Goal: Task Accomplishment & Management: Complete application form

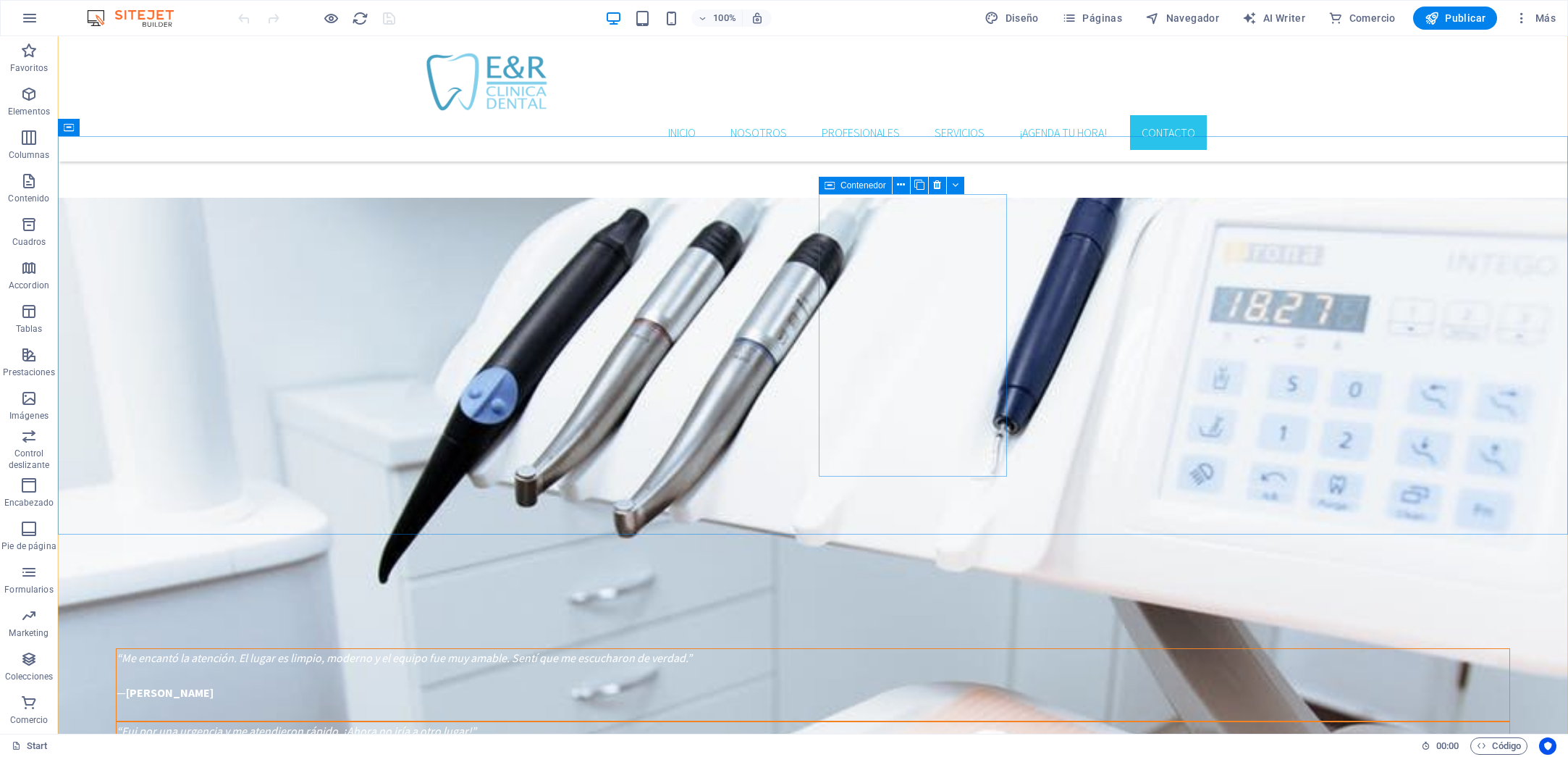
scroll to position [3057, 0]
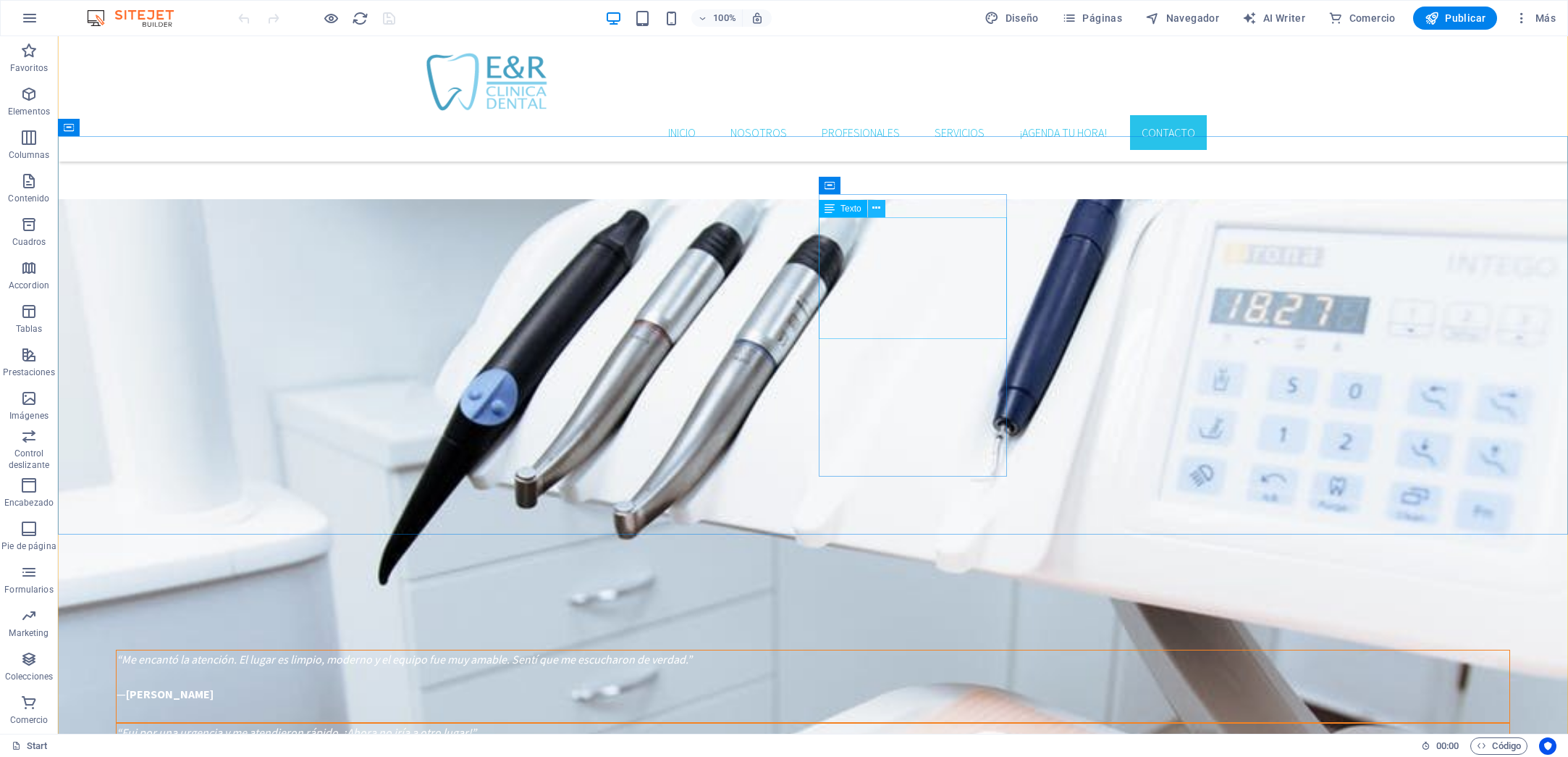
click at [876, 214] on icon at bounding box center [876, 208] width 8 height 15
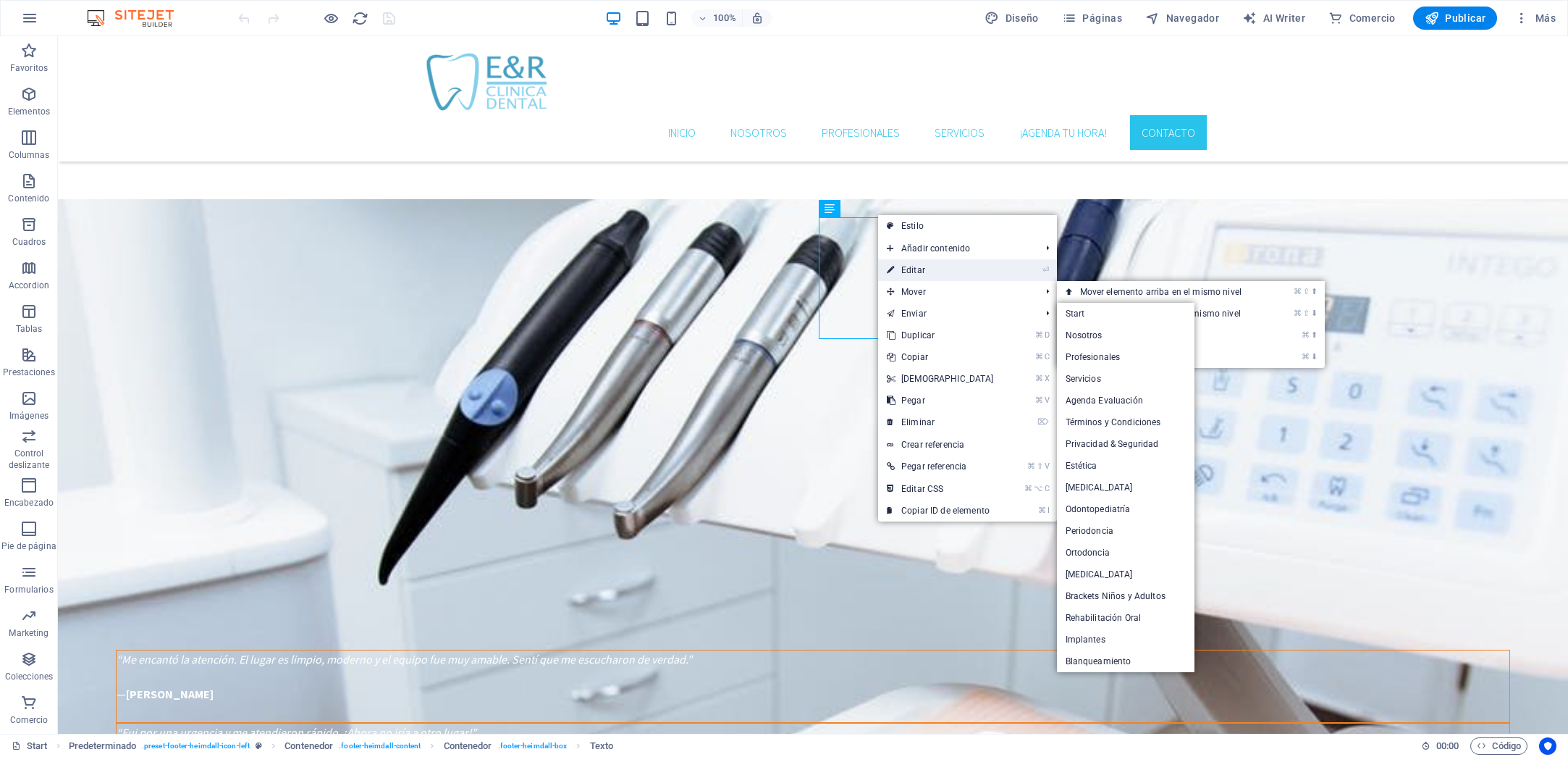
click at [905, 269] on link "⏎ Editar" at bounding box center [940, 270] width 125 height 22
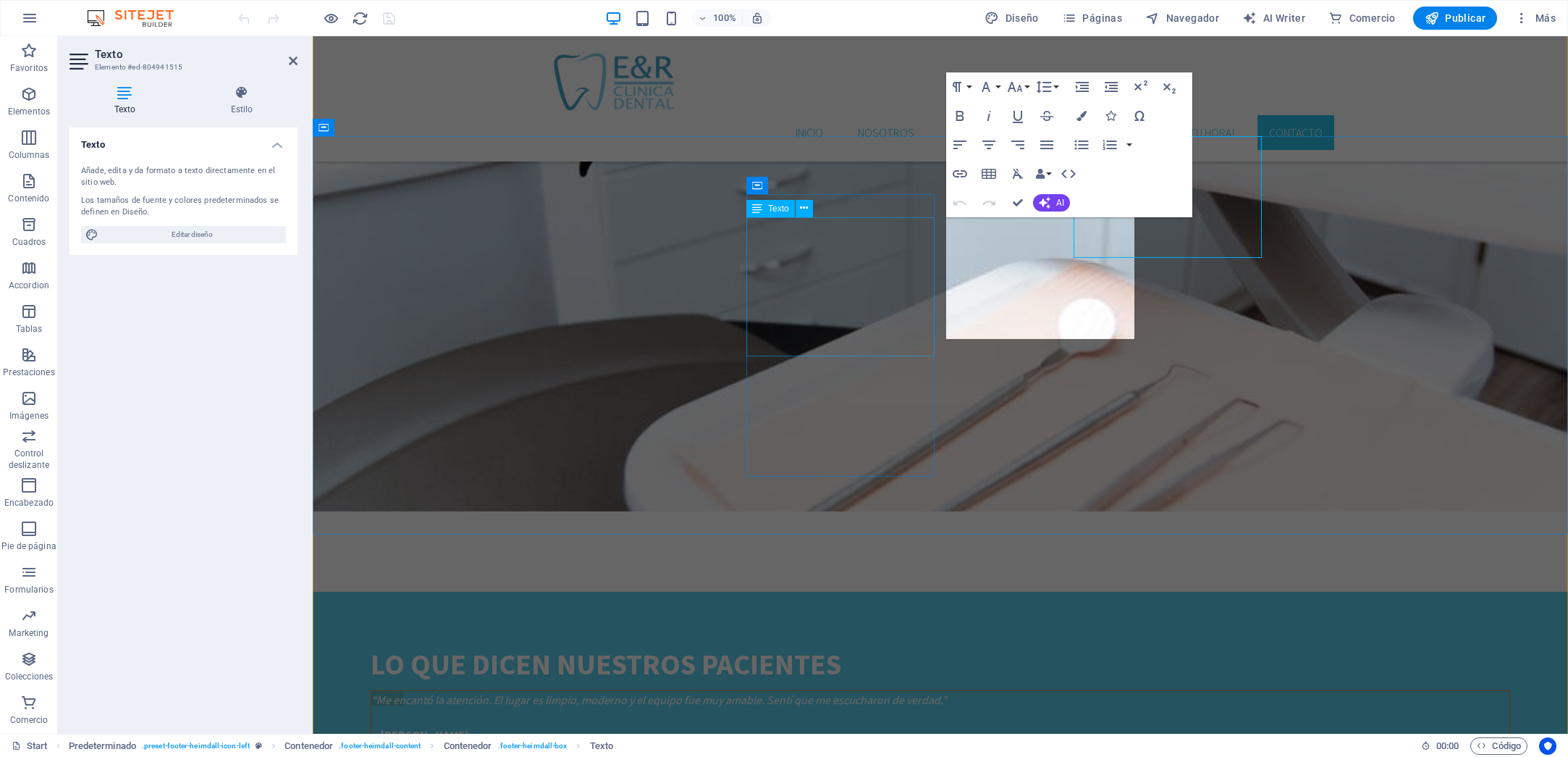
scroll to position [3137, 0]
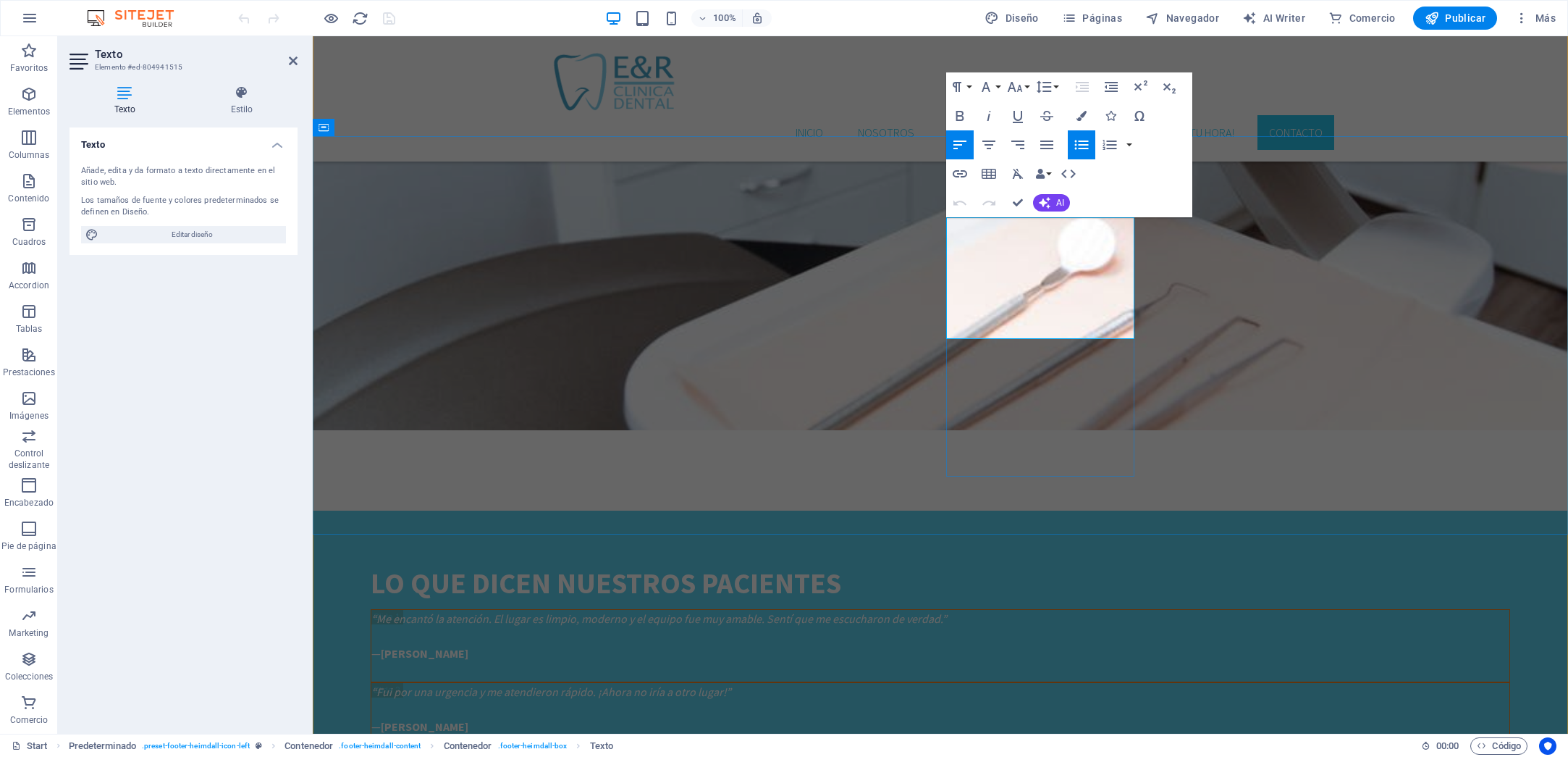
drag, startPoint x: 1072, startPoint y: 317, endPoint x: 960, endPoint y: 313, distance: 112.1
click at [962, 171] on icon "button" at bounding box center [960, 174] width 14 height 8
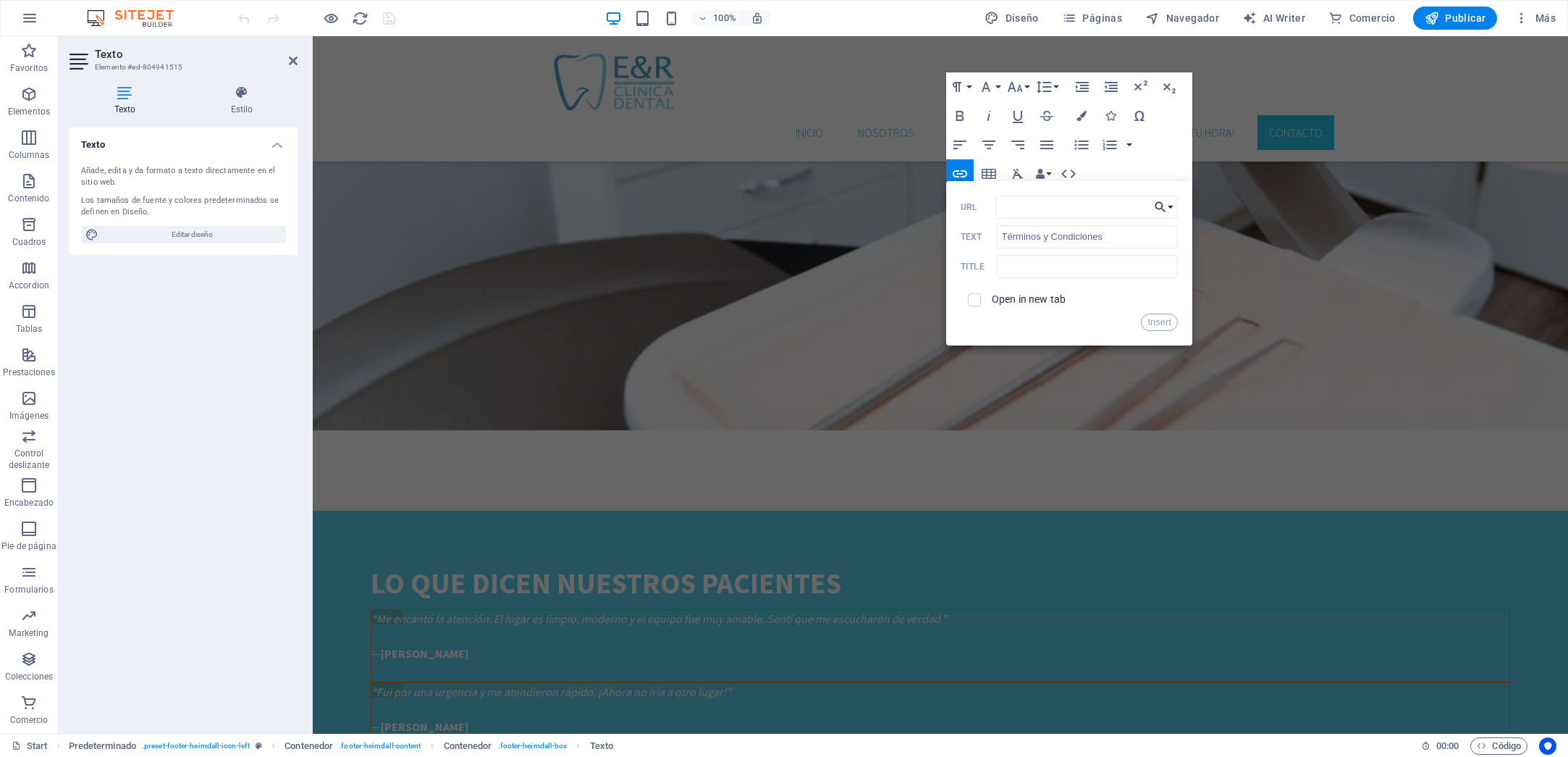
click at [1171, 205] on button "Choose Link" at bounding box center [1164, 206] width 27 height 23
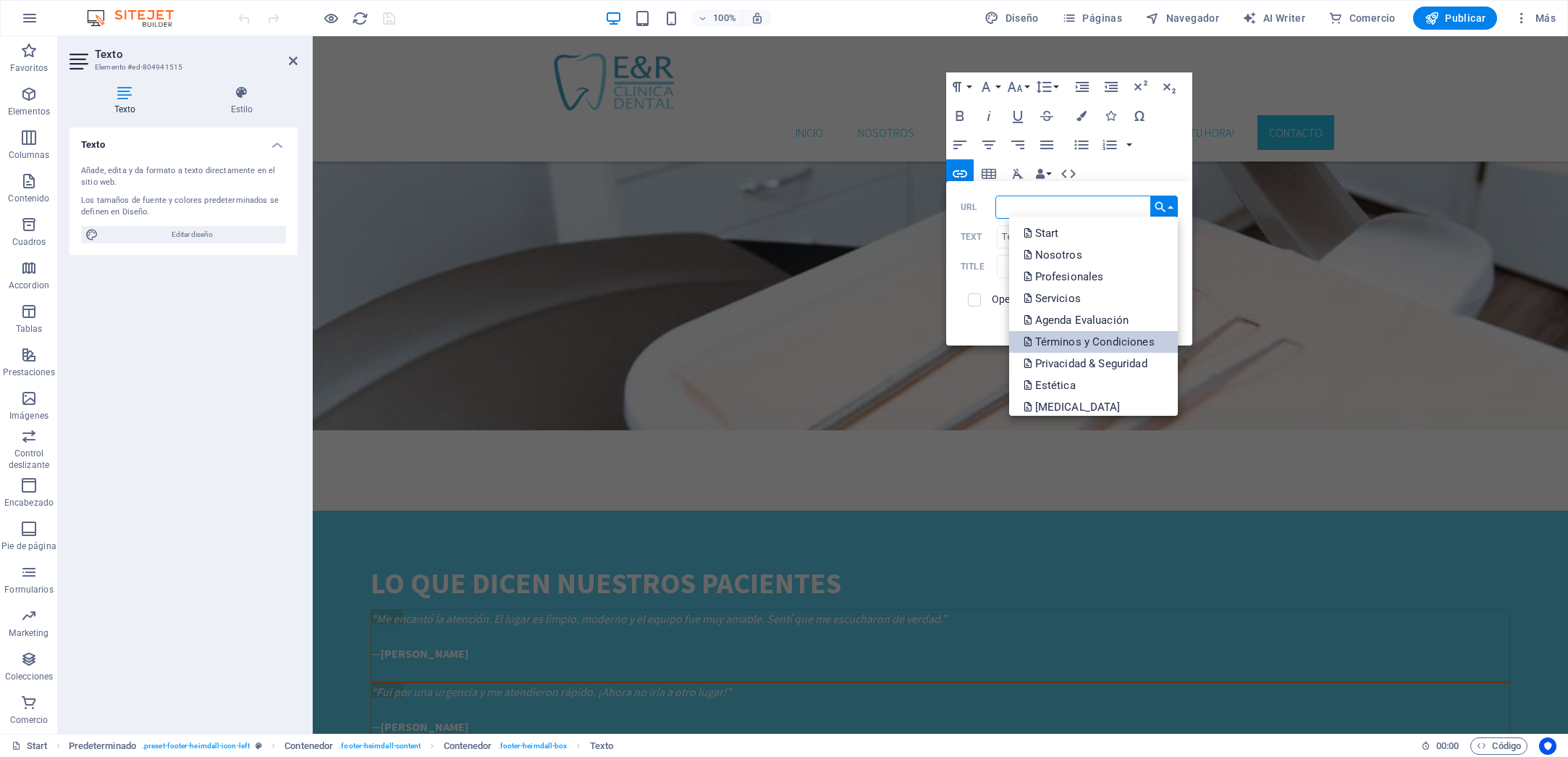
click at [1121, 334] on p "Términos y Condiciones" at bounding box center [1091, 342] width 134 height 22
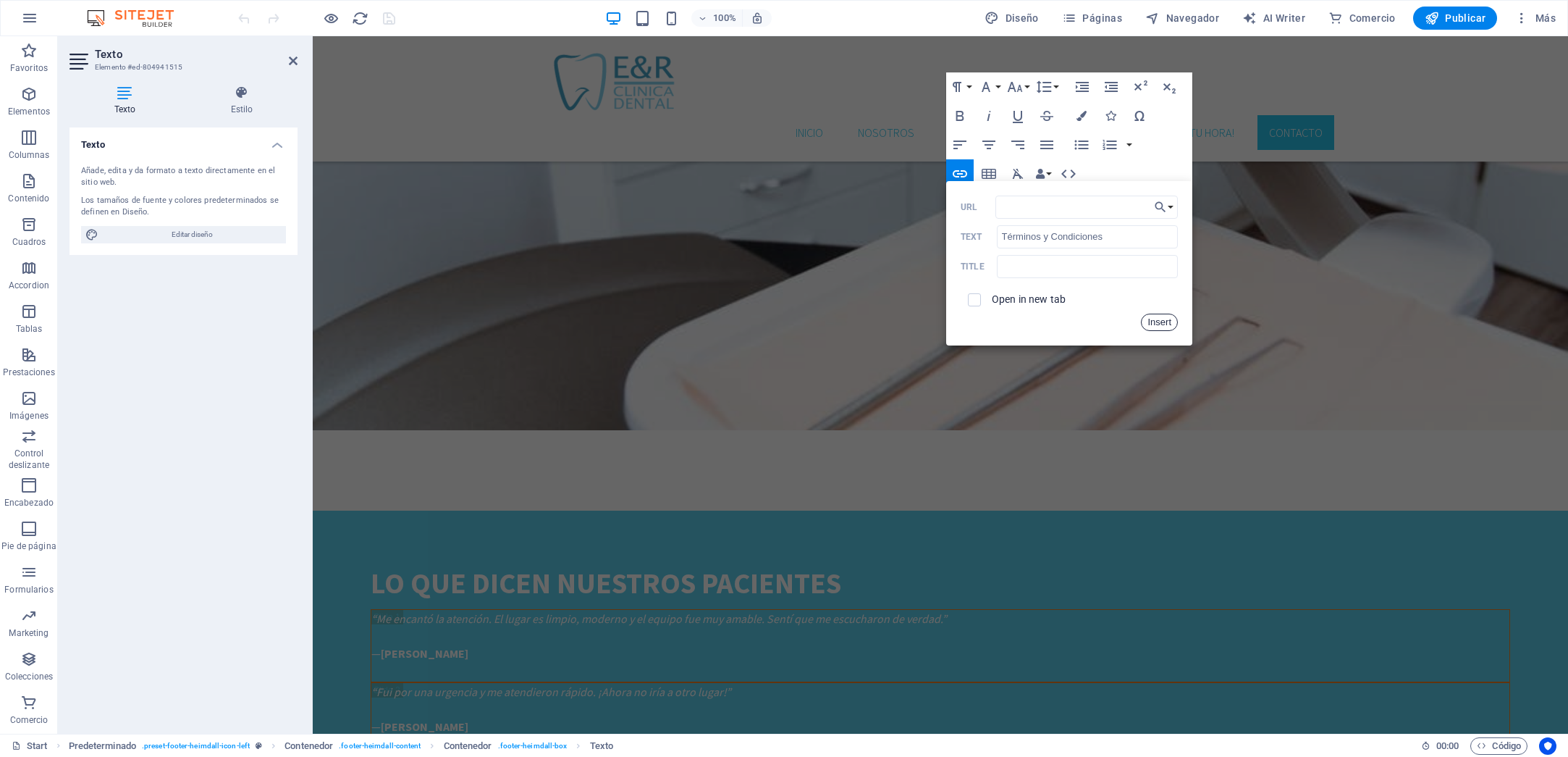
click at [1157, 320] on button "Insert" at bounding box center [1160, 322] width 37 height 17
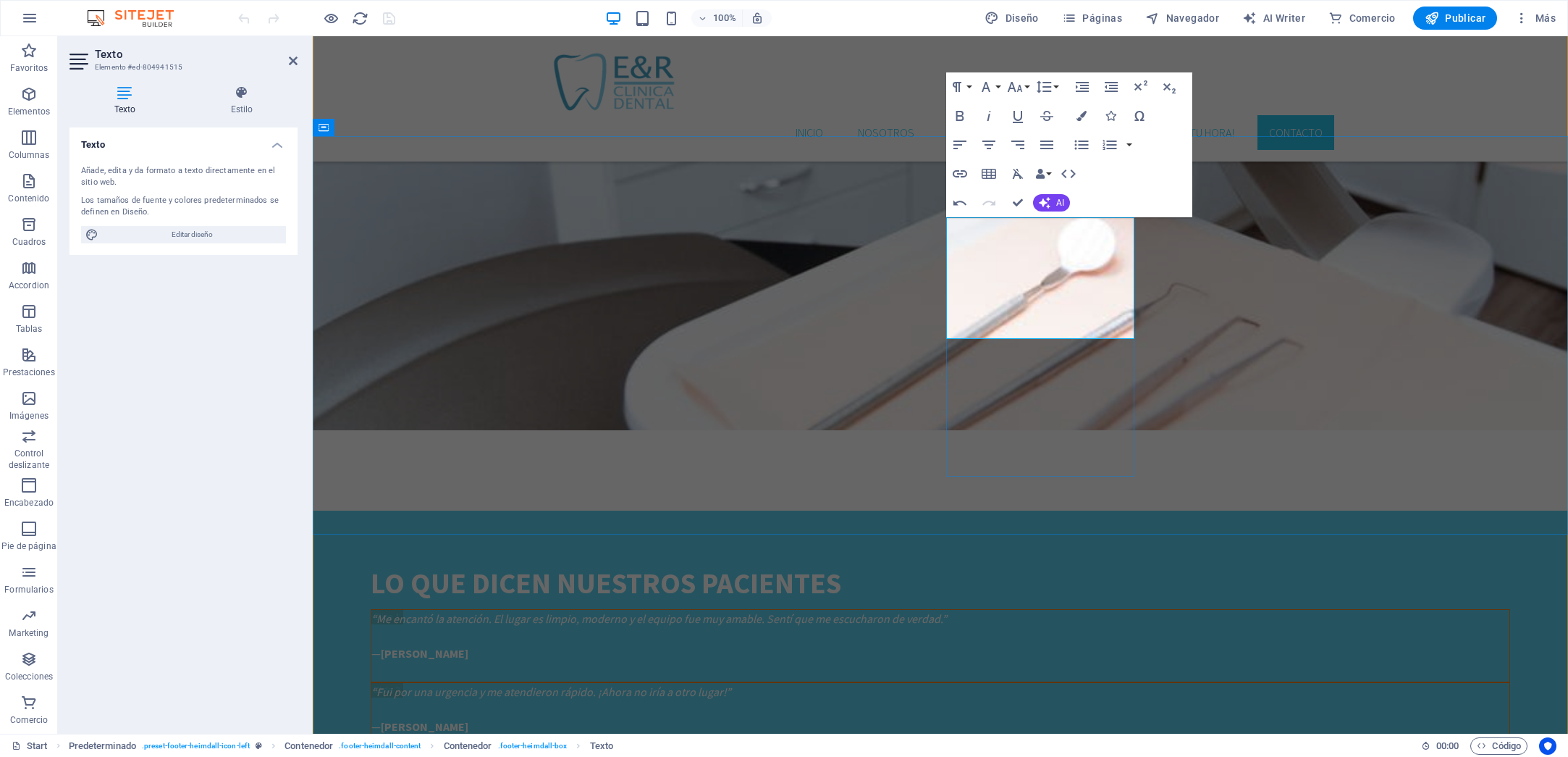
drag, startPoint x: 1064, startPoint y: 328, endPoint x: 960, endPoint y: 330, distance: 104.0
type input "/privacy"
type input "Políticas de Privacidad"
click at [960, 173] on icon "button" at bounding box center [960, 174] width 14 height 8
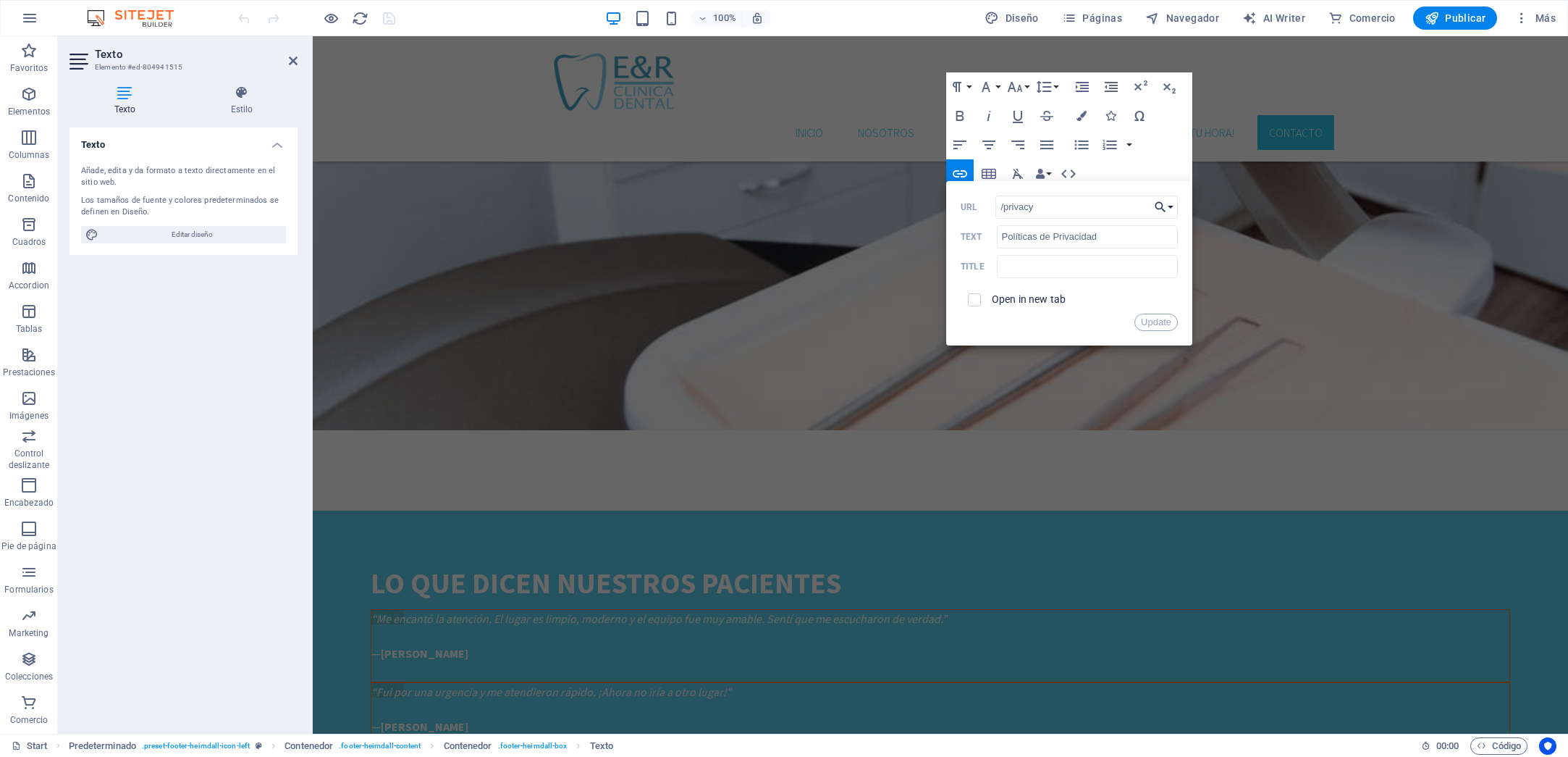
click at [1174, 206] on button "Choose Link" at bounding box center [1164, 206] width 27 height 23
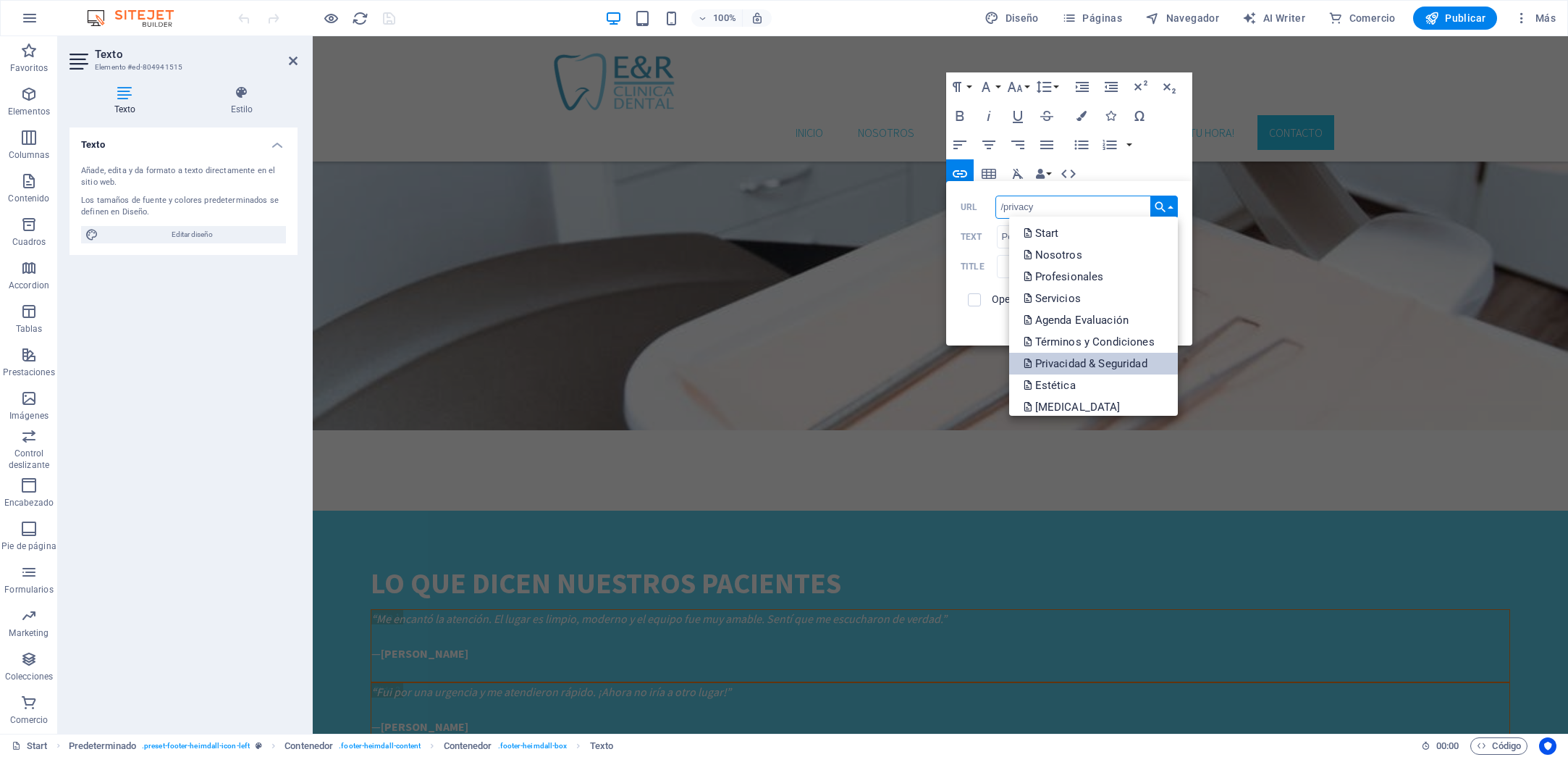
click at [1085, 360] on p "Privacidad & Seguridad" at bounding box center [1087, 364] width 126 height 22
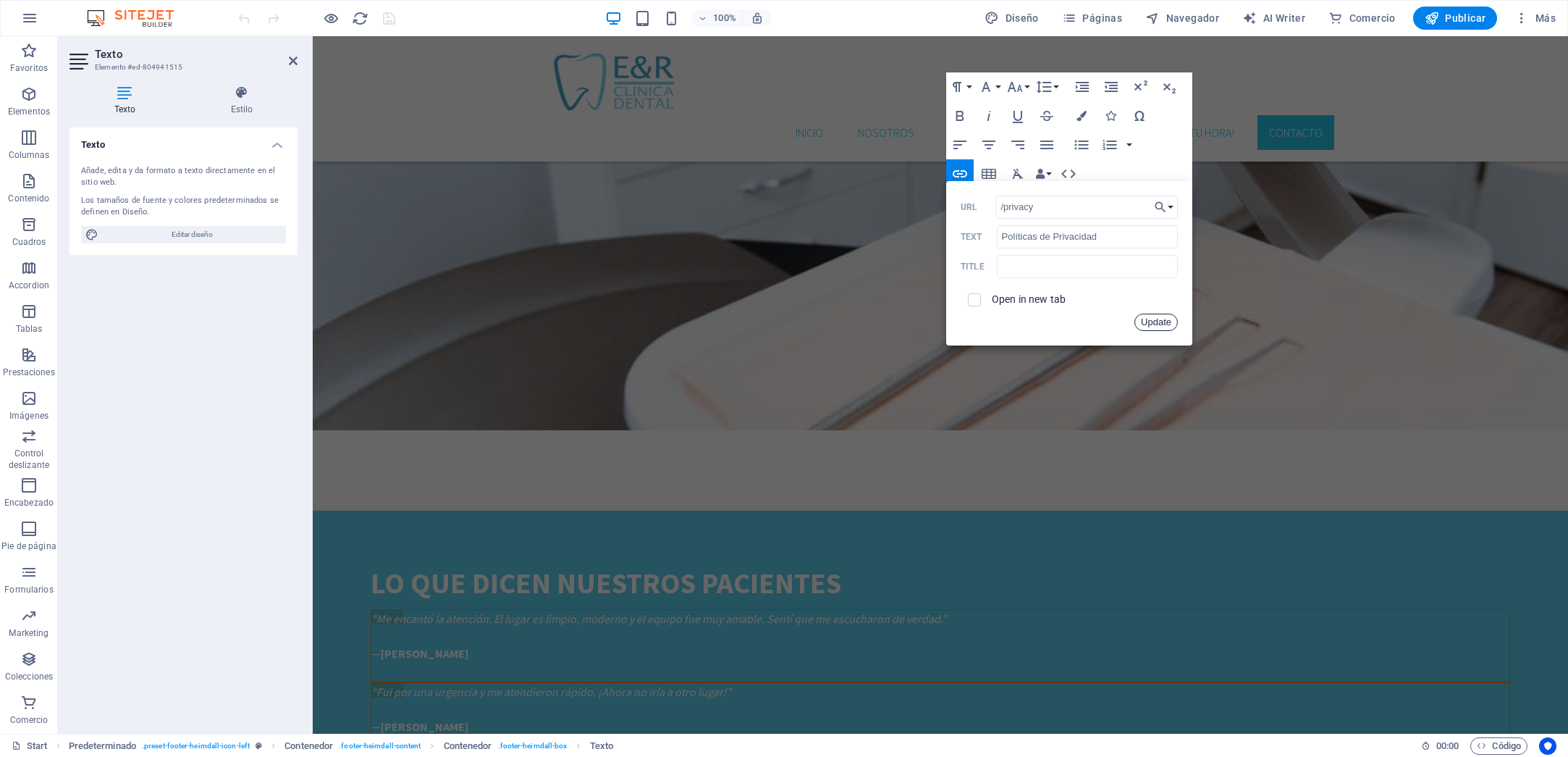
click at [1151, 318] on button "Update" at bounding box center [1156, 322] width 43 height 17
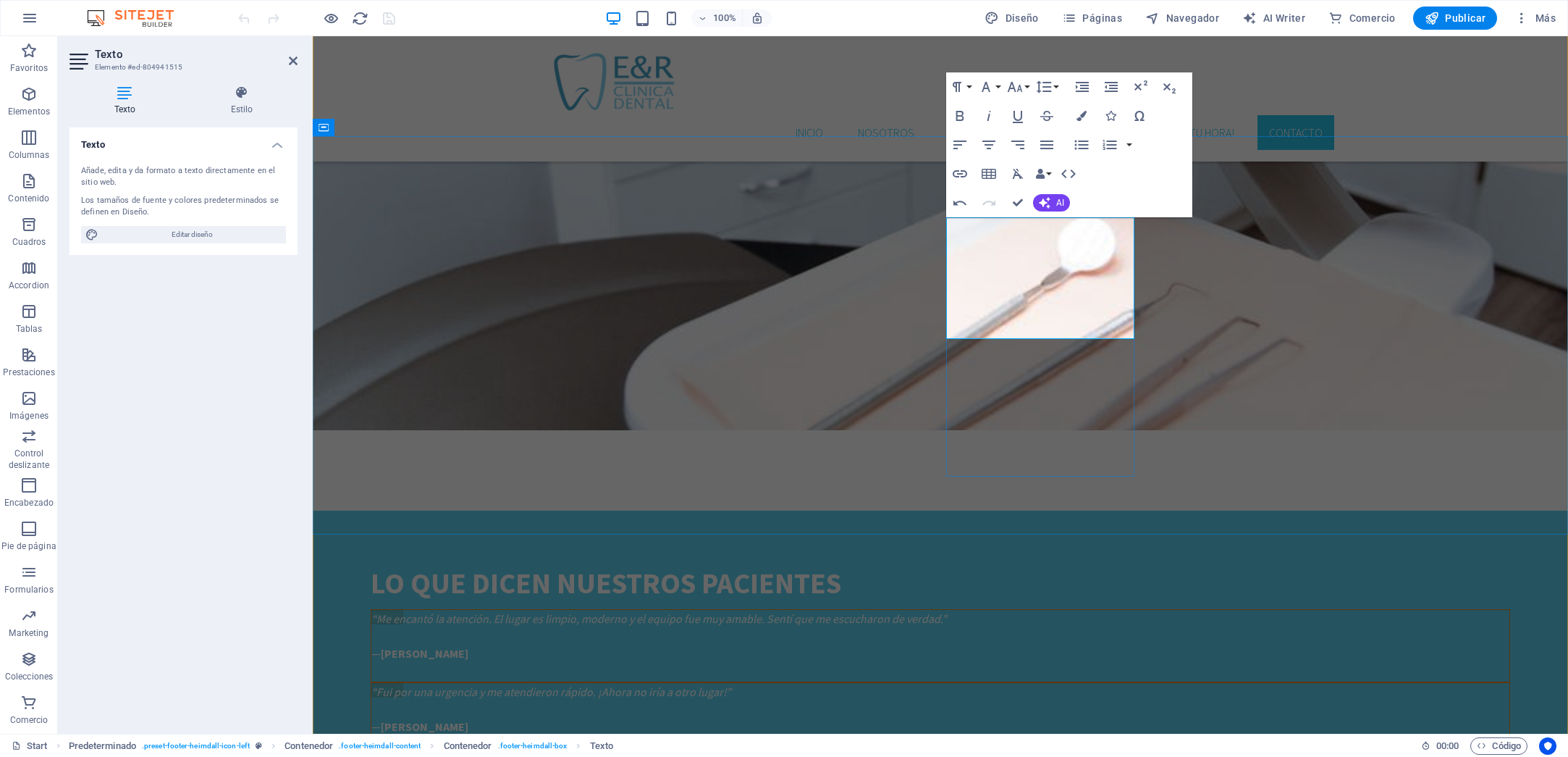
drag, startPoint x: 1072, startPoint y: 316, endPoint x: 960, endPoint y: 316, distance: 112.0
type input "/terminos-y-condiciones"
type input "Términos y Condiciones"
click at [965, 171] on icon "button" at bounding box center [960, 174] width 14 height 8
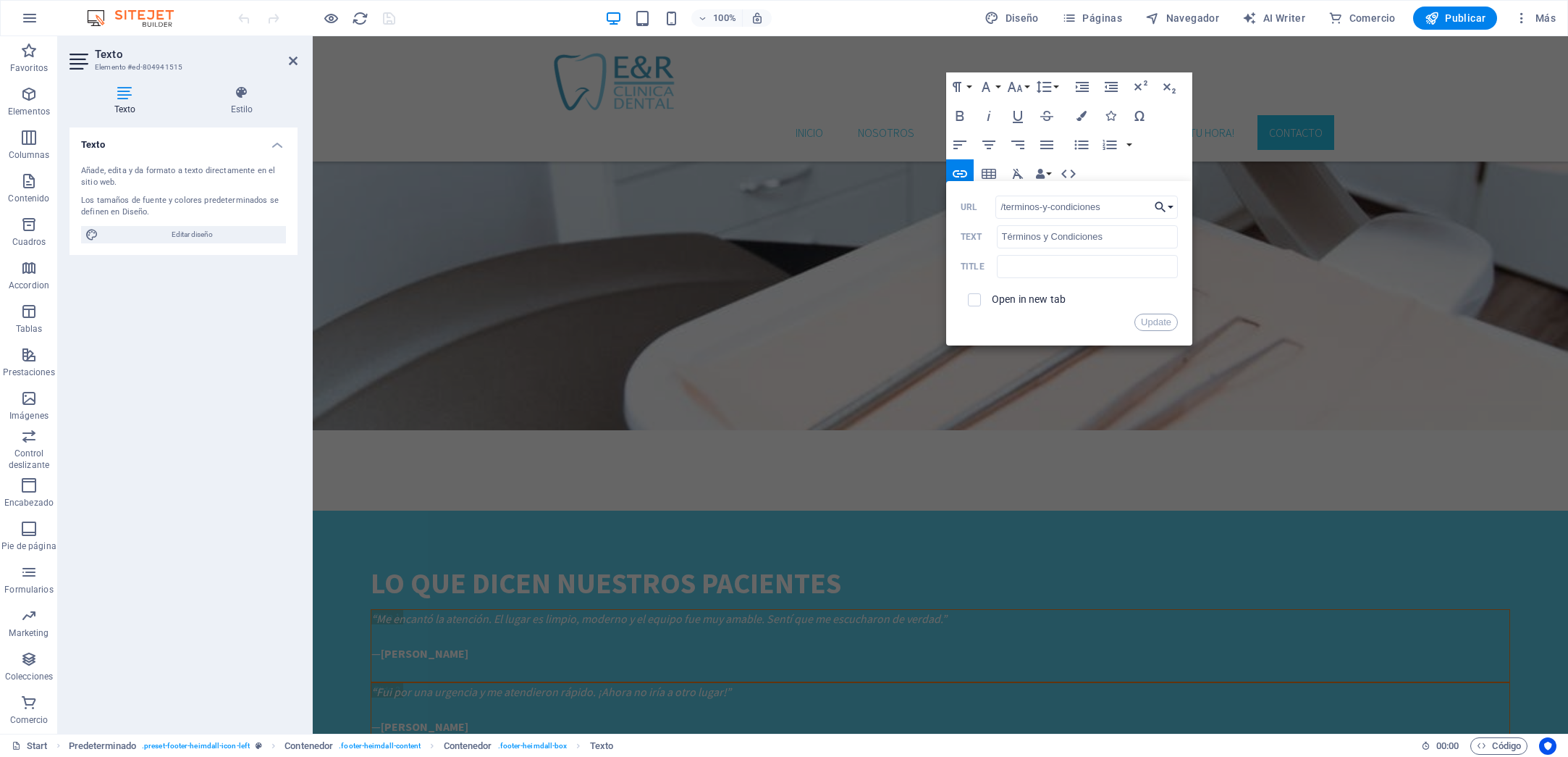
click at [1169, 204] on button "Choose Link" at bounding box center [1164, 206] width 27 height 23
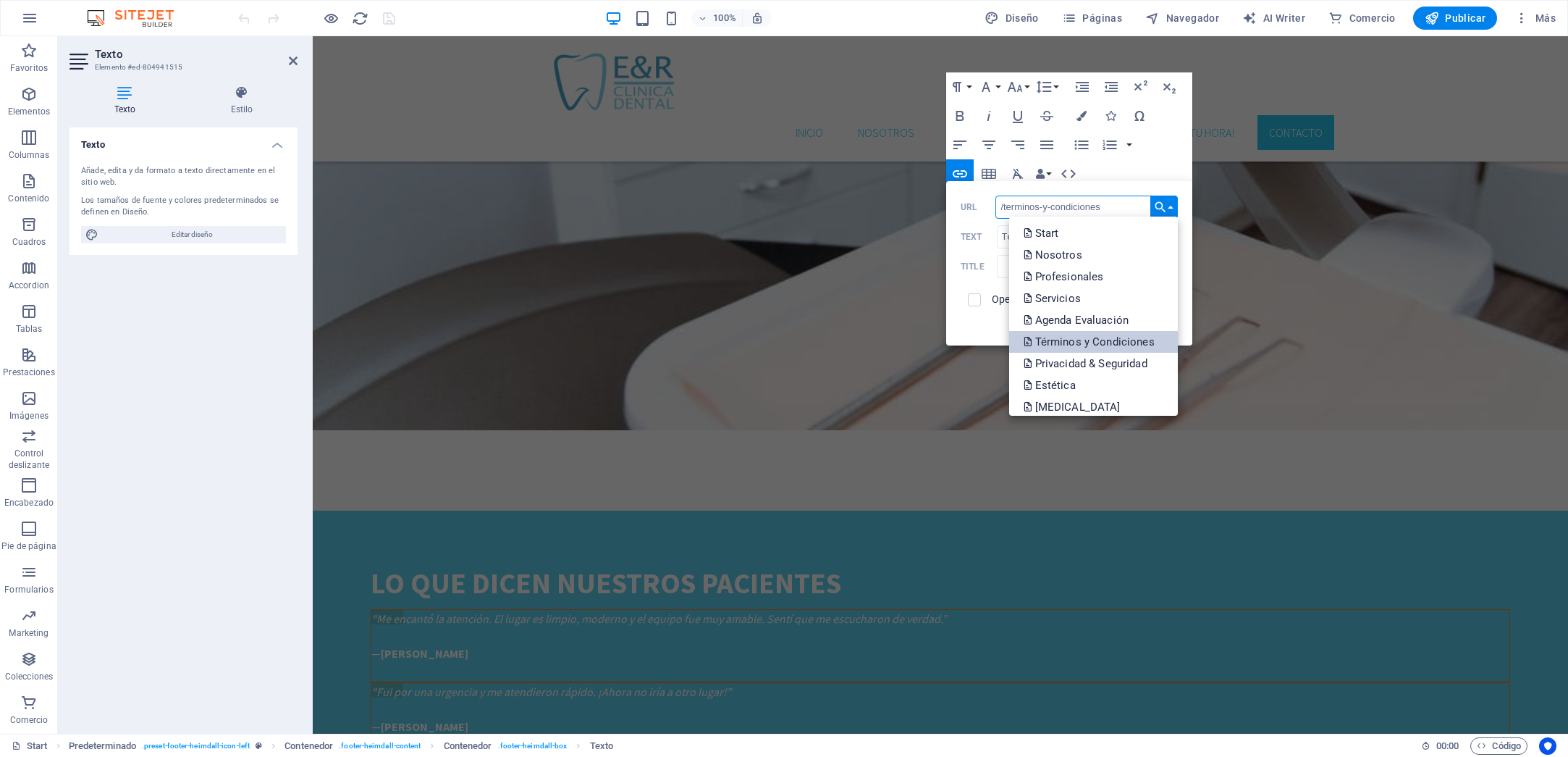
click at [1111, 336] on p "Términos y Condiciones" at bounding box center [1091, 342] width 134 height 22
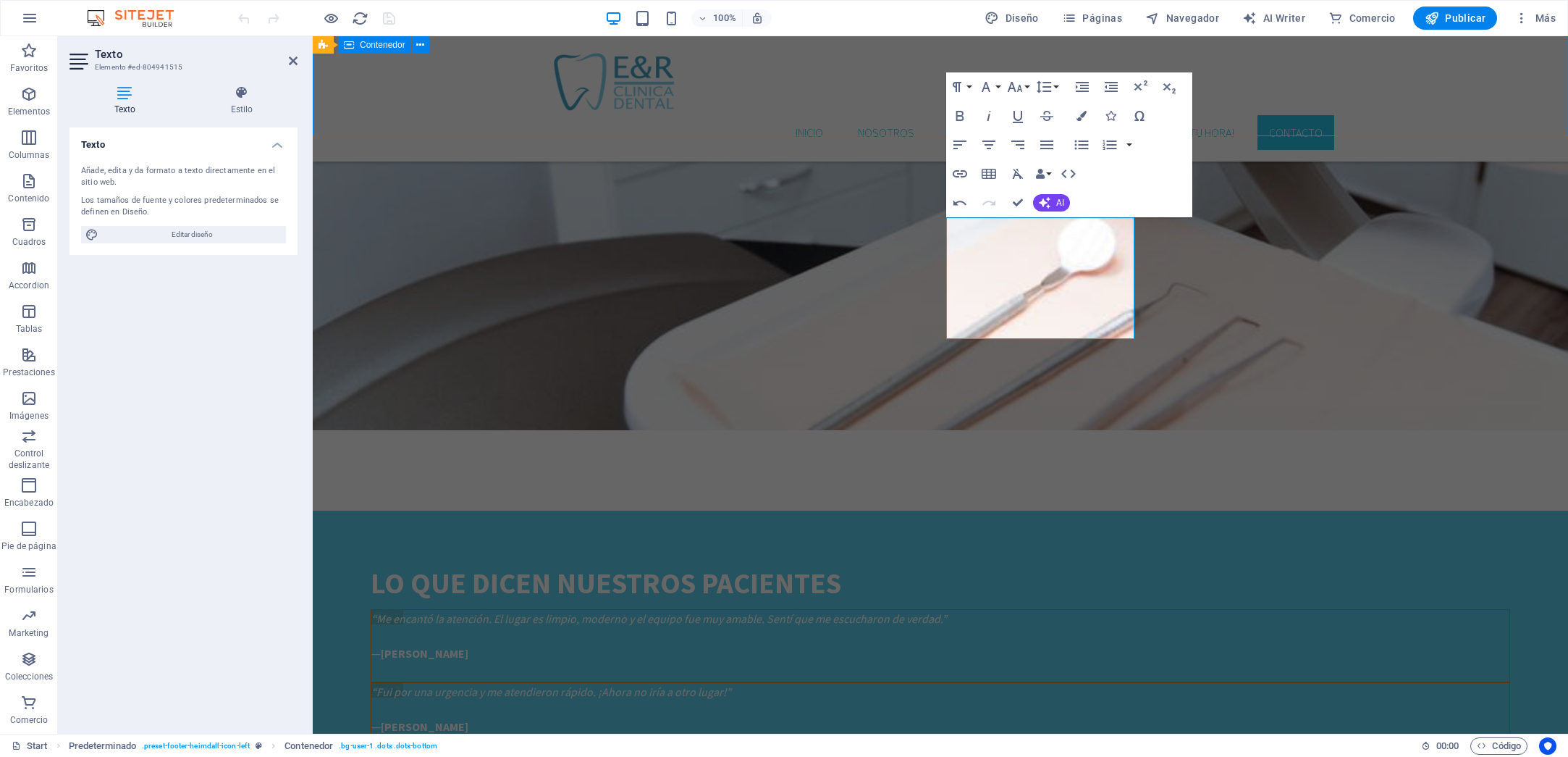
scroll to position [2691, 0]
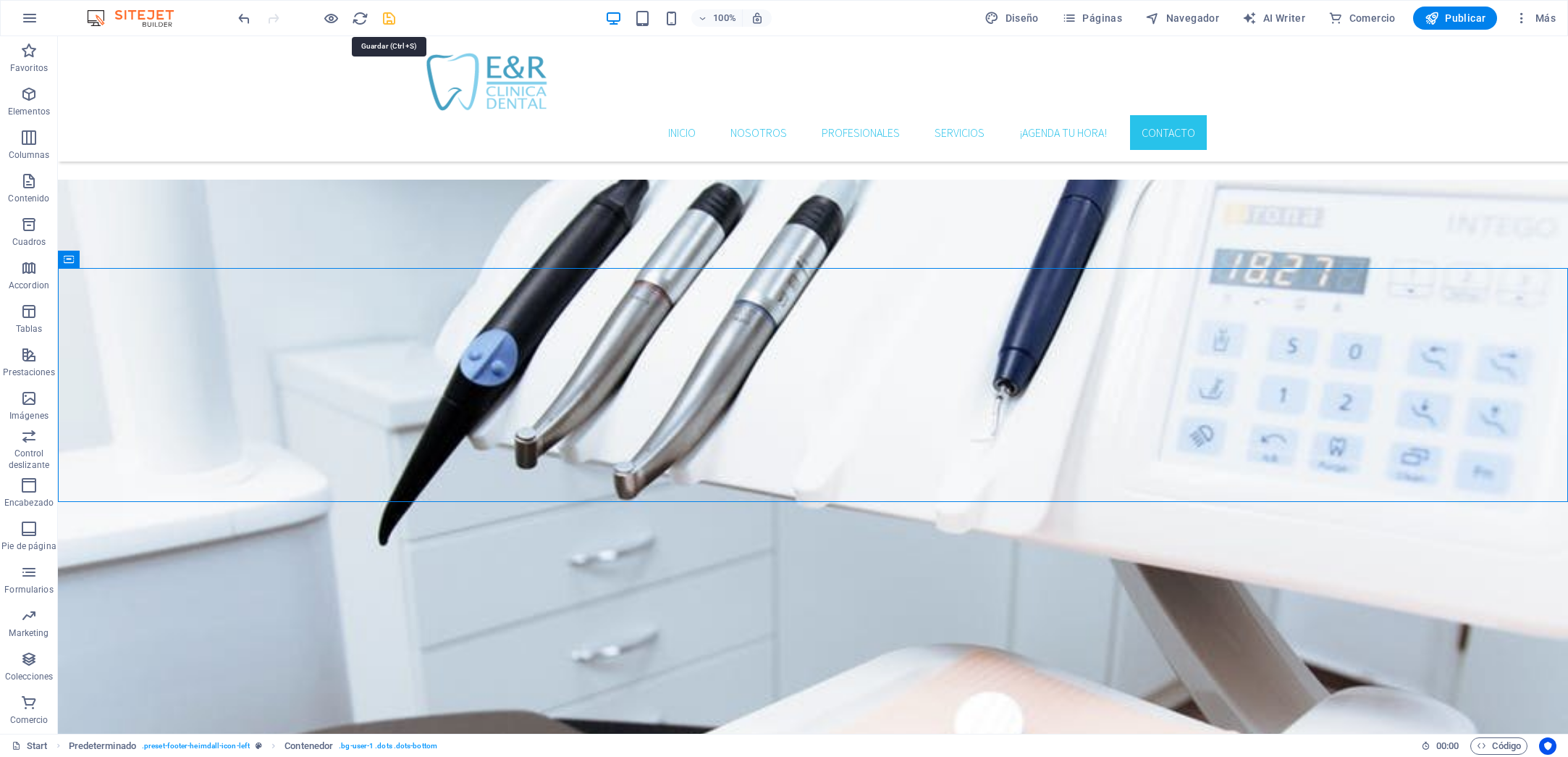
click at [395, 15] on icon "save" at bounding box center [389, 19] width 17 height 17
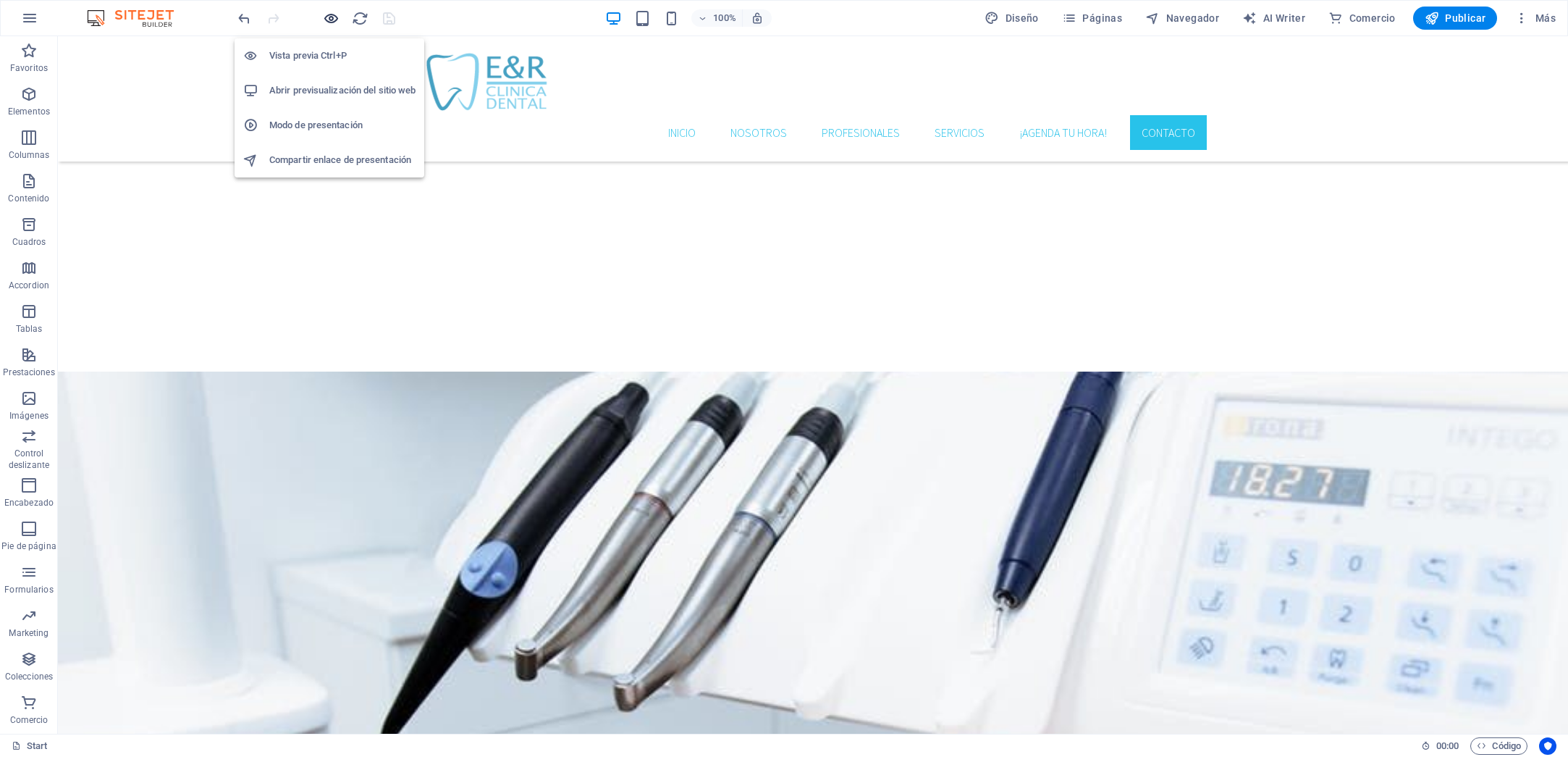
click at [328, 20] on icon "button" at bounding box center [332, 19] width 17 height 17
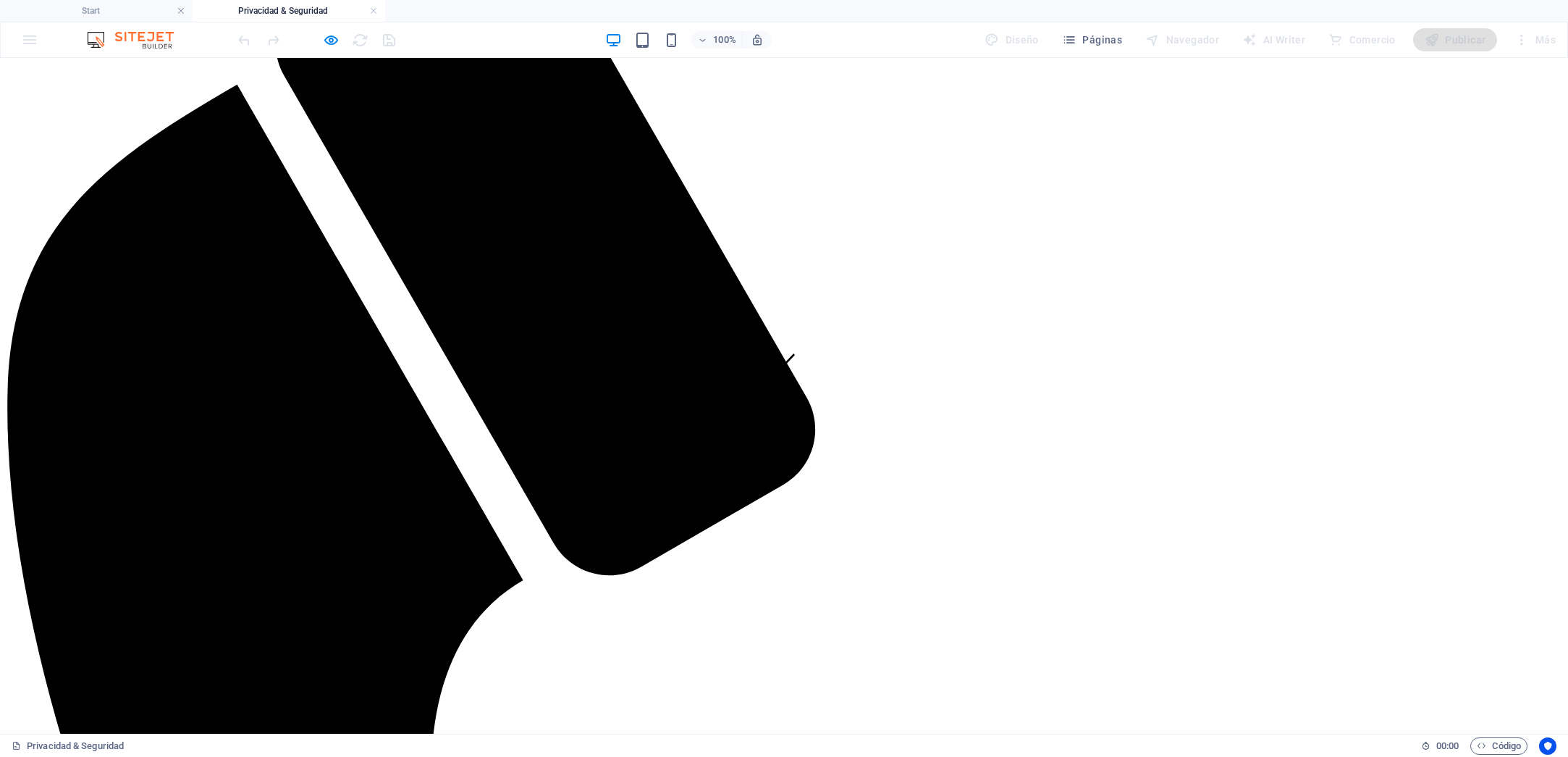
scroll to position [337, 0]
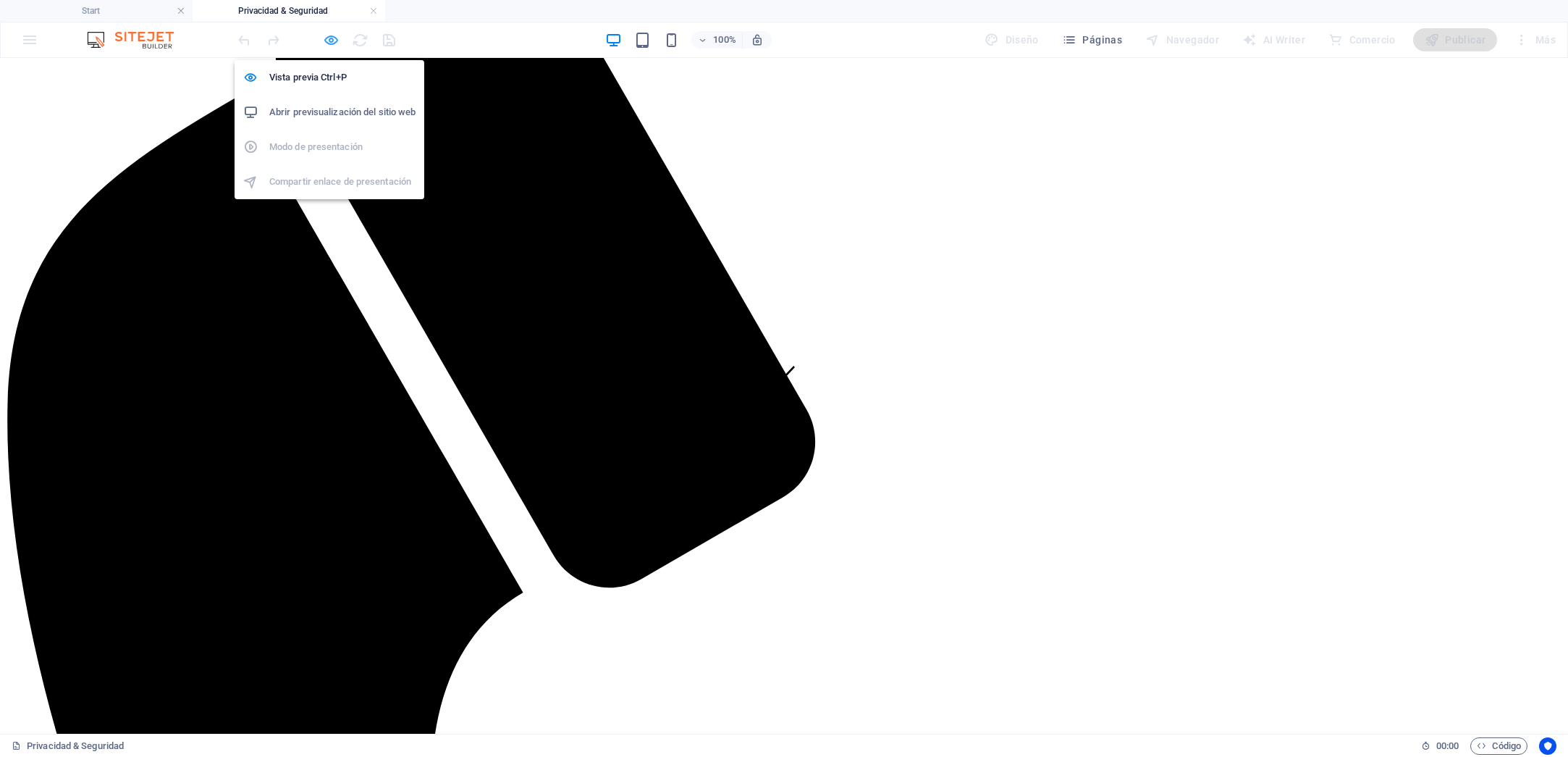
click at [329, 42] on icon "button" at bounding box center [332, 41] width 17 height 17
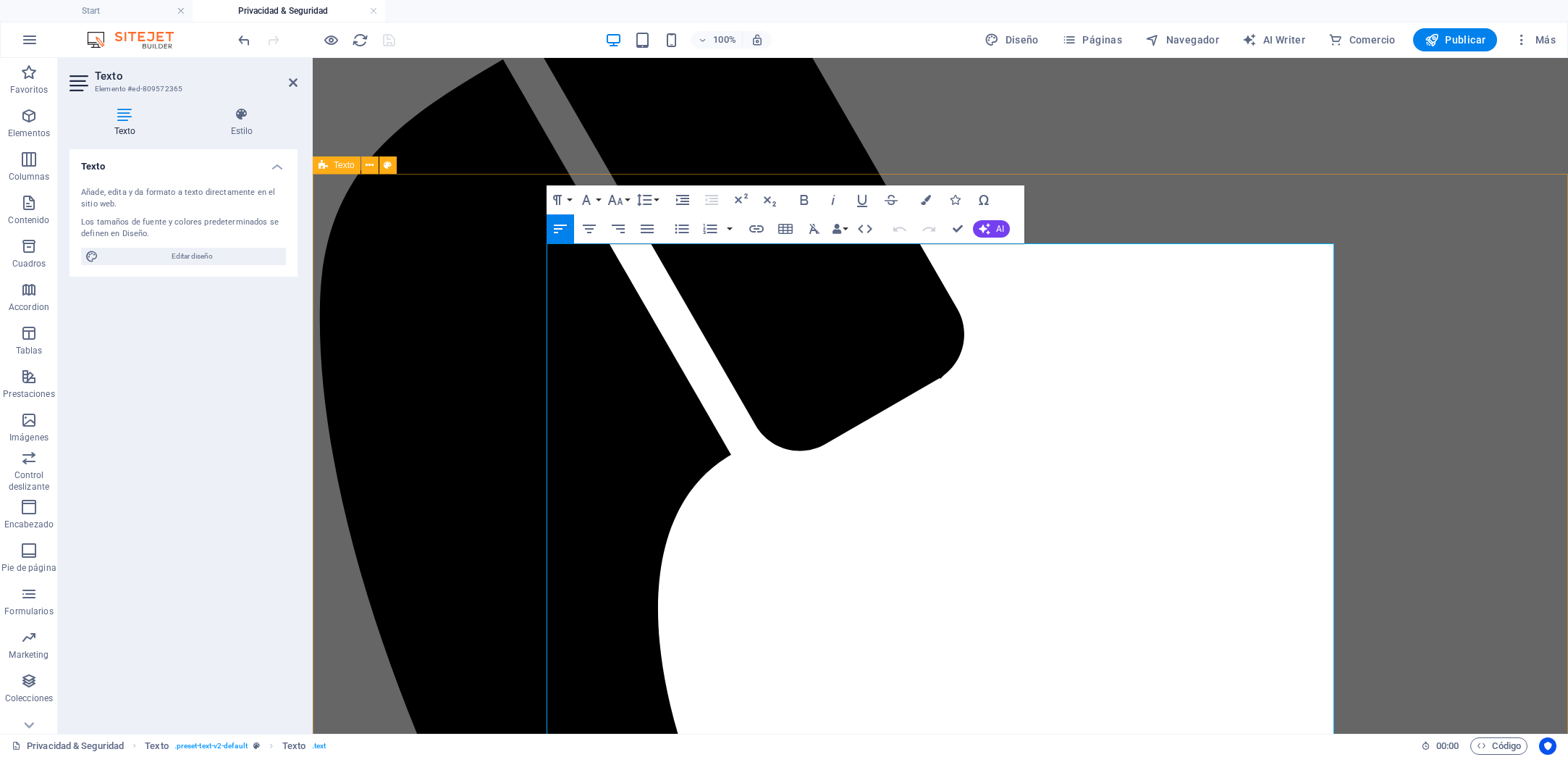
drag, startPoint x: 629, startPoint y: 278, endPoint x: 534, endPoint y: 281, distance: 95.0
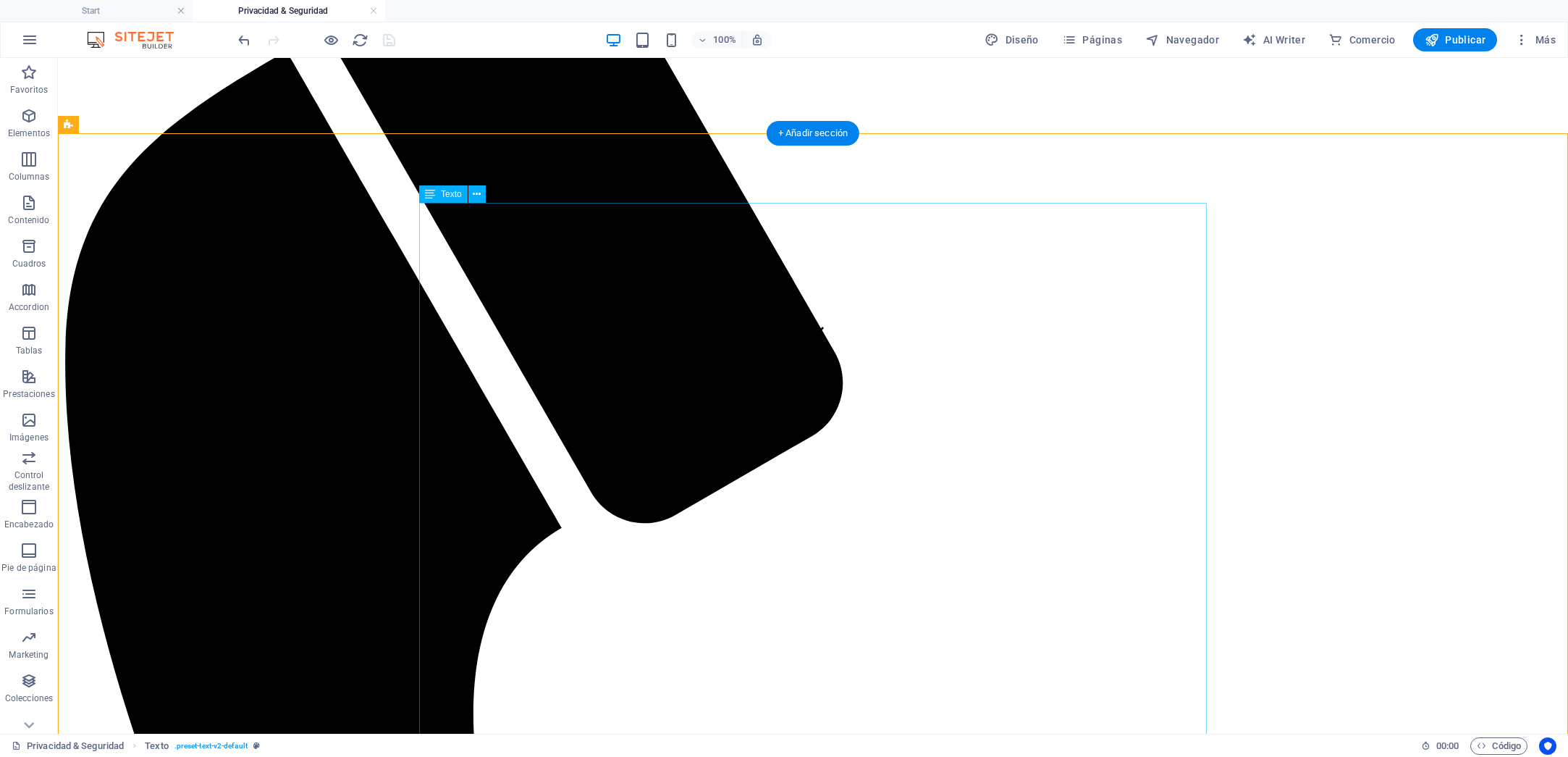
scroll to position [378, 0]
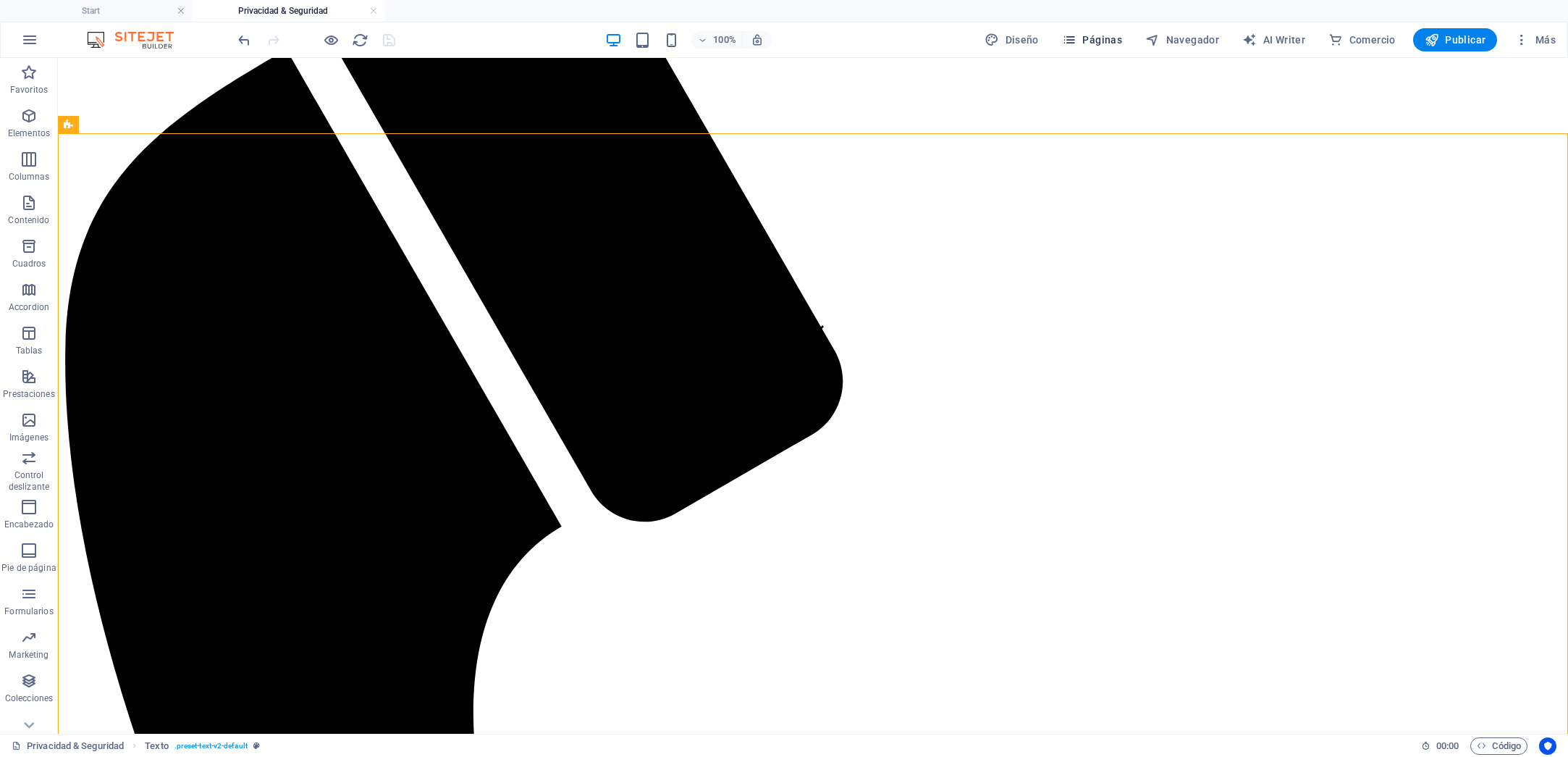
click at [1105, 42] on span "Páginas" at bounding box center [1092, 39] width 60 height 14
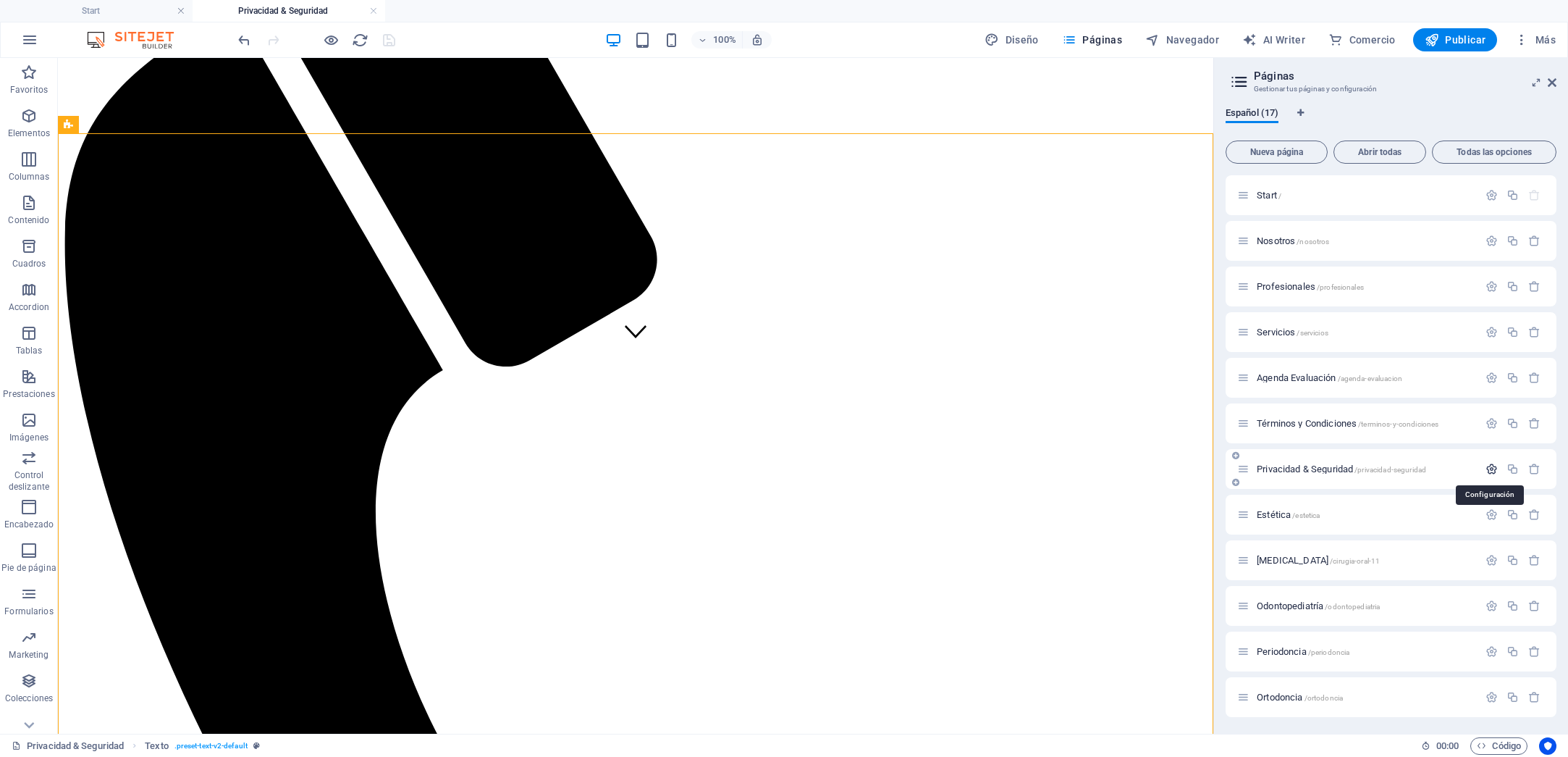
click at [1489, 465] on icon "button" at bounding box center [1492, 468] width 13 height 13
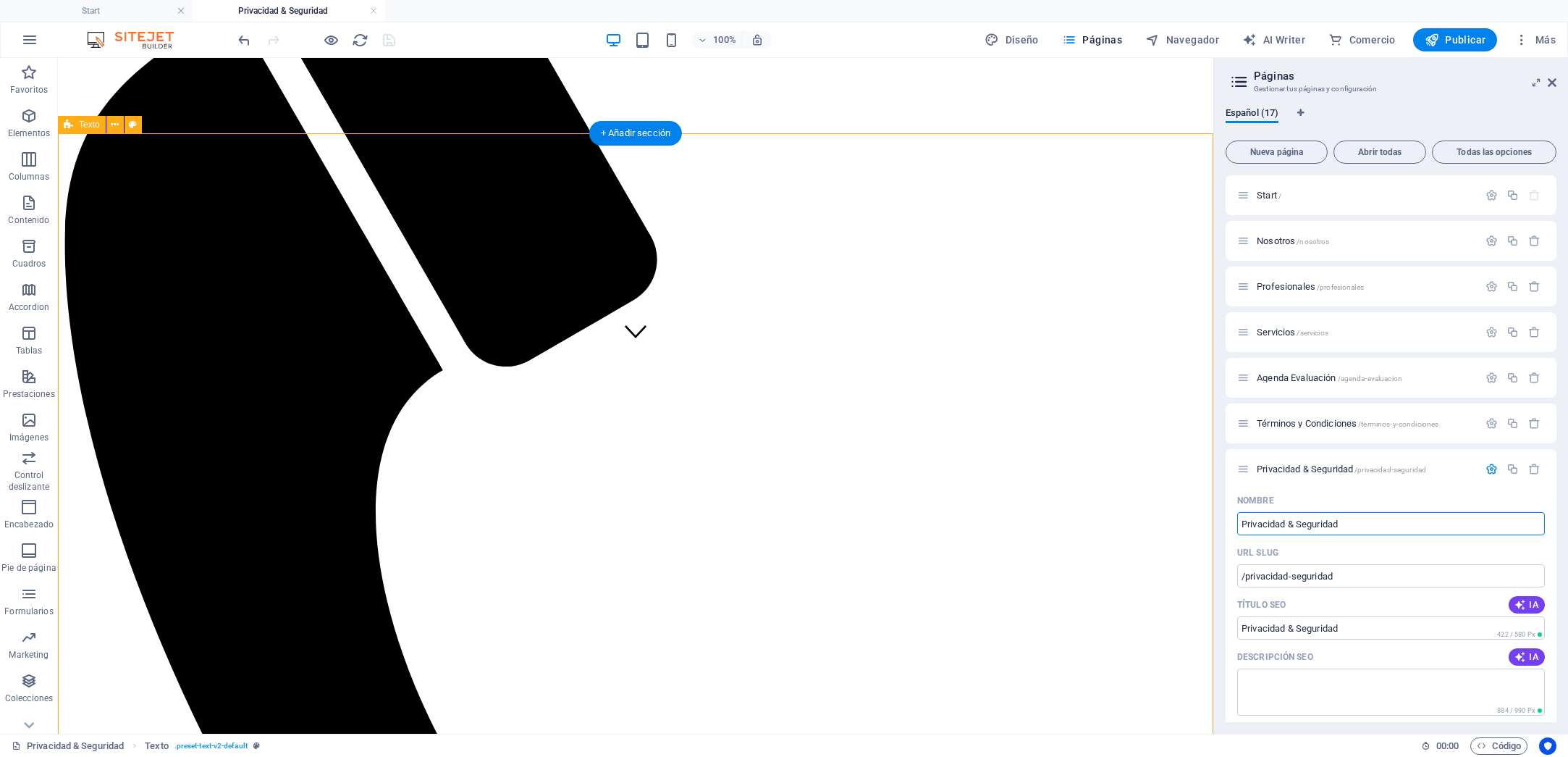
drag, startPoint x: 1343, startPoint y: 583, endPoint x: 1200, endPoint y: 525, distance: 154.3
click at [1408, 580] on input "/privacidad-seguridad" at bounding box center [1391, 575] width 308 height 23
click at [1515, 602] on icon "button" at bounding box center [1520, 605] width 12 height 12
type input "Política de Privacy Dental"
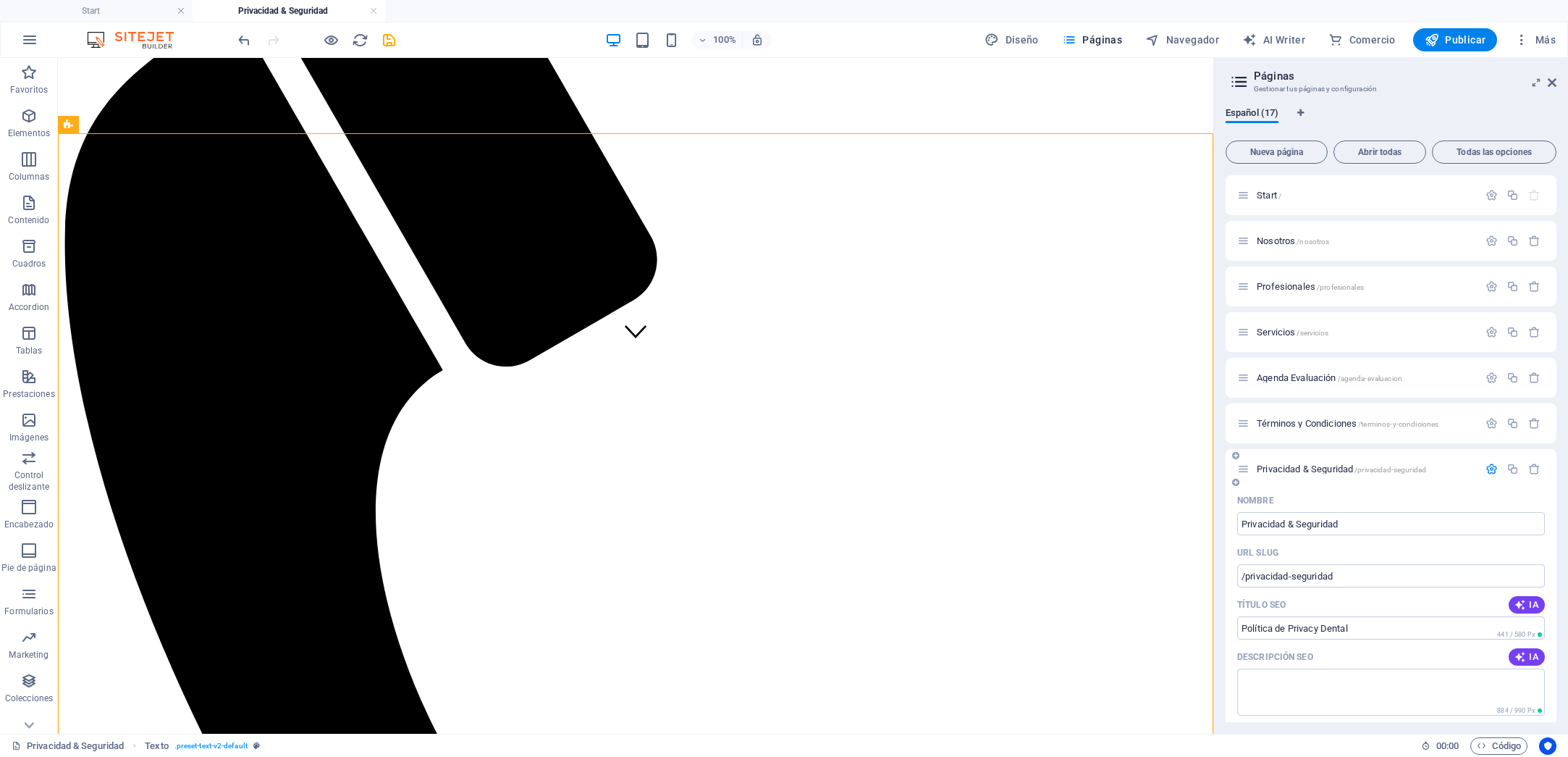
click at [1519, 661] on icon "button" at bounding box center [1520, 657] width 12 height 12
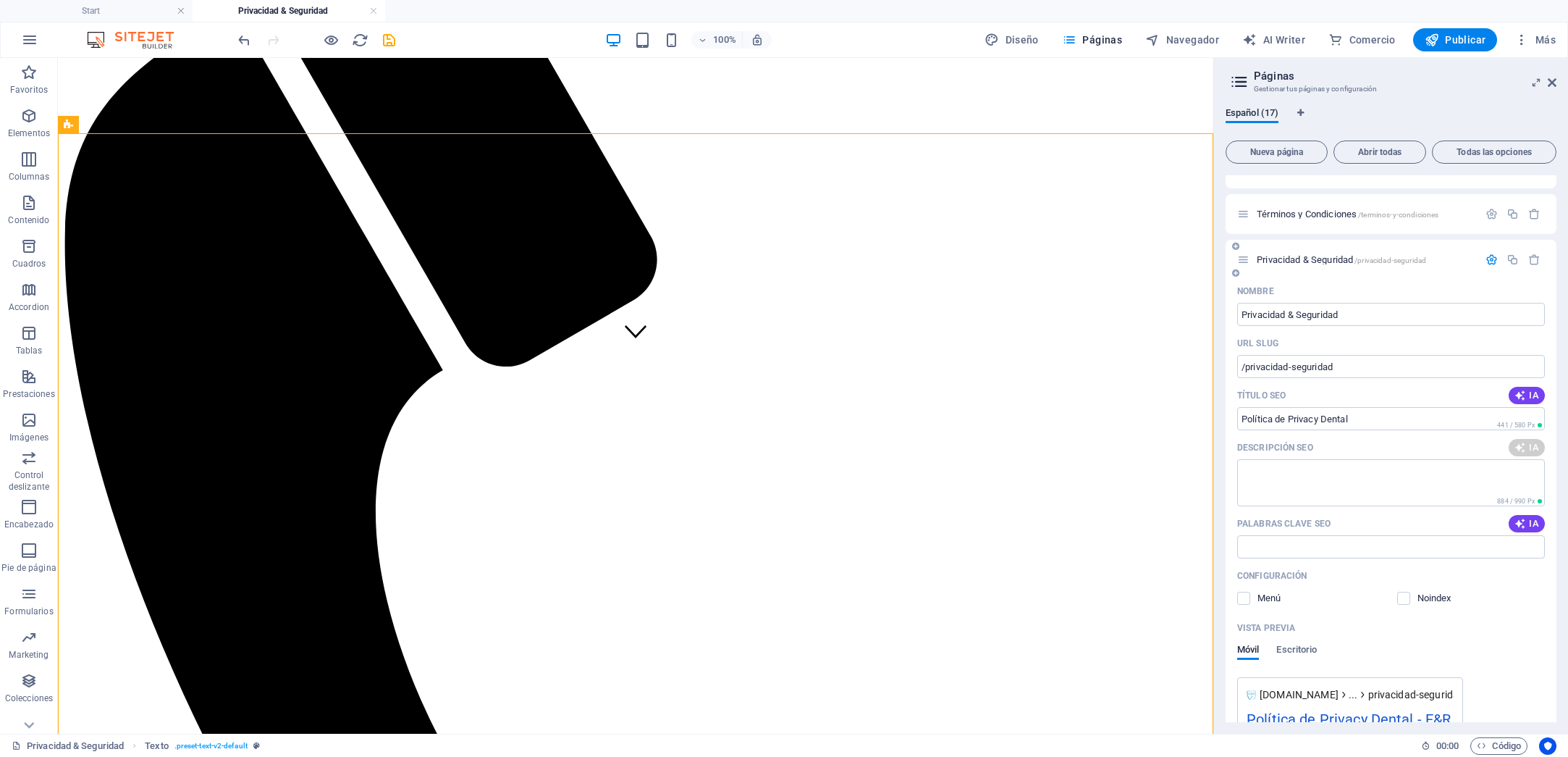
scroll to position [211, 0]
type textarea "Descubre nuestras políticas de privacidad y seguridad. Protegemos tus datos en …"
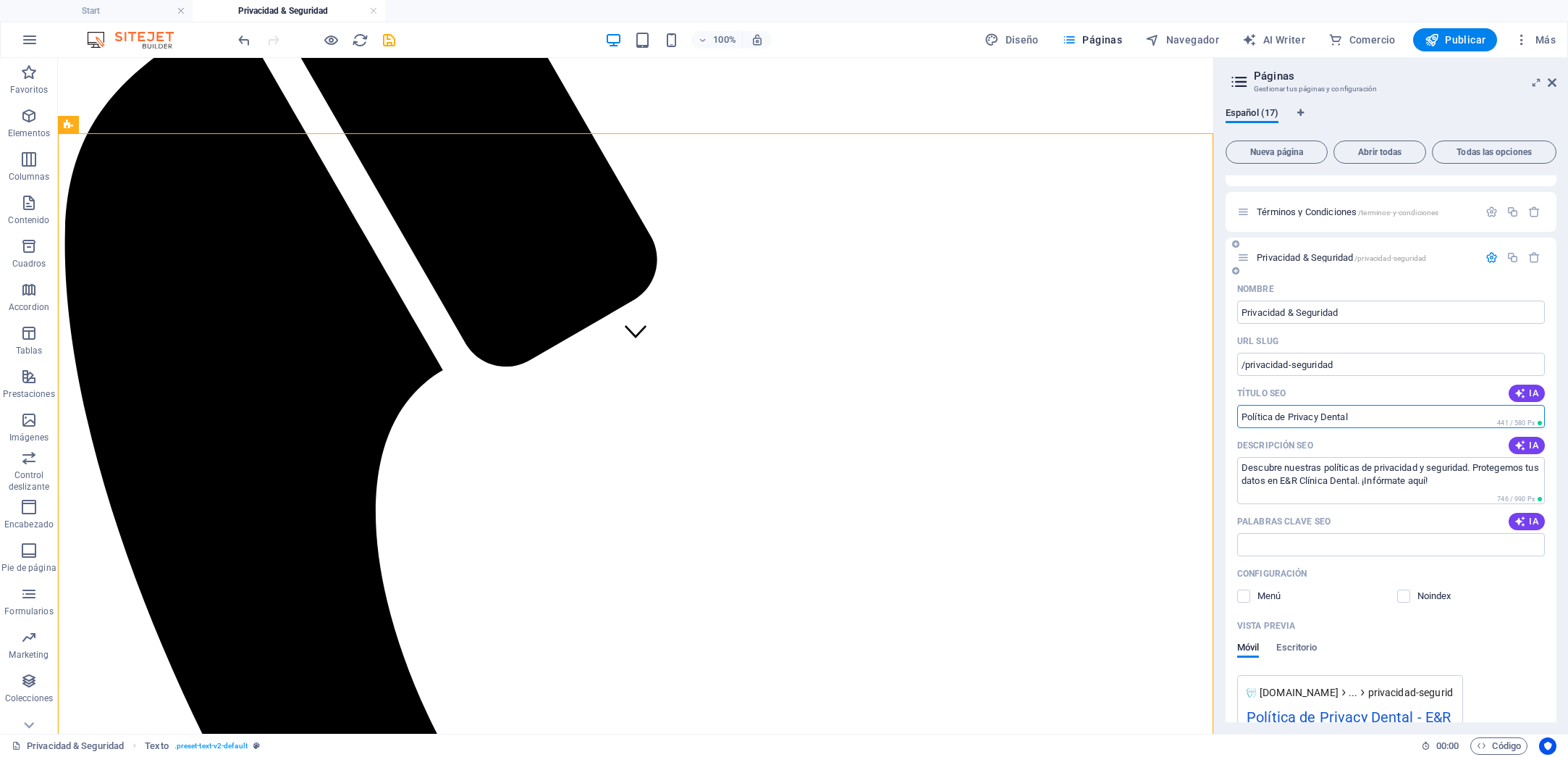
click at [1319, 420] on input "Política de Privacy Dental" at bounding box center [1391, 416] width 308 height 23
drag, startPoint x: 1364, startPoint y: 421, endPoint x: 1294, endPoint y: 419, distance: 70.0
click at [1294, 419] on input "Política de Privacy Dental" at bounding box center [1391, 416] width 308 height 23
type input "Política de Seguridad"
click at [1375, 393] on div "Título SEO IA" at bounding box center [1391, 393] width 308 height 23
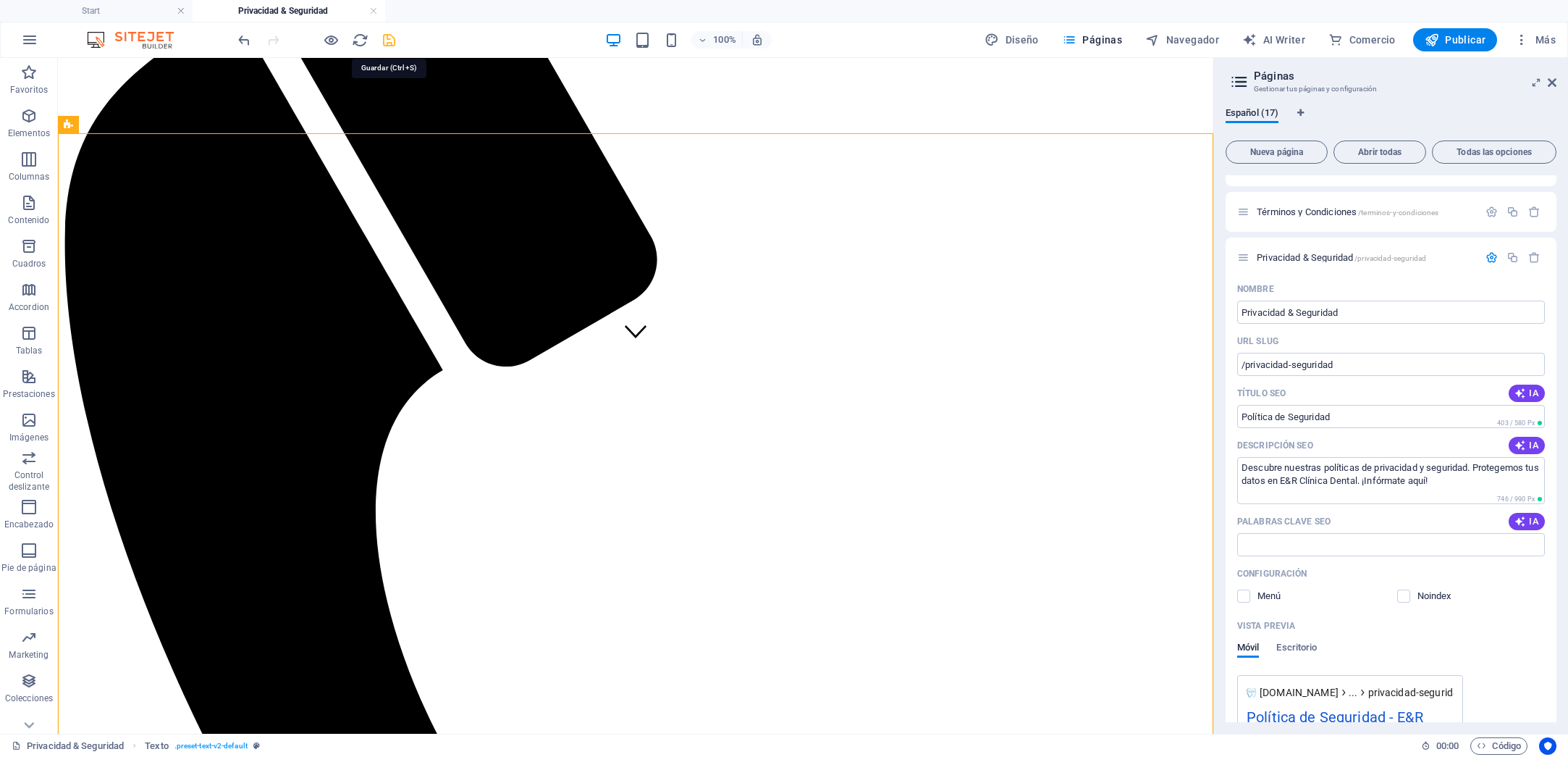
click at [394, 41] on icon "save" at bounding box center [389, 41] width 17 height 17
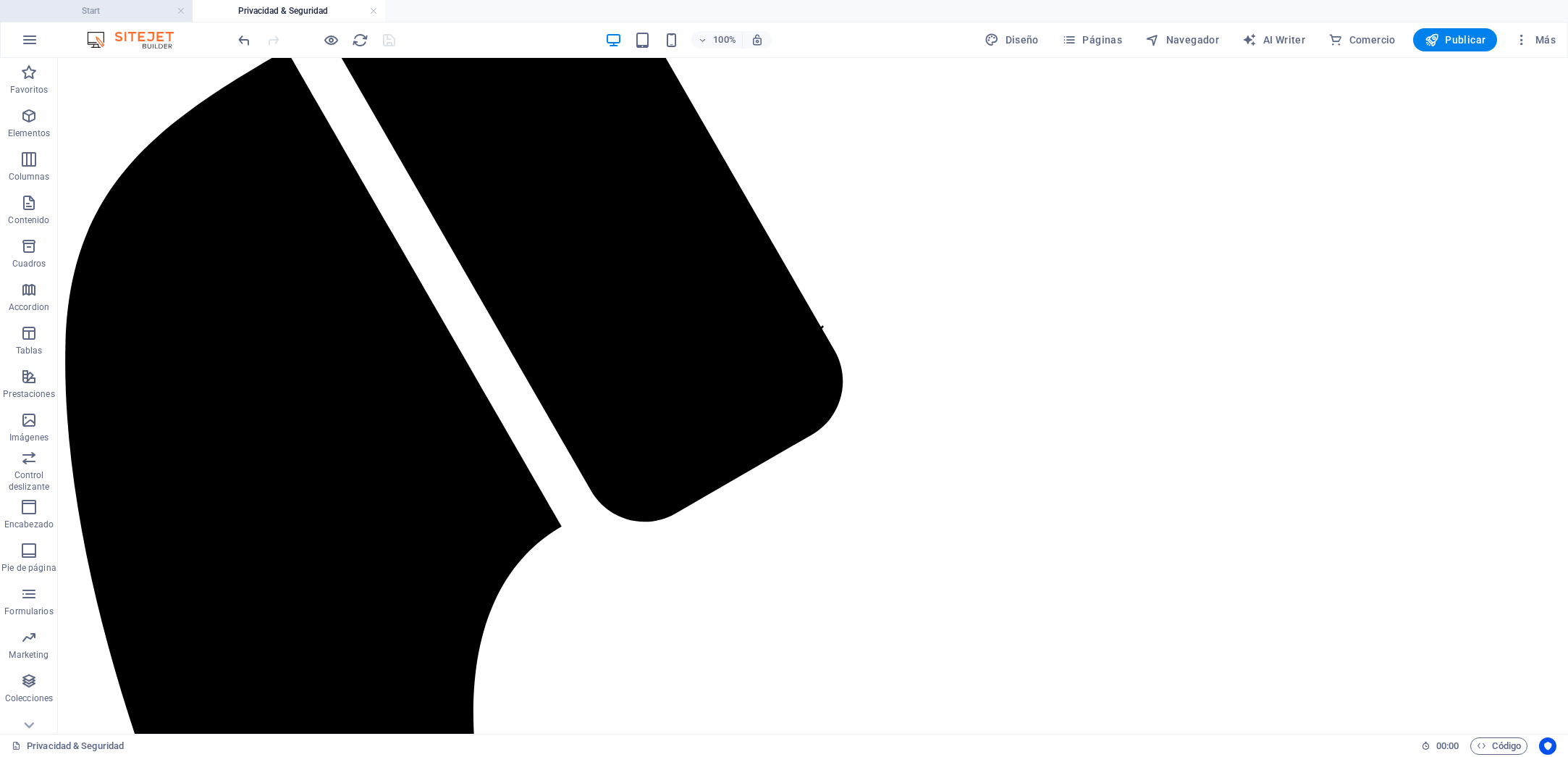
click at [122, 12] on h4 "Start" at bounding box center [96, 10] width 193 height 16
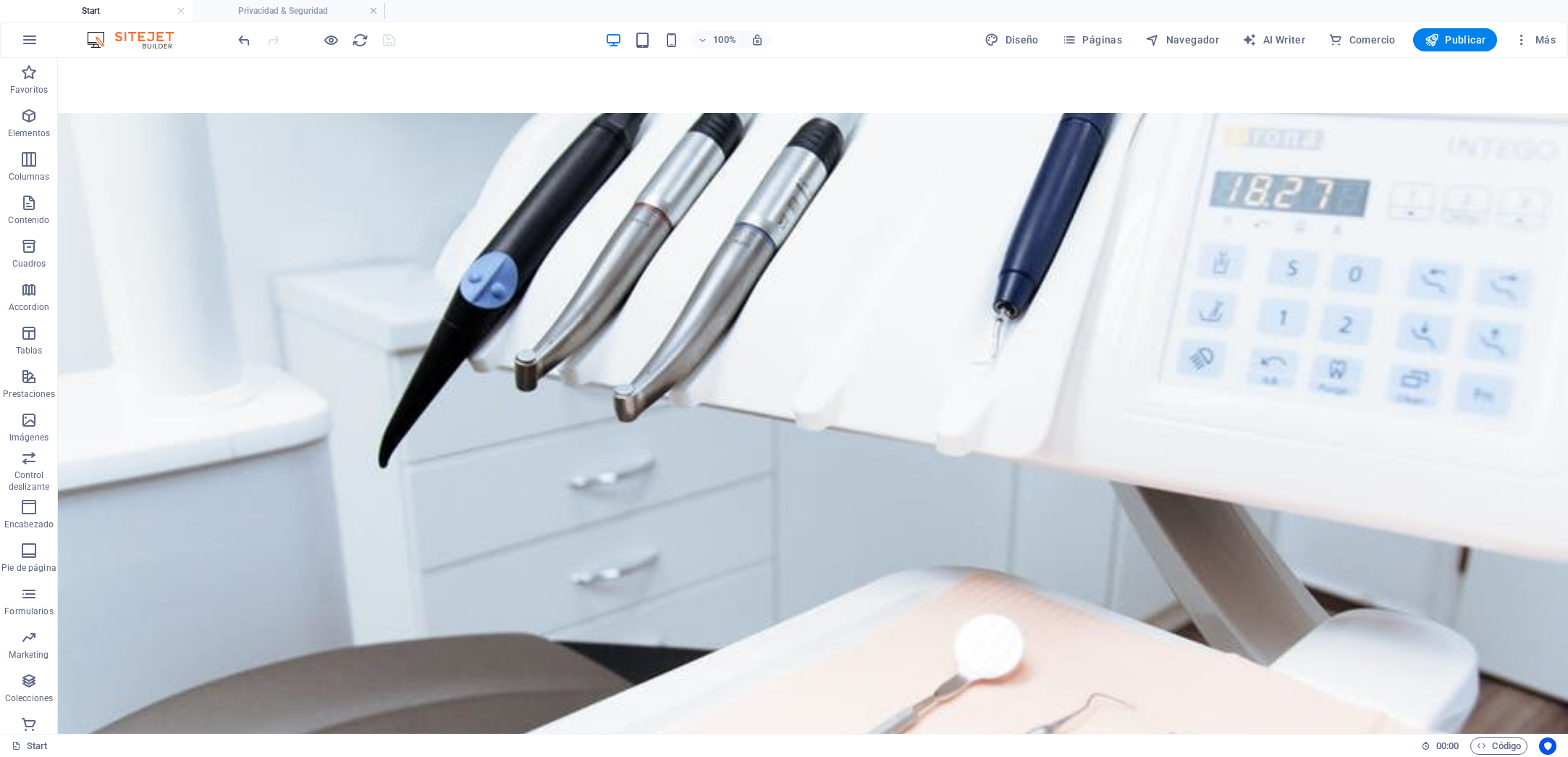
scroll to position [0, 0]
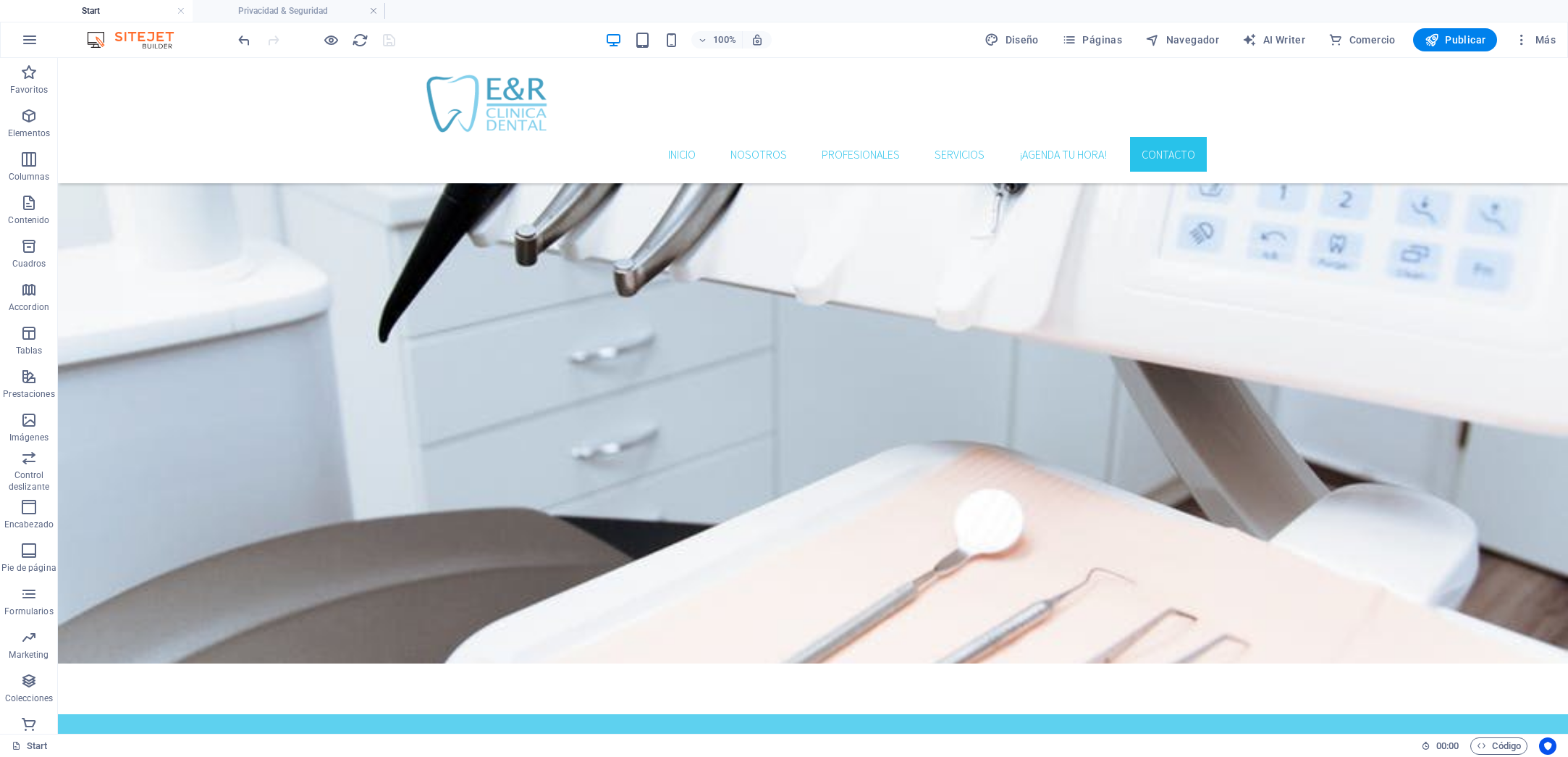
click at [371, 9] on link at bounding box center [373, 11] width 8 height 14
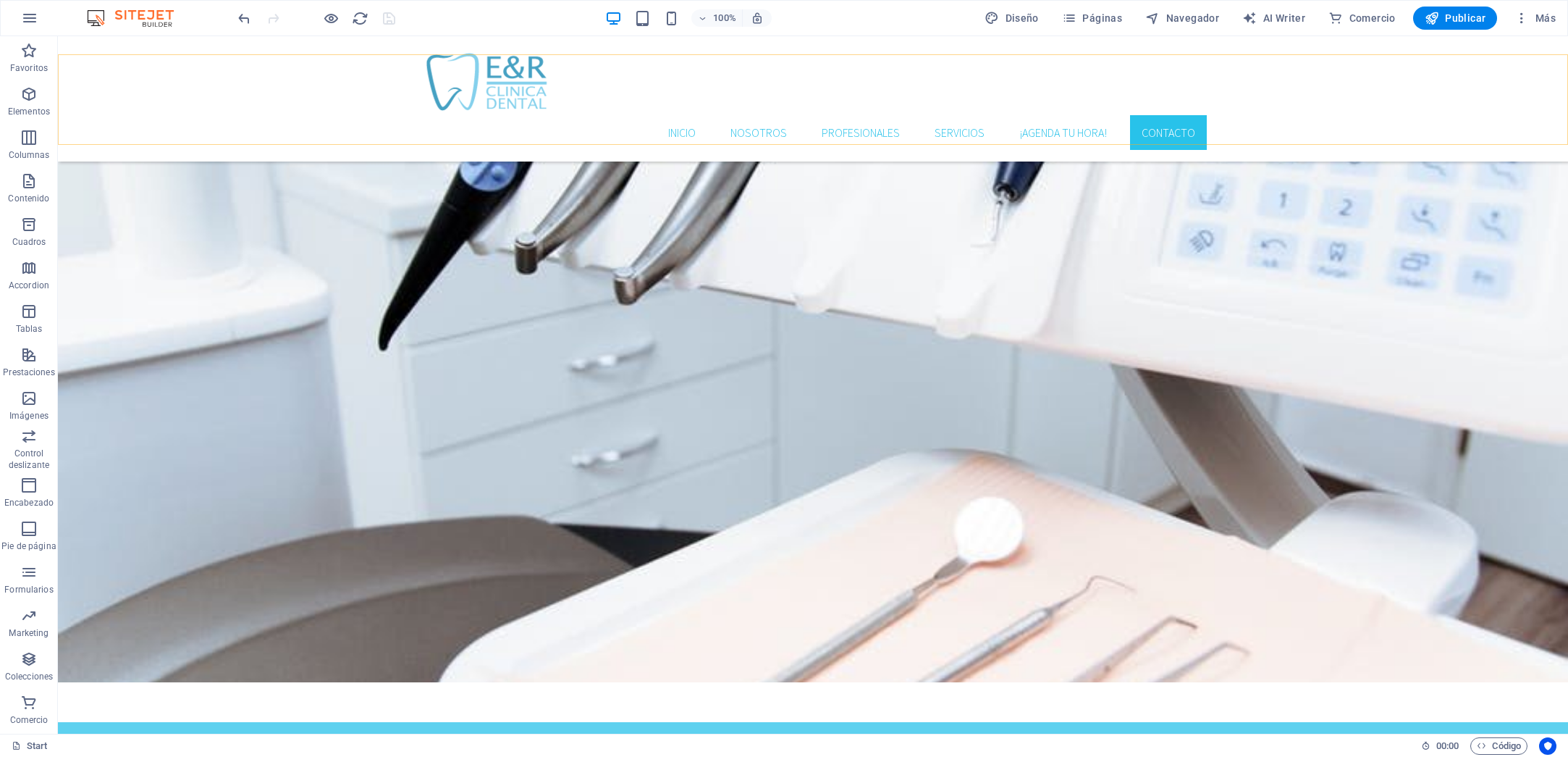
scroll to position [2887, 0]
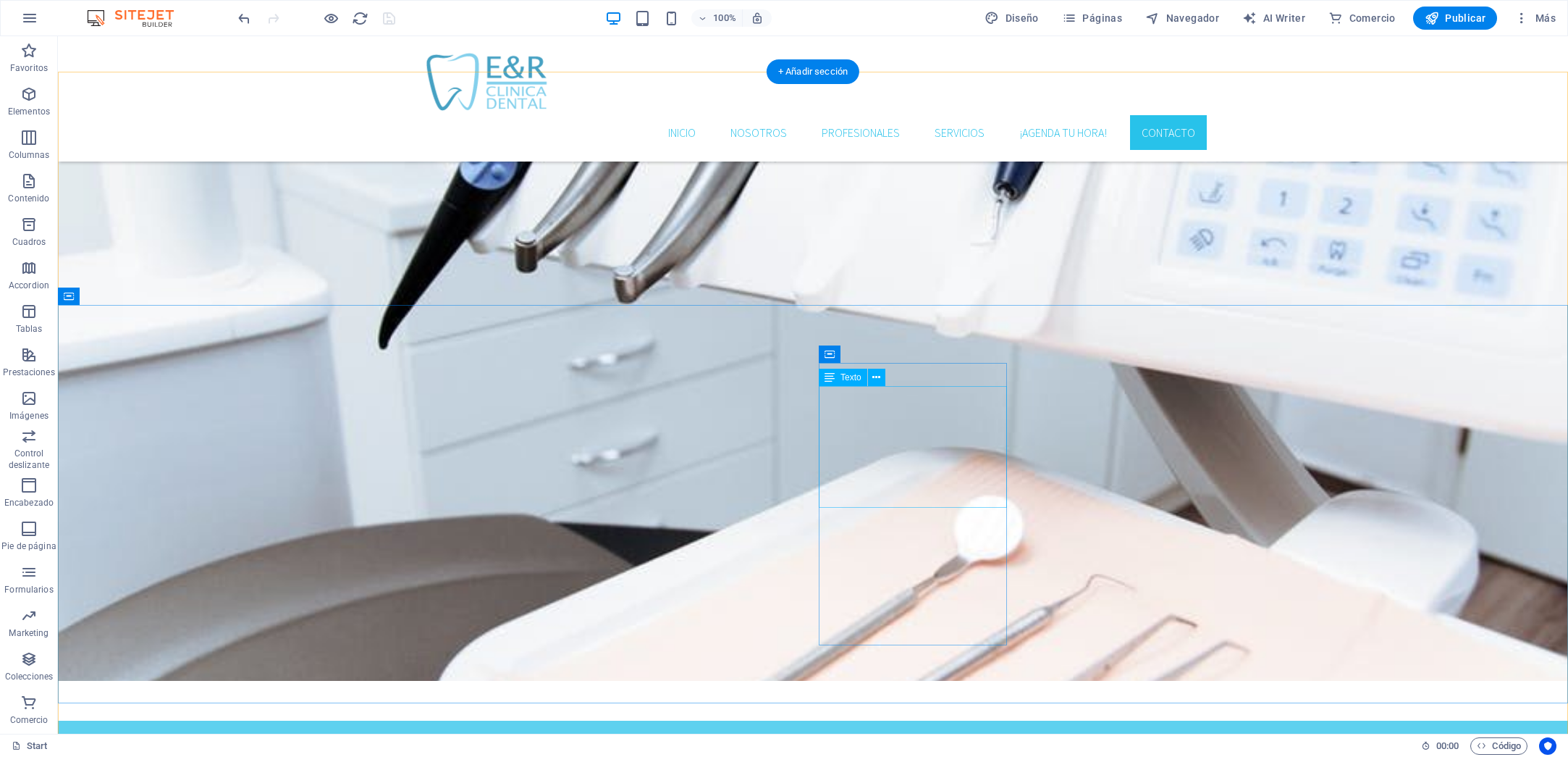
click at [881, 378] on button at bounding box center [876, 377] width 17 height 17
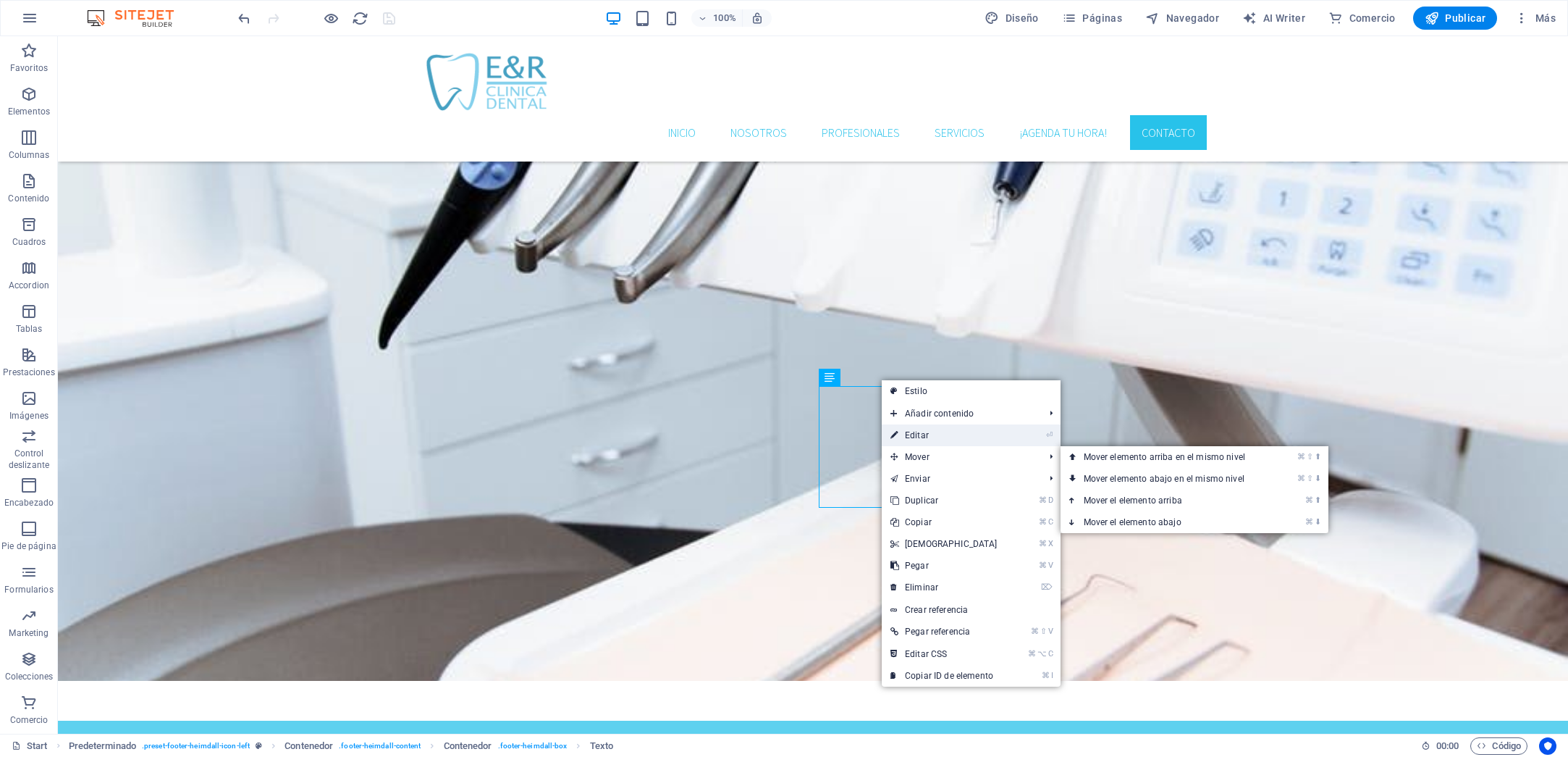
click at [931, 441] on link "⏎ Editar" at bounding box center [944, 435] width 125 height 22
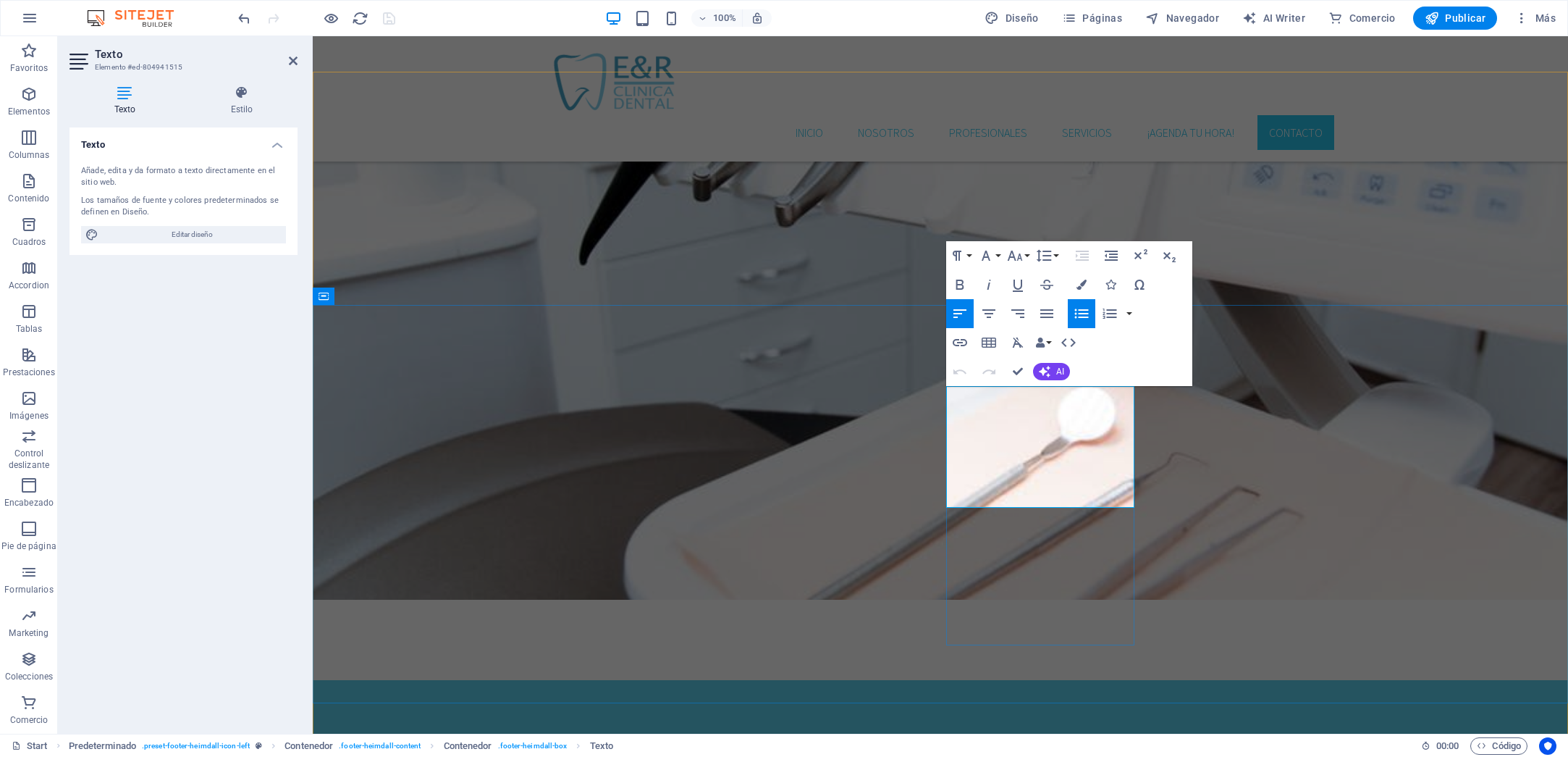
drag, startPoint x: 1056, startPoint y: 499, endPoint x: 960, endPoint y: 501, distance: 96.0
click at [961, 341] on icon "button" at bounding box center [960, 342] width 17 height 17
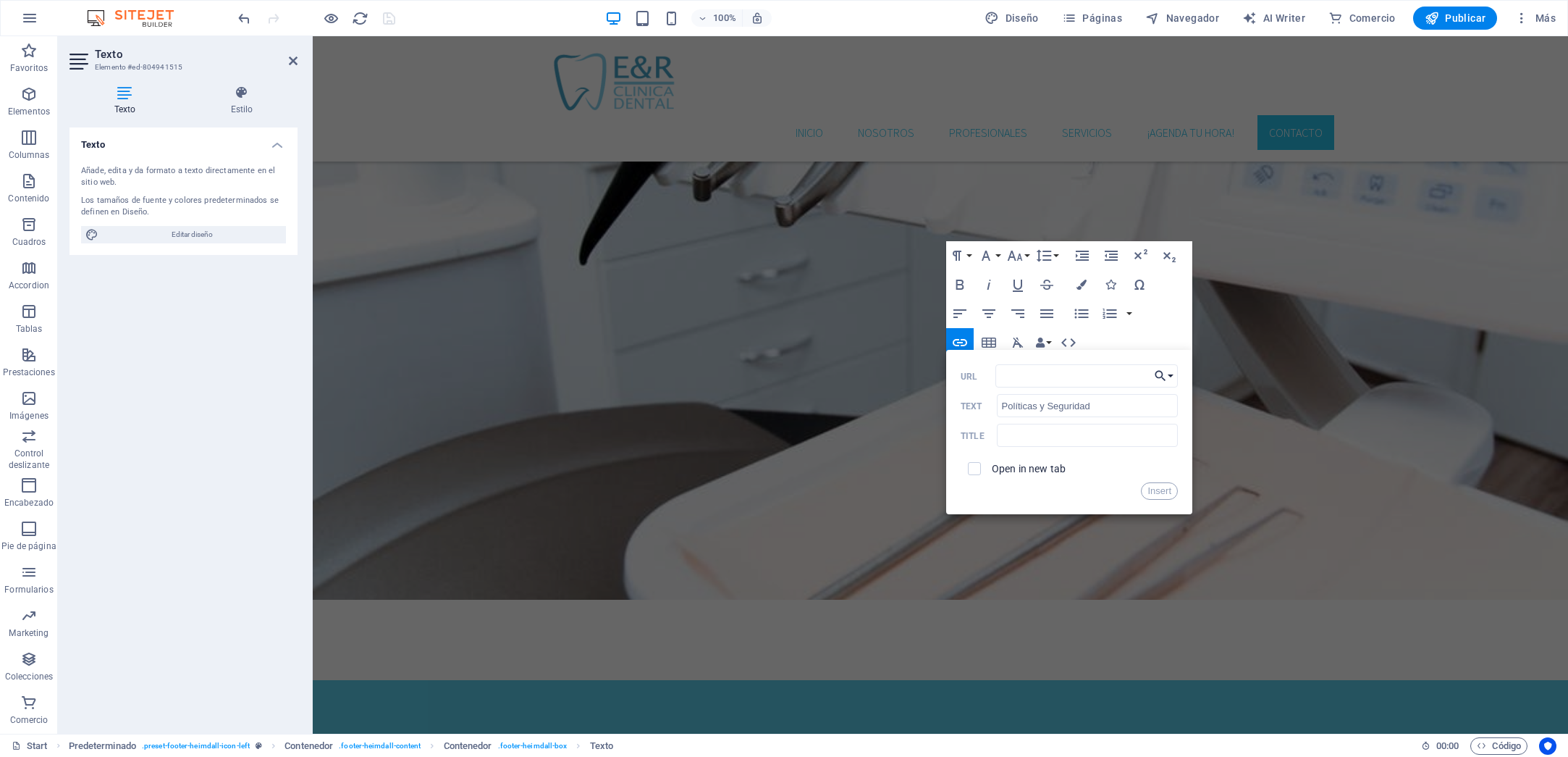
click at [1170, 376] on button "Choose Link" at bounding box center [1164, 375] width 27 height 23
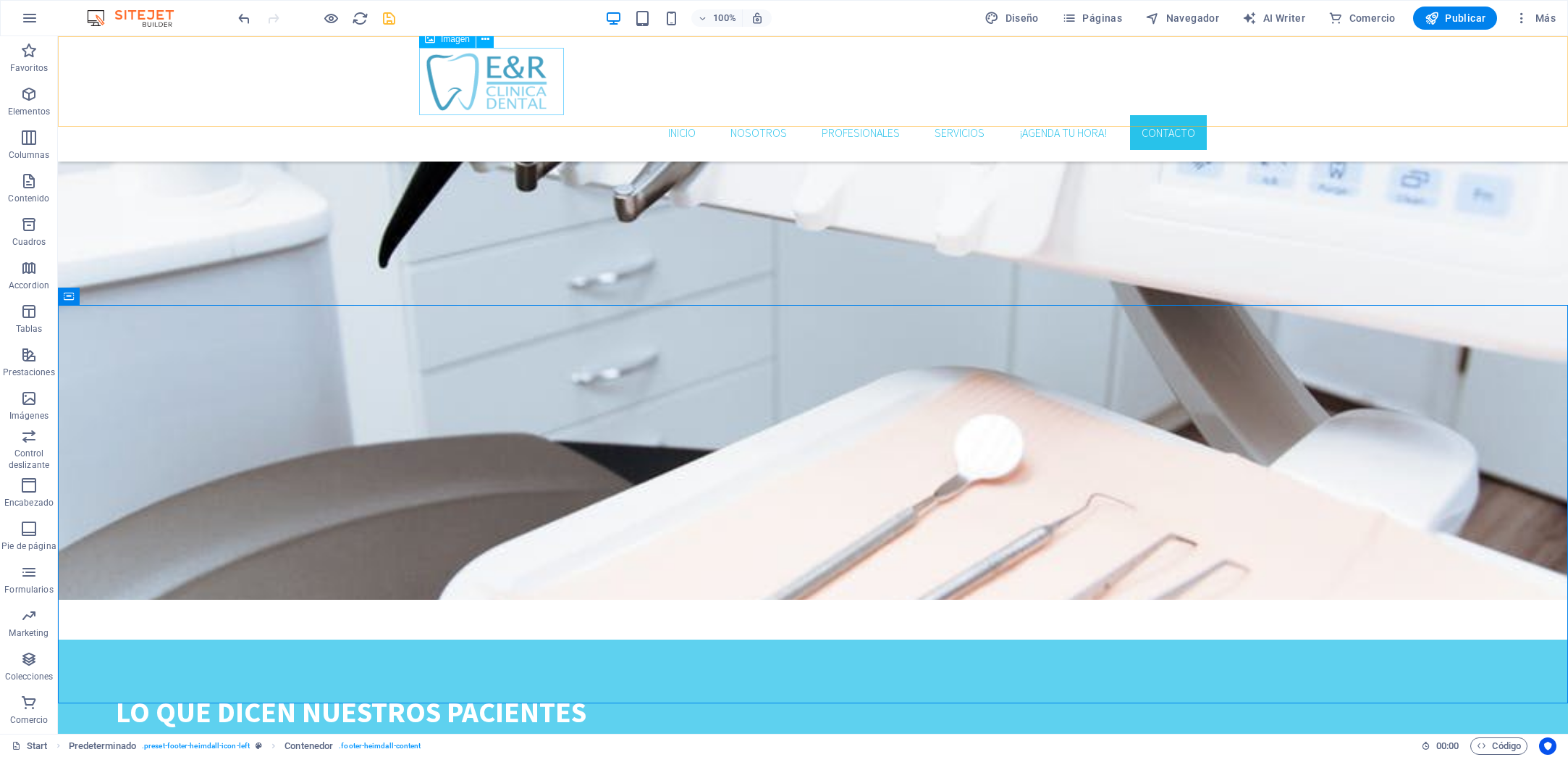
scroll to position [2887, 0]
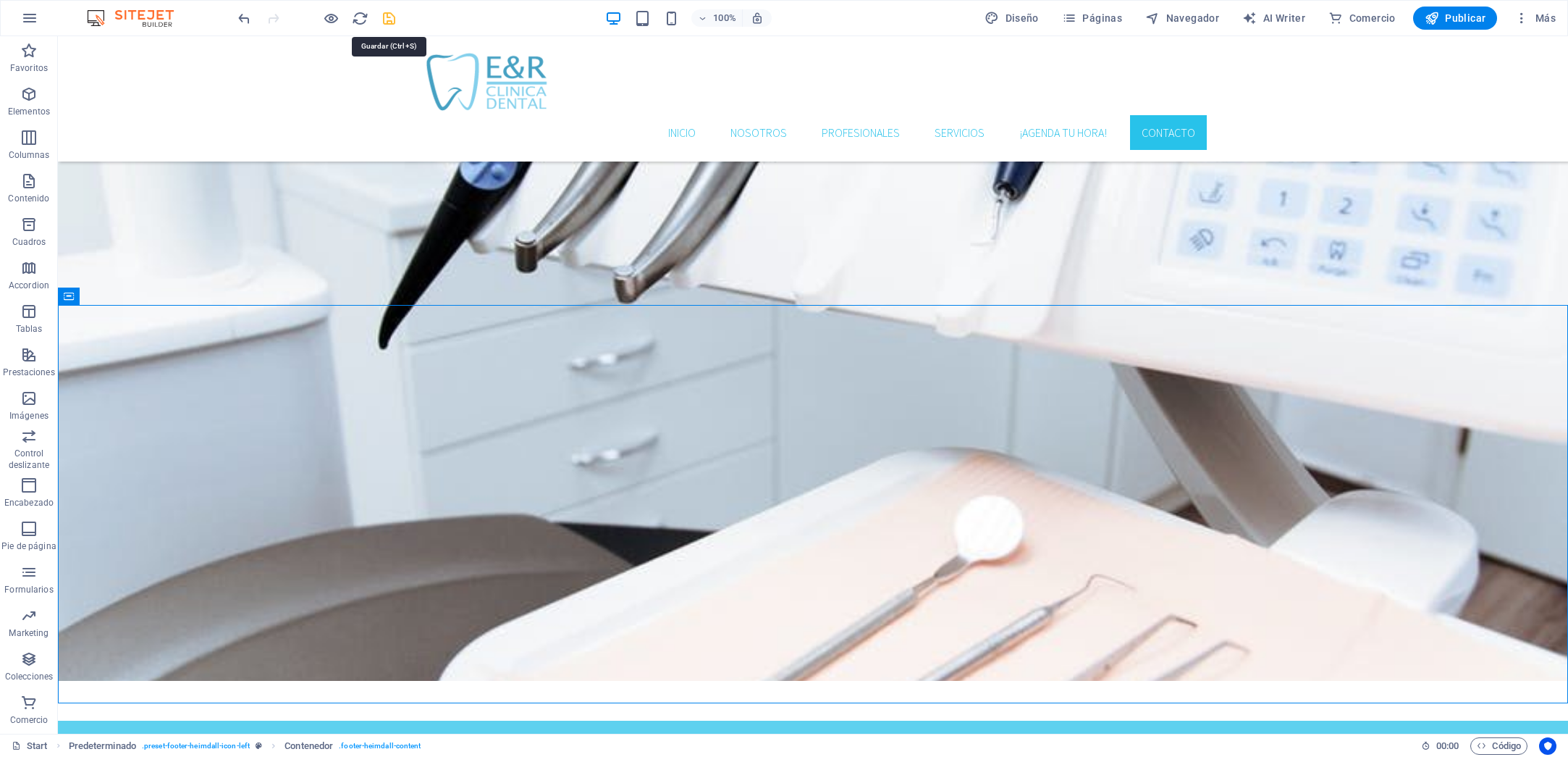
click at [382, 15] on icon "save" at bounding box center [389, 19] width 17 height 17
click at [874, 381] on icon at bounding box center [876, 378] width 8 height 15
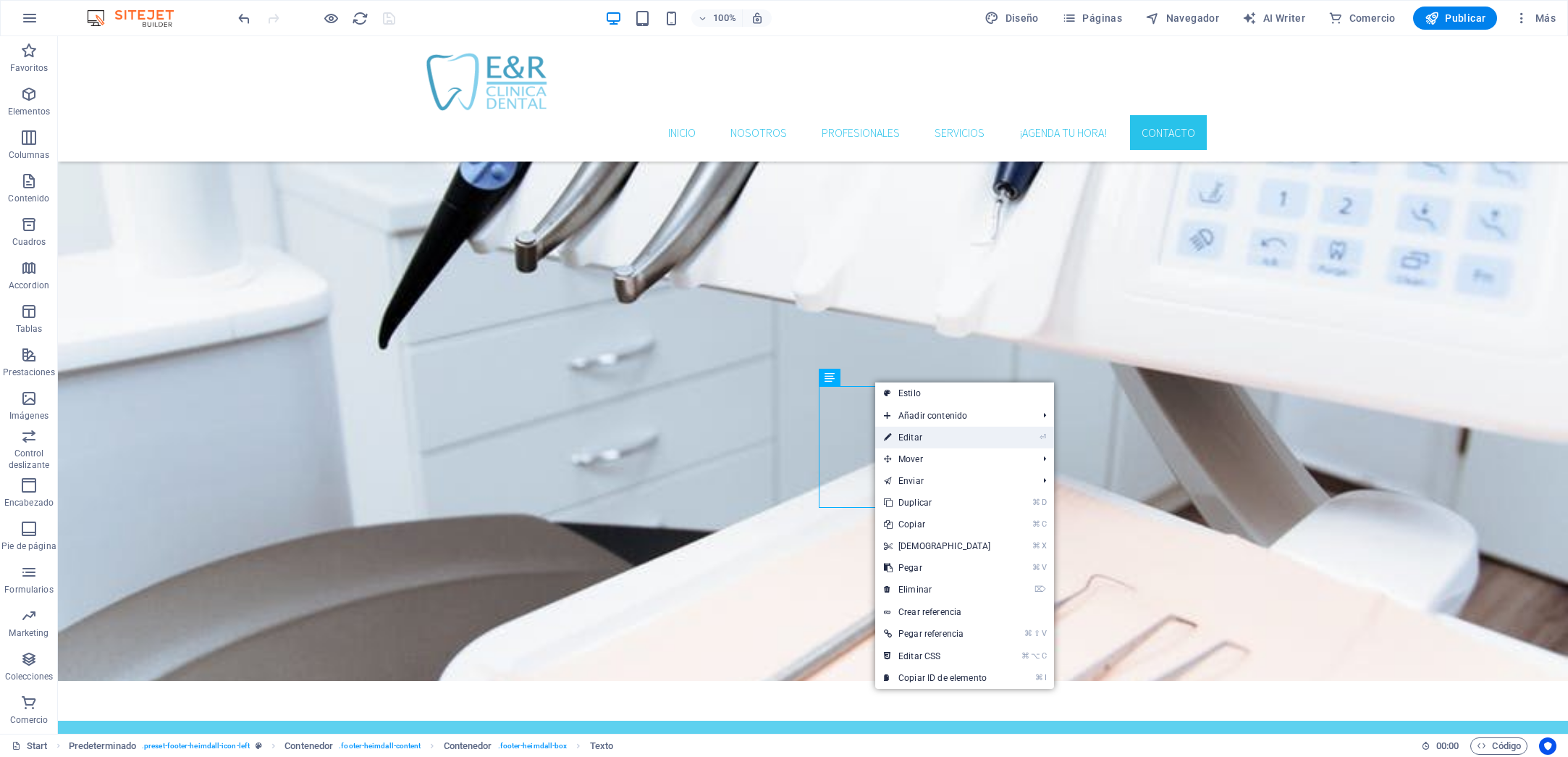
click at [916, 437] on link "⏎ Editar" at bounding box center [938, 438] width 125 height 22
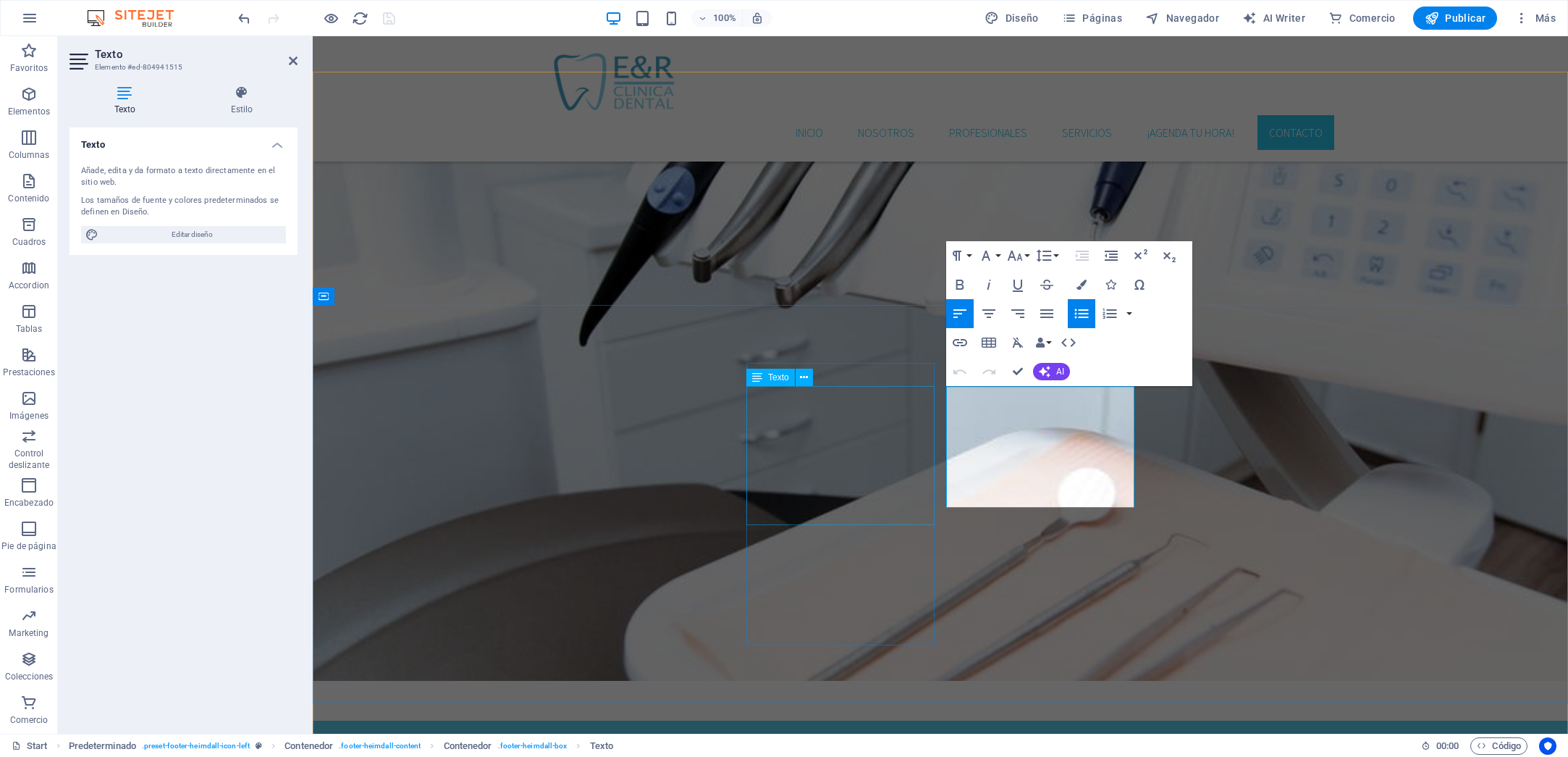
scroll to position [2969, 0]
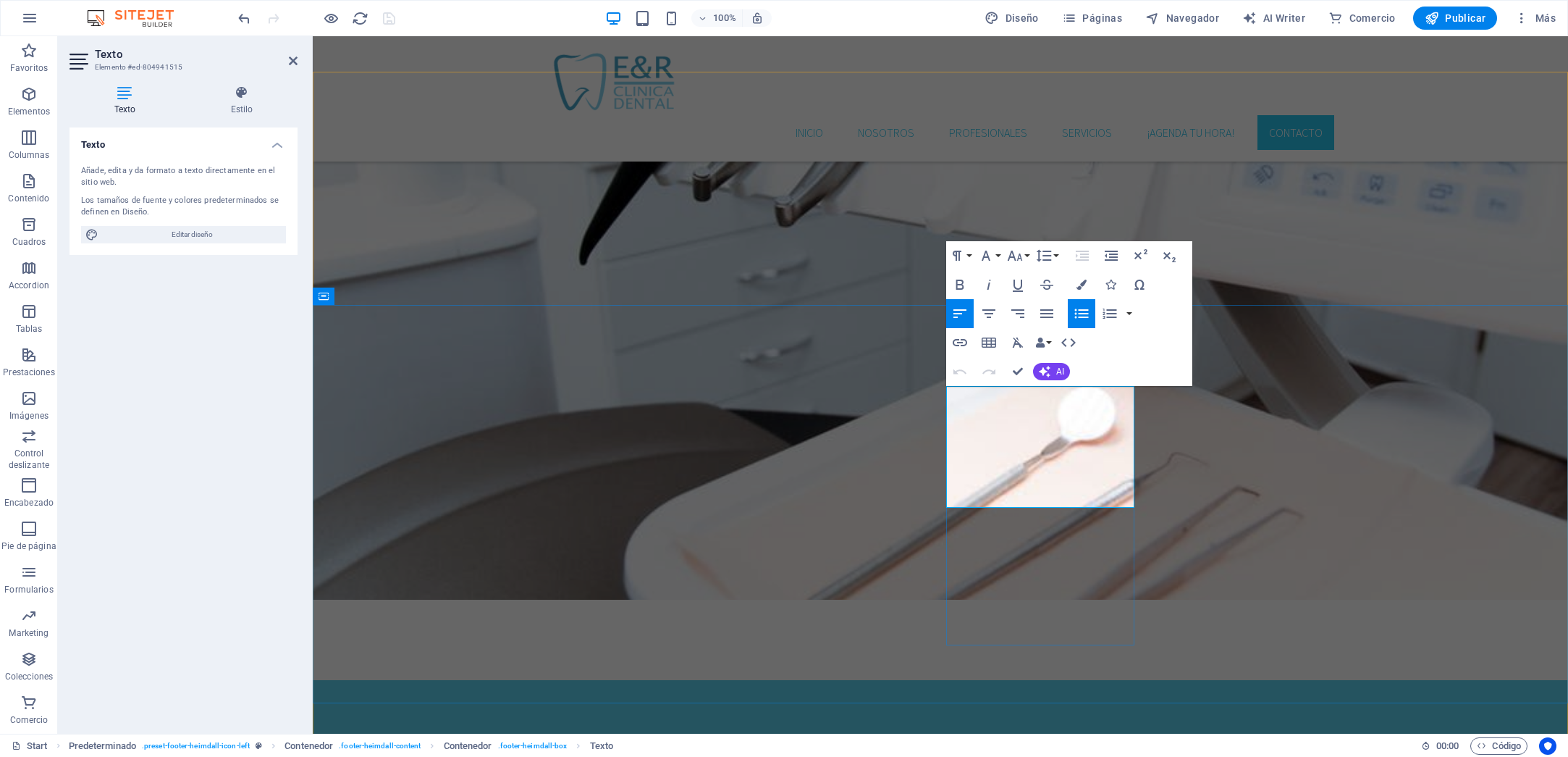
drag, startPoint x: 1069, startPoint y: 487, endPoint x: 959, endPoint y: 486, distance: 110.0
click at [961, 342] on icon "button" at bounding box center [960, 342] width 17 height 17
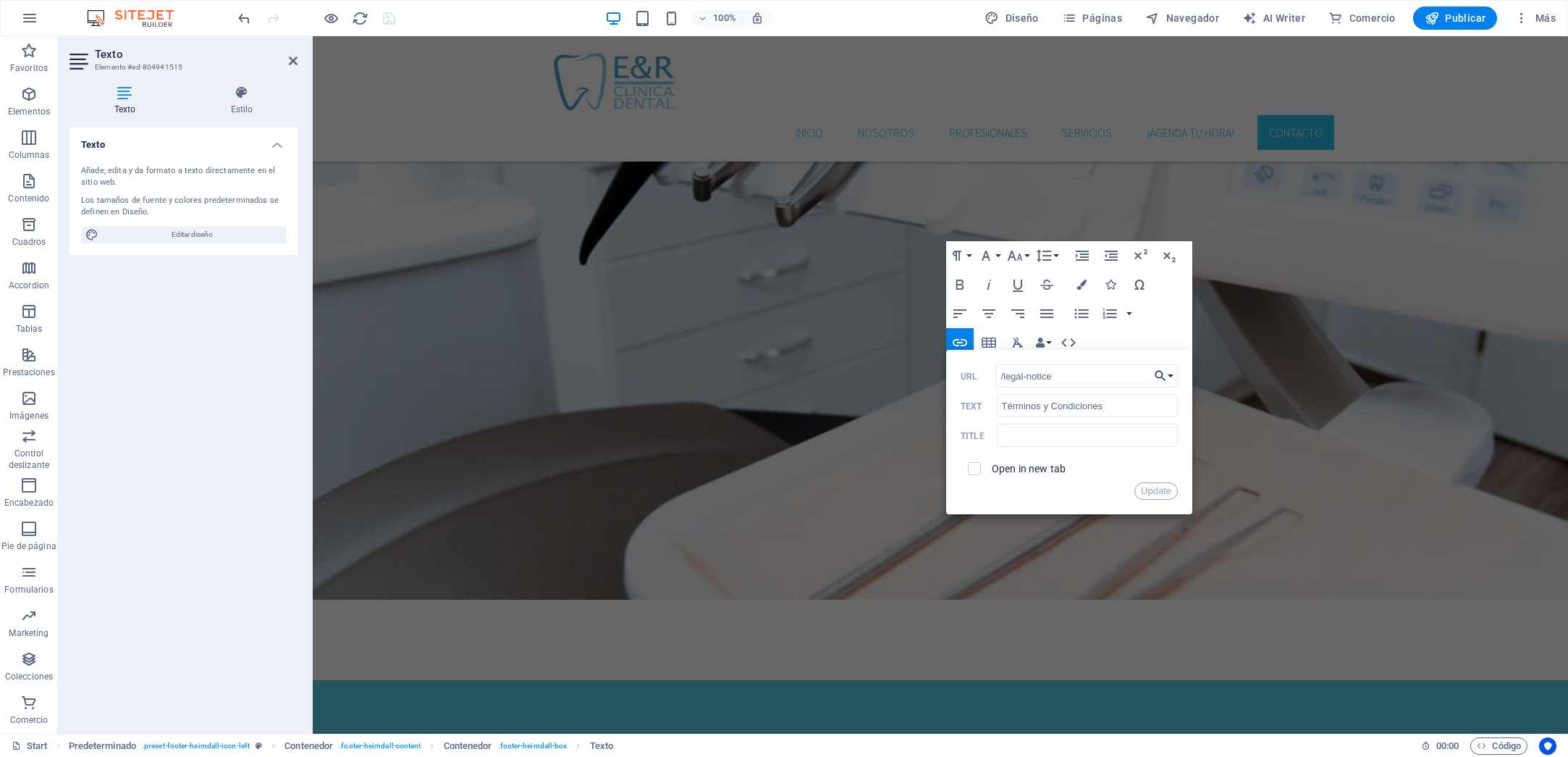
click at [1168, 378] on button "Choose Link" at bounding box center [1164, 375] width 27 height 23
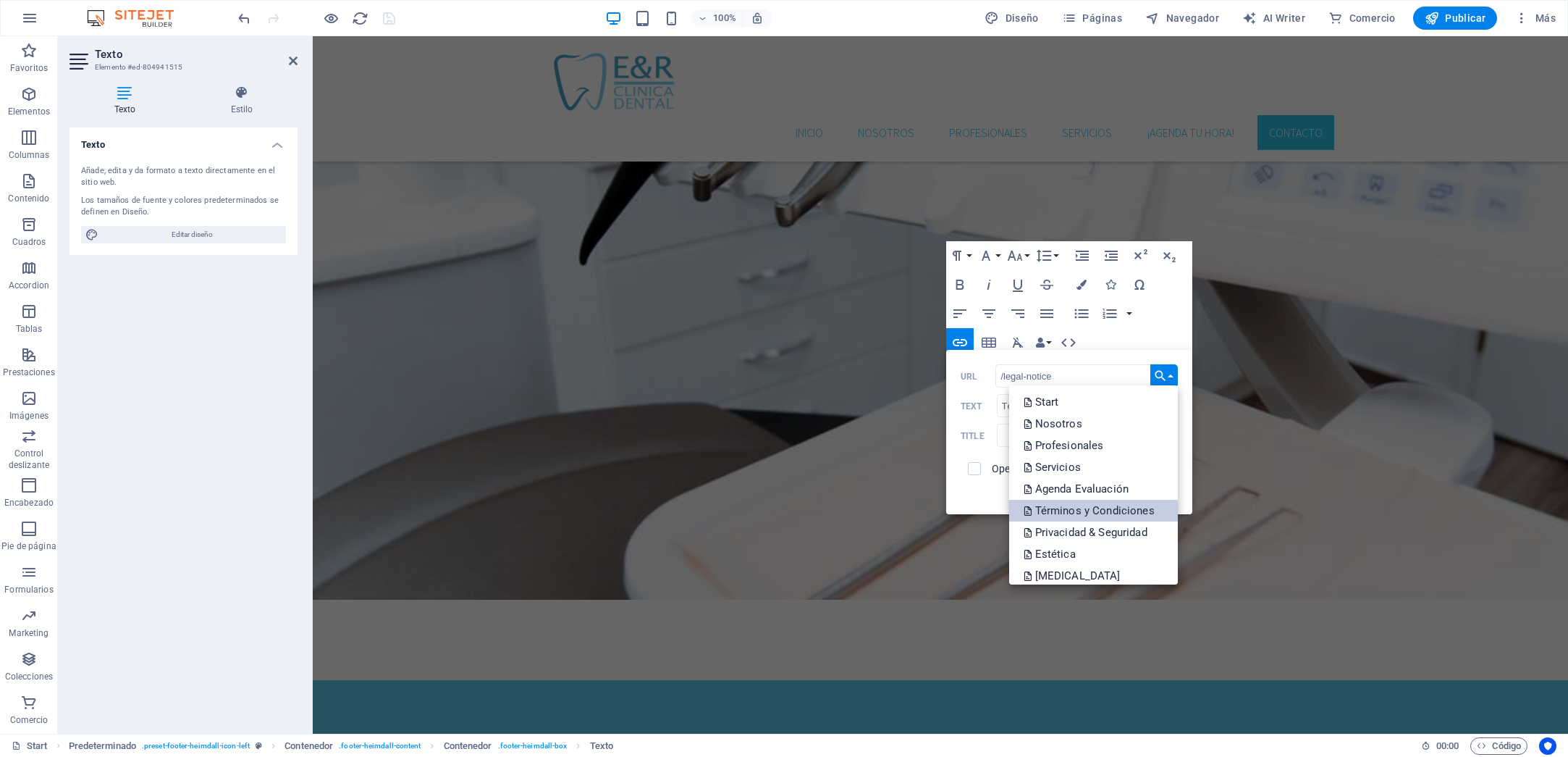
scroll to position [5, 0]
click at [1120, 504] on p "Términos y Condiciones" at bounding box center [1091, 506] width 134 height 22
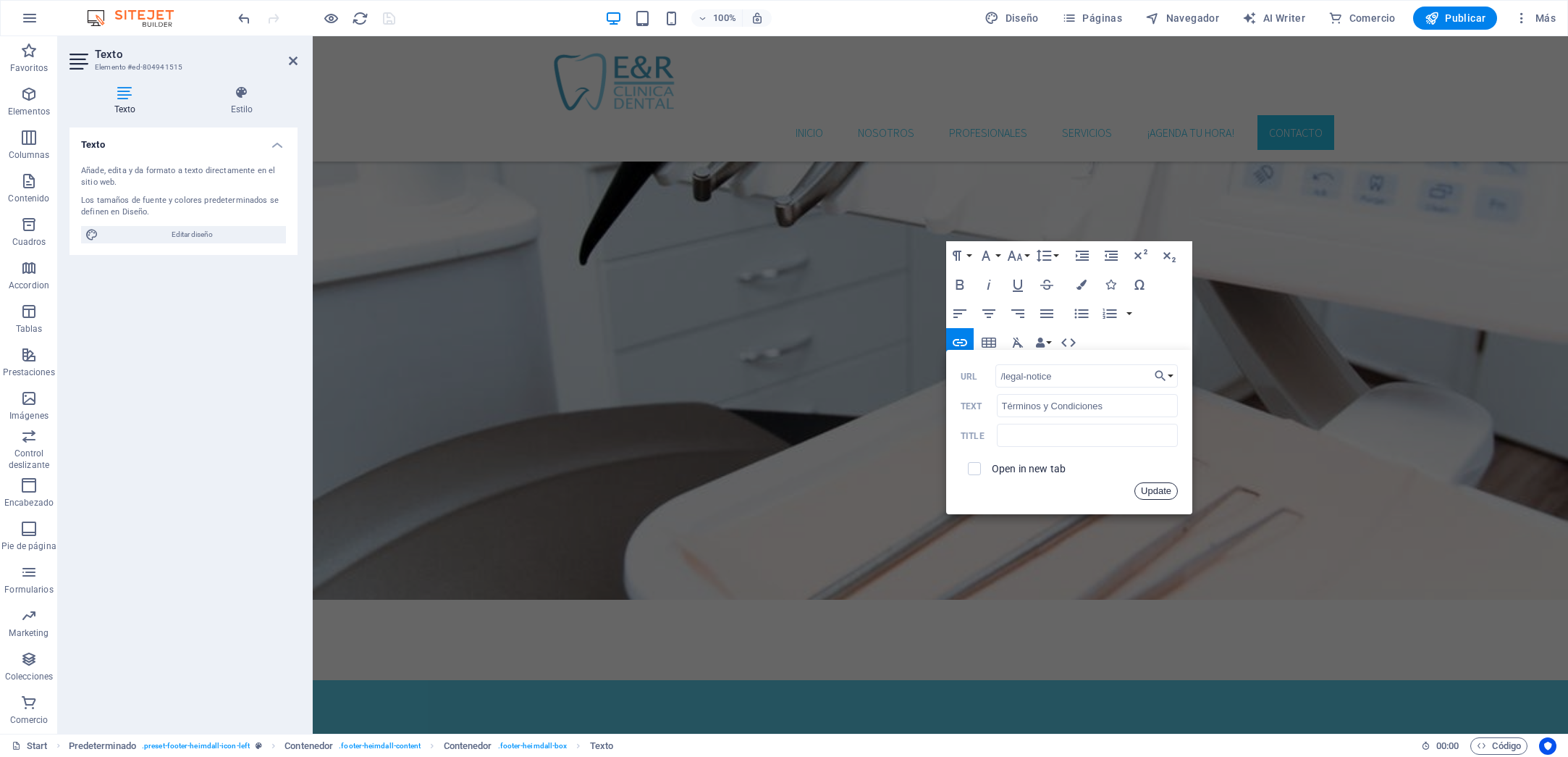
click at [1145, 491] on button "Update" at bounding box center [1156, 491] width 43 height 17
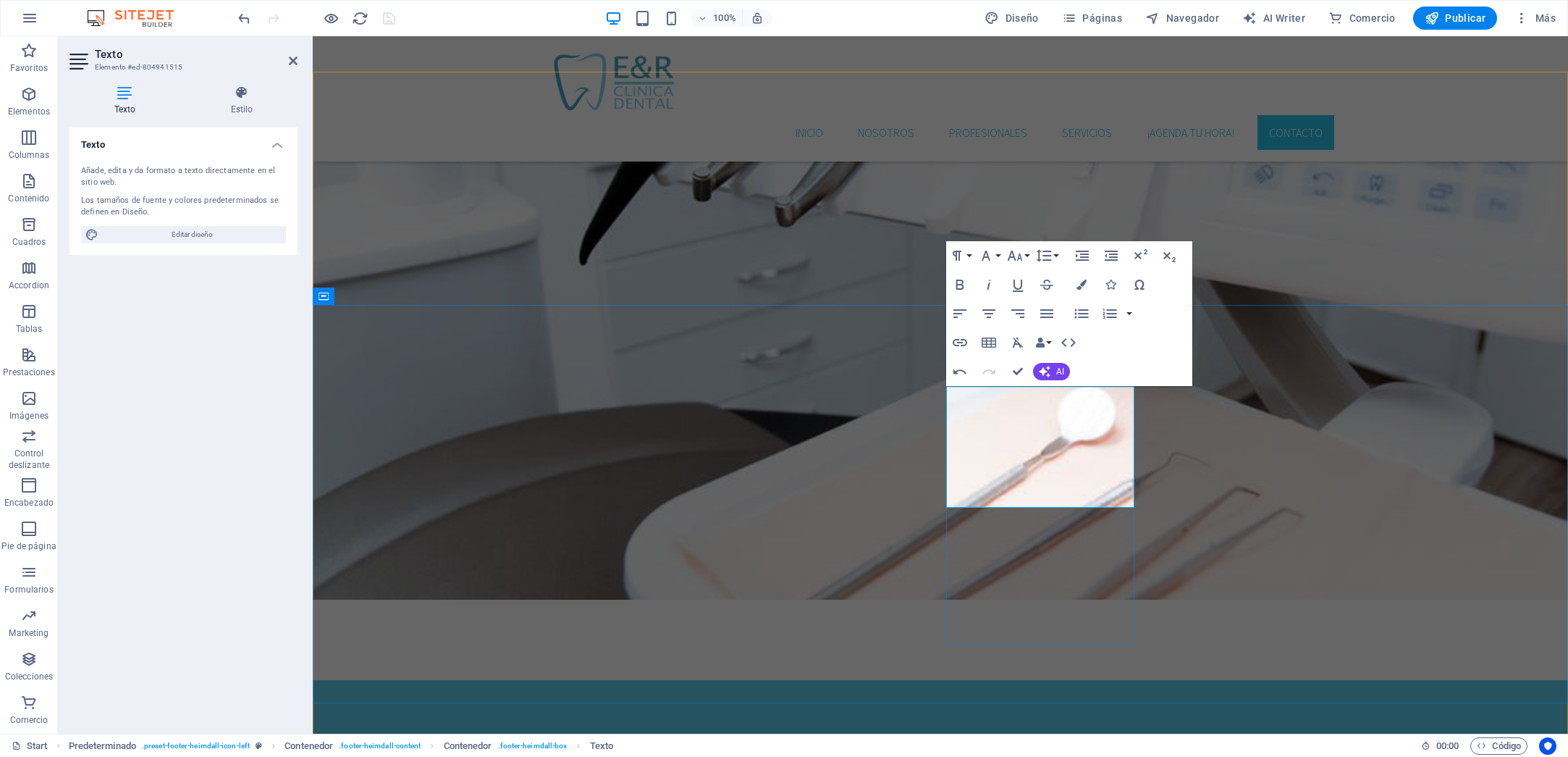
scroll to position [2972, 0]
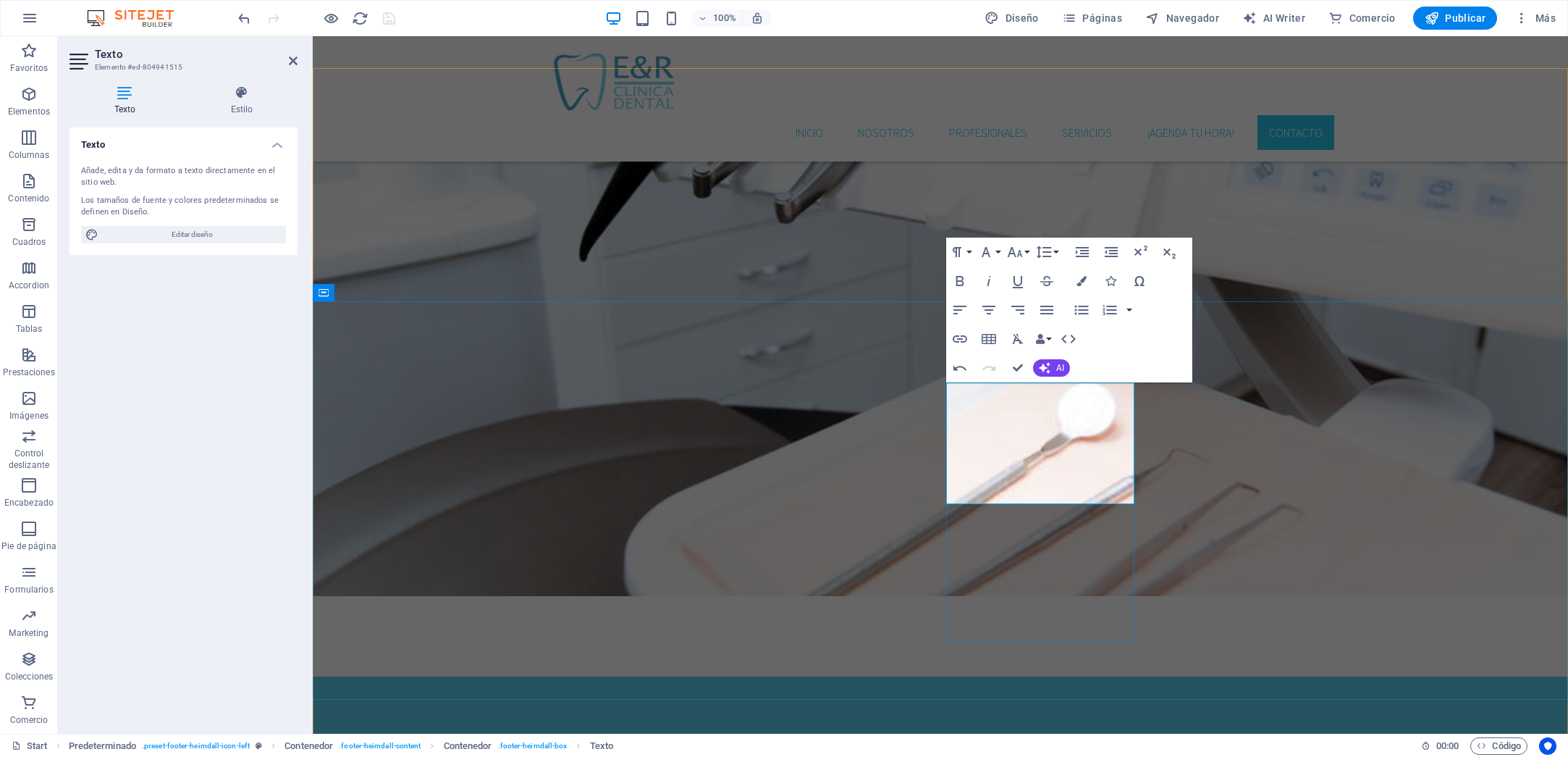
drag, startPoint x: 1056, startPoint y: 500, endPoint x: 960, endPoint y: 499, distance: 96.0
type input "Políticas y Seguridad"
click at [955, 339] on icon "button" at bounding box center [960, 339] width 17 height 17
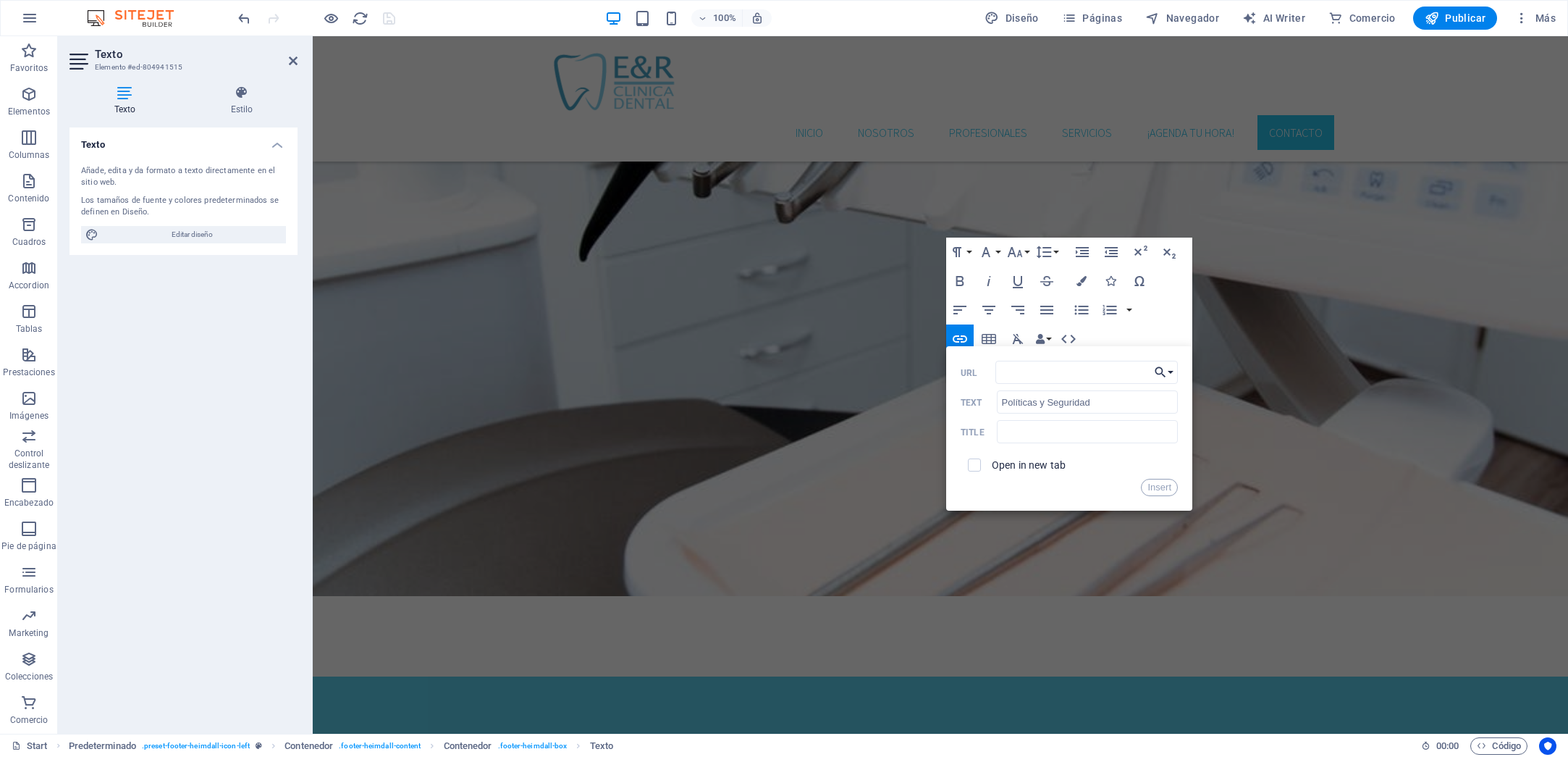
click at [1173, 372] on button "Choose Link" at bounding box center [1164, 372] width 27 height 23
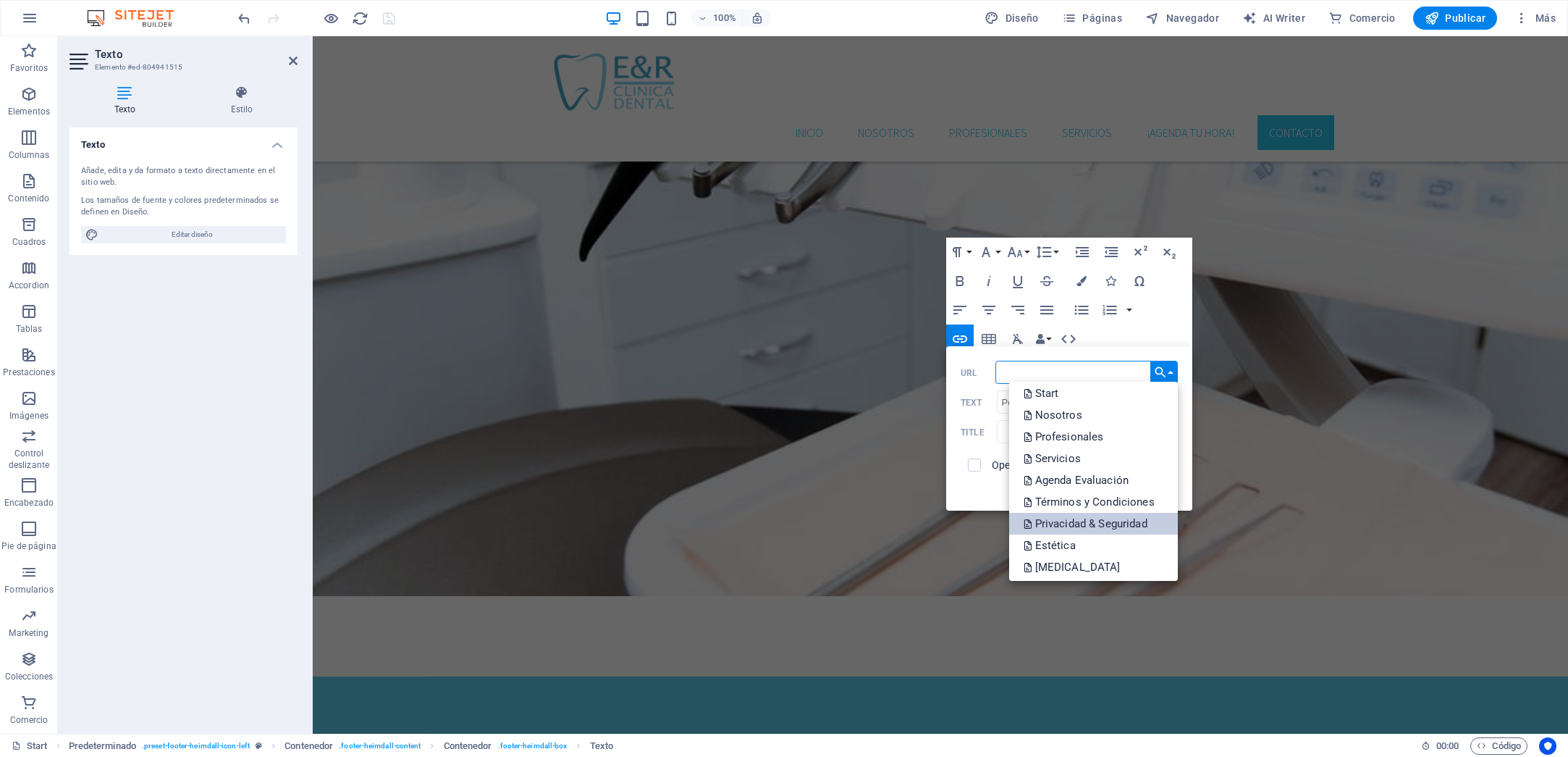
click at [1103, 516] on p "Privacidad & Seguridad" at bounding box center [1087, 524] width 126 height 22
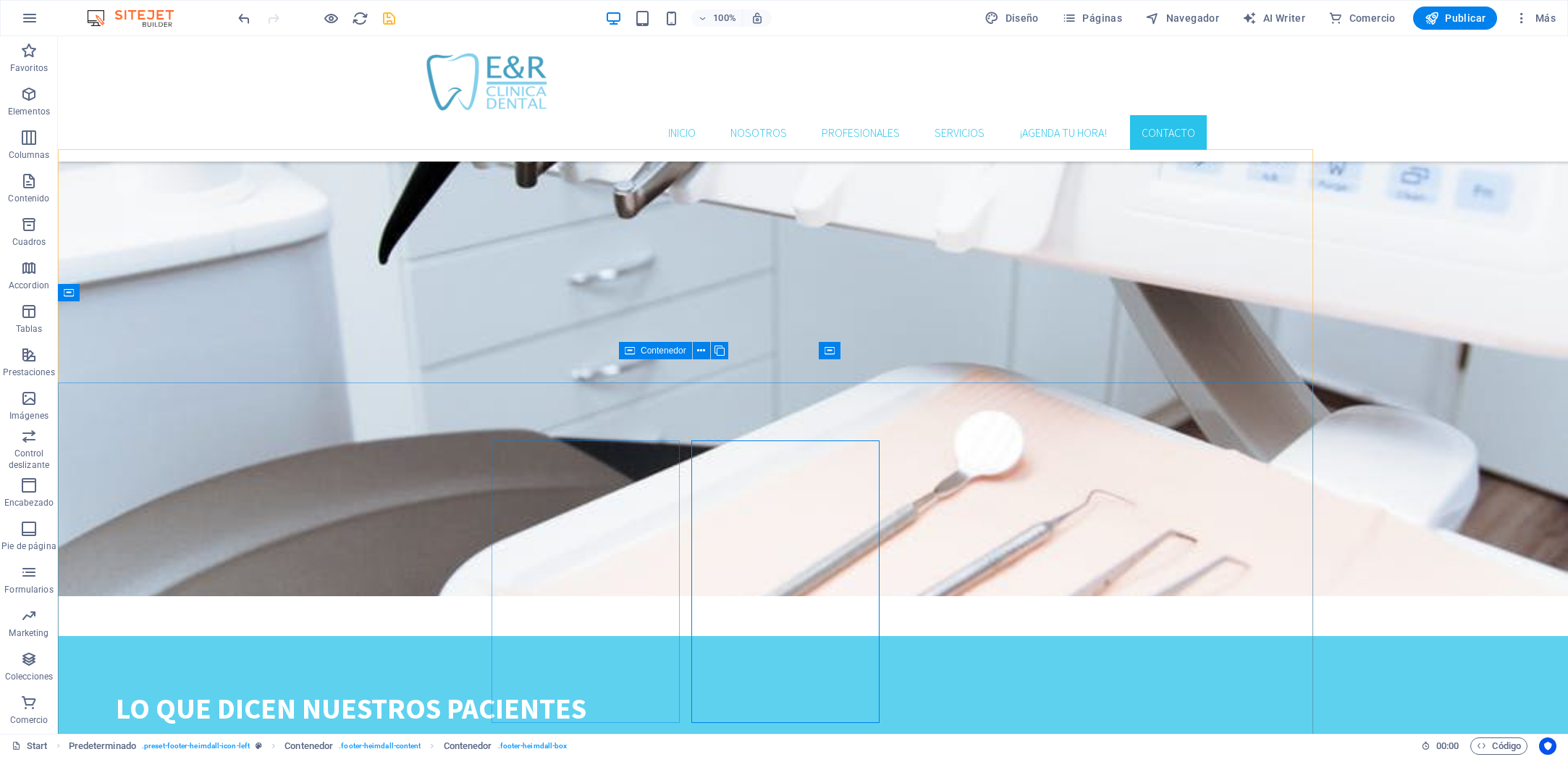
scroll to position [2891, 0]
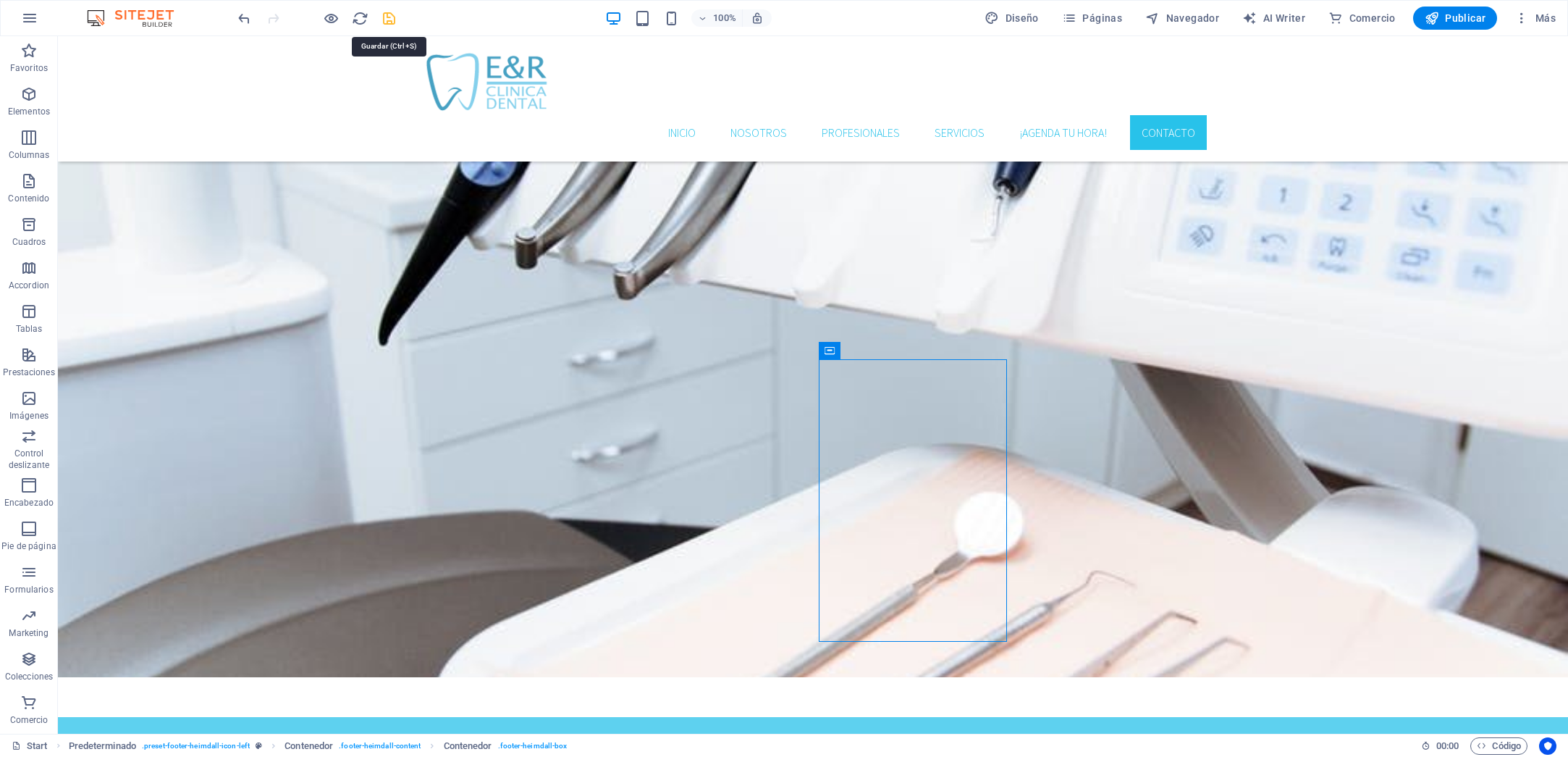
click at [390, 25] on icon "save" at bounding box center [389, 19] width 17 height 17
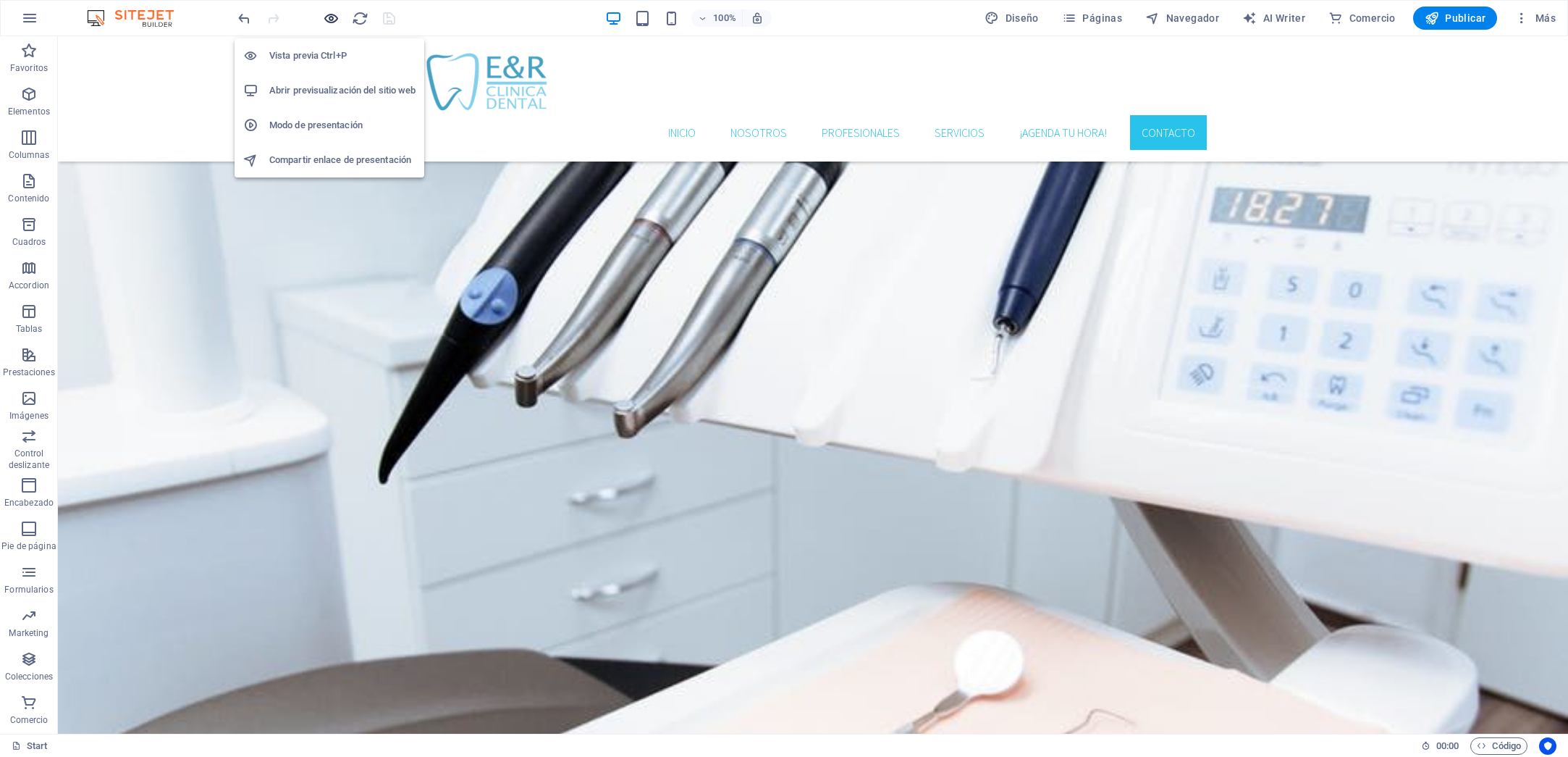
click at [333, 18] on icon "button" at bounding box center [332, 19] width 17 height 17
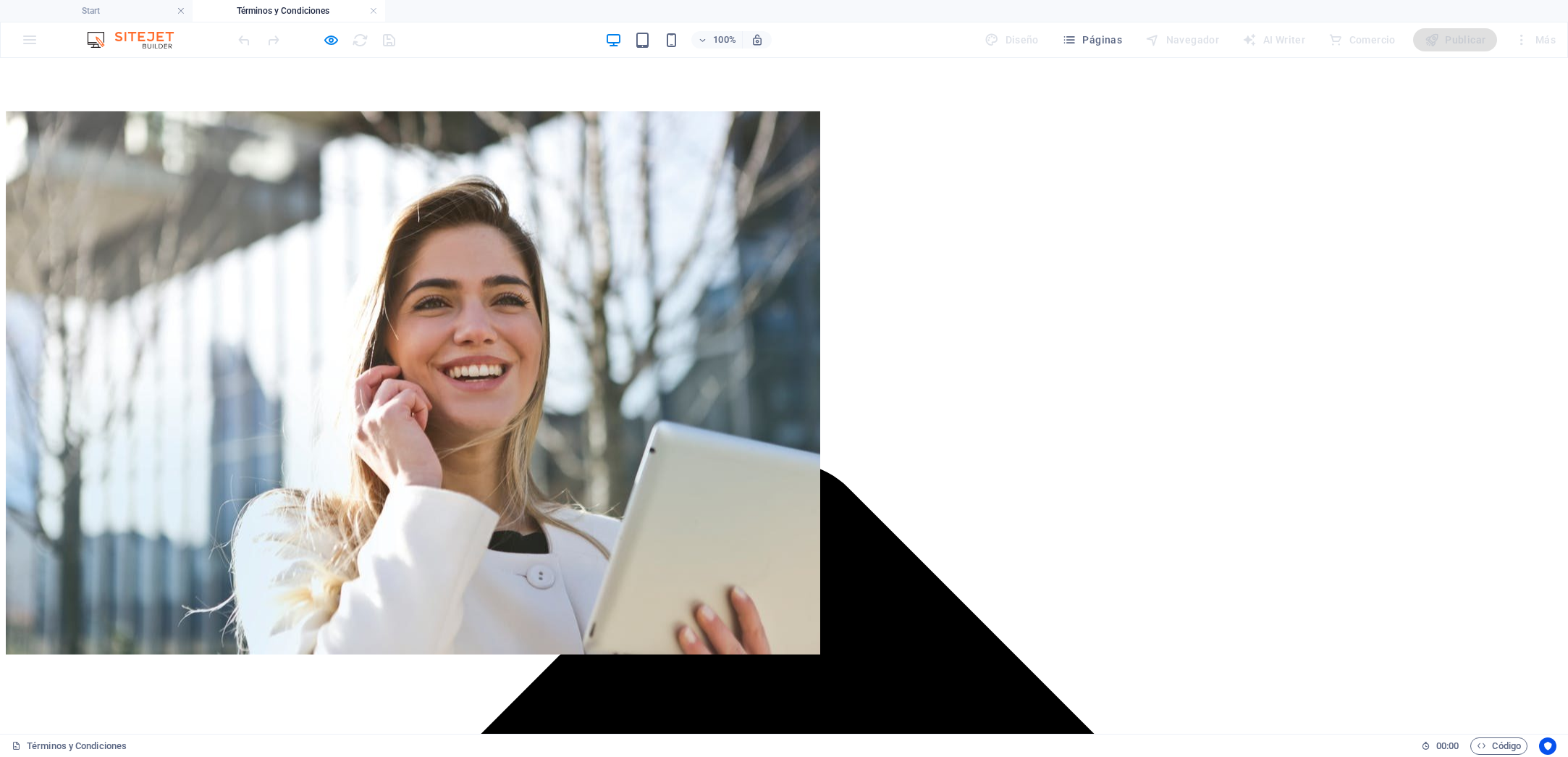
scroll to position [0, 0]
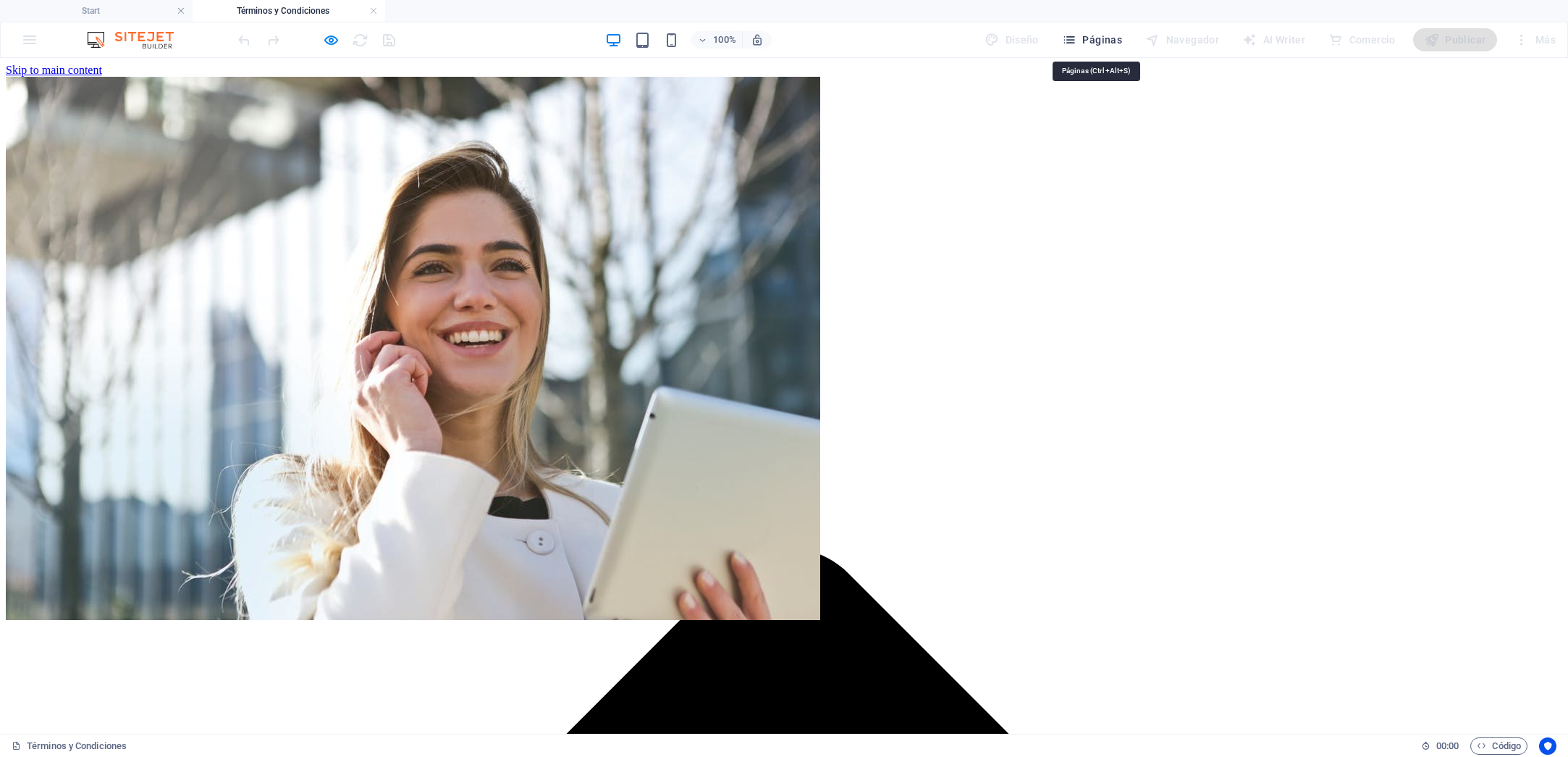
click at [1087, 36] on span "Páginas" at bounding box center [1092, 39] width 60 height 14
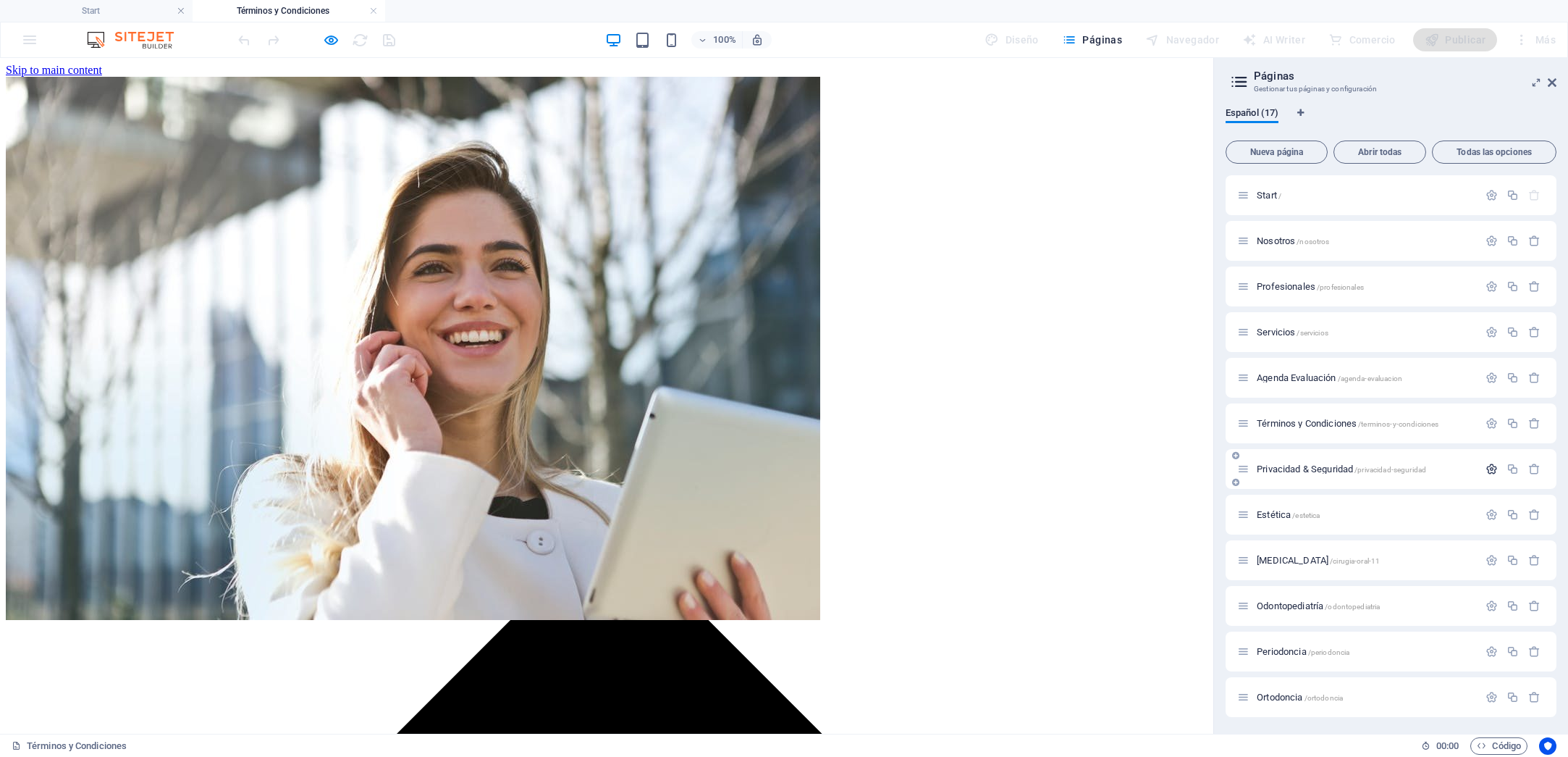
click at [1492, 468] on icon "button" at bounding box center [1492, 468] width 13 height 13
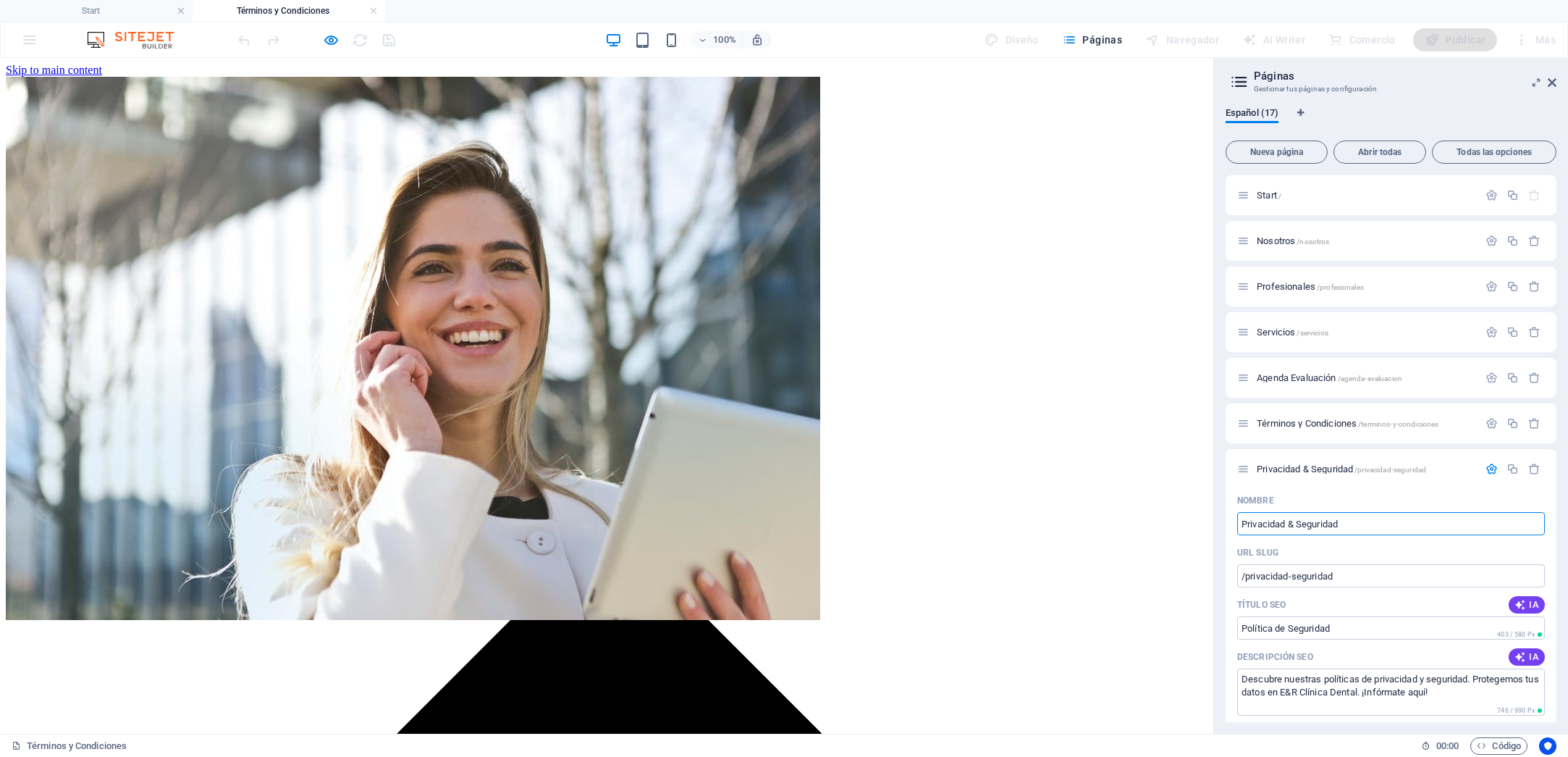
drag, startPoint x: 1296, startPoint y: 525, endPoint x: 1219, endPoint y: 525, distance: 77.0
click at [1219, 525] on div "Español (17) Nueva página Abrir todas Todas las opciones Start / Nosotros /noso…" at bounding box center [1391, 415] width 354 height 638
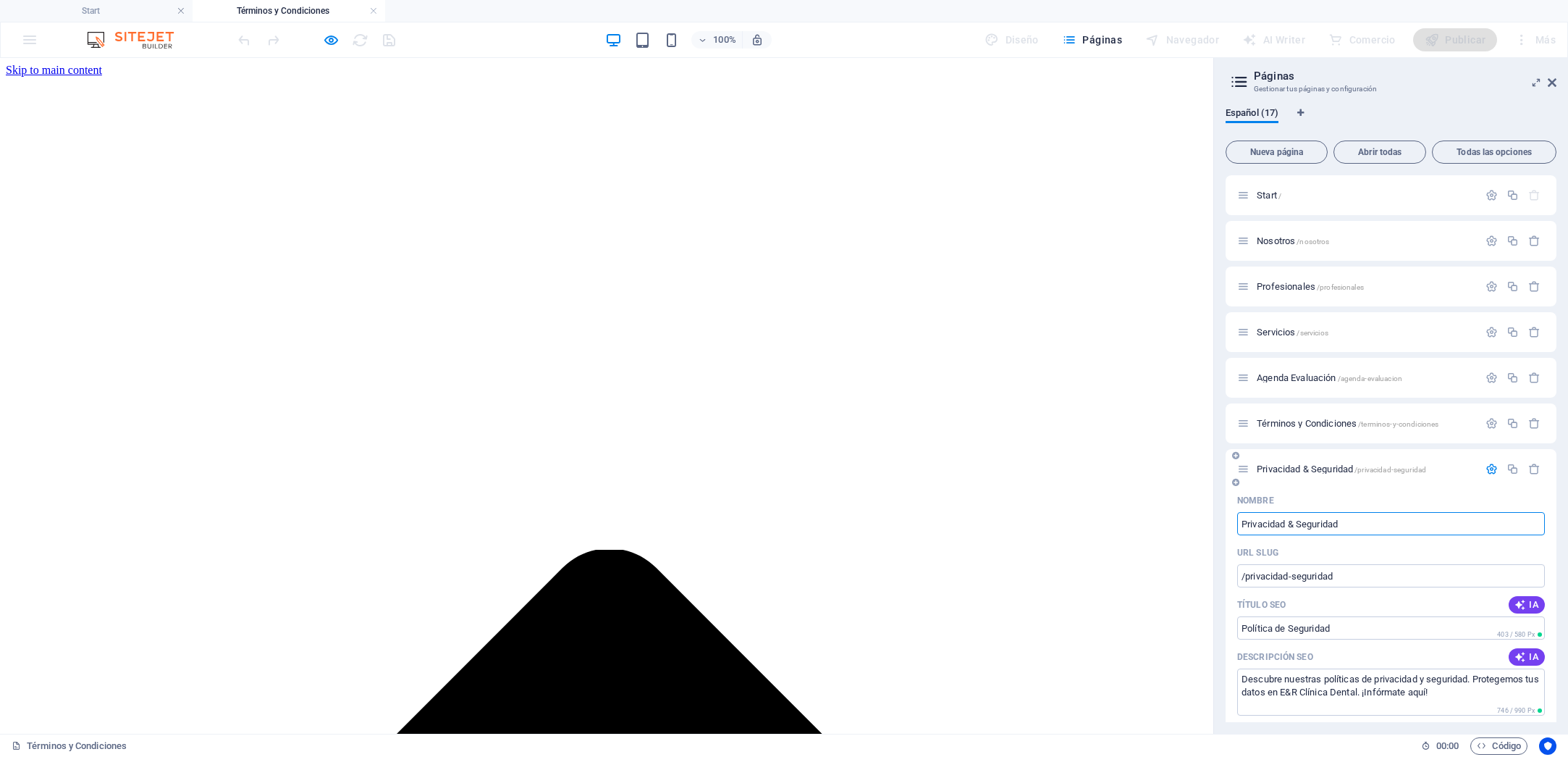
drag, startPoint x: 1363, startPoint y: 524, endPoint x: 1231, endPoint y: 526, distance: 132.0
type input "Po"
type input "/p"
type input "Polí"
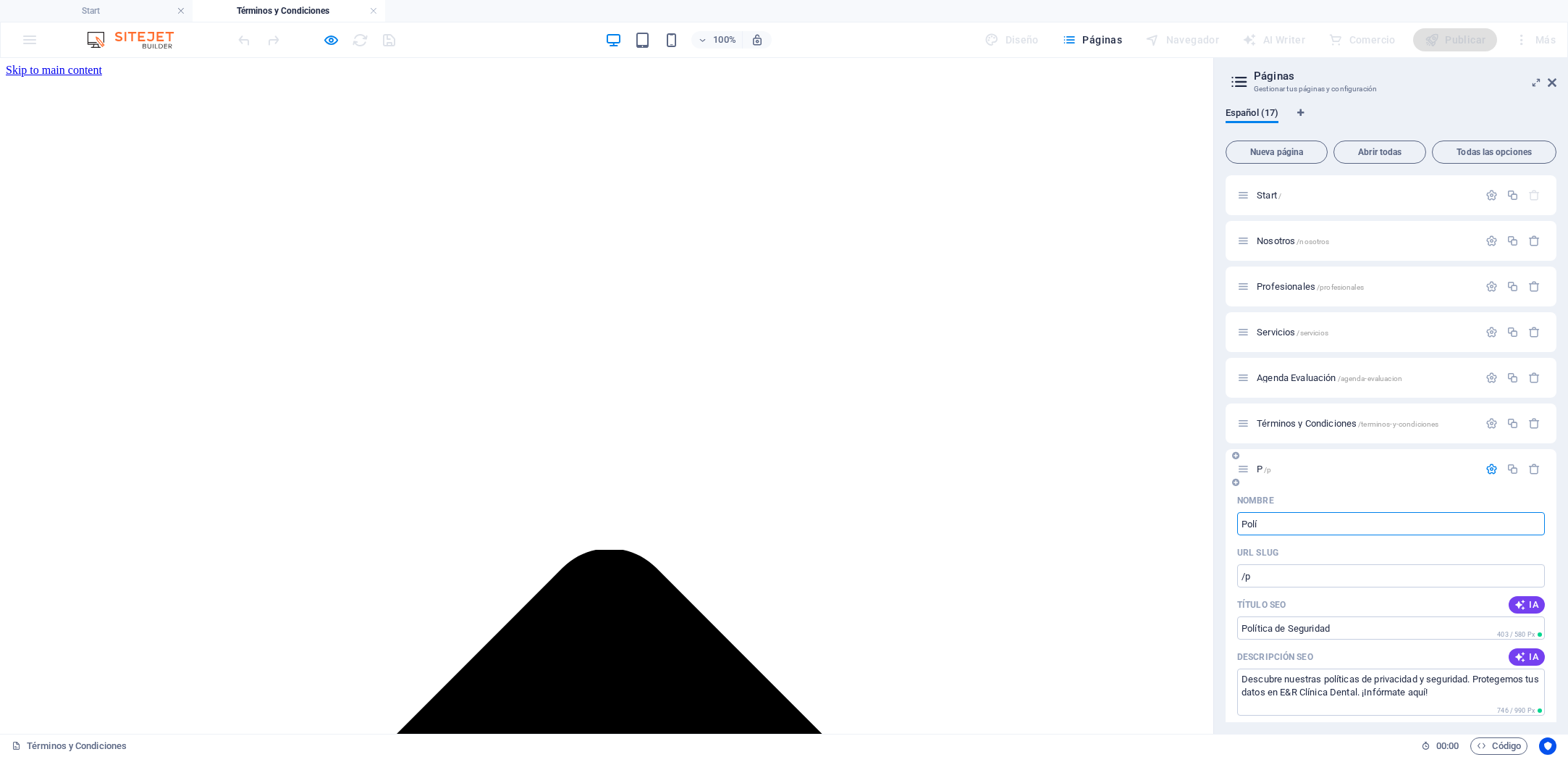
type input "/poli"
type input "Políticas de"
type input "/politicas-de"
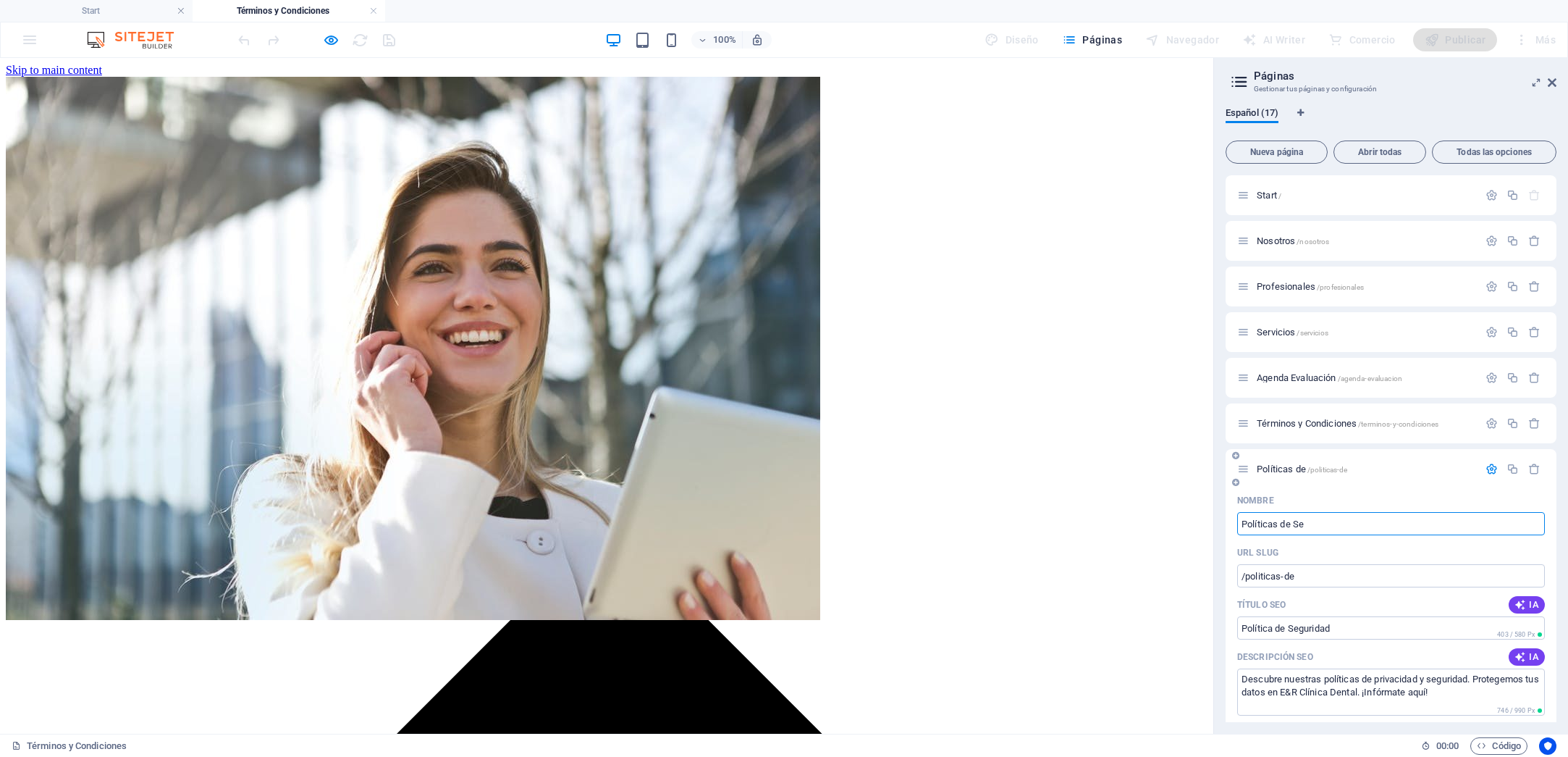
type input "Políticas de Seg"
type input "/politicas-de-se"
type input "Políticas de Seguridad"
type input "/politicas-de-seguridad"
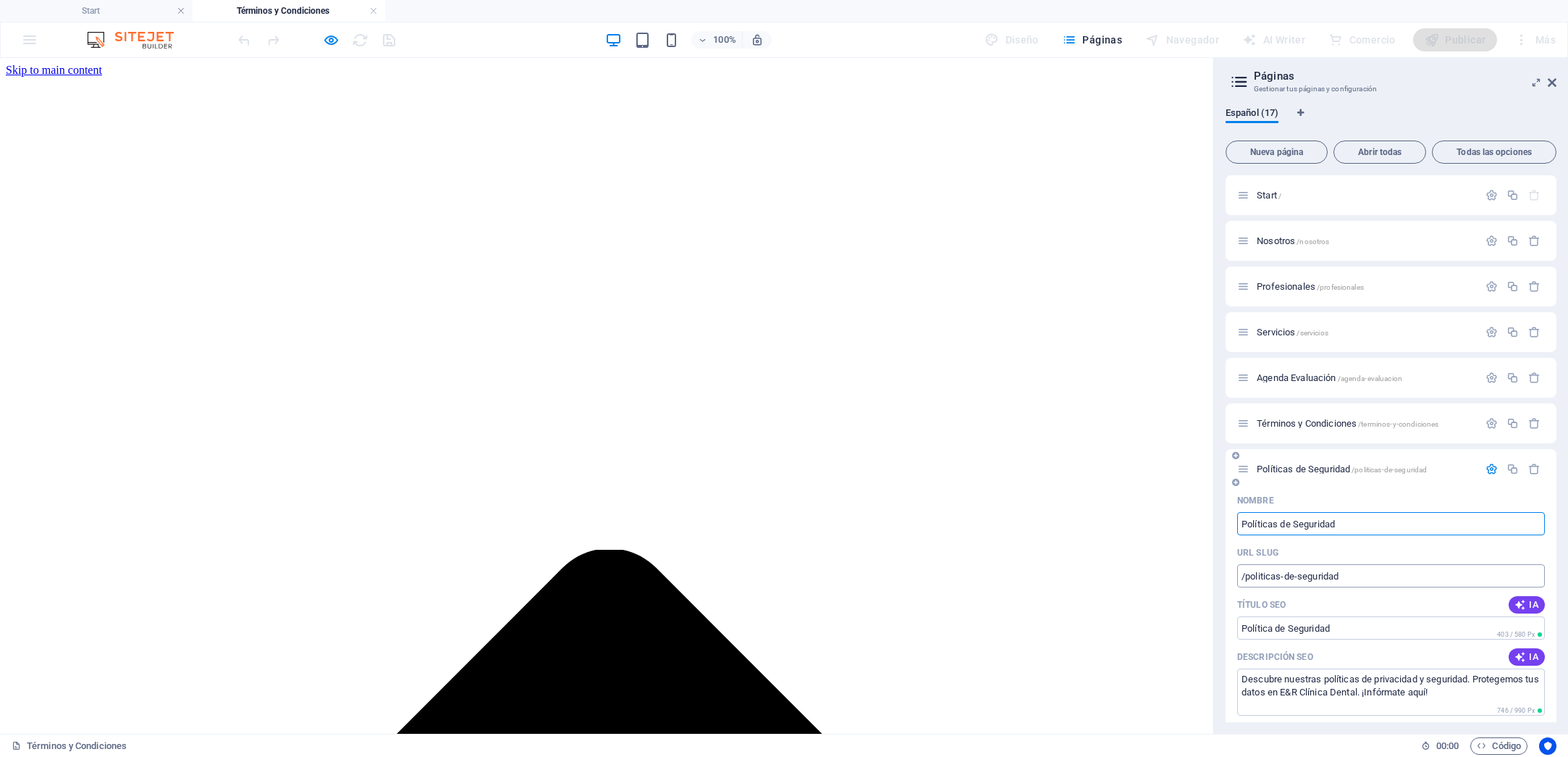
type input "Políticas de Seguridad"
click at [1423, 582] on input "/politicas-de-seguridad" at bounding box center [1391, 575] width 308 height 23
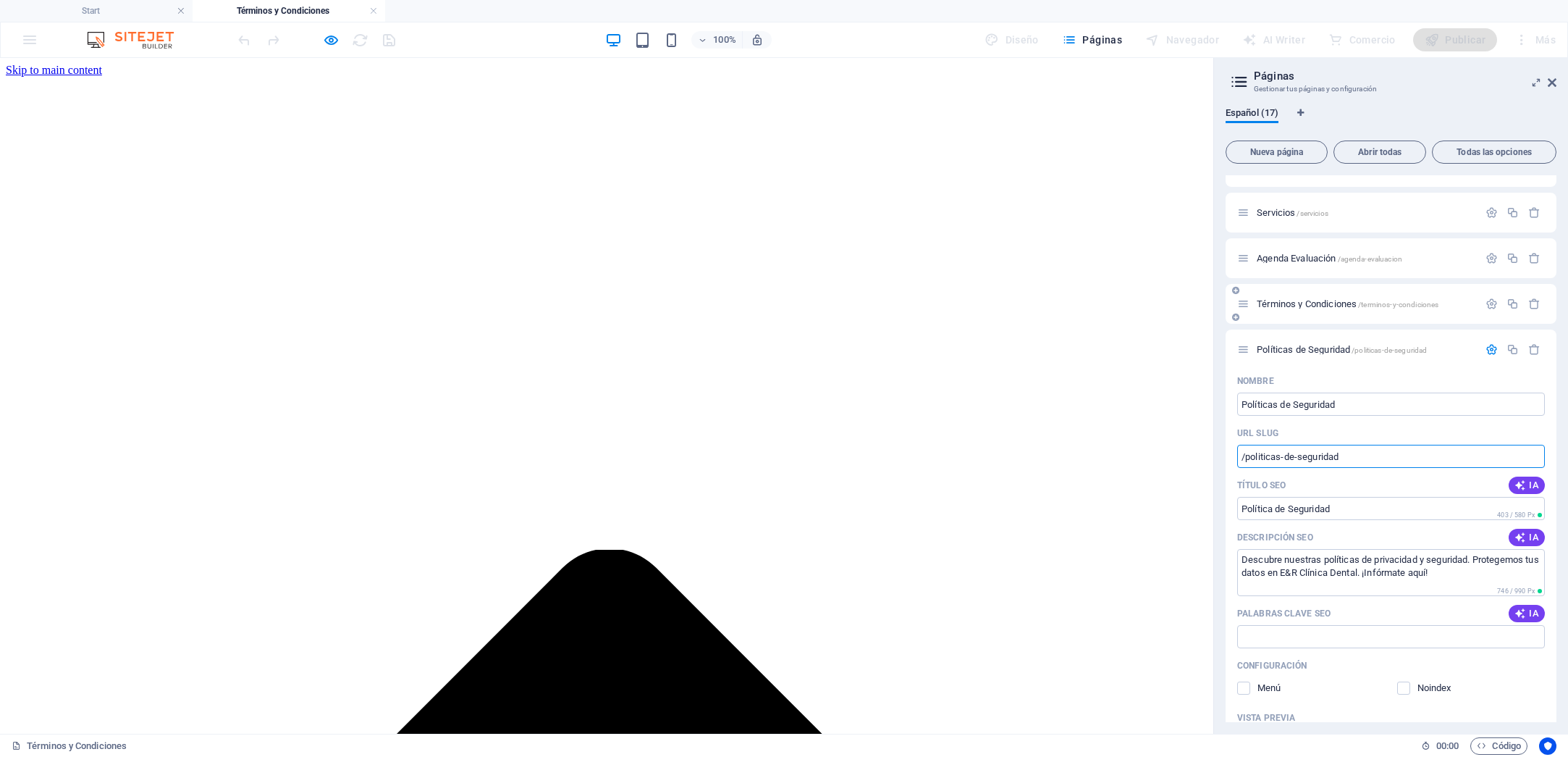
scroll to position [124, 0]
click at [1515, 537] on icon "button" at bounding box center [1520, 533] width 12 height 12
type textarea "Protegemos tu privacidad y datos en nuestra consulta dental. Conoce nuestras po…"
click at [1519, 607] on icon "button" at bounding box center [1520, 609] width 12 height 12
type input "políticas de privacidad, seguridad de datos, protección de información personal…"
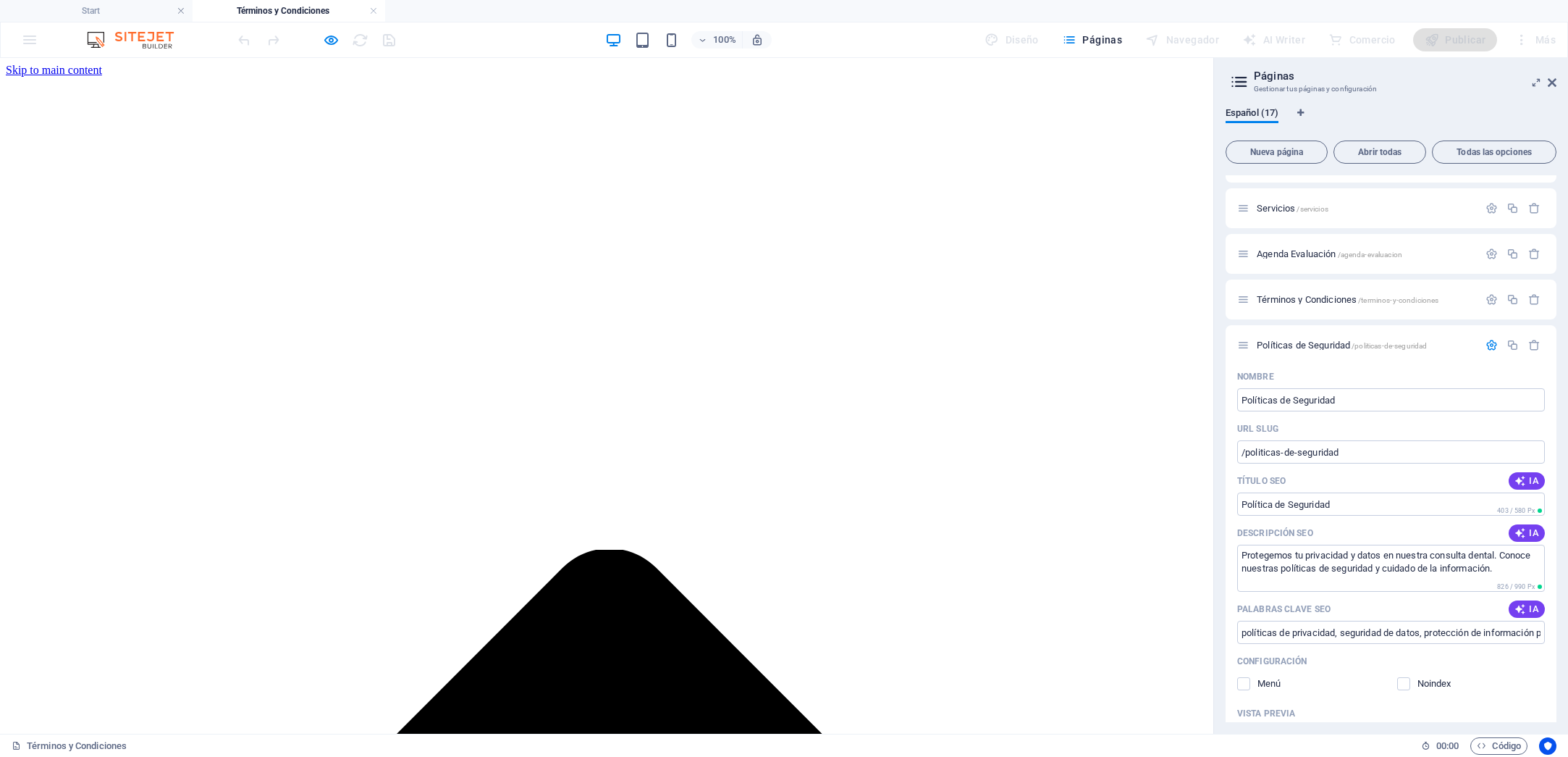
click at [1487, 345] on icon "button" at bounding box center [1492, 345] width 13 height 13
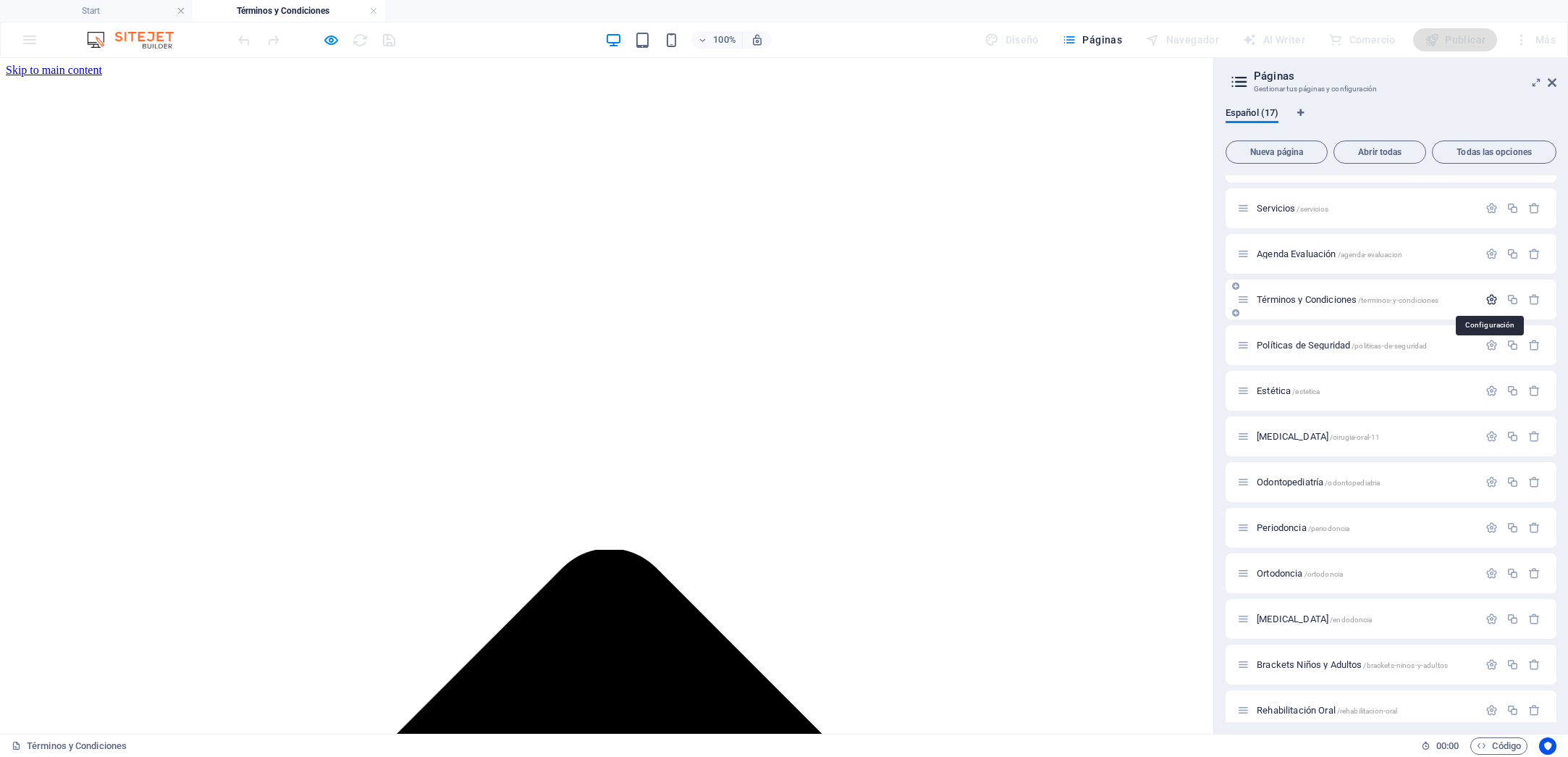
click at [1489, 302] on icon "button" at bounding box center [1492, 300] width 13 height 13
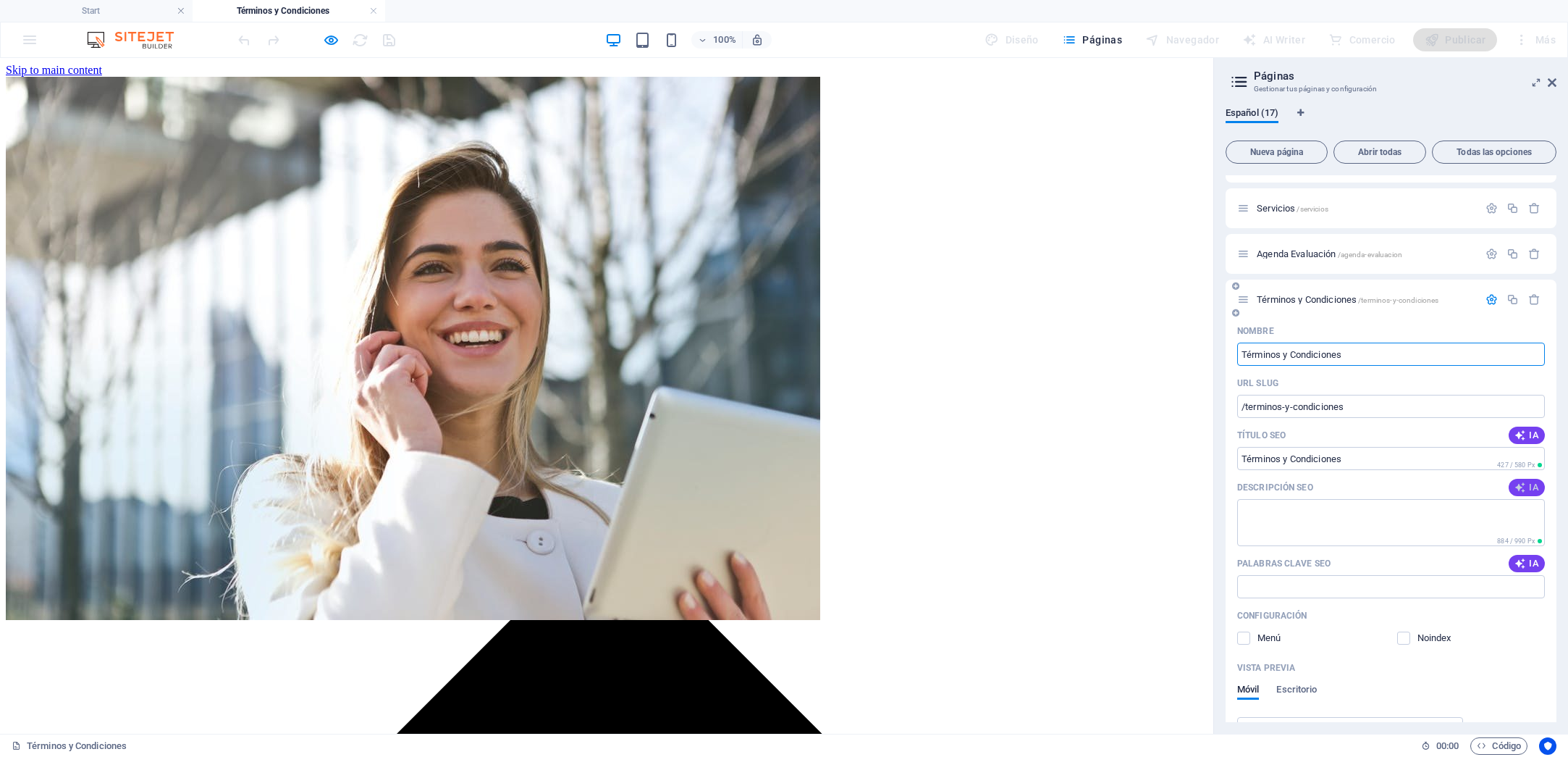
click at [1524, 495] on button "IA" at bounding box center [1526, 487] width 36 height 17
type textarea "Consulta nuestros Términos y Condiciones: regula el uso de nuestro sitio dental…"
click at [1522, 564] on icon "button" at bounding box center [1520, 564] width 12 height 12
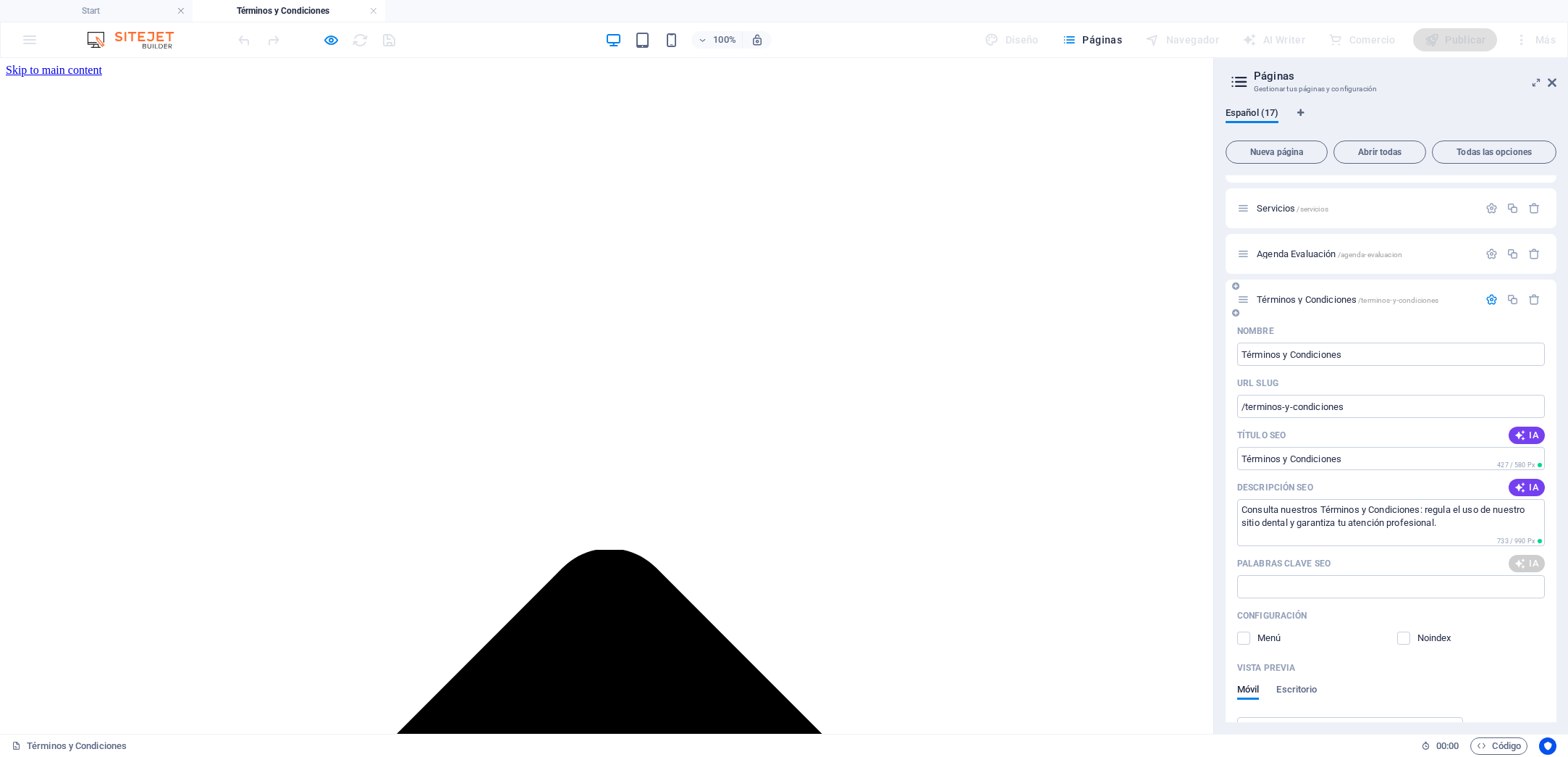
type input "términos y condiciones, consulta dental, políticas de privacidad, agendar cita,…"
click at [393, 40] on div at bounding box center [316, 39] width 162 height 23
click at [333, 39] on icon "button" at bounding box center [332, 41] width 17 height 17
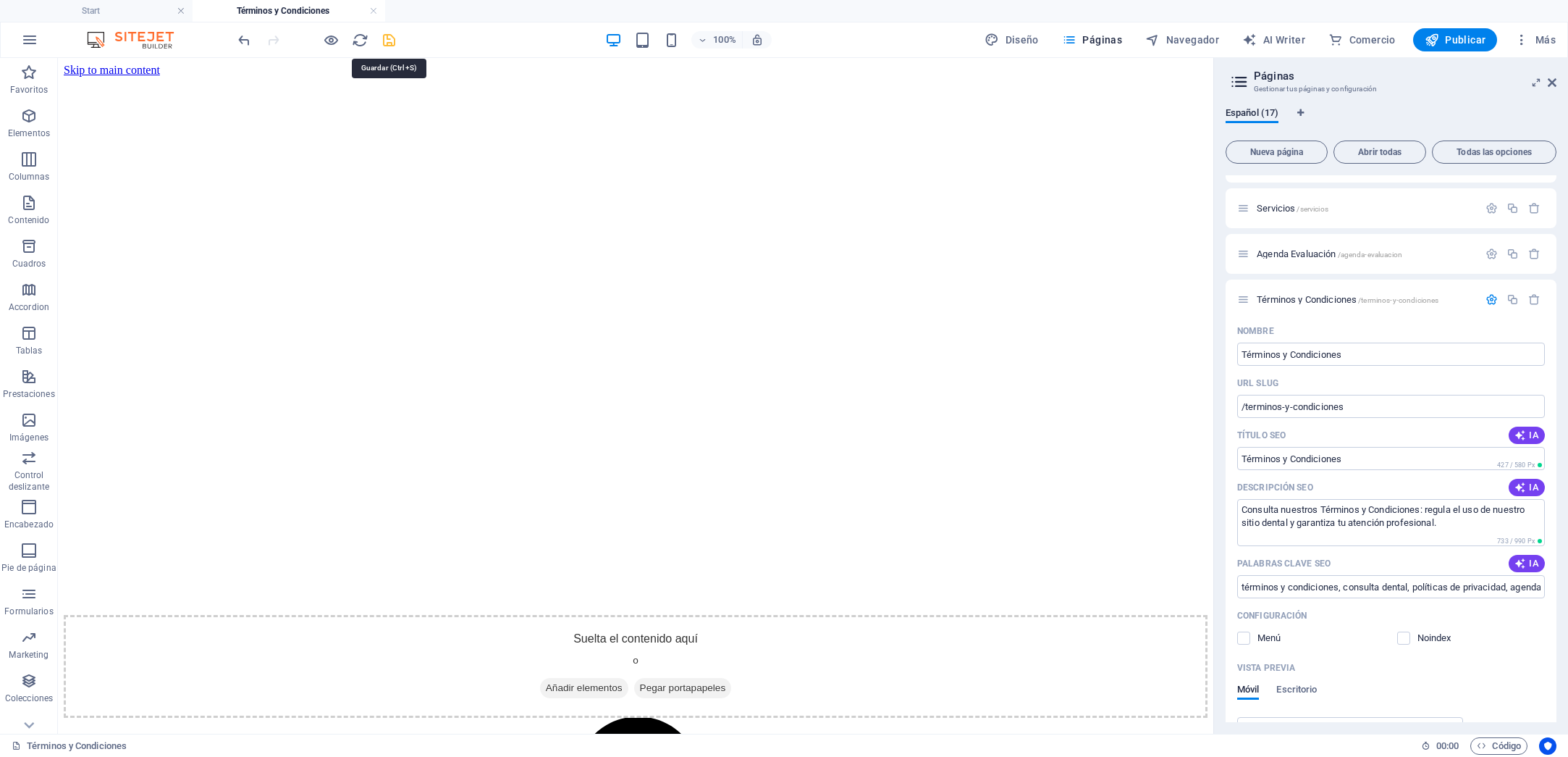
click at [382, 41] on icon "save" at bounding box center [389, 41] width 17 height 17
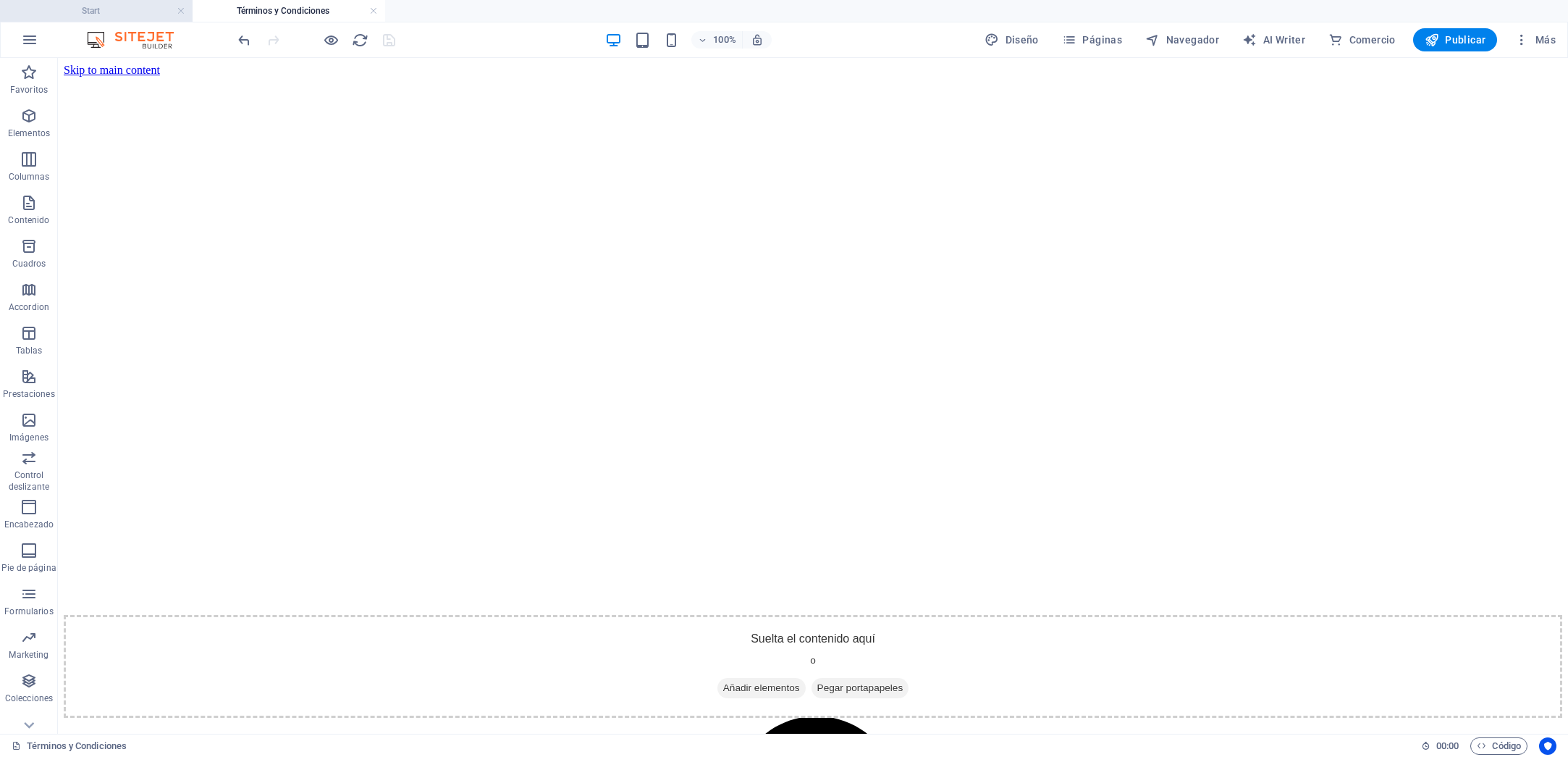
click at [104, 11] on h4 "Start" at bounding box center [96, 10] width 193 height 16
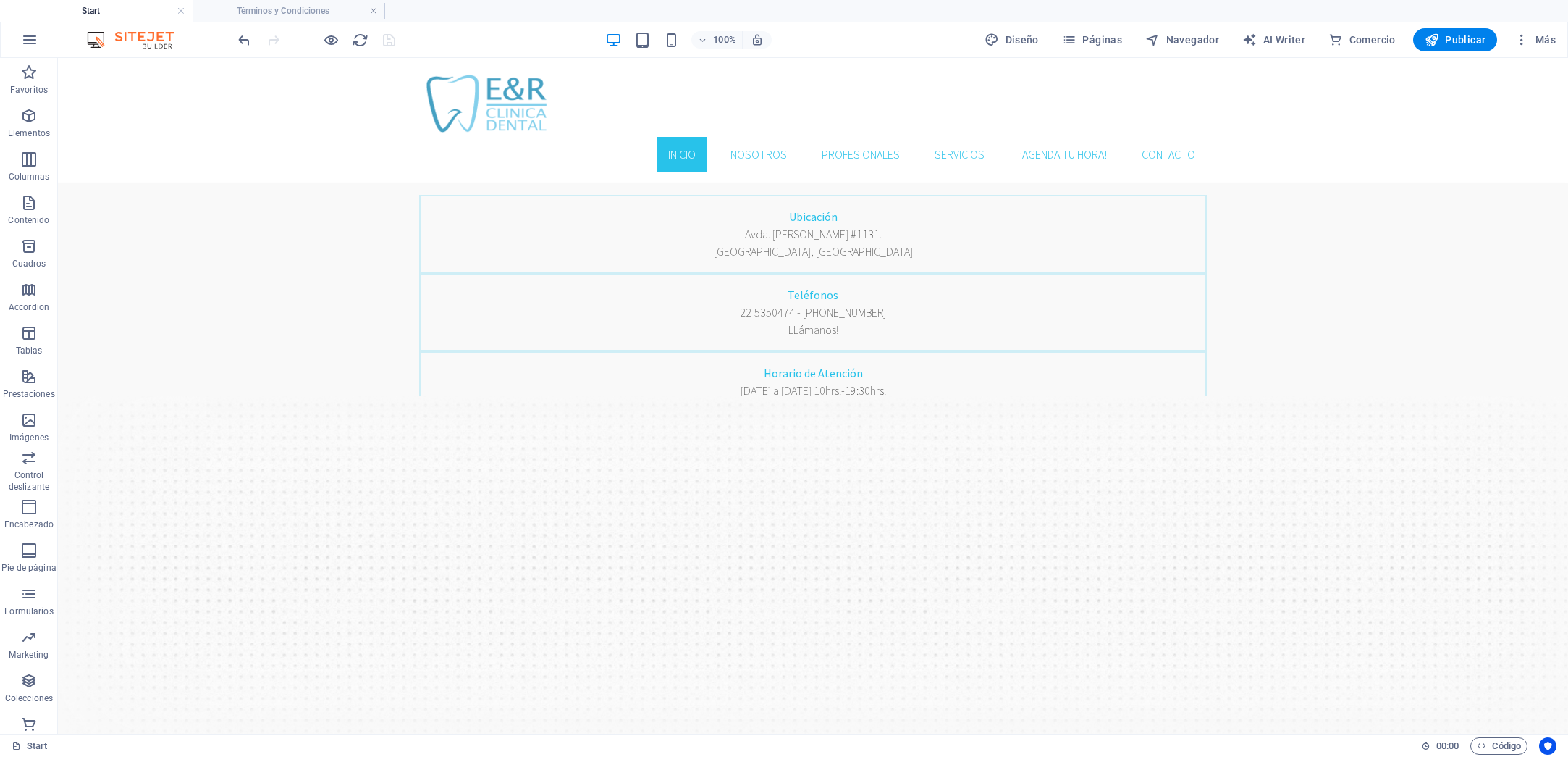
scroll to position [2756, 0]
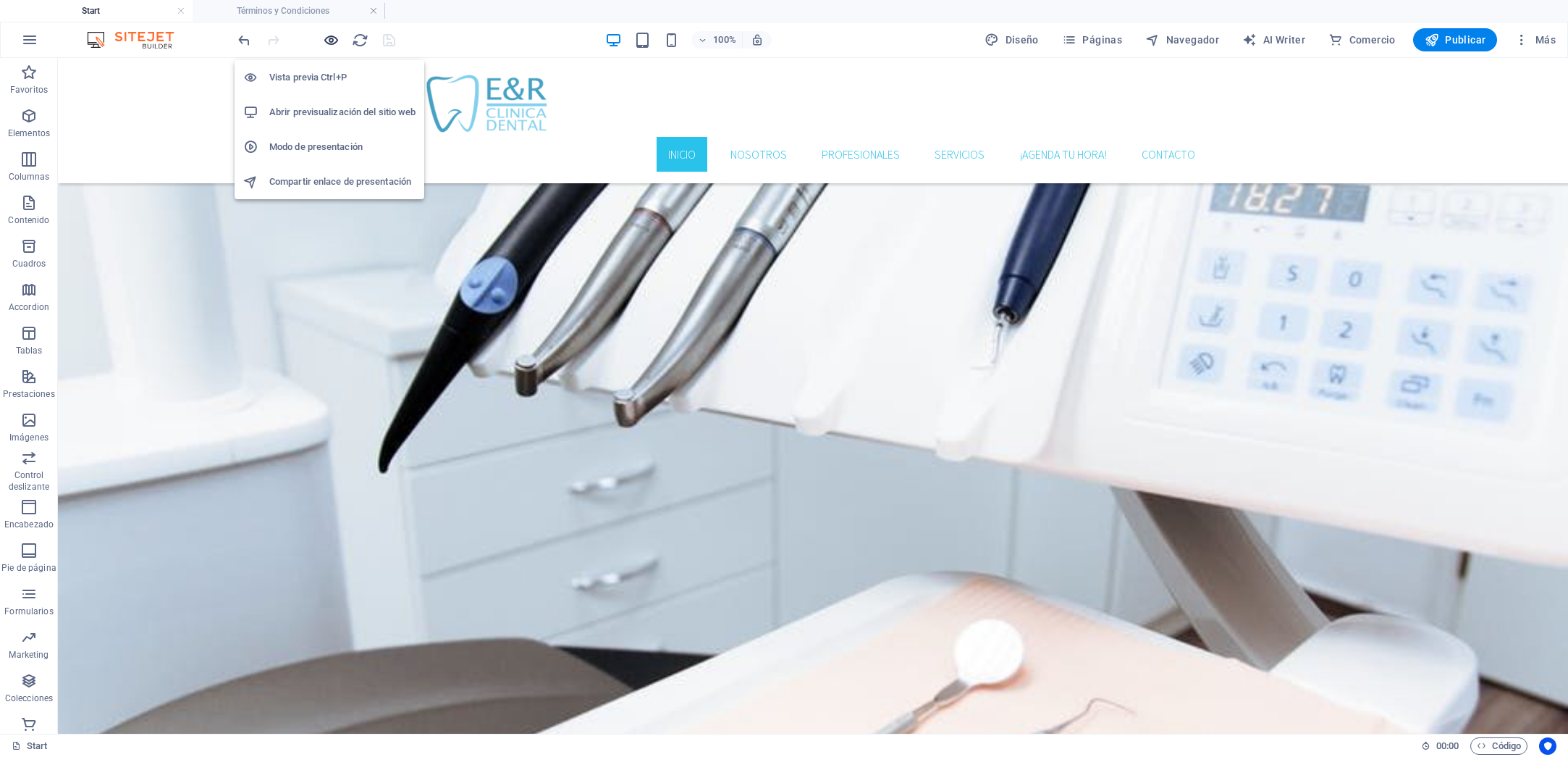
click at [331, 38] on icon "button" at bounding box center [332, 41] width 17 height 17
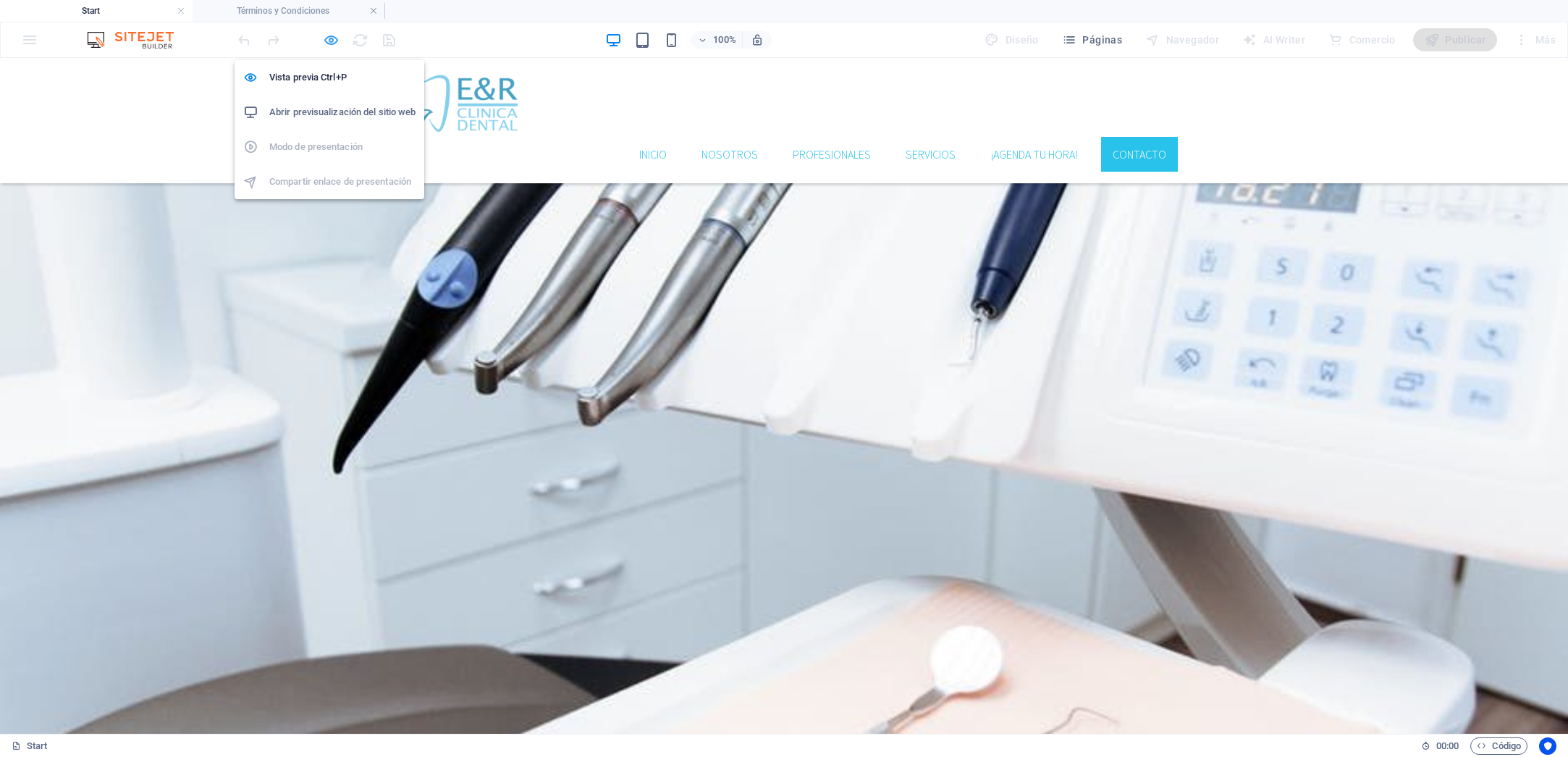
scroll to position [2727, 0]
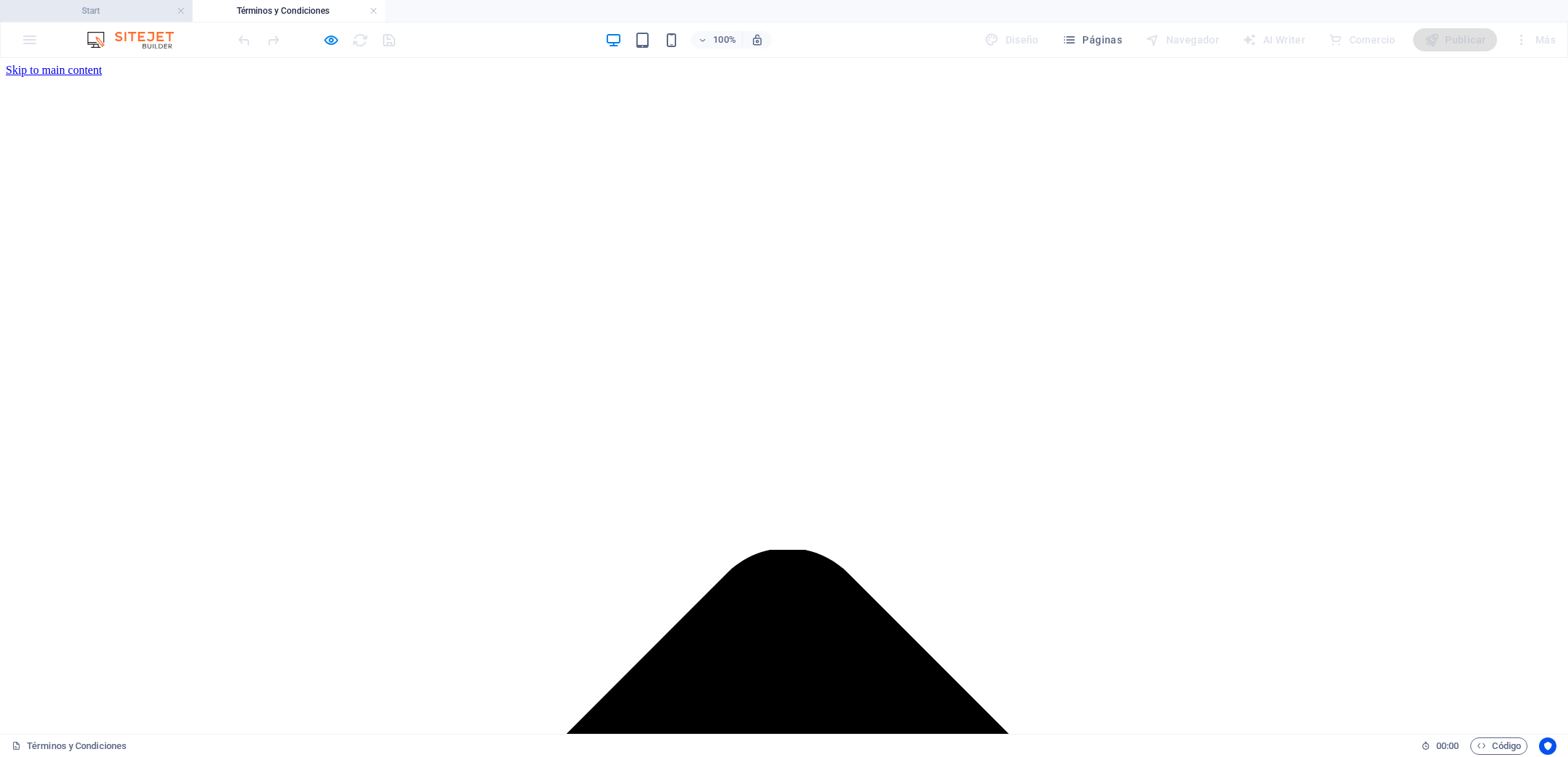
click at [116, 8] on h4 "Start" at bounding box center [96, 10] width 193 height 16
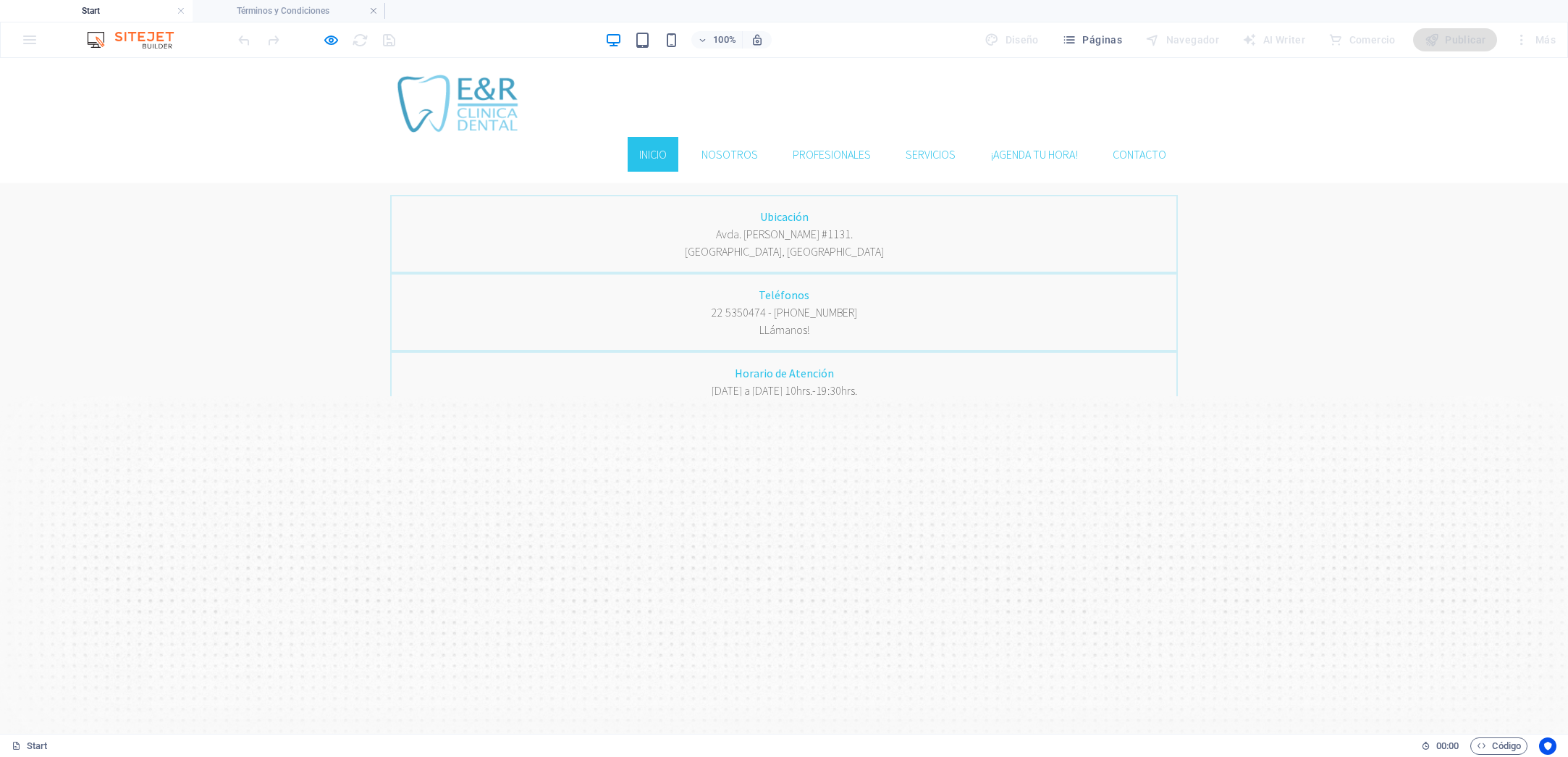
scroll to position [2727, 0]
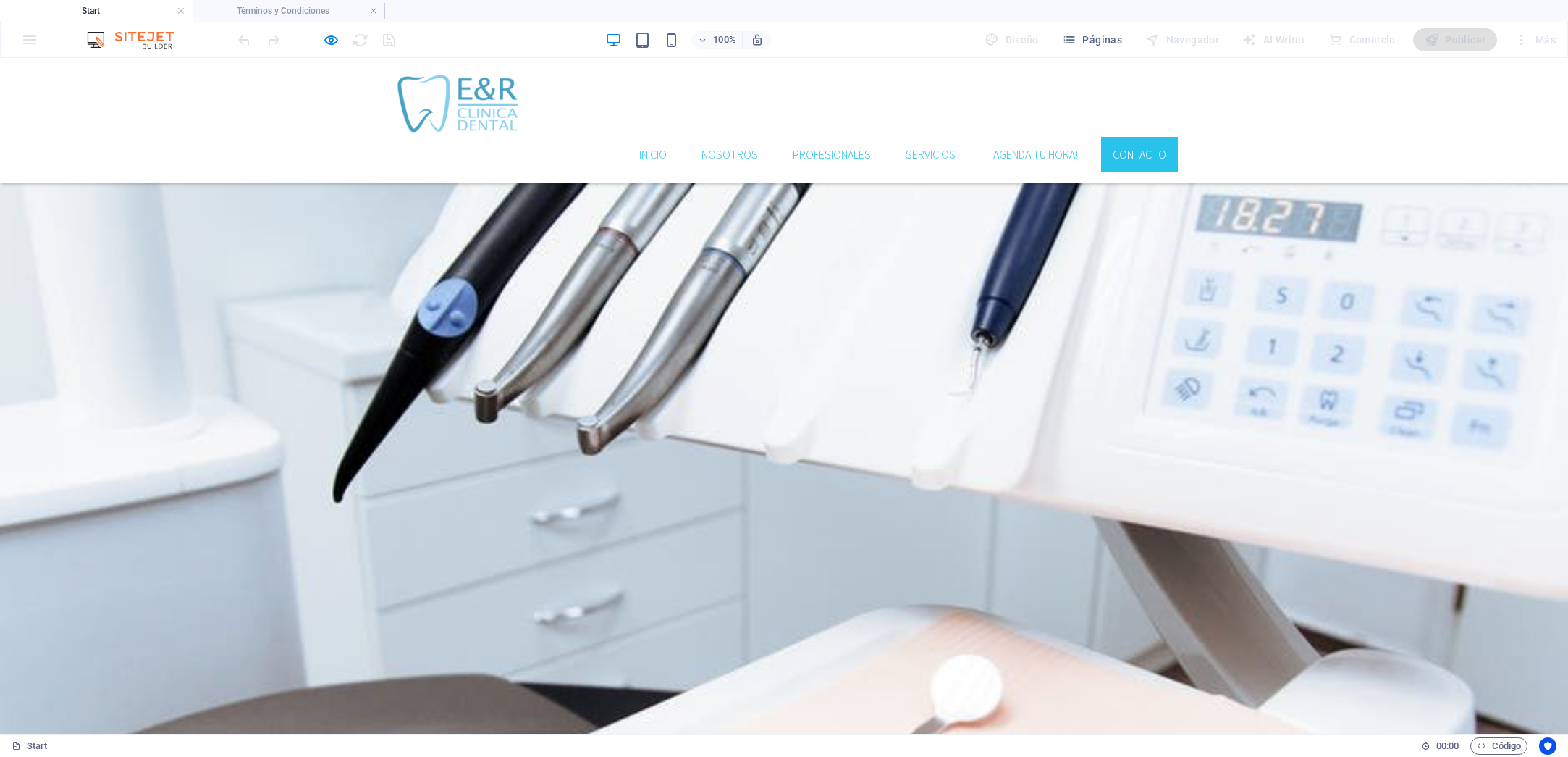
click at [328, 39] on icon "button" at bounding box center [332, 41] width 17 height 17
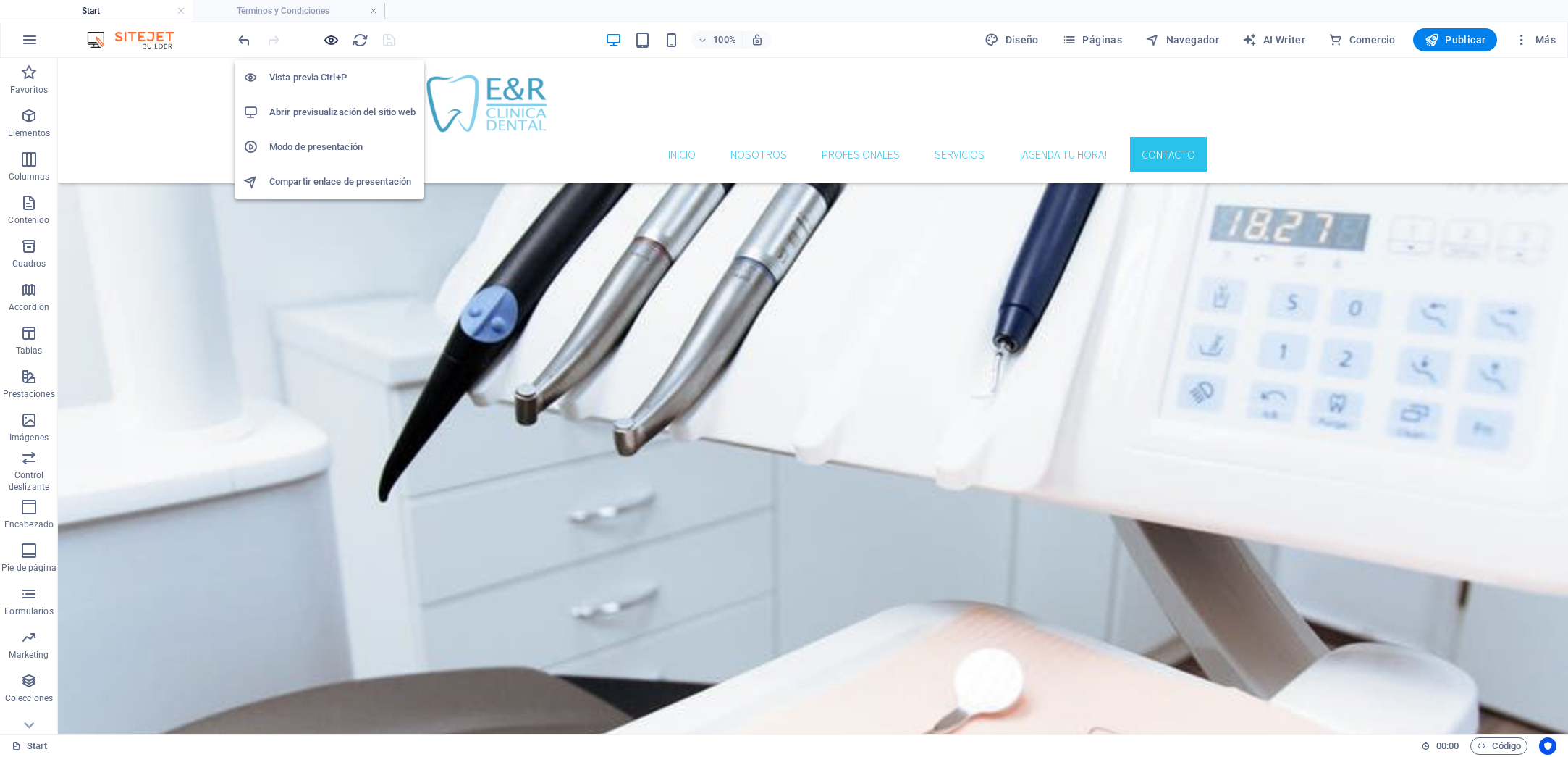
scroll to position [2756, 0]
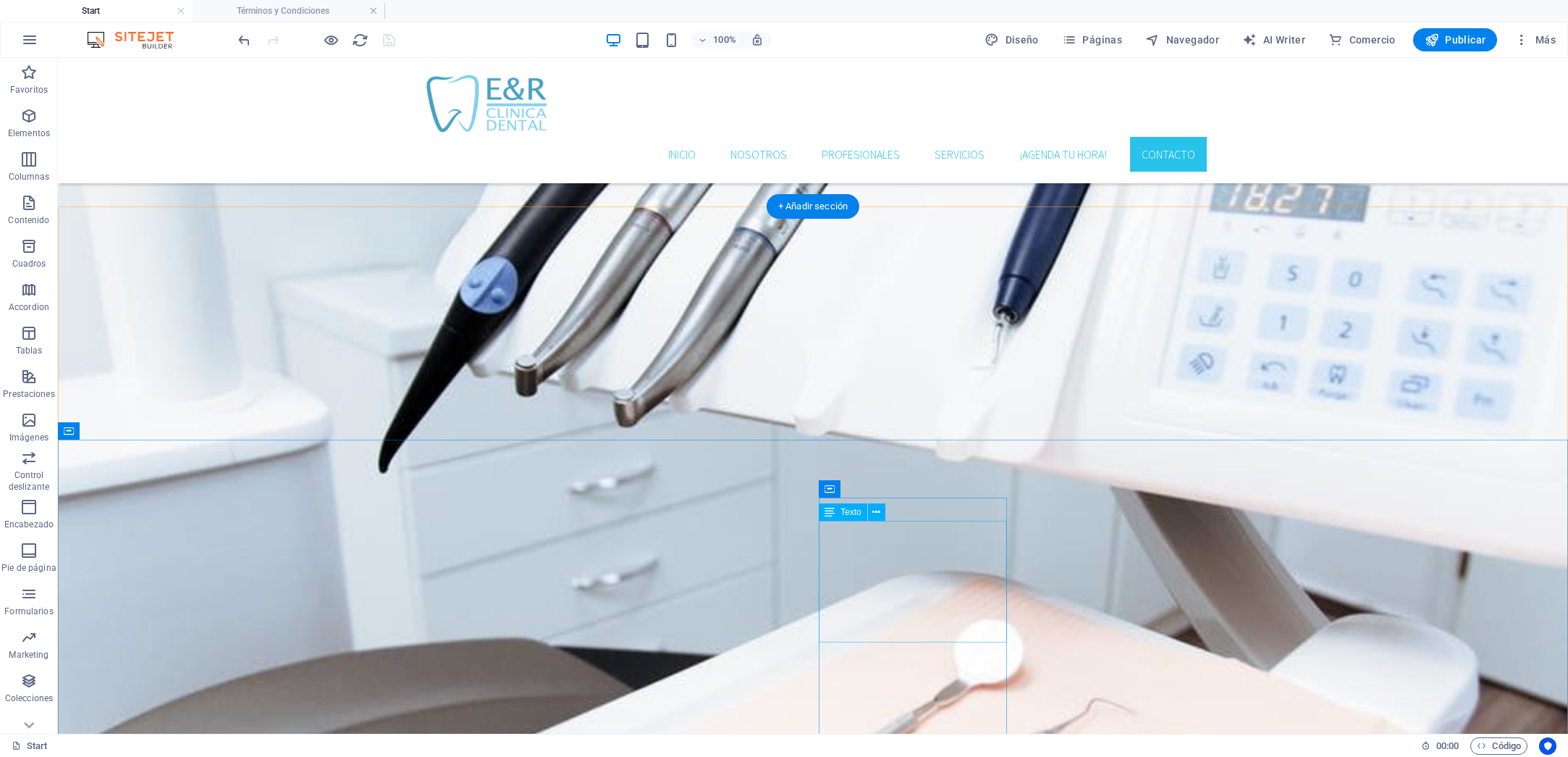
click at [878, 516] on icon at bounding box center [876, 513] width 8 height 15
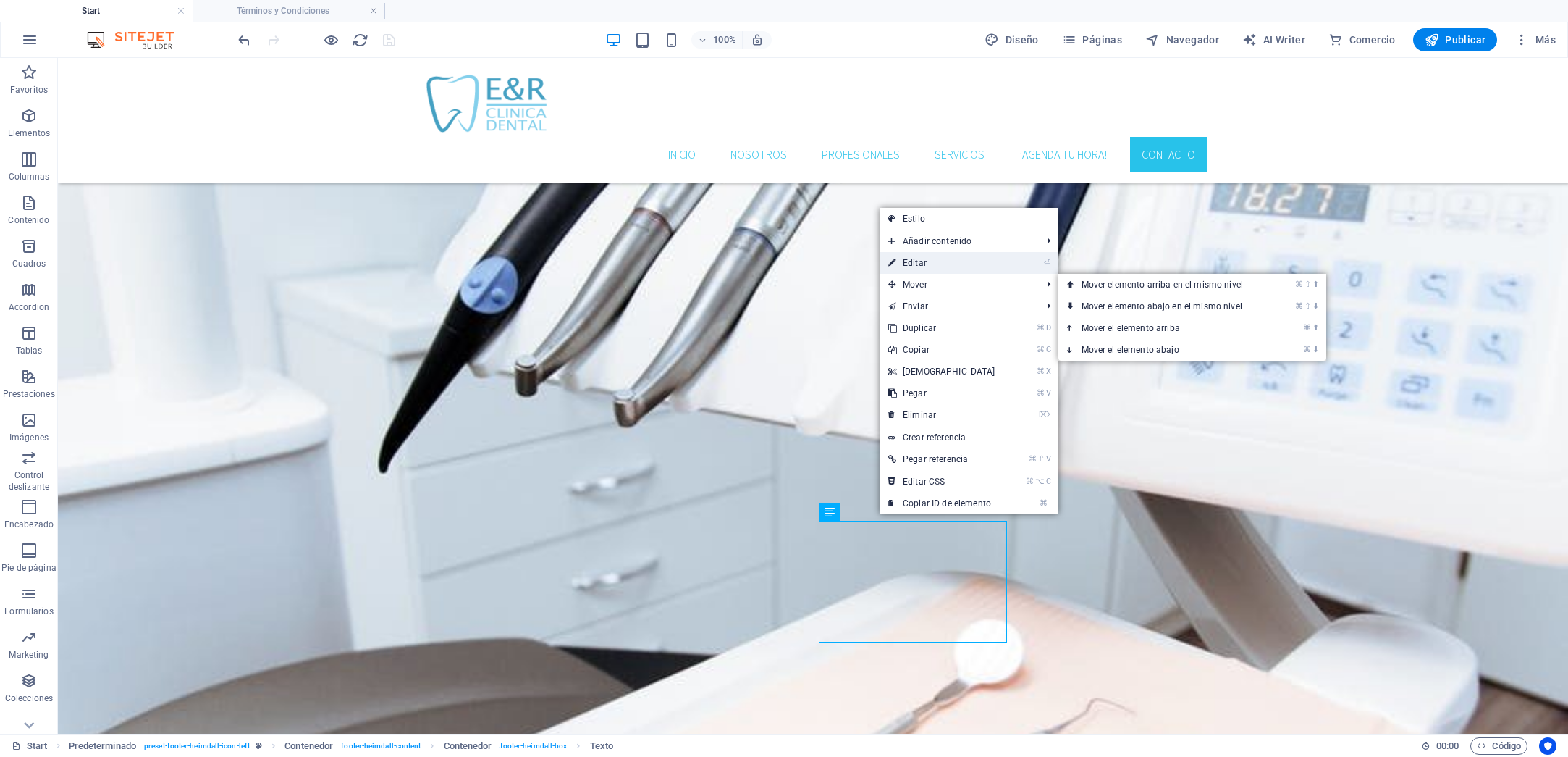
click at [935, 267] on link "⏎ Editar" at bounding box center [942, 263] width 125 height 22
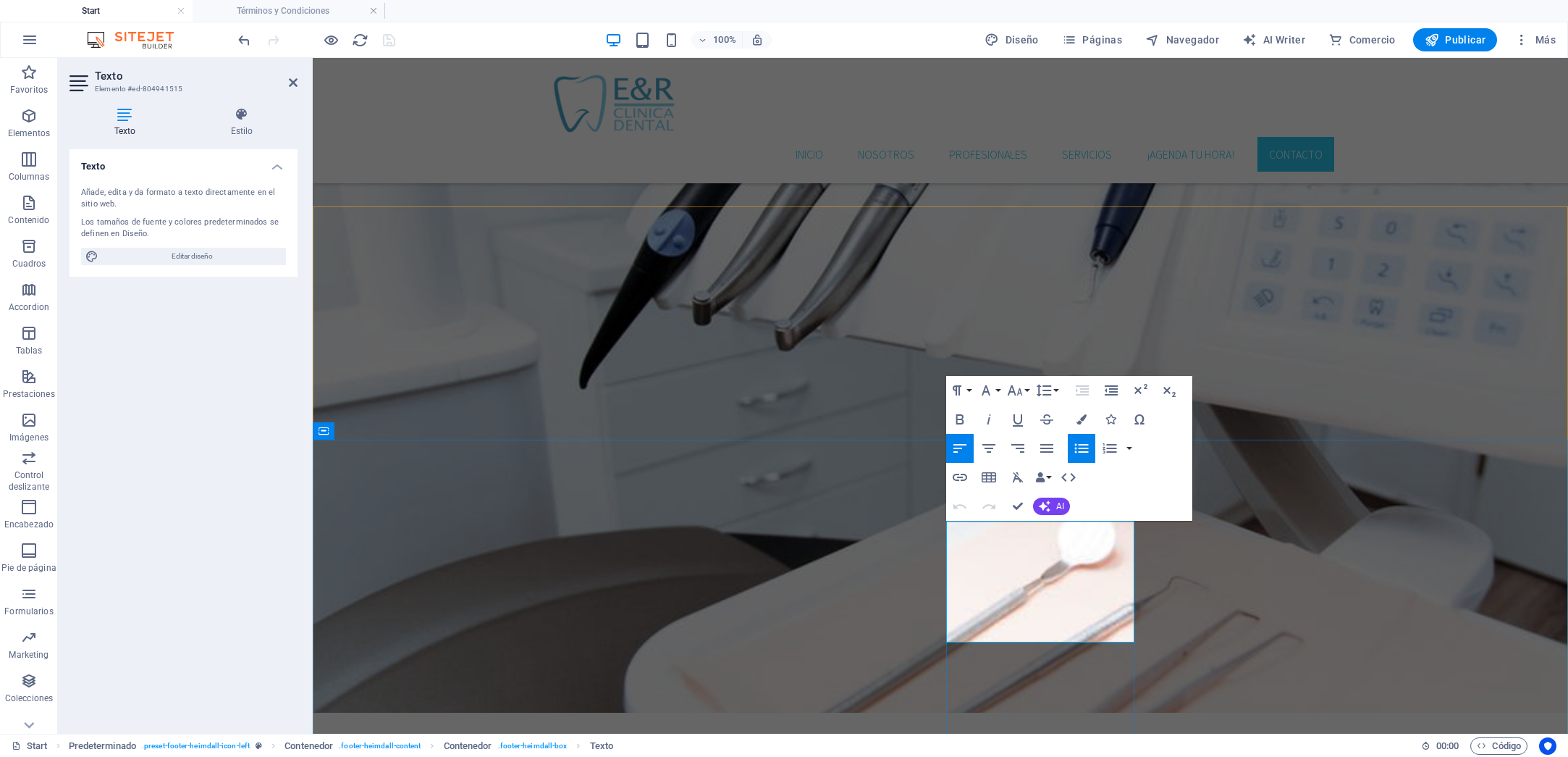
drag, startPoint x: 1056, startPoint y: 637, endPoint x: 960, endPoint y: 638, distance: 96.0
click at [965, 475] on icon "button" at bounding box center [960, 477] width 17 height 17
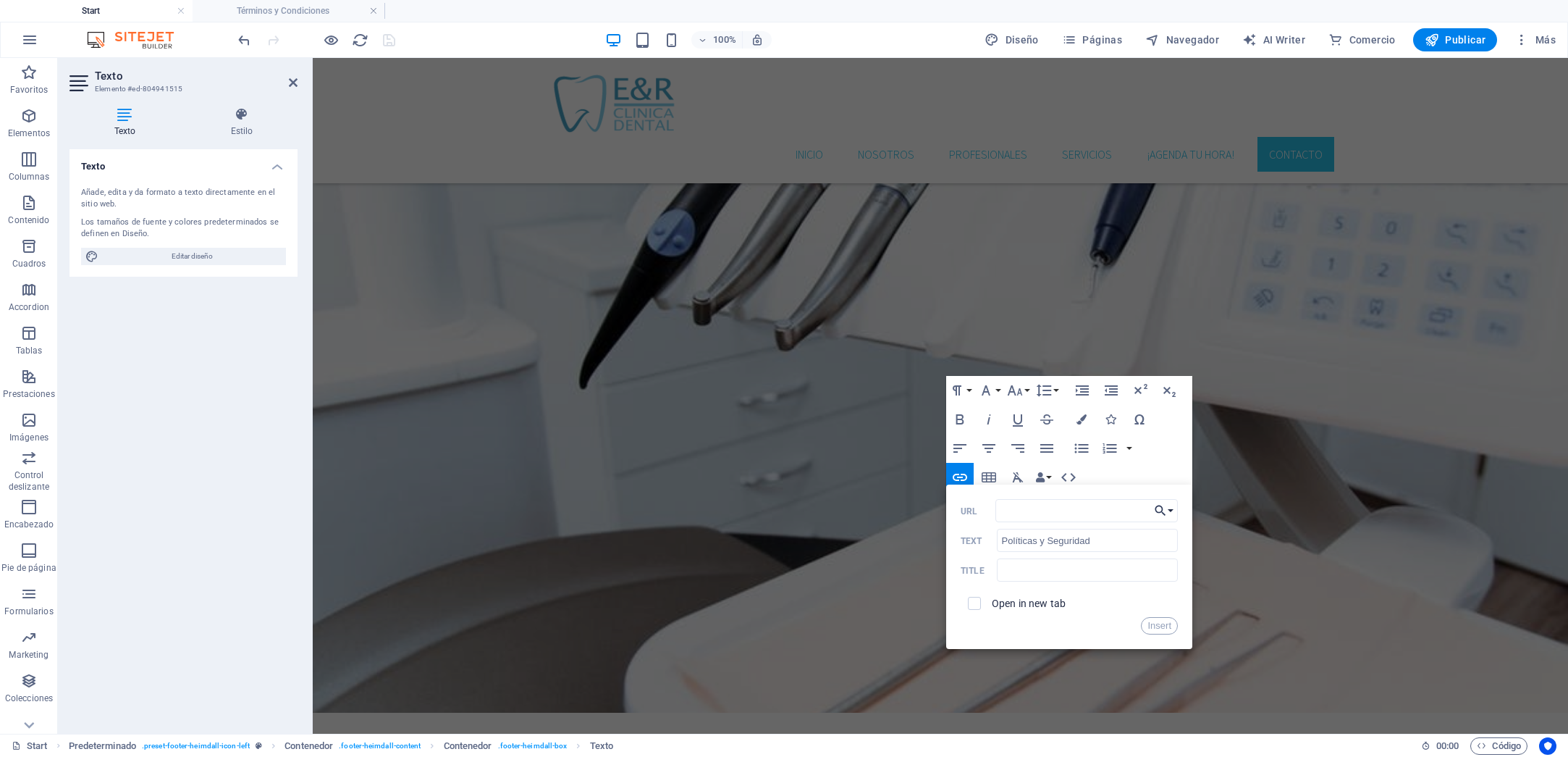
click at [1173, 511] on button "Choose Link" at bounding box center [1164, 510] width 27 height 23
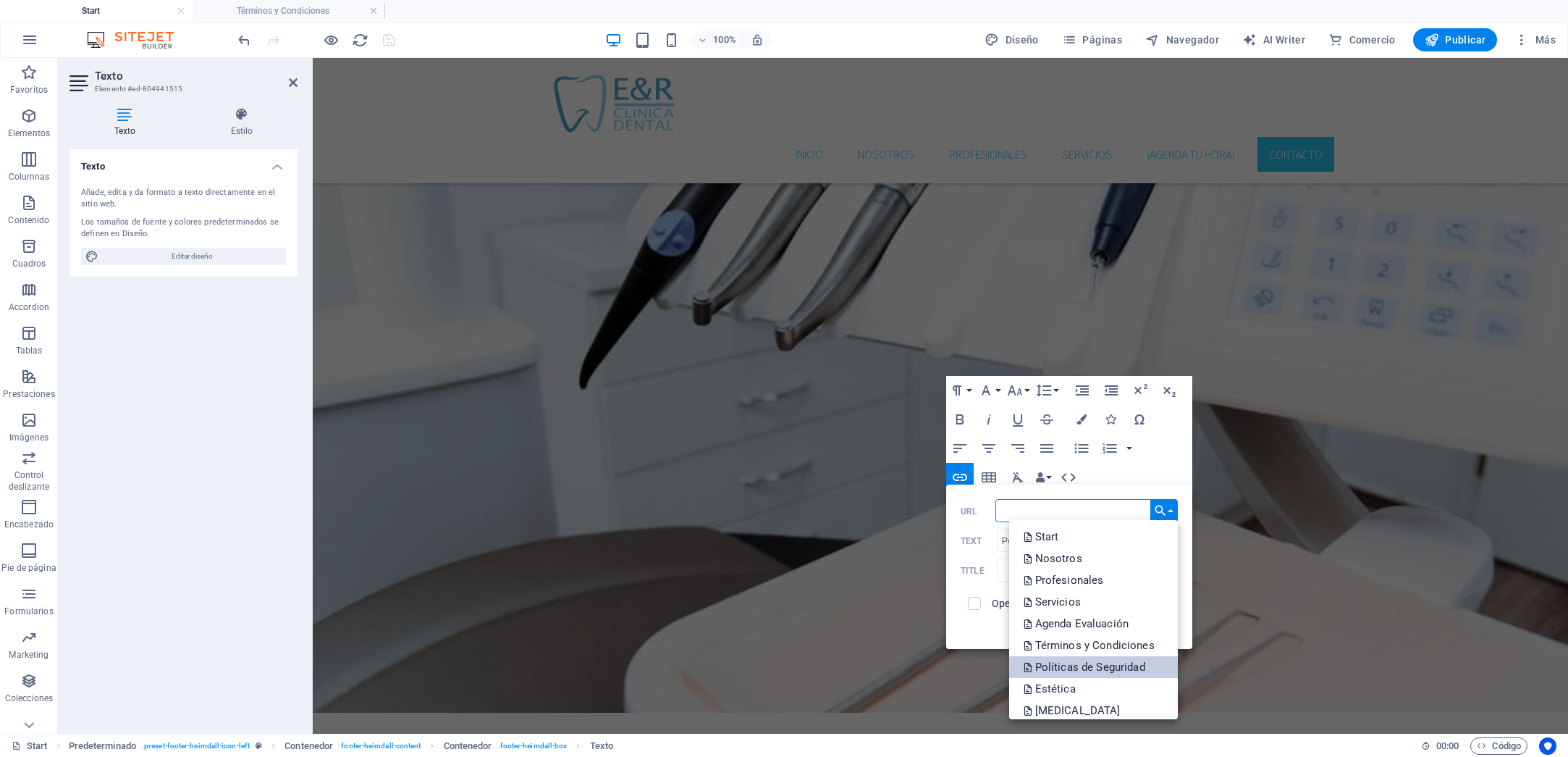
click at [1116, 669] on p "Políticas de Seguridad" at bounding box center [1086, 667] width 125 height 22
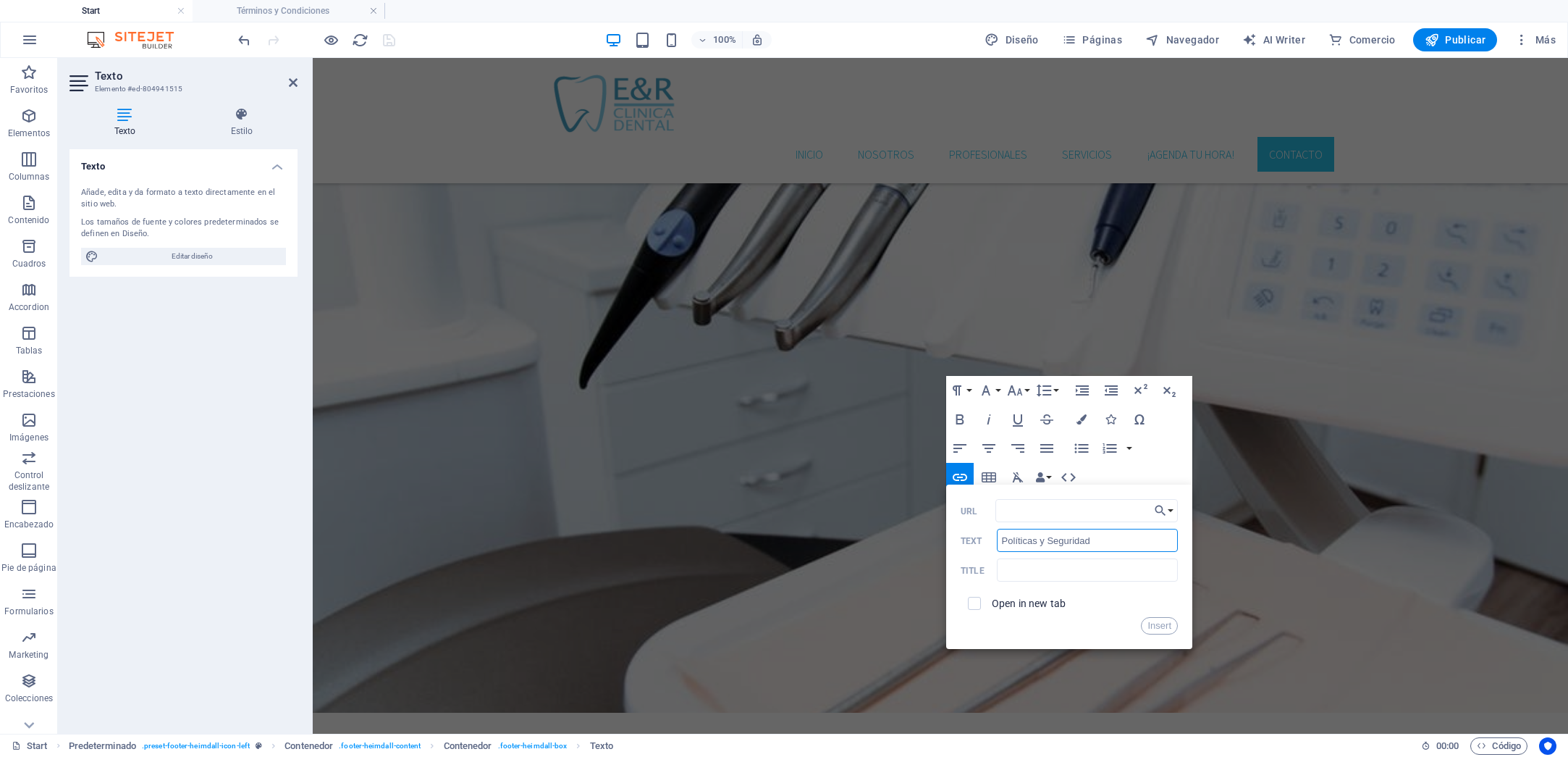
click at [1139, 546] on input "Políticas y Seguridad" at bounding box center [1087, 540] width 181 height 23
click at [1167, 627] on button "Insert" at bounding box center [1160, 625] width 37 height 17
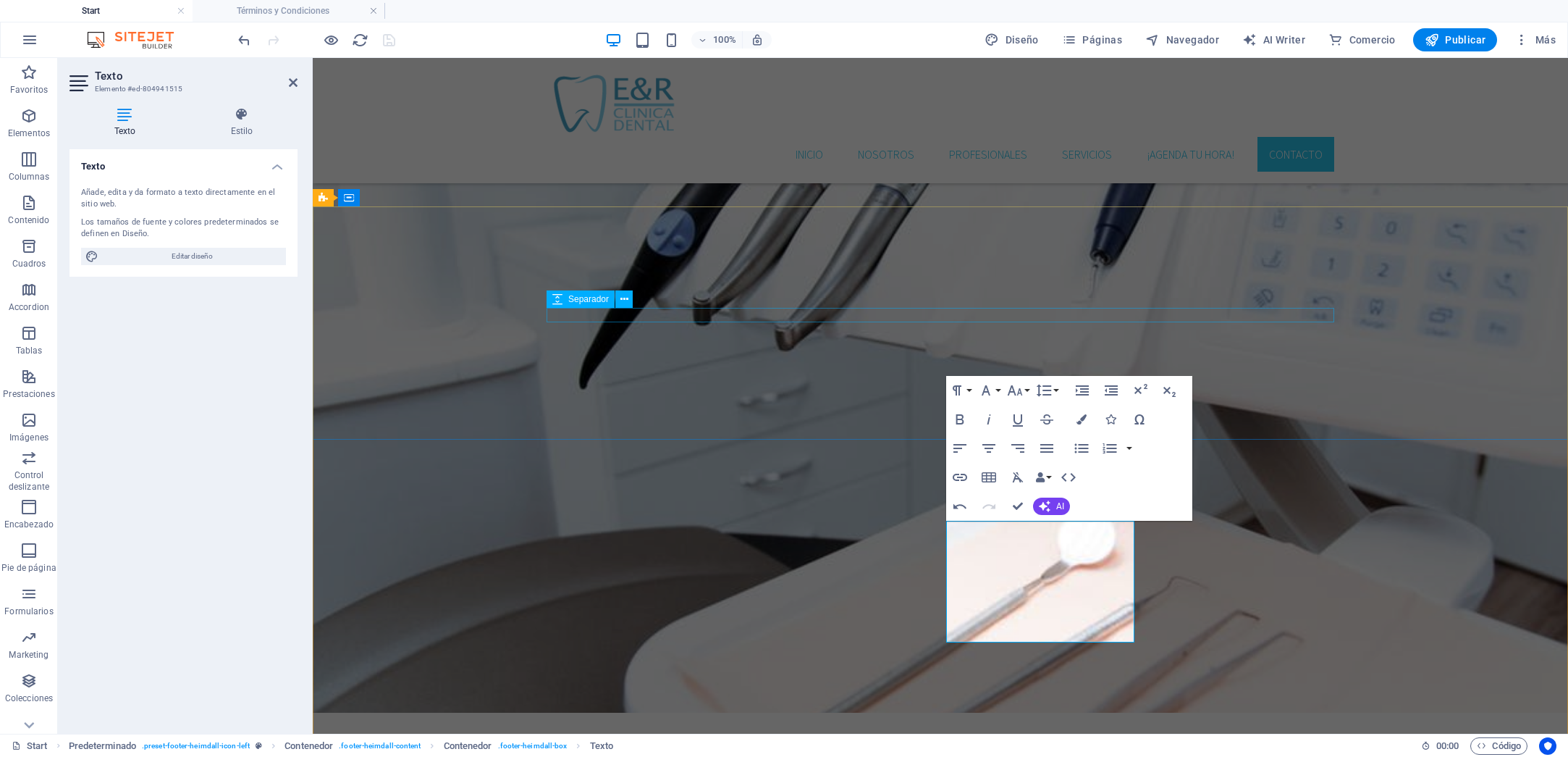
drag, startPoint x: 600, startPoint y: 310, endPoint x: 852, endPoint y: 305, distance: 252.0
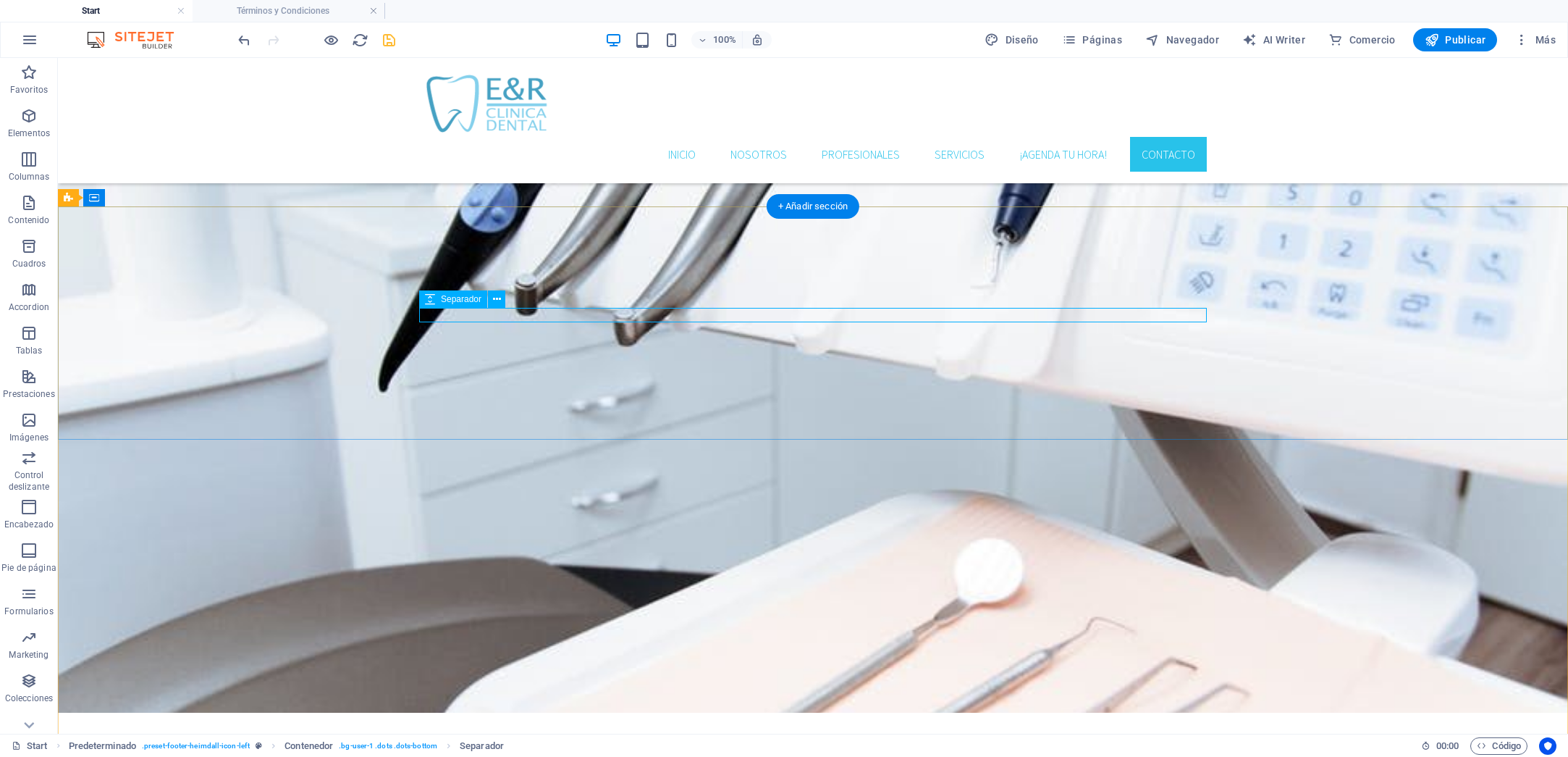
scroll to position [2756, 0]
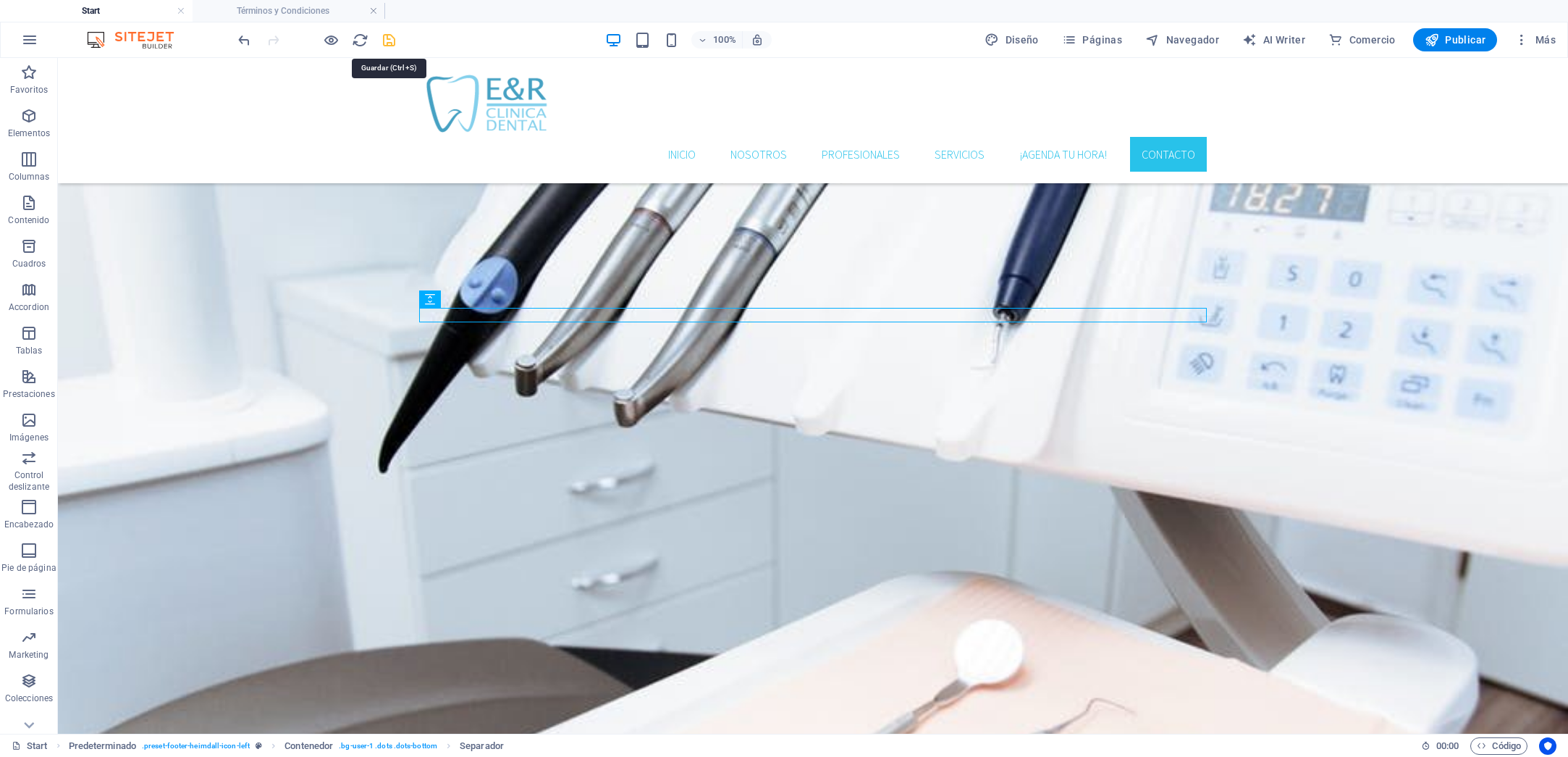
click at [392, 41] on icon "save" at bounding box center [389, 41] width 17 height 17
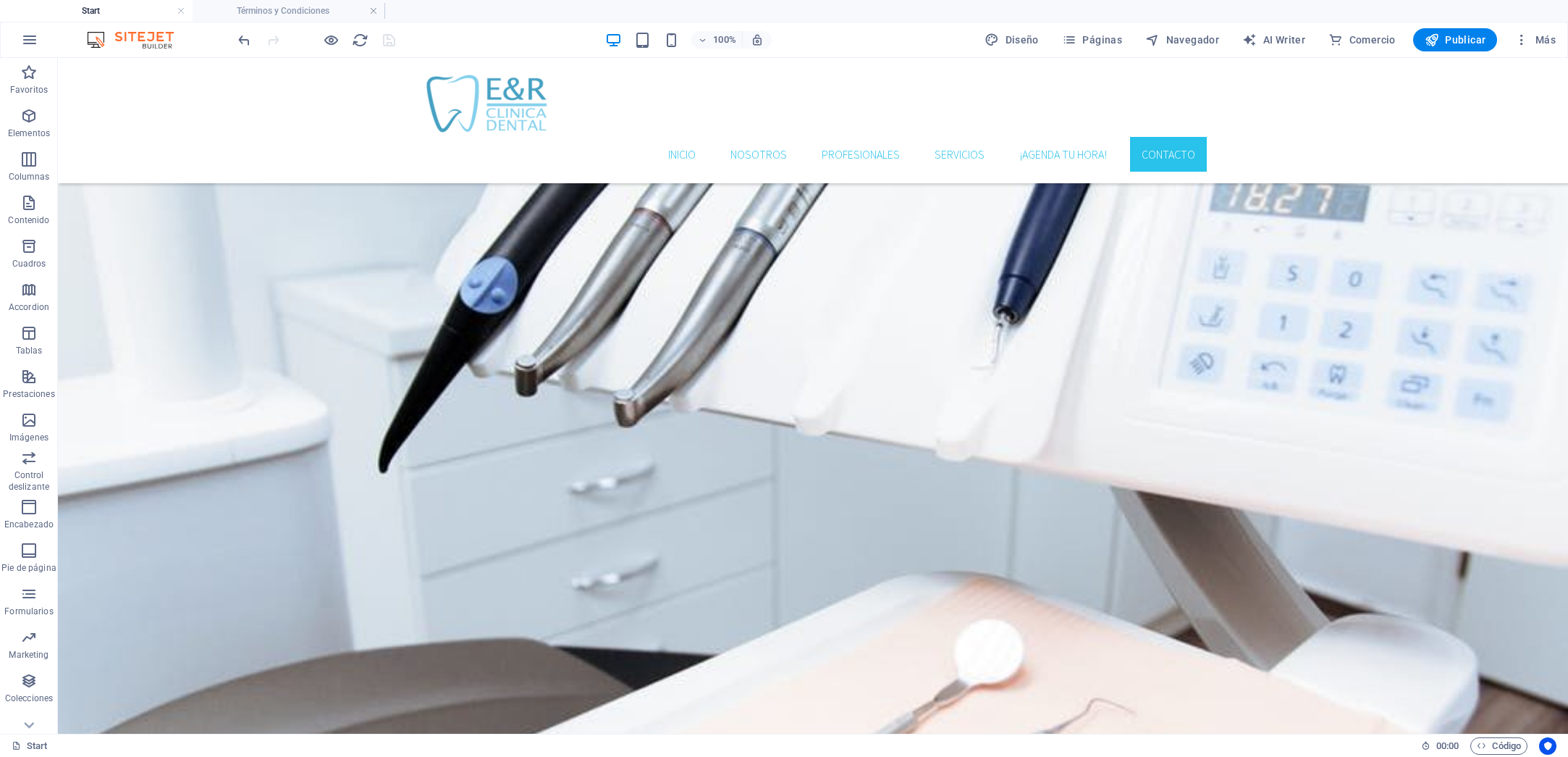
click at [120, 9] on h4 "Start" at bounding box center [96, 10] width 193 height 16
click at [330, 42] on icon "button" at bounding box center [332, 41] width 17 height 17
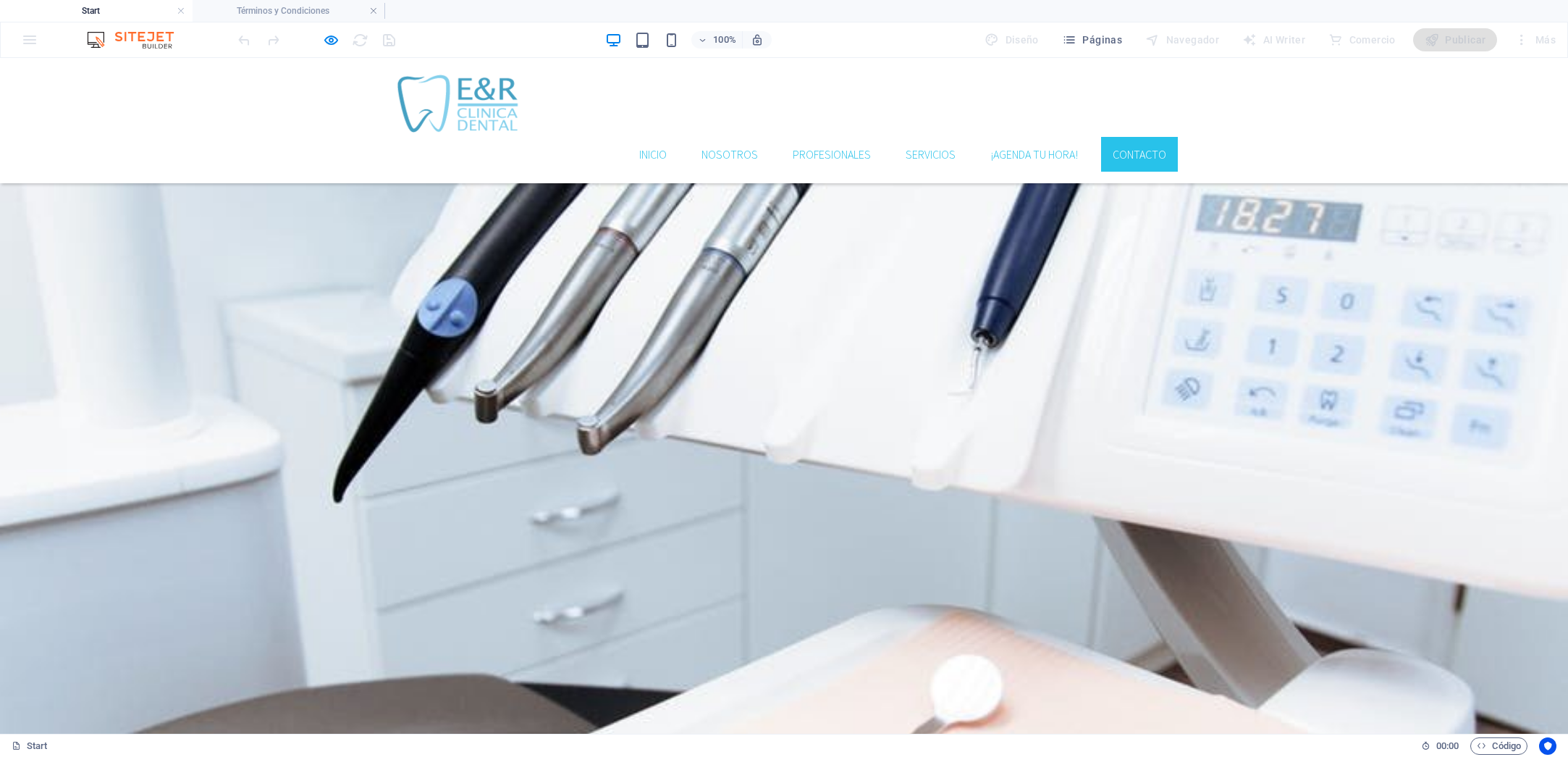
click at [298, 20] on li "Términos y Condiciones" at bounding box center [288, 11] width 193 height 22
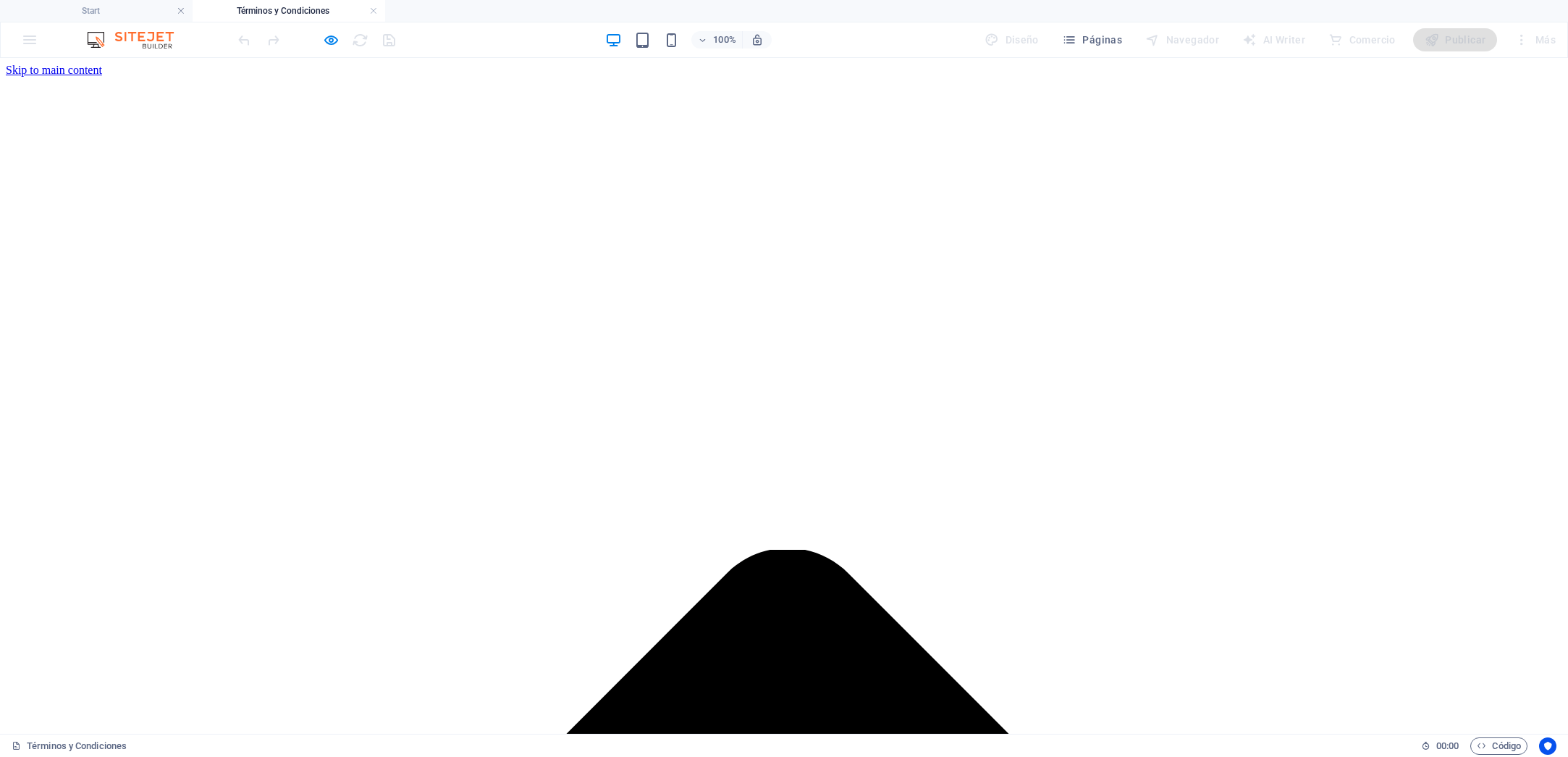
scroll to position [0, 0]
click at [372, 11] on link at bounding box center [373, 11] width 8 height 14
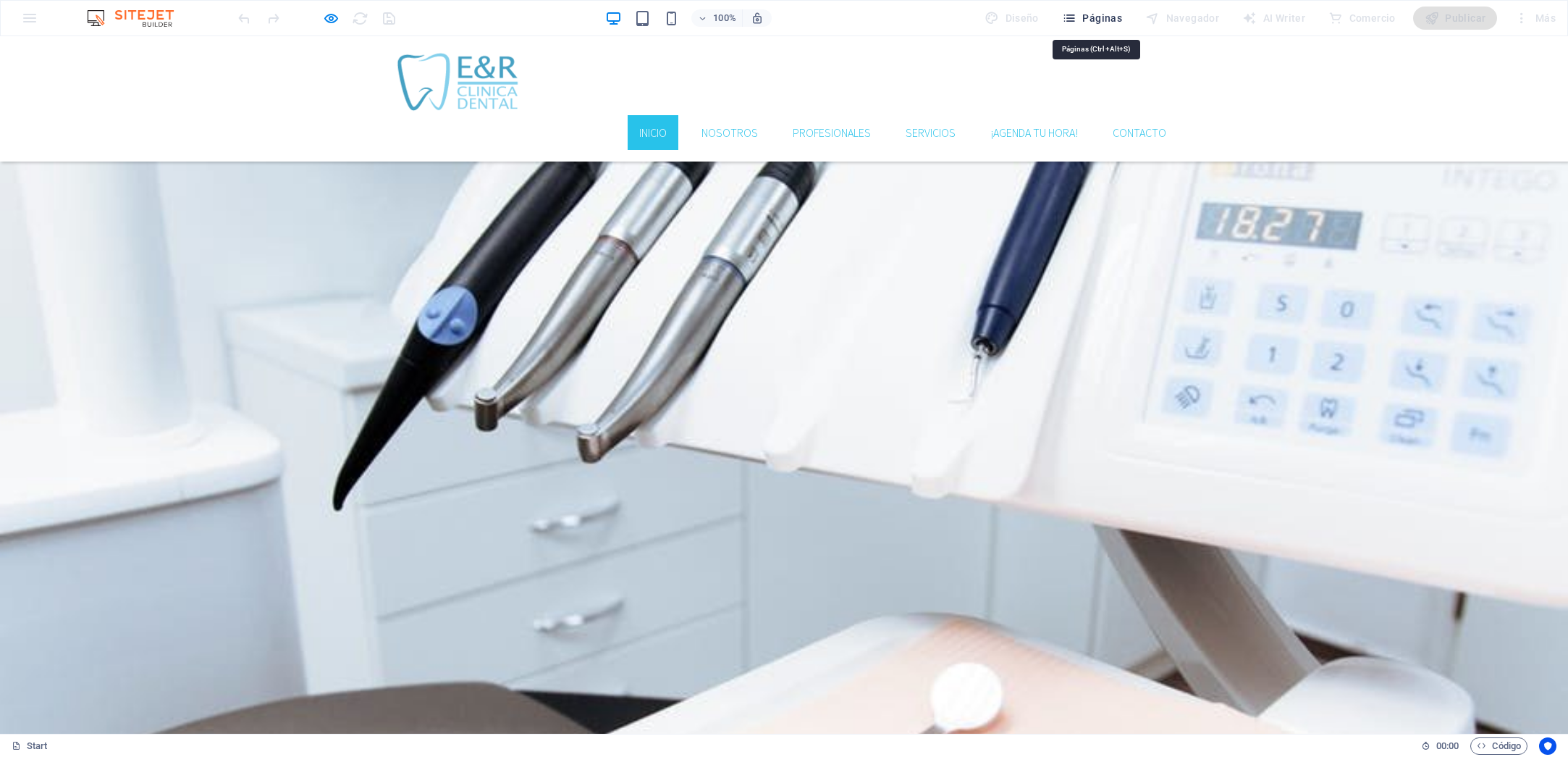
click at [1116, 20] on span "Páginas" at bounding box center [1092, 18] width 60 height 14
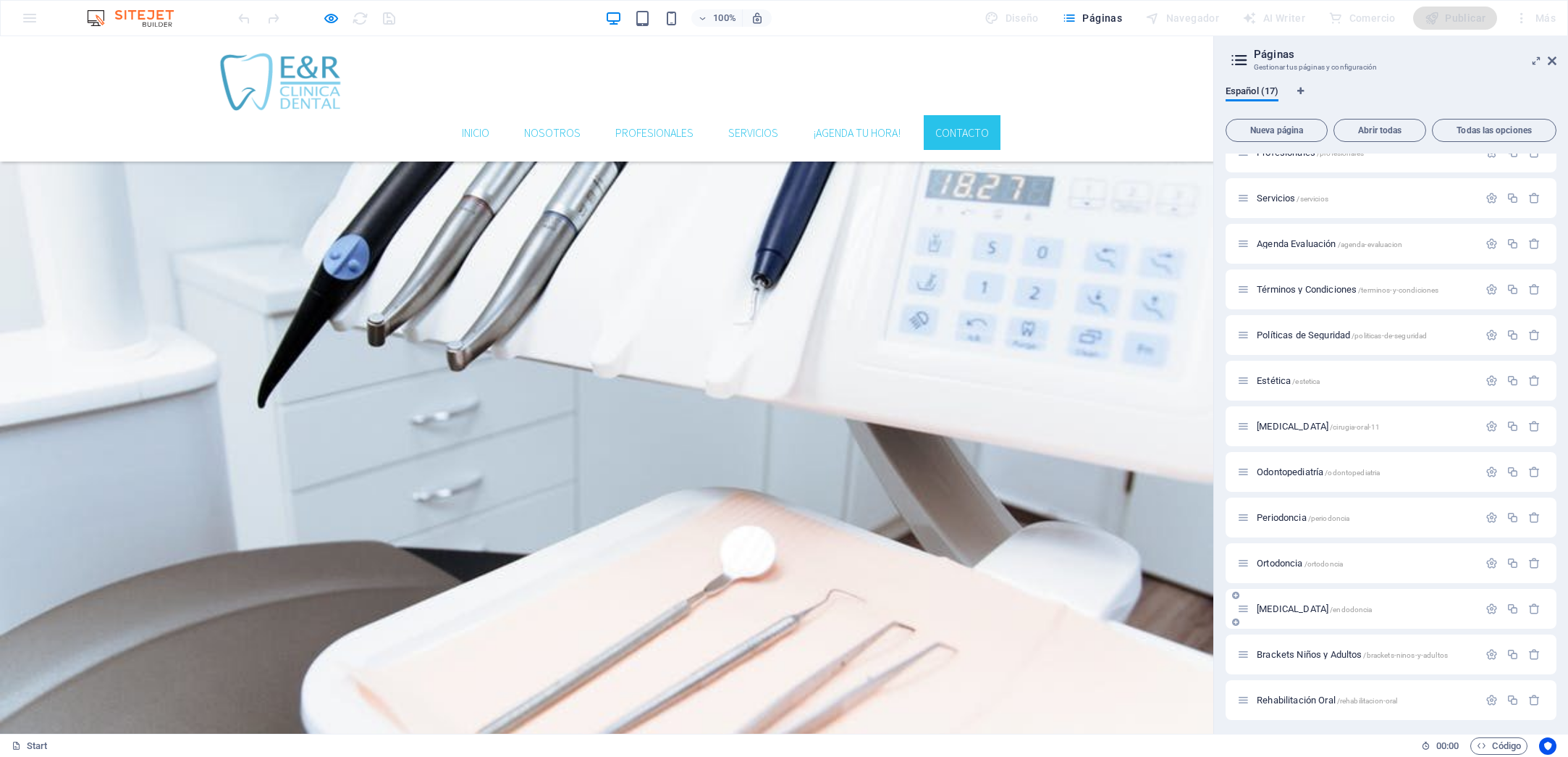
scroll to position [115, 0]
click at [1332, 328] on span "Políticas de Seguridad /politicas-de-seguridad" at bounding box center [1341, 332] width 171 height 11
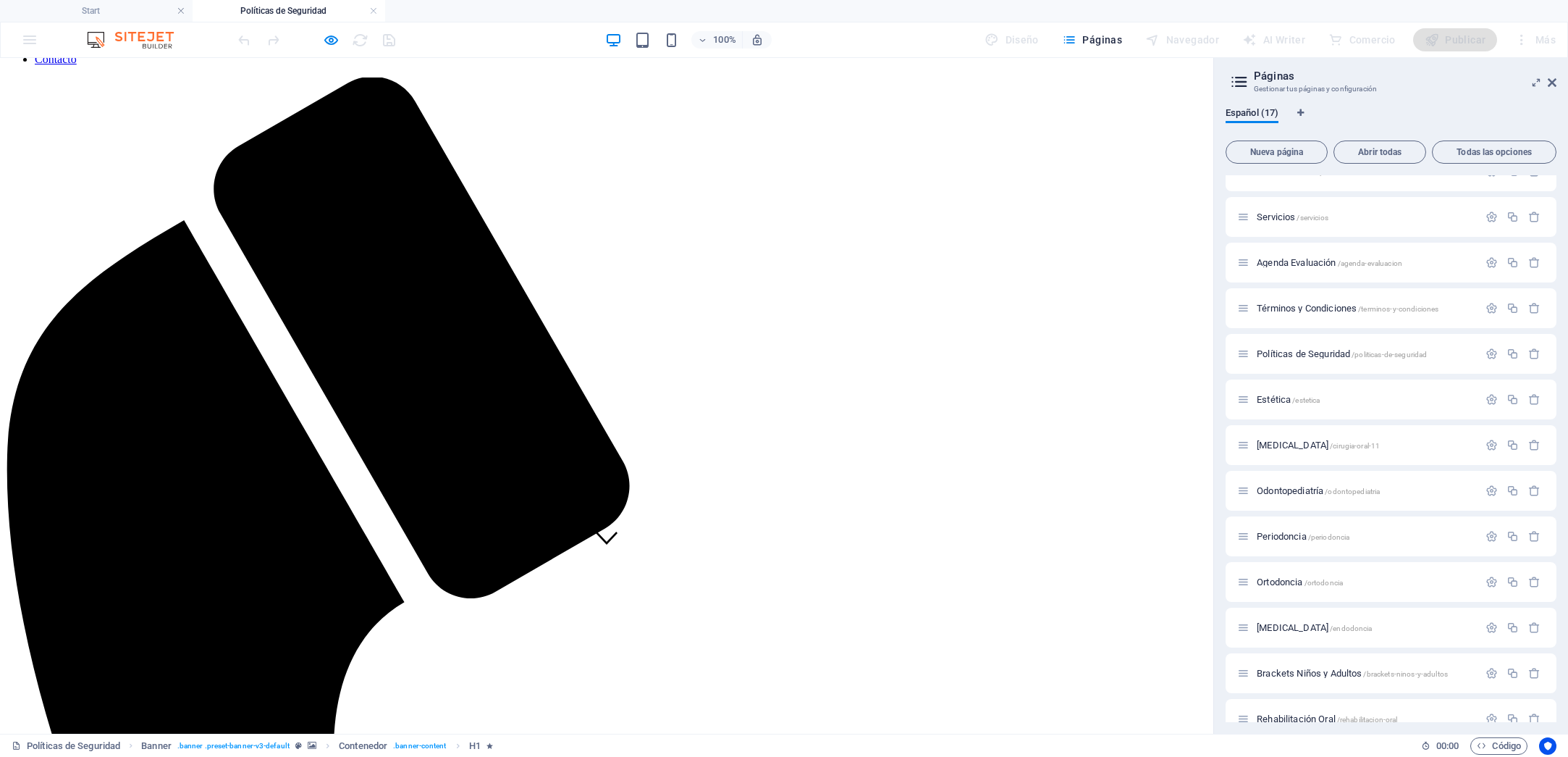
scroll to position [203, 0]
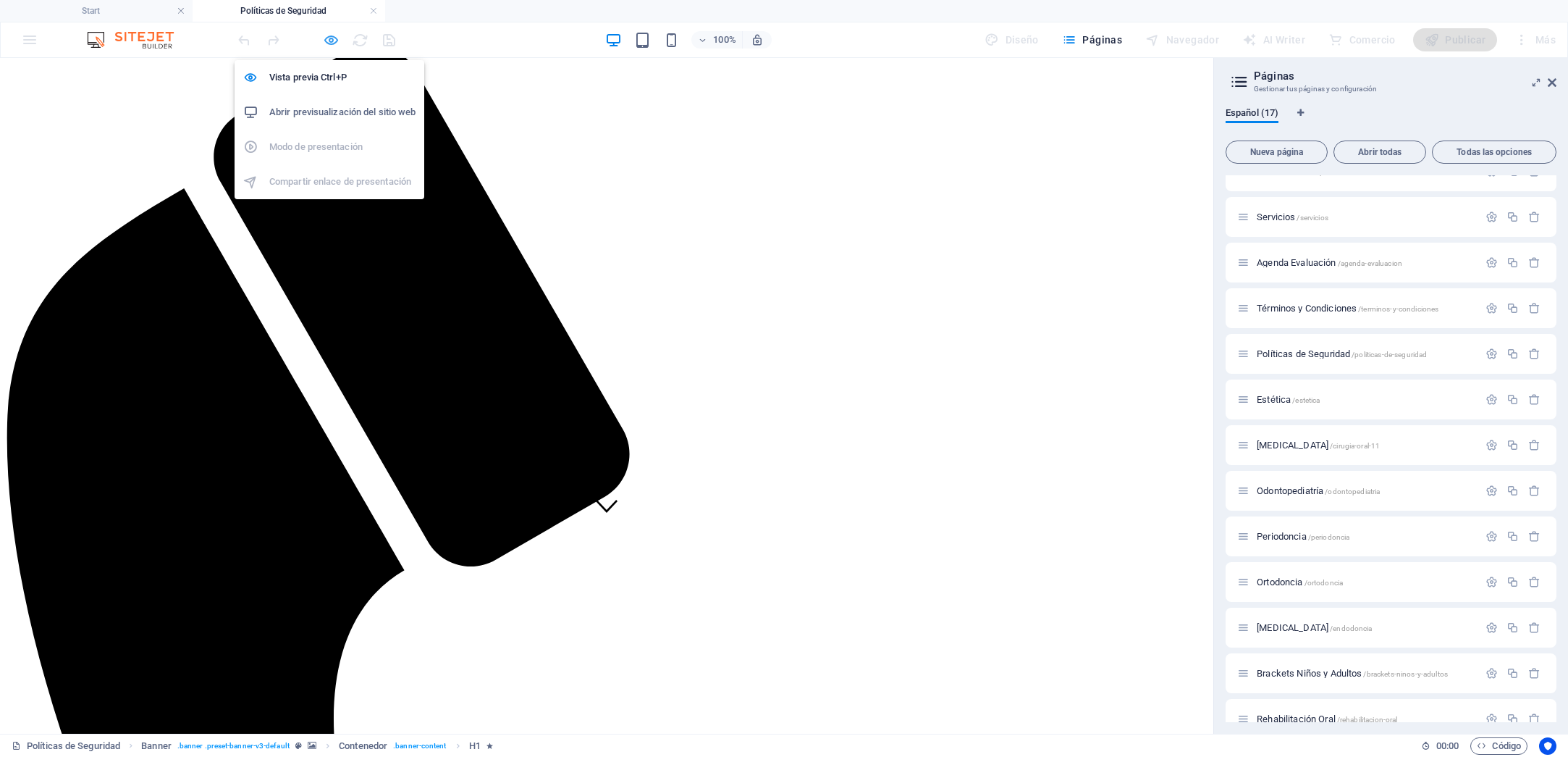
click at [326, 35] on icon "button" at bounding box center [332, 41] width 17 height 17
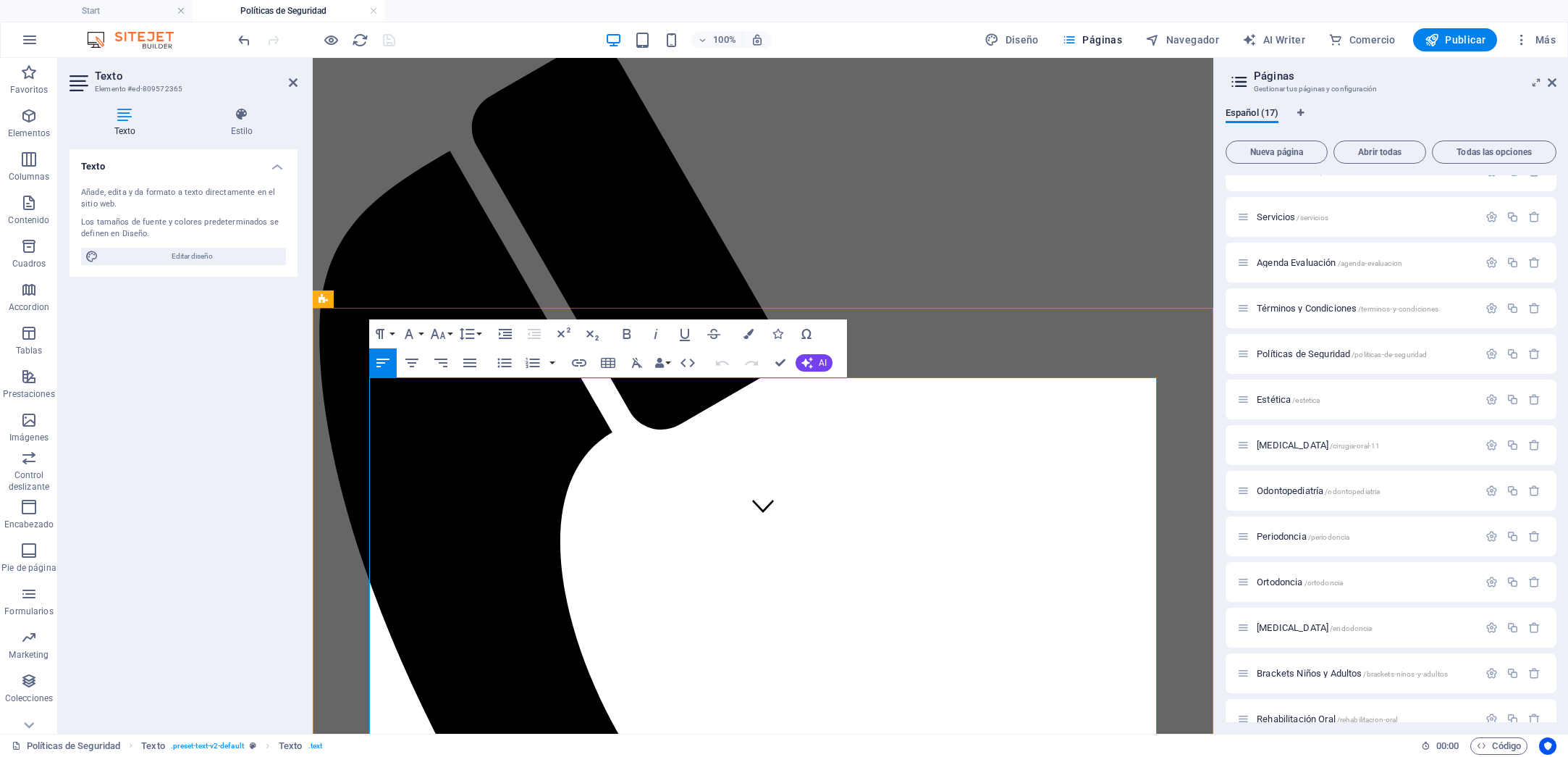
drag, startPoint x: 464, startPoint y: 418, endPoint x: 505, endPoint y: 425, distance: 41.6
drag, startPoint x: 561, startPoint y: 415, endPoint x: 372, endPoint y: 418, distance: 189.0
click at [752, 335] on icon "button" at bounding box center [748, 334] width 10 height 10
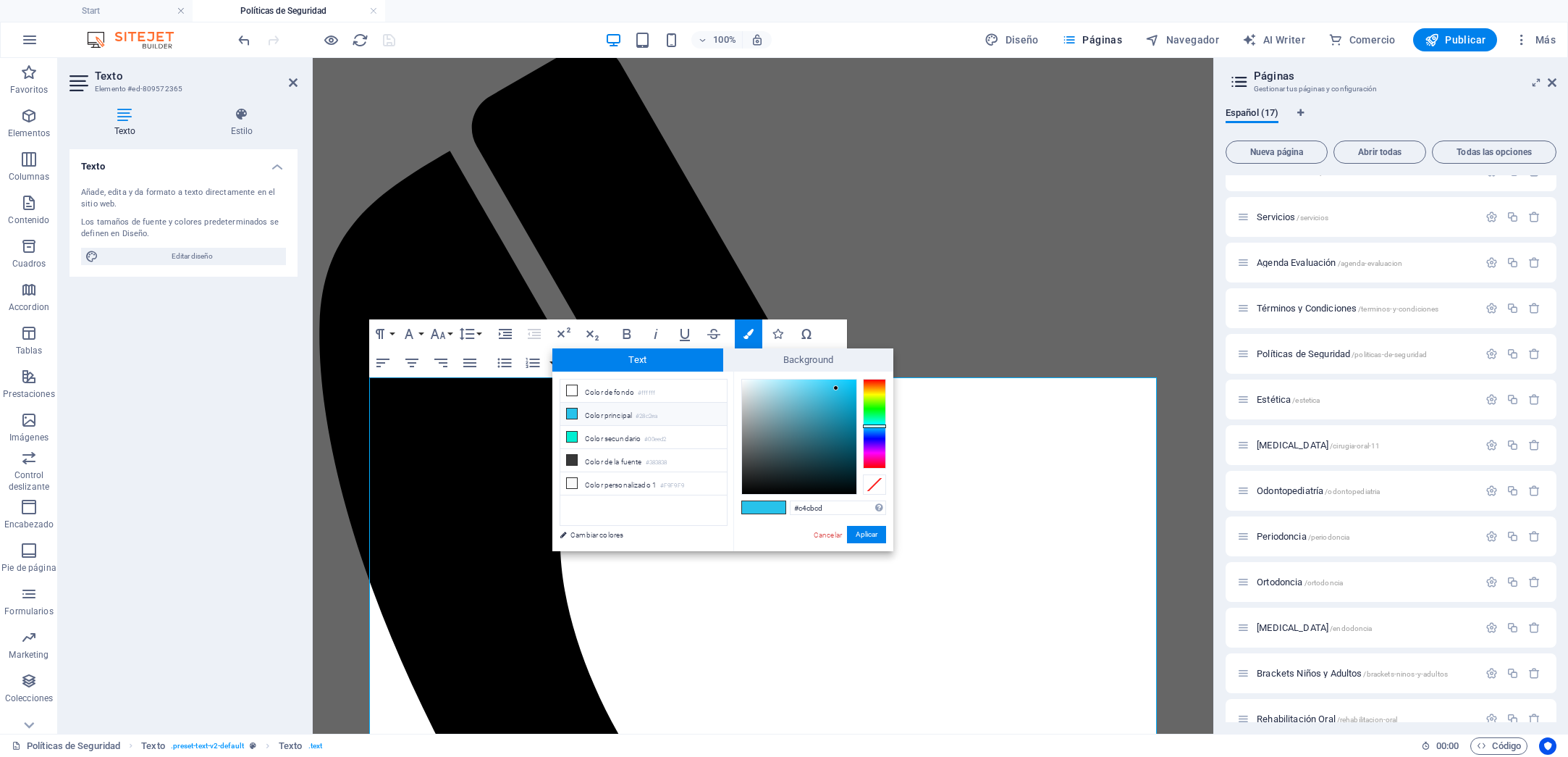
click at [747, 401] on div at bounding box center [799, 436] width 115 height 115
click at [747, 428] on div at bounding box center [799, 436] width 115 height 115
type input "#9da2a3"
click at [746, 420] on div at bounding box center [799, 436] width 115 height 115
drag, startPoint x: 828, startPoint y: 508, endPoint x: 792, endPoint y: 507, distance: 36.0
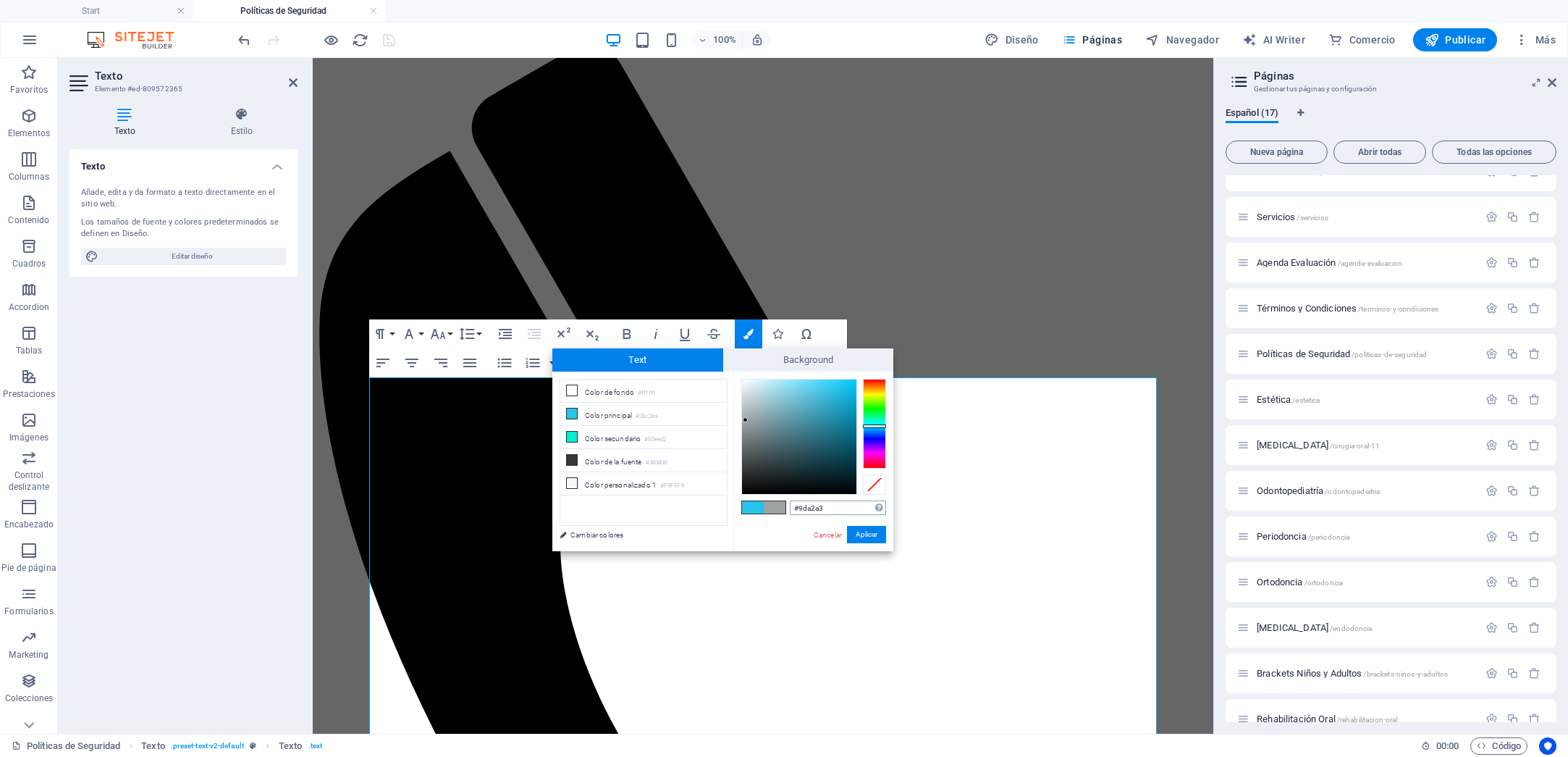
click at [792, 507] on input "#9da2a3" at bounding box center [837, 507] width 96 height 14
click at [870, 537] on button "Aplicar" at bounding box center [866, 534] width 39 height 17
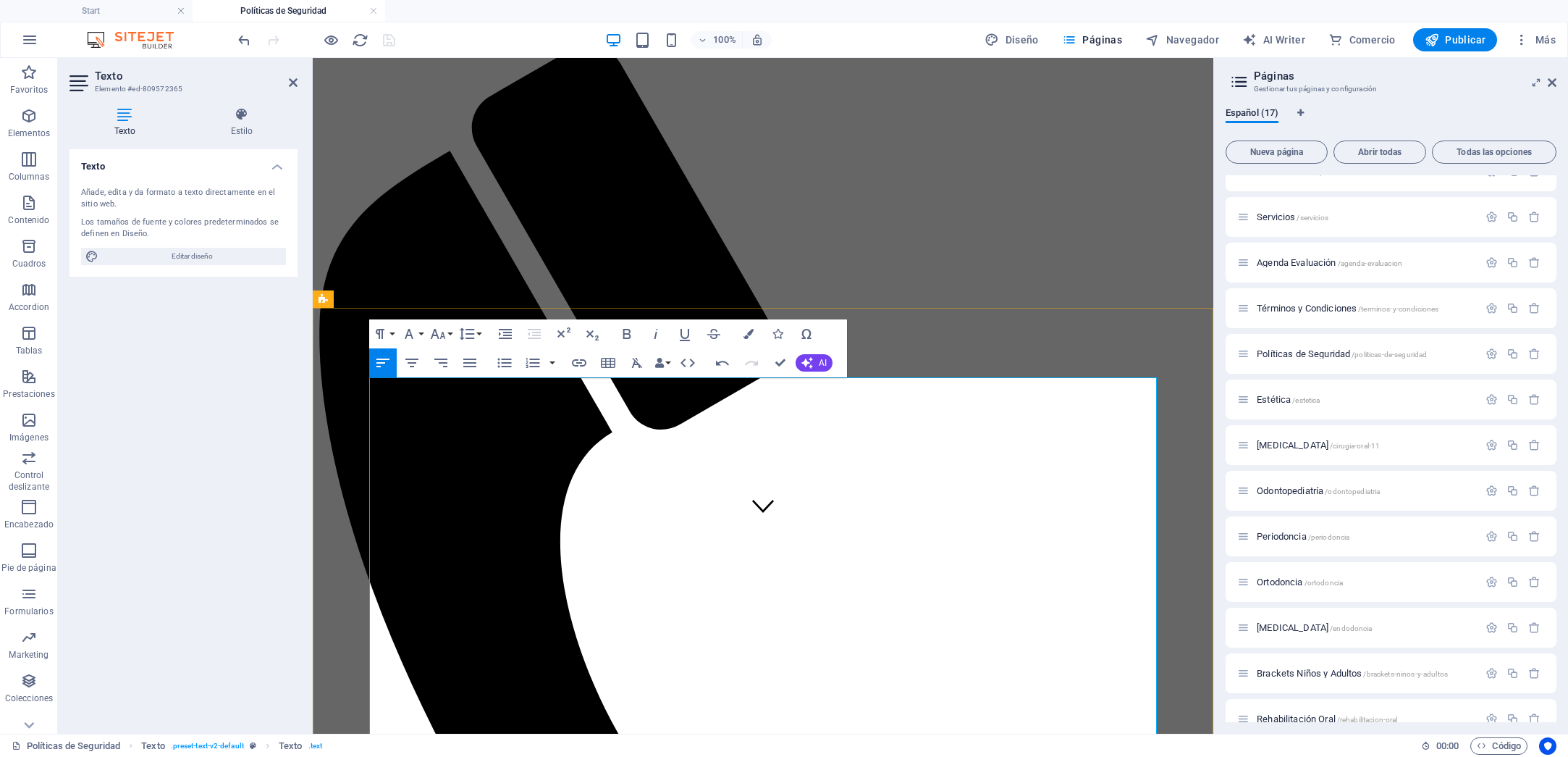
drag, startPoint x: 568, startPoint y: 418, endPoint x: 371, endPoint y: 418, distance: 197.0
click at [451, 334] on button "Font Size" at bounding box center [440, 334] width 27 height 29
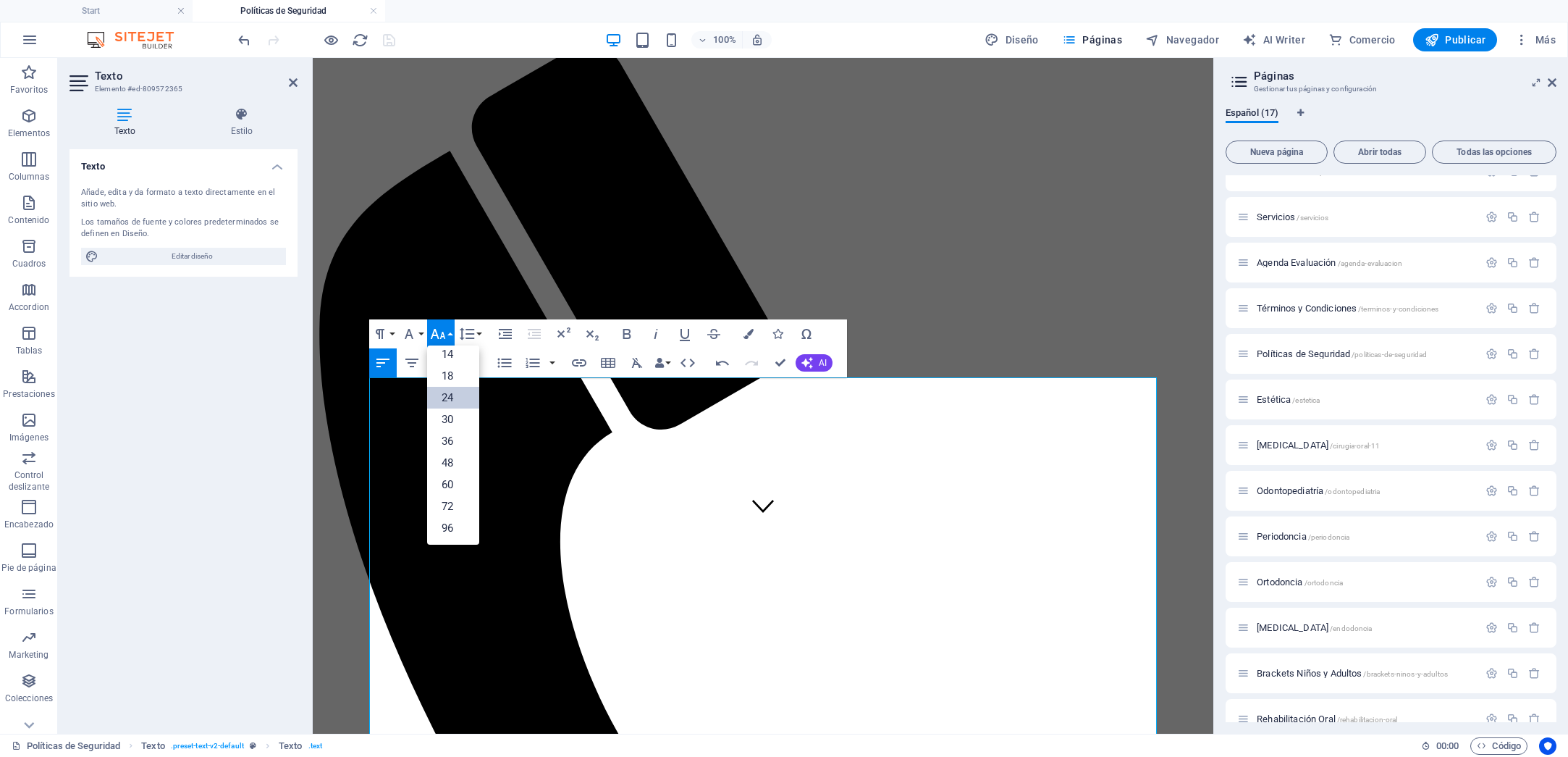
scroll to position [116, 0]
click at [456, 415] on link "30" at bounding box center [452, 419] width 52 height 22
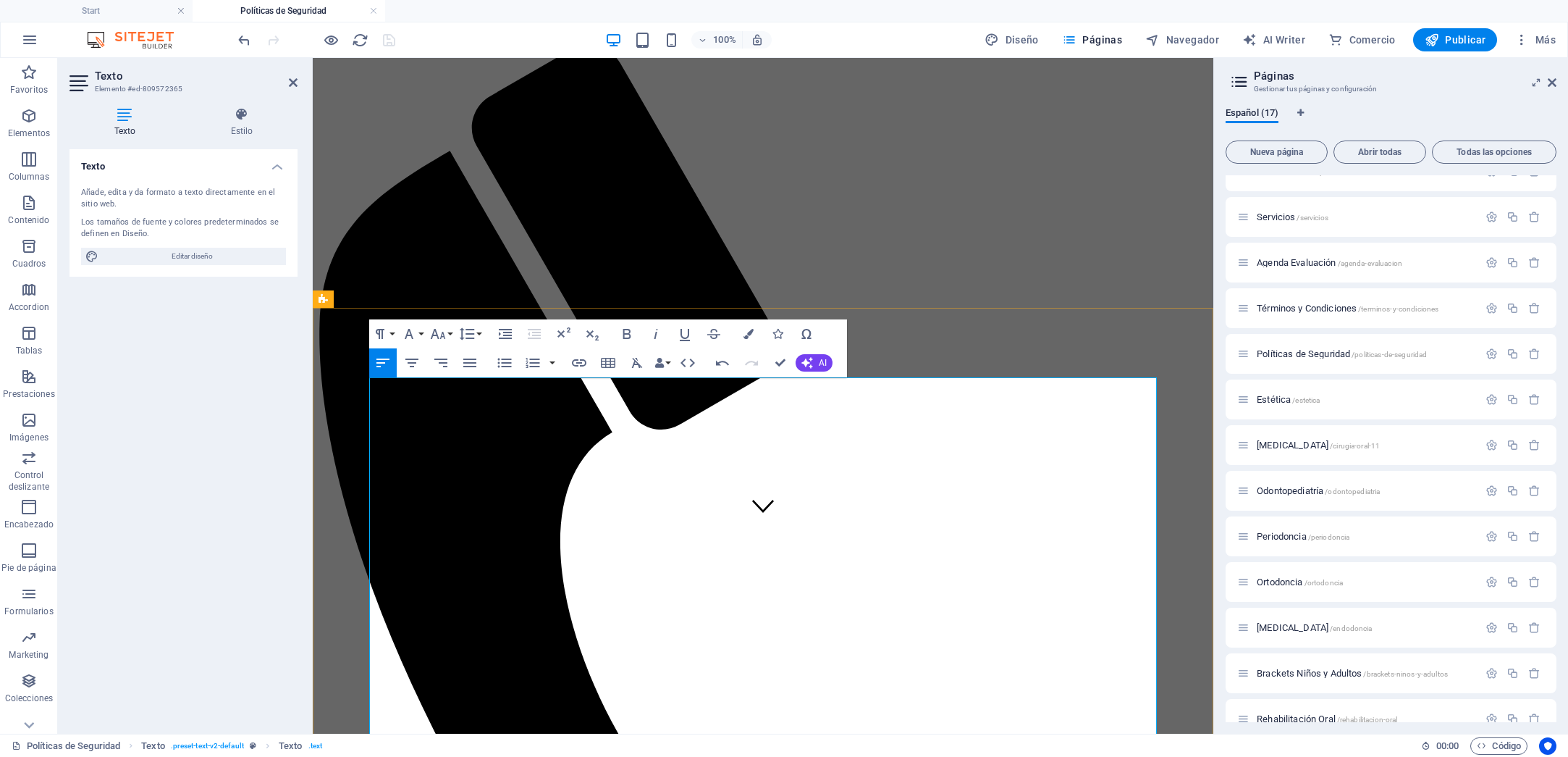
click at [463, 42] on div "100% Diseño Páginas Navegador AI Writer Comercio Publicar Más" at bounding box center [898, 39] width 1326 height 23
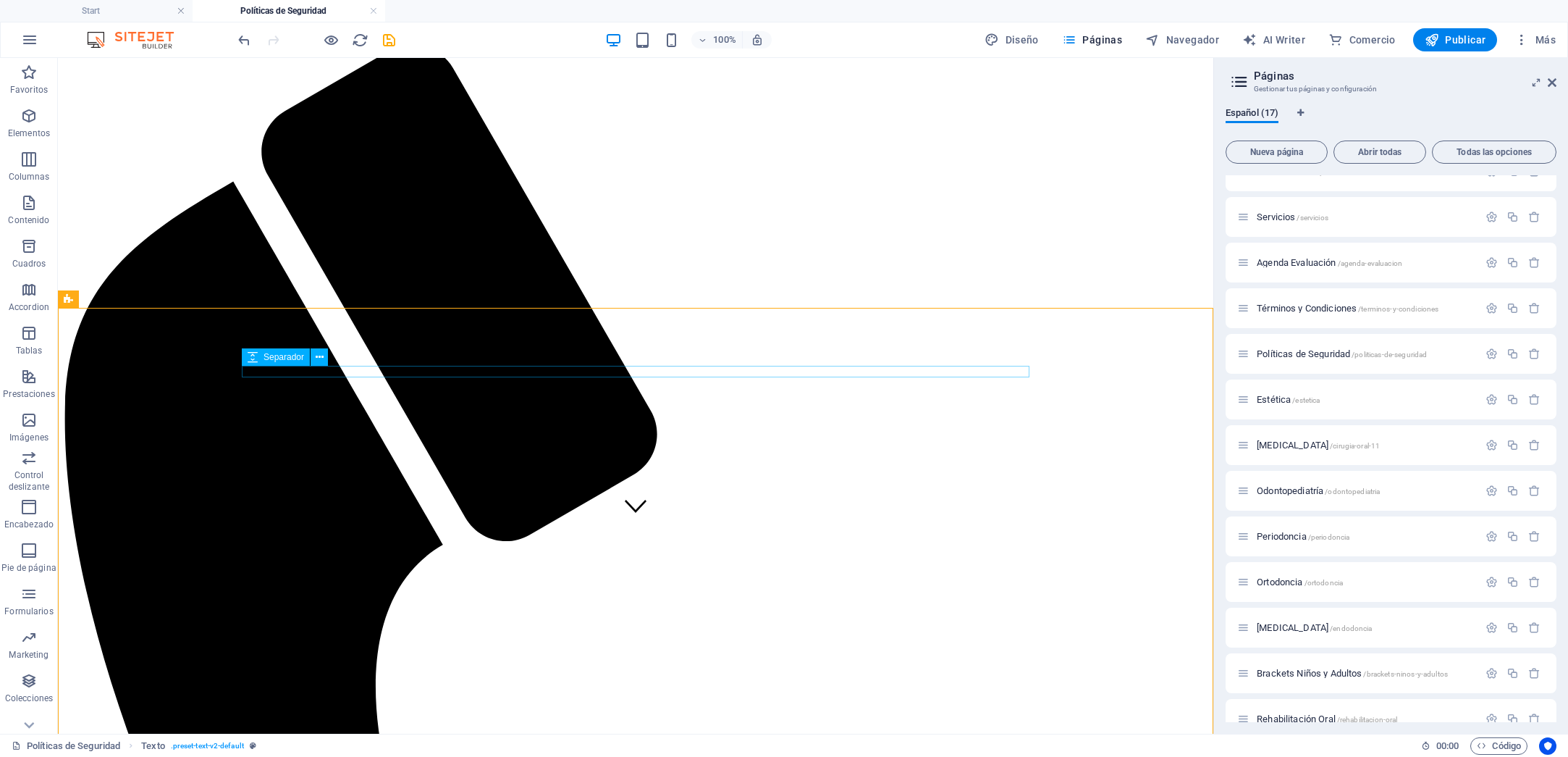
click at [274, 360] on span "Separador" at bounding box center [284, 357] width 41 height 8
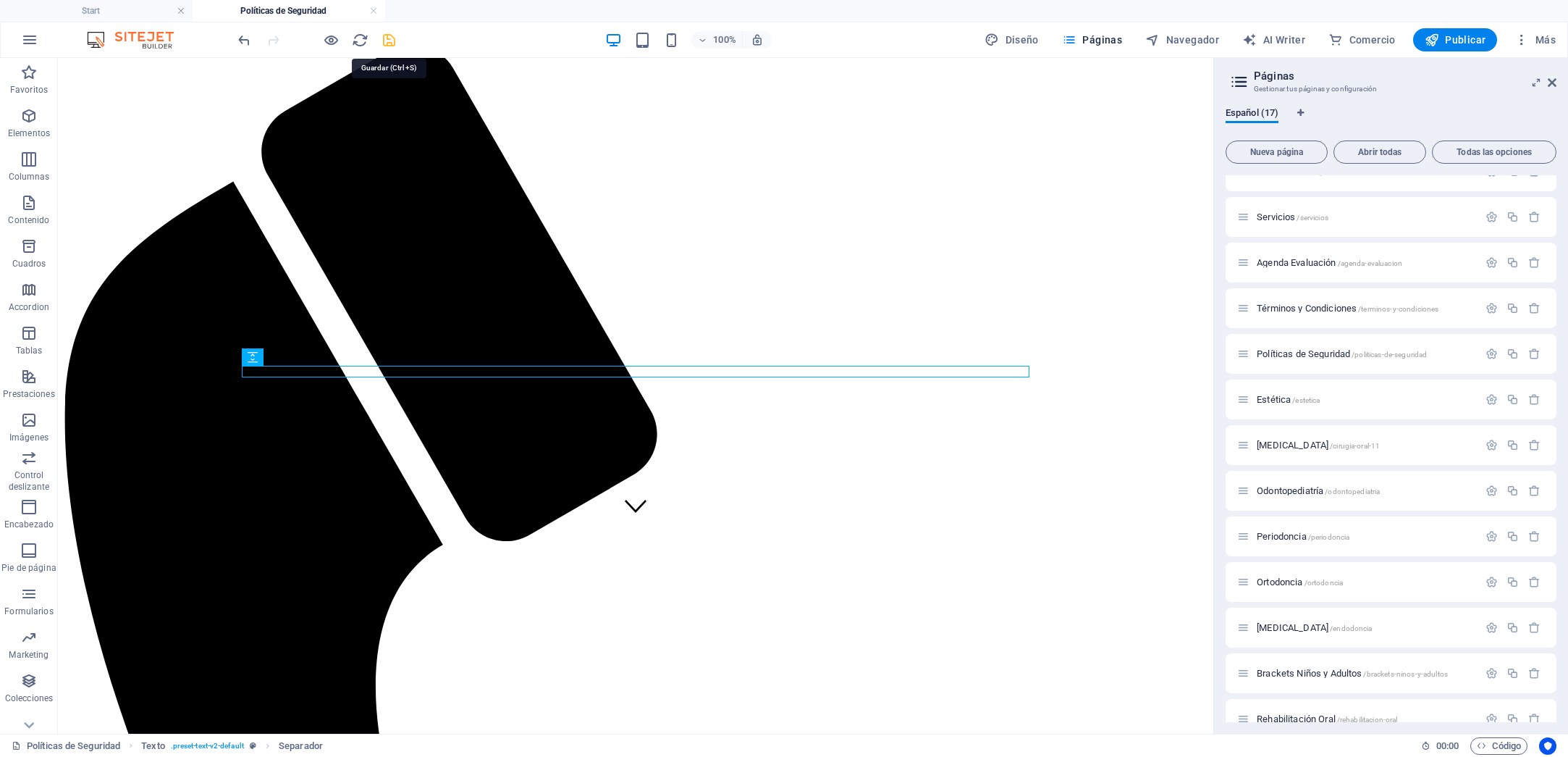
click at [389, 38] on icon "save" at bounding box center [389, 41] width 17 height 17
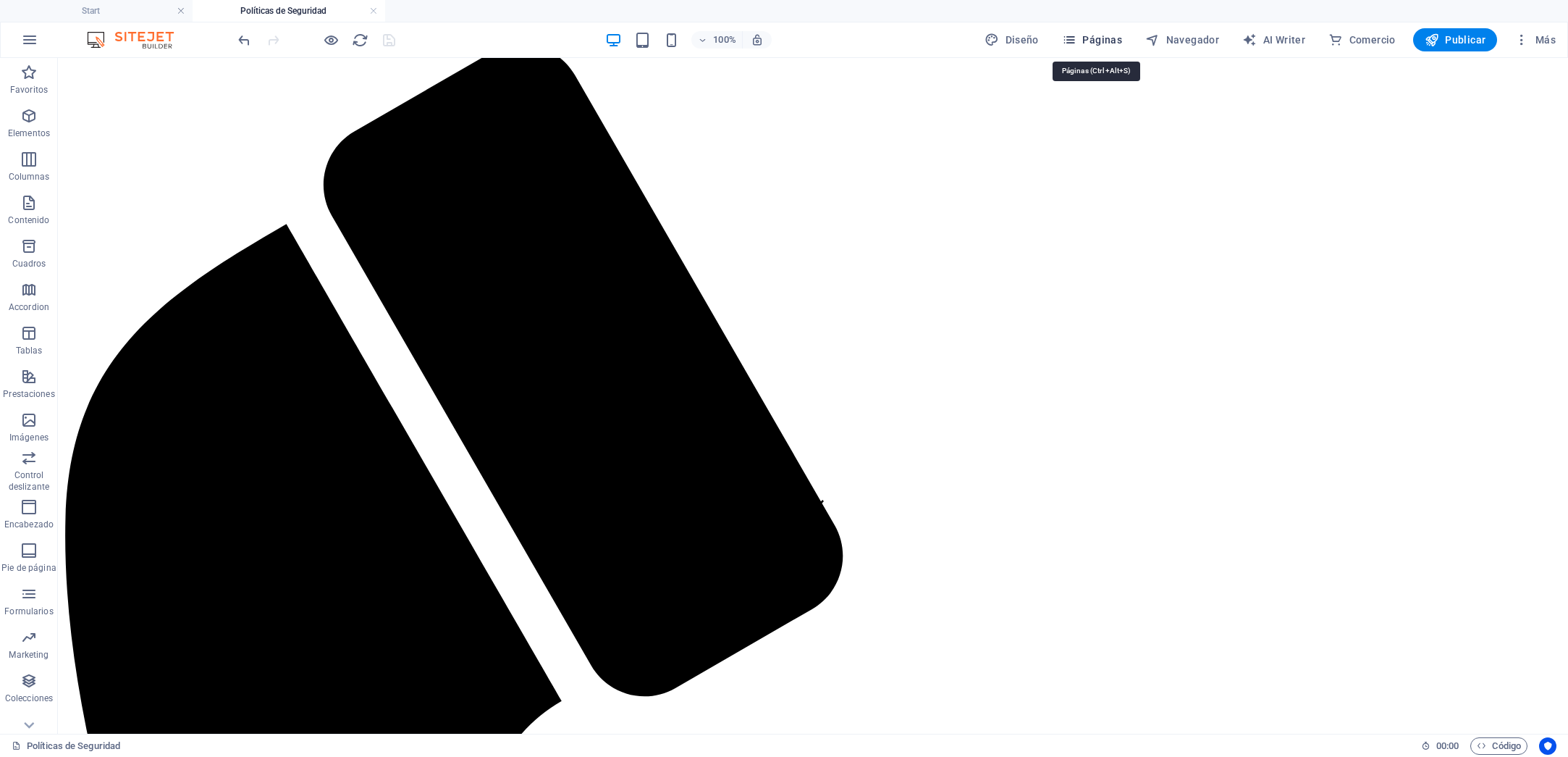
click at [1077, 36] on icon "button" at bounding box center [1069, 39] width 14 height 14
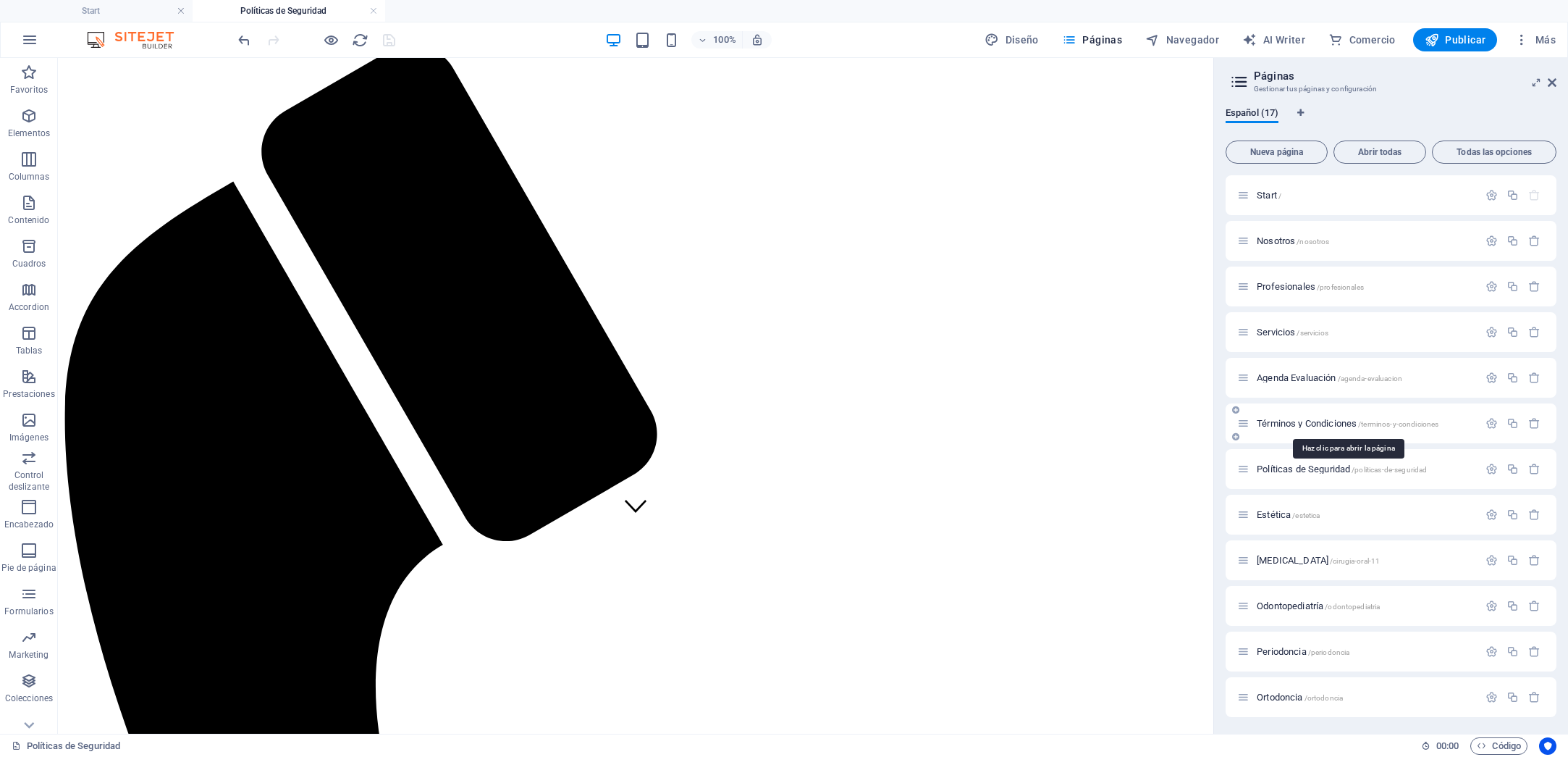
click at [1354, 419] on span "Términos y Condiciones /terminos-y-condiciones" at bounding box center [1347, 423] width 182 height 11
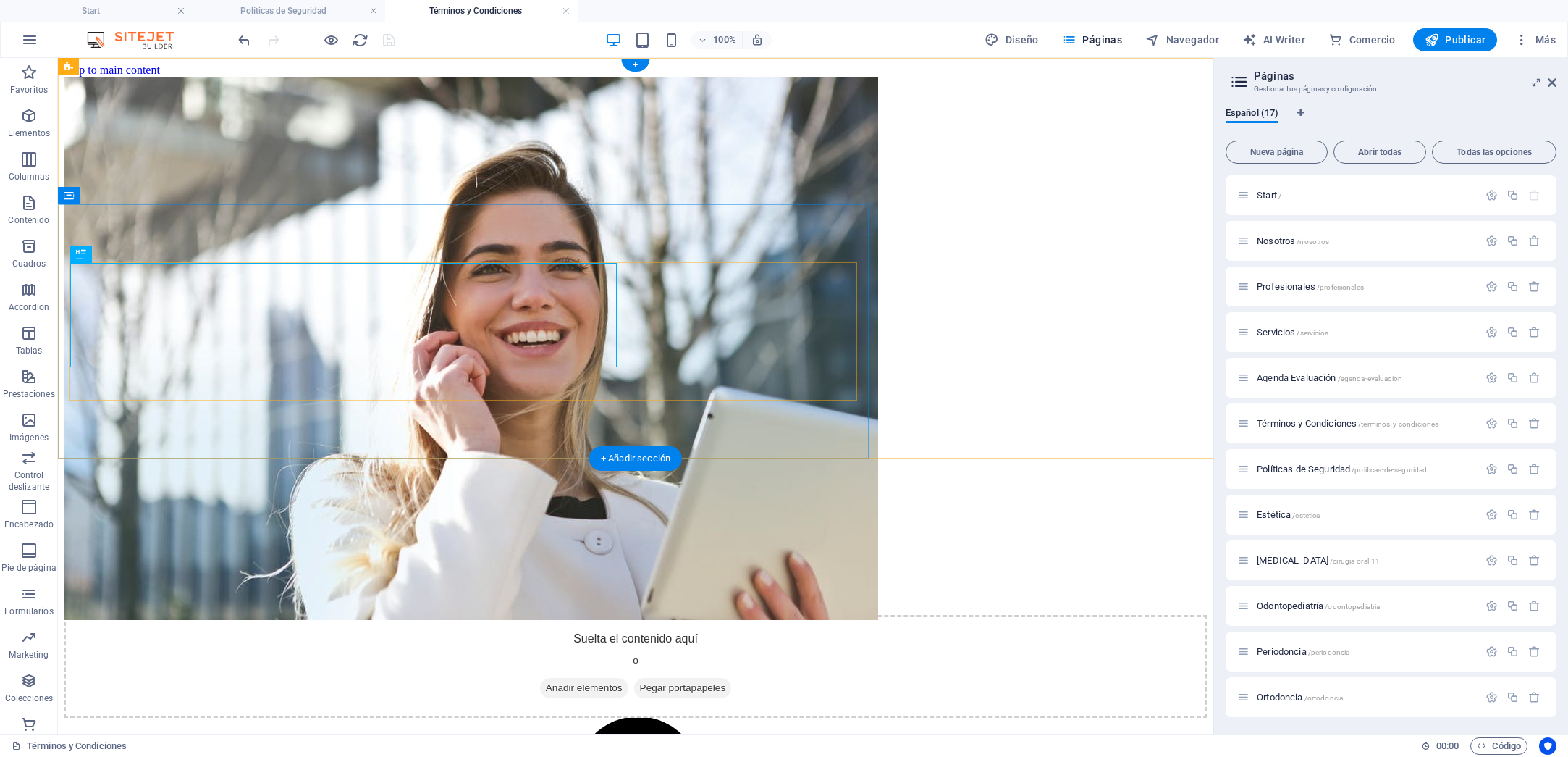
scroll to position [0, 0]
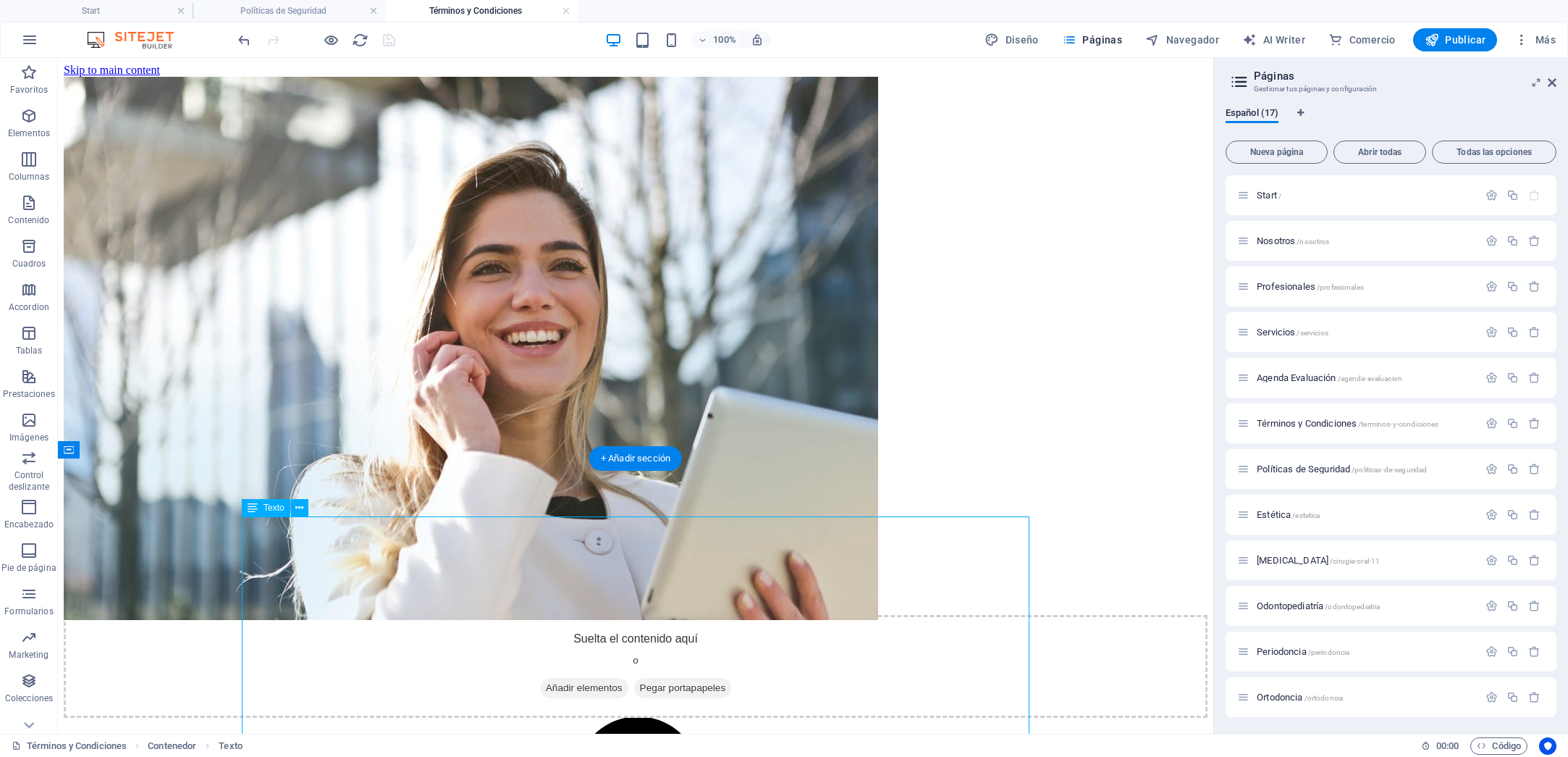
drag, startPoint x: 435, startPoint y: 553, endPoint x: 180, endPoint y: 553, distance: 255.0
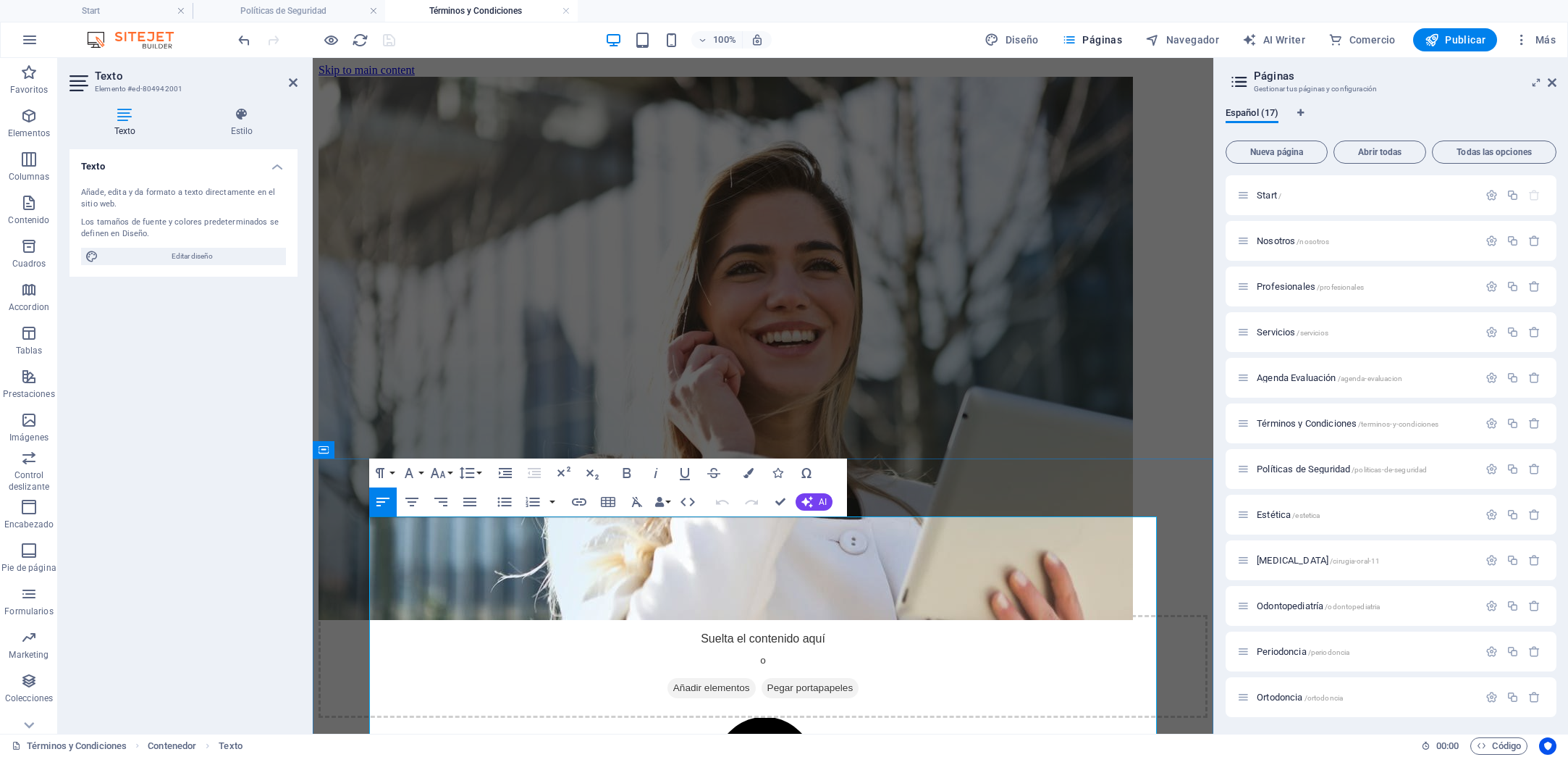
drag, startPoint x: 573, startPoint y: 555, endPoint x: 372, endPoint y: 561, distance: 201.1
click at [746, 470] on icon "button" at bounding box center [748, 473] width 10 height 10
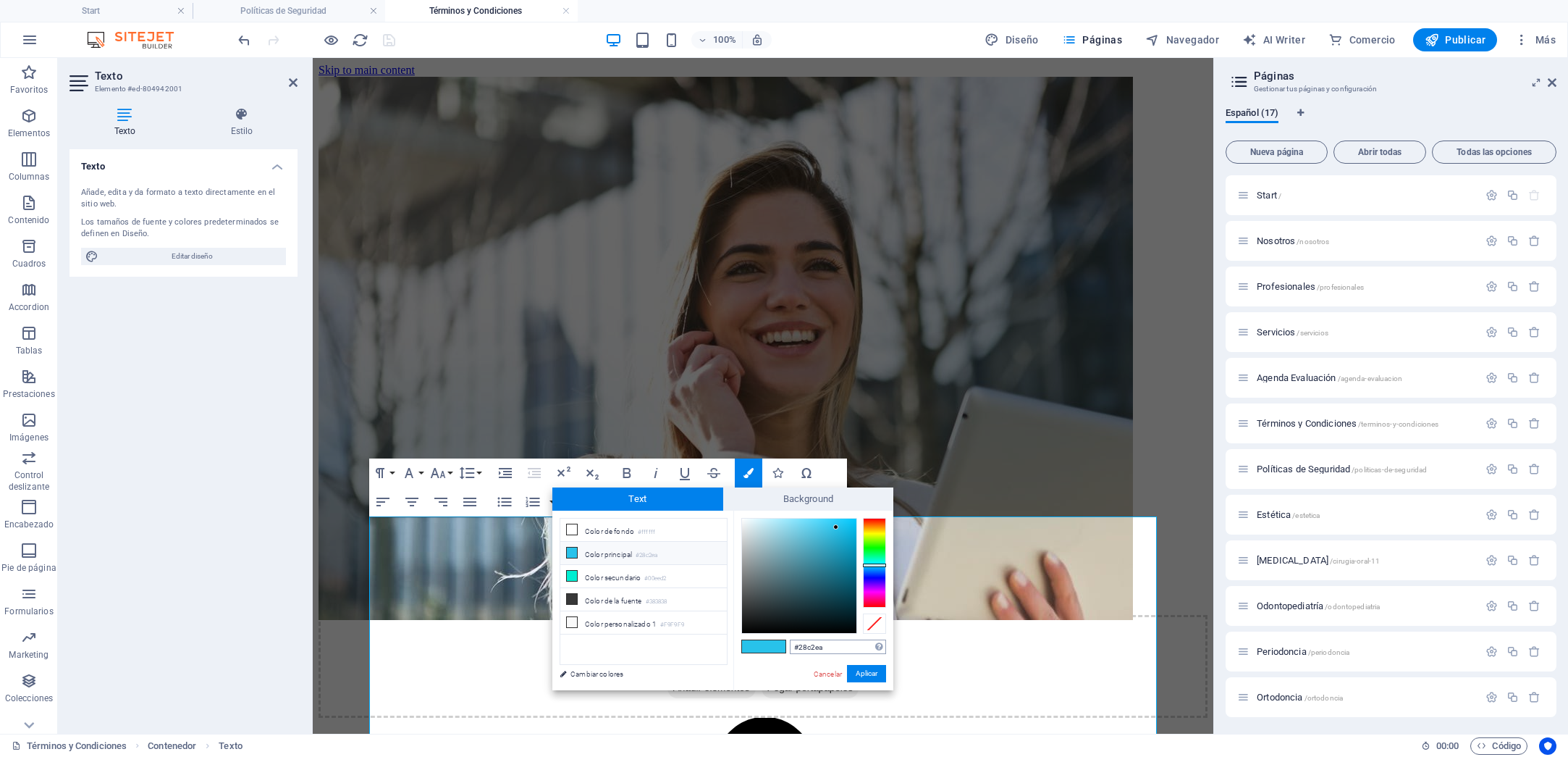
drag, startPoint x: 834, startPoint y: 645, endPoint x: 816, endPoint y: 648, distance: 18.2
click at [786, 649] on div "#28c2ea Formatos soportados #0852ed rgb(8, 82, 237) rgba(8, 82, 237, 90%) hsv(2…" at bounding box center [813, 705] width 160 height 390
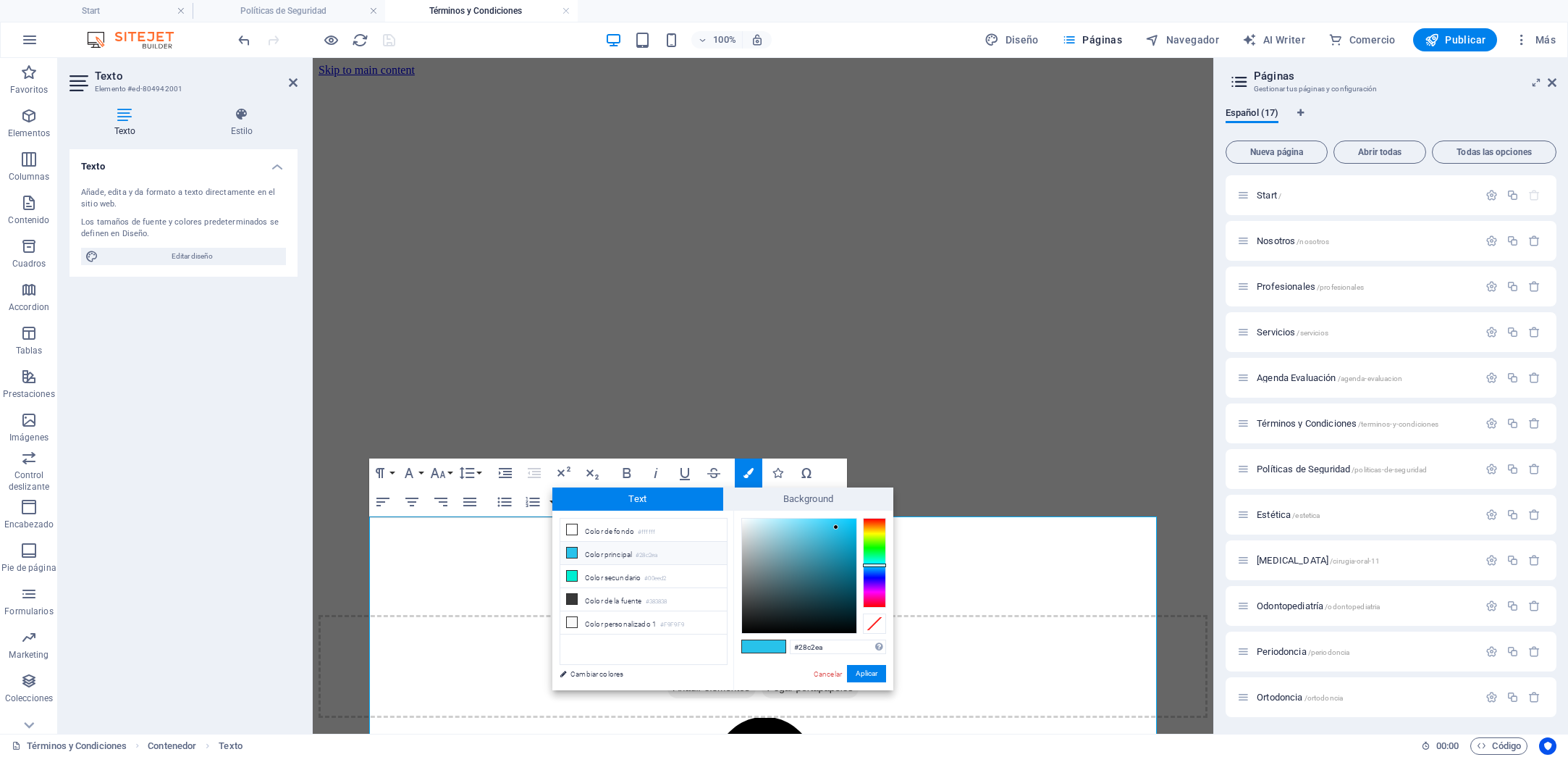
type input "#9da2a3"
click at [862, 674] on button "Aplicar" at bounding box center [866, 673] width 39 height 17
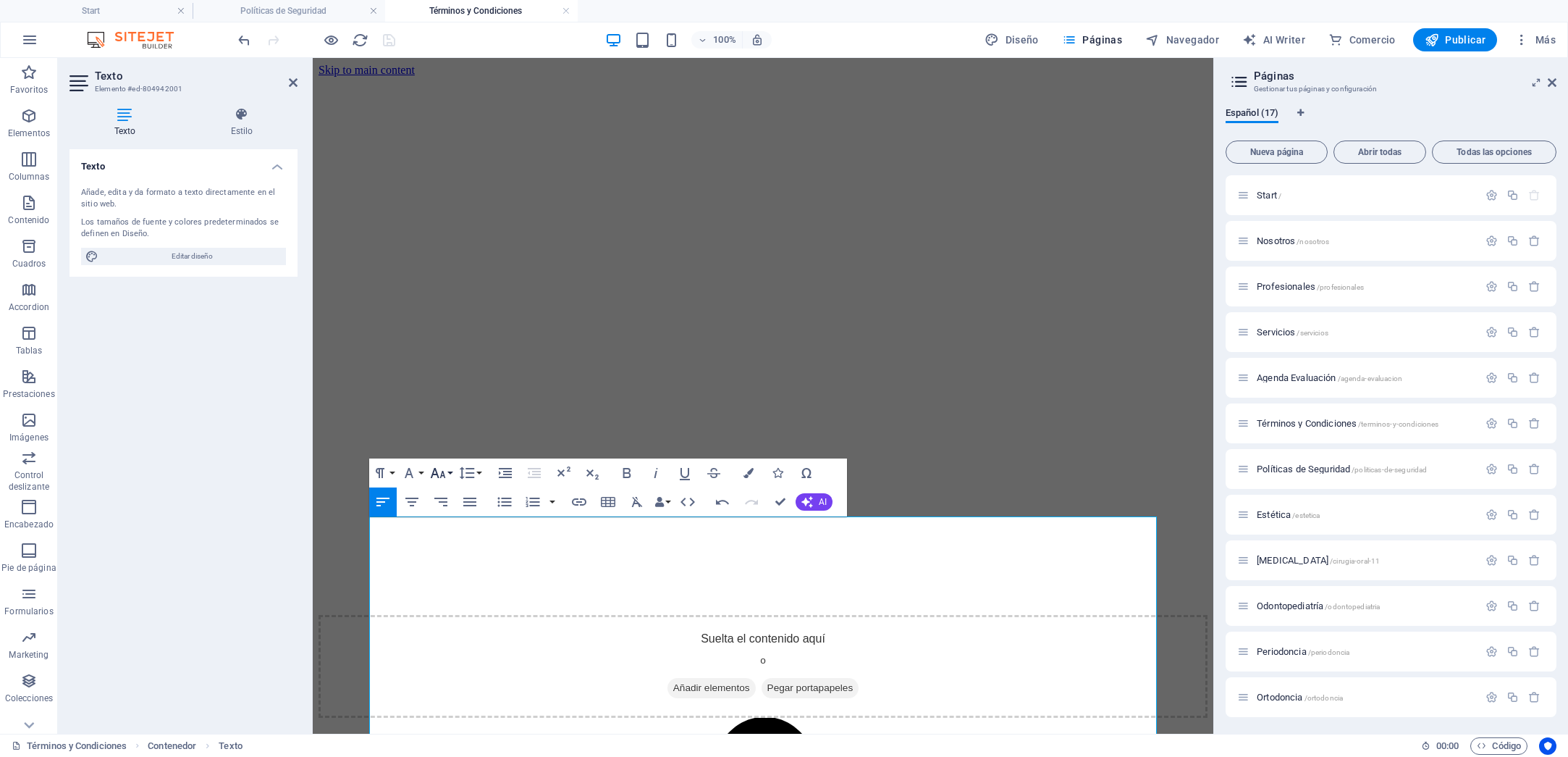
click at [450, 473] on button "Font Size" at bounding box center [440, 473] width 27 height 29
click at [451, 563] on link "30" at bounding box center [452, 558] width 52 height 22
click at [274, 534] on div "Texto Añade, edita y da formato a texto directamente en el sitio web. Los tamañ…" at bounding box center [183, 435] width 228 height 573
click at [276, 408] on div "Texto Añade, edita y da formato a texto directamente en el sitio web. Los tamañ…" at bounding box center [183, 435] width 228 height 573
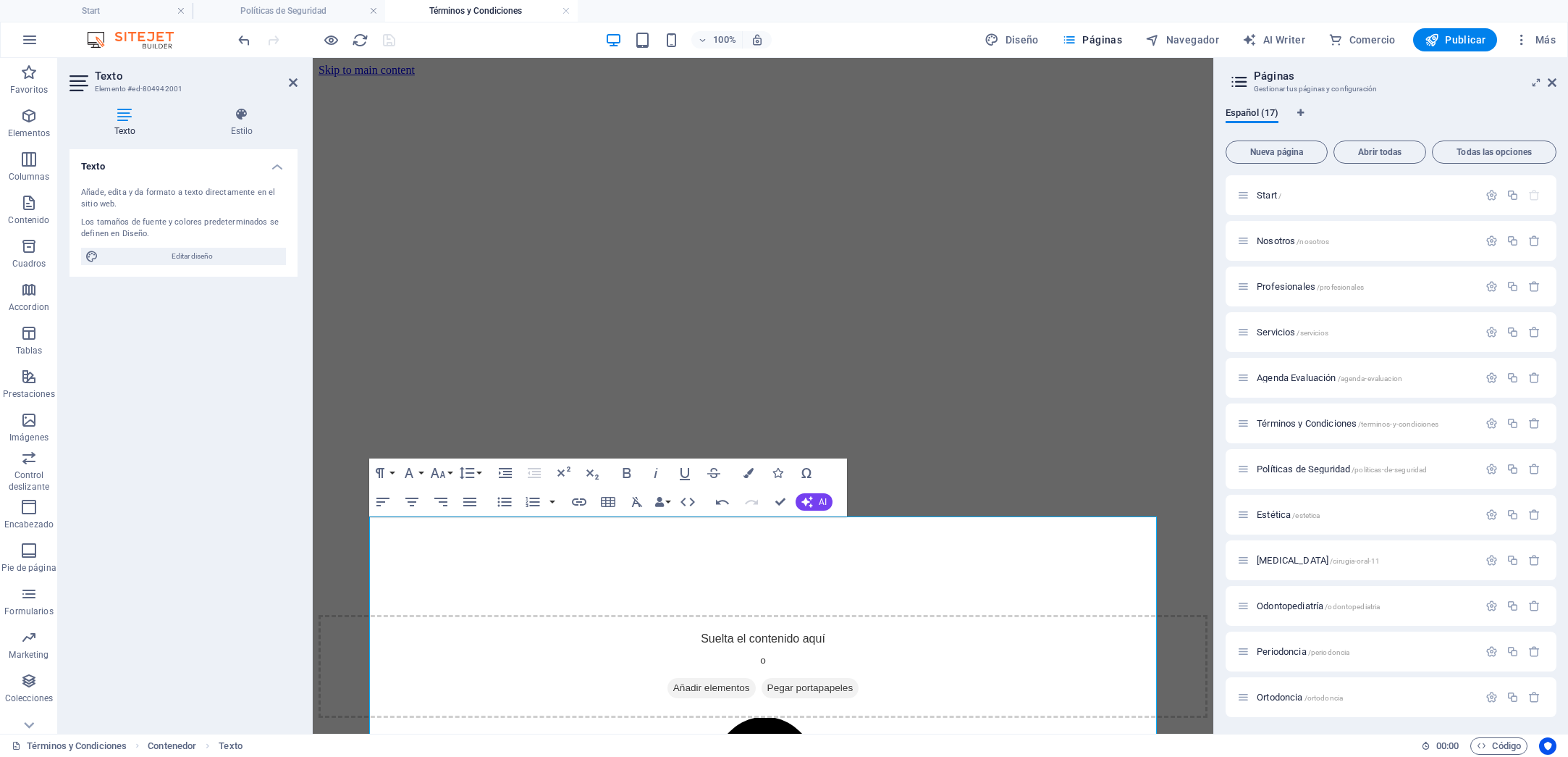
drag, startPoint x: 276, startPoint y: 412, endPoint x: 275, endPoint y: 440, distance: 28.0
click at [276, 412] on div "Texto Añade, edita y da formato a texto directamente en el sitio web. Los tamañ…" at bounding box center [183, 435] width 228 height 573
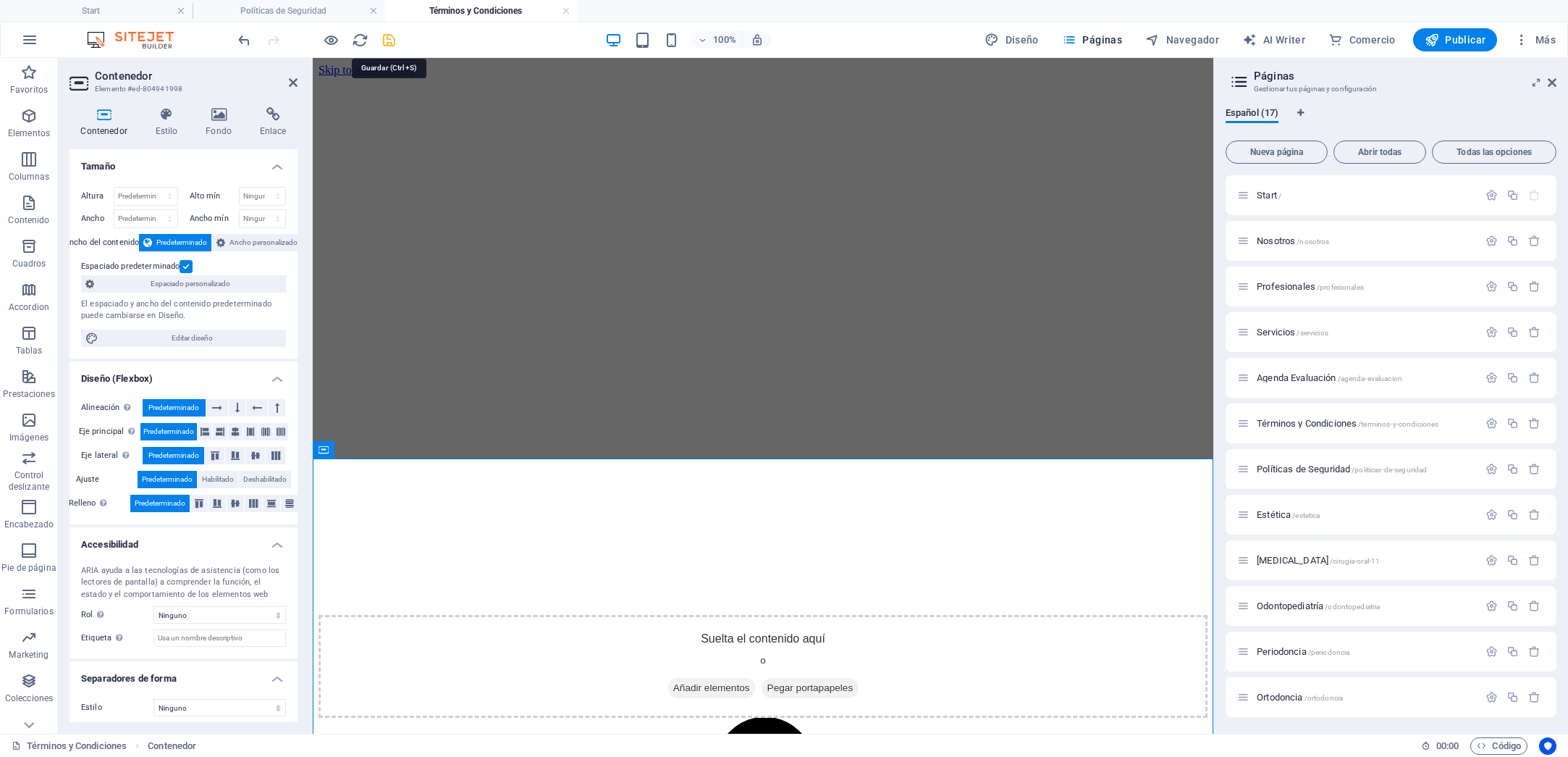
click at [386, 36] on icon "save" at bounding box center [389, 41] width 17 height 17
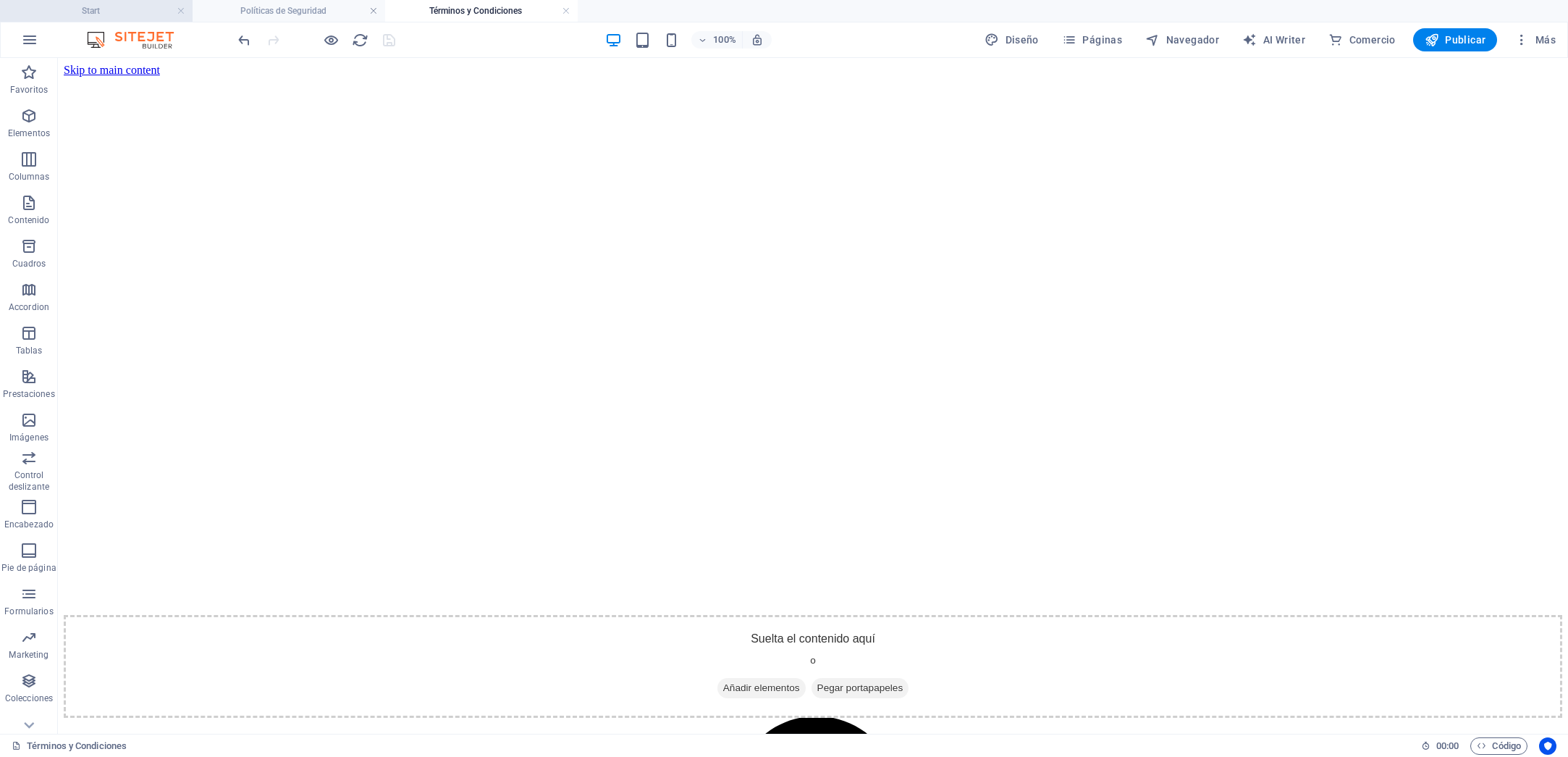
click at [99, 8] on h4 "Start" at bounding box center [96, 10] width 193 height 16
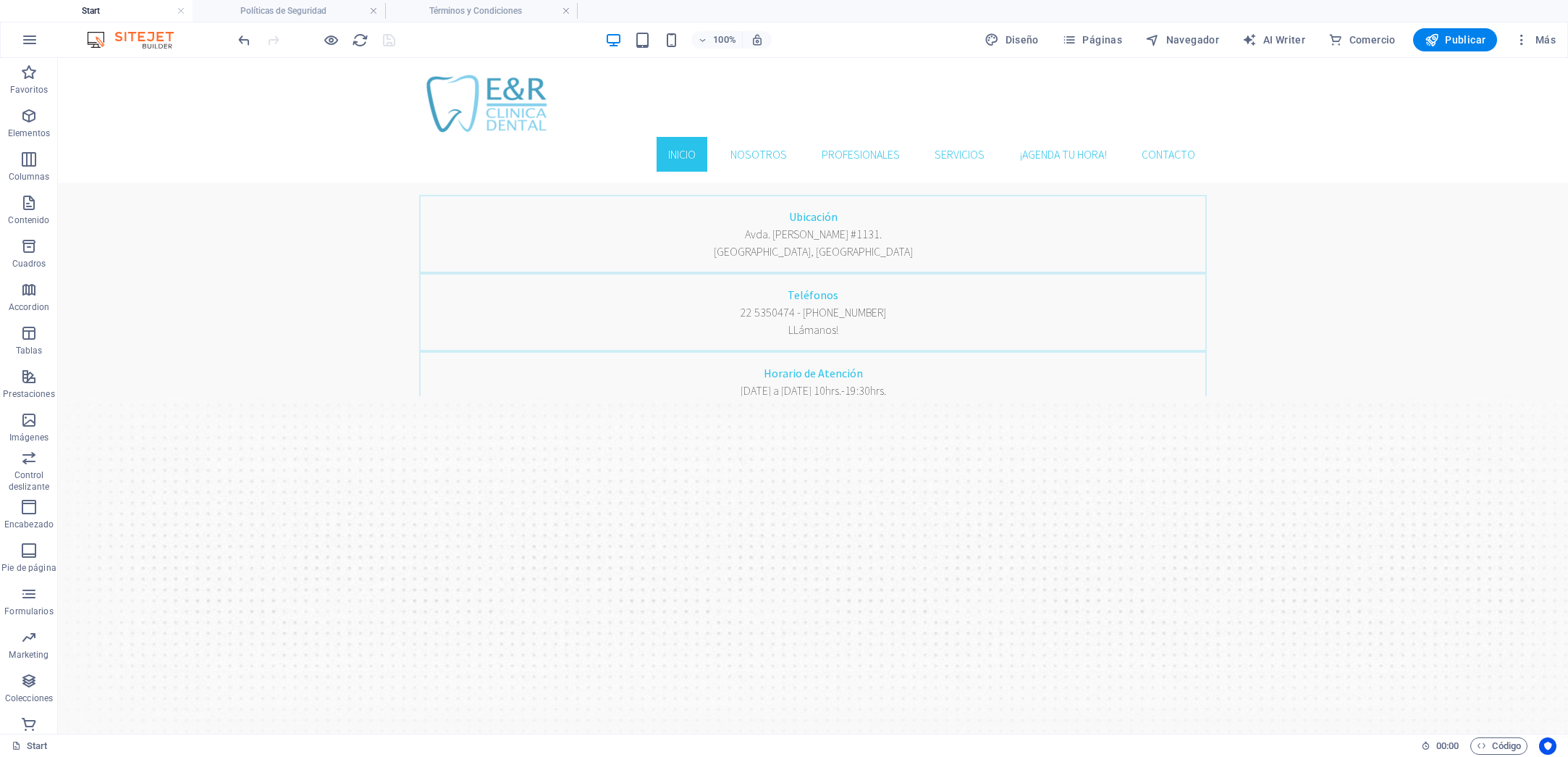
scroll to position [2857, 0]
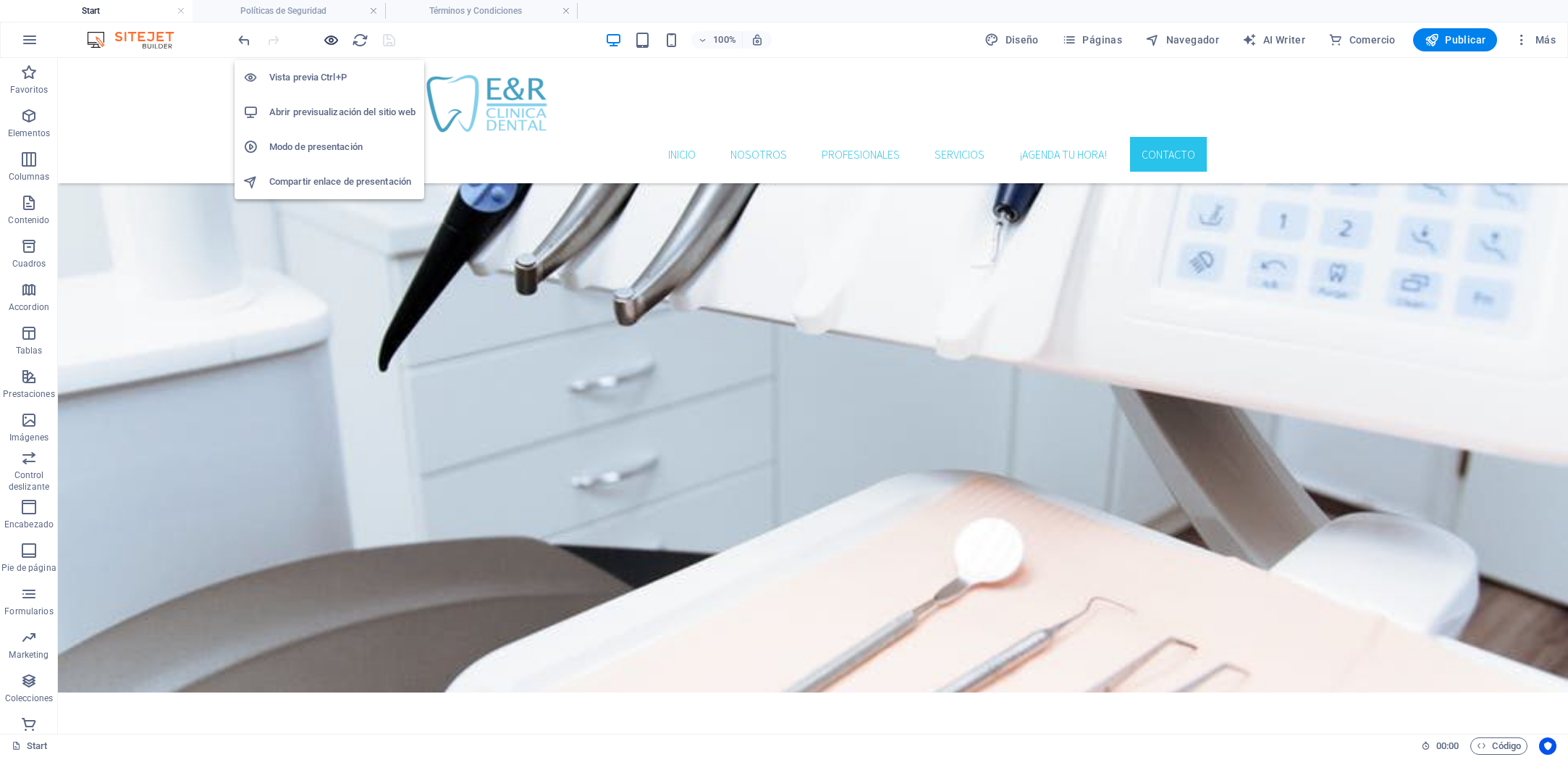
click at [332, 42] on icon "button" at bounding box center [332, 41] width 17 height 17
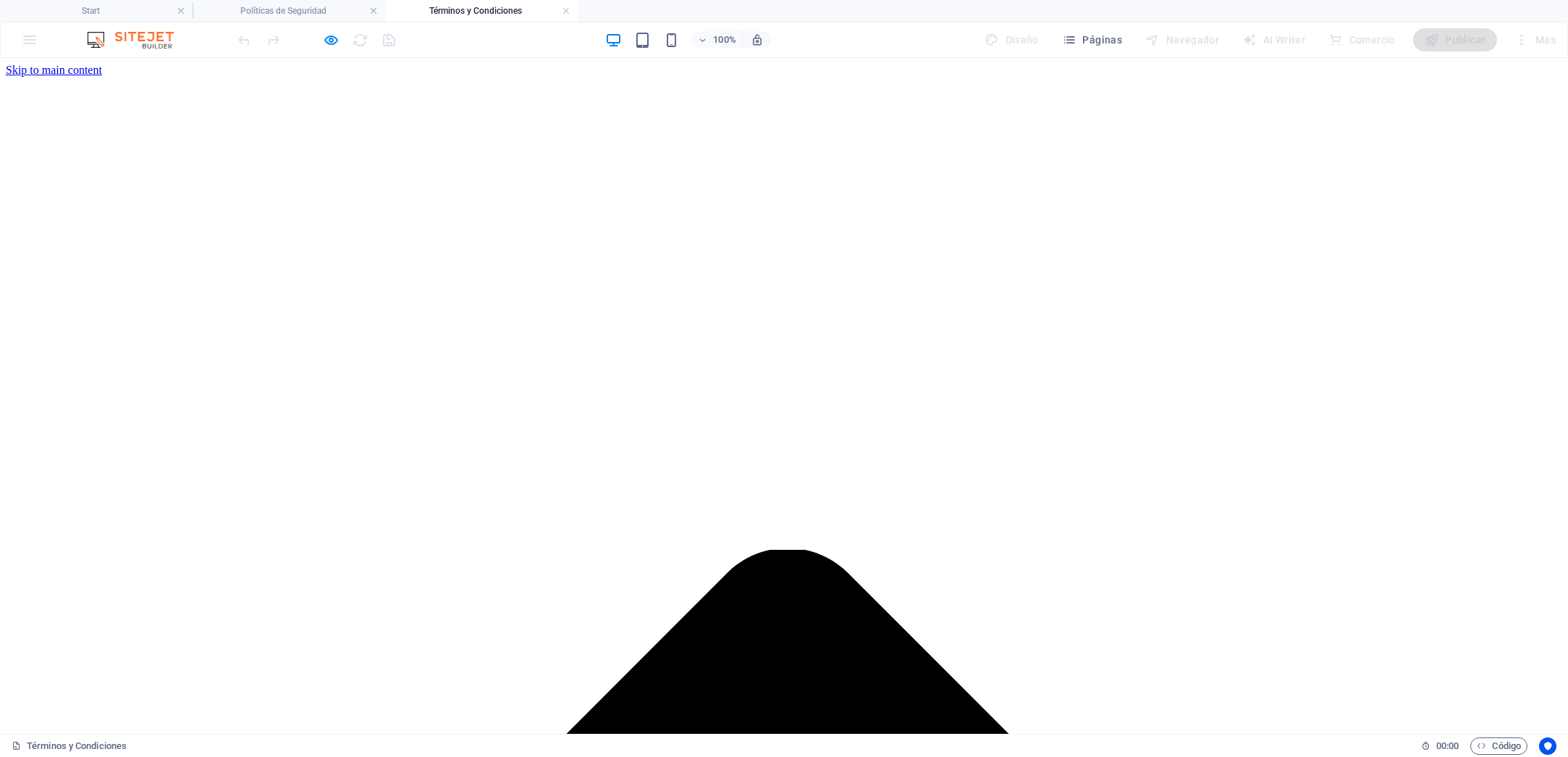
scroll to position [0, 0]
click at [120, 10] on h4 "Start" at bounding box center [96, 10] width 193 height 16
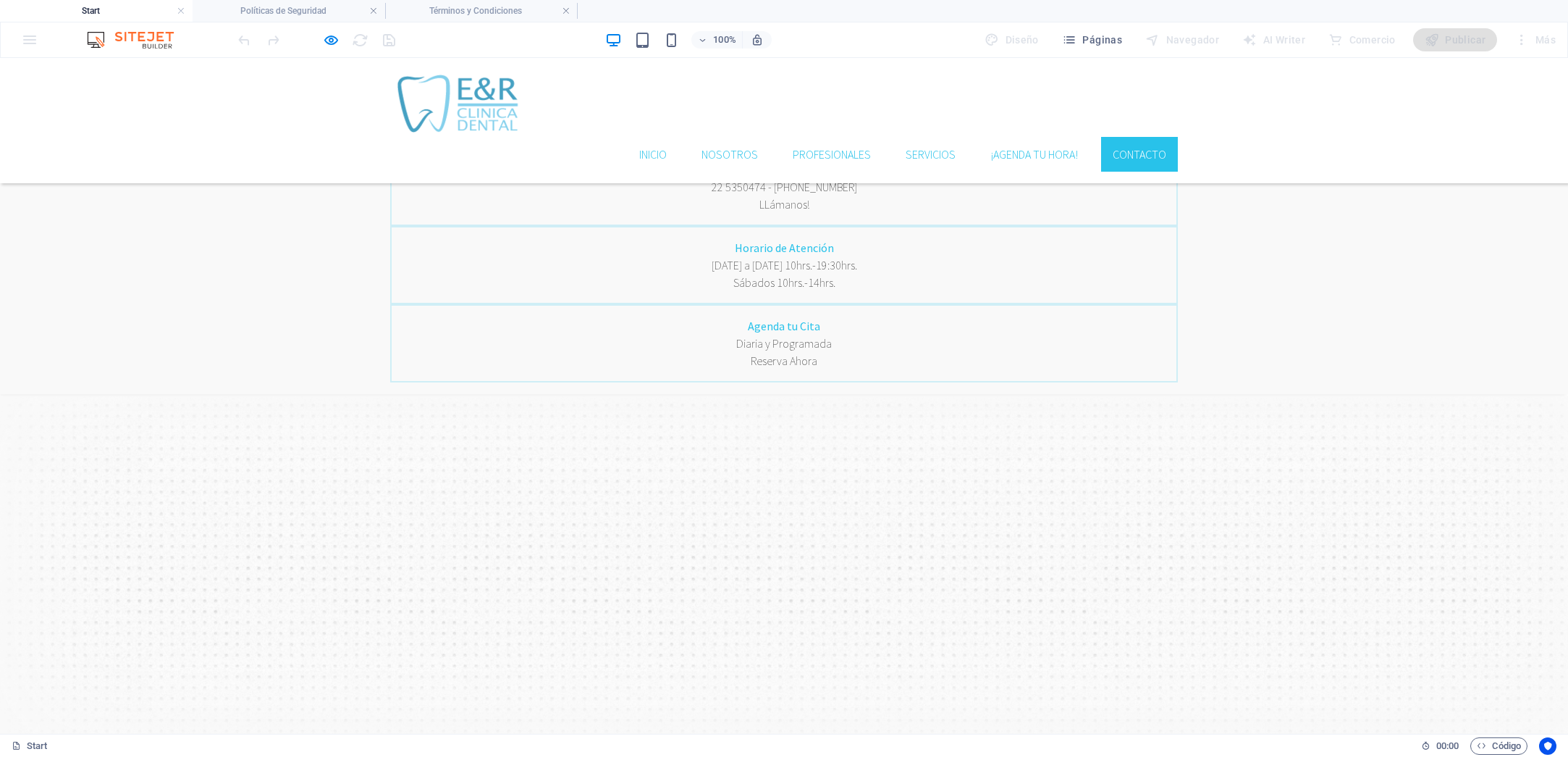
scroll to position [2828, 0]
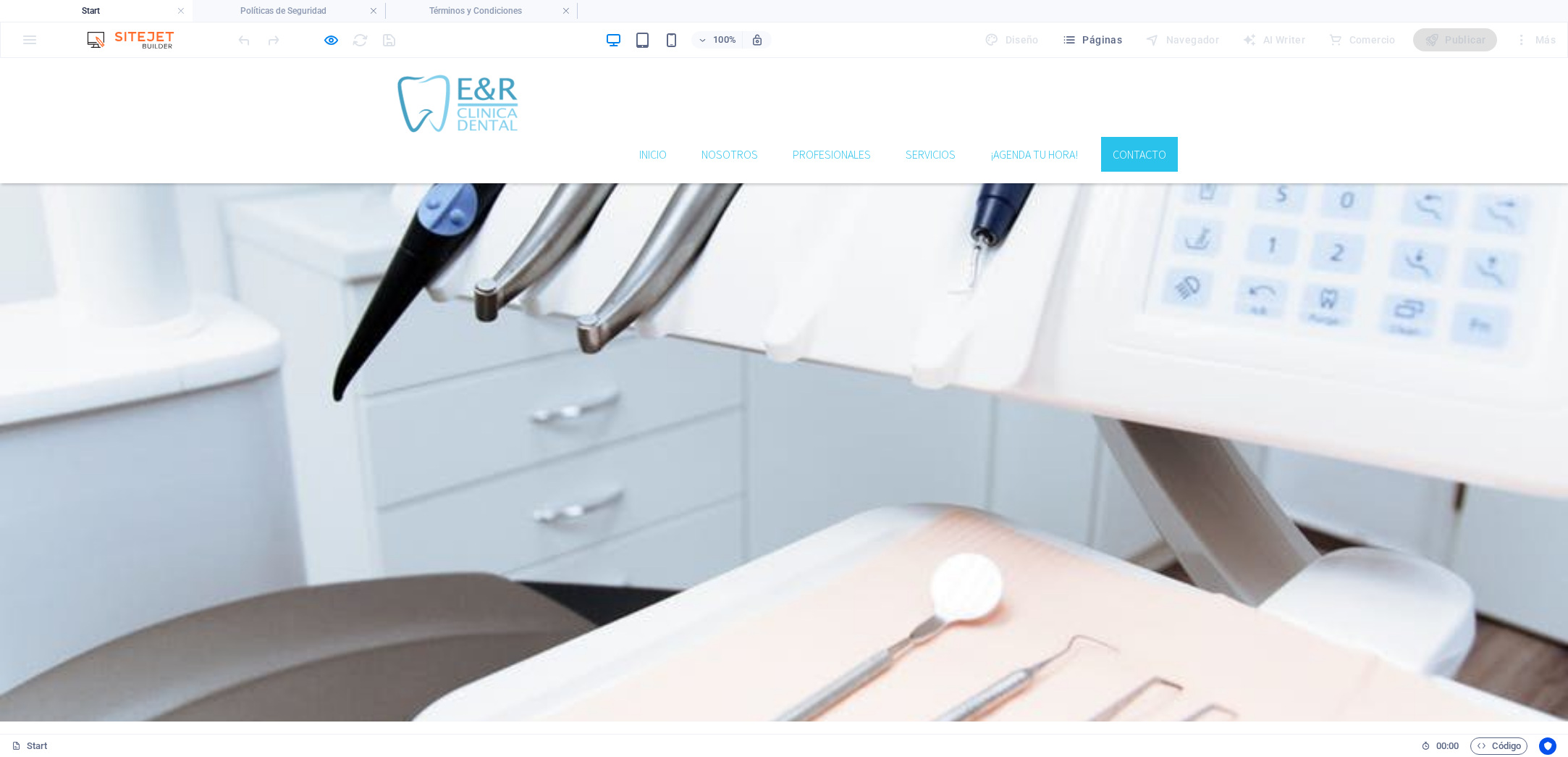
click at [130, 14] on h4 "Start" at bounding box center [96, 10] width 193 height 16
click at [333, 39] on icon "button" at bounding box center [332, 41] width 17 height 17
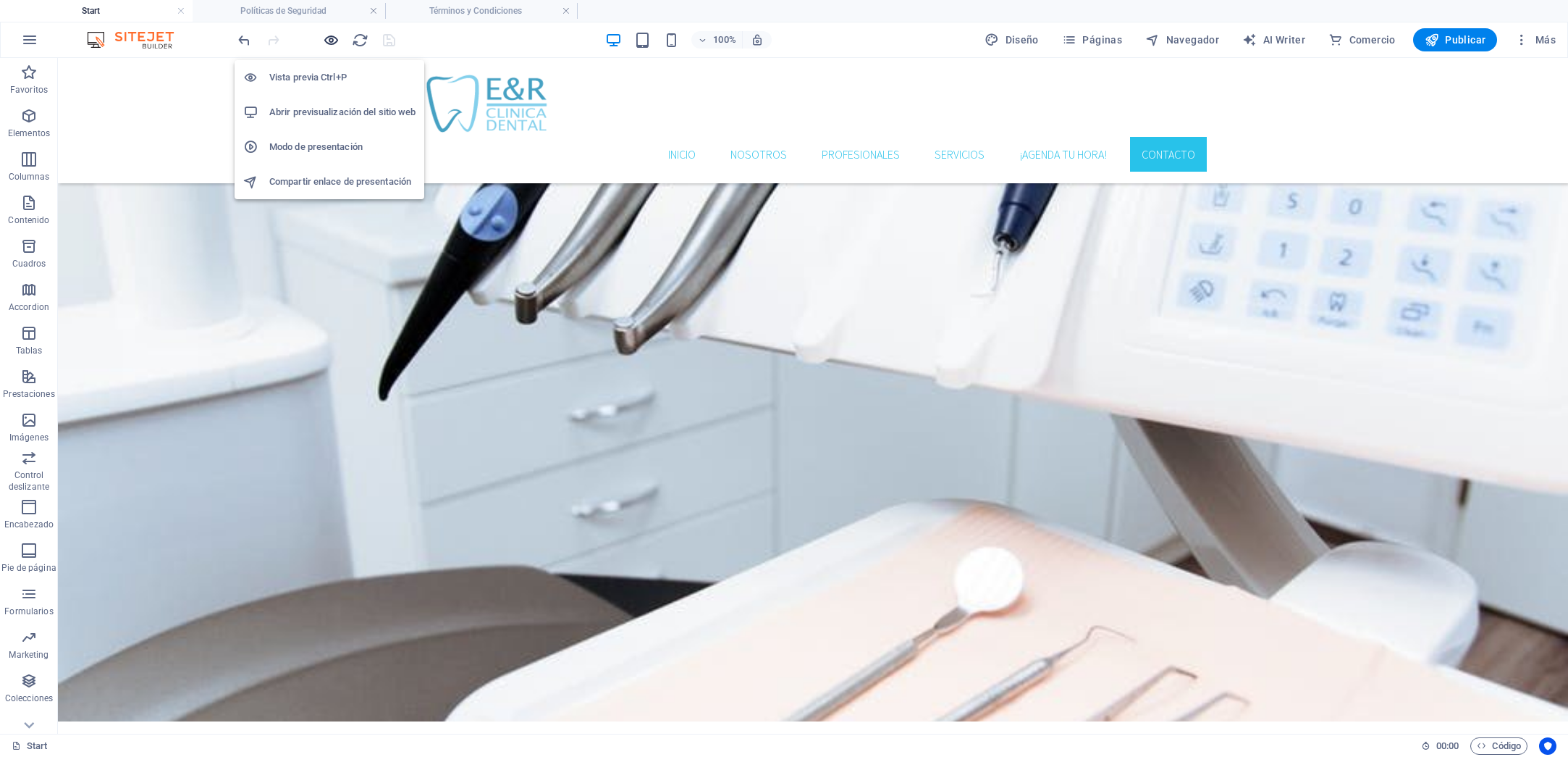
scroll to position [2857, 0]
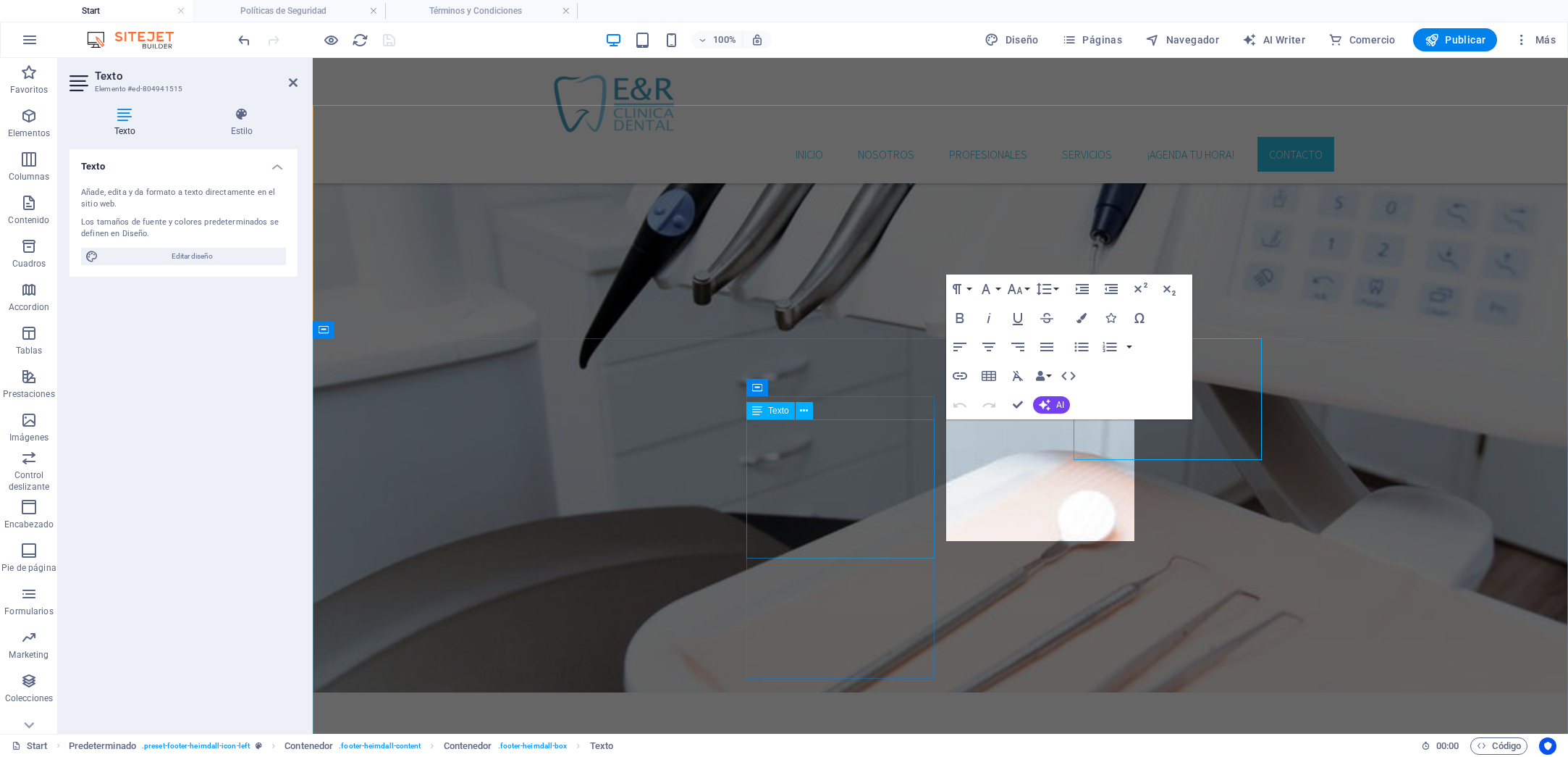
scroll to position [2938, 0]
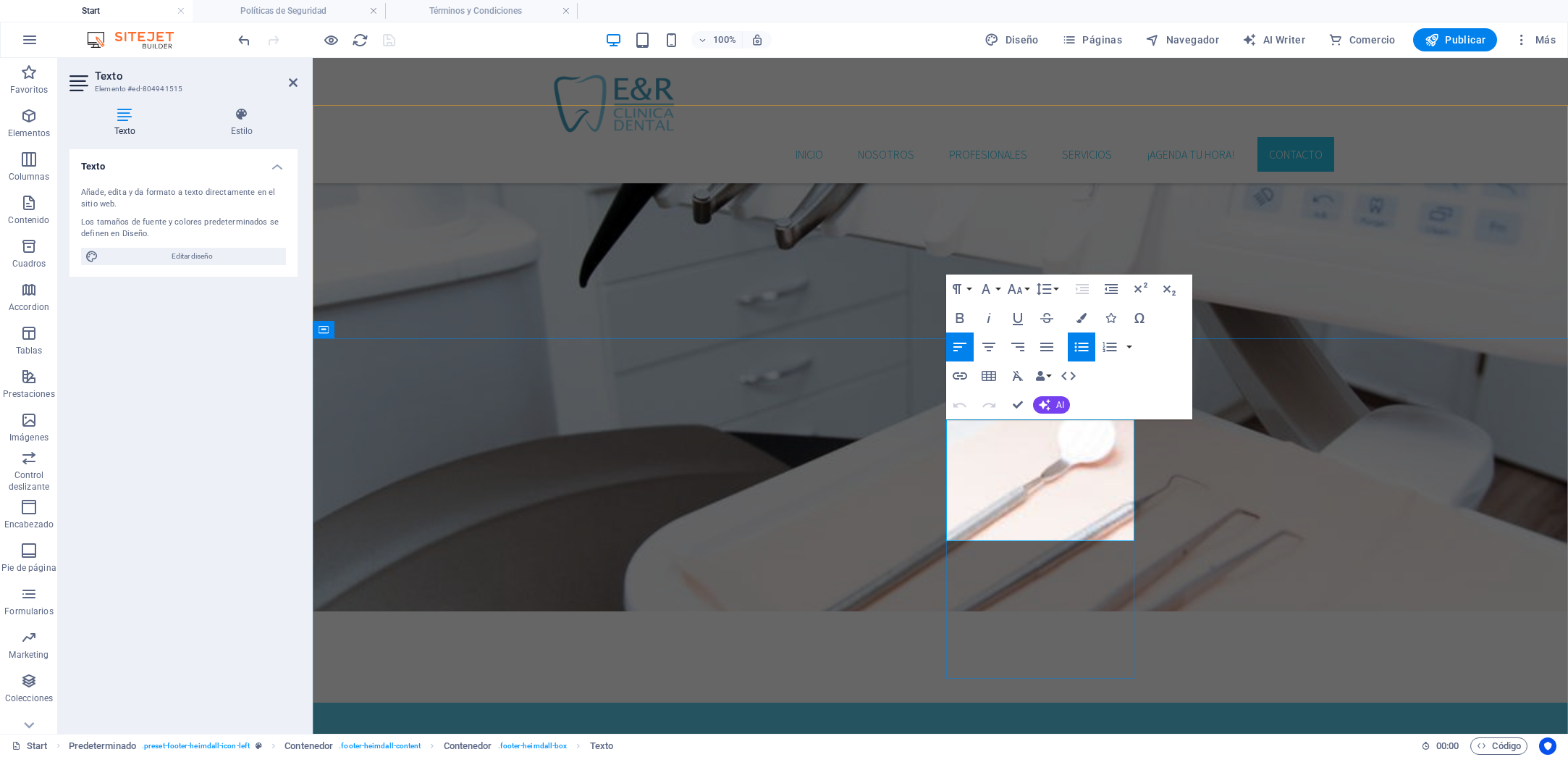
drag, startPoint x: 1063, startPoint y: 536, endPoint x: 960, endPoint y: 537, distance: 103.0
drag, startPoint x: 1062, startPoint y: 532, endPoint x: 959, endPoint y: 534, distance: 103.0
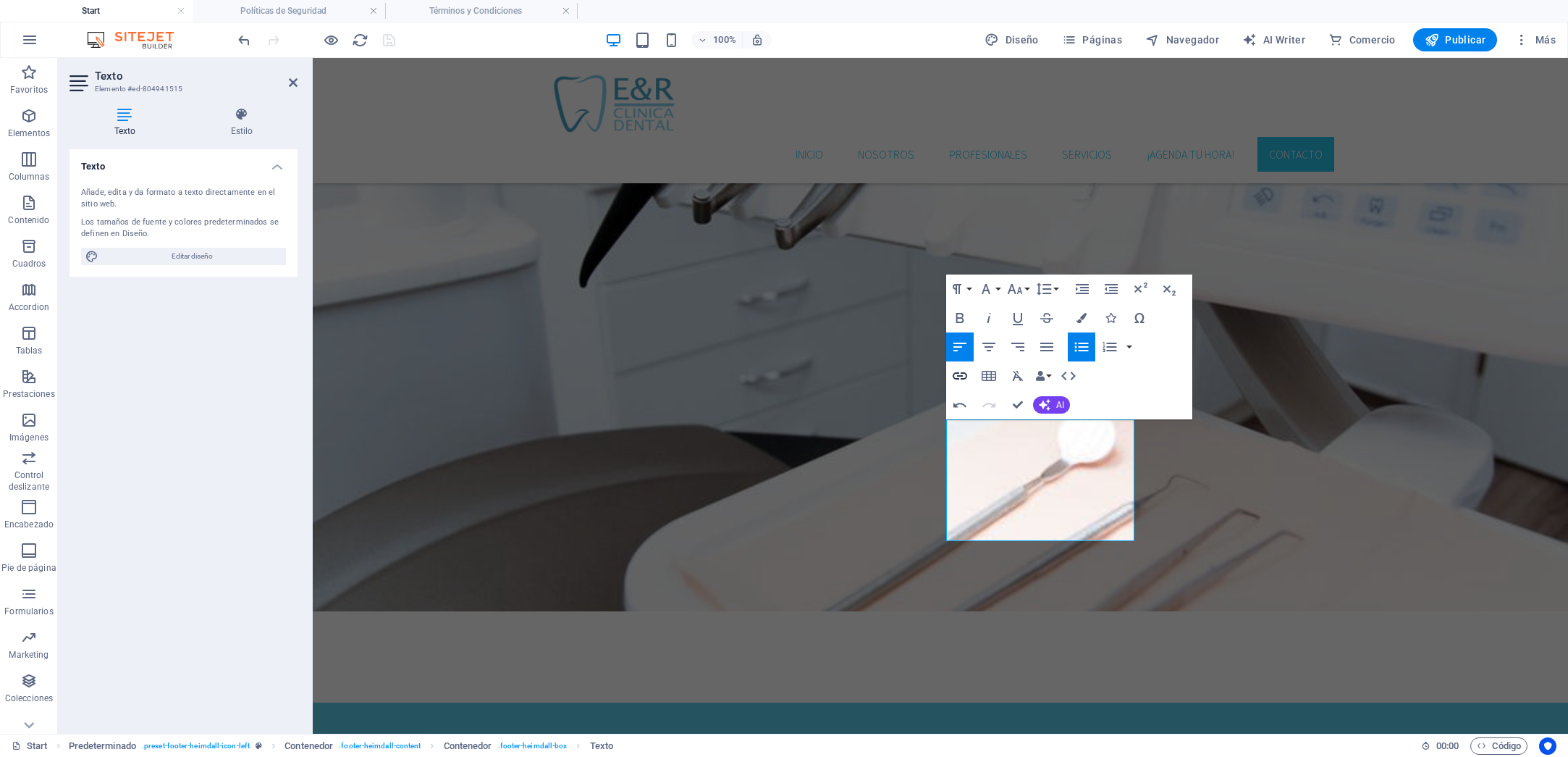
click at [963, 376] on icon "button" at bounding box center [960, 376] width 17 height 17
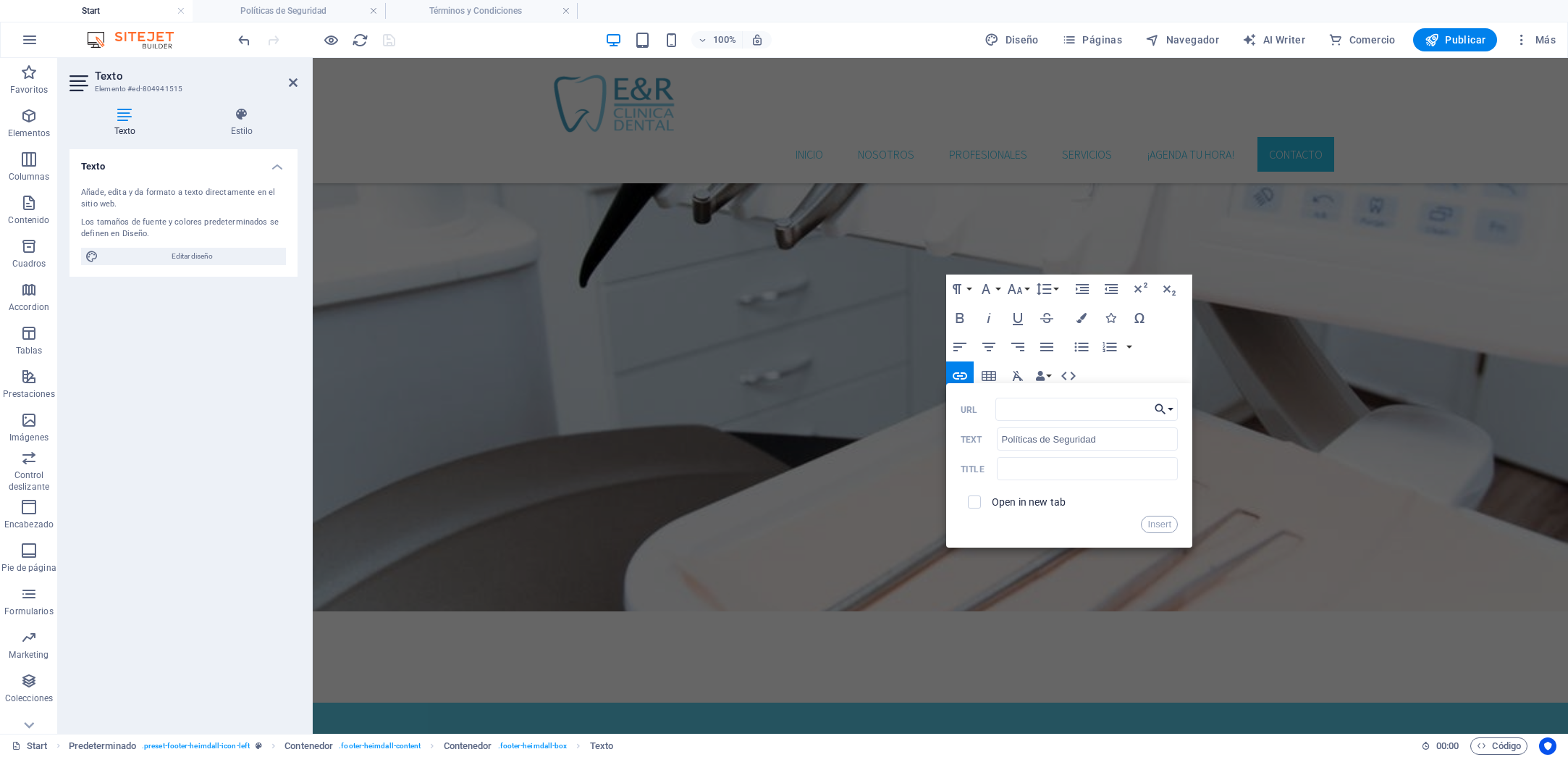
click at [1172, 411] on button "Choose Link" at bounding box center [1164, 408] width 27 height 23
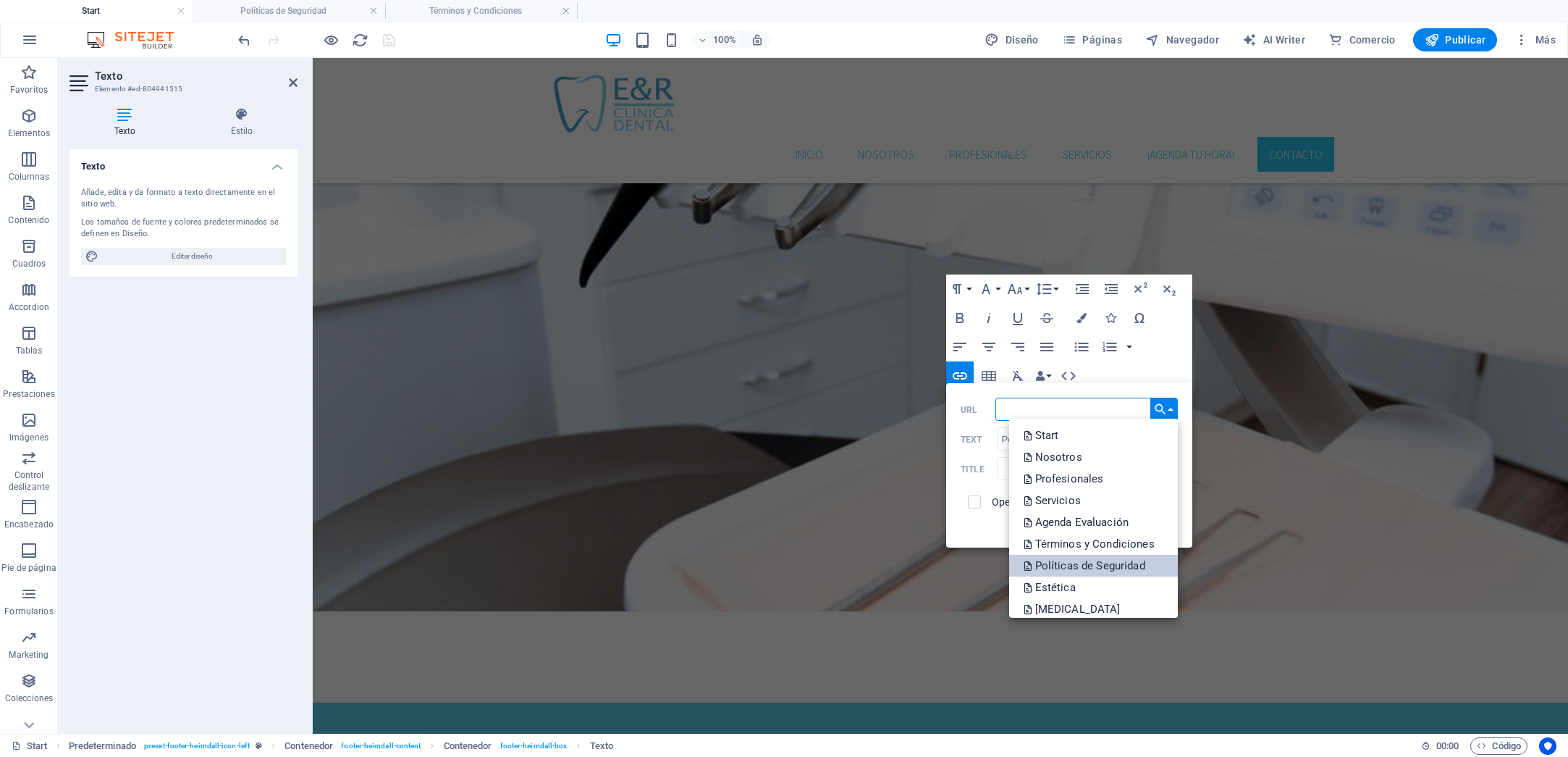
click at [1128, 564] on p "Políticas de Seguridad" at bounding box center [1086, 566] width 125 height 22
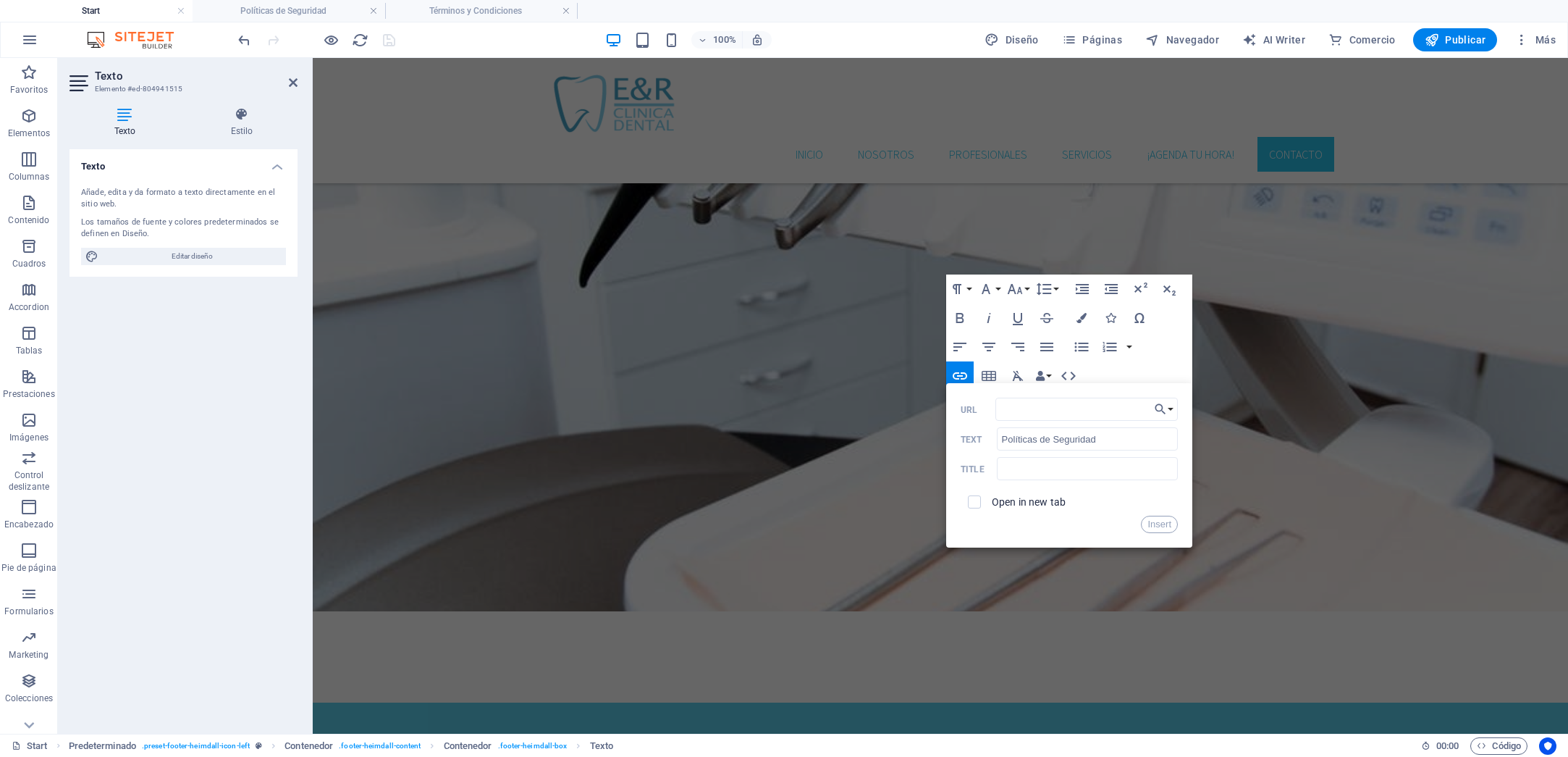
click at [1024, 501] on label "Open in new tab" at bounding box center [1028, 502] width 74 height 12
click at [993, 501] on label "Open in new tab" at bounding box center [1028, 502] width 74 height 12
click at [1126, 446] on input "Políticas de Seguridad" at bounding box center [1087, 438] width 181 height 23
click at [1165, 522] on button "Insert" at bounding box center [1160, 524] width 37 height 17
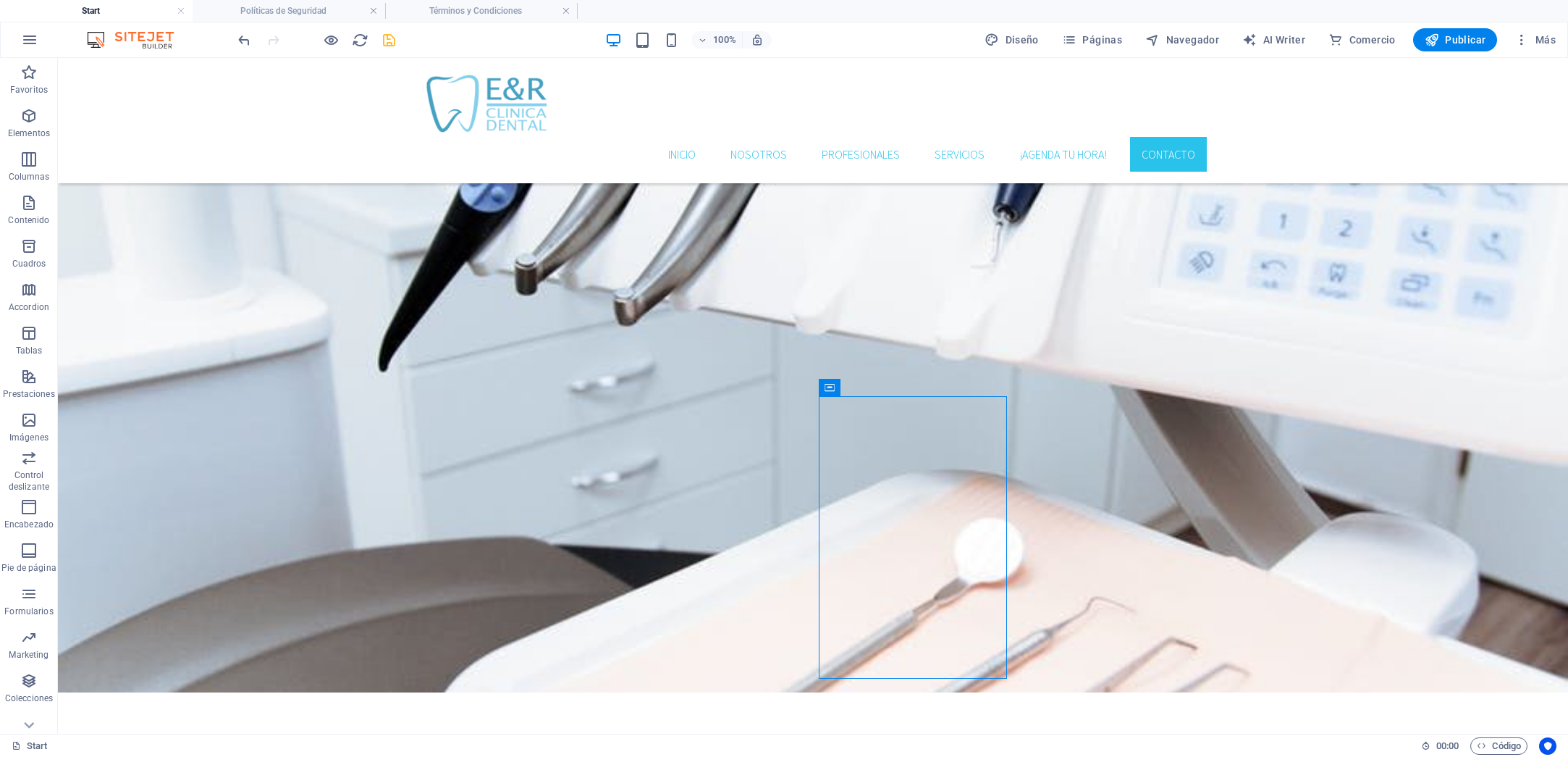
click at [398, 44] on div "100% Diseño Páginas Navegador AI Writer Comercio Publicar Más" at bounding box center [898, 39] width 1326 height 23
click at [393, 42] on icon "save" at bounding box center [389, 41] width 17 height 17
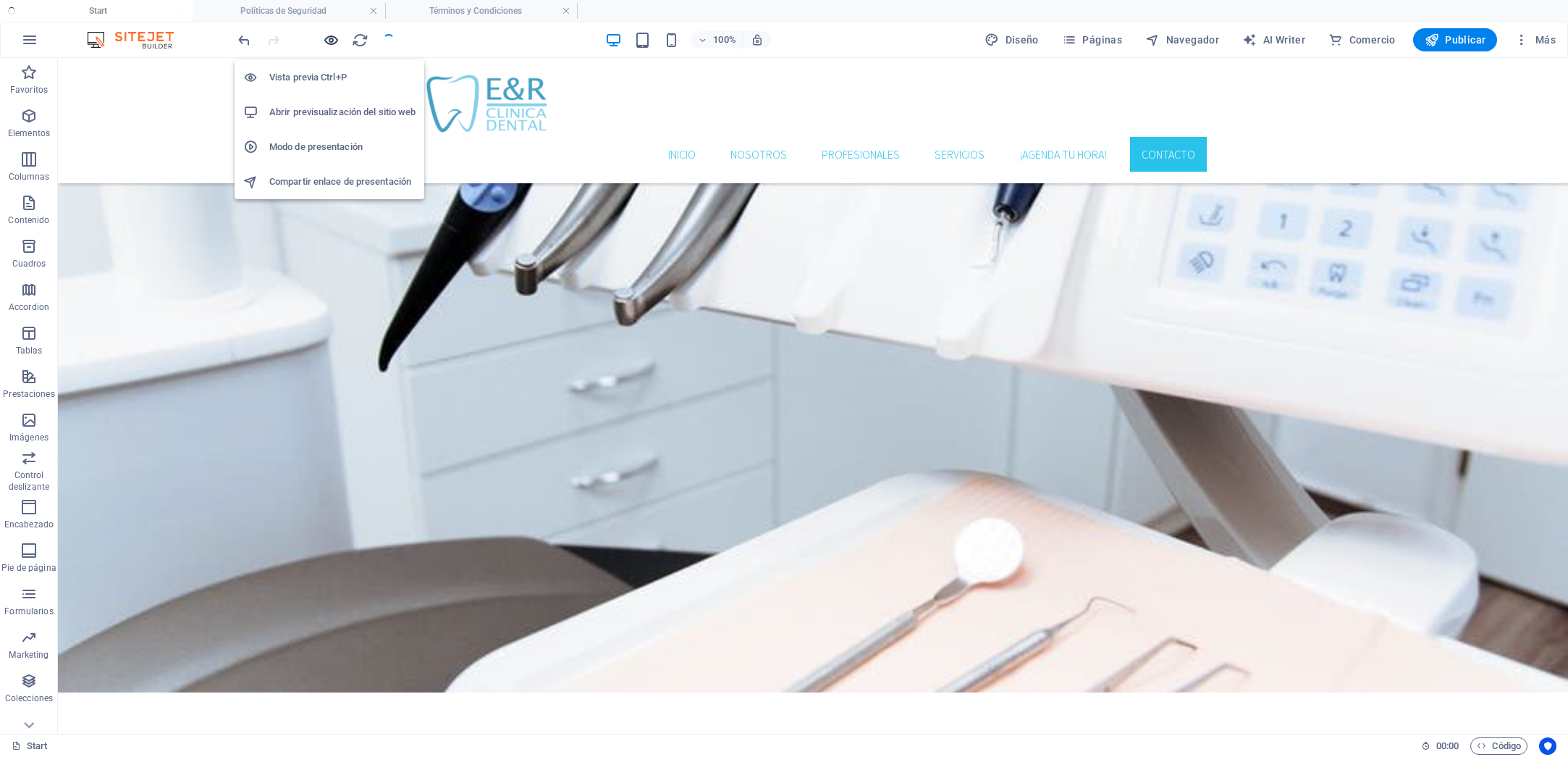
click at [329, 40] on icon "button" at bounding box center [332, 41] width 17 height 17
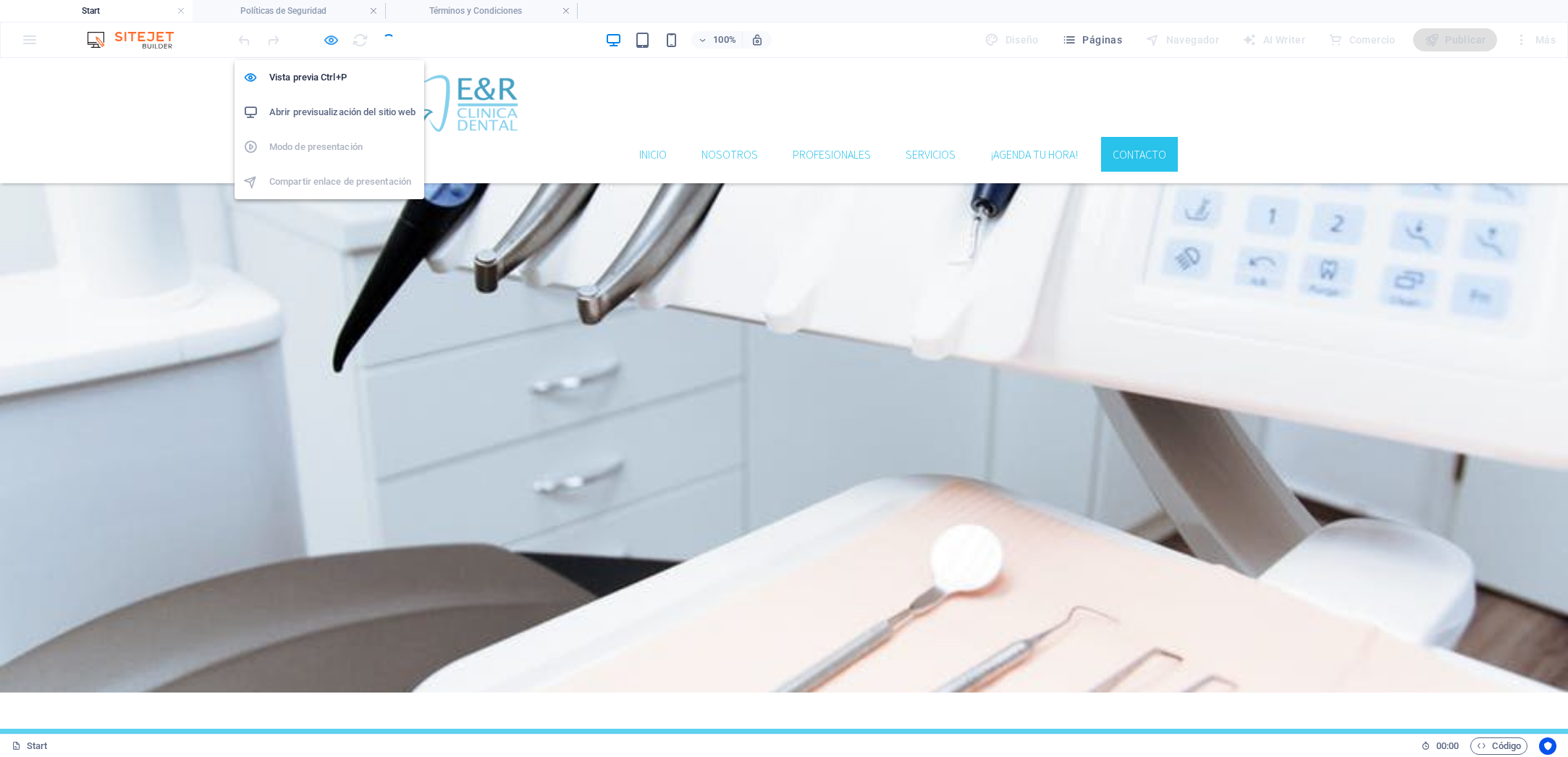
scroll to position [2828, 0]
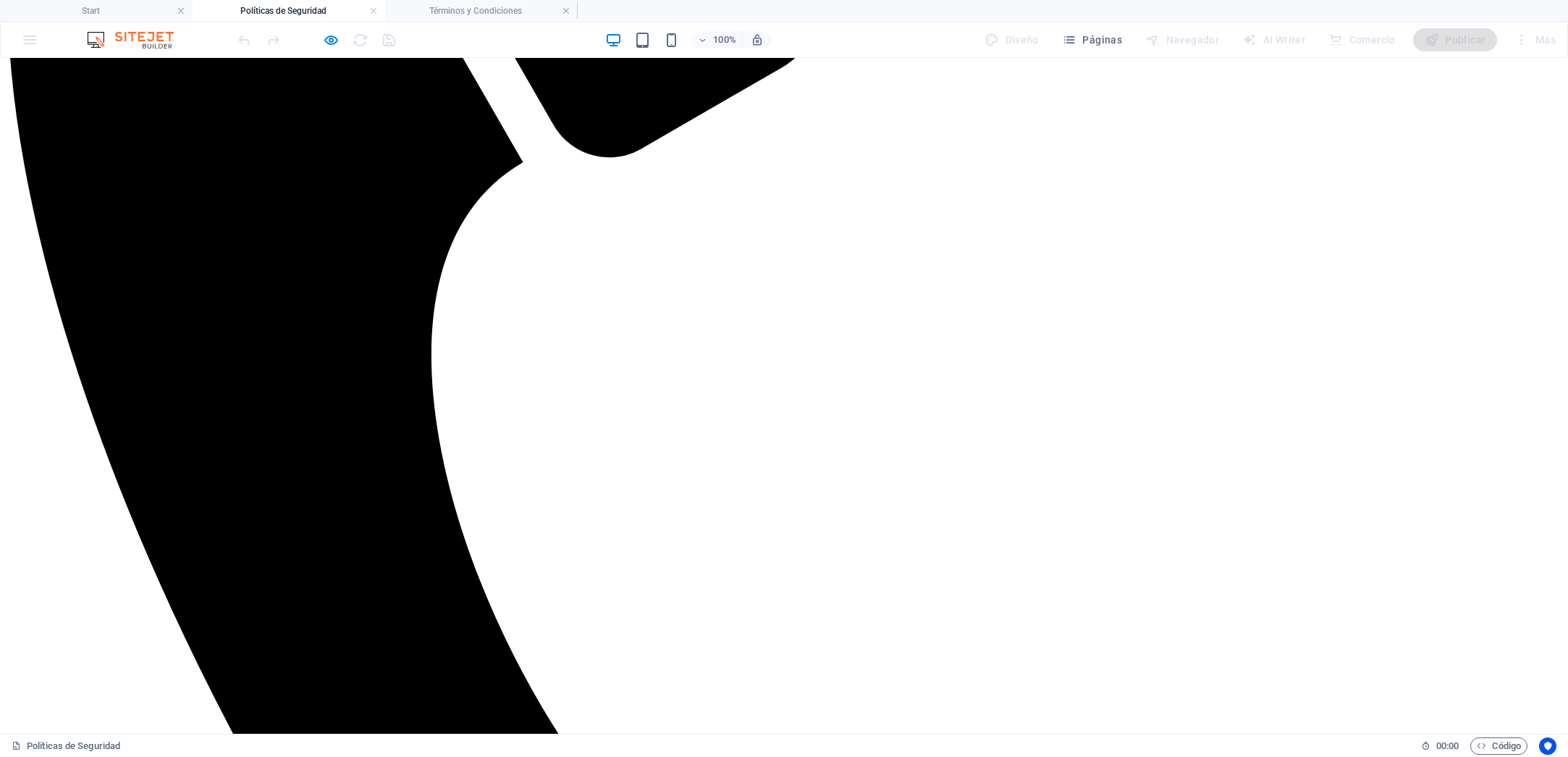
scroll to position [768, 0]
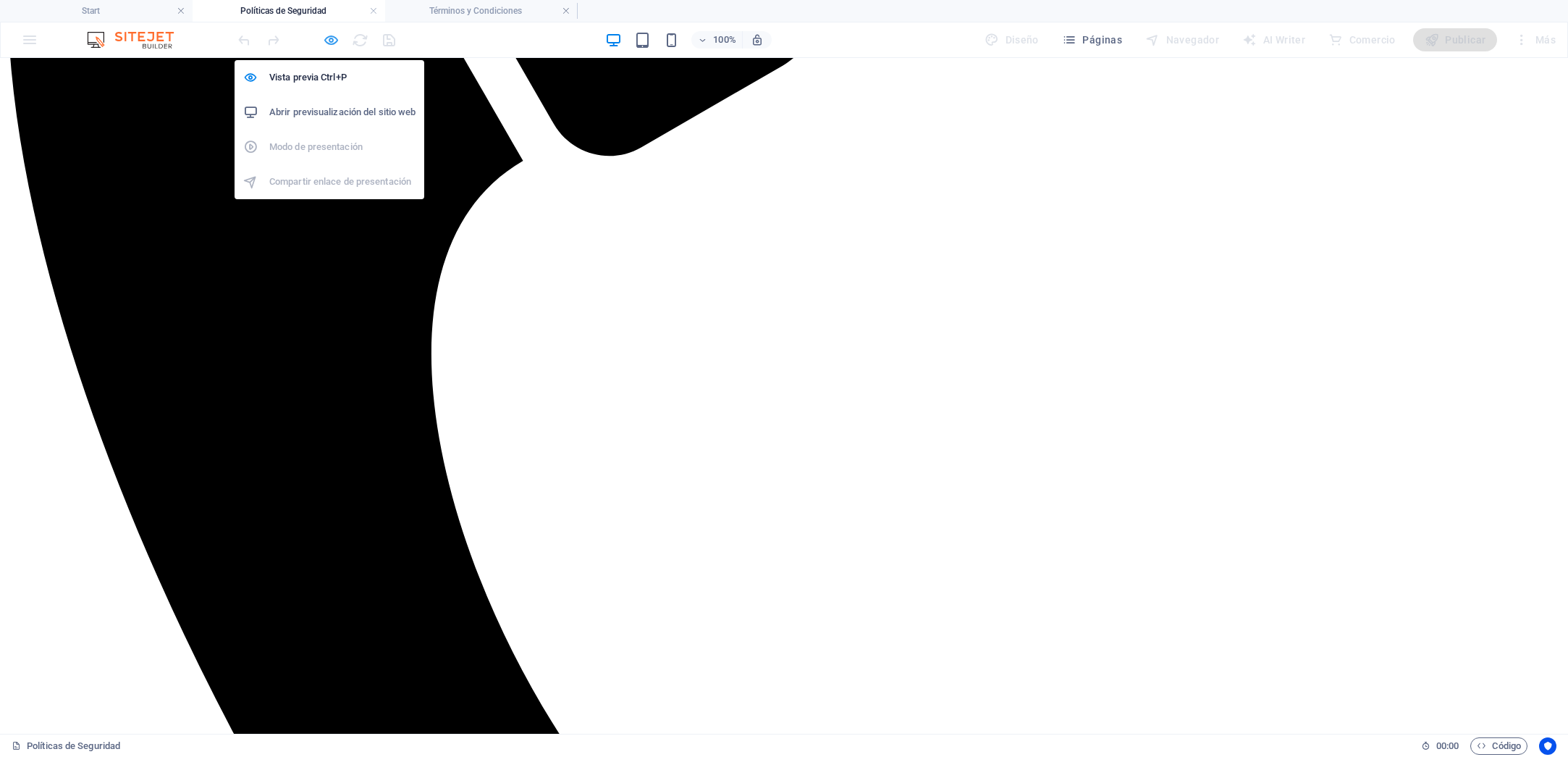
click at [328, 36] on icon "button" at bounding box center [332, 41] width 17 height 17
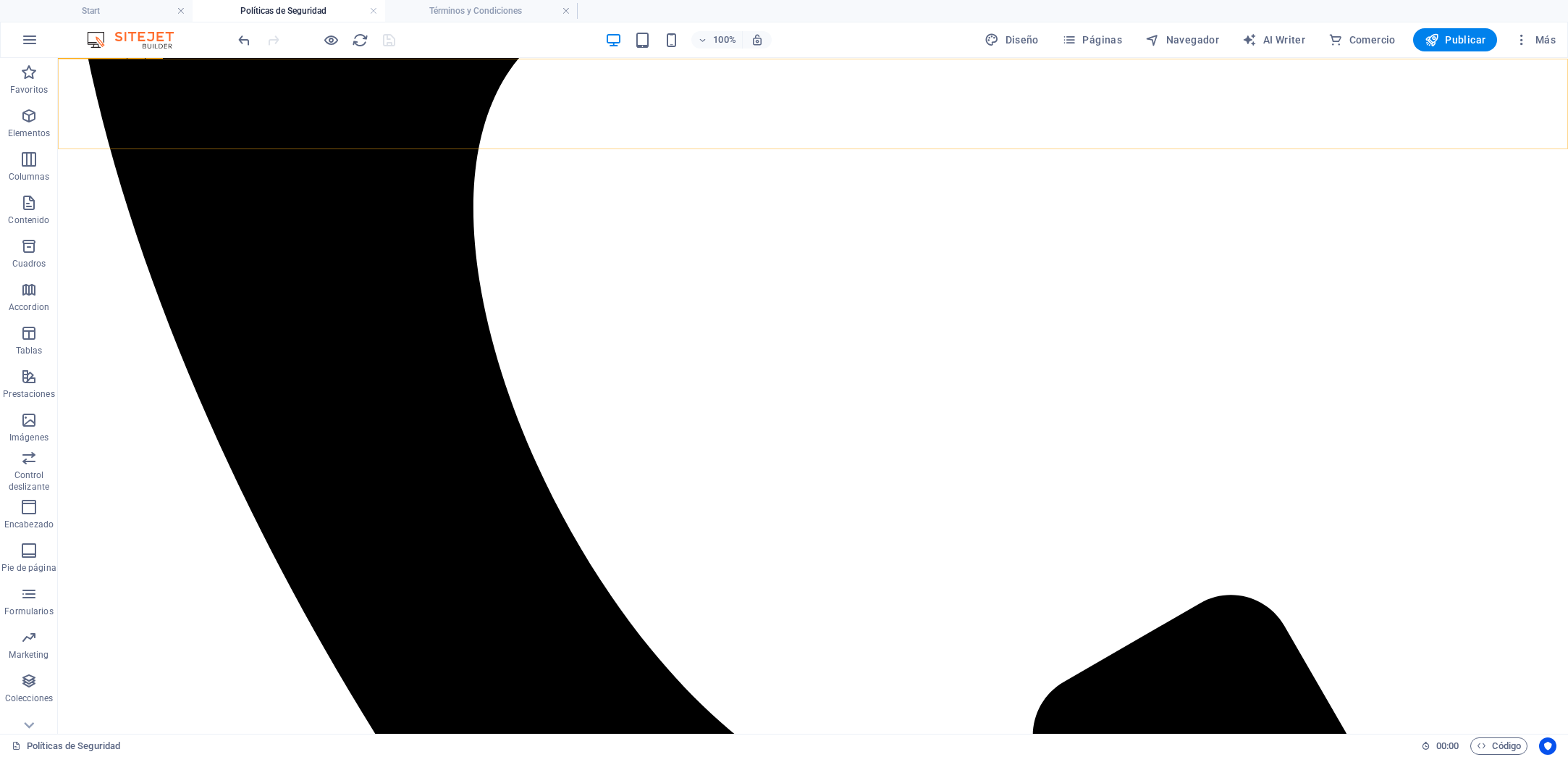
scroll to position [881, 0]
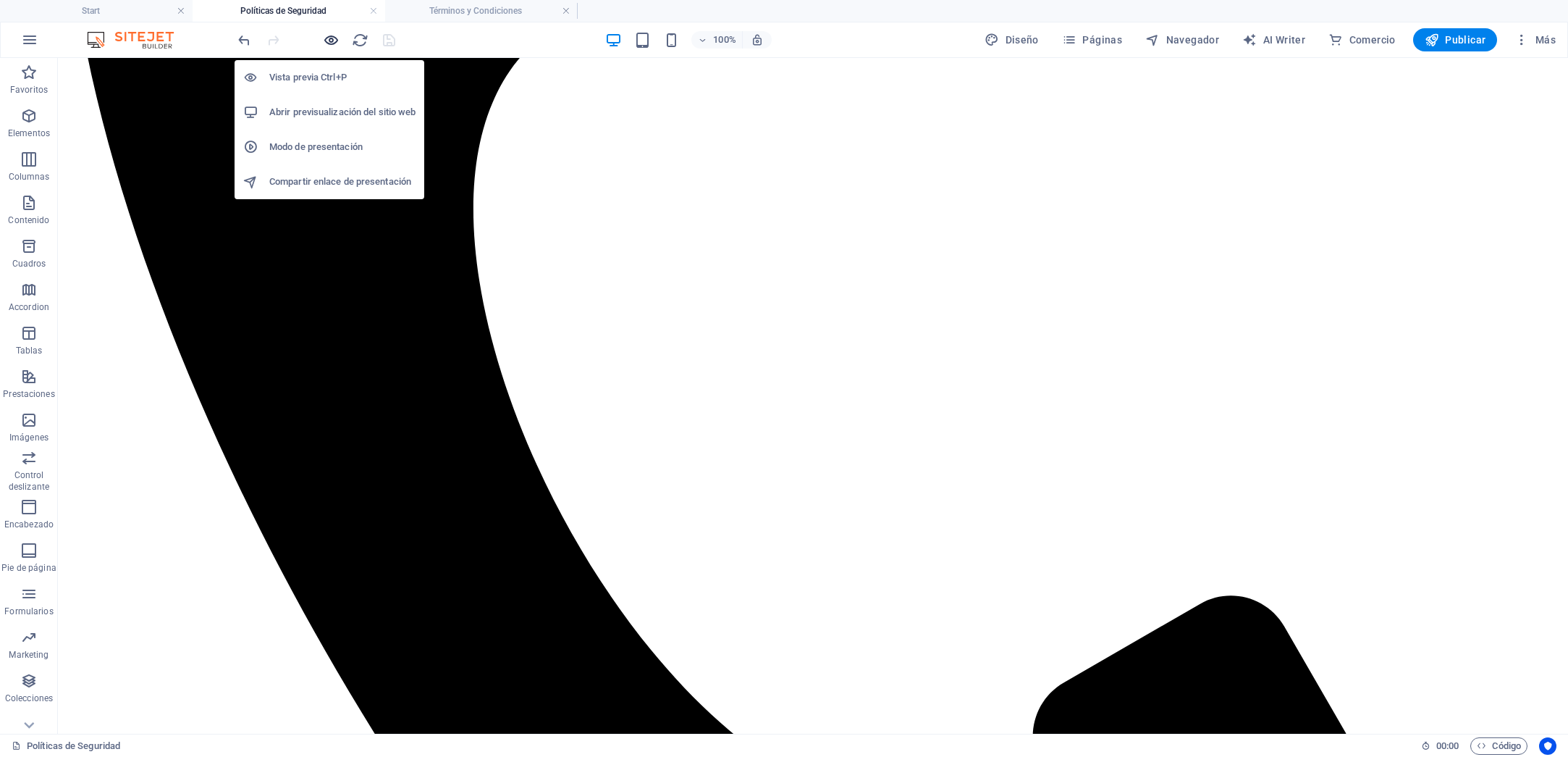
click at [329, 33] on icon "button" at bounding box center [332, 41] width 17 height 17
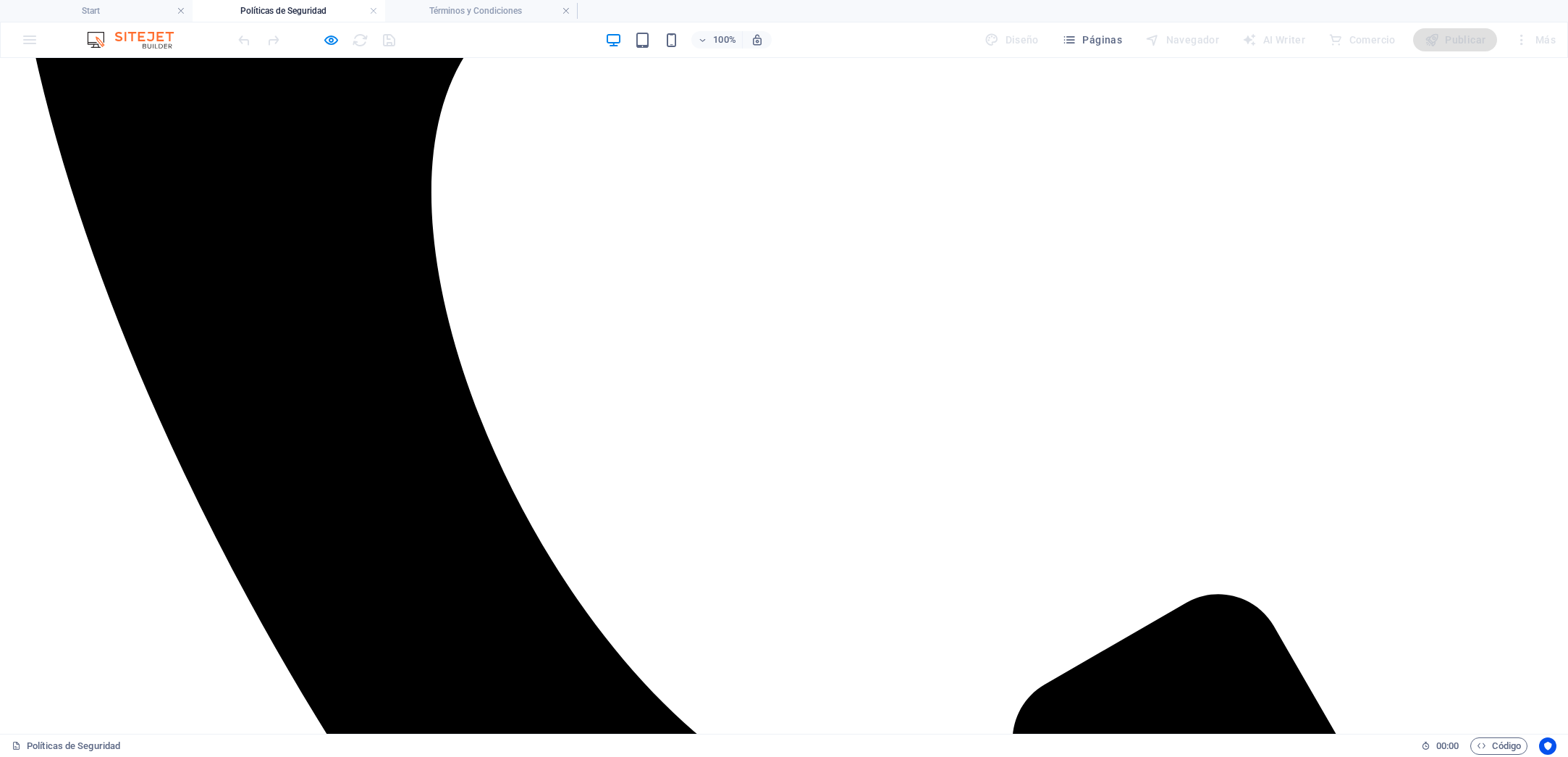
scroll to position [931, 0]
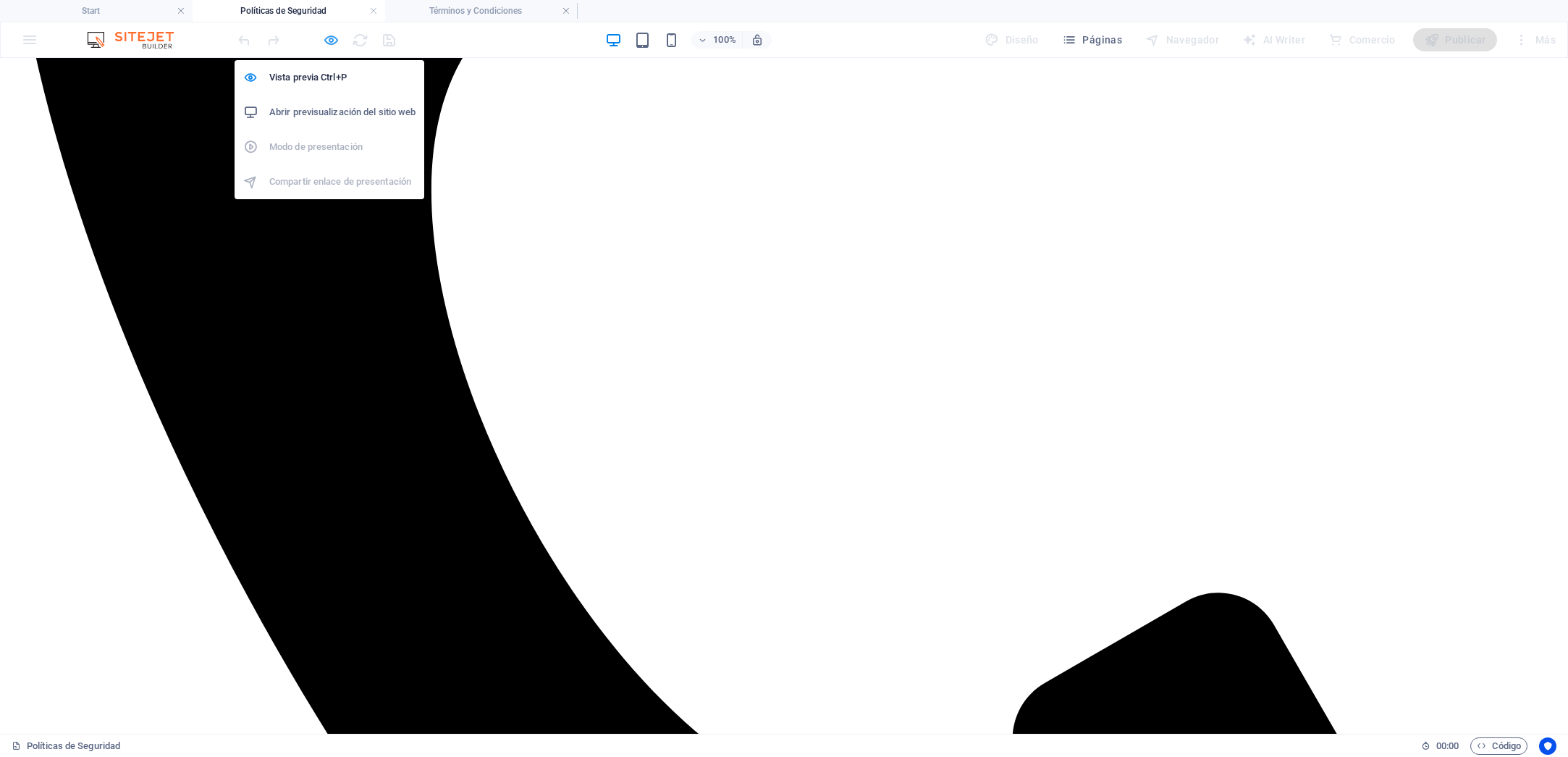
click at [323, 37] on icon "button" at bounding box center [332, 41] width 17 height 17
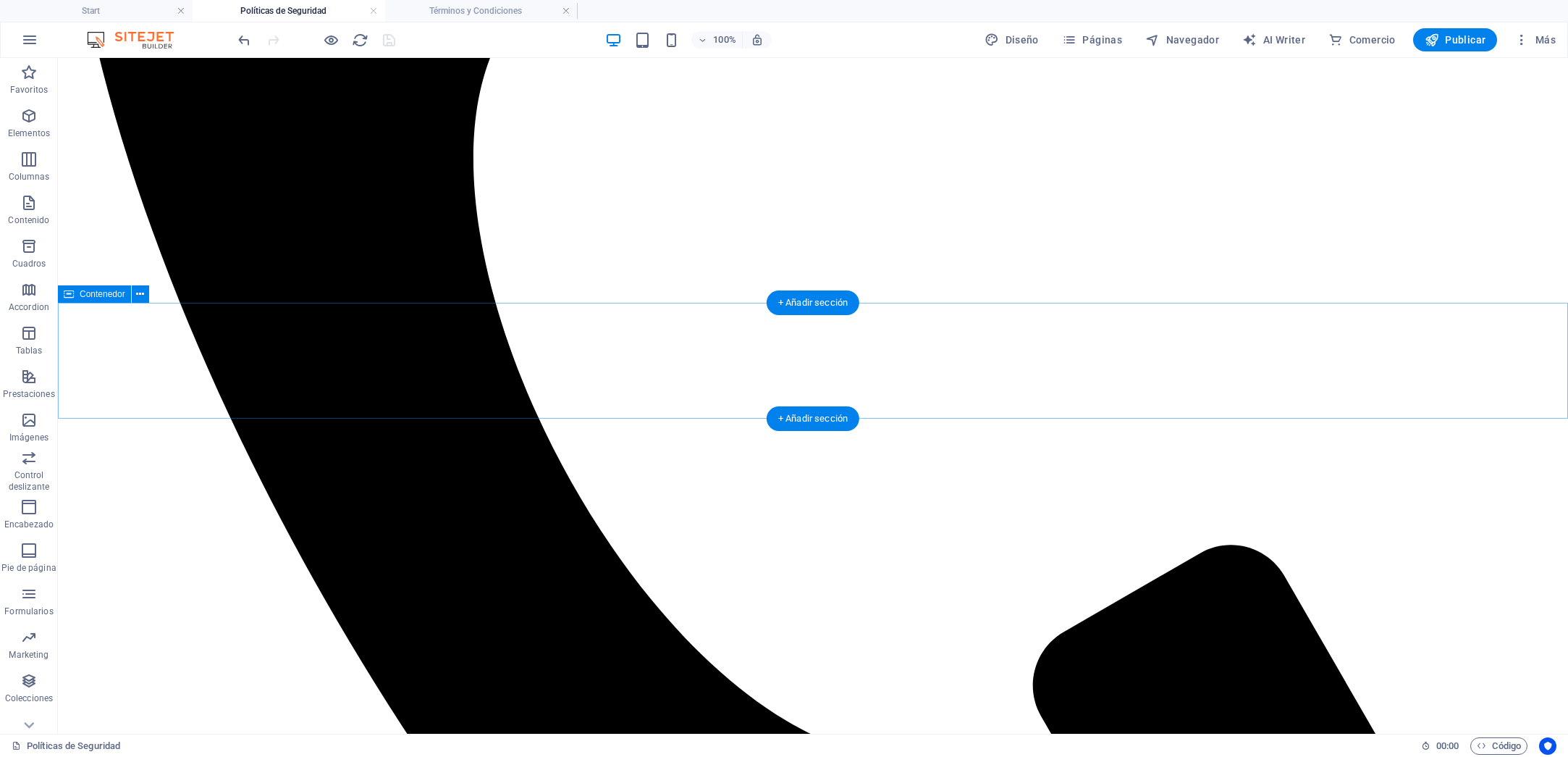
click at [141, 299] on icon at bounding box center [139, 294] width 8 height 15
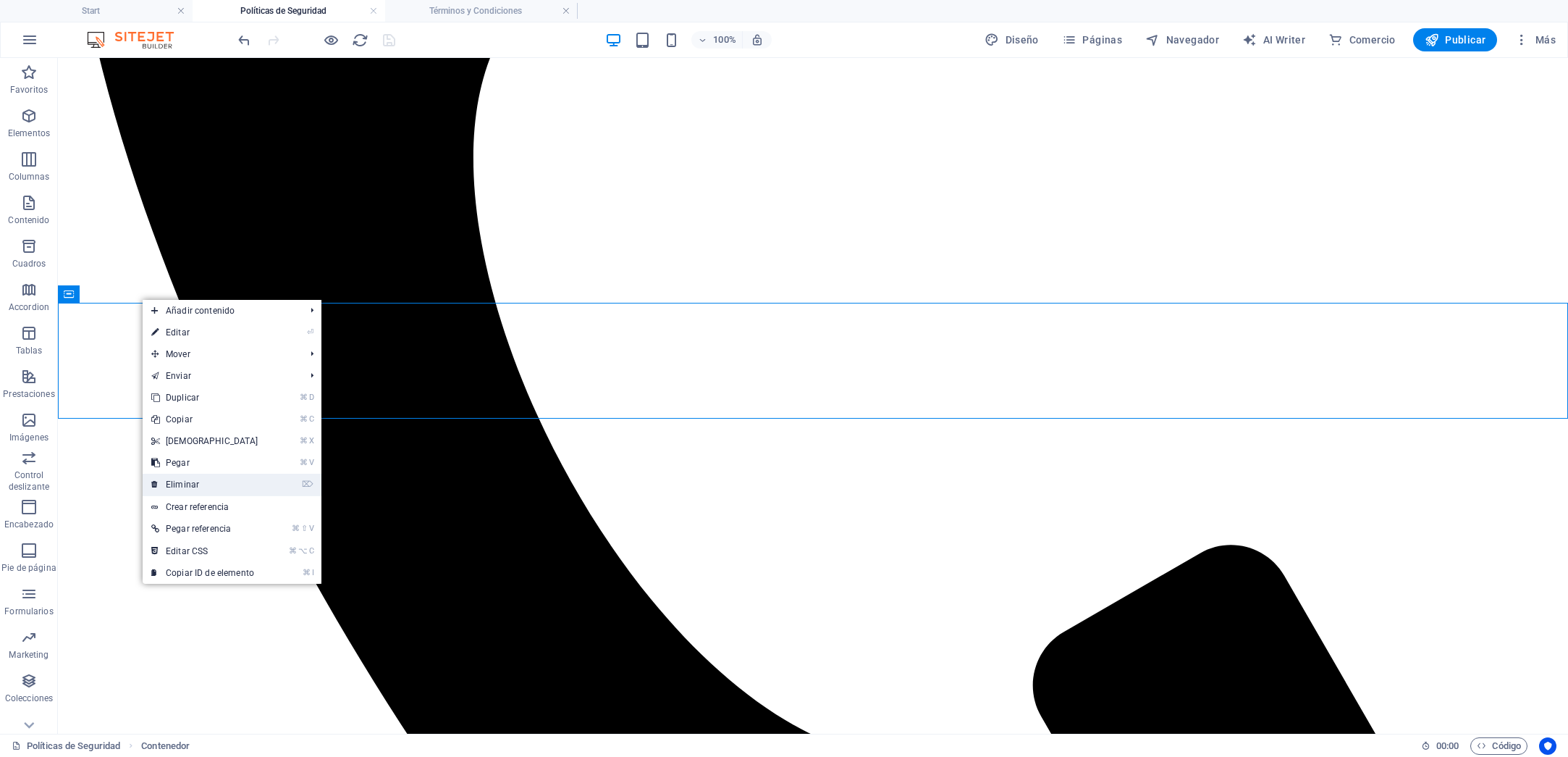
click at [206, 484] on link "⌦ Eliminar" at bounding box center [204, 485] width 125 height 22
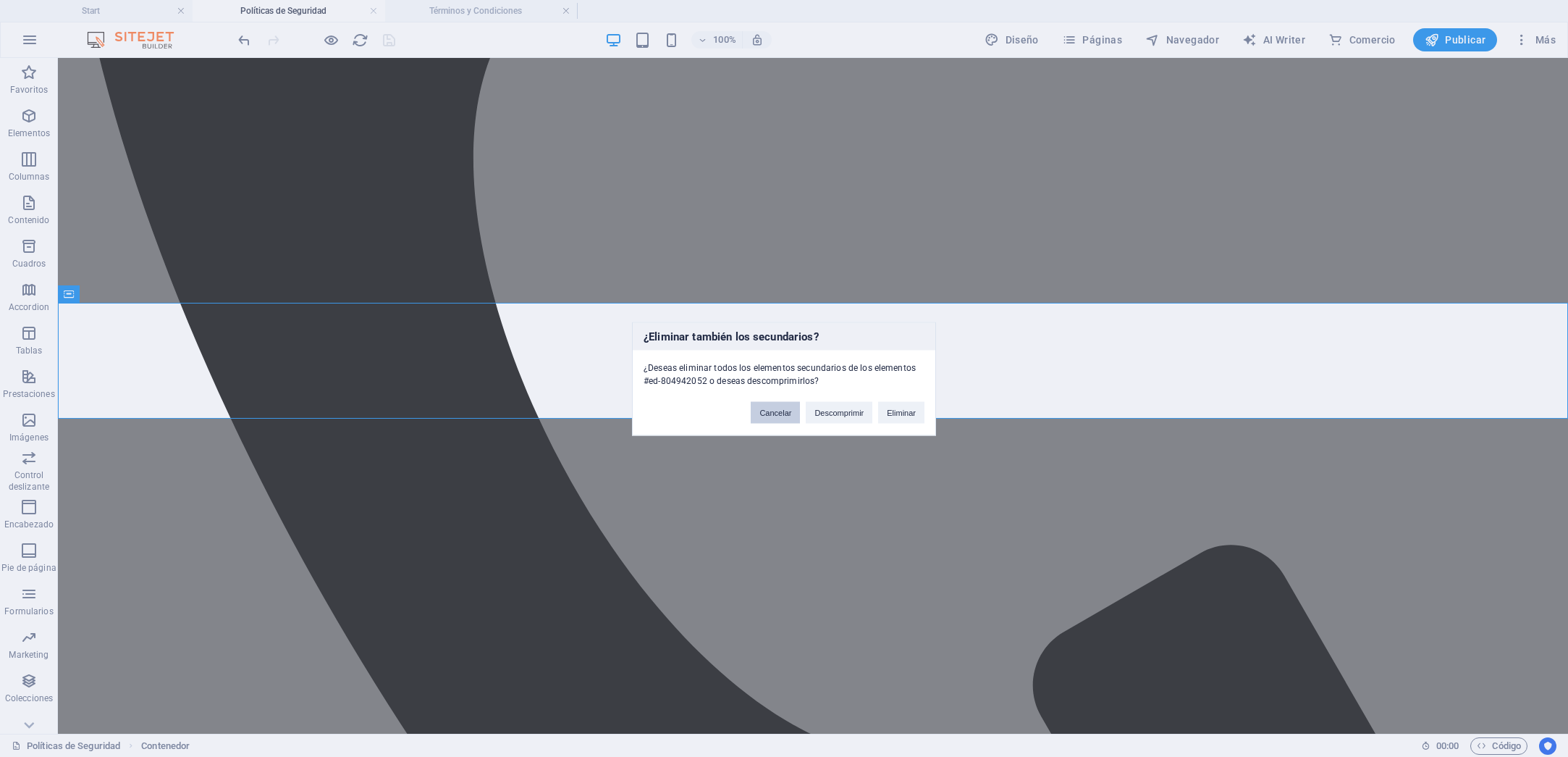
click at [771, 412] on button "Cancelar" at bounding box center [776, 412] width 49 height 22
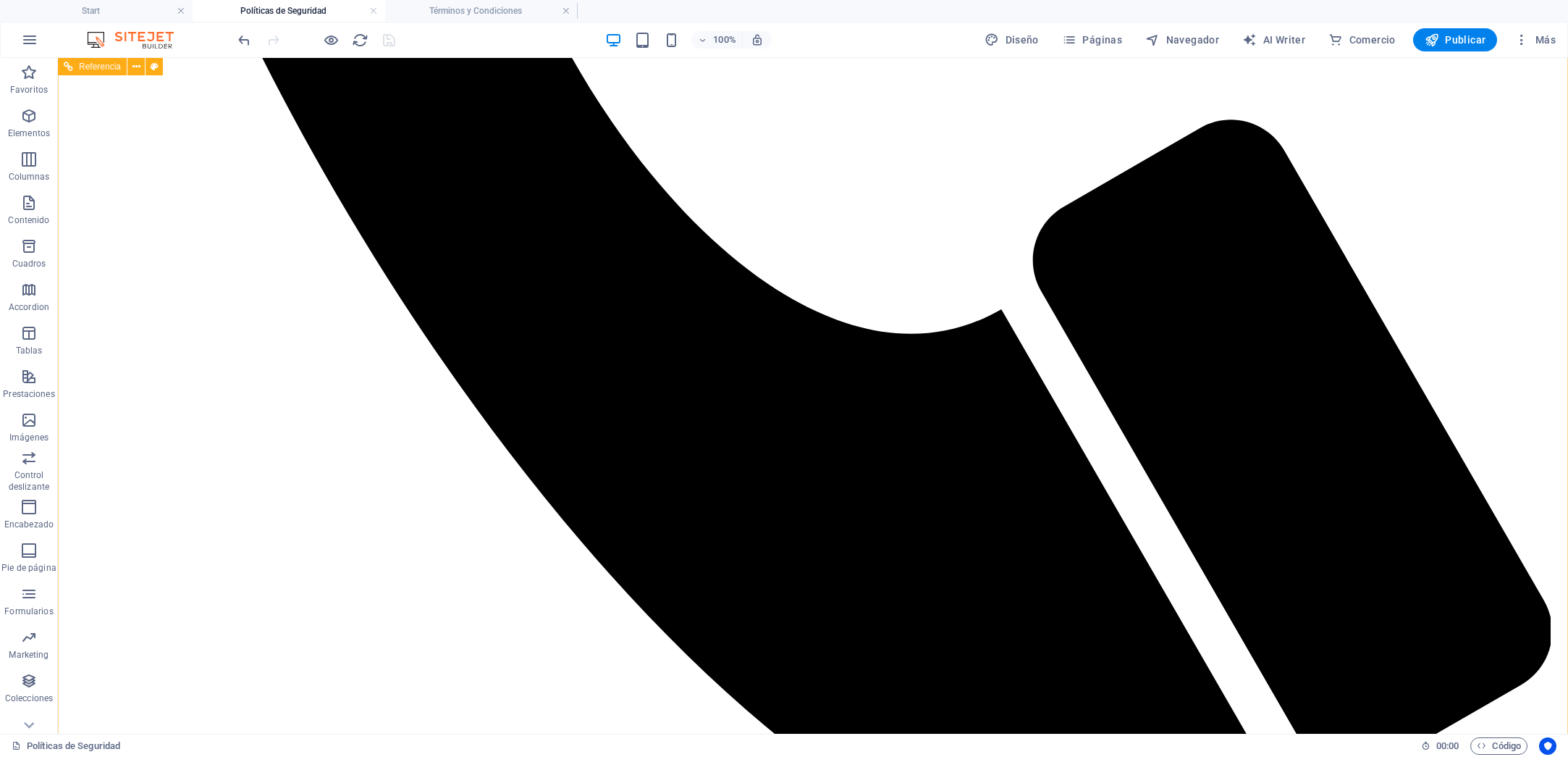
scroll to position [1514, 0]
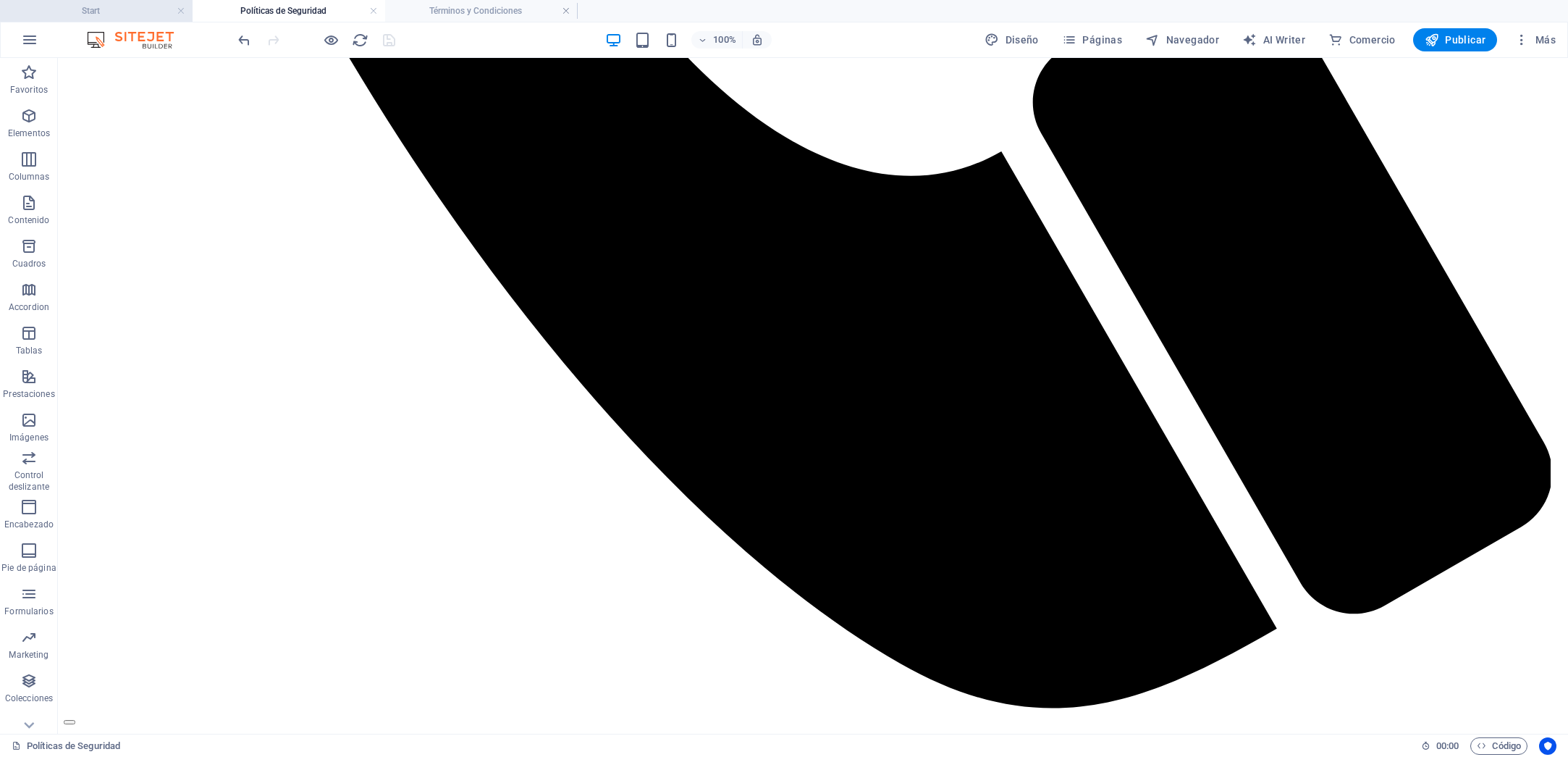
click at [116, 14] on h4 "Start" at bounding box center [96, 10] width 193 height 16
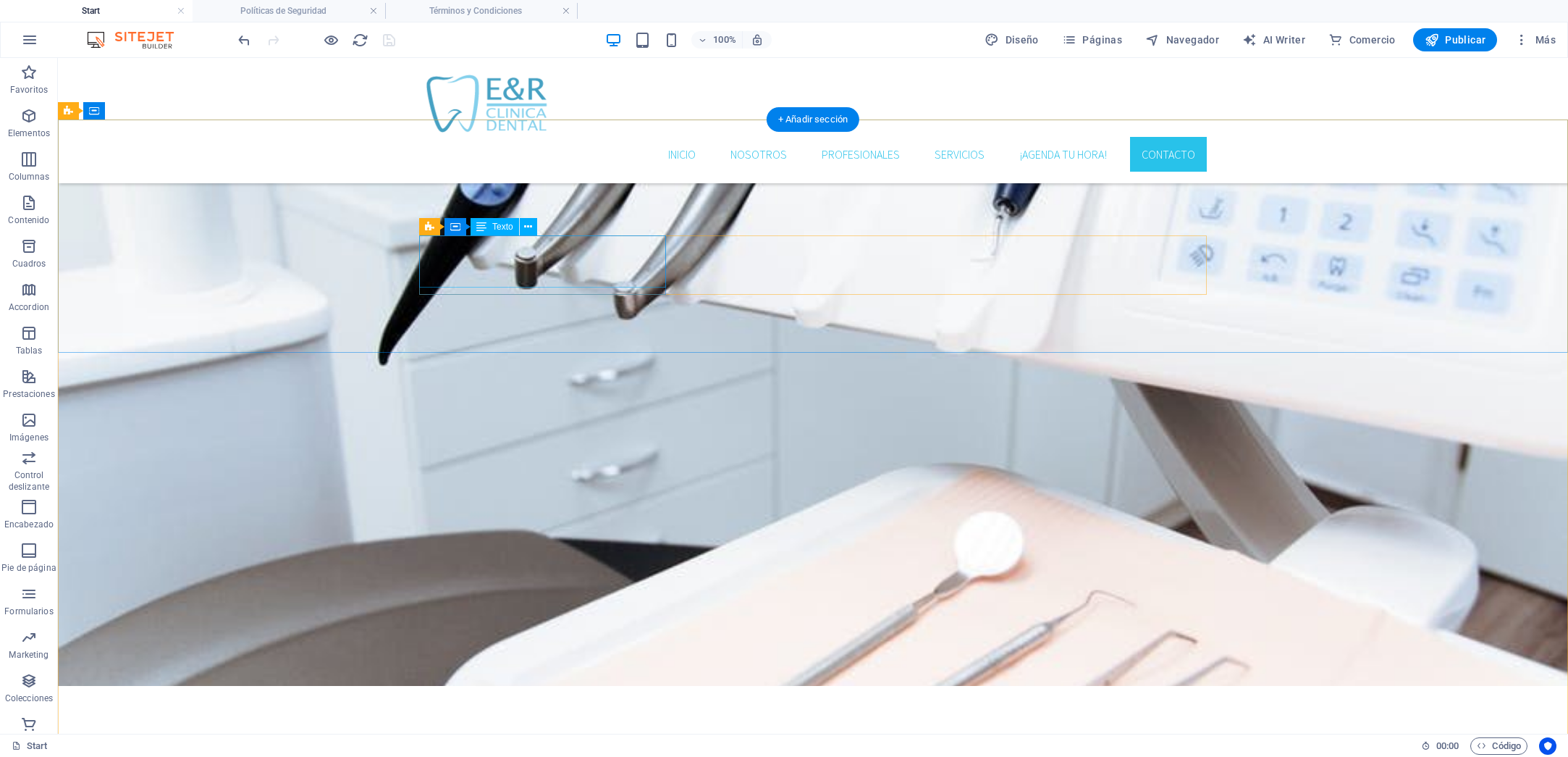
scroll to position [2878, 0]
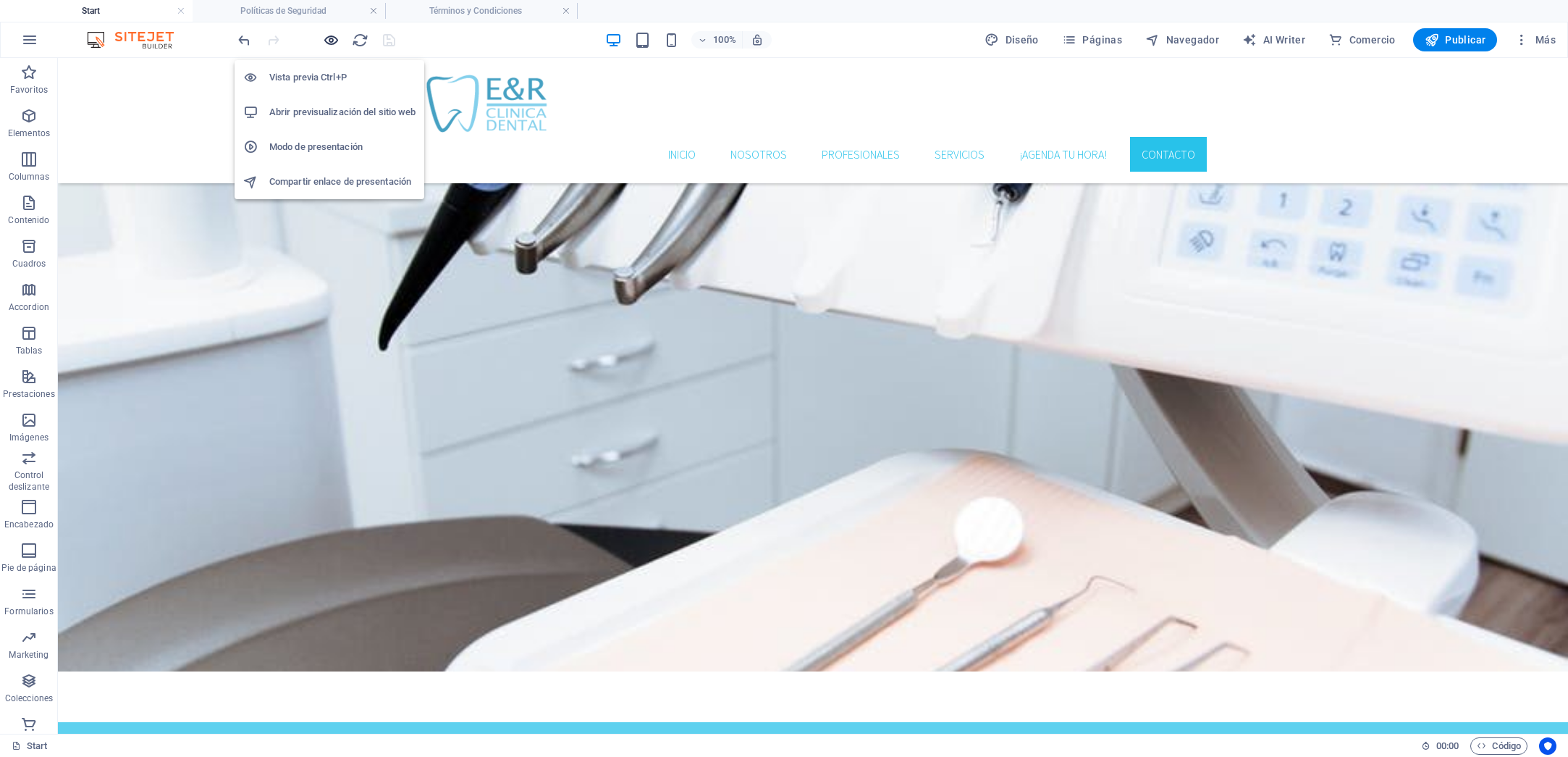
click at [337, 42] on icon "button" at bounding box center [332, 41] width 17 height 17
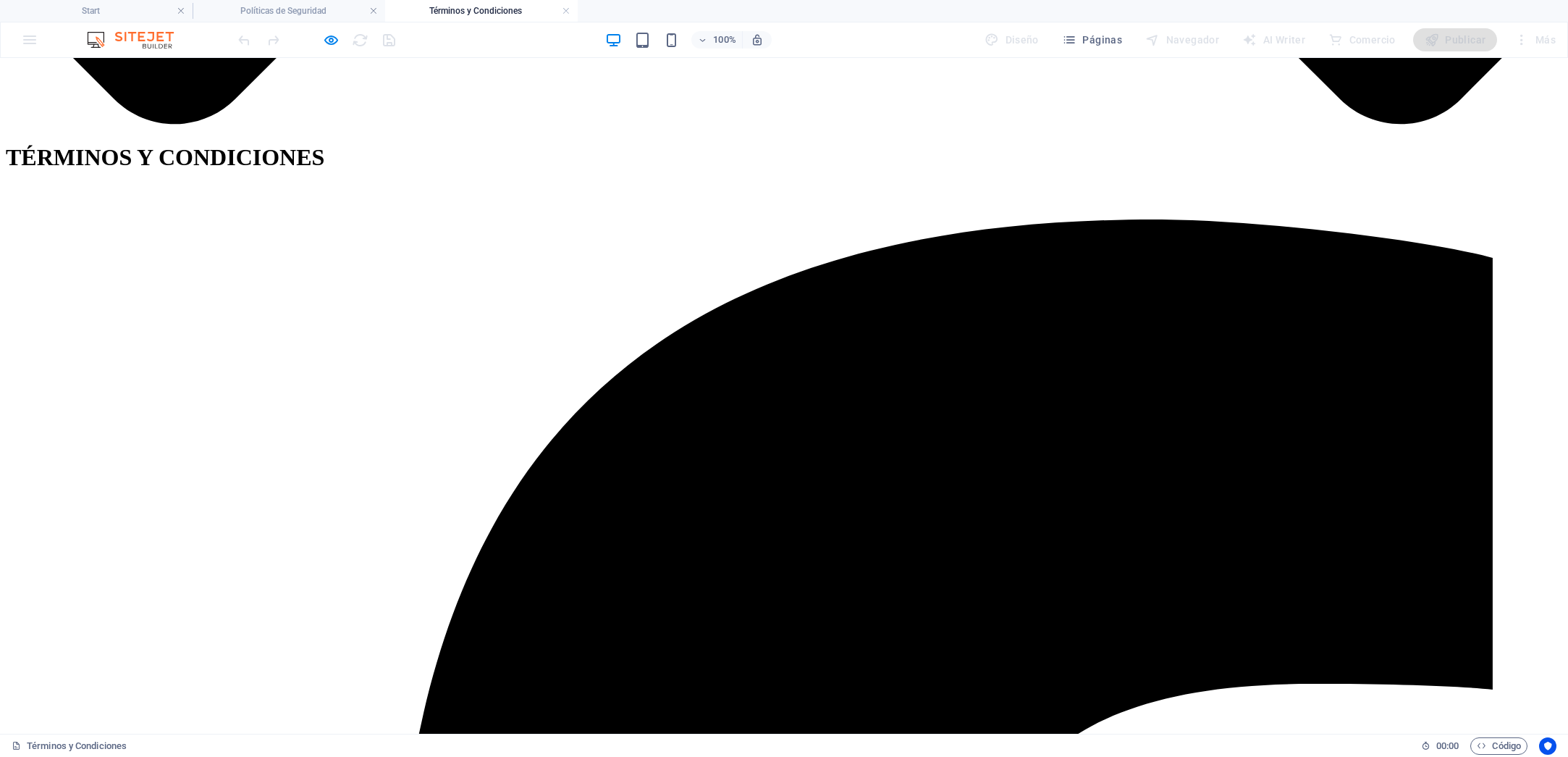
scroll to position [1388, 0]
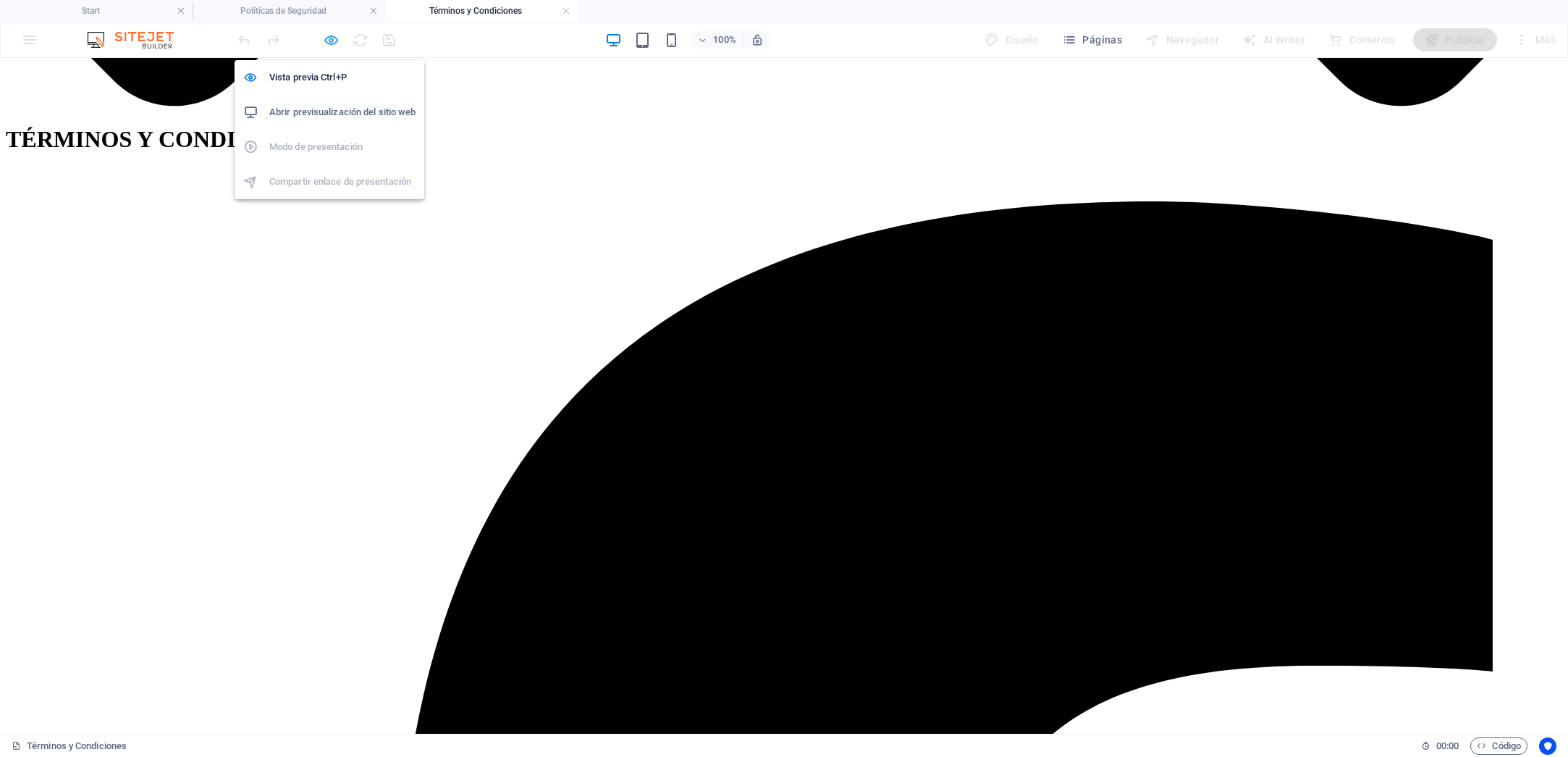
click at [328, 36] on icon "button" at bounding box center [332, 41] width 17 height 17
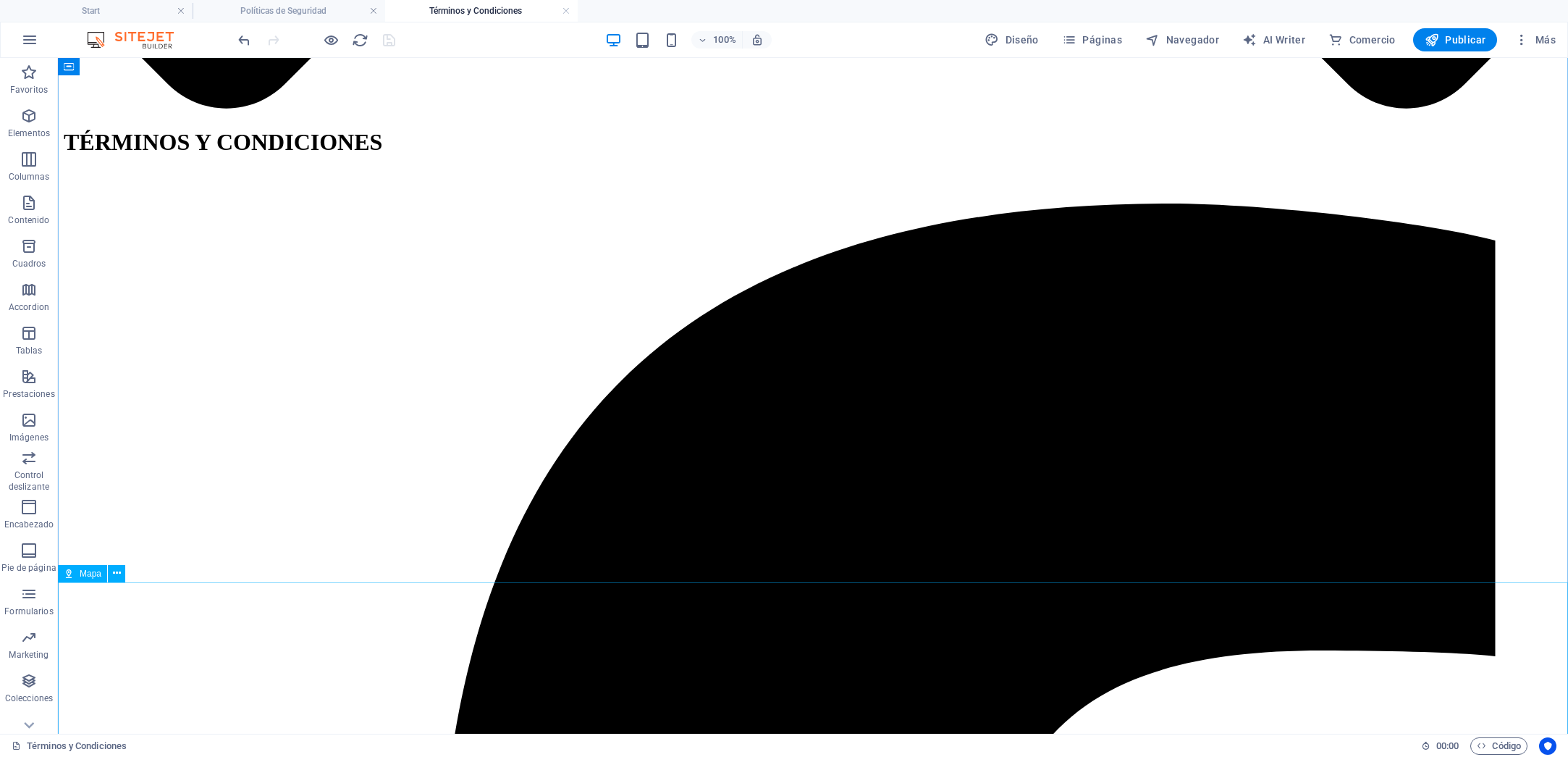
scroll to position [1632, 0]
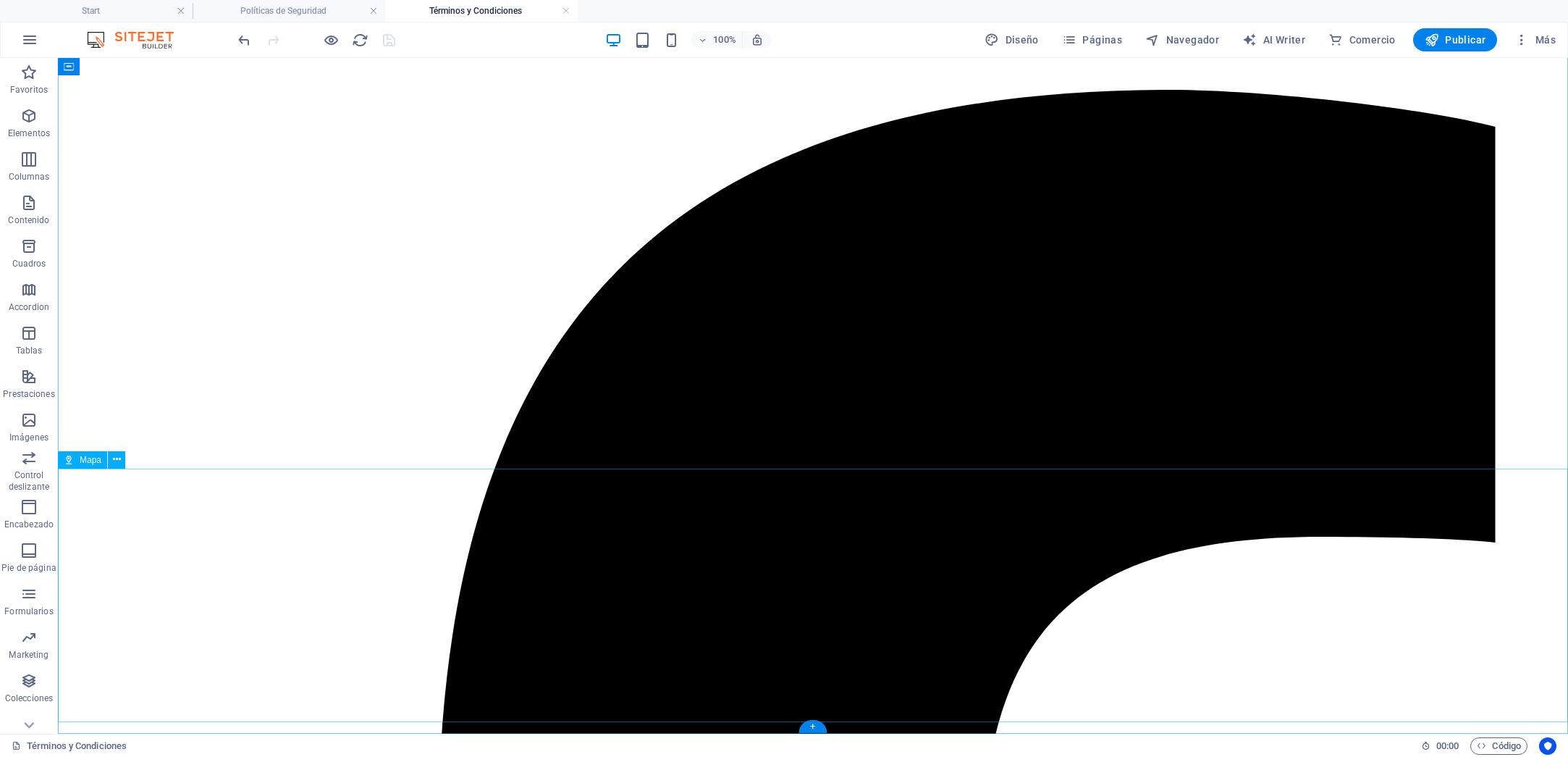
click at [115, 462] on icon at bounding box center [116, 459] width 8 height 15
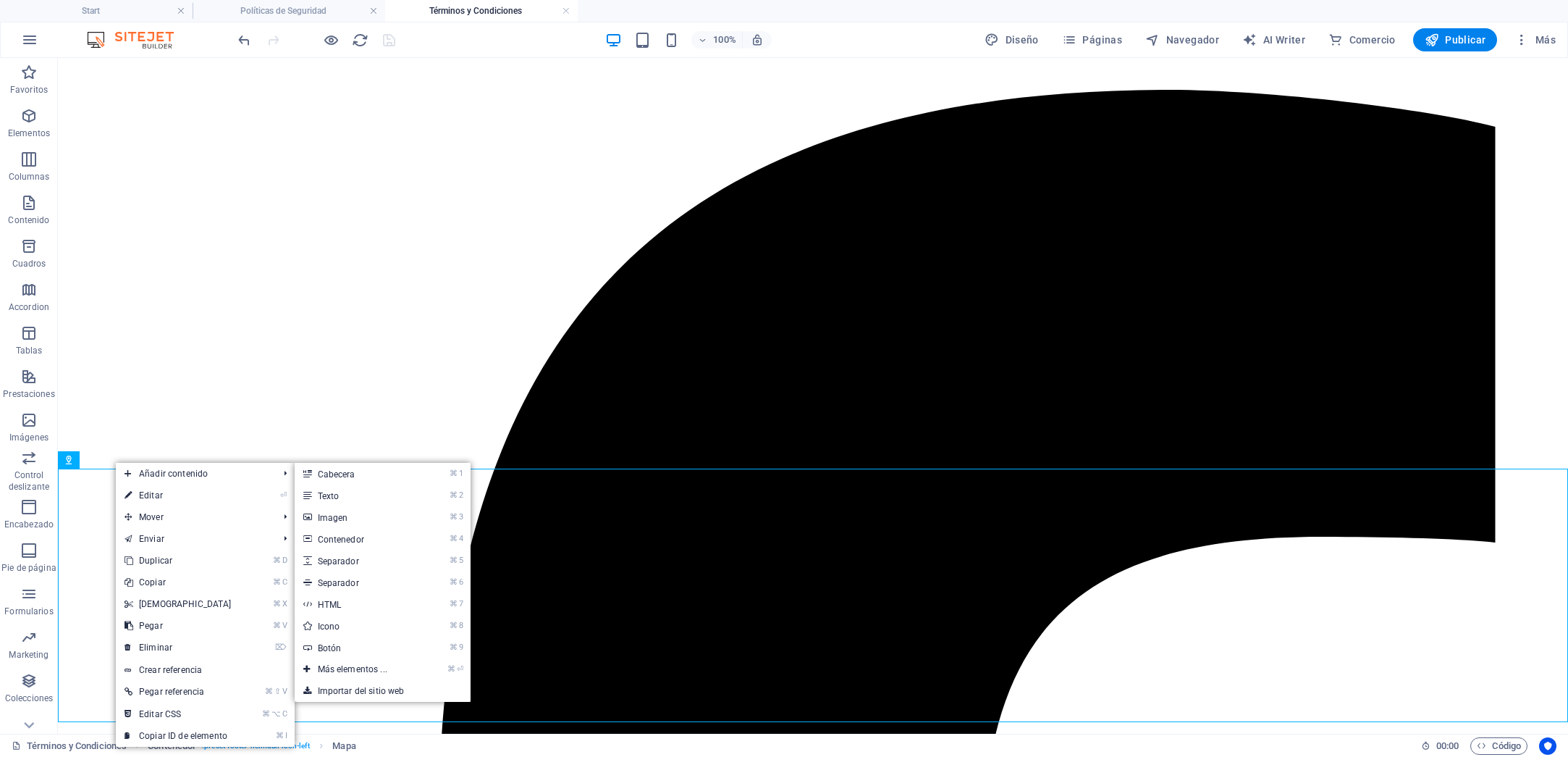
click at [158, 495] on link "⏎ Editar" at bounding box center [178, 496] width 125 height 22
select select "2"
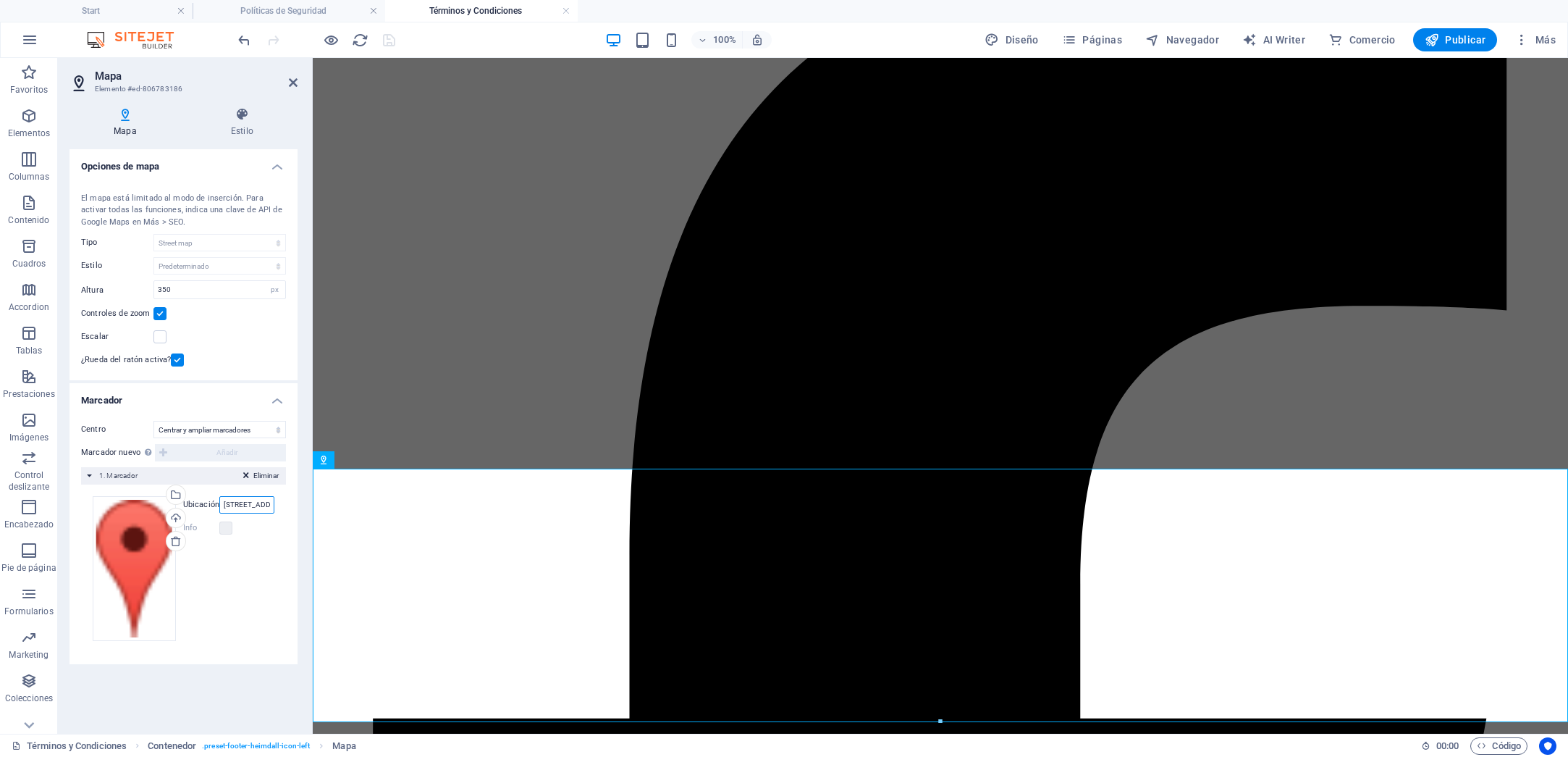
click at [254, 505] on input "[STREET_ADDRESS][US_STATE]" at bounding box center [247, 504] width 55 height 17
drag, startPoint x: 244, startPoint y: 507, endPoint x: 205, endPoint y: 506, distance: 39.0
click at [205, 506] on div "Ubicación [STREET_ADDRESS][US_STATE]" at bounding box center [229, 504] width 92 height 17
drag, startPoint x: 233, startPoint y: 506, endPoint x: 199, endPoint y: 506, distance: 34.0
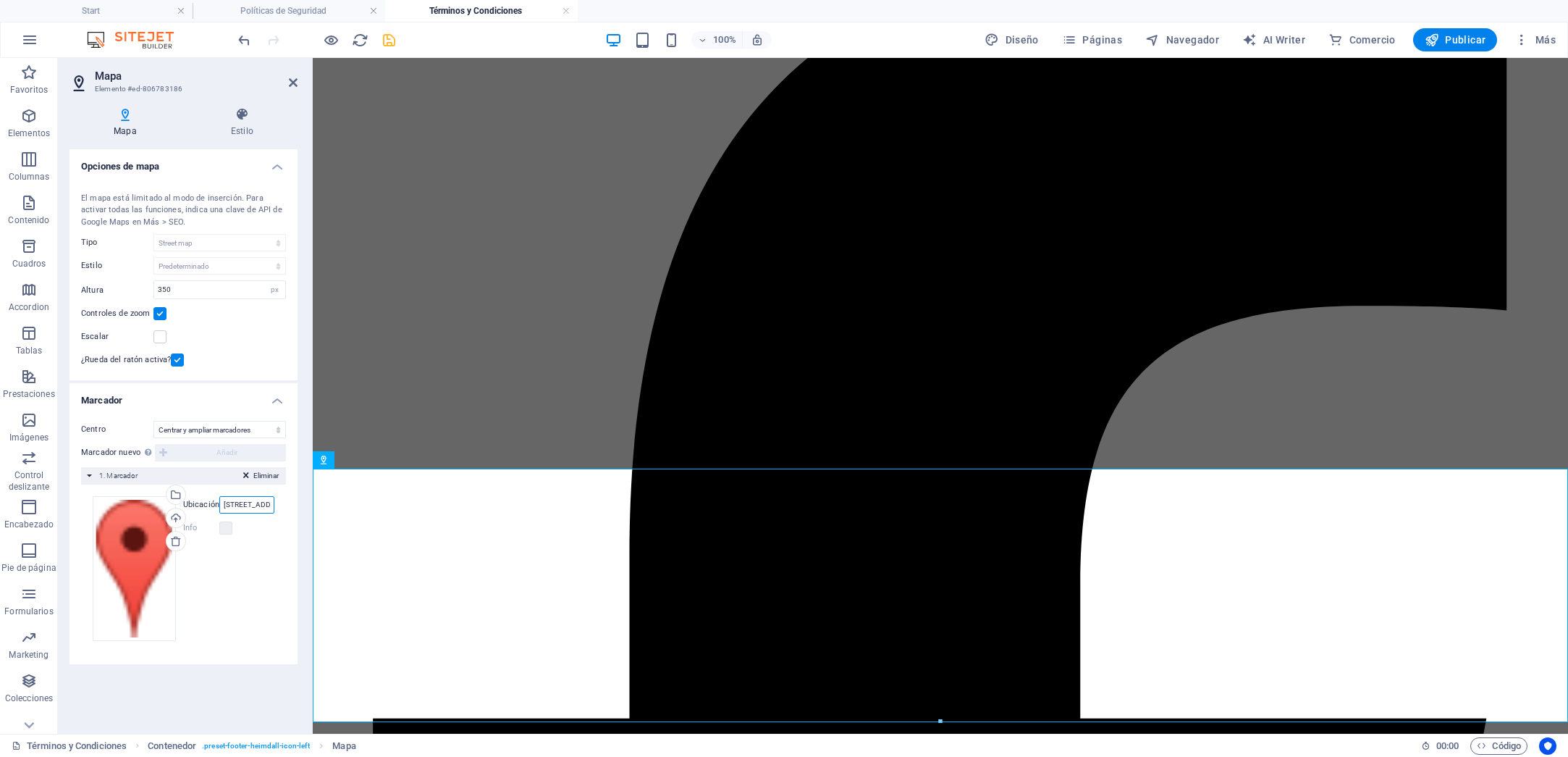
click at [199, 506] on div "[GEOGRAPHIC_DATA][STREET_ADDRESS][GEOGRAPHIC_DATA]" at bounding box center [229, 504] width 92 height 17
drag, startPoint x: 267, startPoint y: 509, endPoint x: 210, endPoint y: 508, distance: 57.0
click at [200, 506] on div "Ubicación [GEOGRAPHIC_DATA], [GEOGRAPHIC_DATA]" at bounding box center [229, 504] width 92 height 17
type input ", [GEOGRAPHIC_DATA]"
drag, startPoint x: 240, startPoint y: 507, endPoint x: 210, endPoint y: 505, distance: 30.1
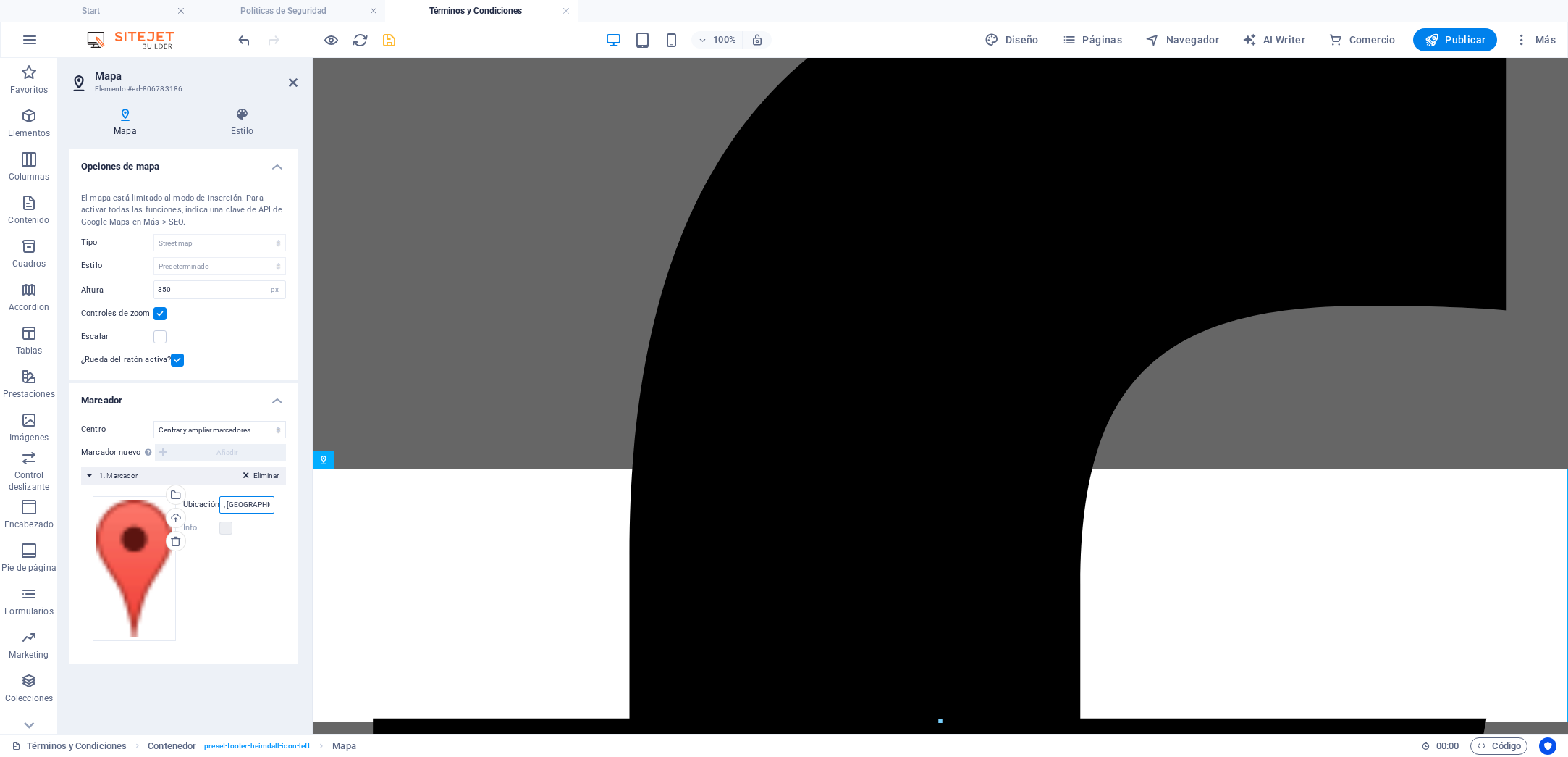
click at [210, 505] on div "Ubicación , [GEOGRAPHIC_DATA]" at bounding box center [229, 504] width 92 height 17
click at [144, 16] on h4 "Start" at bounding box center [96, 10] width 193 height 16
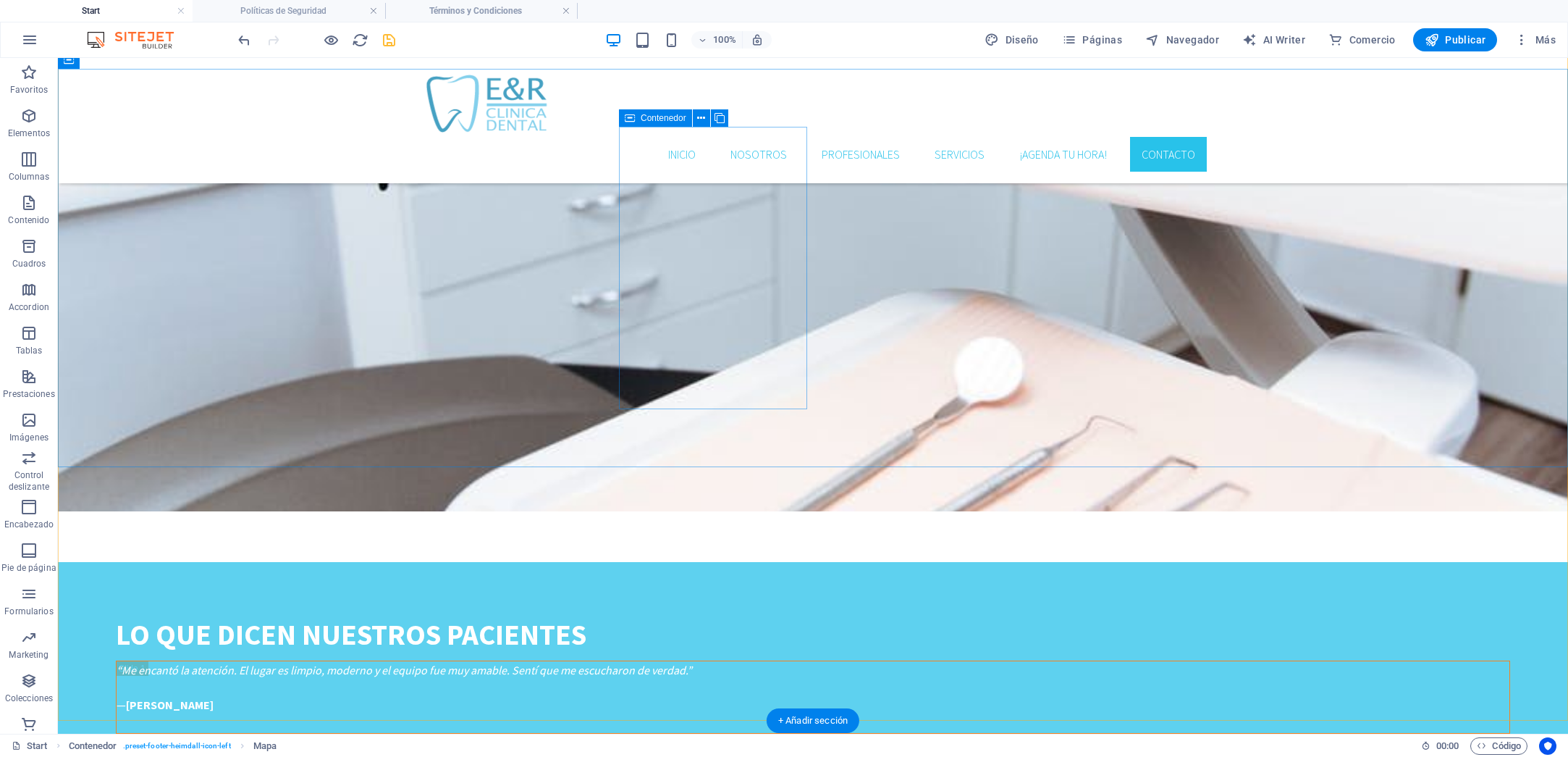
scroll to position [3126, 0]
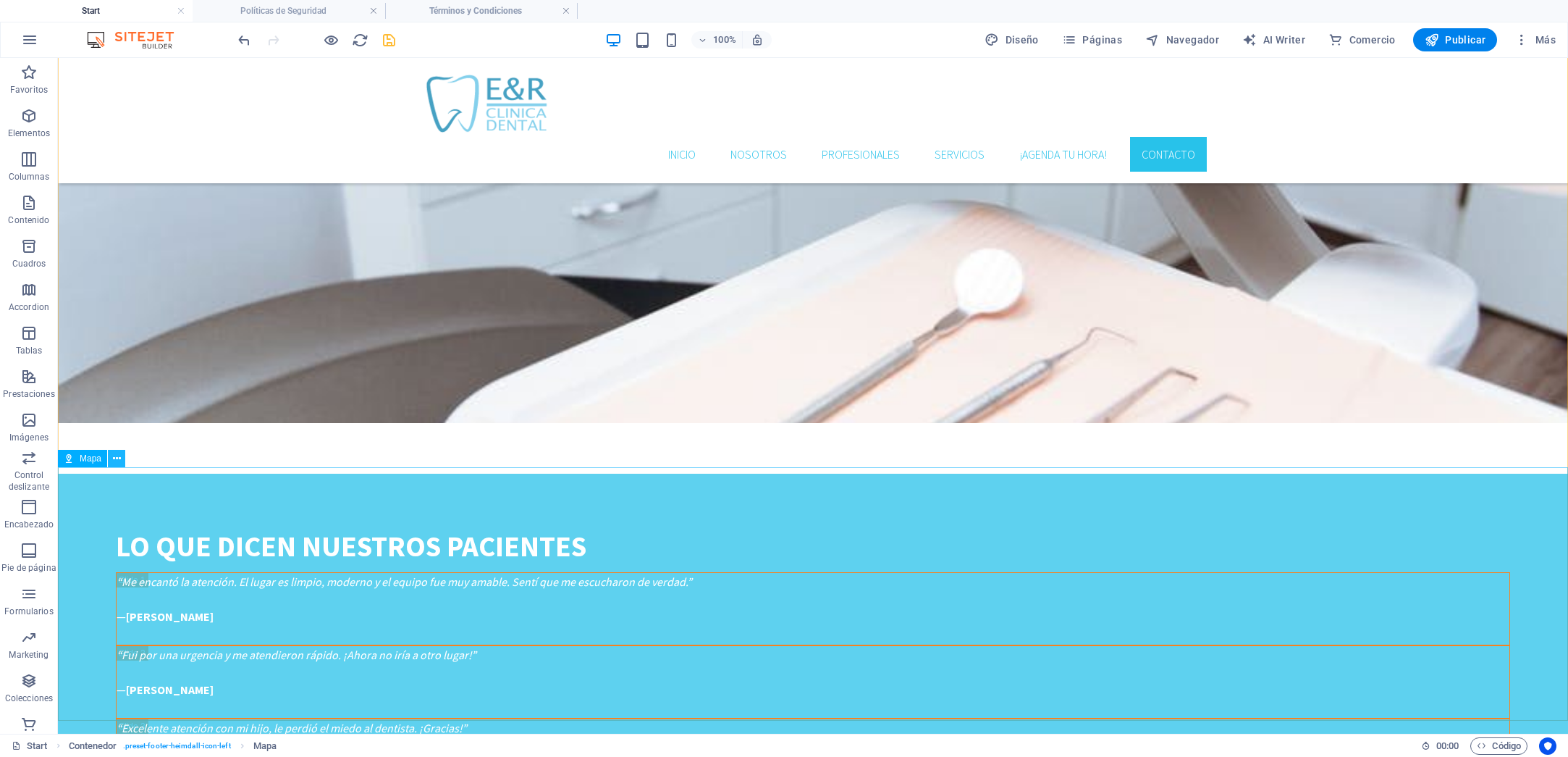
click at [117, 462] on icon at bounding box center [116, 459] width 8 height 15
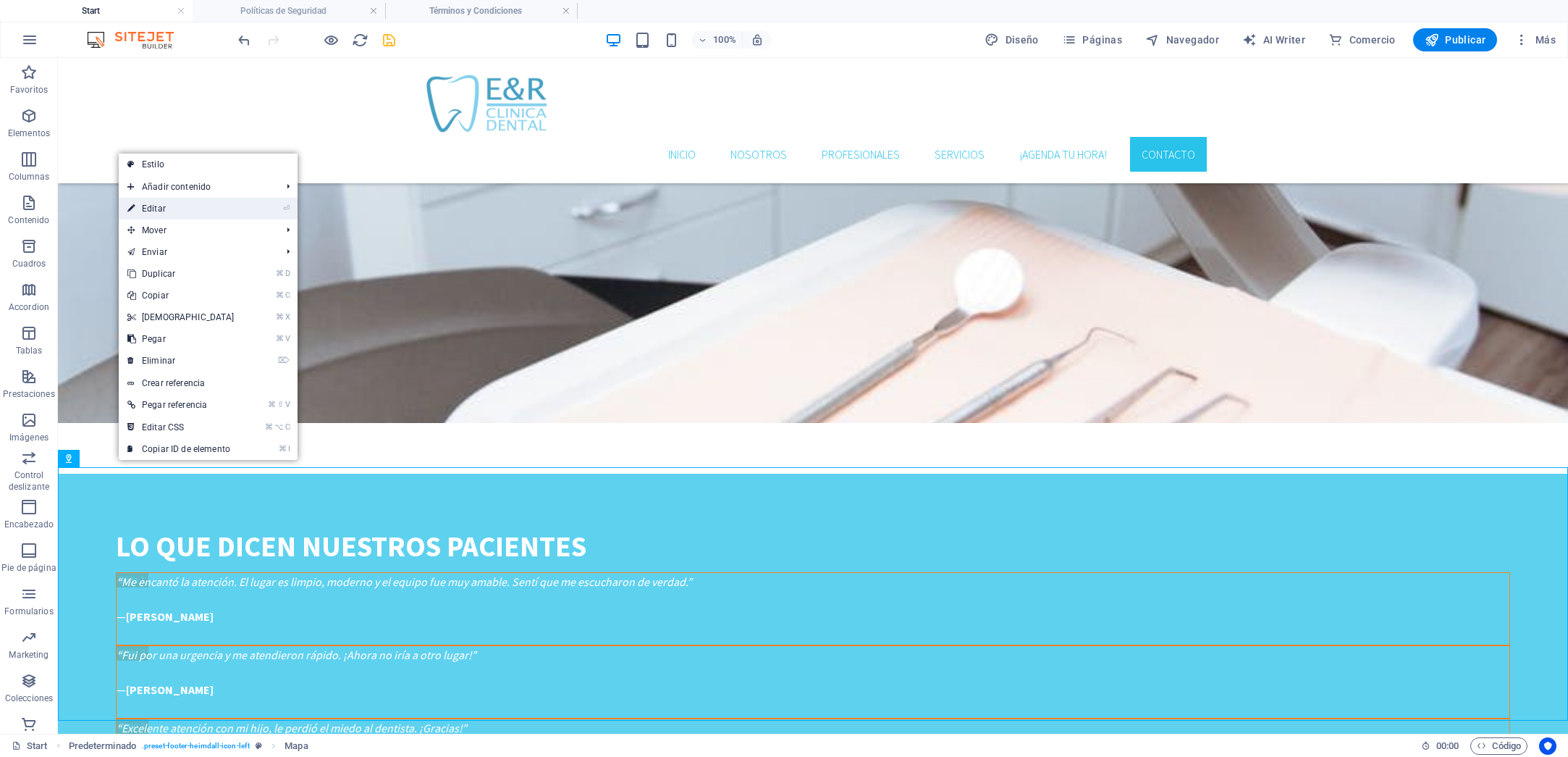
click at [185, 209] on link "⏎ Editar" at bounding box center [181, 209] width 125 height 22
select select "2"
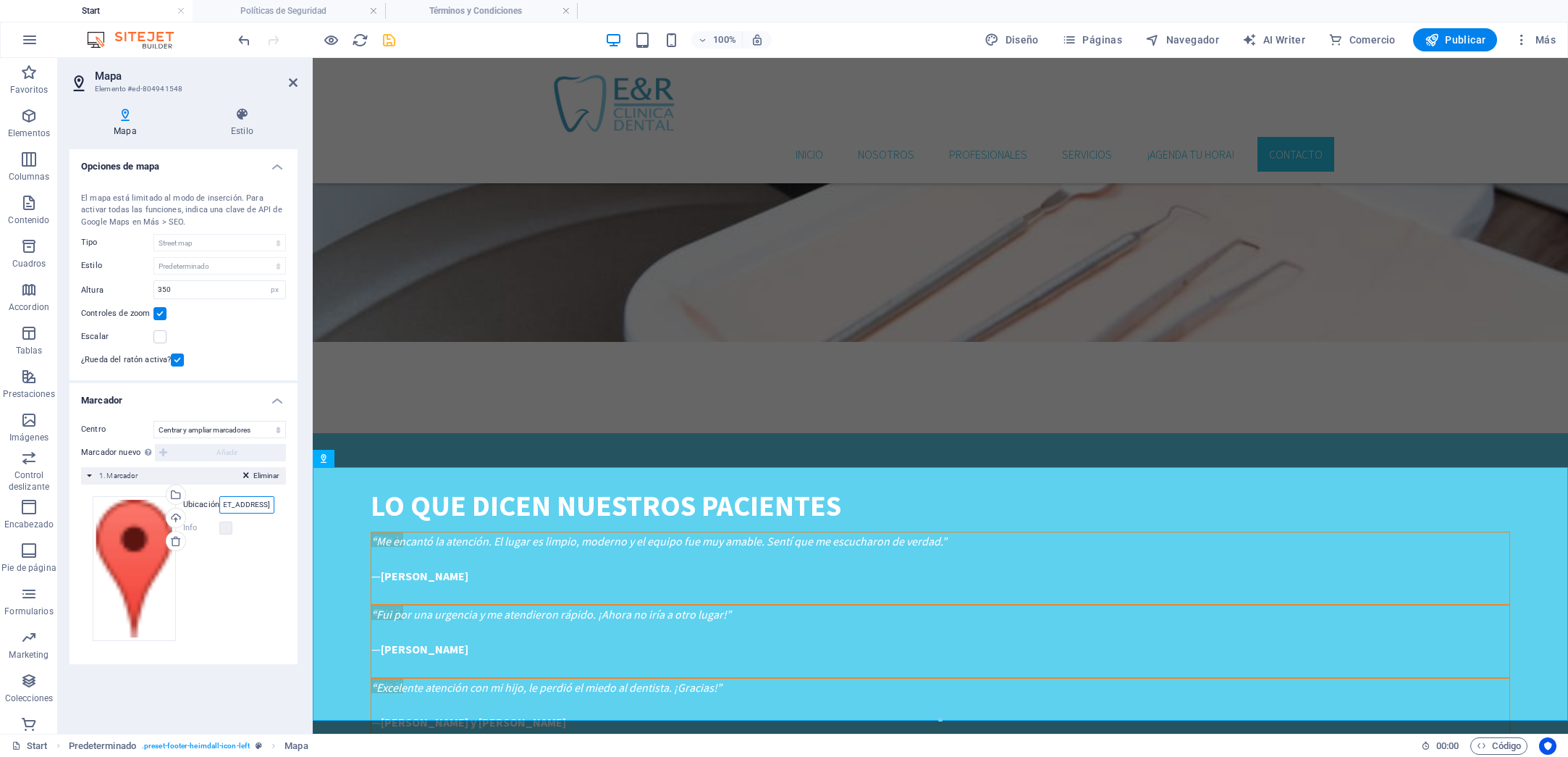
scroll to position [0, 211]
drag, startPoint x: 536, startPoint y: 565, endPoint x: 624, endPoint y: 565, distance: 88.0
click at [254, 508] on input "Av. [PERSON_NAME][STREET_ADDRESS]" at bounding box center [247, 504] width 55 height 17
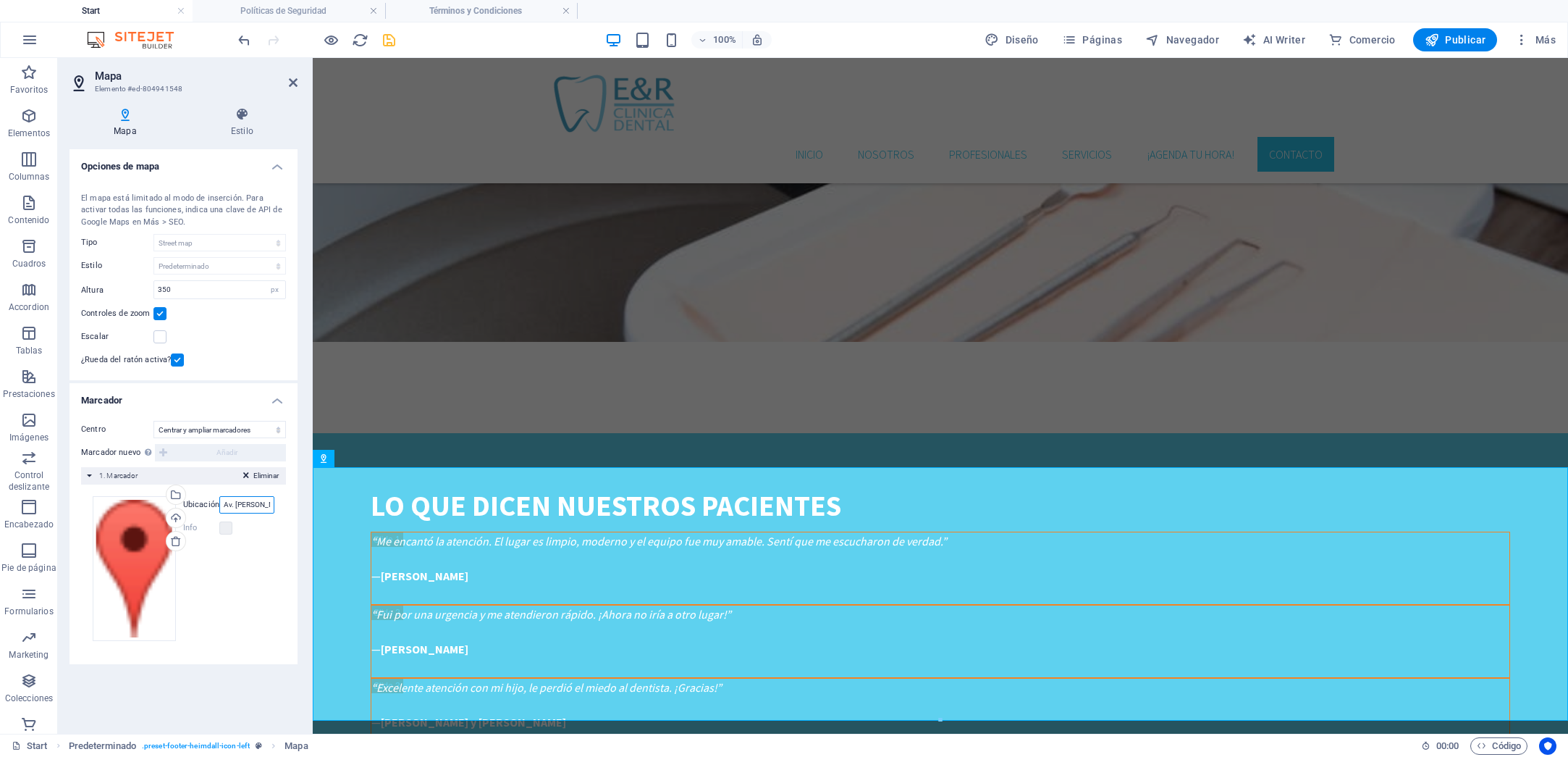
click at [254, 508] on input "Av. [PERSON_NAME][STREET_ADDRESS]" at bounding box center [247, 504] width 55 height 17
click at [462, 12] on h4 "Términos y Condiciones" at bounding box center [481, 10] width 193 height 16
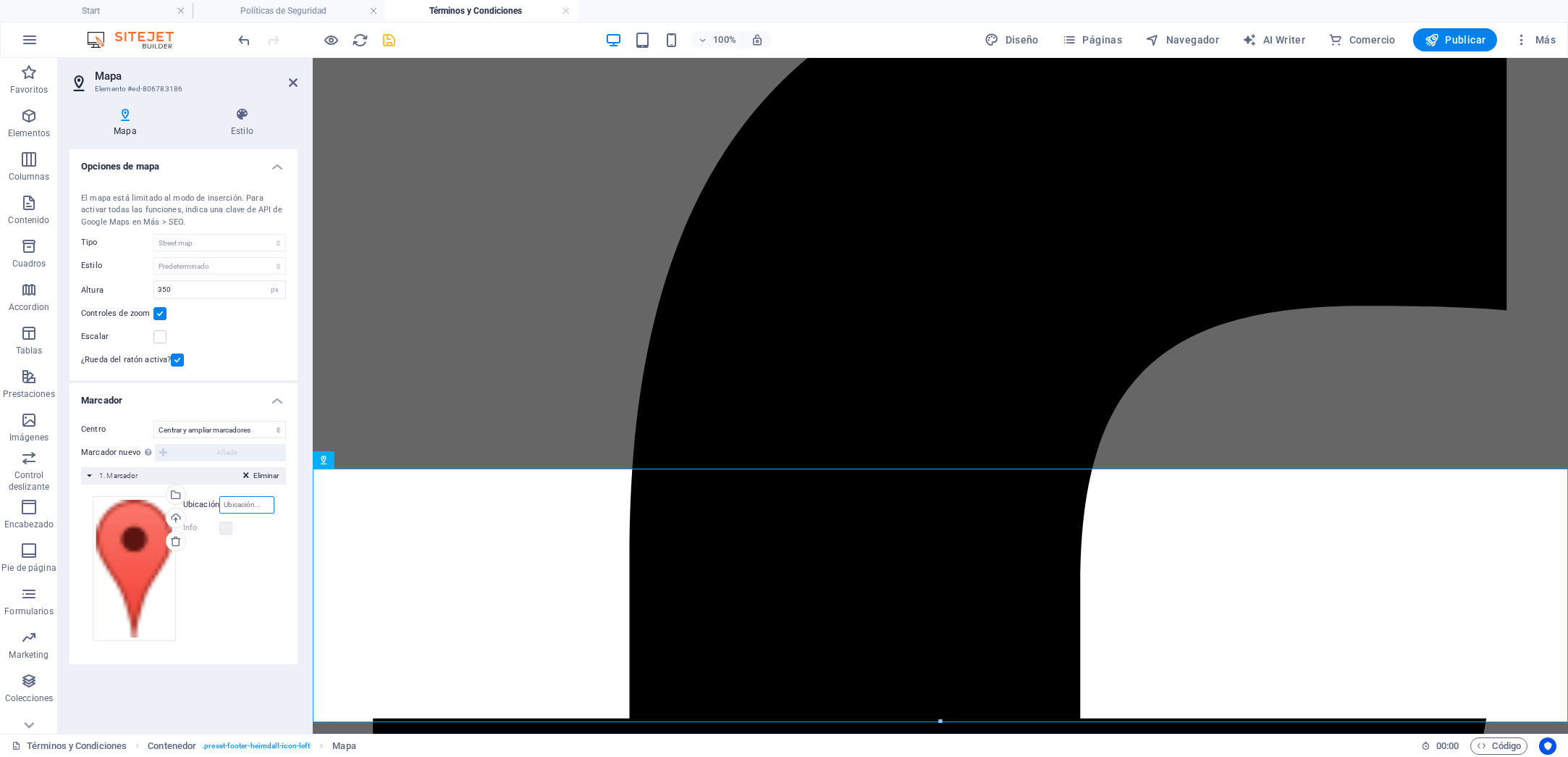
paste input "Av. [PERSON_NAME][STREET_ADDRESS]"
type input "Av. [PERSON_NAME][STREET_ADDRESS]"
click at [388, 42] on icon "save" at bounding box center [389, 41] width 17 height 17
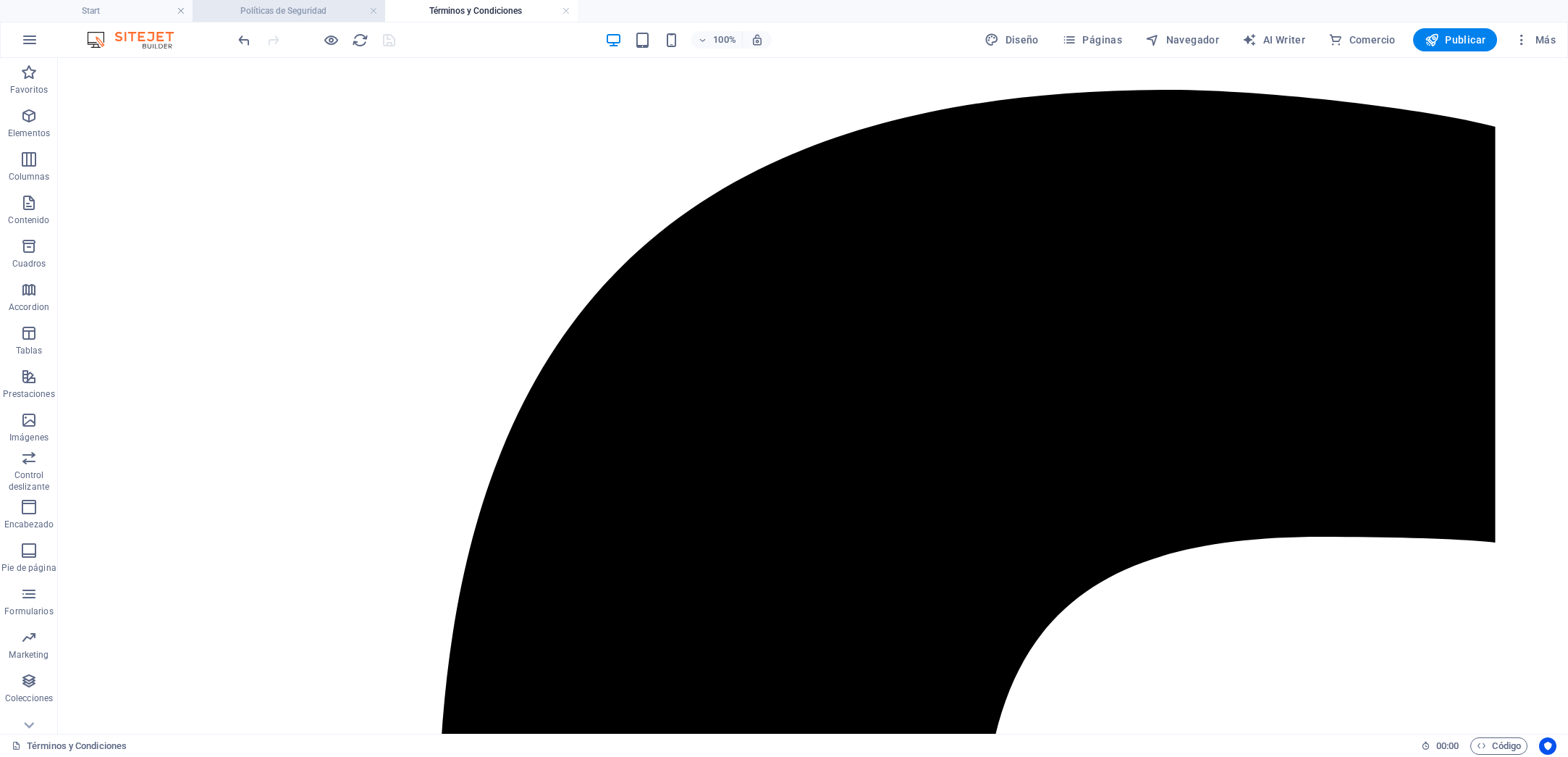
click at [286, 14] on h4 "Políticas de Seguridad" at bounding box center [288, 10] width 193 height 16
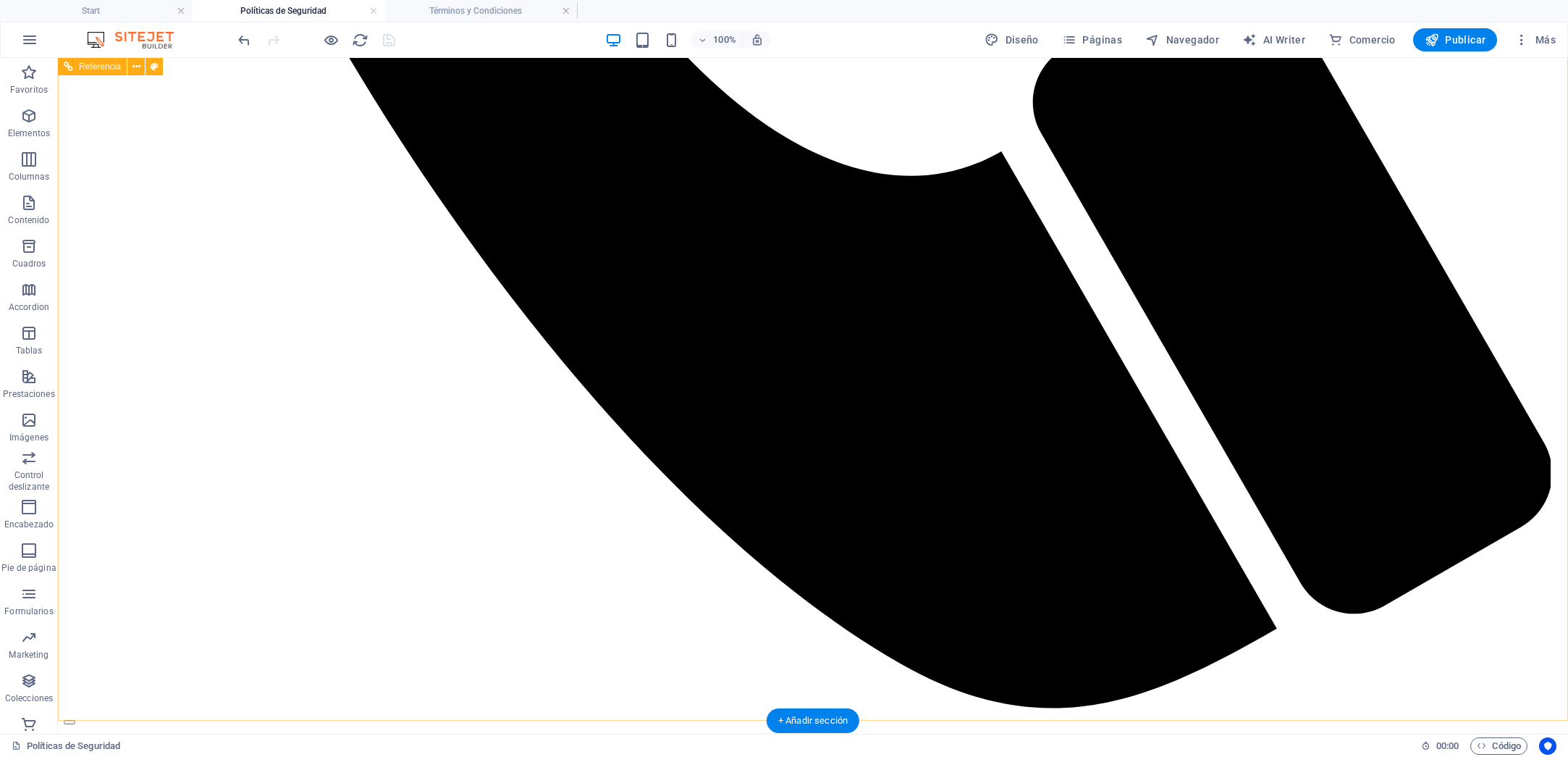
click at [484, 8] on h4 "Términos y Condiciones" at bounding box center [481, 10] width 193 height 16
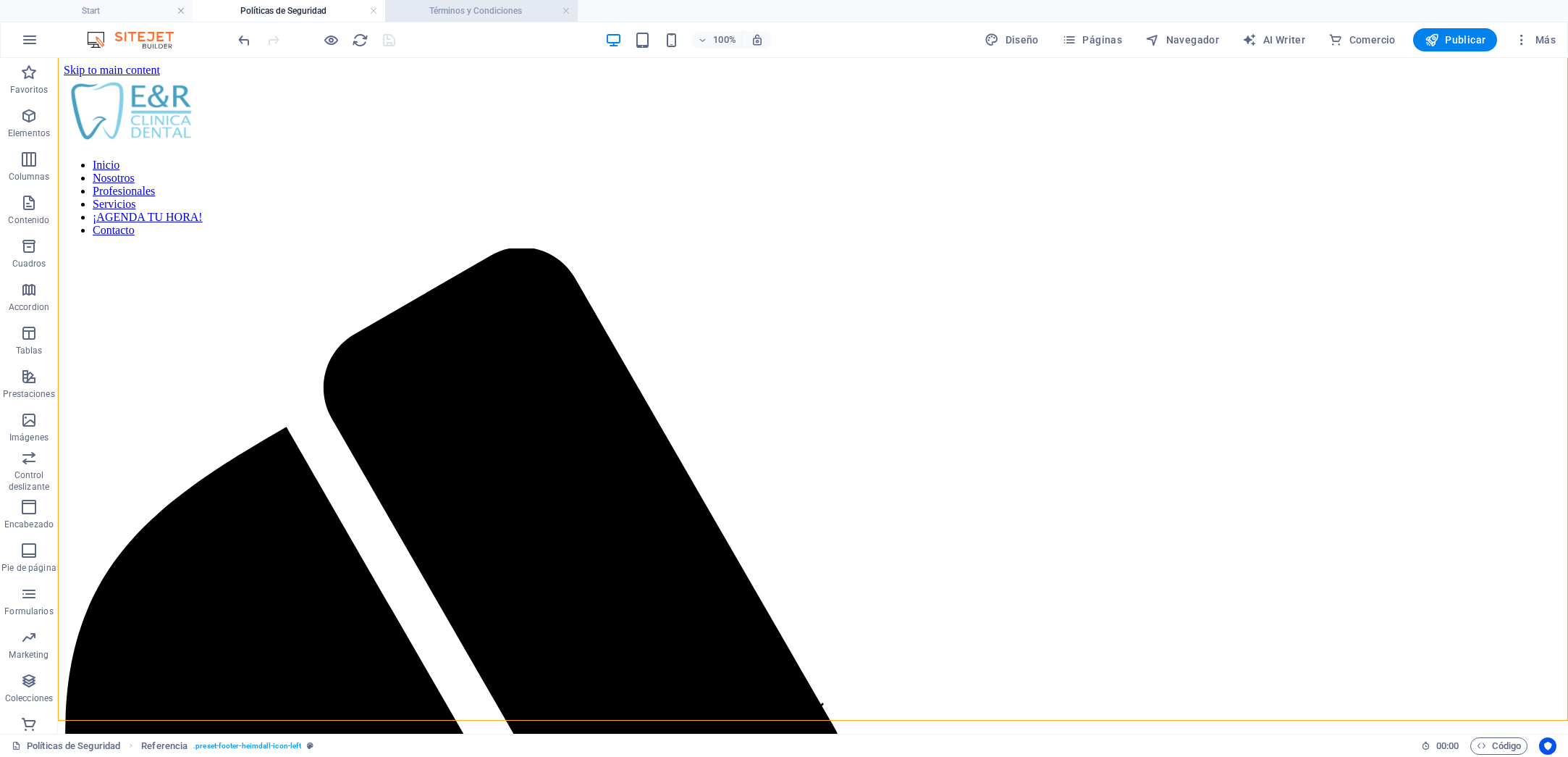
scroll to position [1632, 0]
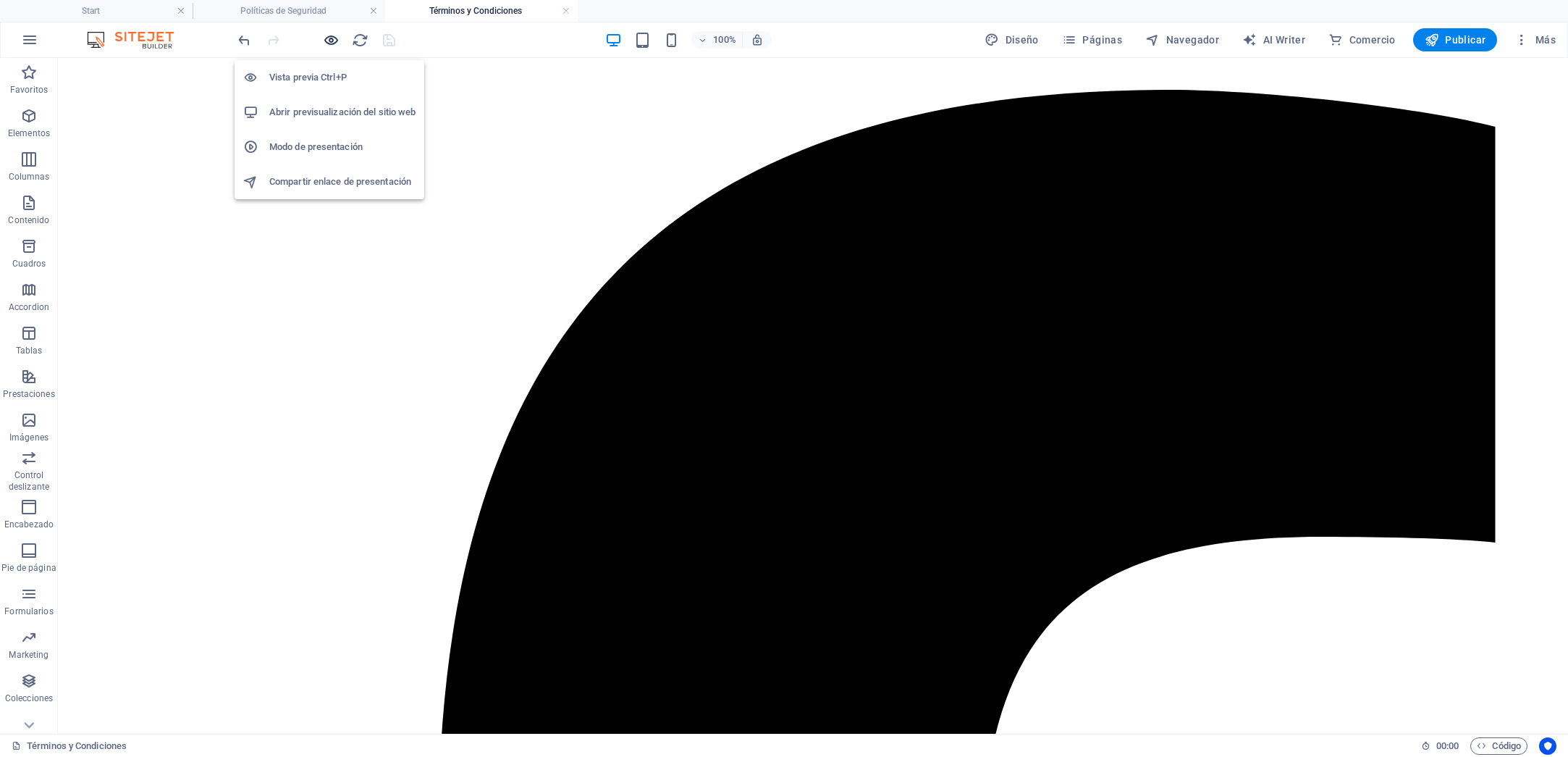
click at [328, 42] on icon "button" at bounding box center [332, 41] width 17 height 17
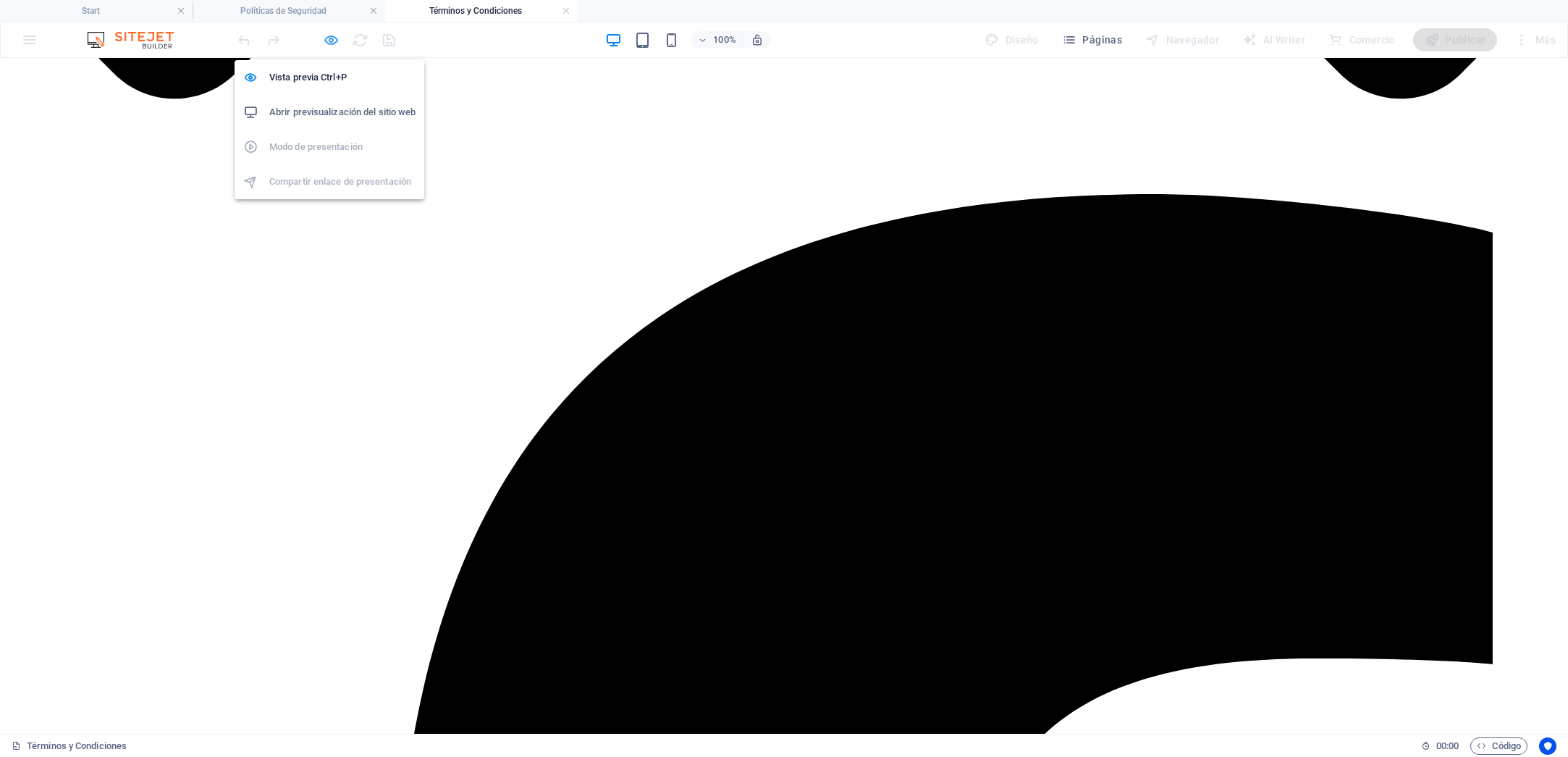
scroll to position [1388, 0]
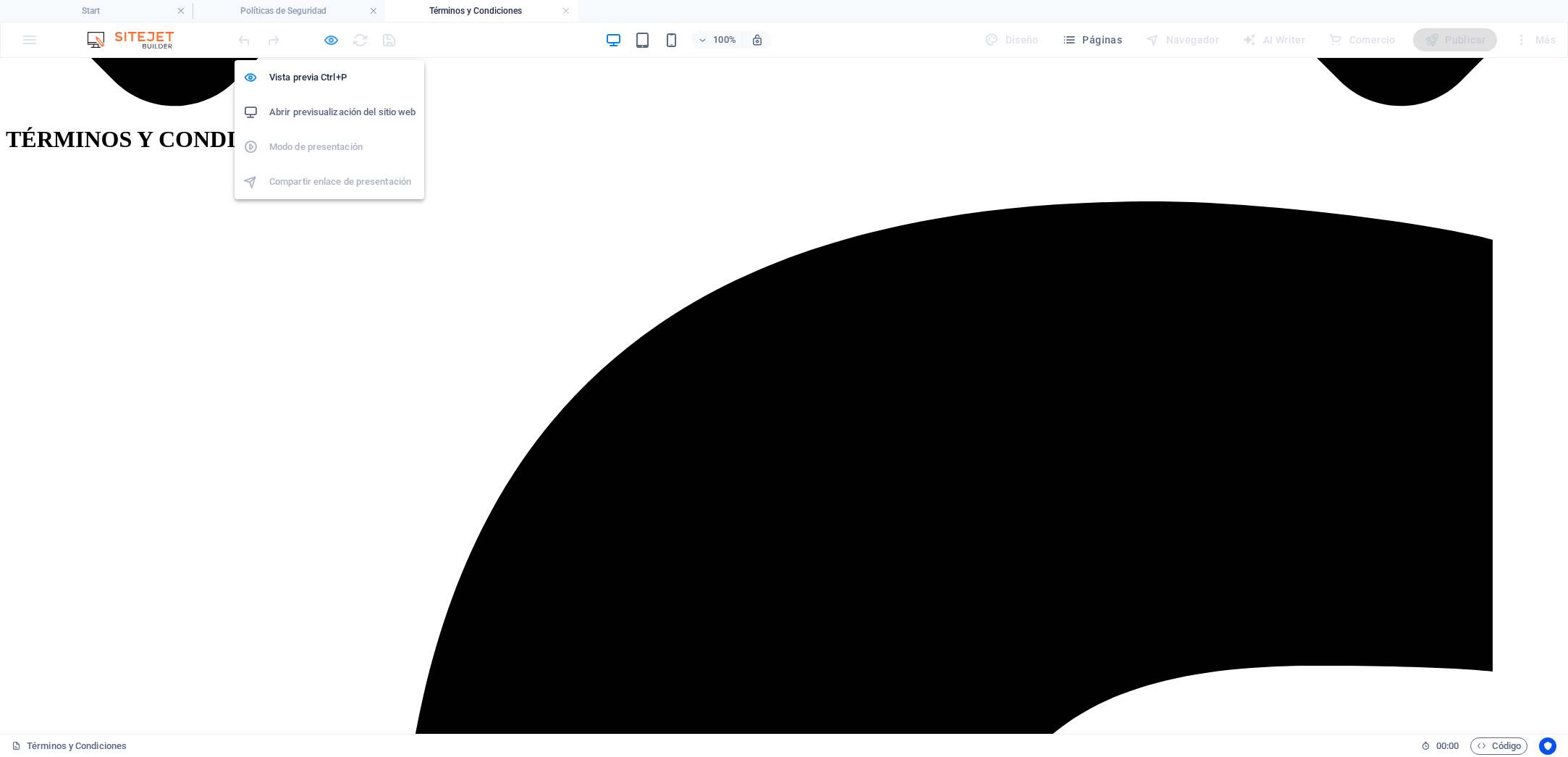
click at [333, 40] on icon "button" at bounding box center [332, 41] width 17 height 17
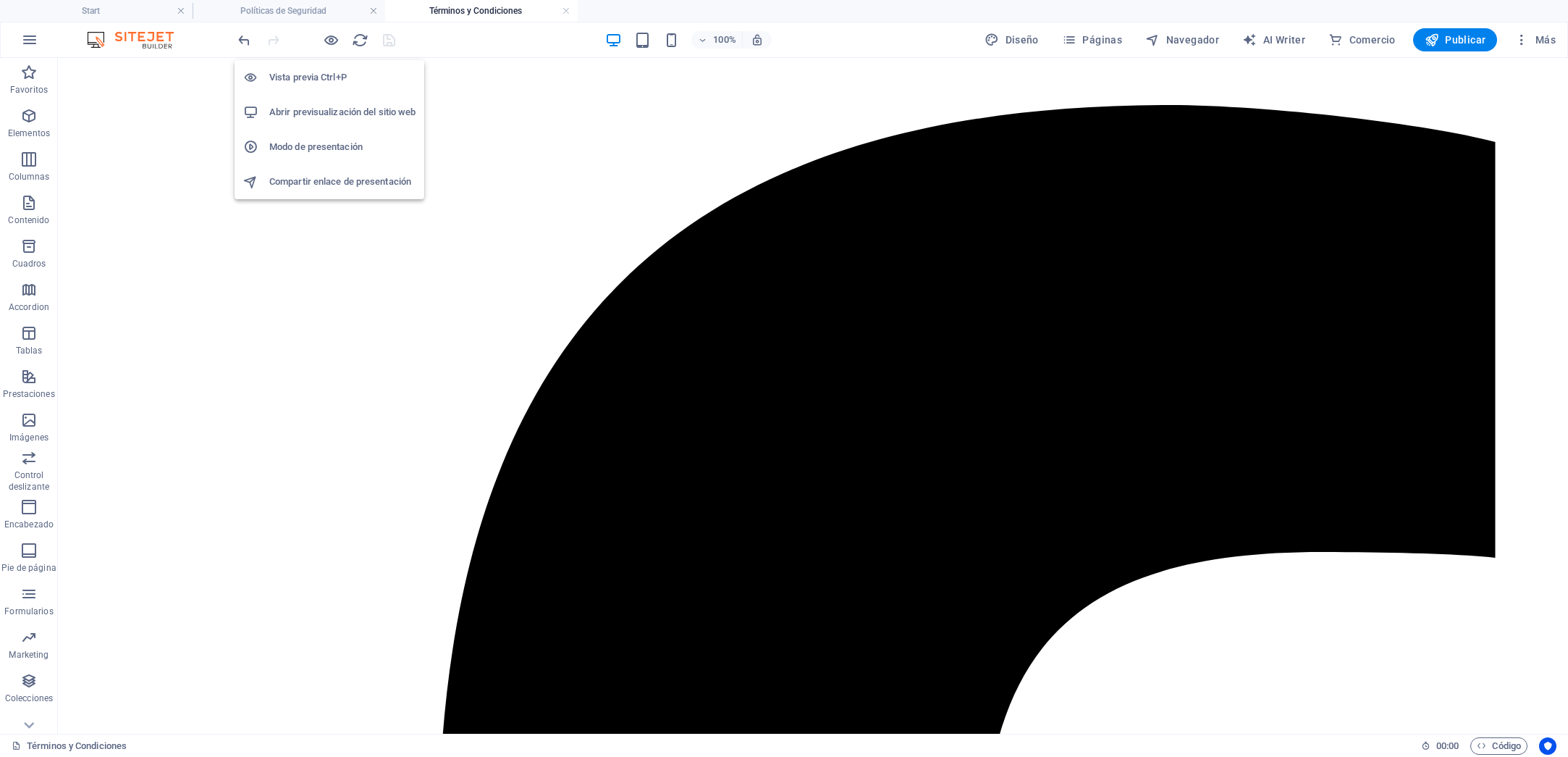
scroll to position [1632, 0]
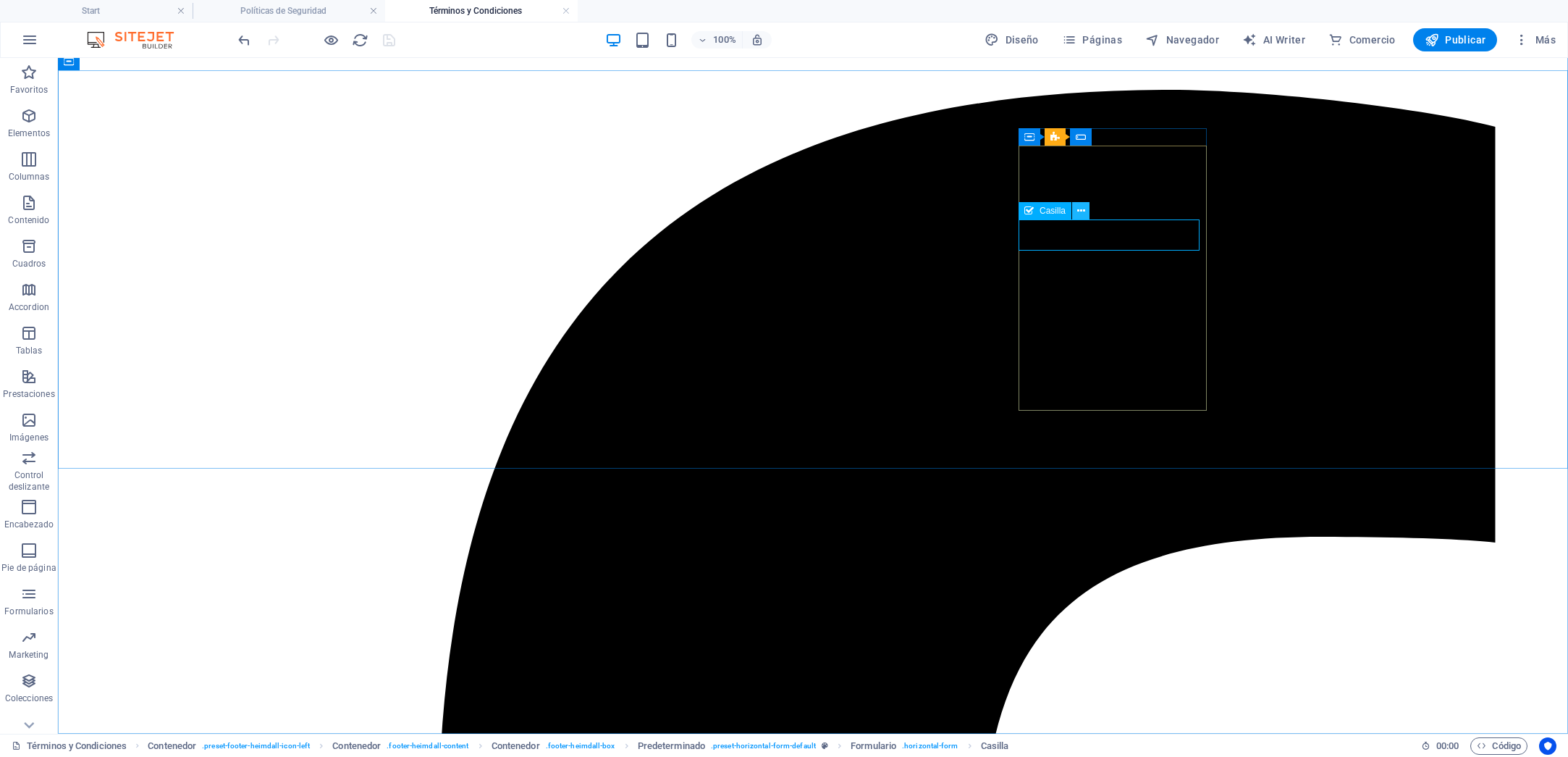
click at [1081, 210] on icon at bounding box center [1081, 211] width 8 height 15
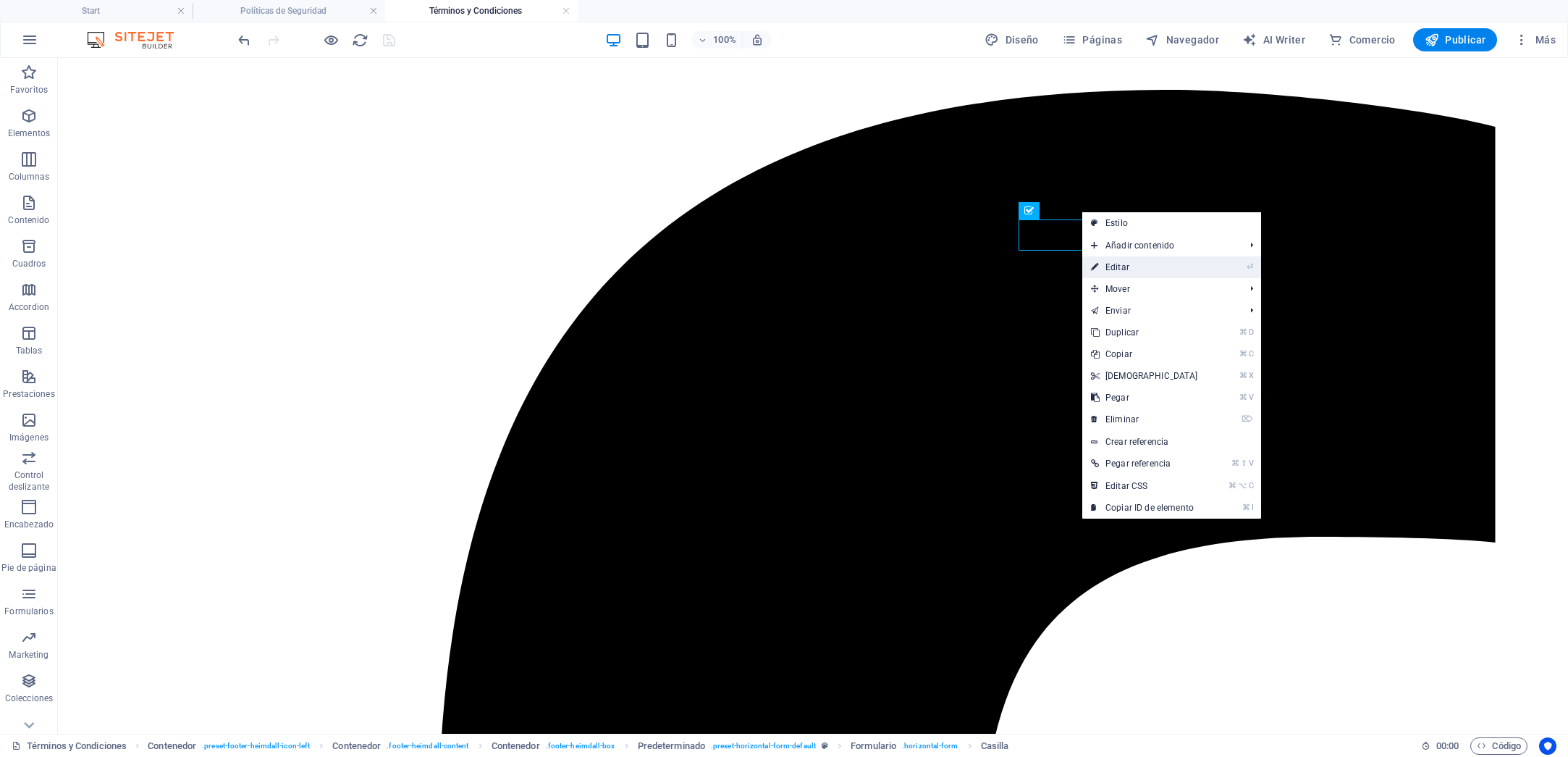
click at [1110, 267] on link "⏎ Editar" at bounding box center [1145, 267] width 125 height 22
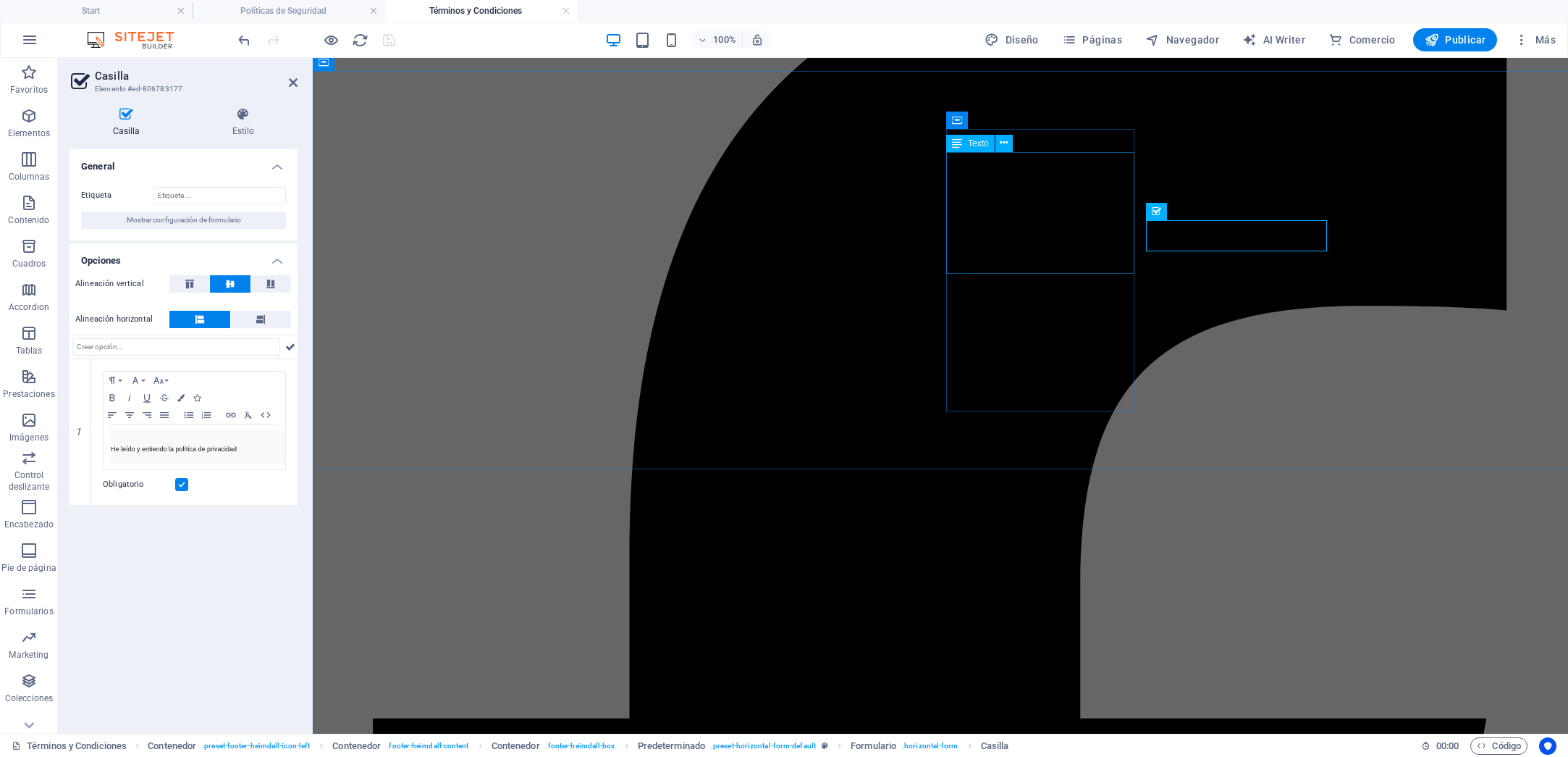
scroll to position [1631, 0]
click at [239, 451] on pre "He leído y entiendo la política de privacidad" at bounding box center [209, 446] width 195 height 33
click at [397, 39] on icon "save" at bounding box center [389, 41] width 17 height 17
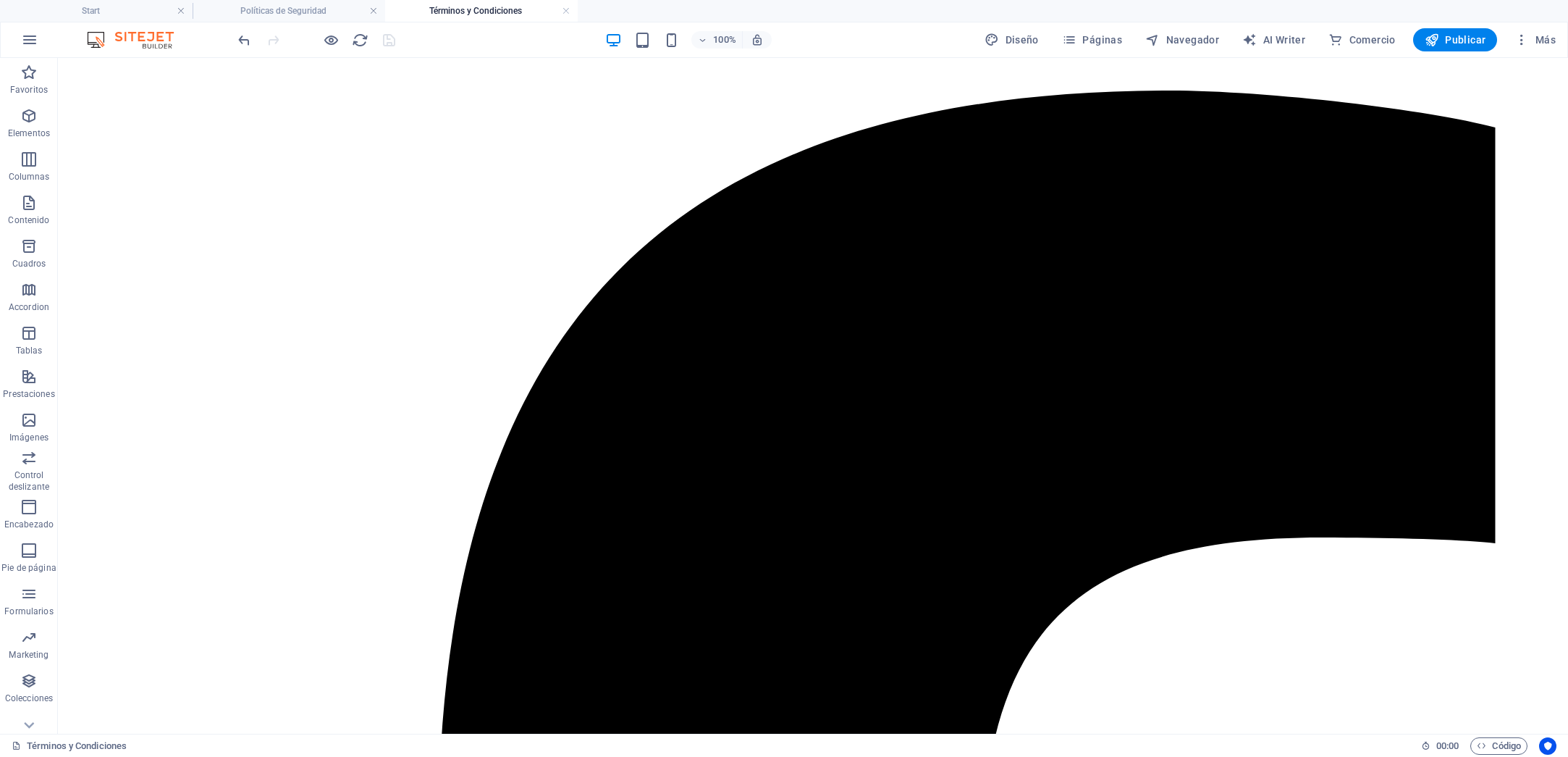
click at [452, 51] on div "100% Diseño Páginas Navegador AI Writer Comercio Publicar Más" at bounding box center [898, 39] width 1326 height 23
click at [329, 39] on icon "button" at bounding box center [332, 41] width 17 height 17
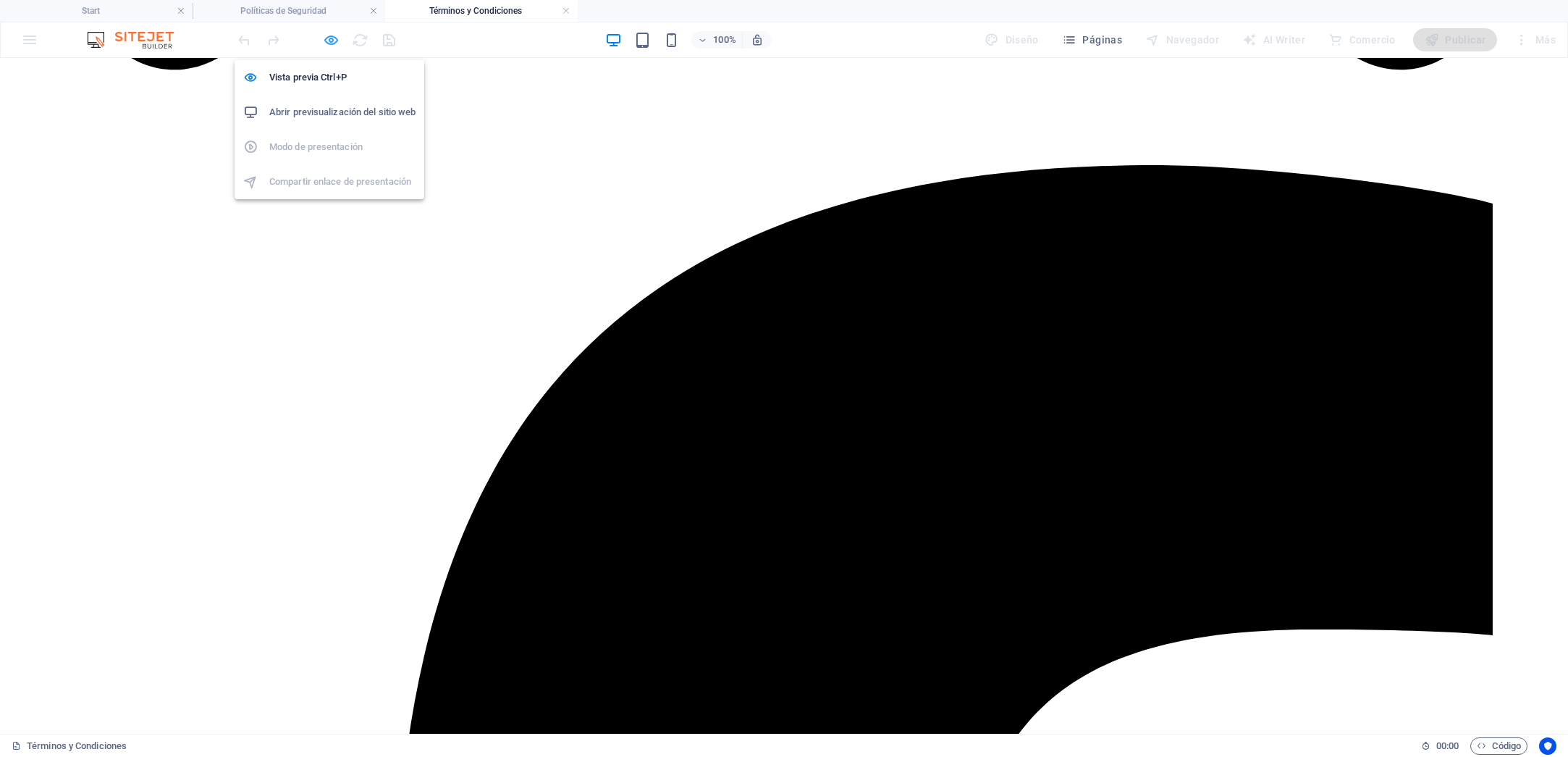
scroll to position [1388, 0]
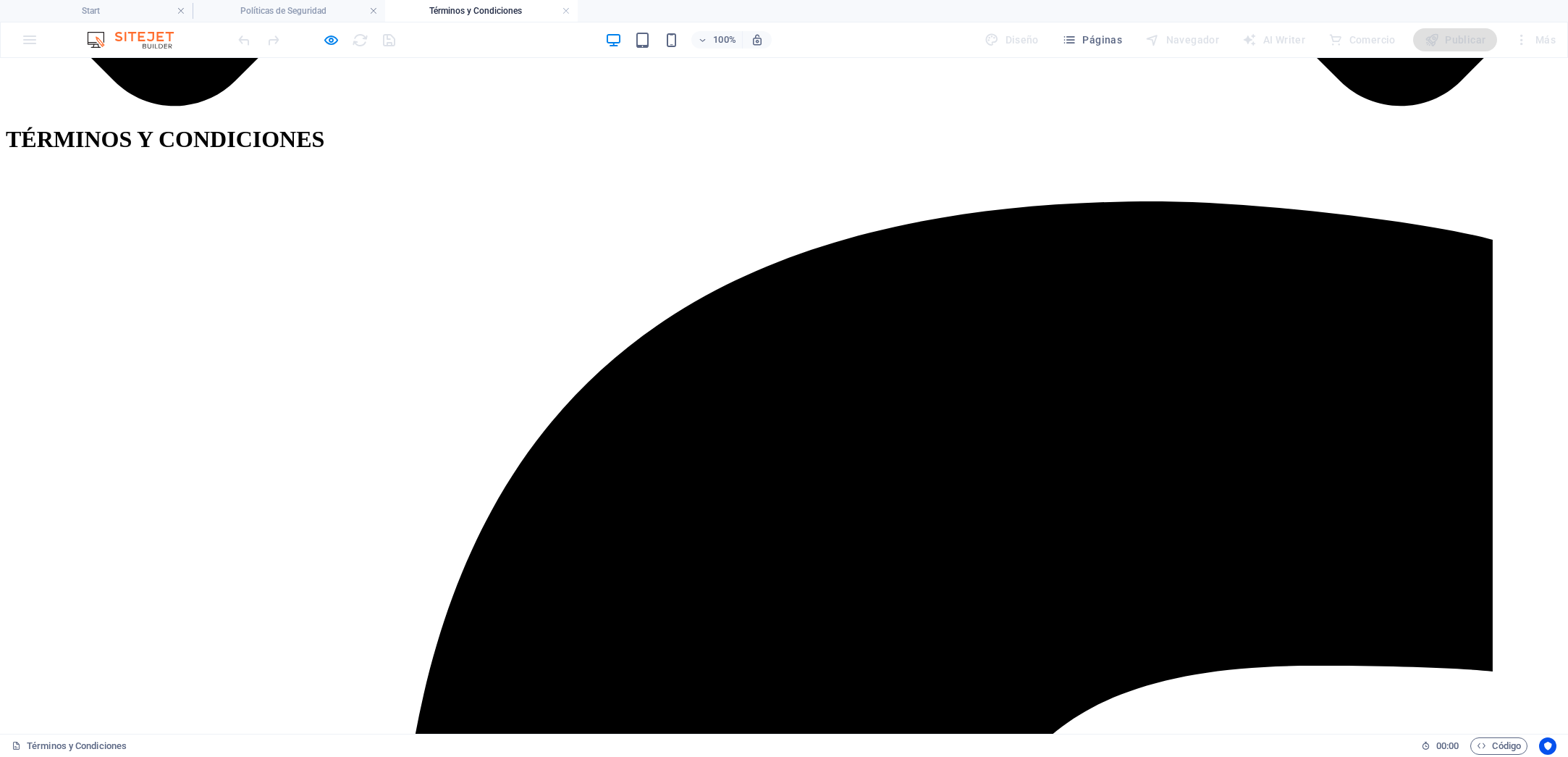
checkbox input "false"
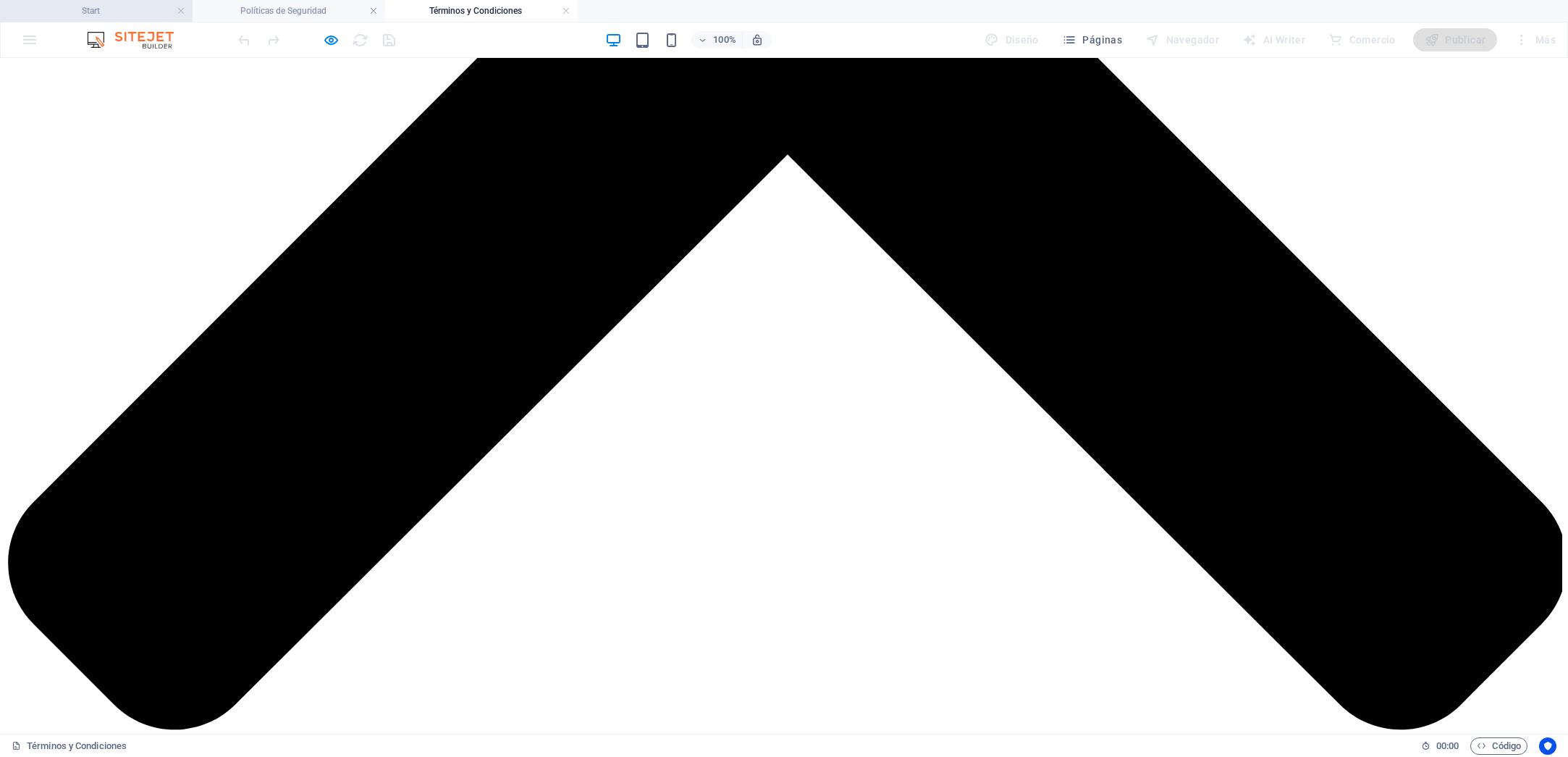
scroll to position [768, 0]
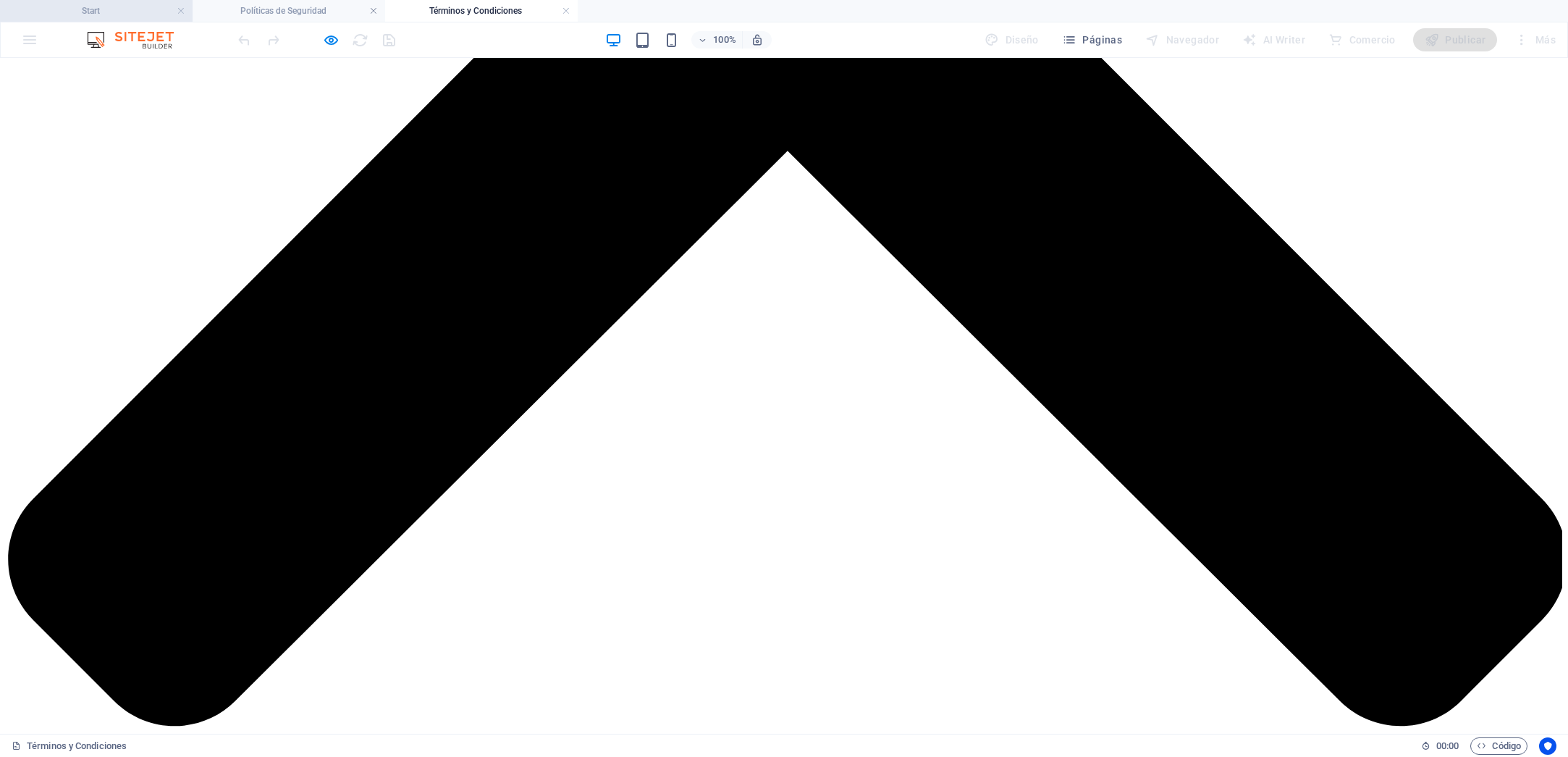
click at [99, 6] on h4 "Start" at bounding box center [96, 10] width 193 height 16
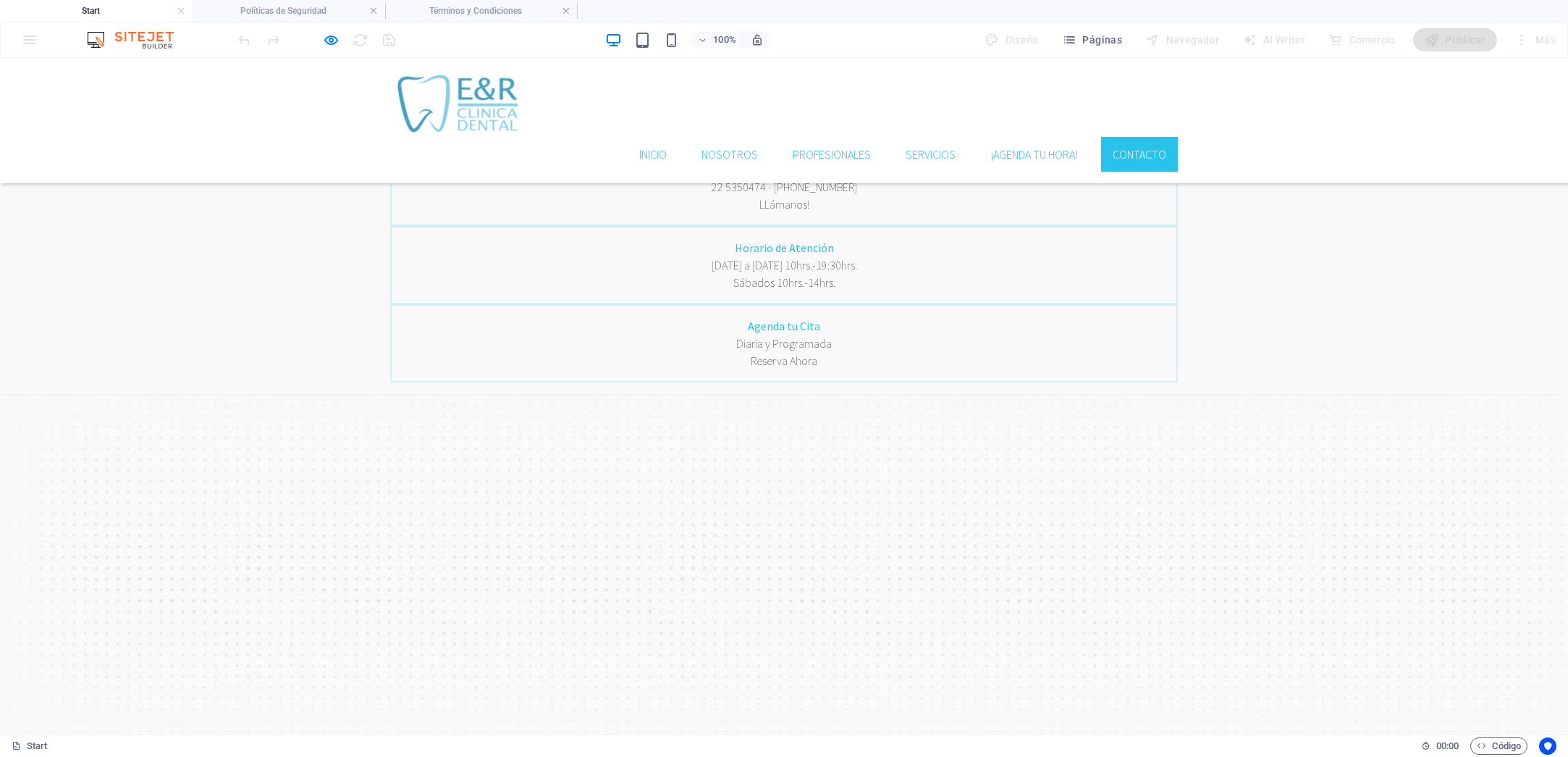
scroll to position [2983, 0]
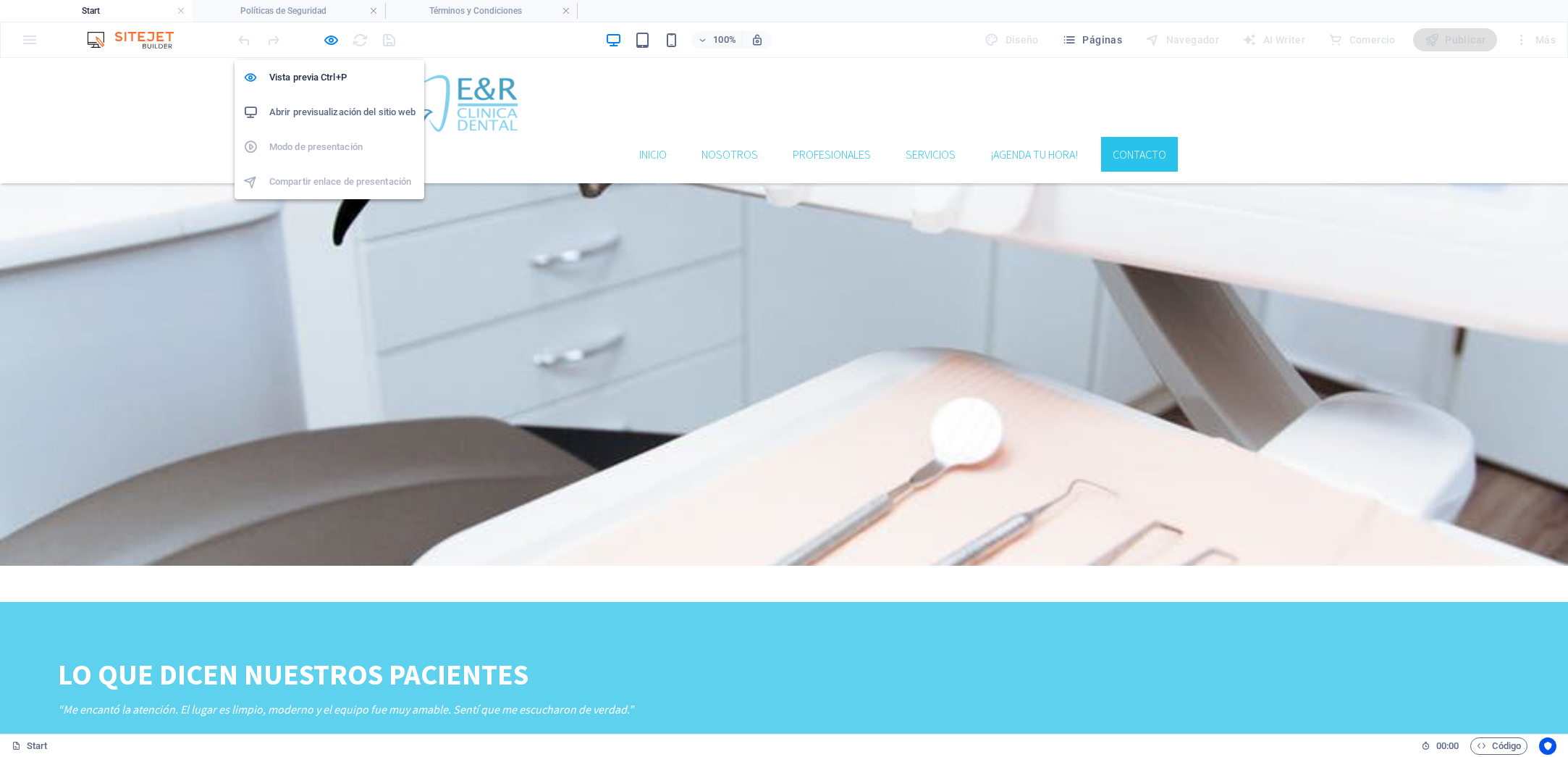
drag, startPoint x: 333, startPoint y: 42, endPoint x: 413, endPoint y: 100, distance: 98.8
click at [333, 42] on icon "button" at bounding box center [332, 41] width 17 height 17
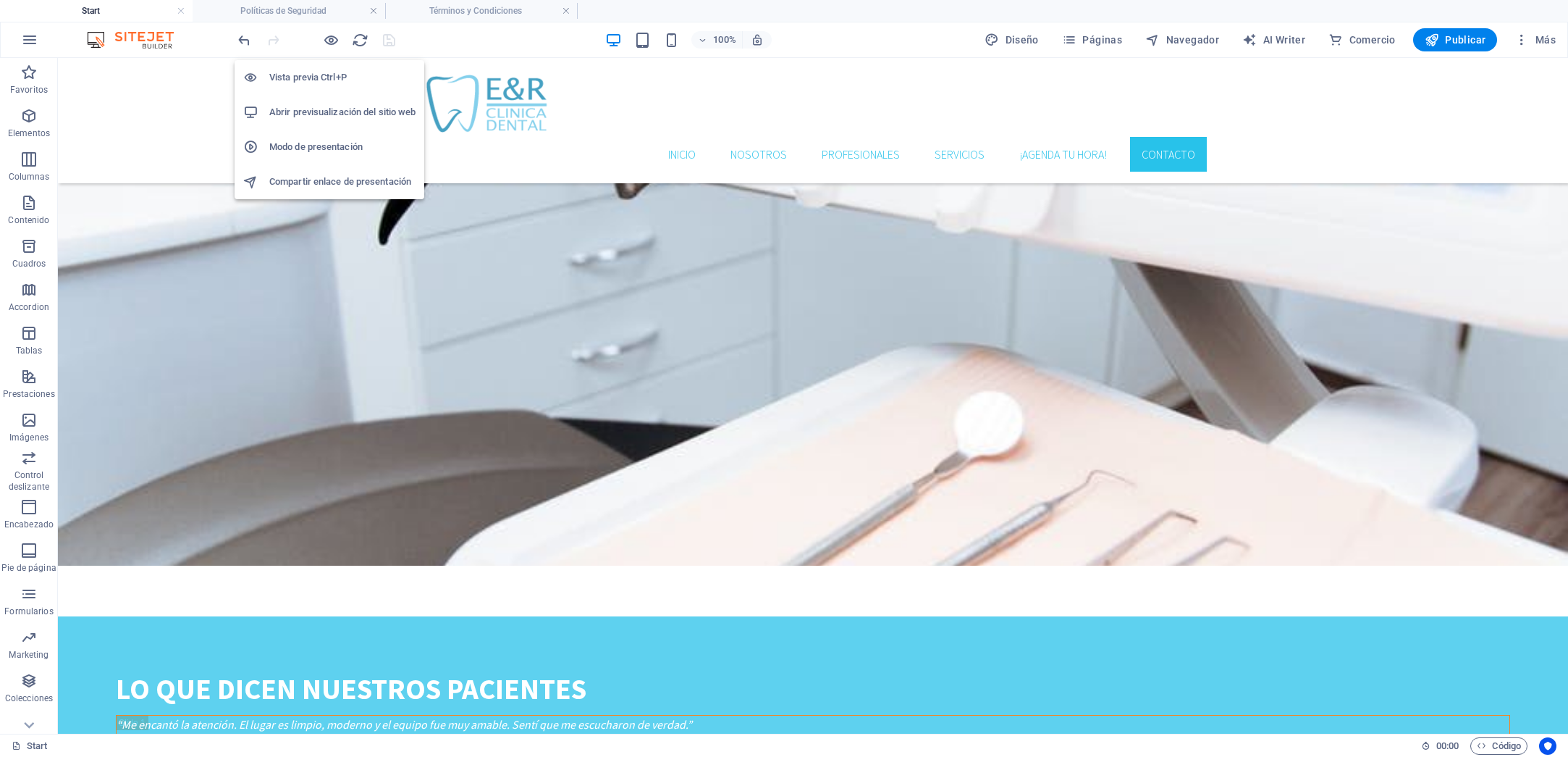
scroll to position [3013, 0]
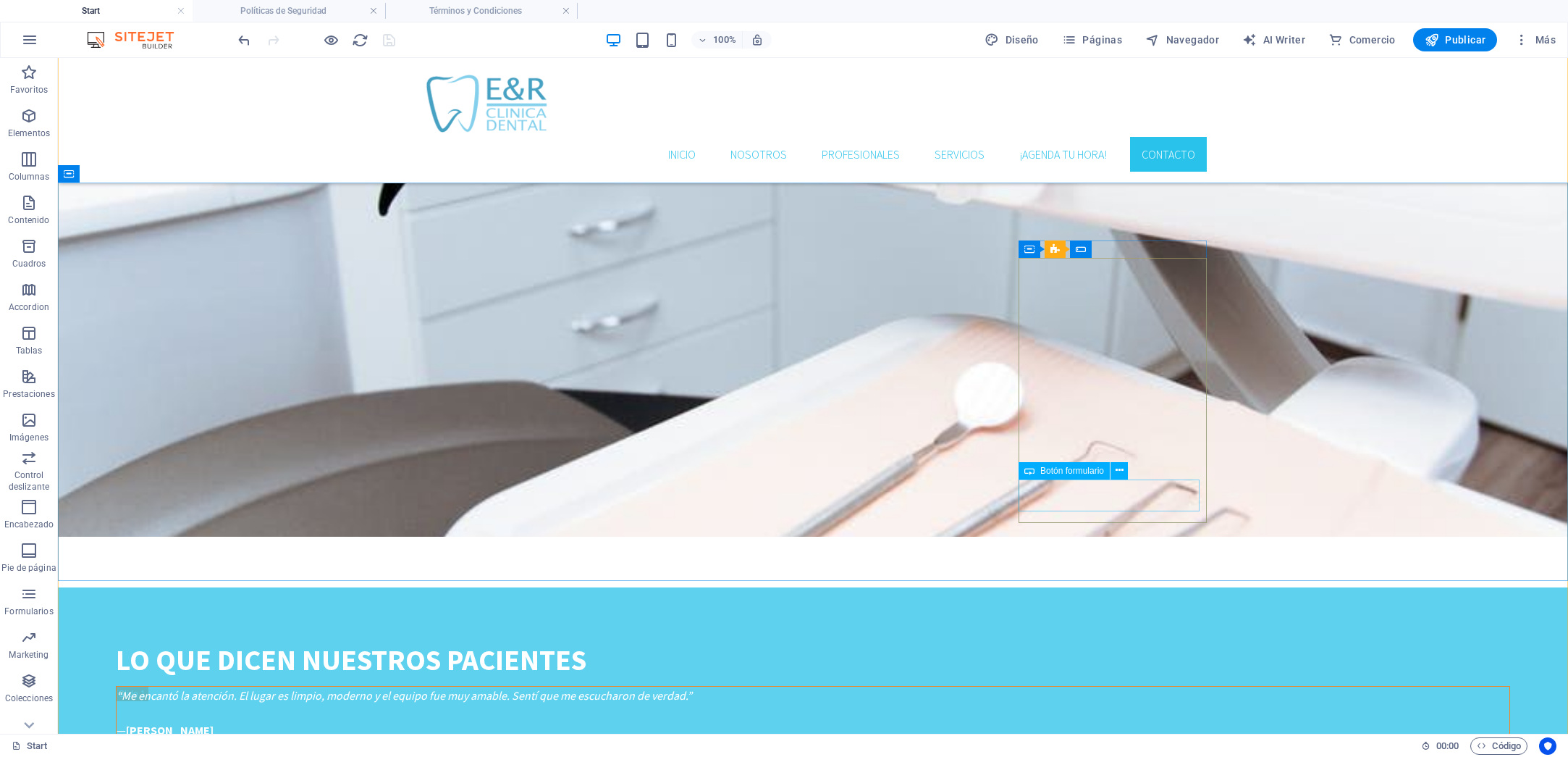
click at [1118, 472] on icon at bounding box center [1119, 470] width 8 height 15
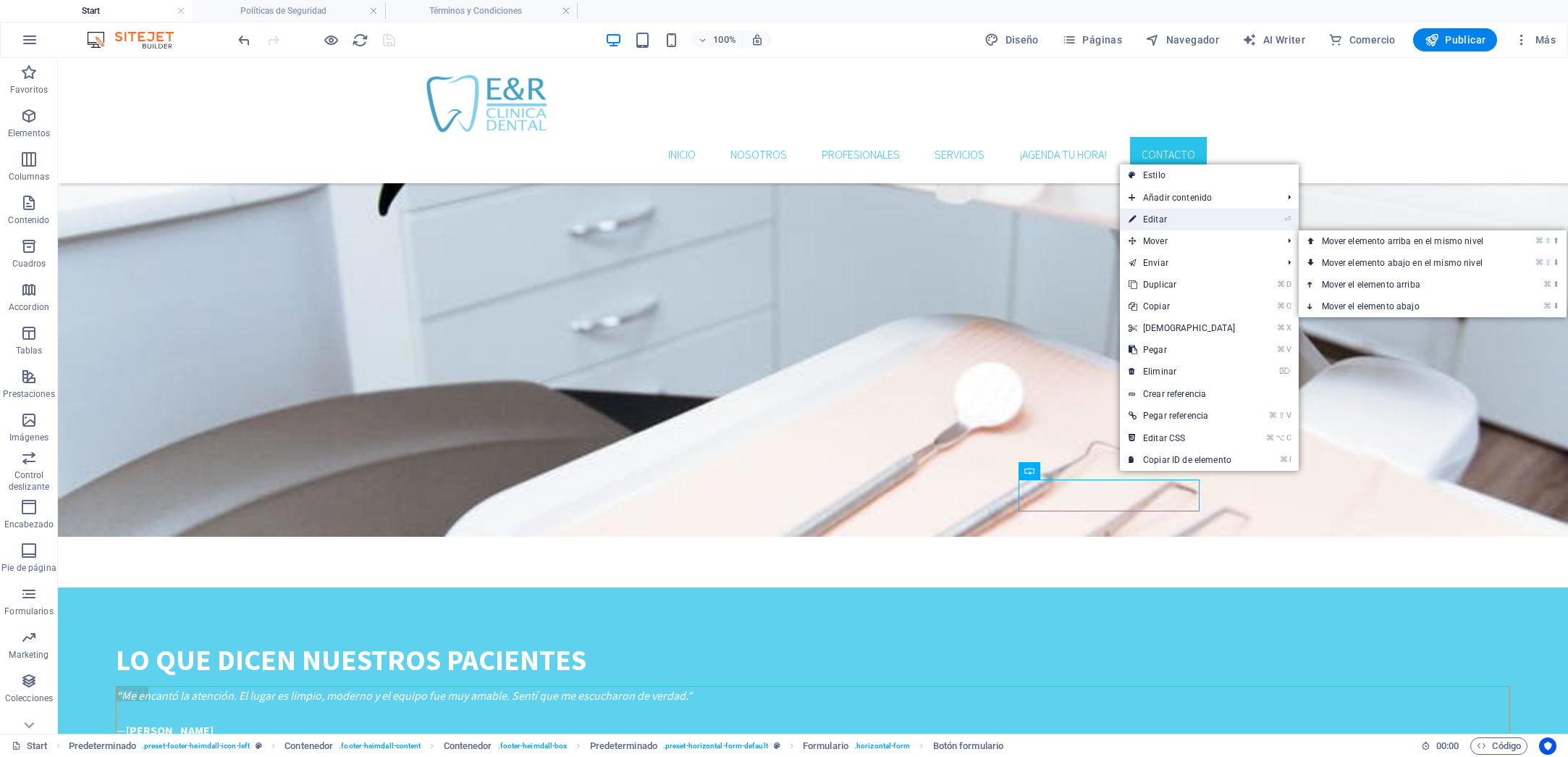
click at [1177, 225] on link "⏎ Editar" at bounding box center [1182, 220] width 125 height 22
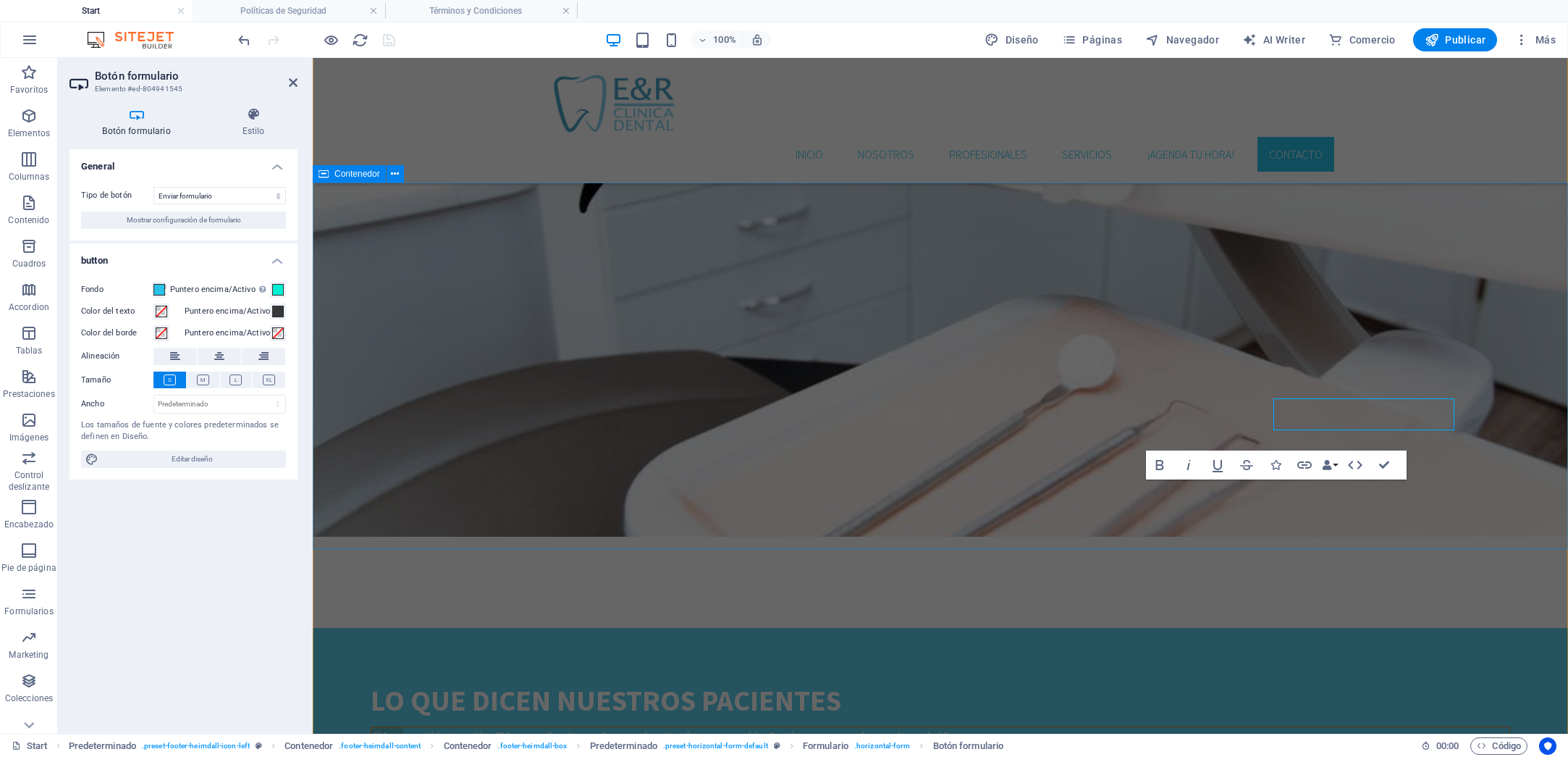
scroll to position [3093, 0]
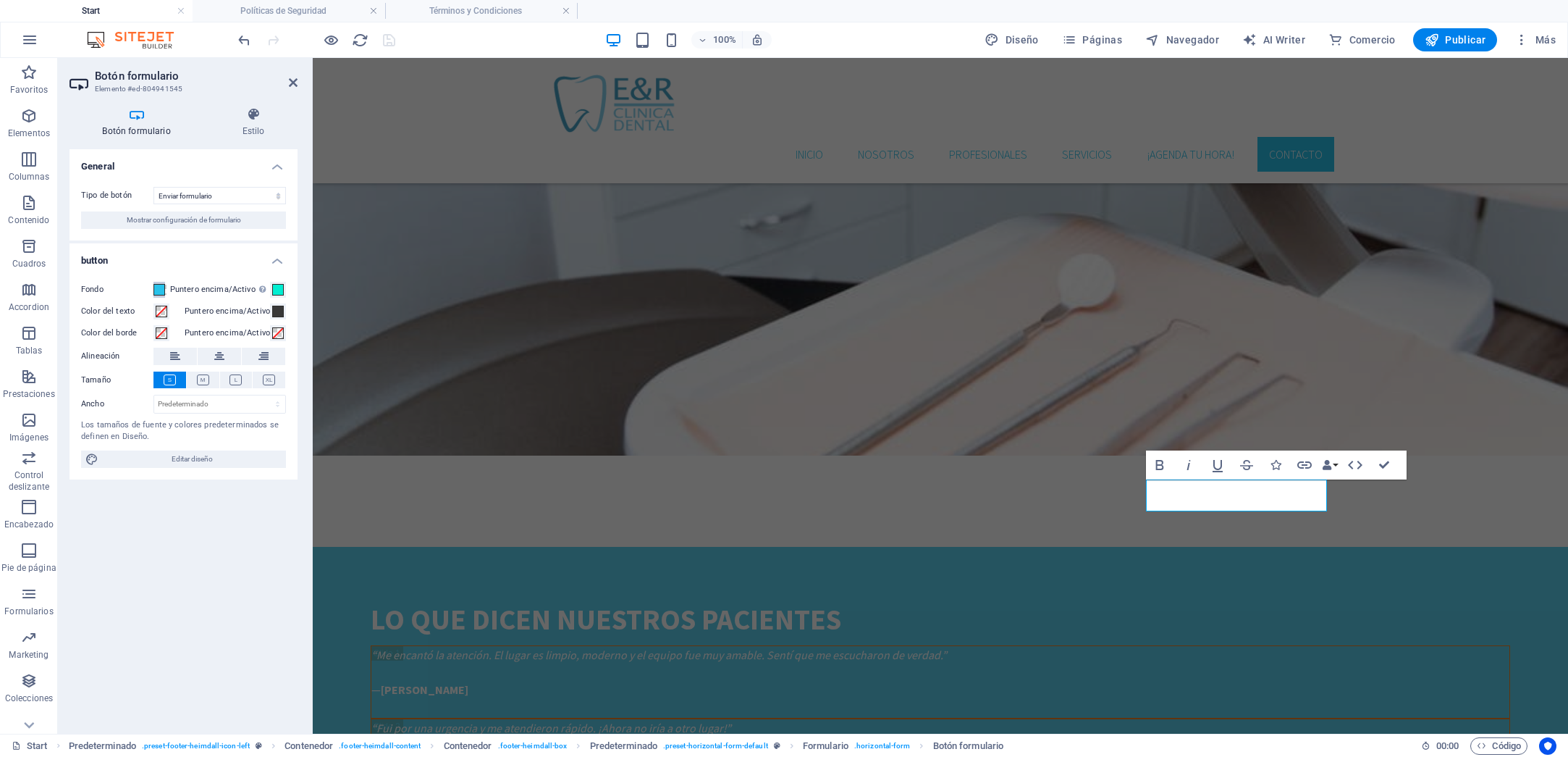
click at [159, 285] on span at bounding box center [160, 289] width 12 height 12
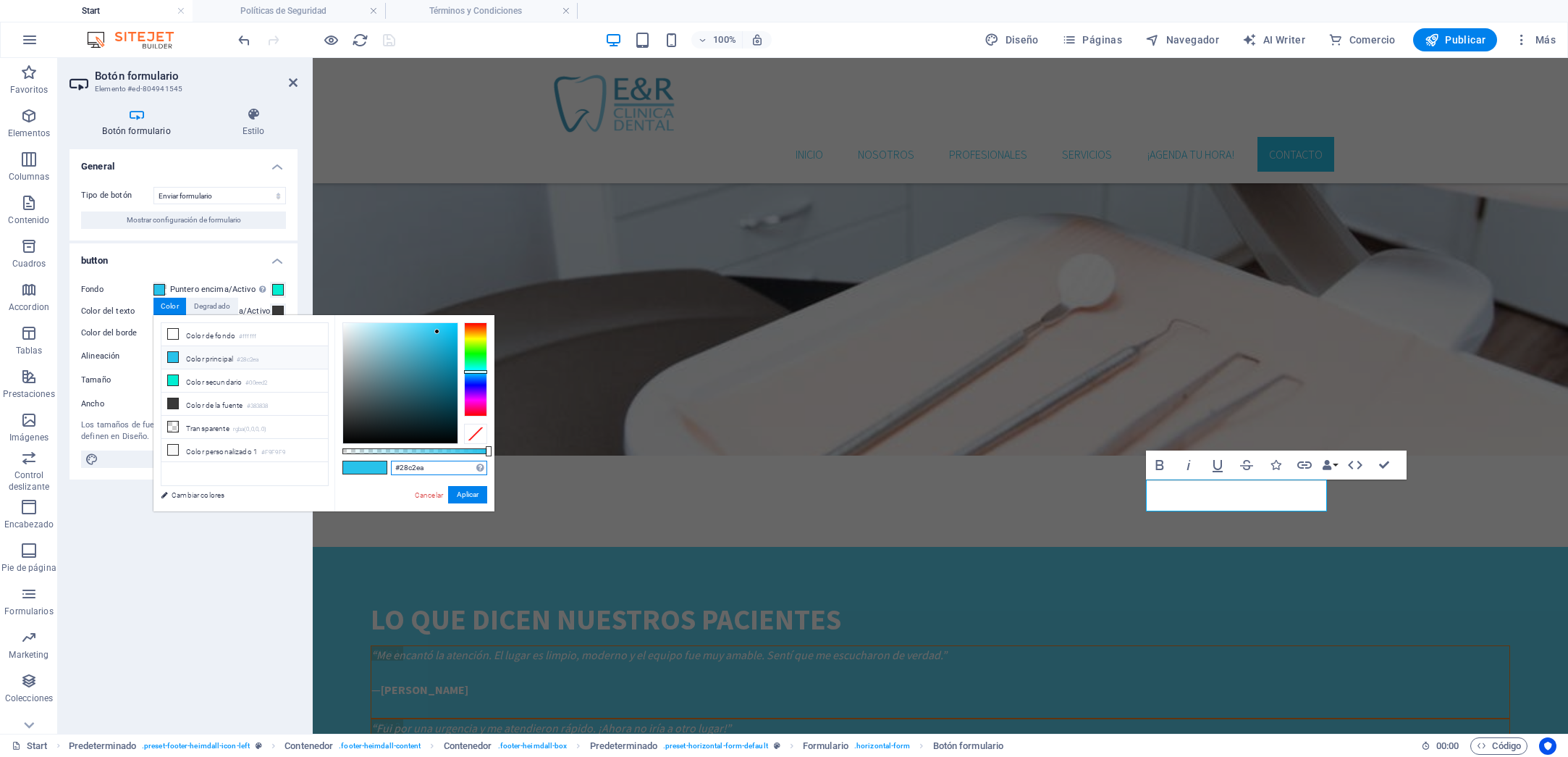
drag, startPoint x: 442, startPoint y: 467, endPoint x: 405, endPoint y: 468, distance: 37.0
click at [374, 468] on div "#28c2ea Formatos soportados #0852ed rgb(8, 82, 237) rgba(8, 82, 237, 90%) hsv(2…" at bounding box center [414, 518] width 160 height 407
click at [467, 496] on button "Aplicar" at bounding box center [468, 495] width 39 height 17
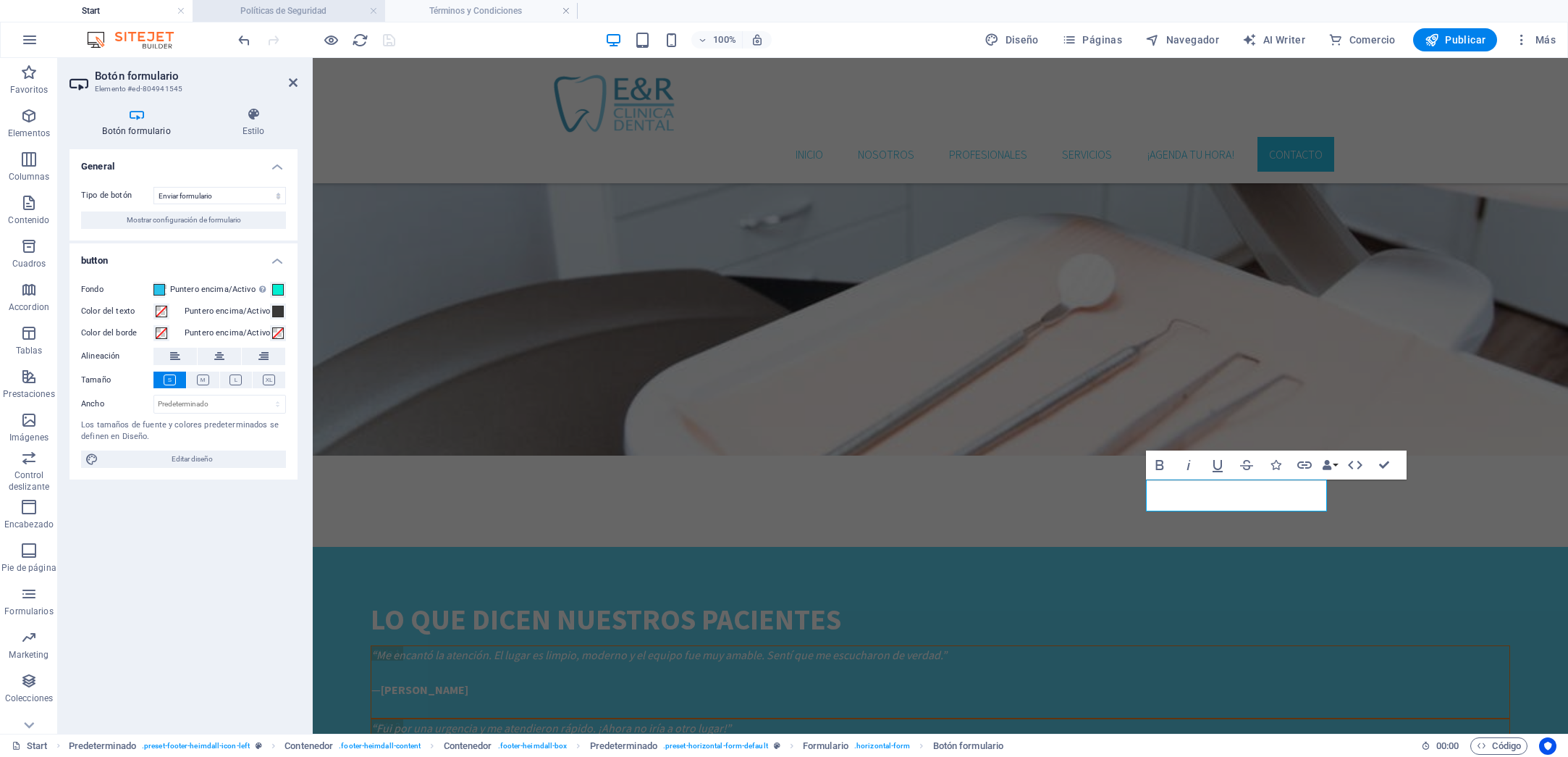
click at [295, 14] on h4 "Políticas de Seguridad" at bounding box center [288, 10] width 193 height 16
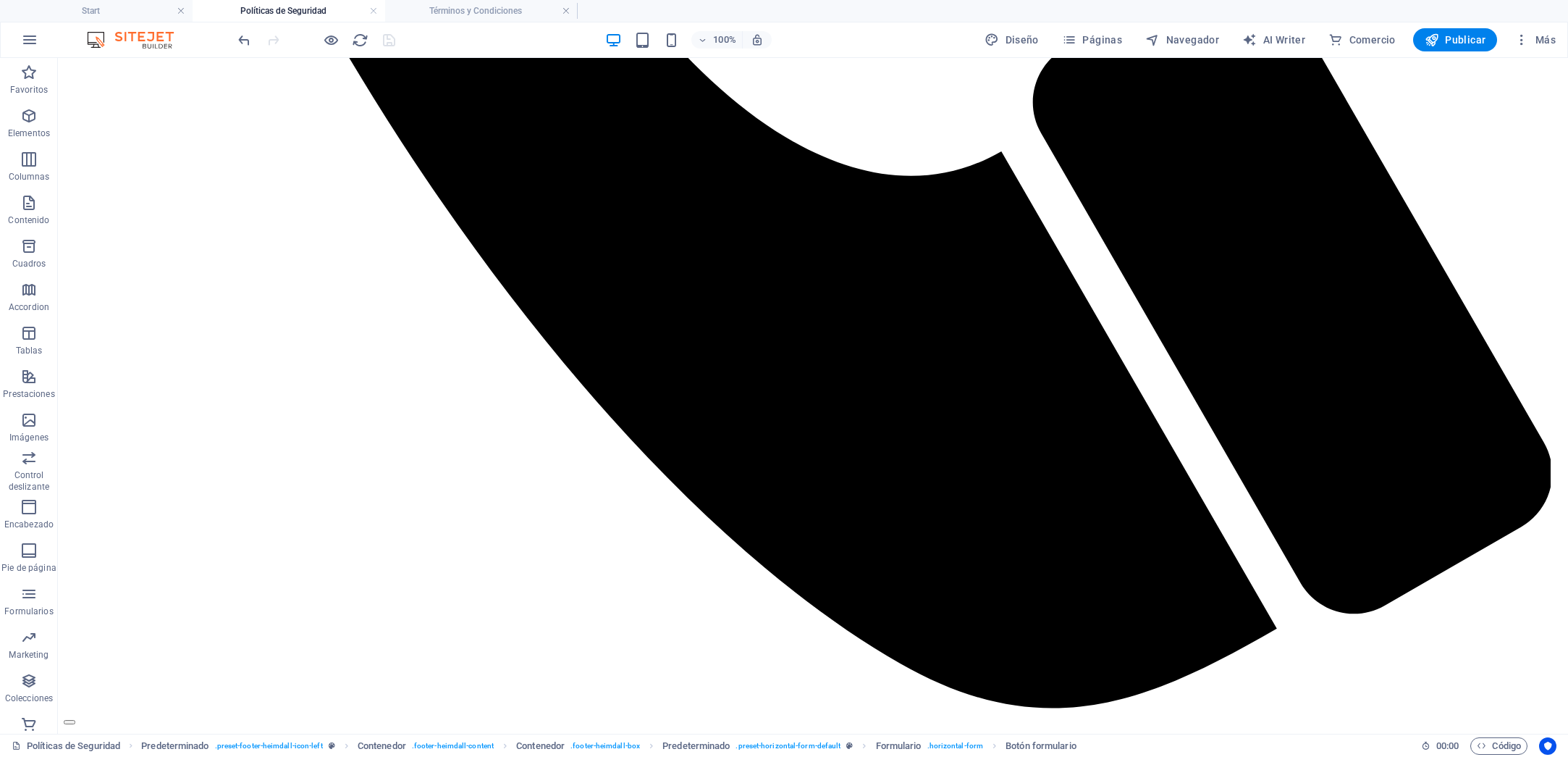
scroll to position [0, 0]
click at [417, 10] on h4 "Términos y Condiciones" at bounding box center [481, 10] width 193 height 16
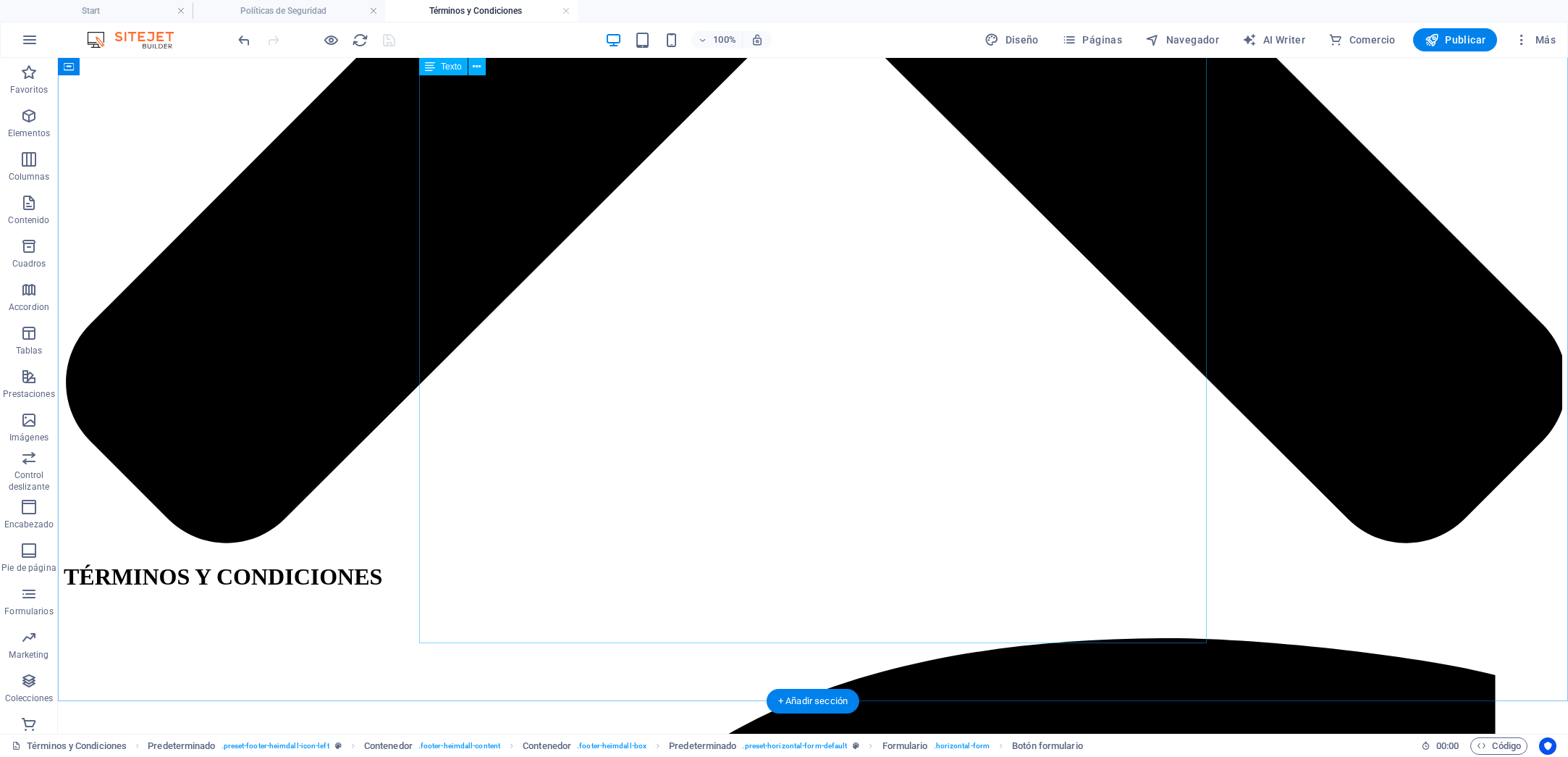
scroll to position [1632, 0]
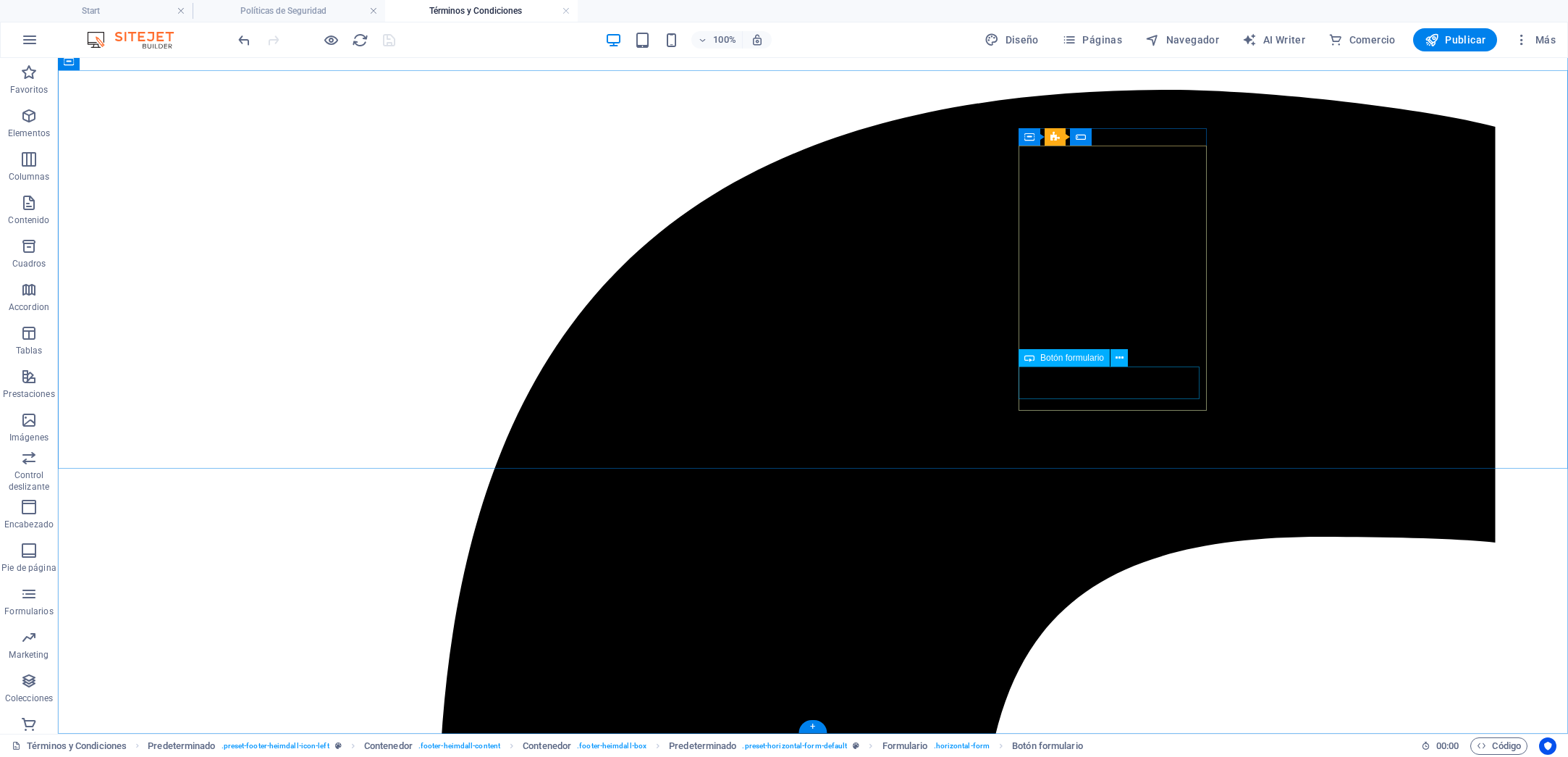
click at [1123, 362] on icon at bounding box center [1119, 358] width 8 height 15
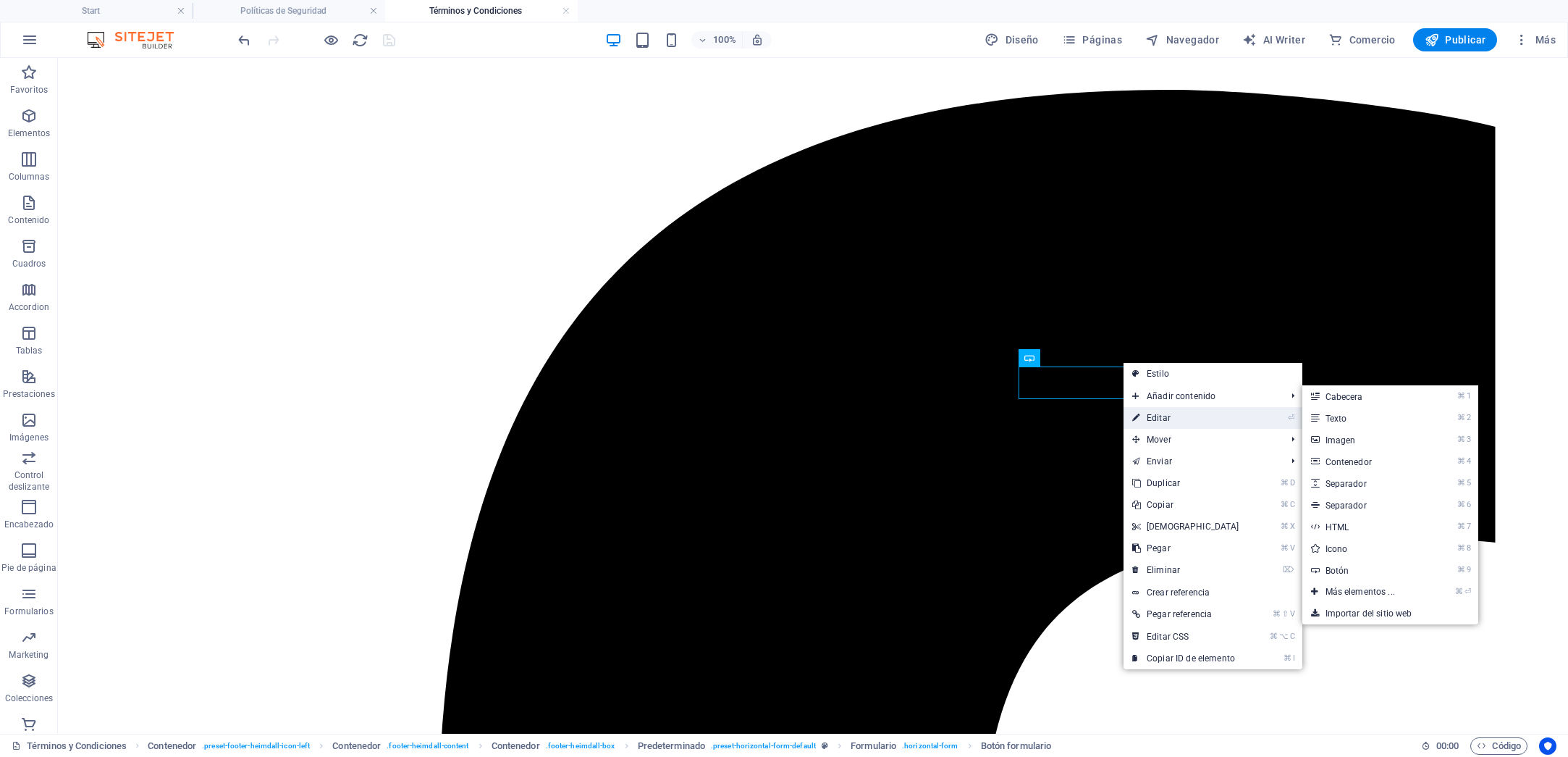
click at [1153, 415] on link "⏎ Editar" at bounding box center [1185, 418] width 125 height 22
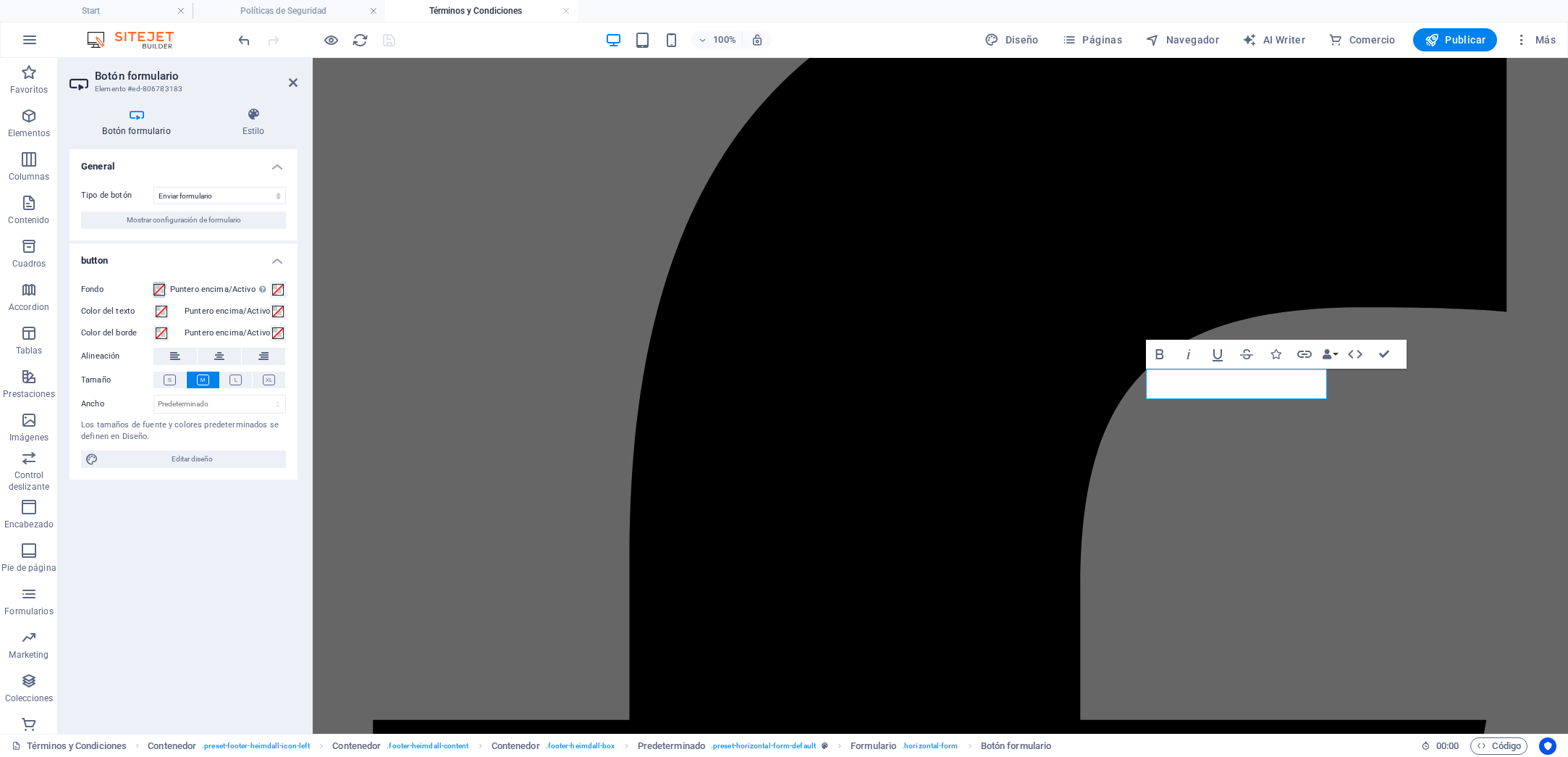
click at [165, 290] on span at bounding box center [160, 289] width 12 height 12
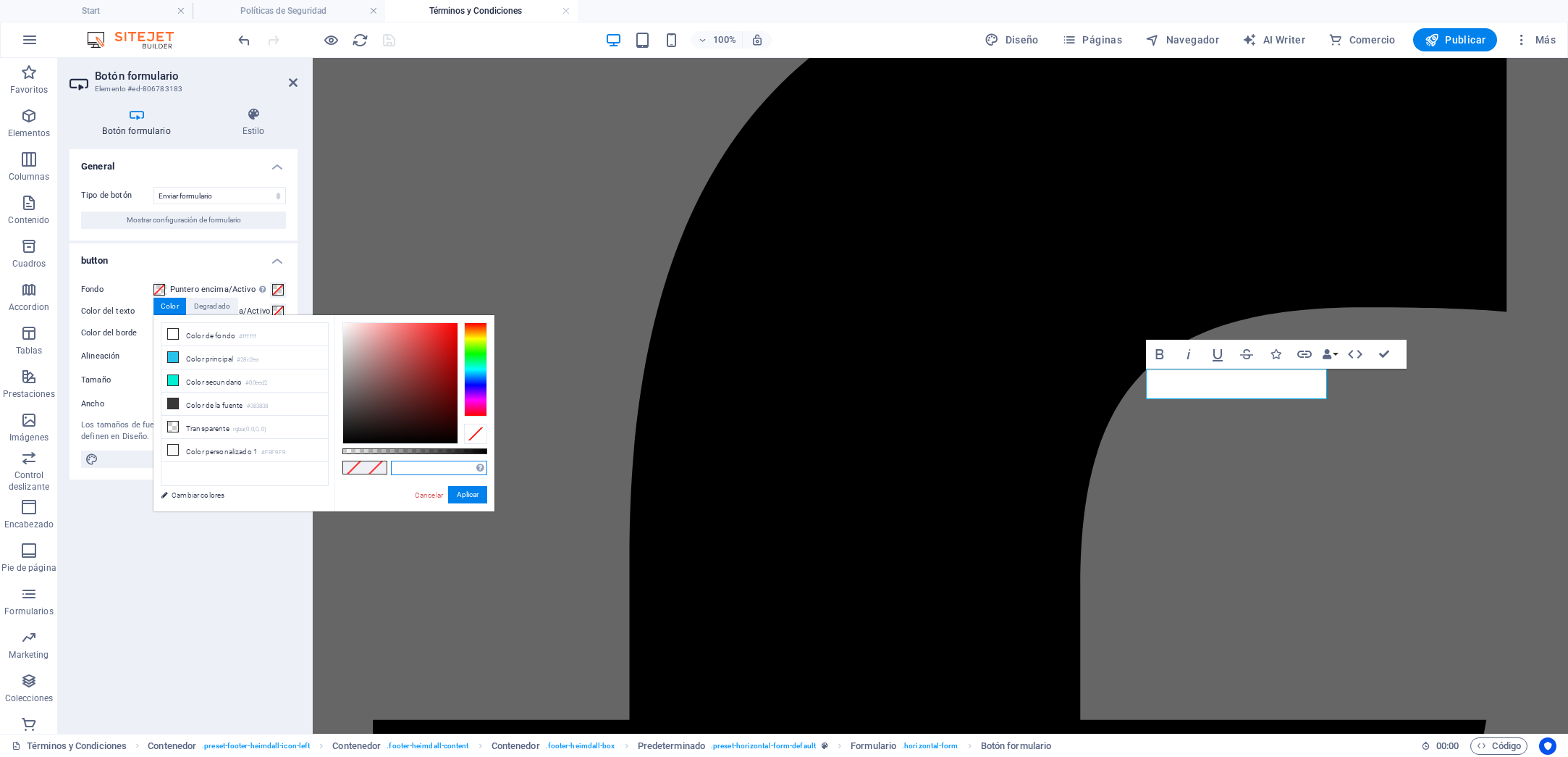
paste input "#28c2ea"
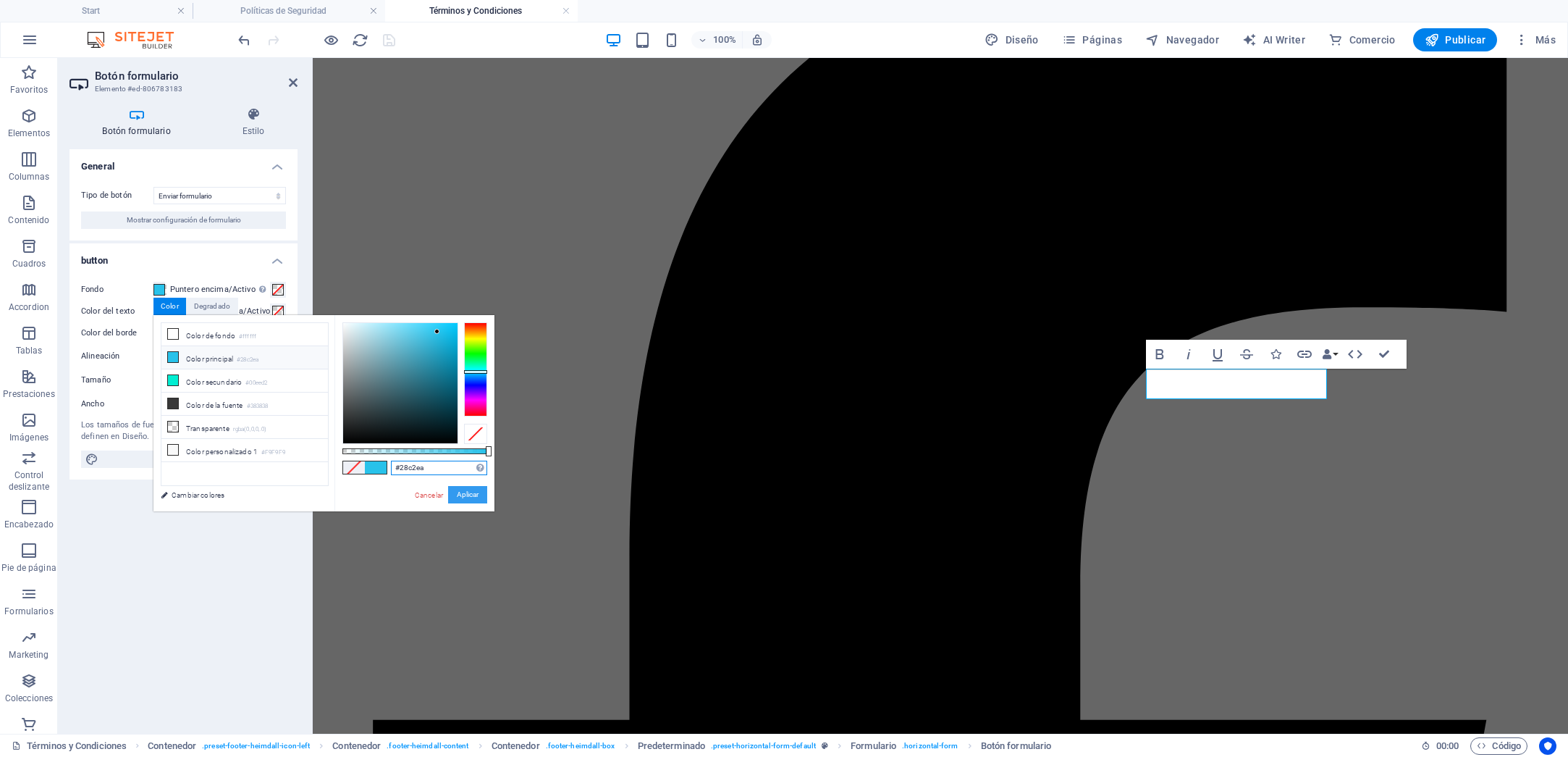
type input "#28c2ea"
drag, startPoint x: 461, startPoint y: 496, endPoint x: 148, endPoint y: 438, distance: 318.3
click at [461, 496] on button "Aplicar" at bounding box center [468, 495] width 39 height 17
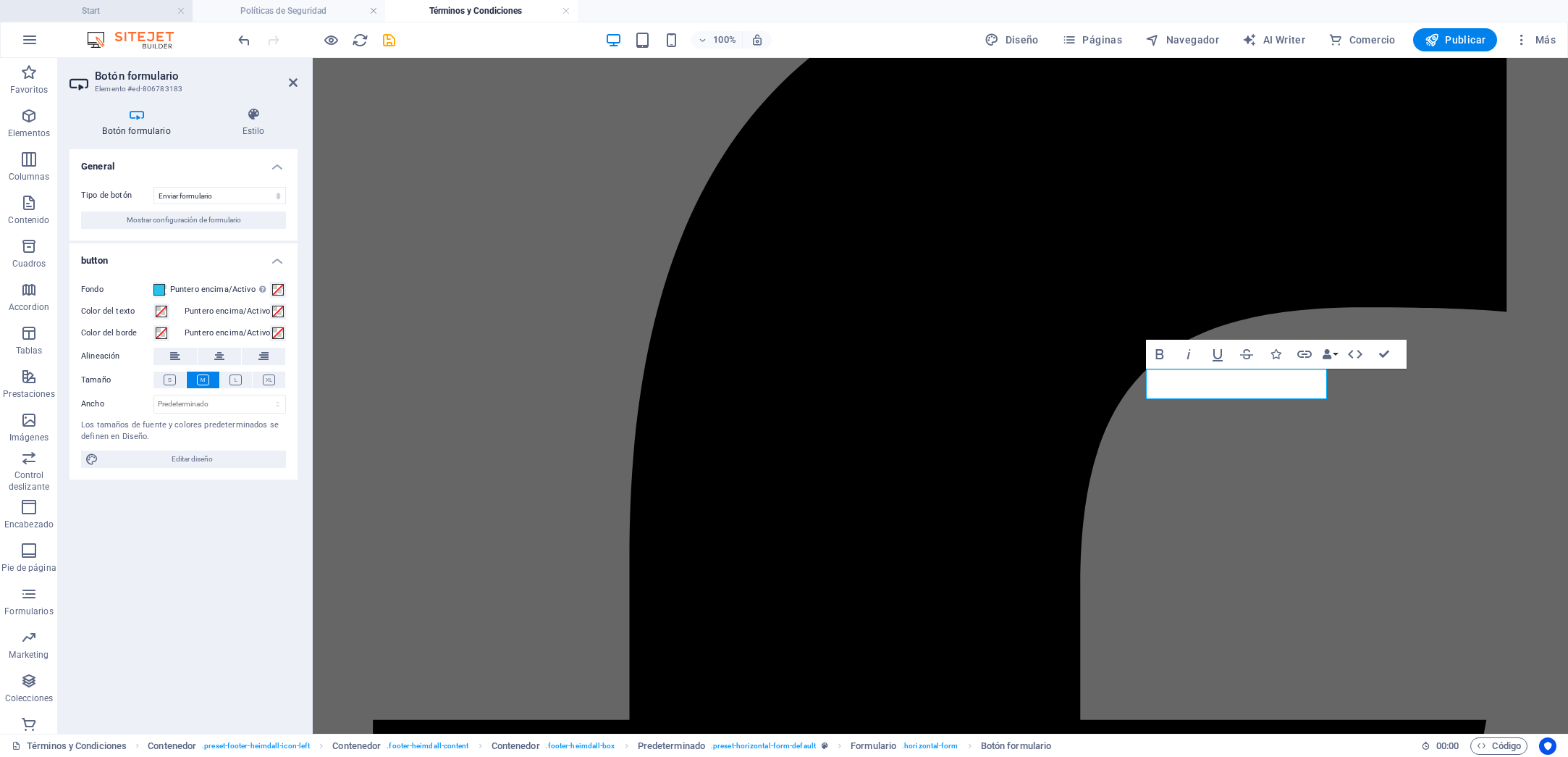
click at [140, 15] on h4 "Start" at bounding box center [96, 10] width 193 height 16
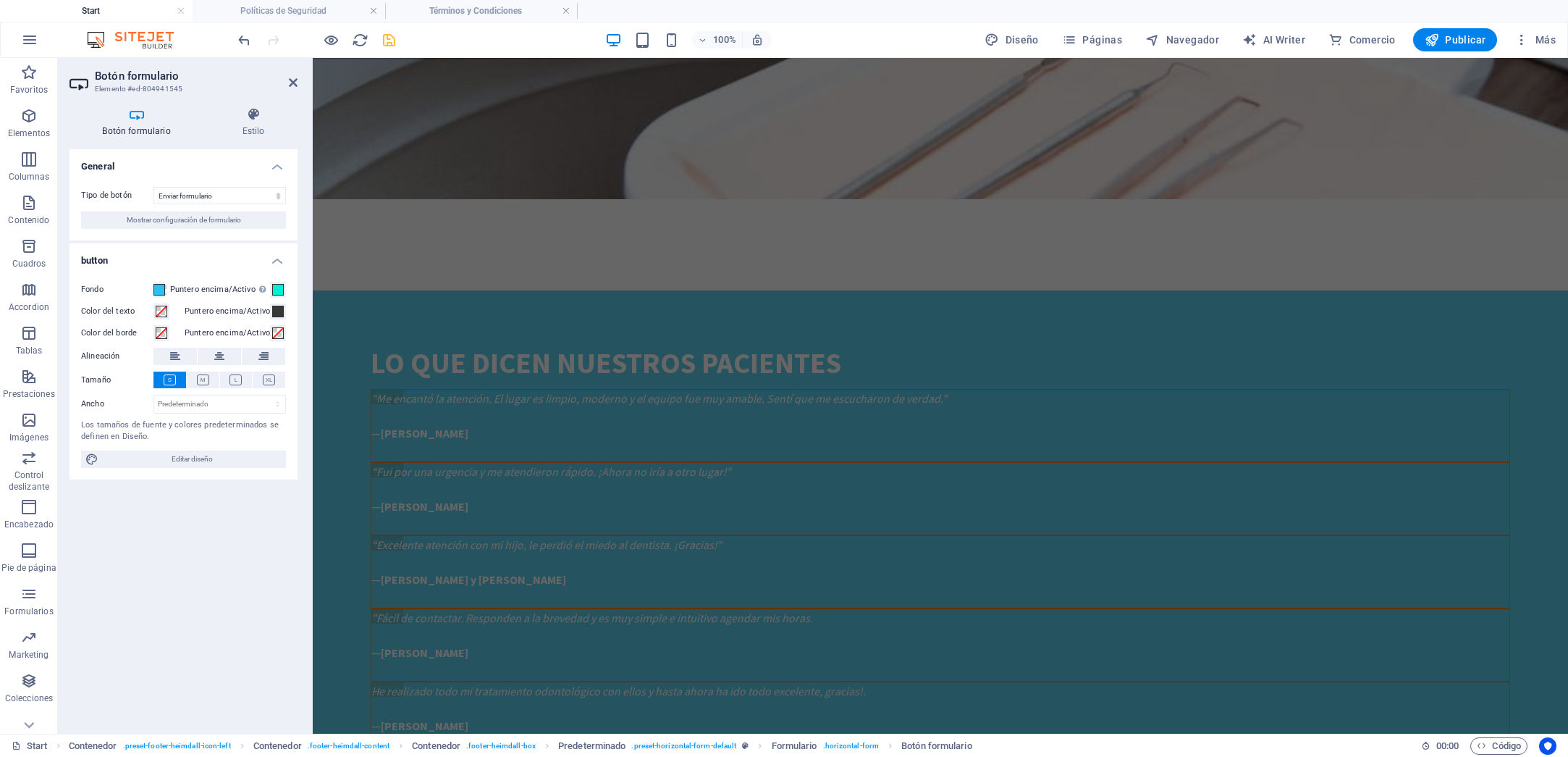
scroll to position [0, 0]
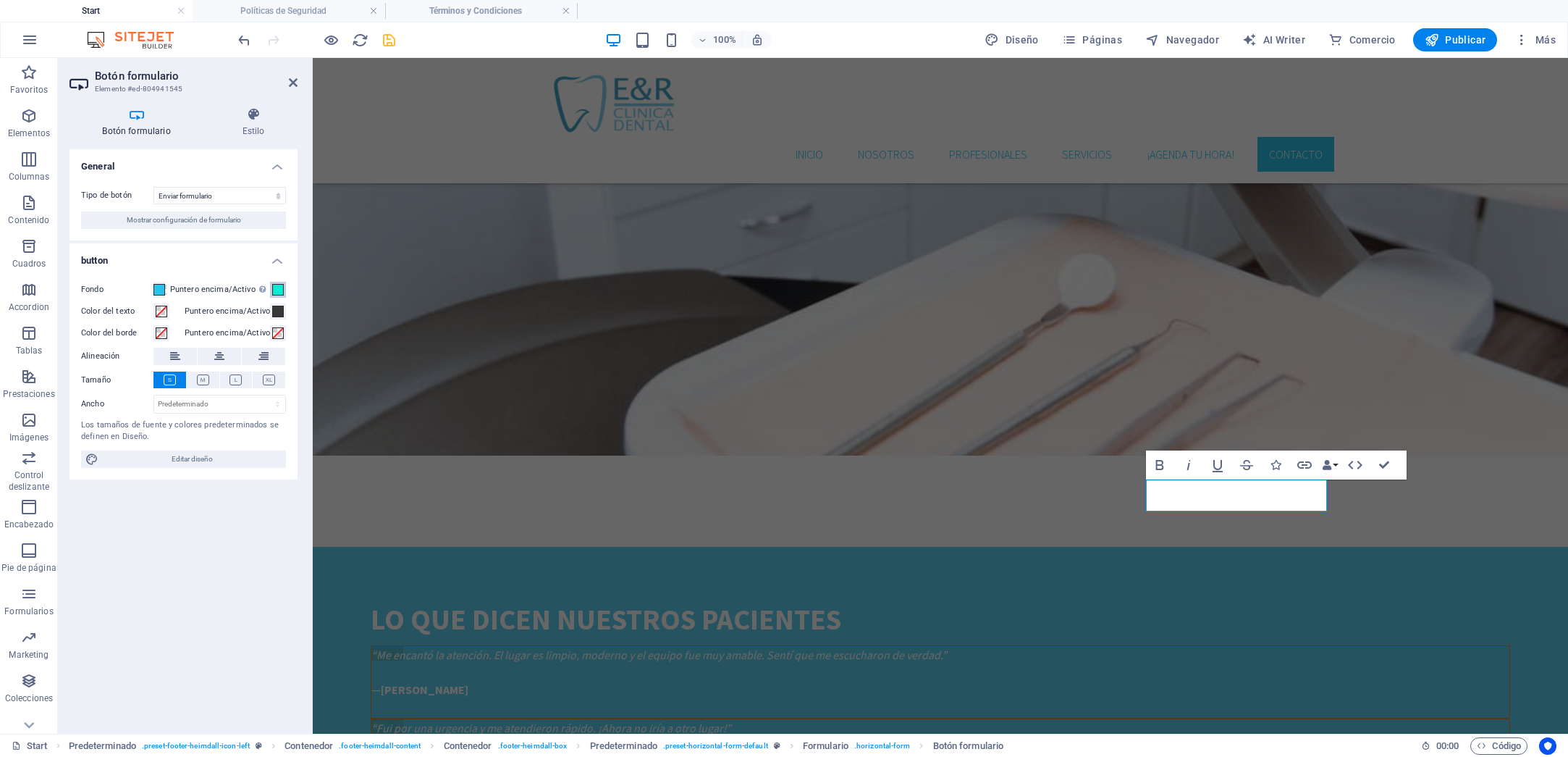
click at [283, 289] on span at bounding box center [278, 289] width 12 height 12
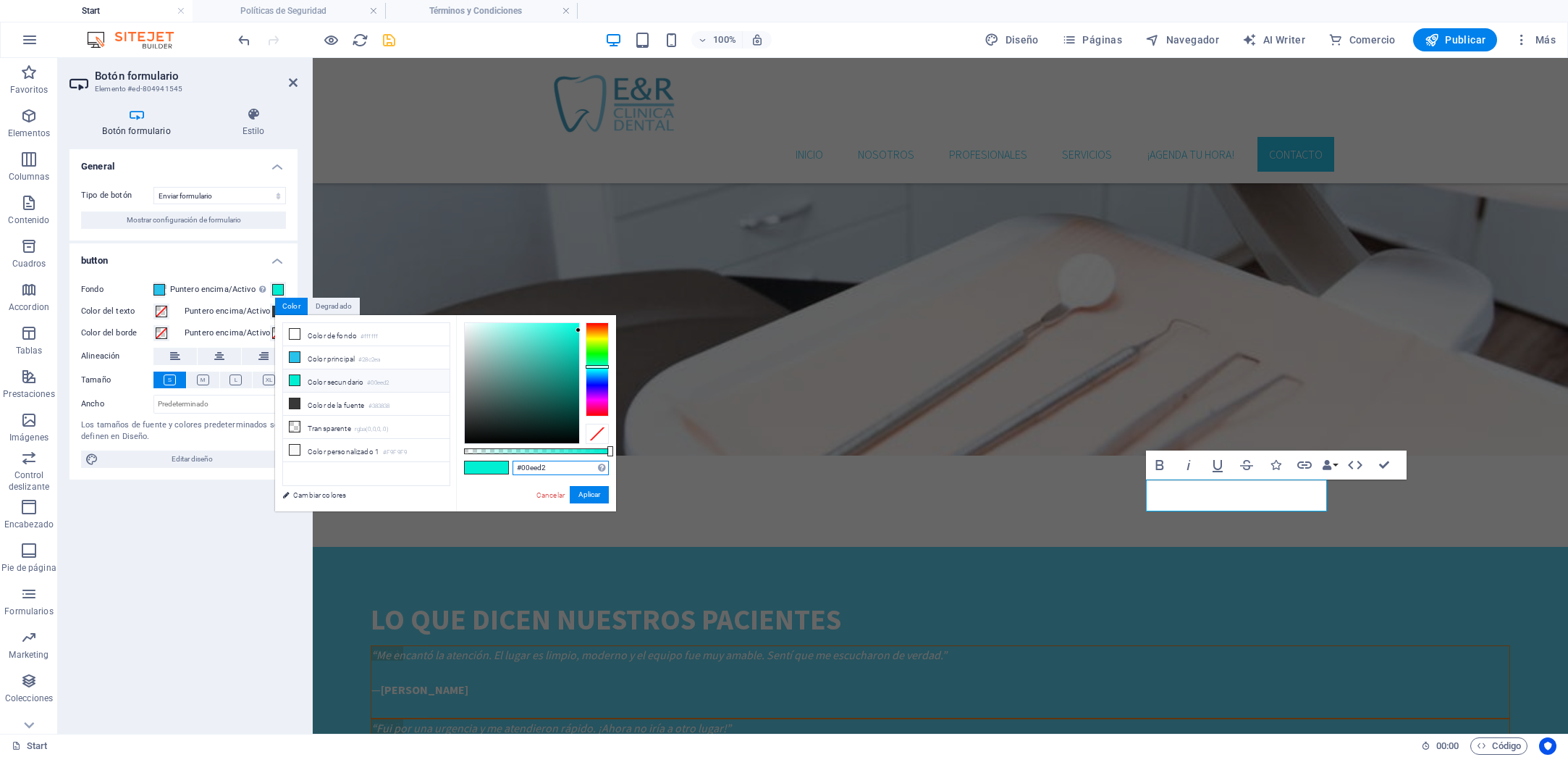
click at [532, 468] on input "#00eed2" at bounding box center [560, 468] width 96 height 14
click at [533, 468] on input "#00eed2" at bounding box center [560, 468] width 96 height 14
click at [552, 470] on input "#00eed2" at bounding box center [560, 468] width 96 height 14
drag, startPoint x: 553, startPoint y: 470, endPoint x: 514, endPoint y: 470, distance: 39.0
click at [515, 470] on input "#00eed2" at bounding box center [560, 468] width 96 height 14
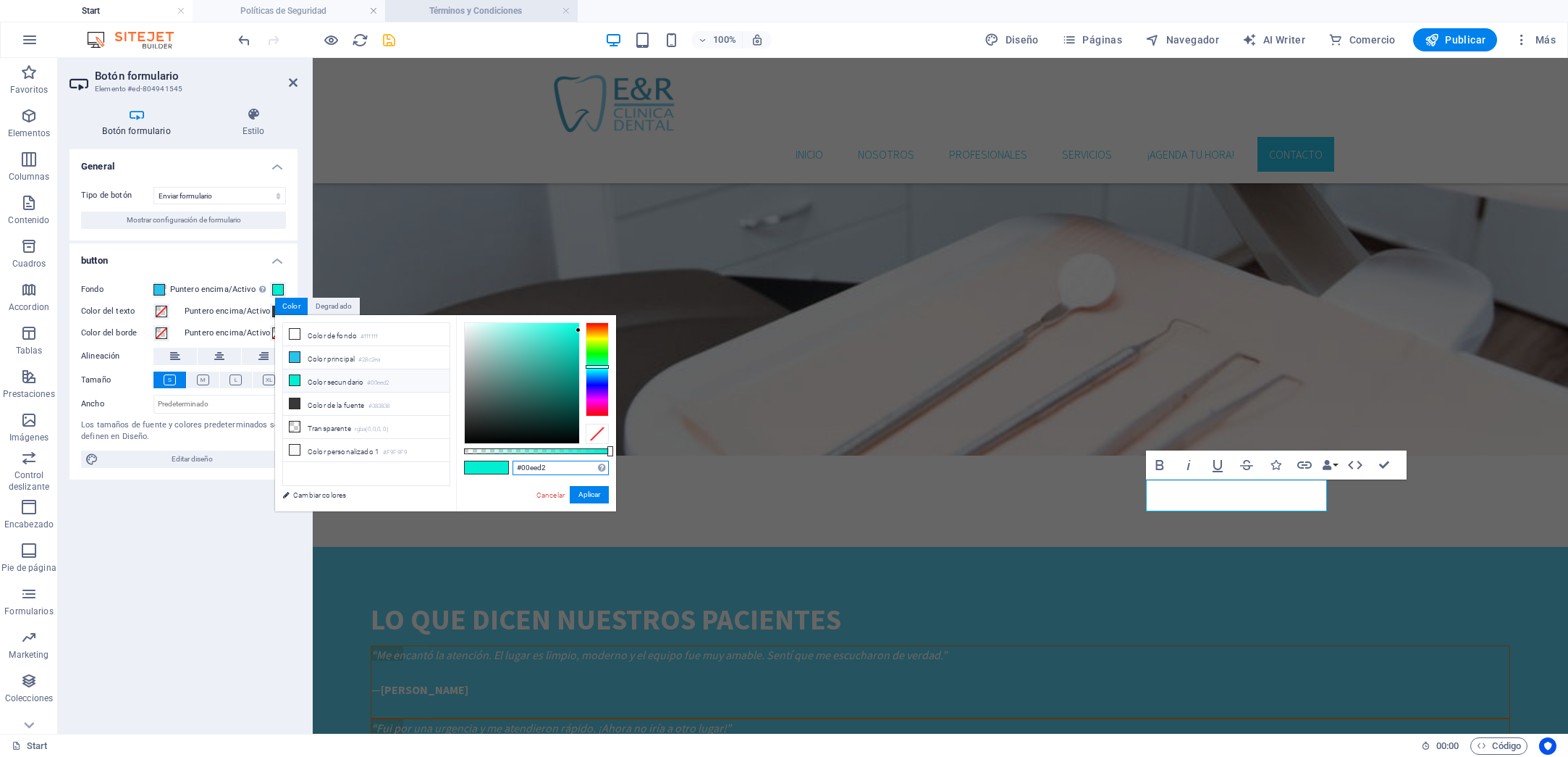
click at [476, 13] on h4 "Términos y Condiciones" at bounding box center [481, 10] width 193 height 16
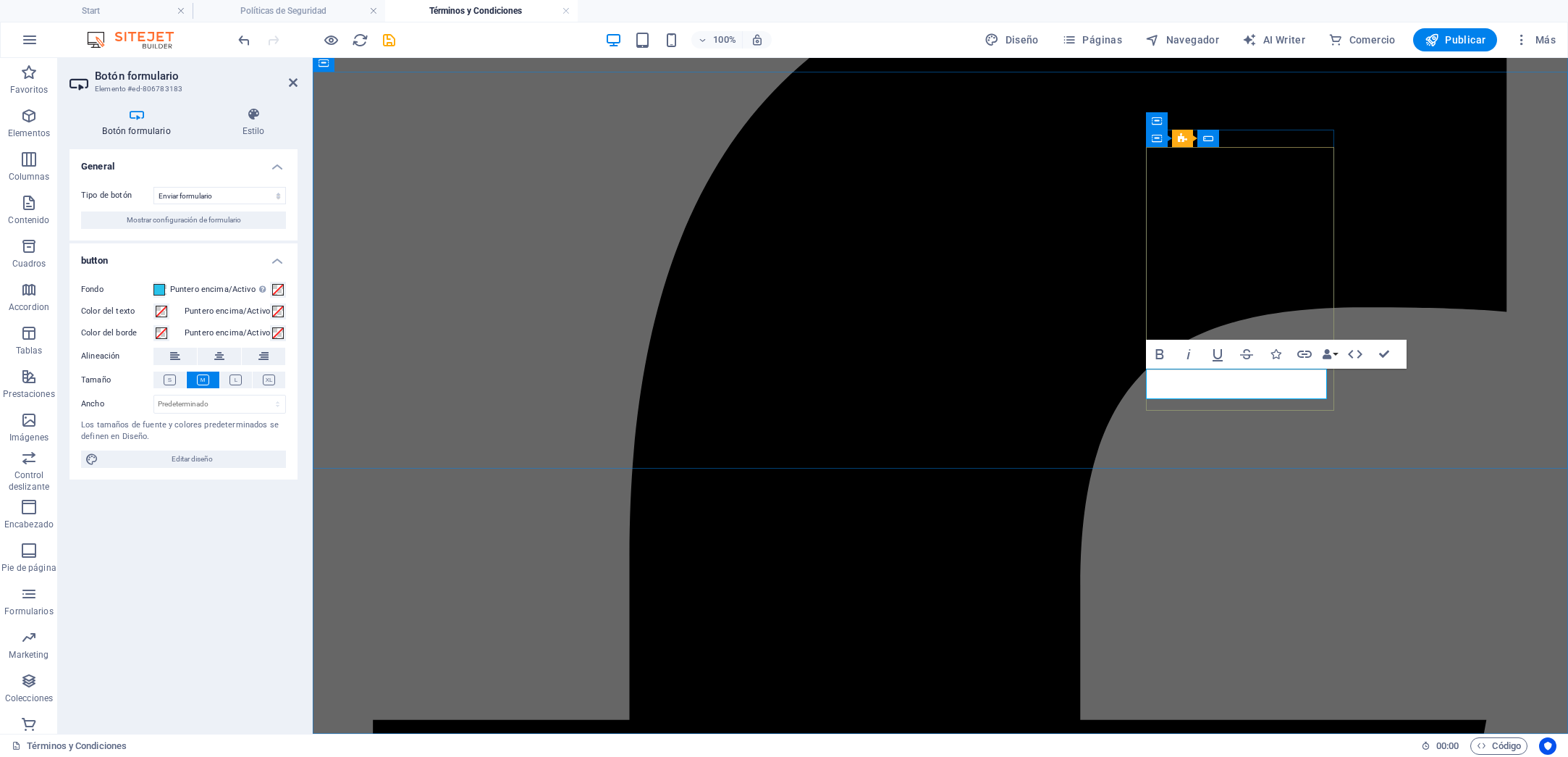
click at [283, 290] on span at bounding box center [278, 289] width 12 height 12
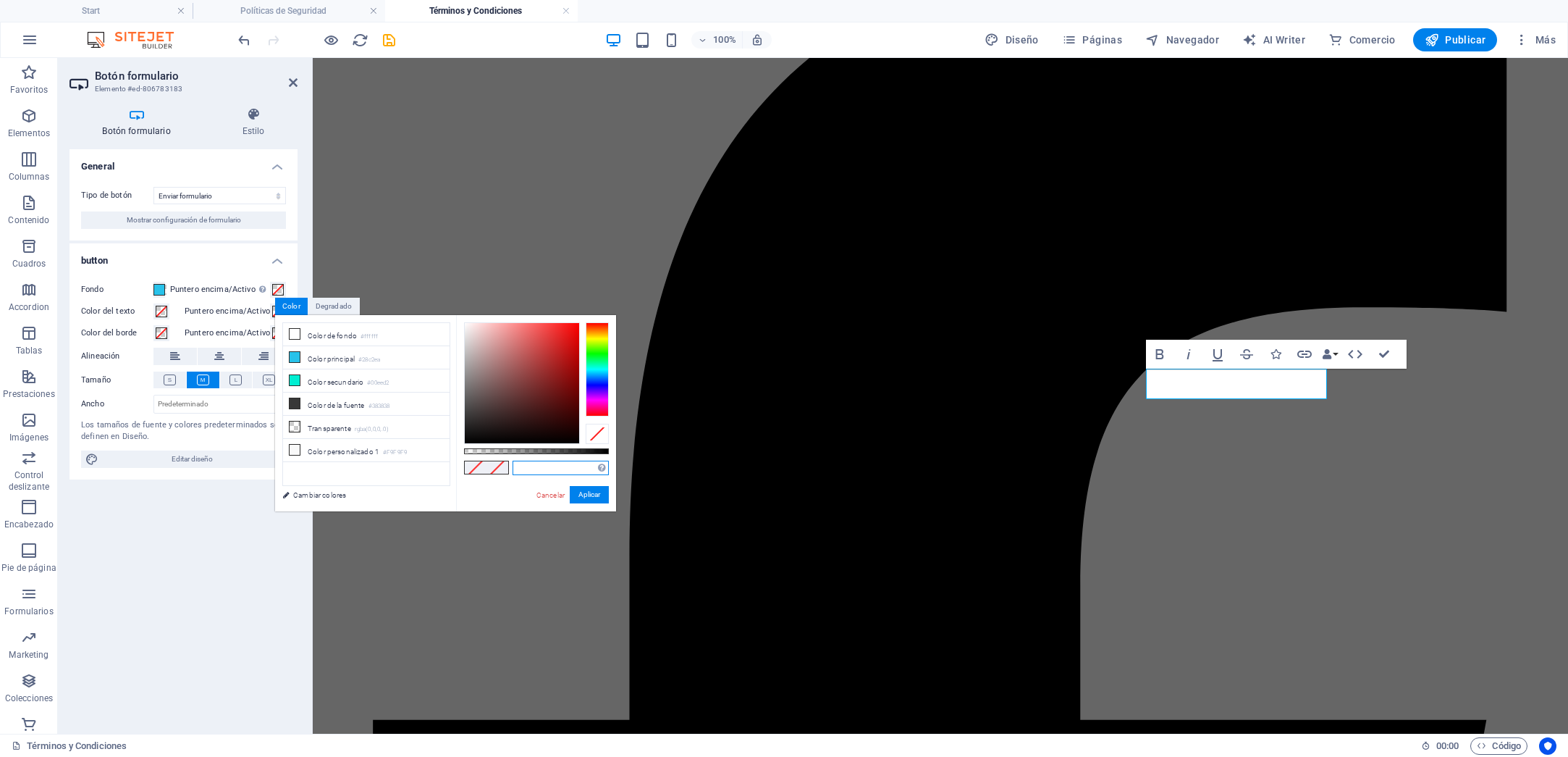
paste input "#00eed2"
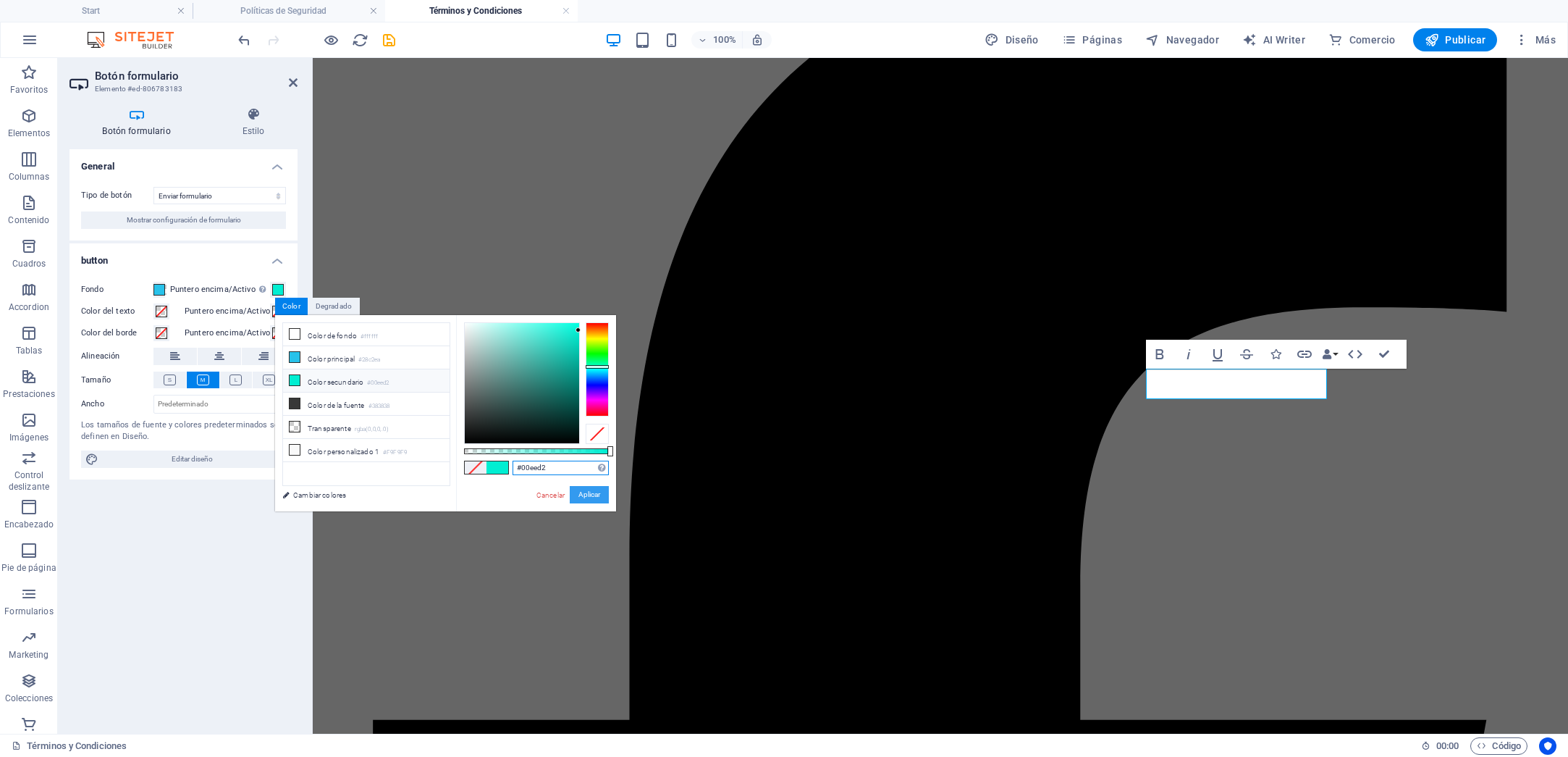
type input "#00eed2"
click at [589, 496] on button "Aplicar" at bounding box center [590, 495] width 39 height 17
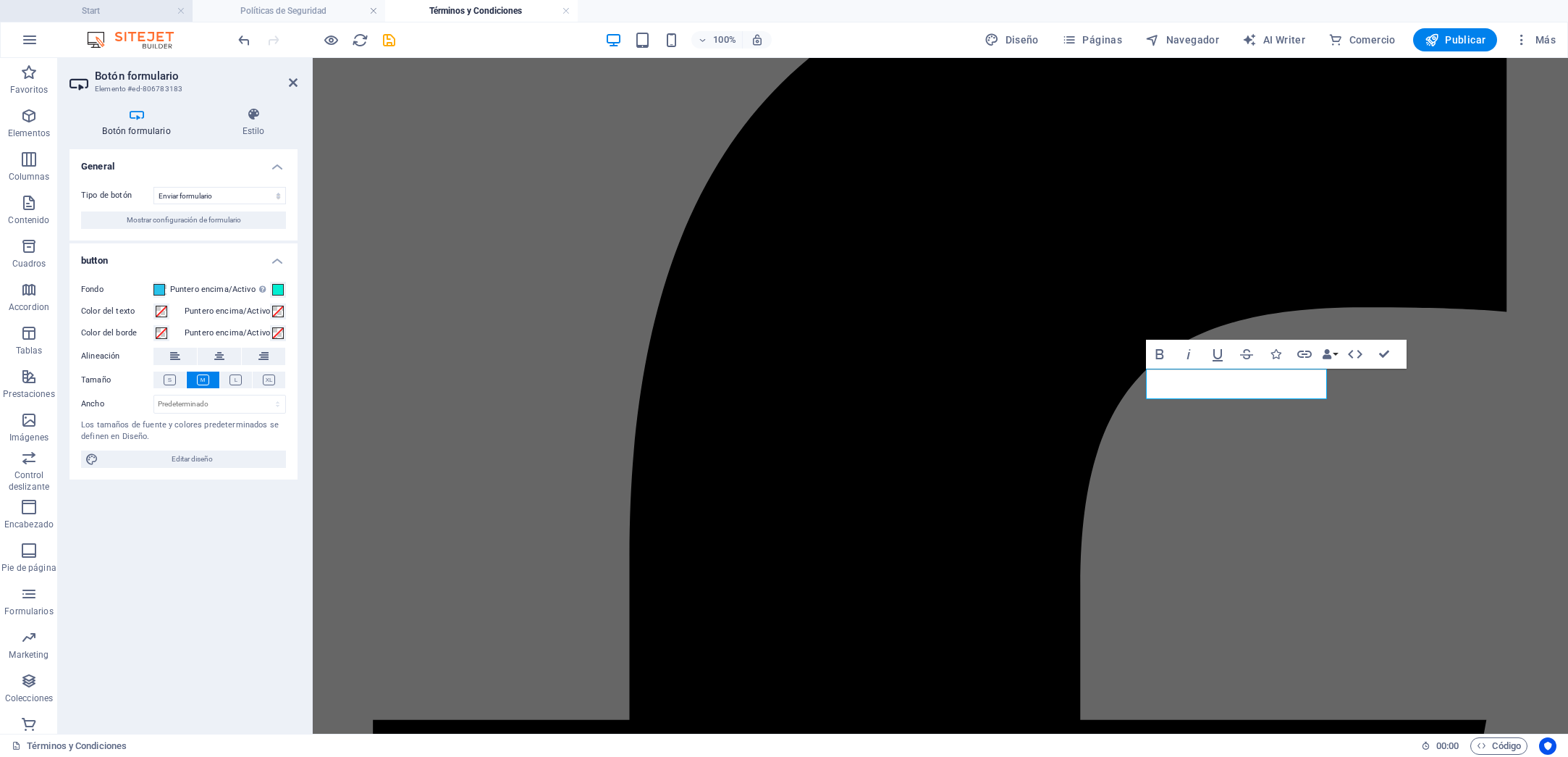
click at [105, 11] on h4 "Start" at bounding box center [96, 10] width 193 height 16
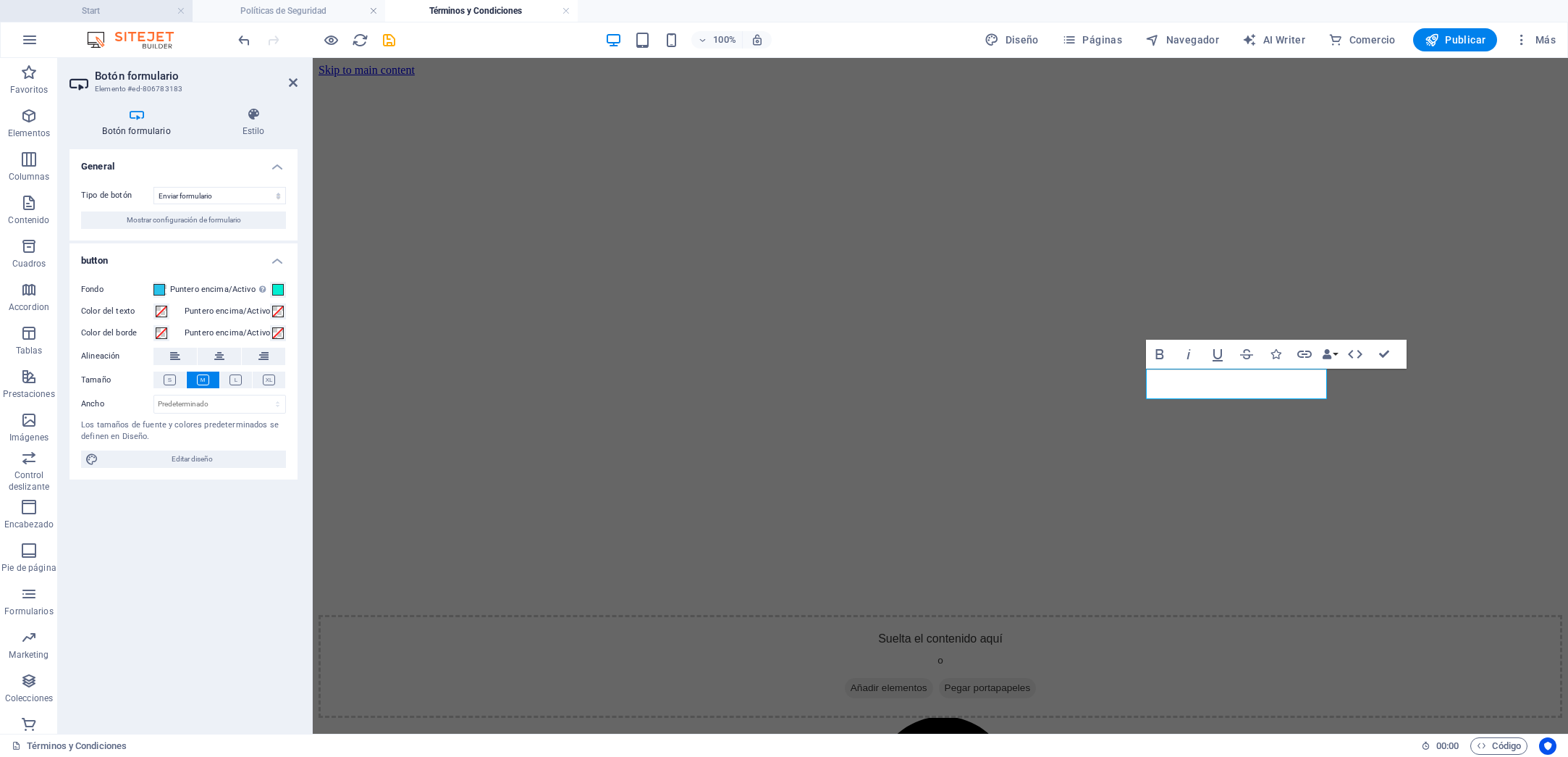
scroll to position [3093, 0]
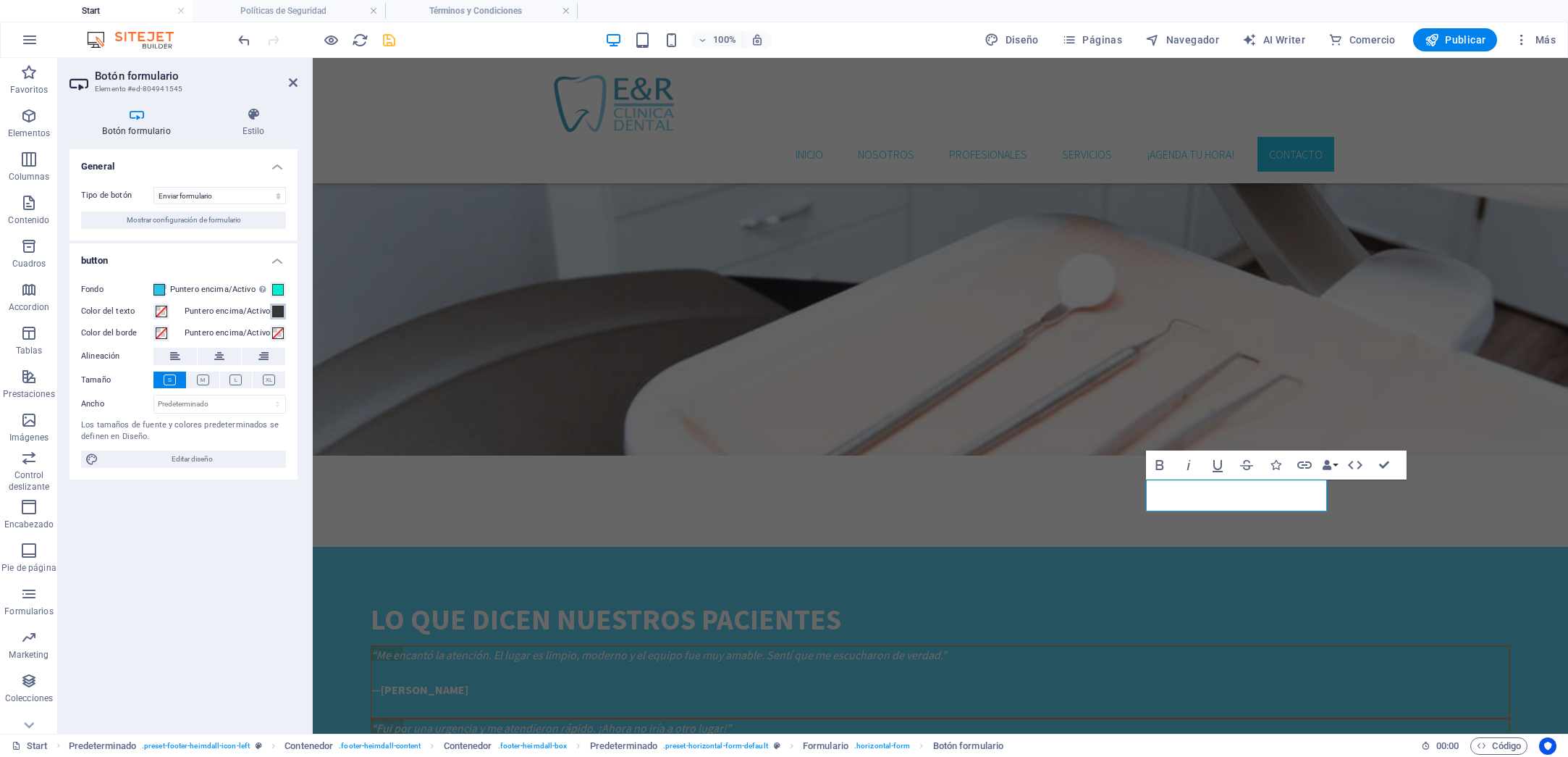
click at [279, 313] on span at bounding box center [278, 311] width 12 height 12
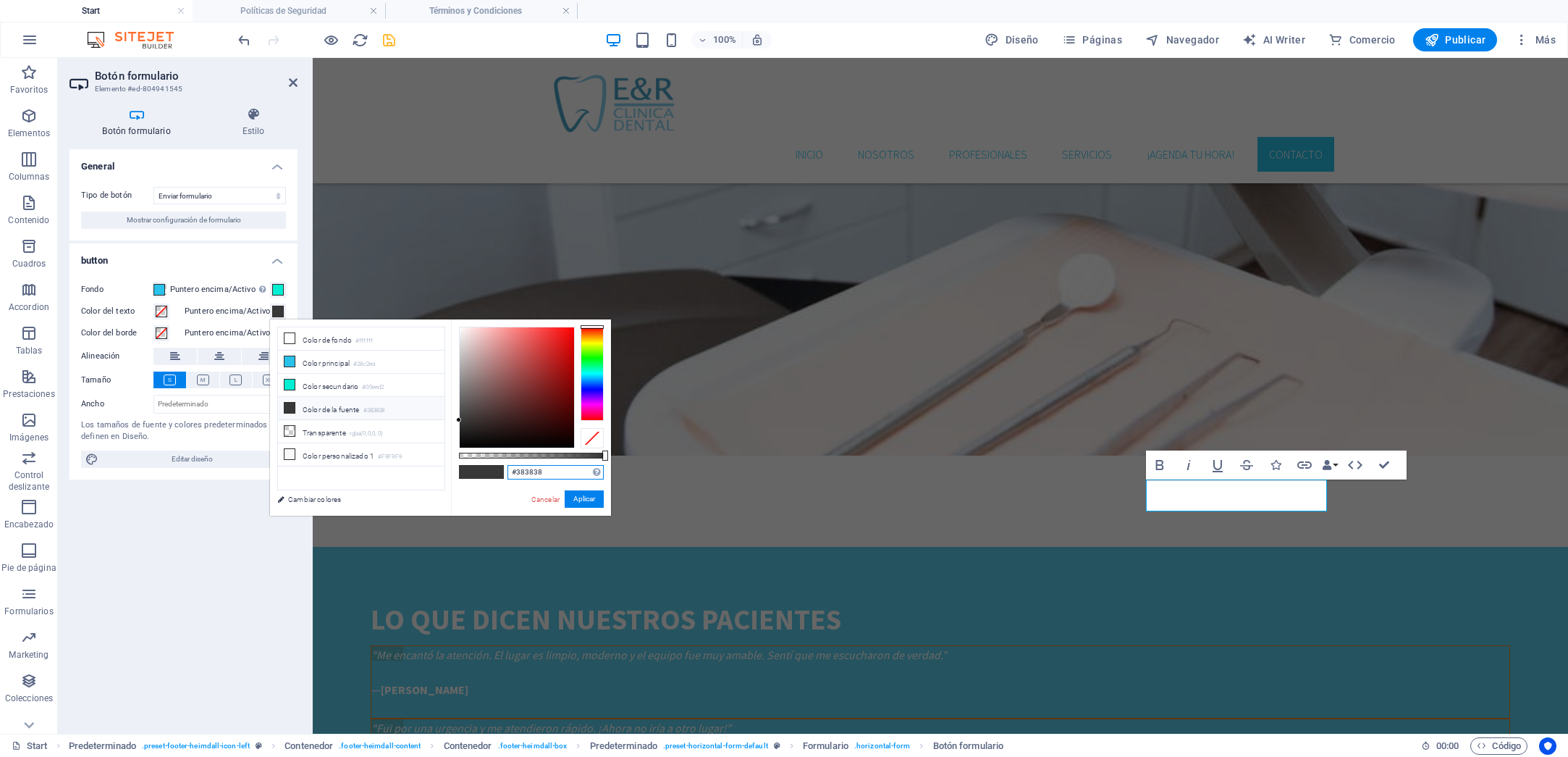
drag, startPoint x: 550, startPoint y: 474, endPoint x: 525, endPoint y: 472, distance: 25.1
click at [491, 473] on div "#383838 Formatos soportados #0852ed rgb(8, 82, 237) rgba(8, 82, 237, 90%) hsv(2…" at bounding box center [531, 522] width 160 height 407
click at [483, 11] on h4 "Términos y Condiciones" at bounding box center [481, 10] width 193 height 16
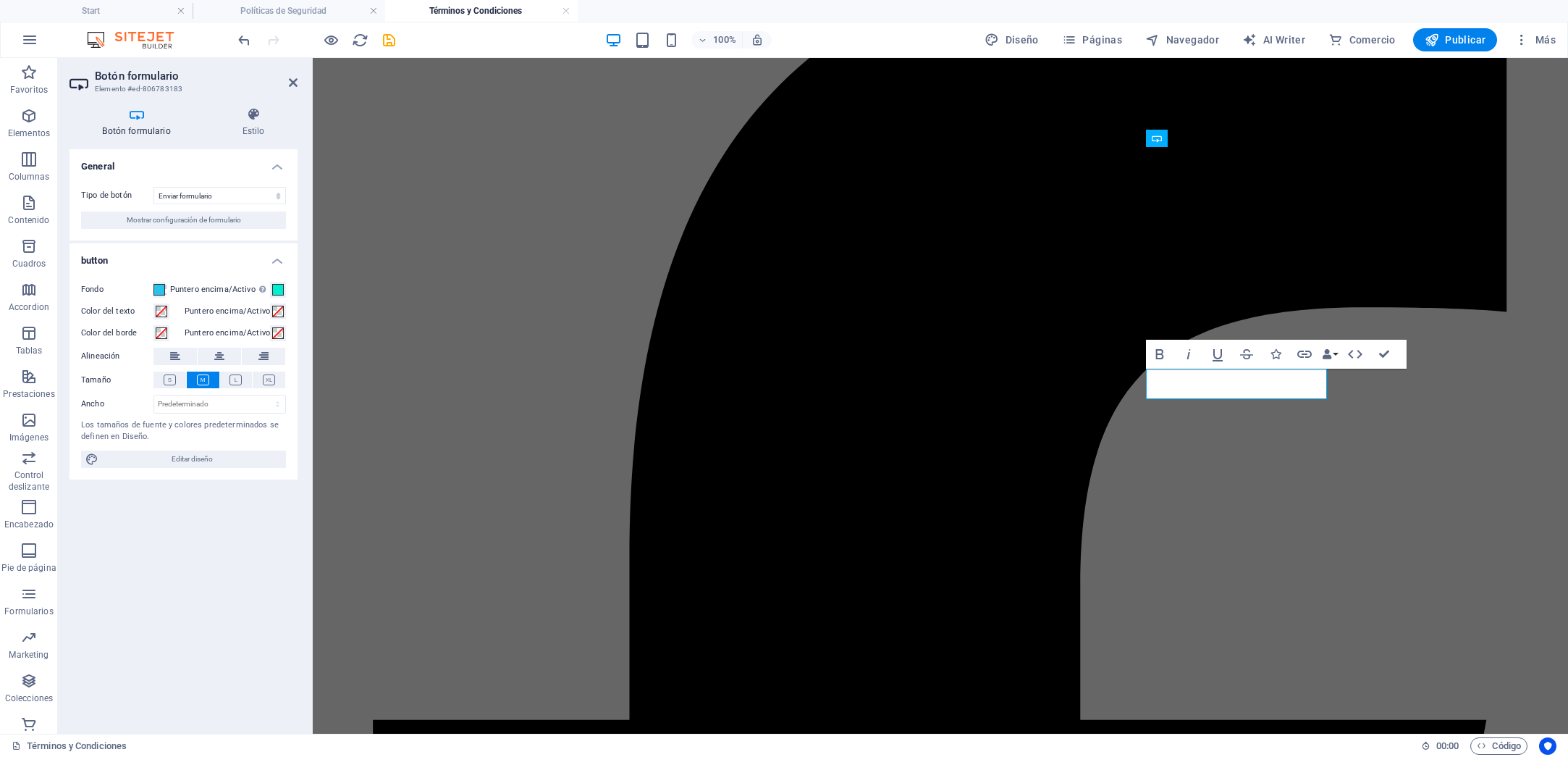
scroll to position [0, 0]
click at [274, 312] on span at bounding box center [278, 311] width 12 height 12
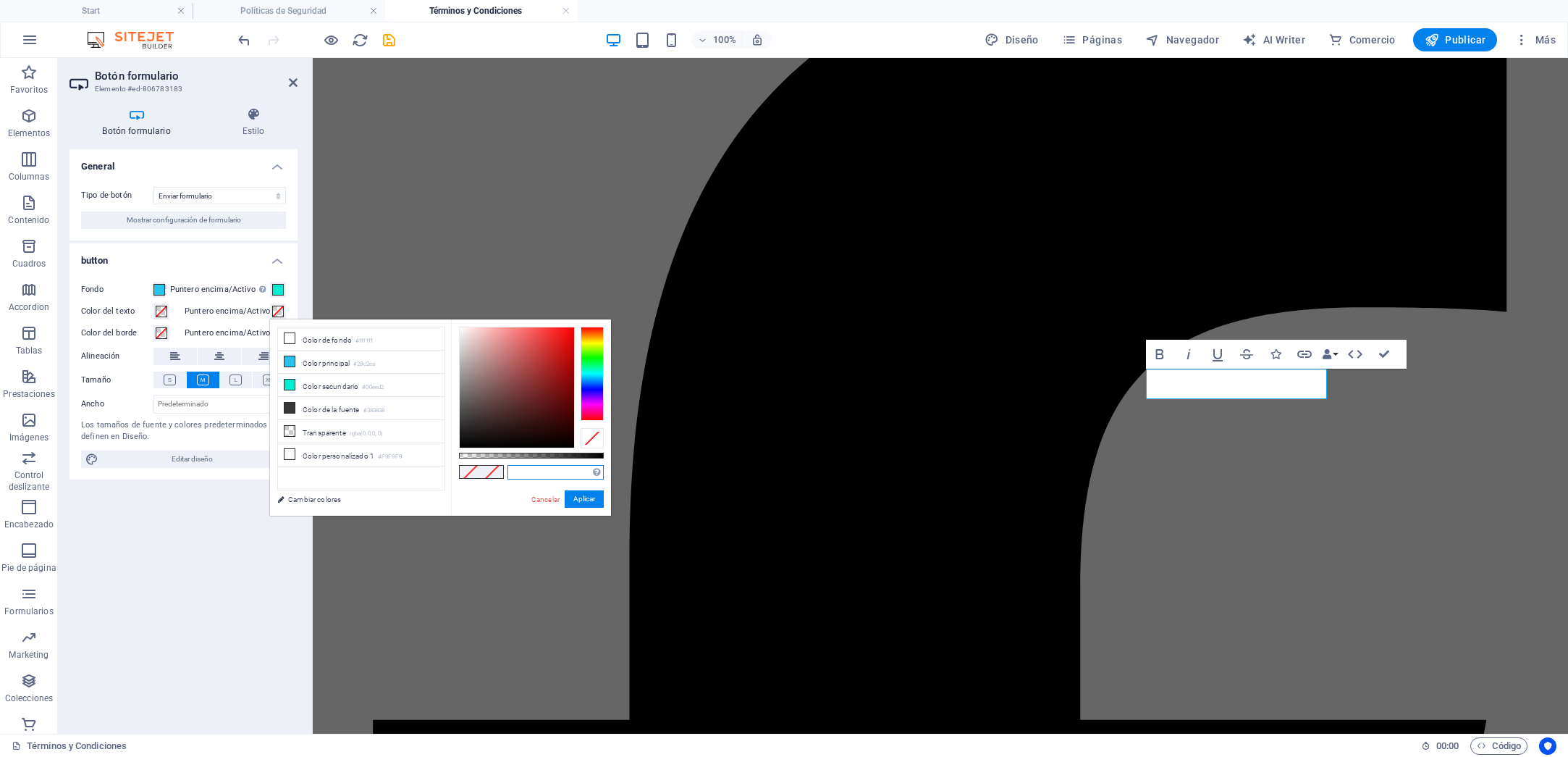
paste input "#383838"
type input "#383838"
click at [576, 497] on button "Aplicar" at bounding box center [585, 499] width 39 height 17
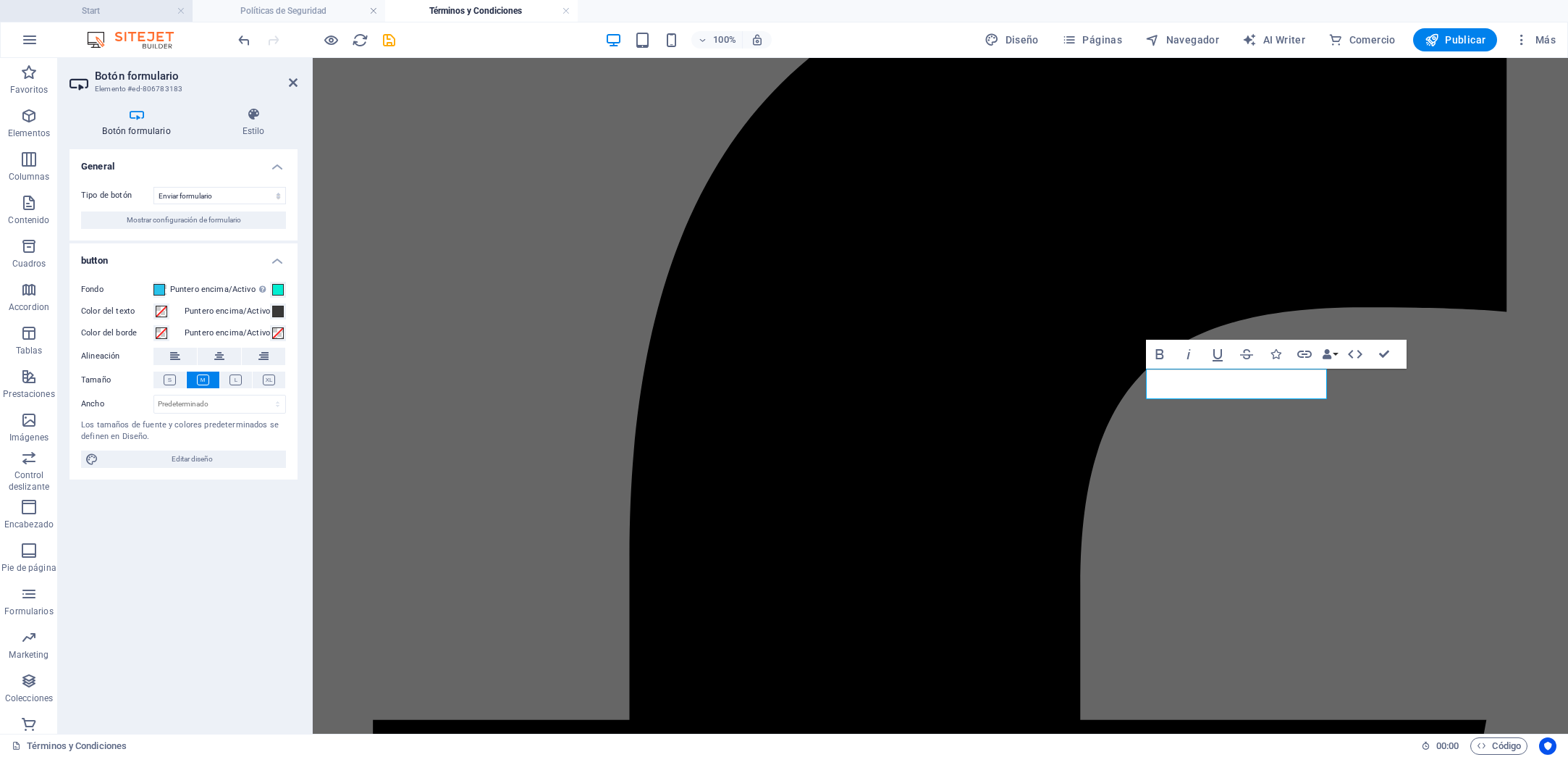
click at [120, 12] on h4 "Start" at bounding box center [96, 10] width 193 height 16
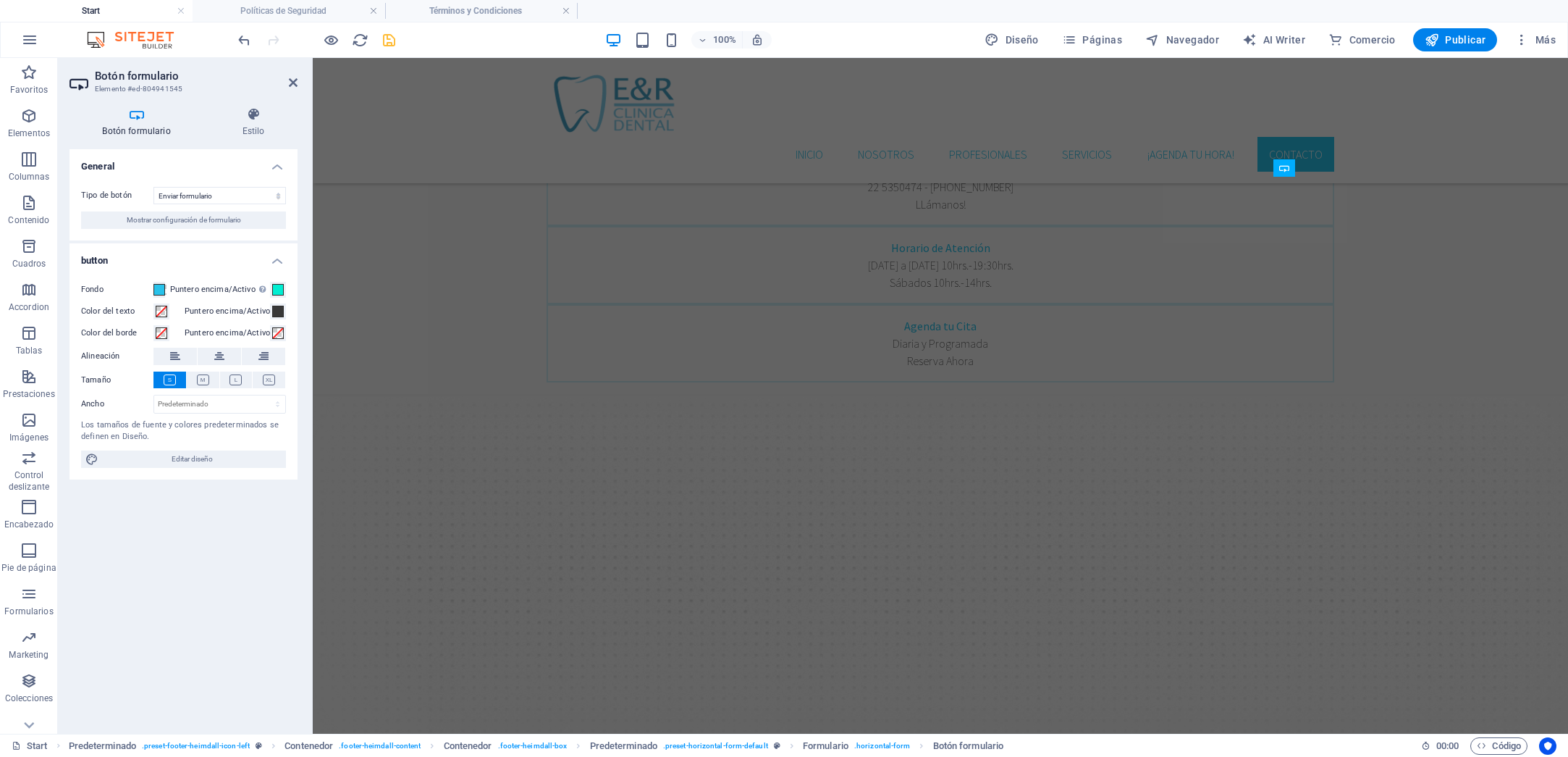
scroll to position [3093, 0]
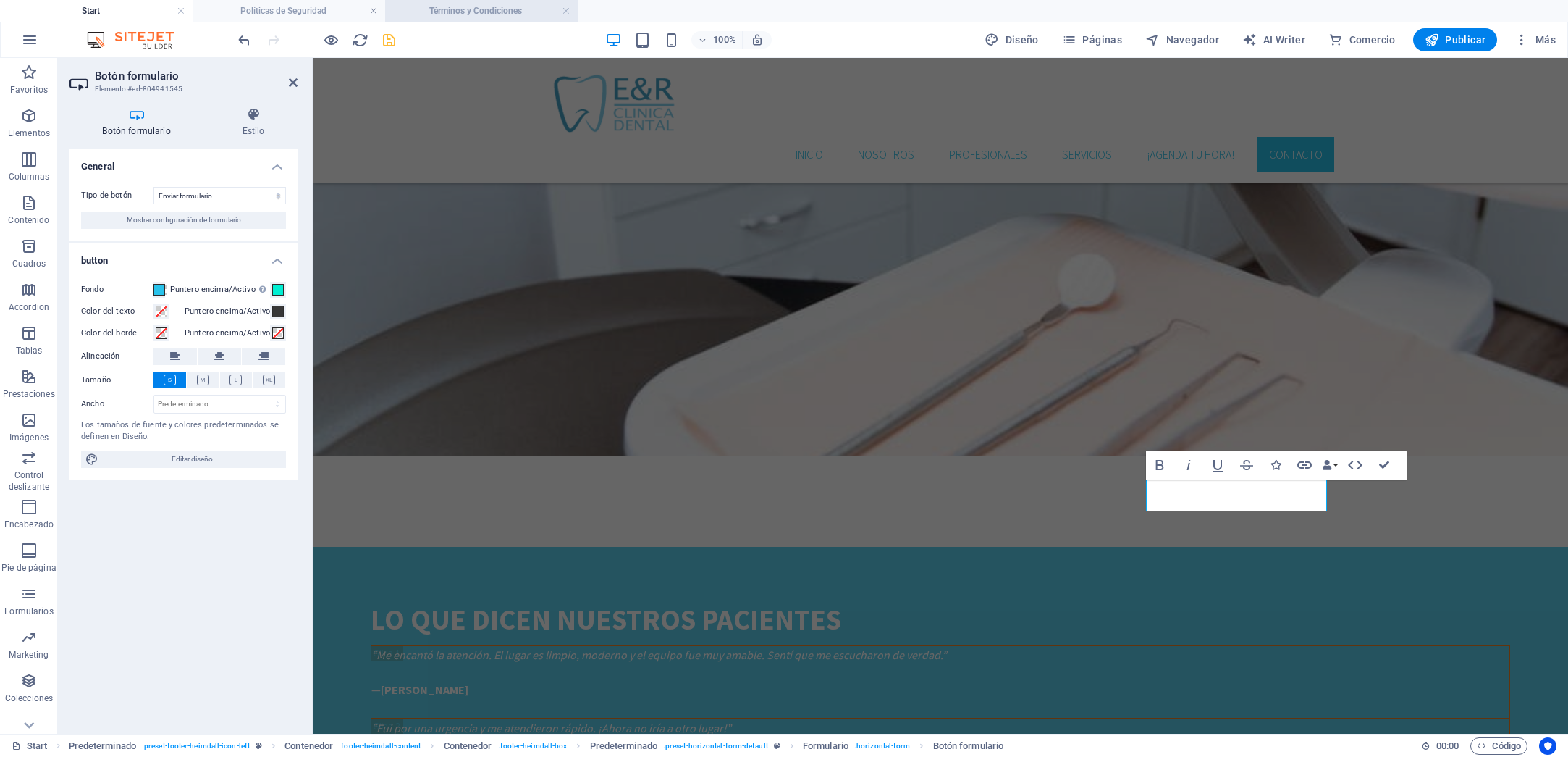
click at [478, 11] on h4 "Términos y Condiciones" at bounding box center [481, 10] width 193 height 16
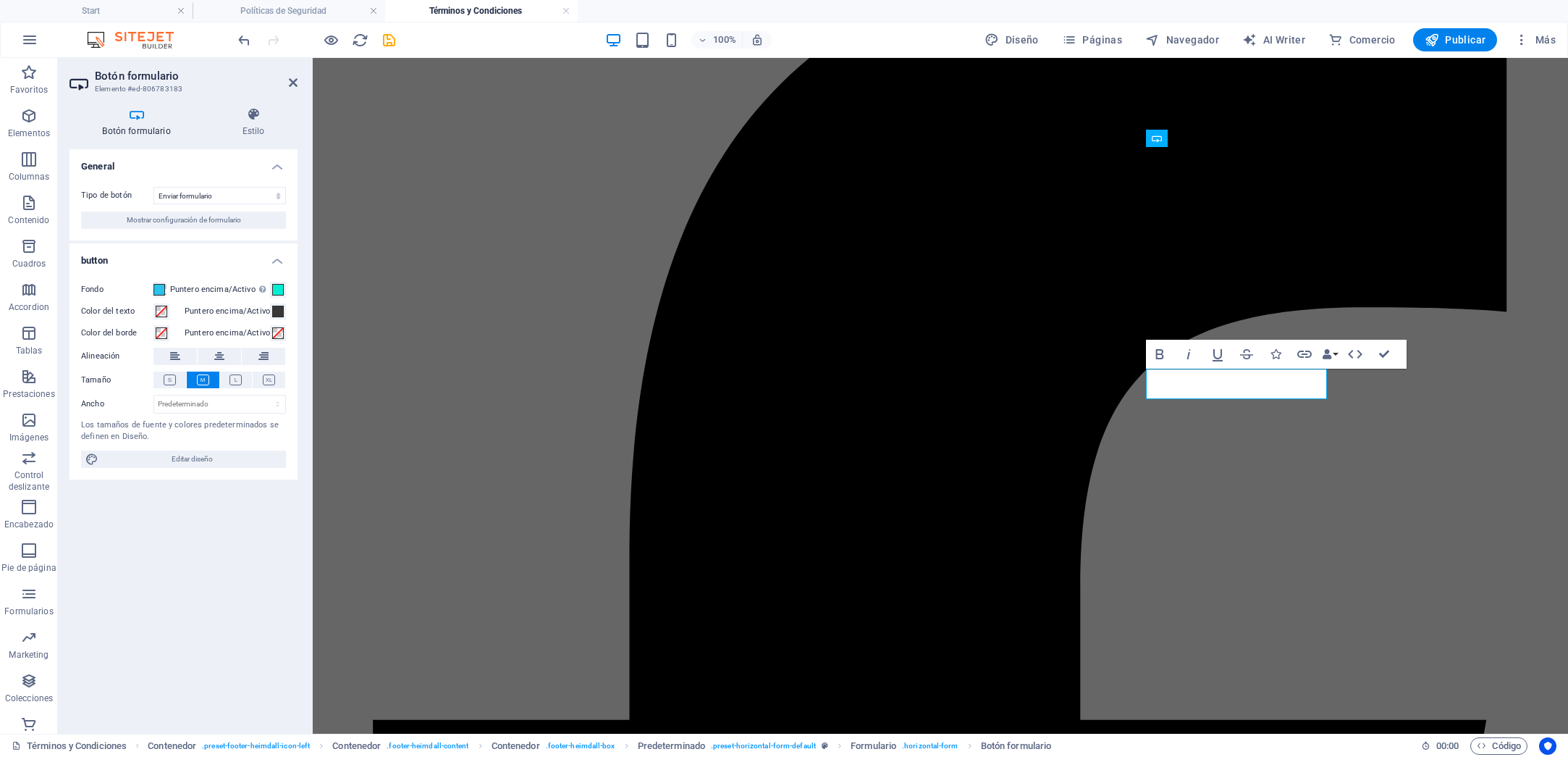
scroll to position [0, 0]
click at [165, 379] on icon at bounding box center [170, 379] width 13 height 11
click at [199, 378] on icon at bounding box center [203, 379] width 13 height 11
click at [173, 379] on icon at bounding box center [170, 379] width 13 height 11
click at [106, 8] on h4 "Start" at bounding box center [96, 10] width 193 height 16
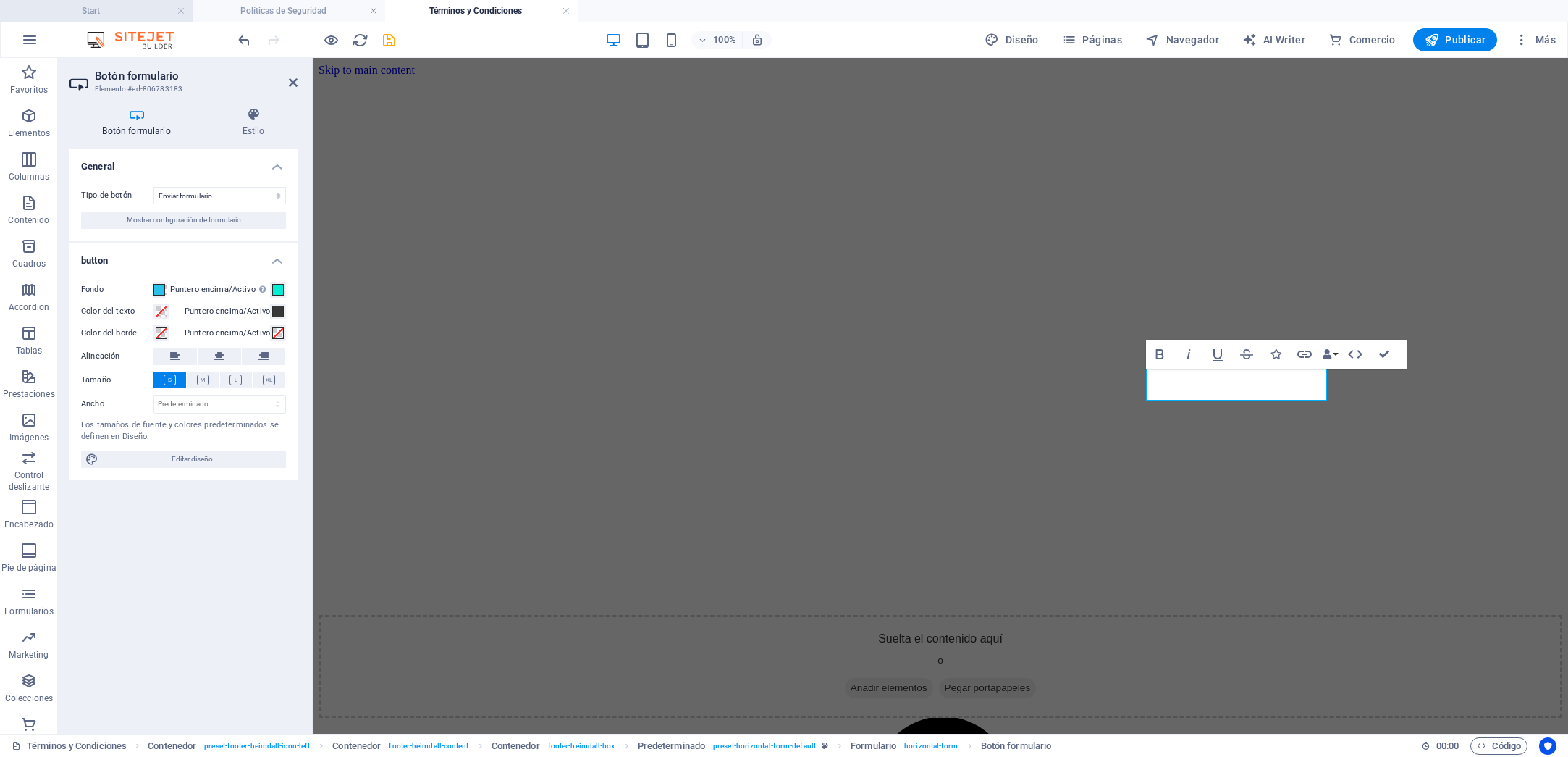
scroll to position [3093, 0]
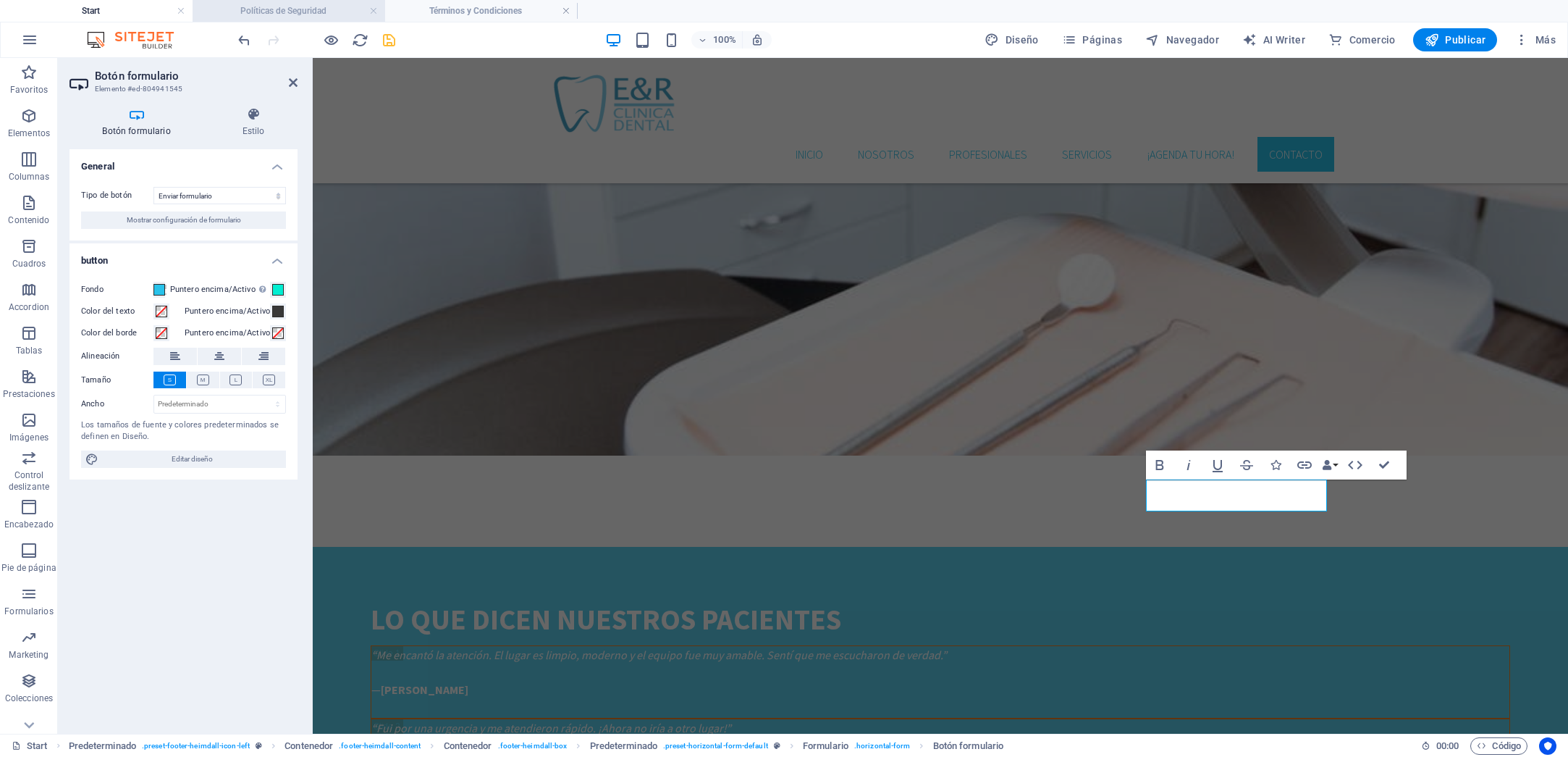
click at [256, 17] on h4 "Políticas de Seguridad" at bounding box center [288, 10] width 193 height 16
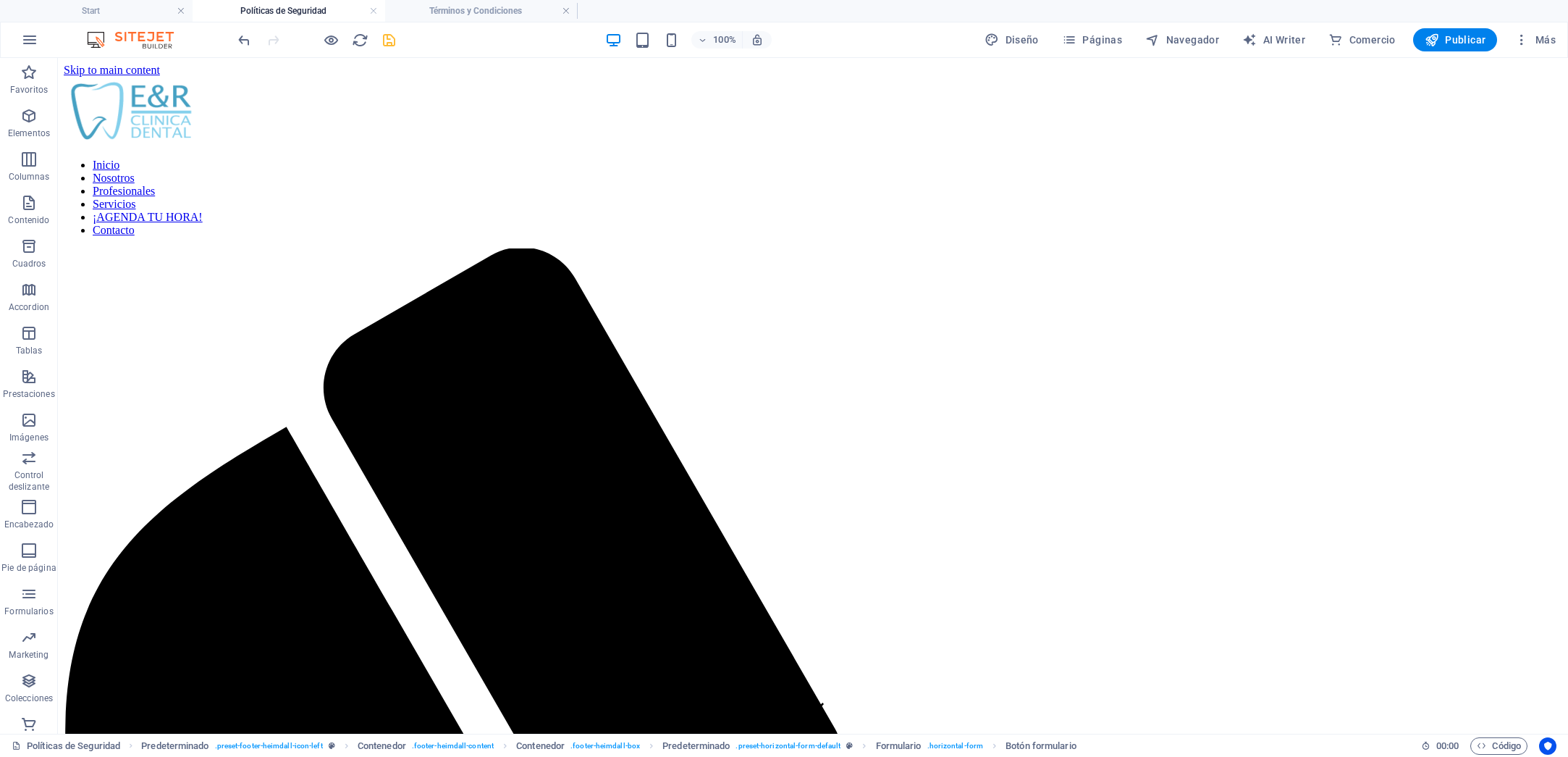
scroll to position [1514, 0]
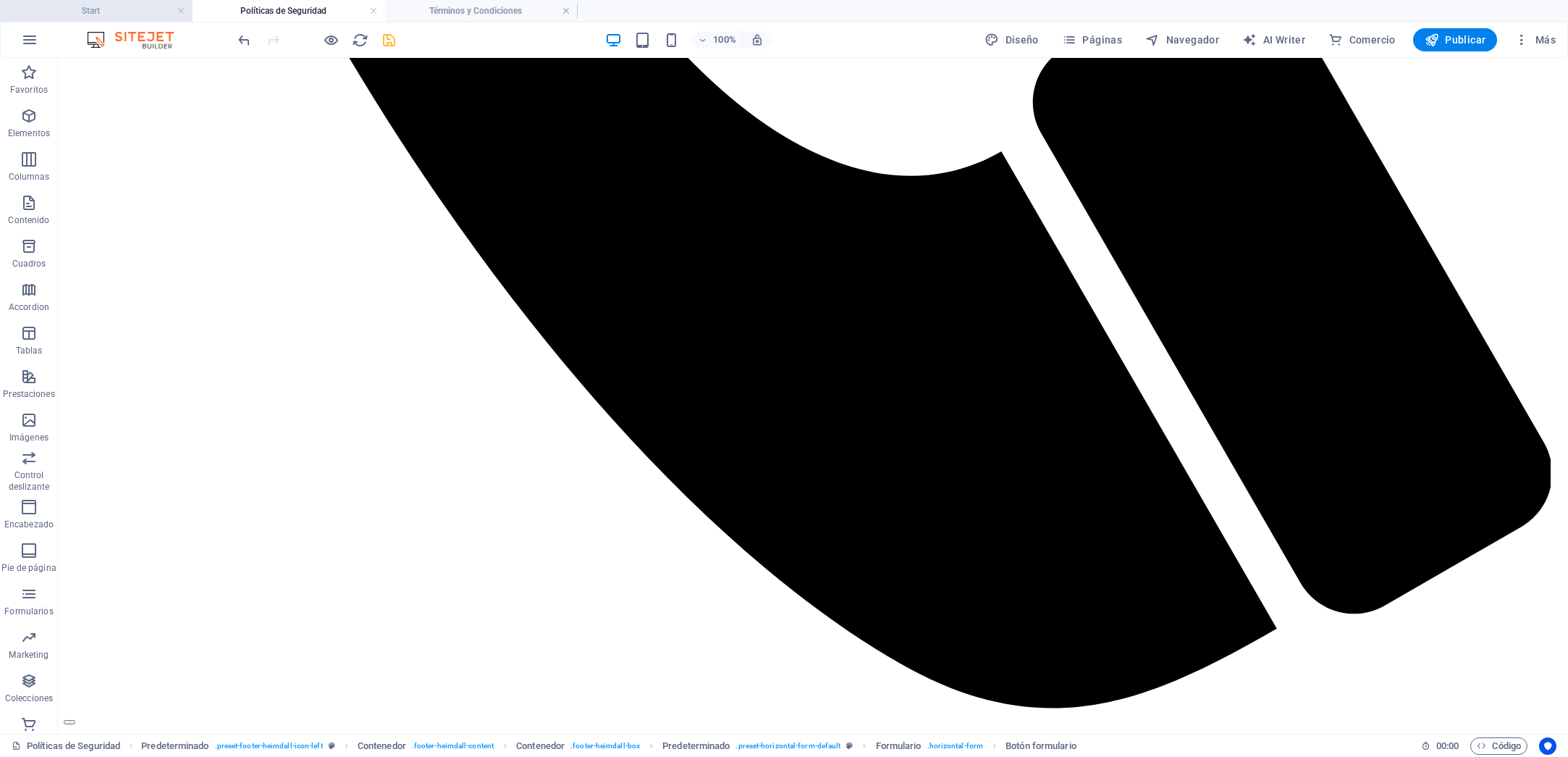
click at [114, 14] on h4 "Start" at bounding box center [96, 10] width 193 height 16
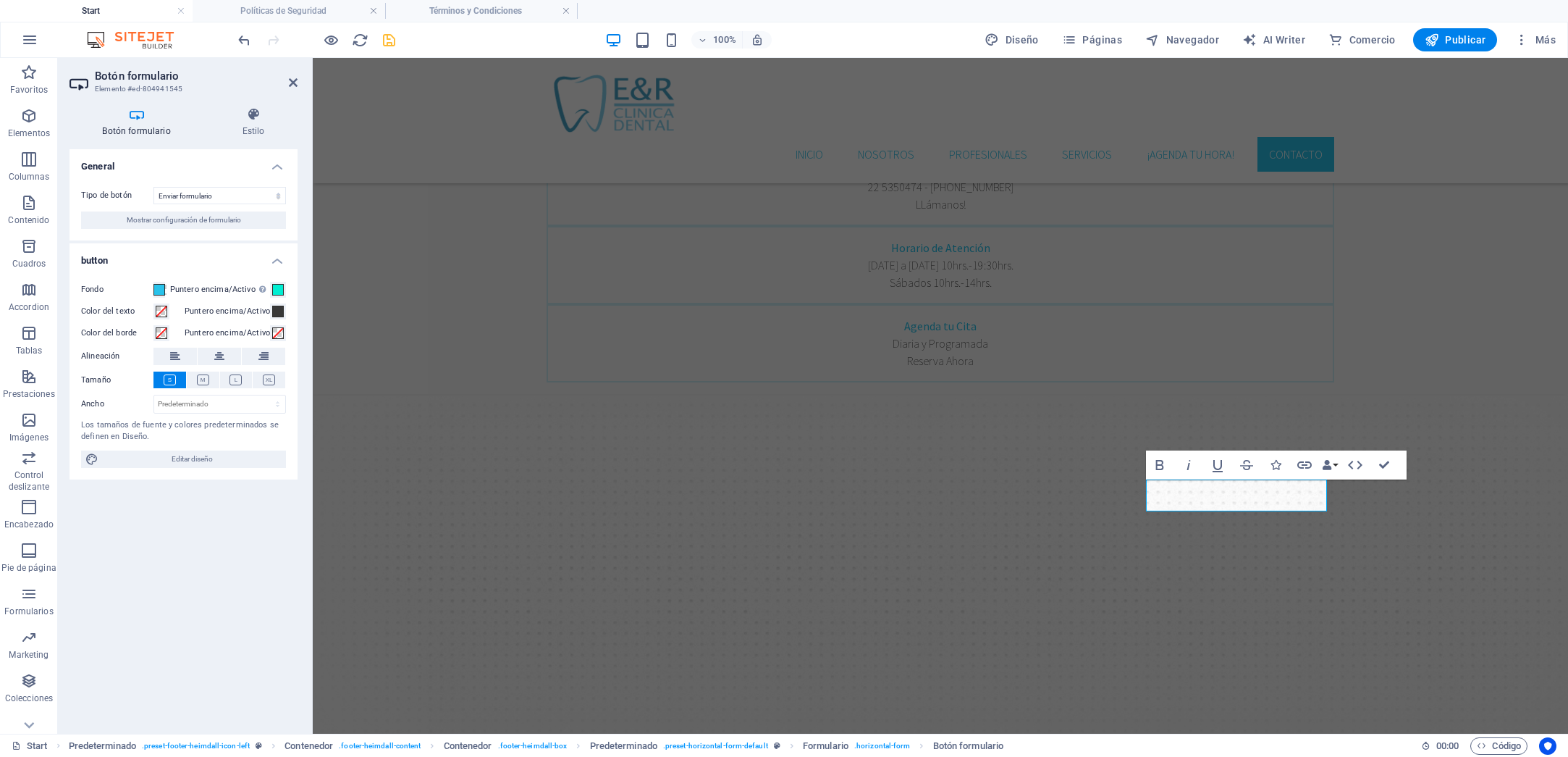
scroll to position [3093, 0]
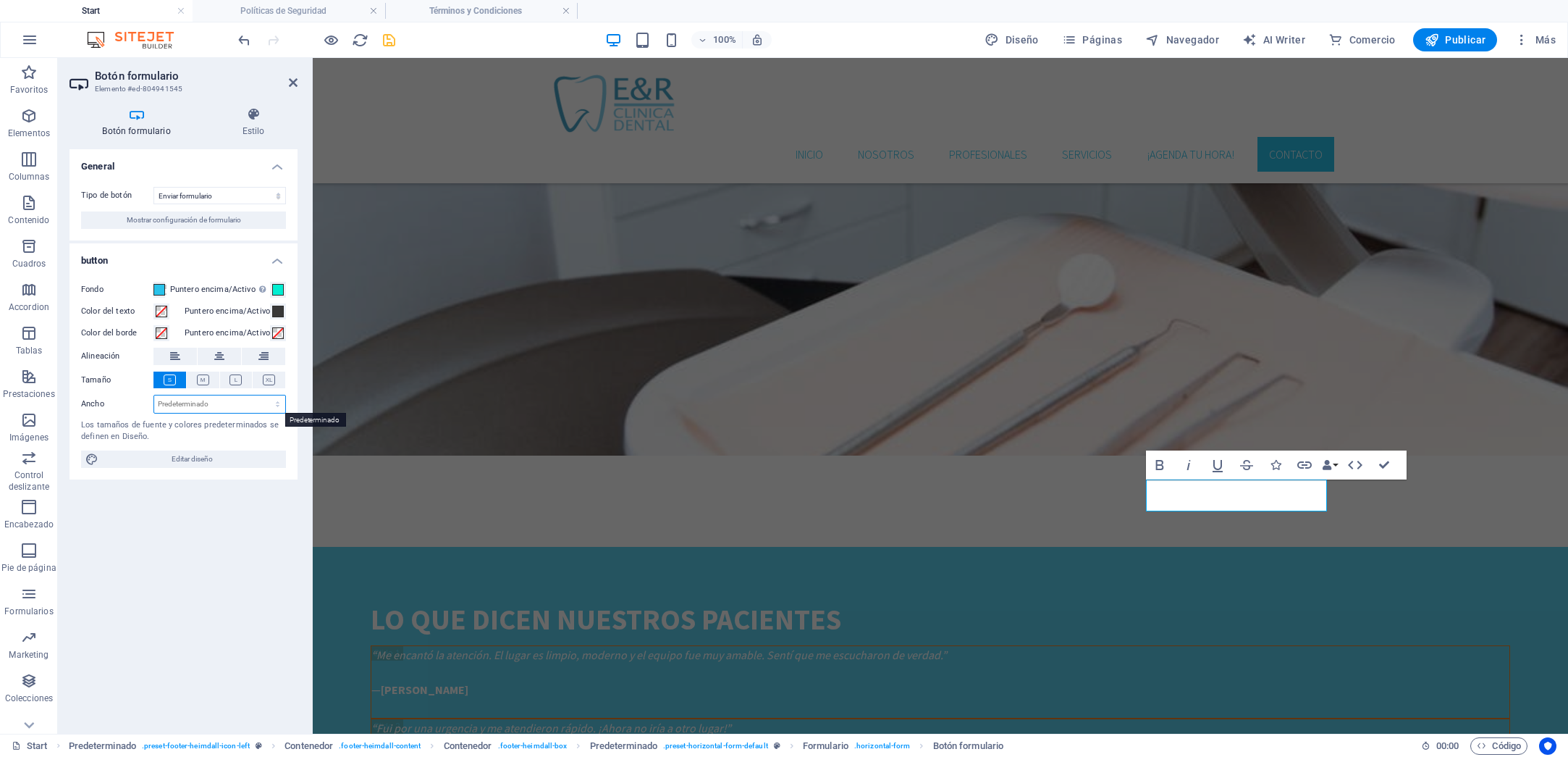
click at [279, 404] on select "Predeterminado px rem % em vh vw" at bounding box center [220, 404] width 131 height 17
click at [384, 40] on icon "save" at bounding box center [389, 41] width 17 height 17
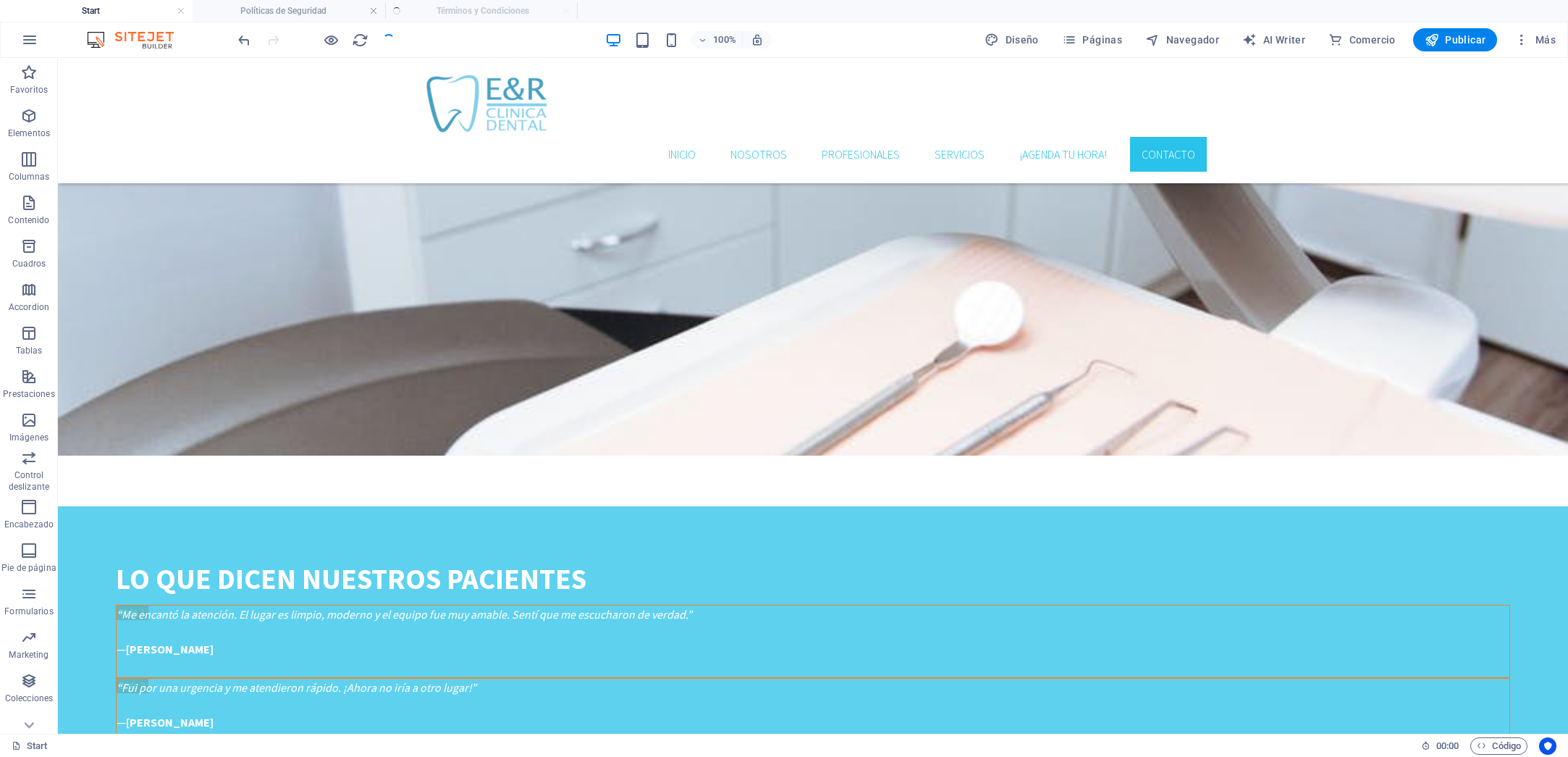
scroll to position [3013, 0]
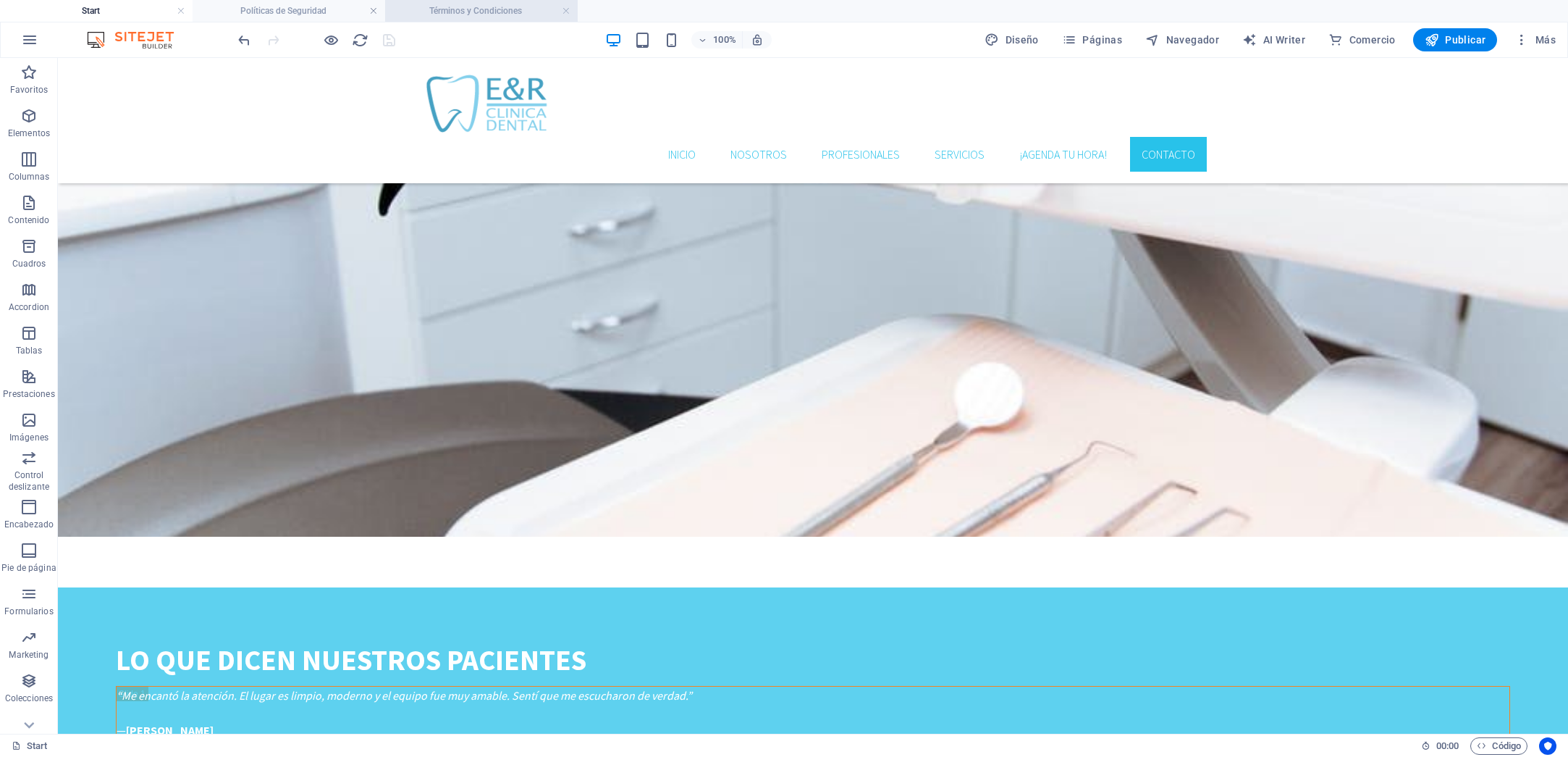
click at [423, 13] on h4 "Términos y Condiciones" at bounding box center [481, 10] width 193 height 16
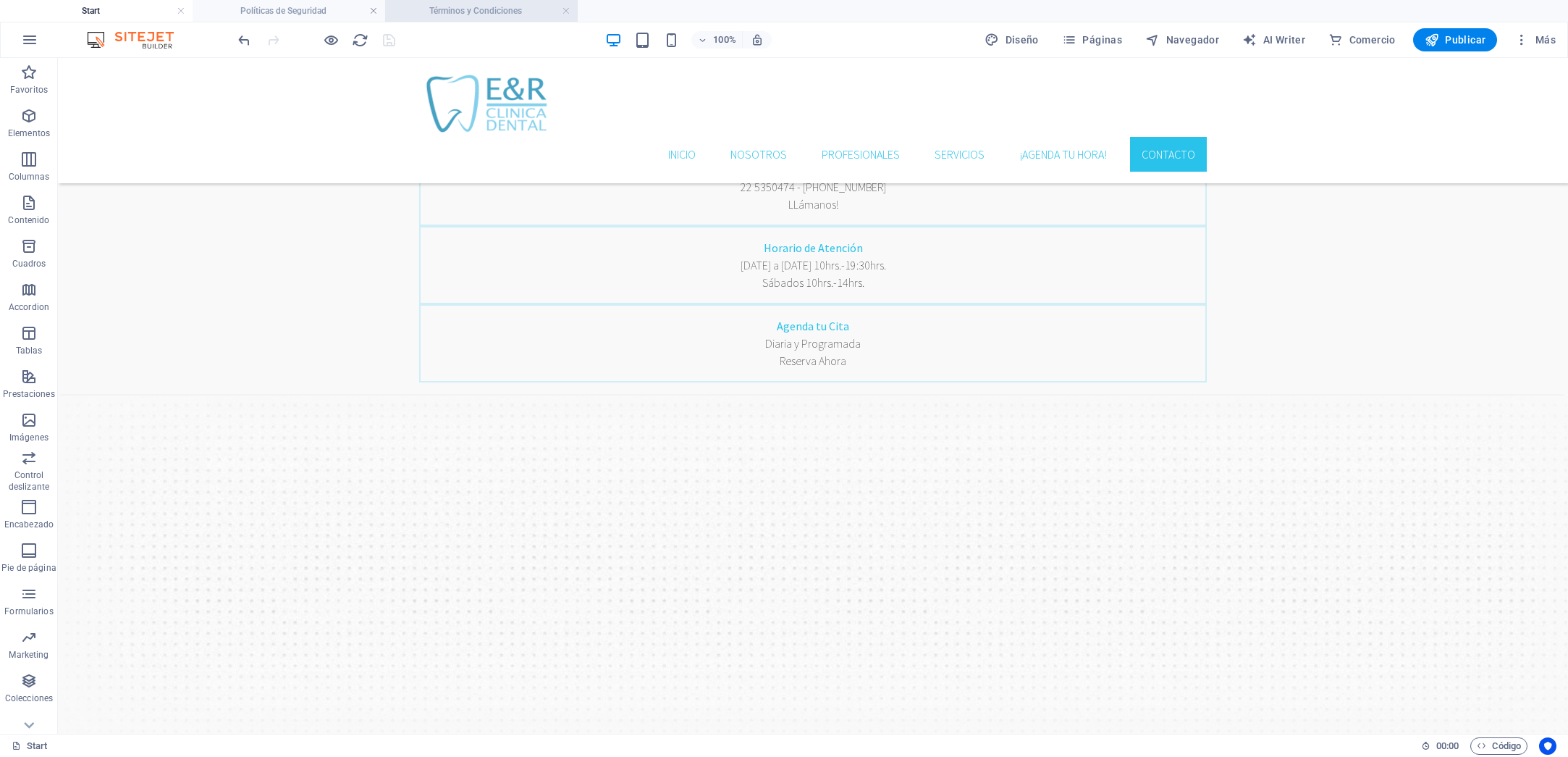
scroll to position [1631, 0]
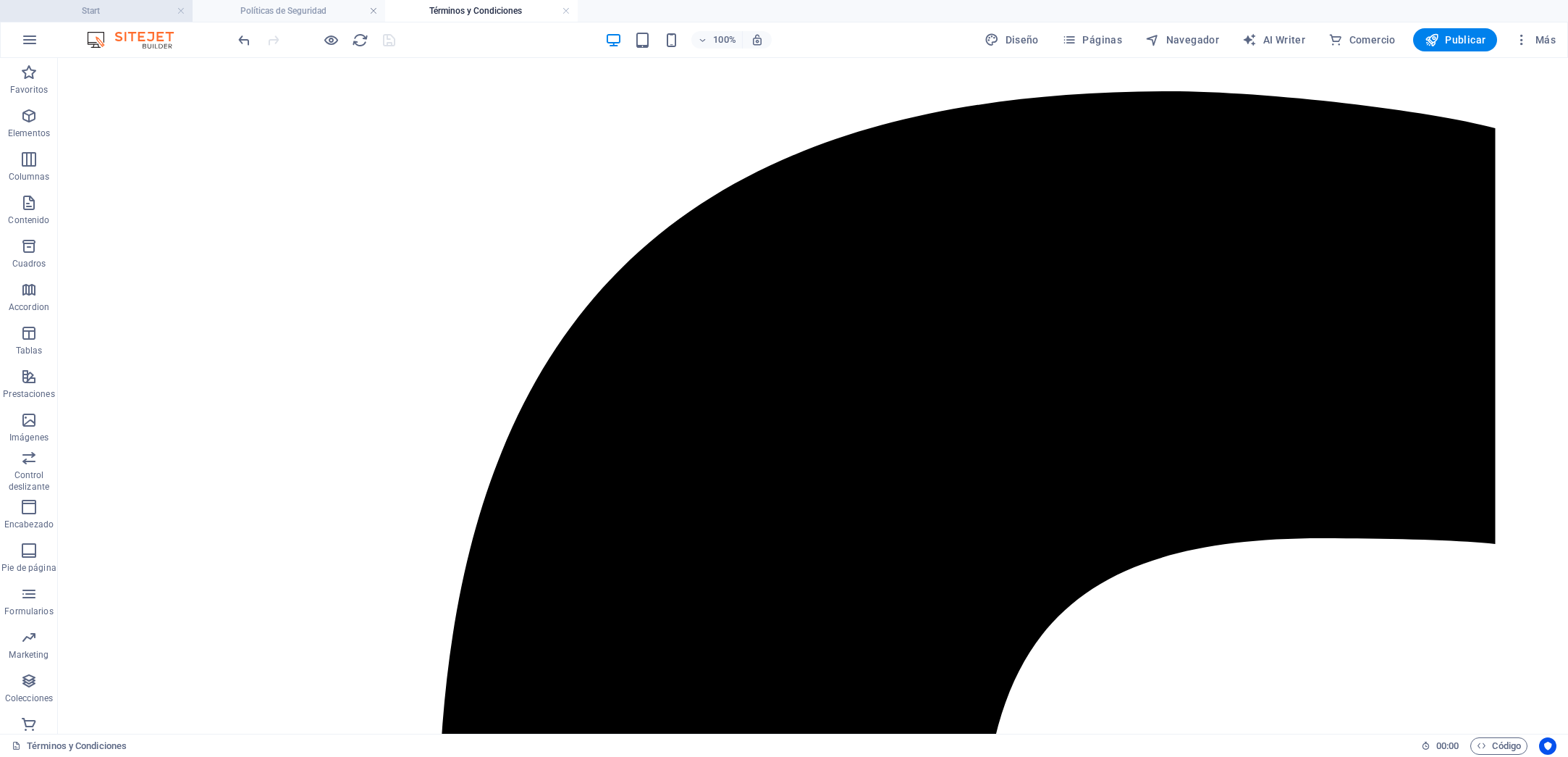
click at [113, 8] on h4 "Start" at bounding box center [96, 10] width 193 height 16
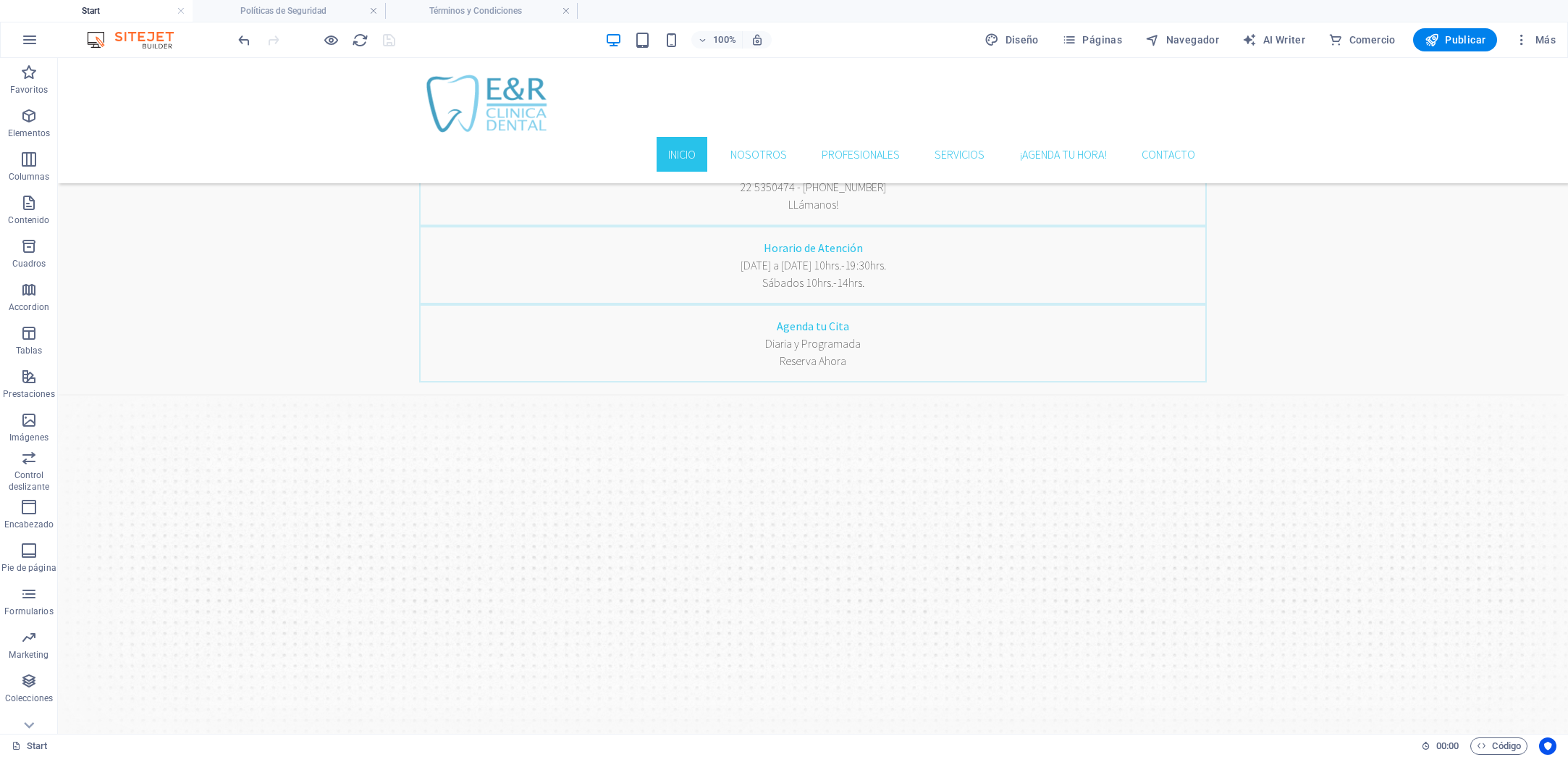
scroll to position [3013, 0]
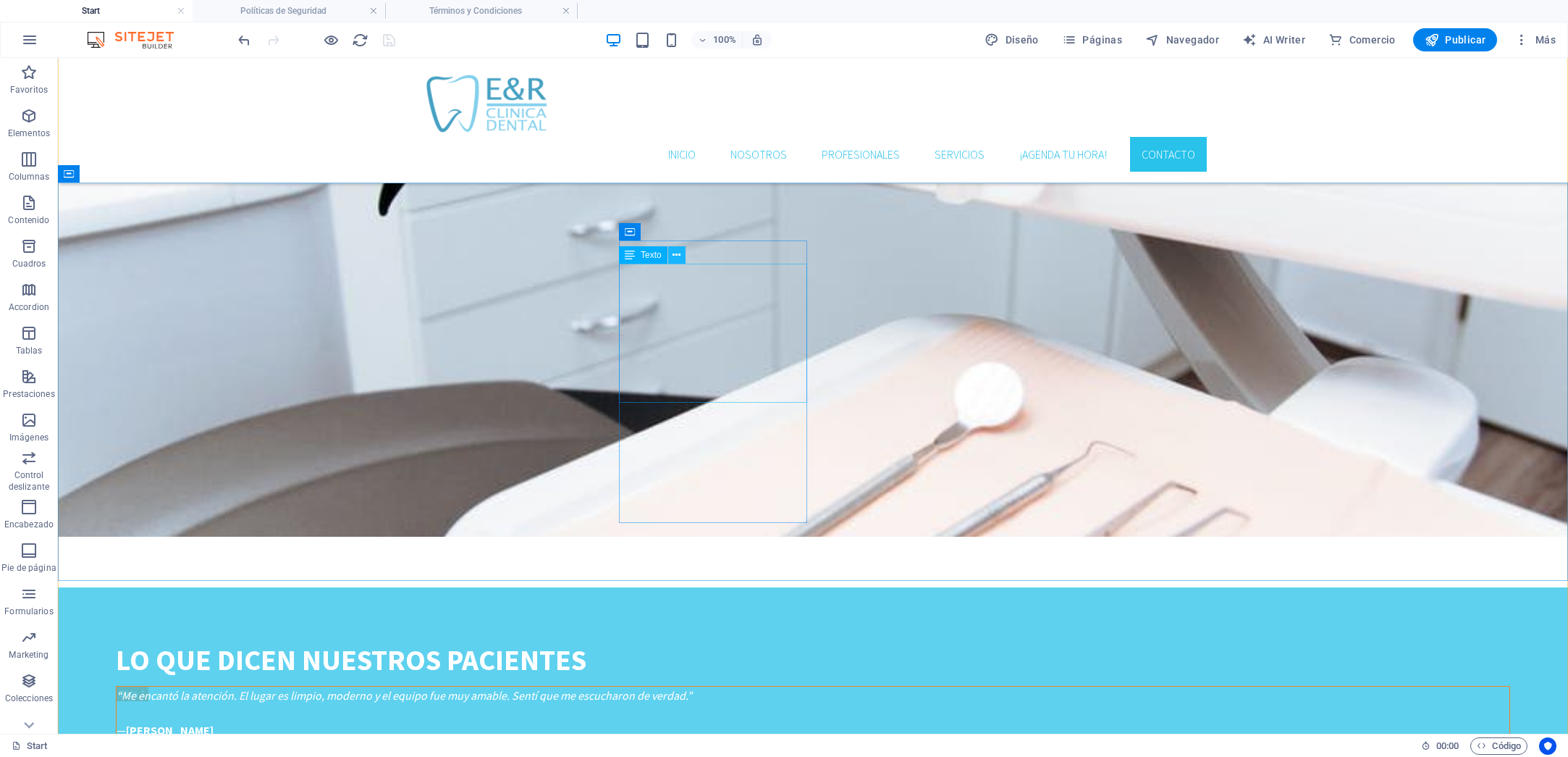
click at [675, 256] on icon at bounding box center [676, 255] width 8 height 15
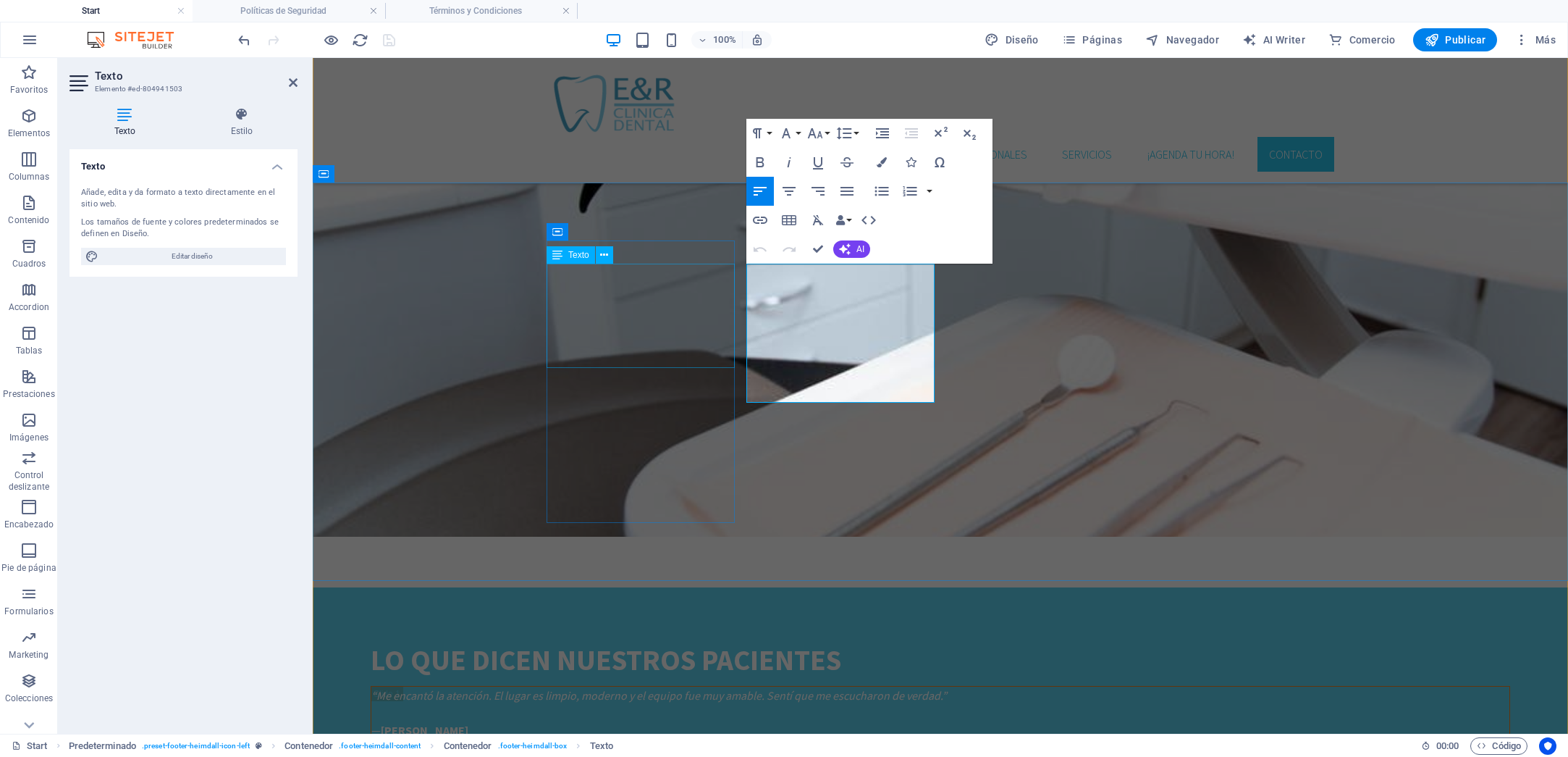
scroll to position [3093, 0]
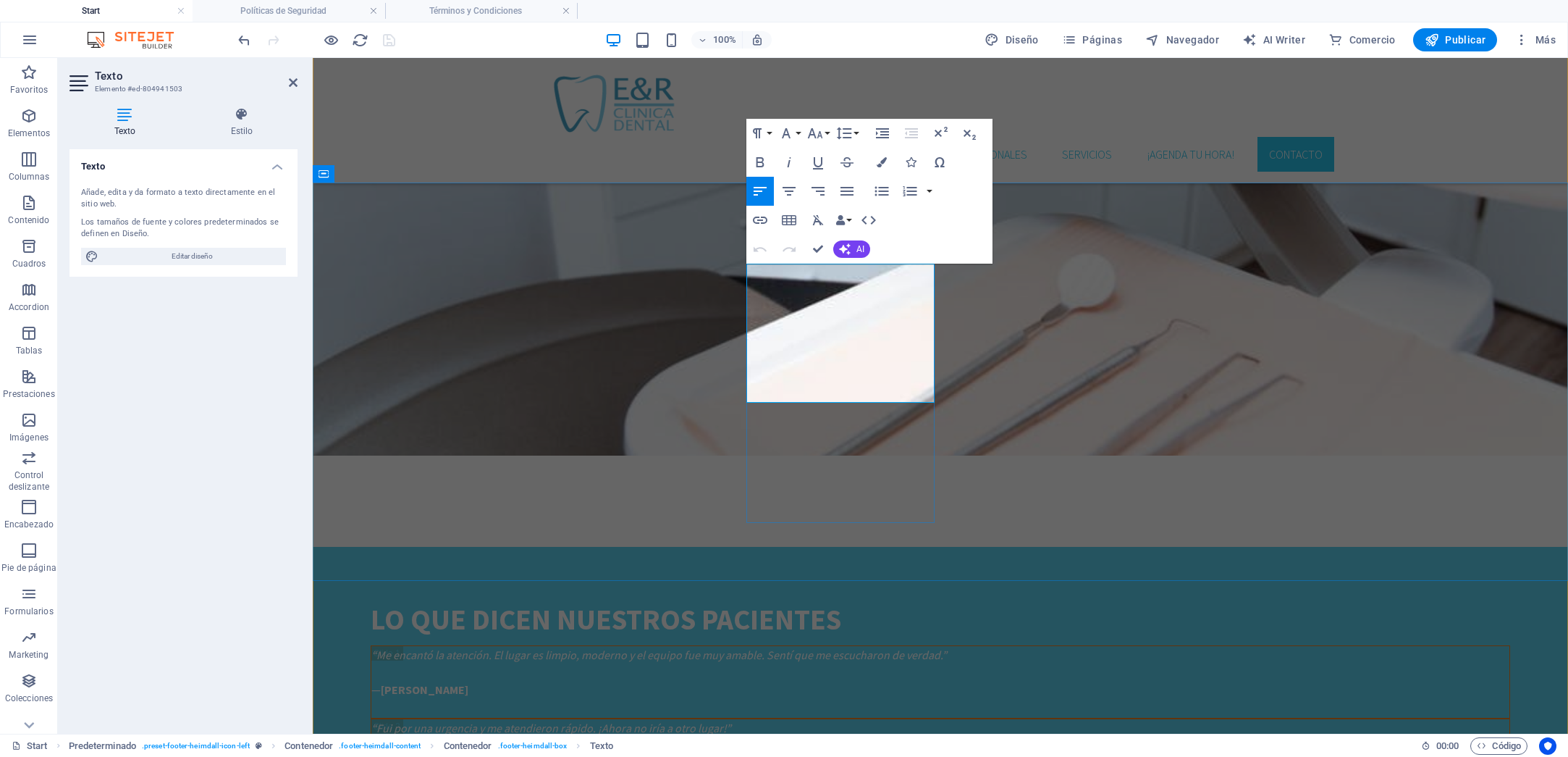
drag, startPoint x: 748, startPoint y: 328, endPoint x: 816, endPoint y: 391, distance: 92.7
copy div "Horario: [DATE] a [DATE]: 10hrs. - 19:30hrs. [DATE] 10hrs. - 14hrs."
click at [294, 8] on h4 "Políticas de Seguridad" at bounding box center [288, 10] width 193 height 16
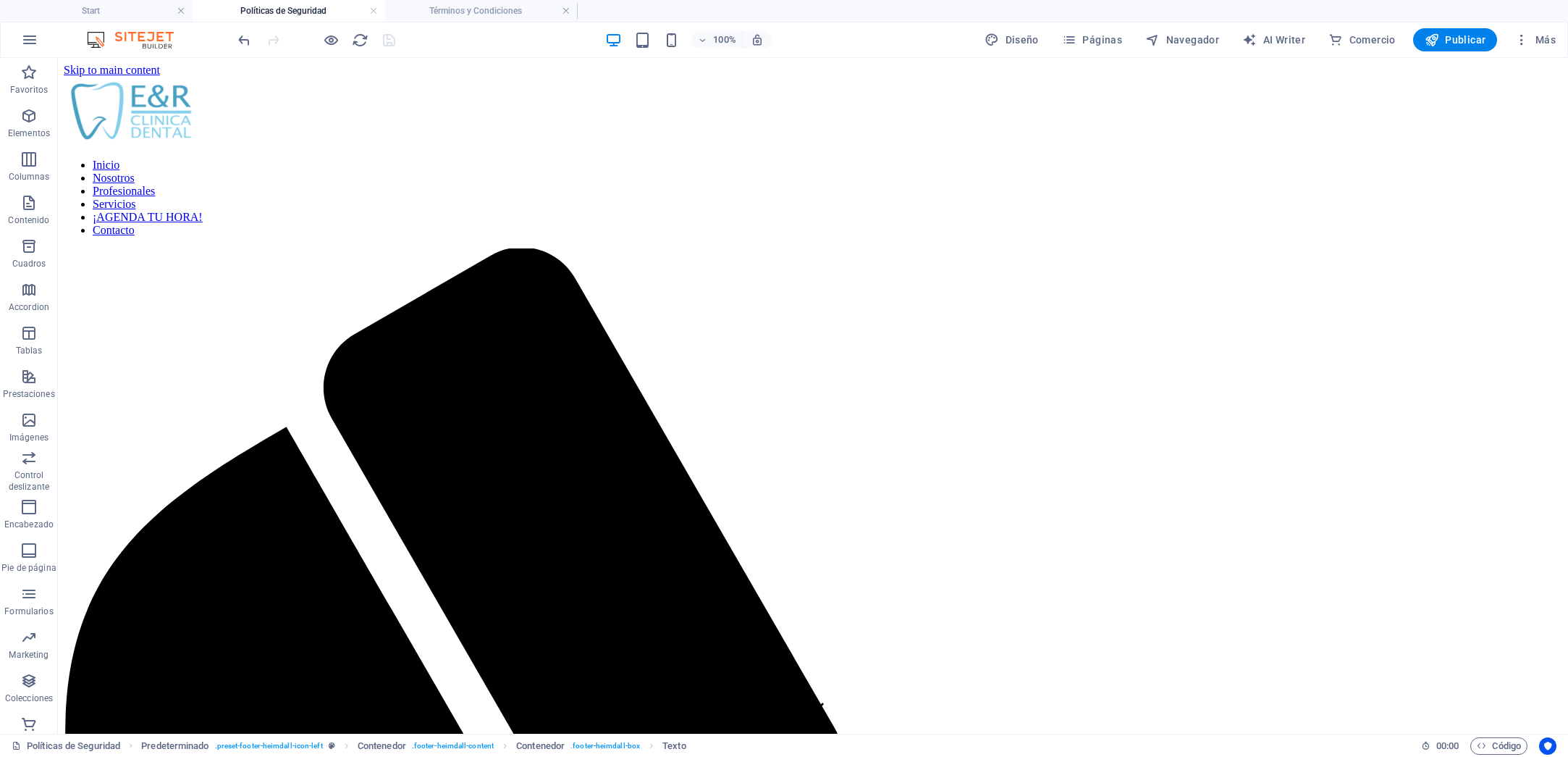
scroll to position [1514, 0]
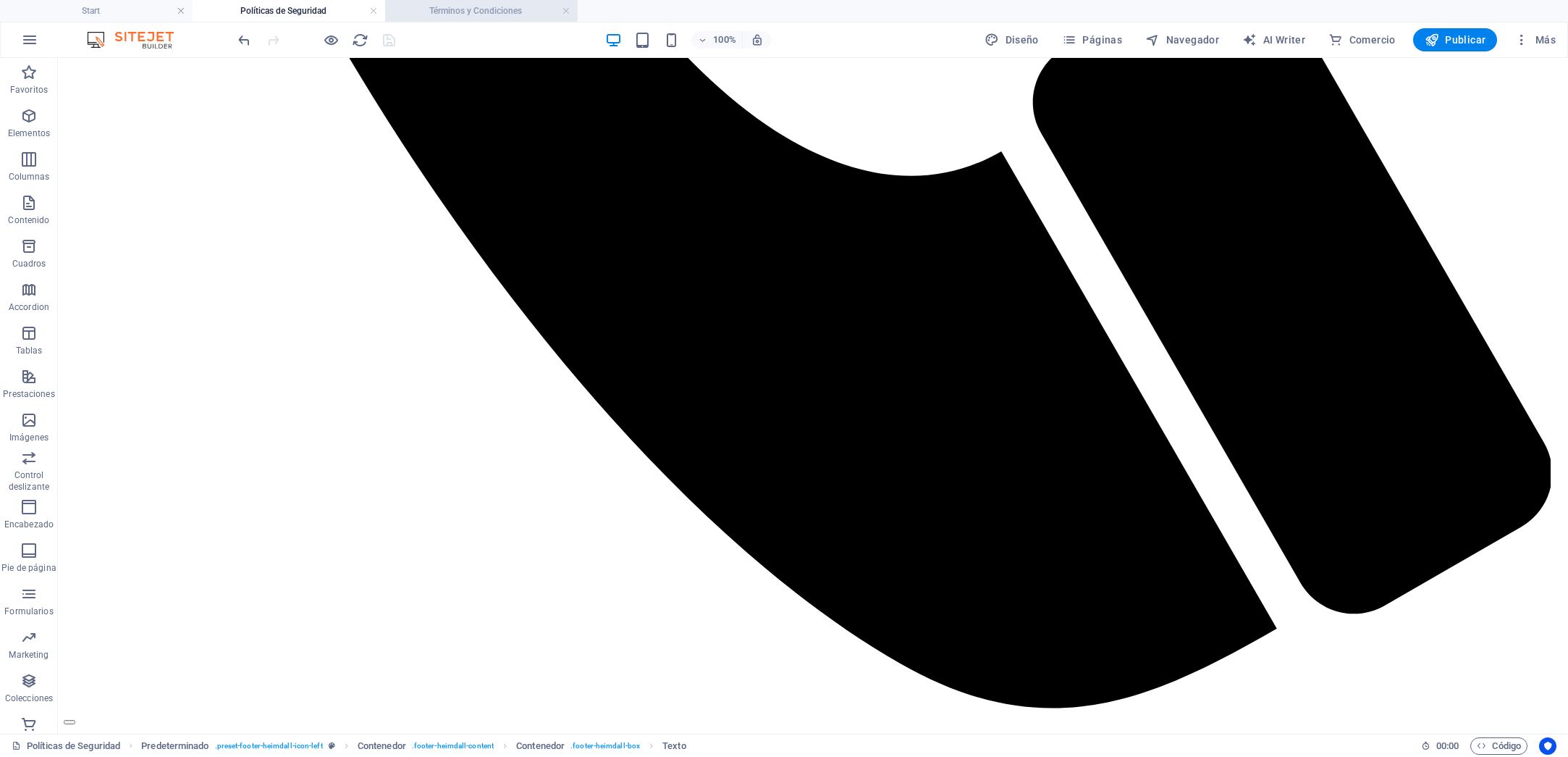
click at [462, 14] on h4 "Términos y Condiciones" at bounding box center [481, 10] width 193 height 16
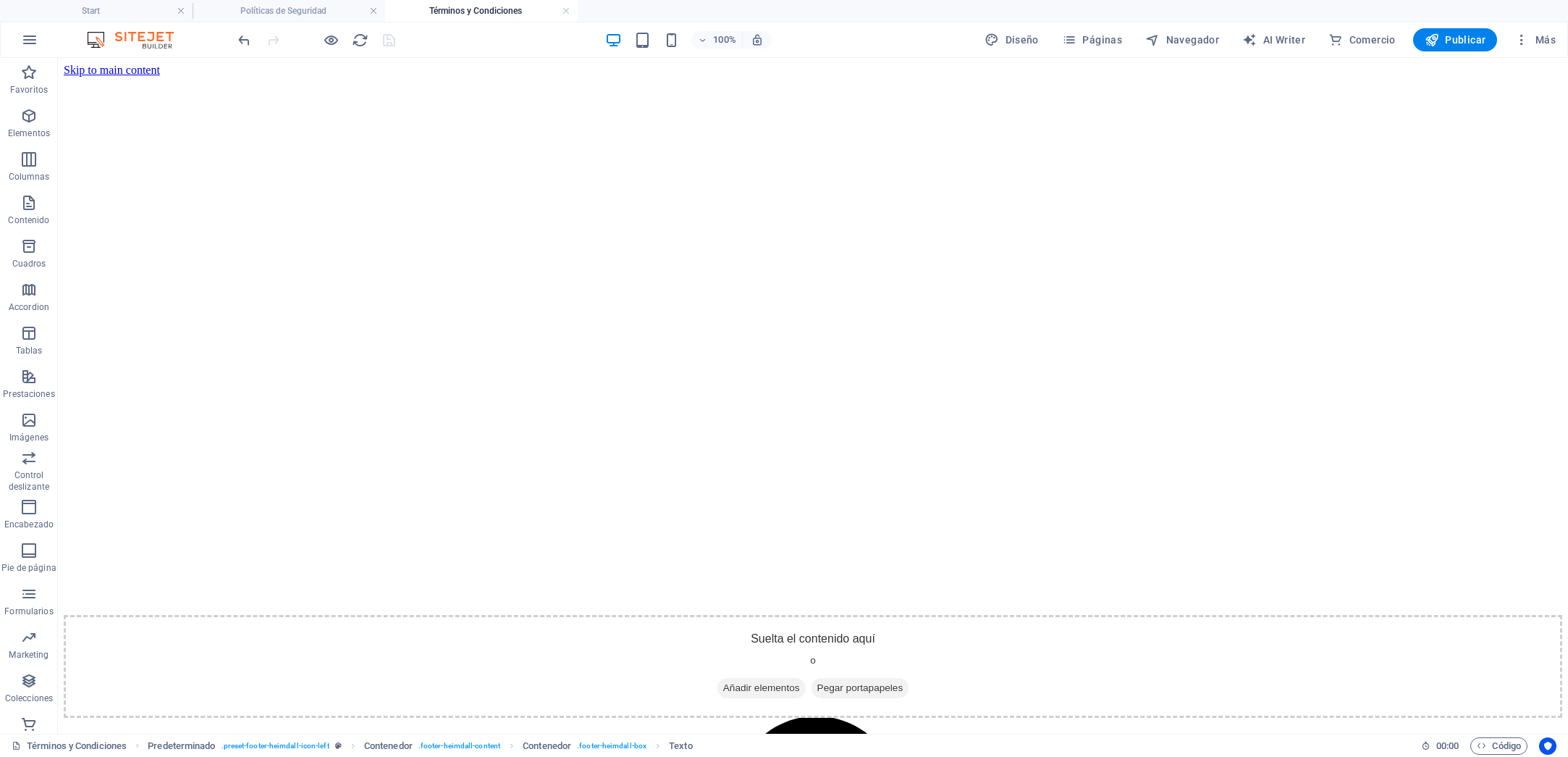
scroll to position [1631, 0]
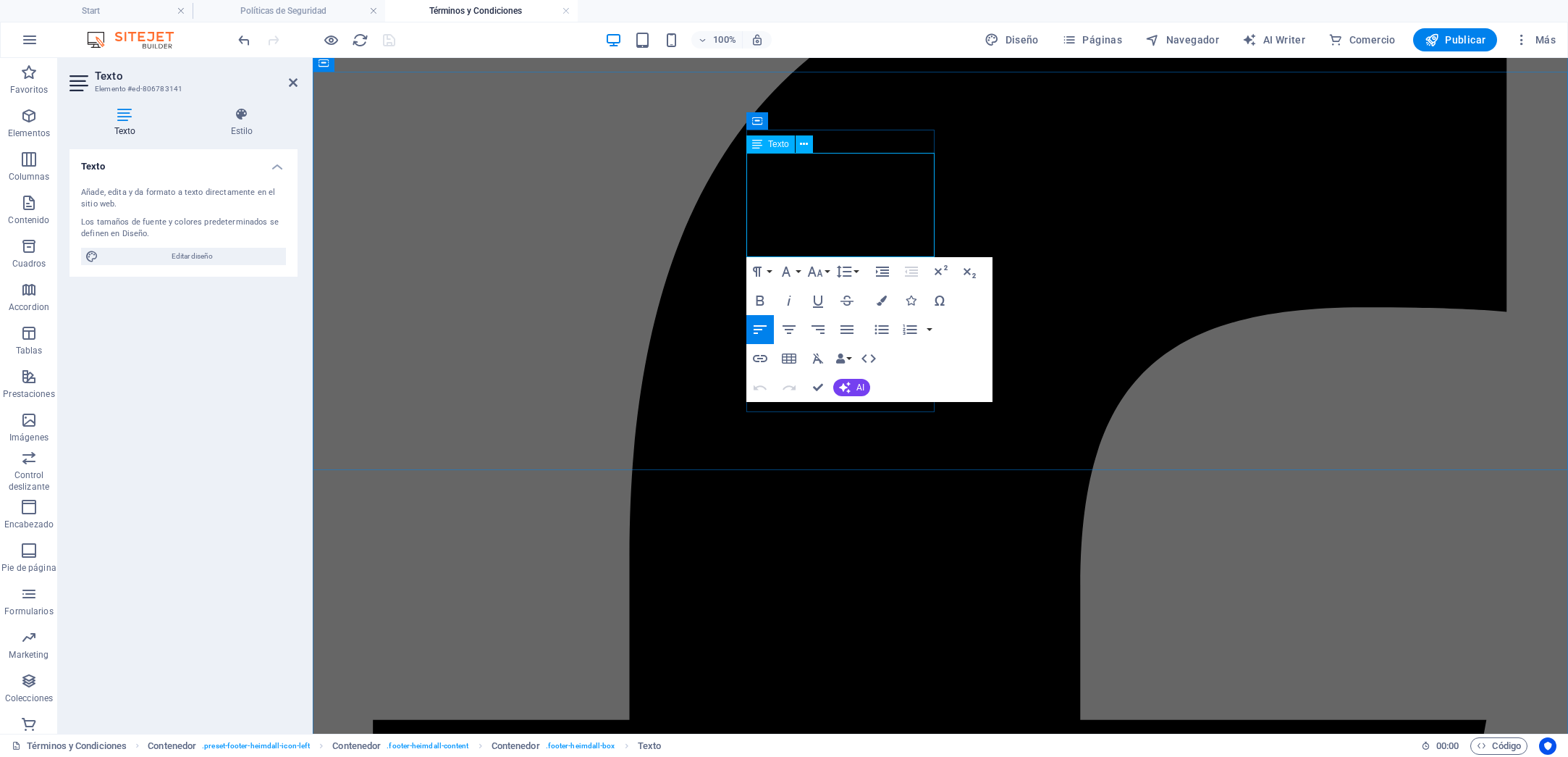
drag, startPoint x: 748, startPoint y: 216, endPoint x: 850, endPoint y: 252, distance: 108.2
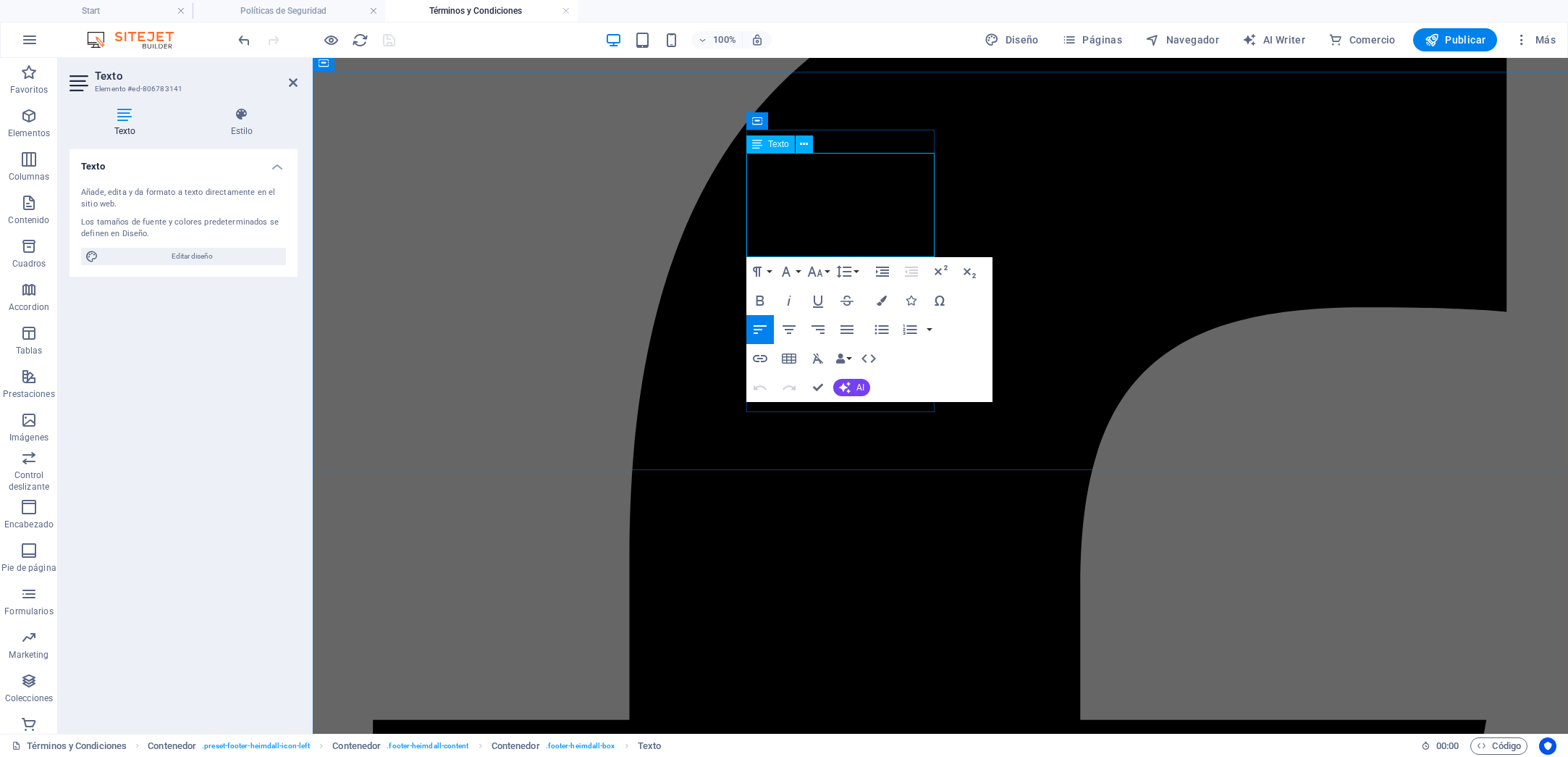
drag, startPoint x: 749, startPoint y: 217, endPoint x: 801, endPoint y: 242, distance: 57.7
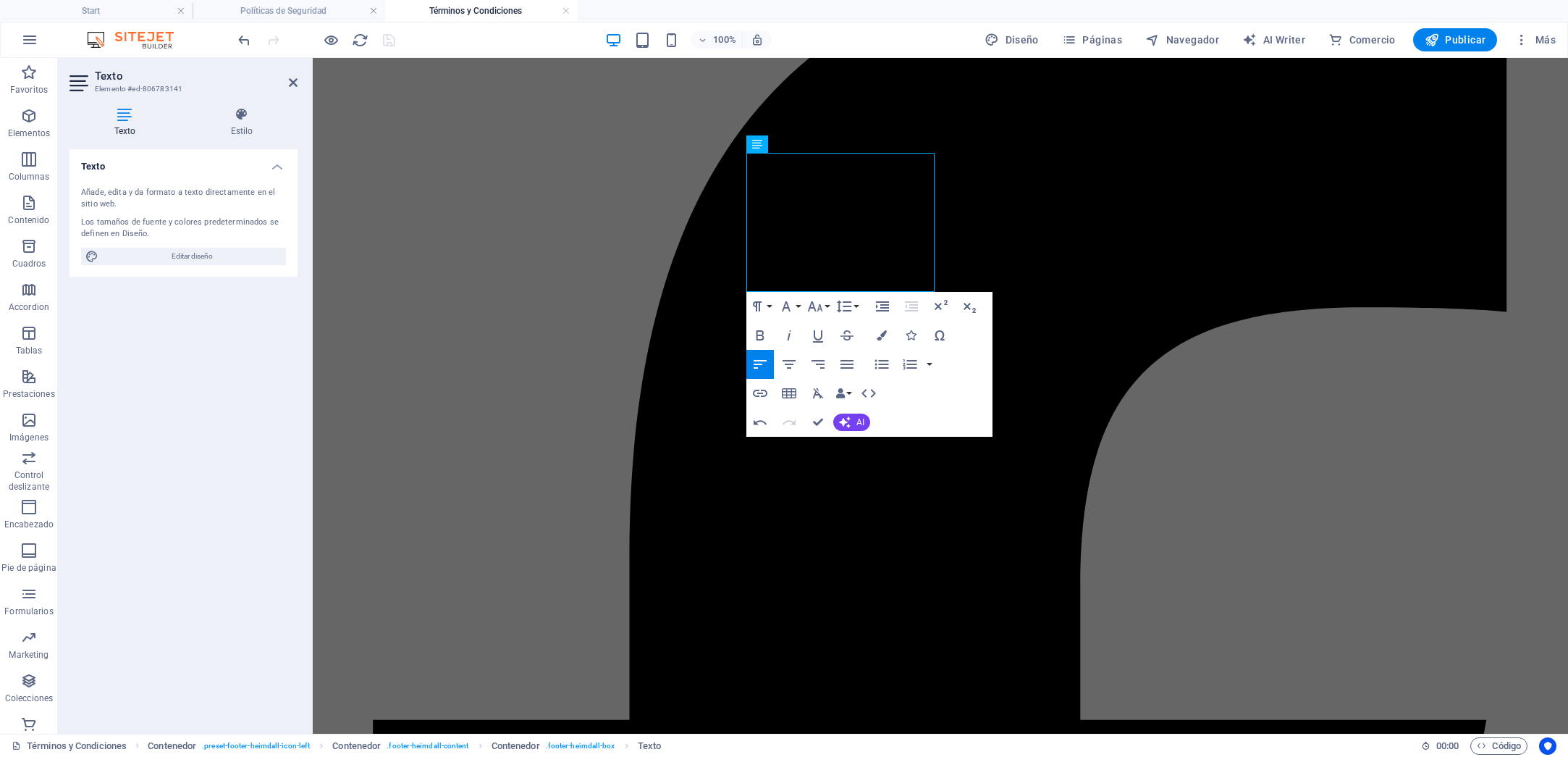
click at [441, 37] on div "100% Diseño Páginas Navegador AI Writer Comercio Publicar Más" at bounding box center [898, 39] width 1326 height 23
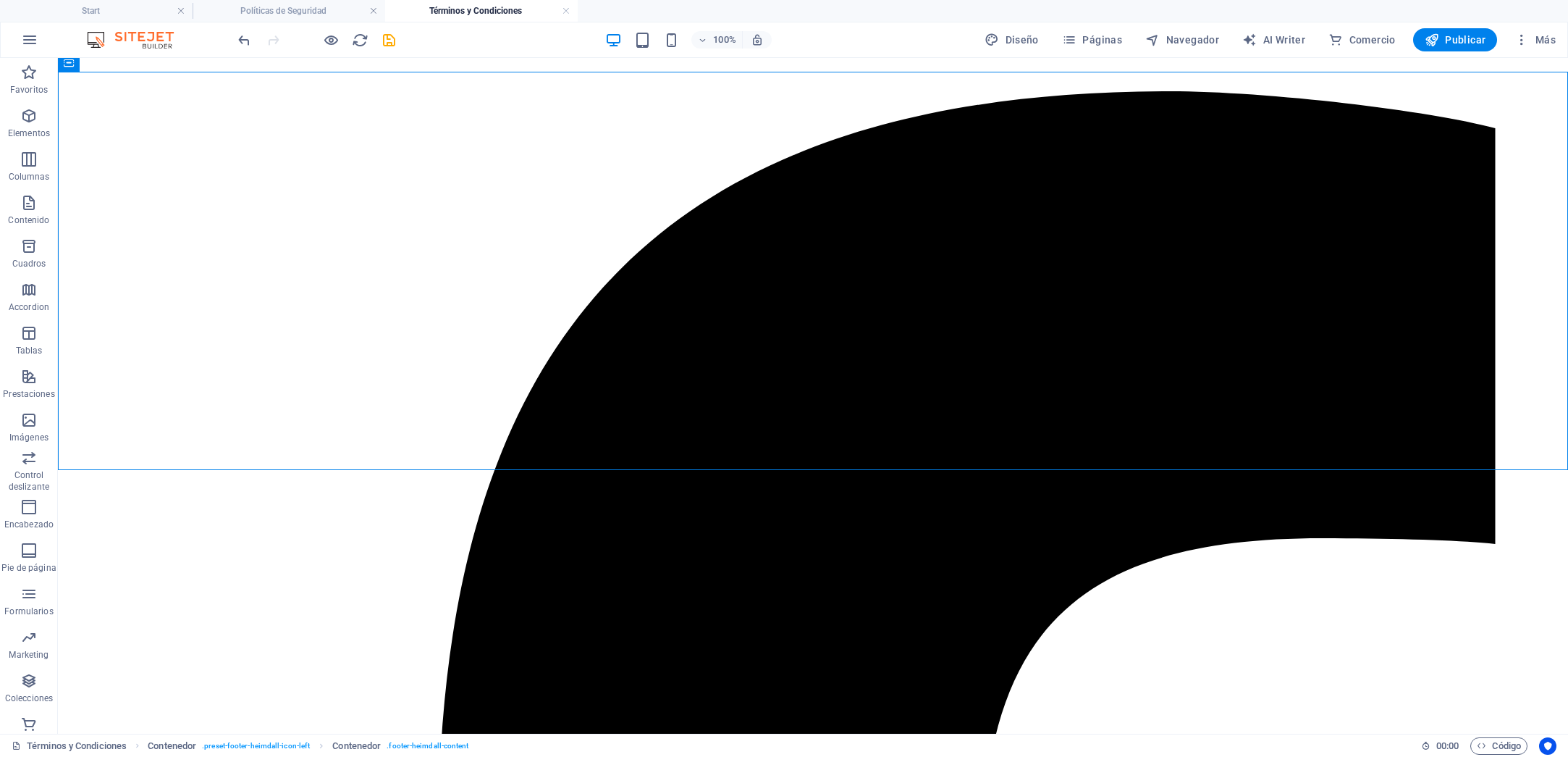
click at [400, 48] on div "100% Diseño Páginas Navegador AI Writer Comercio Publicar Más" at bounding box center [898, 39] width 1326 height 23
click at [392, 43] on icon "save" at bounding box center [389, 41] width 17 height 17
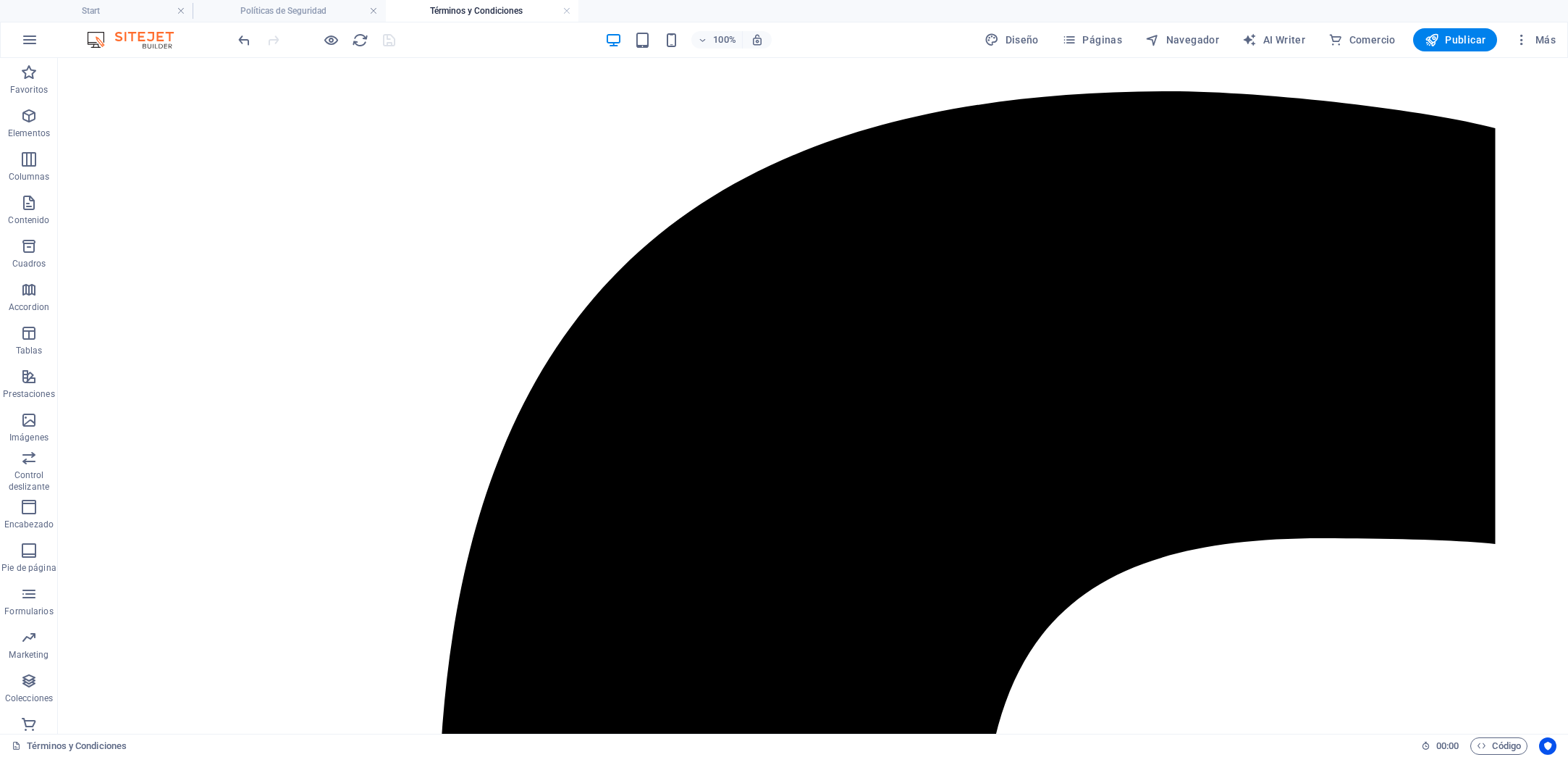
drag, startPoint x: 443, startPoint y: 13, endPoint x: 422, endPoint y: 13, distance: 21.0
click at [305, 14] on h4 "Políticas de Seguridad" at bounding box center [288, 10] width 193 height 16
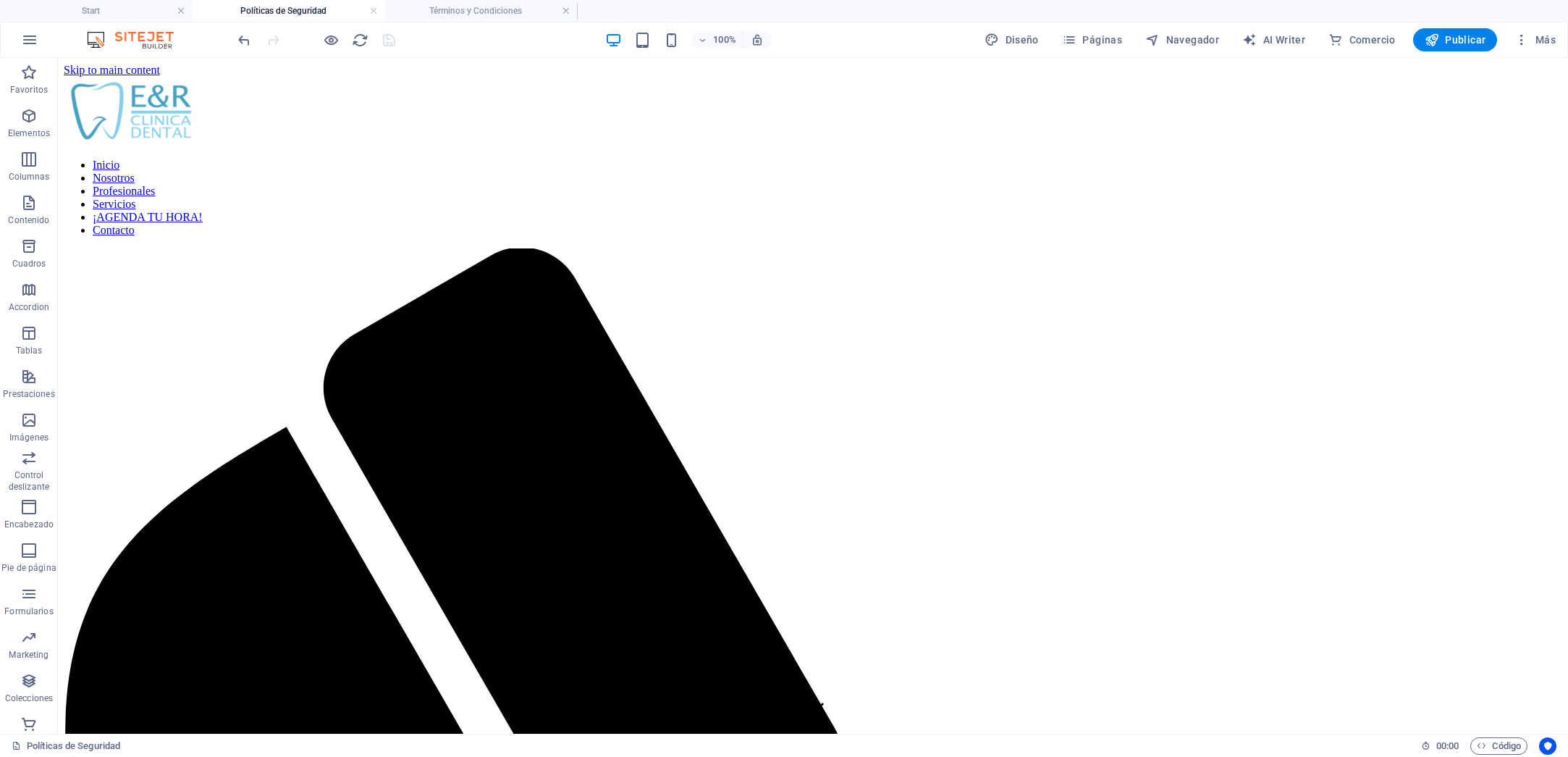
scroll to position [1514, 0]
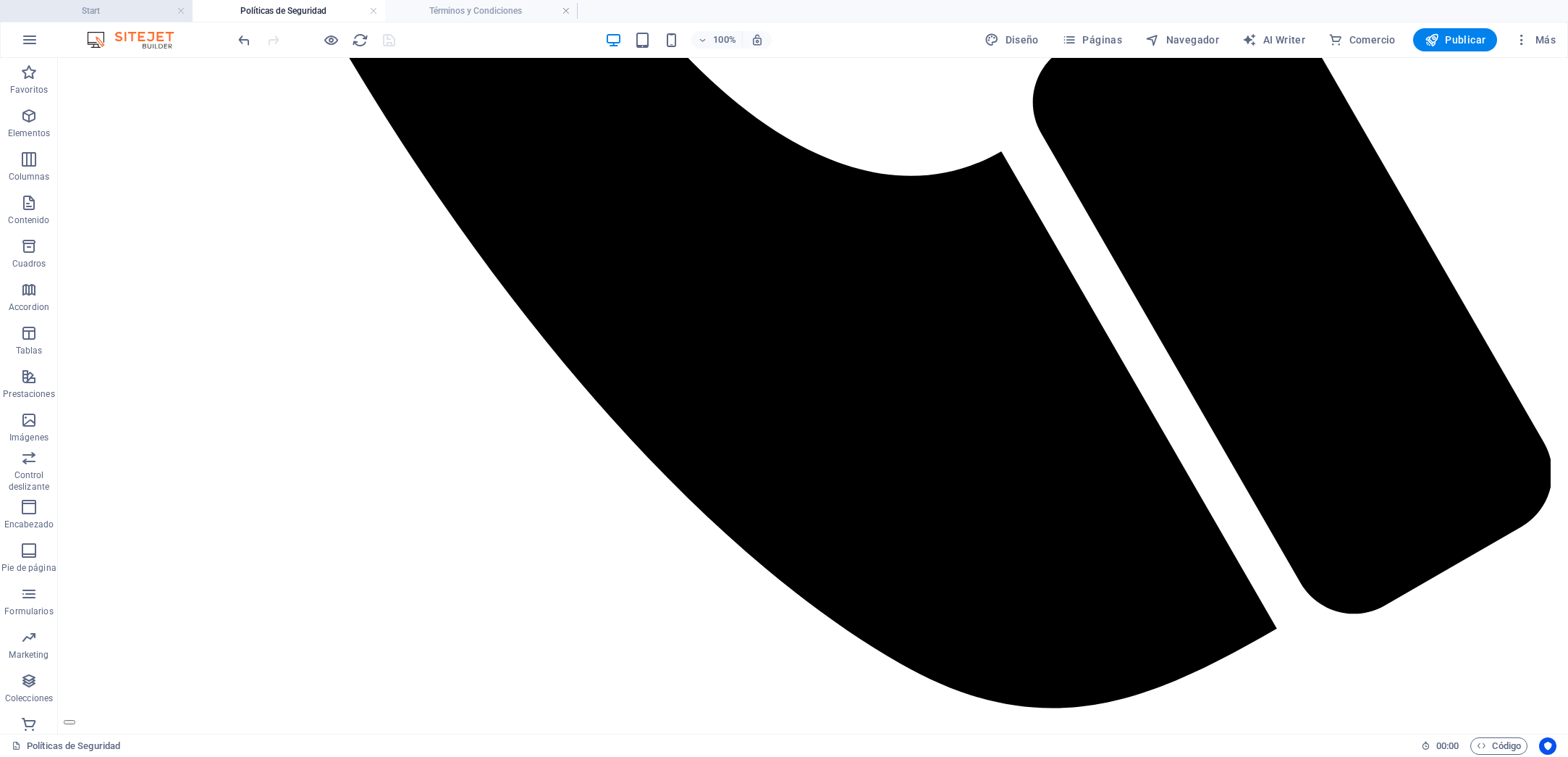
click at [126, 10] on h4 "Start" at bounding box center [96, 10] width 193 height 16
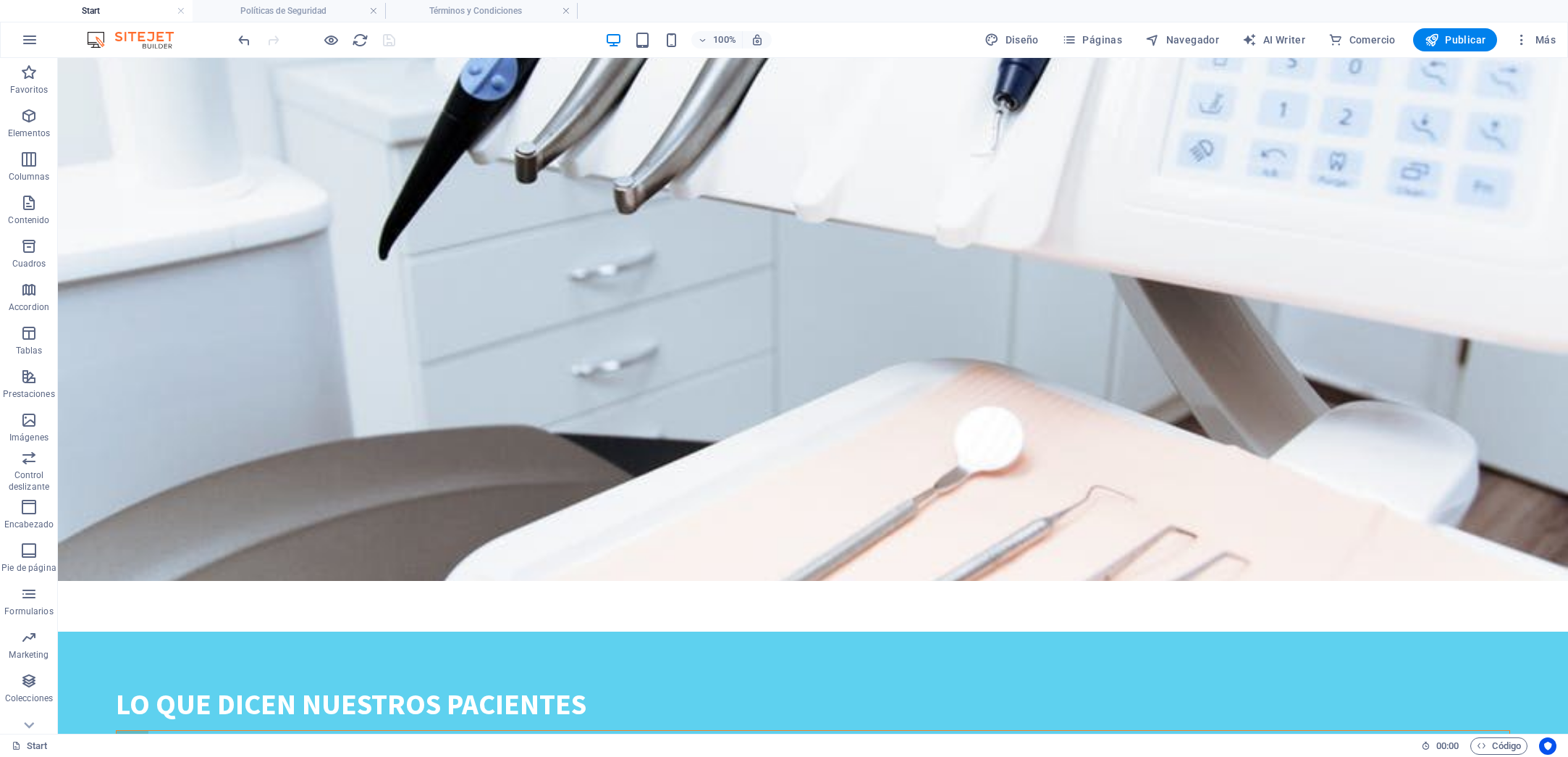
scroll to position [0, 0]
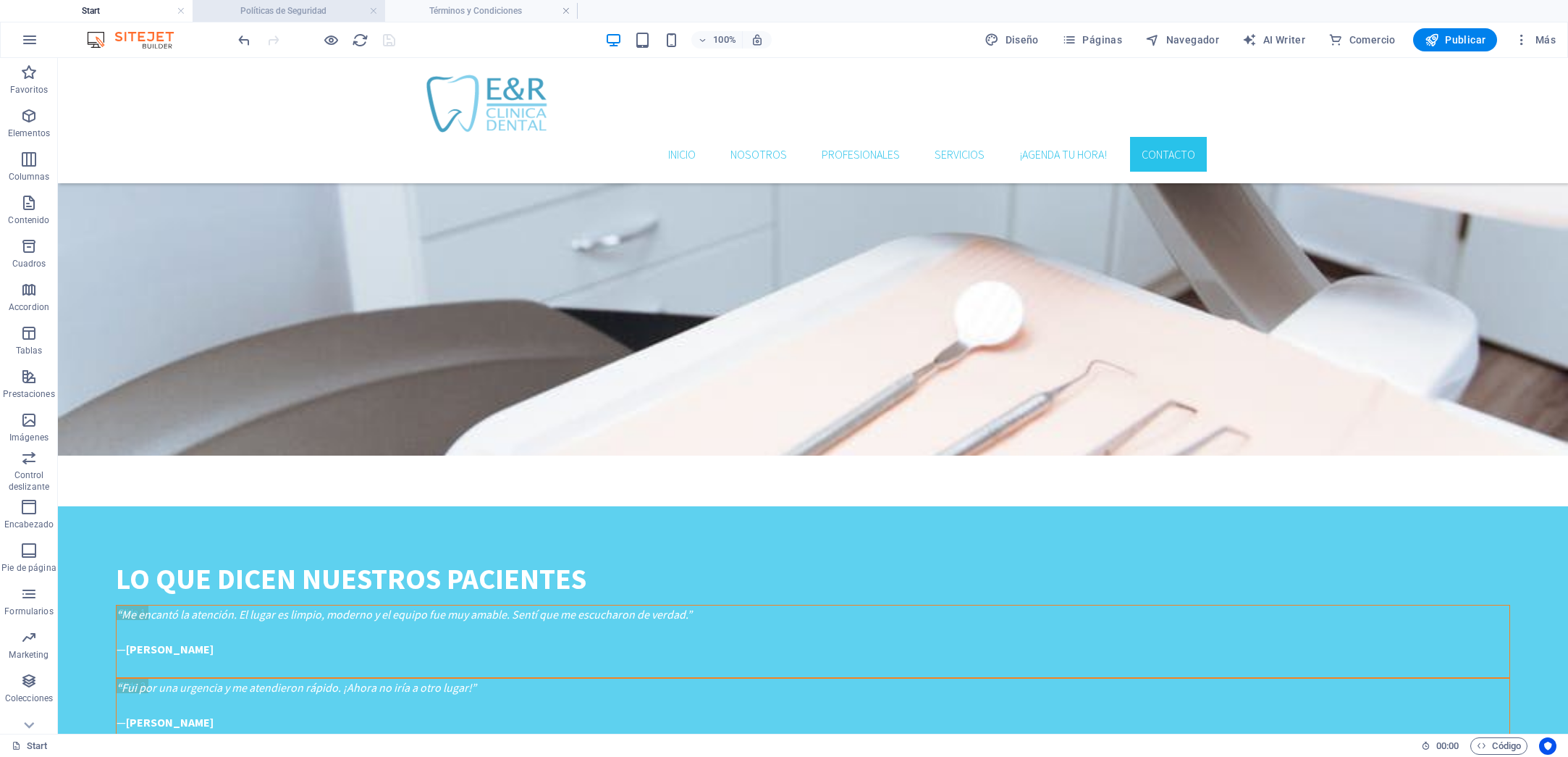
click at [281, 10] on h4 "Políticas de Seguridad" at bounding box center [288, 10] width 193 height 16
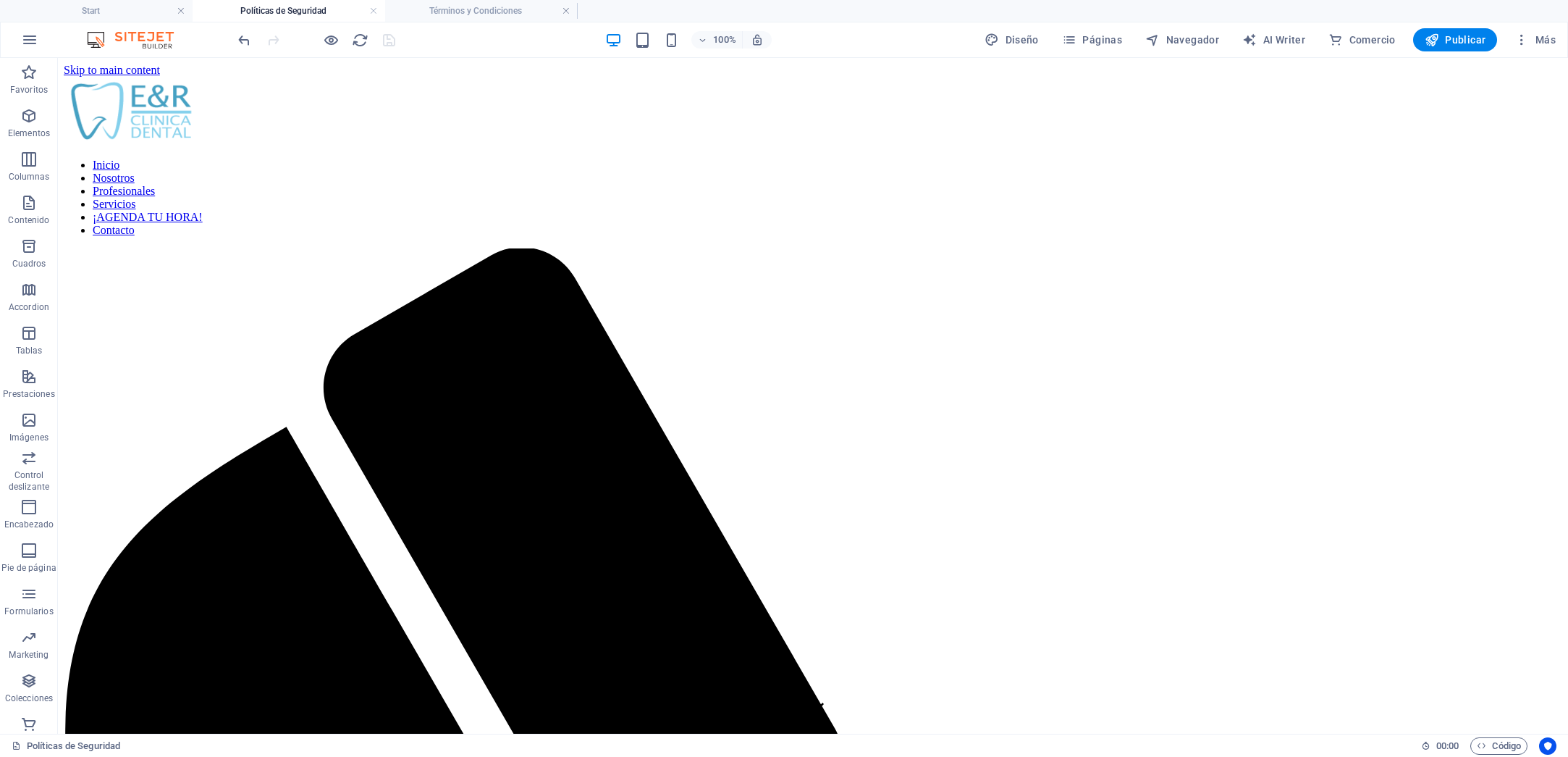
scroll to position [1514, 0]
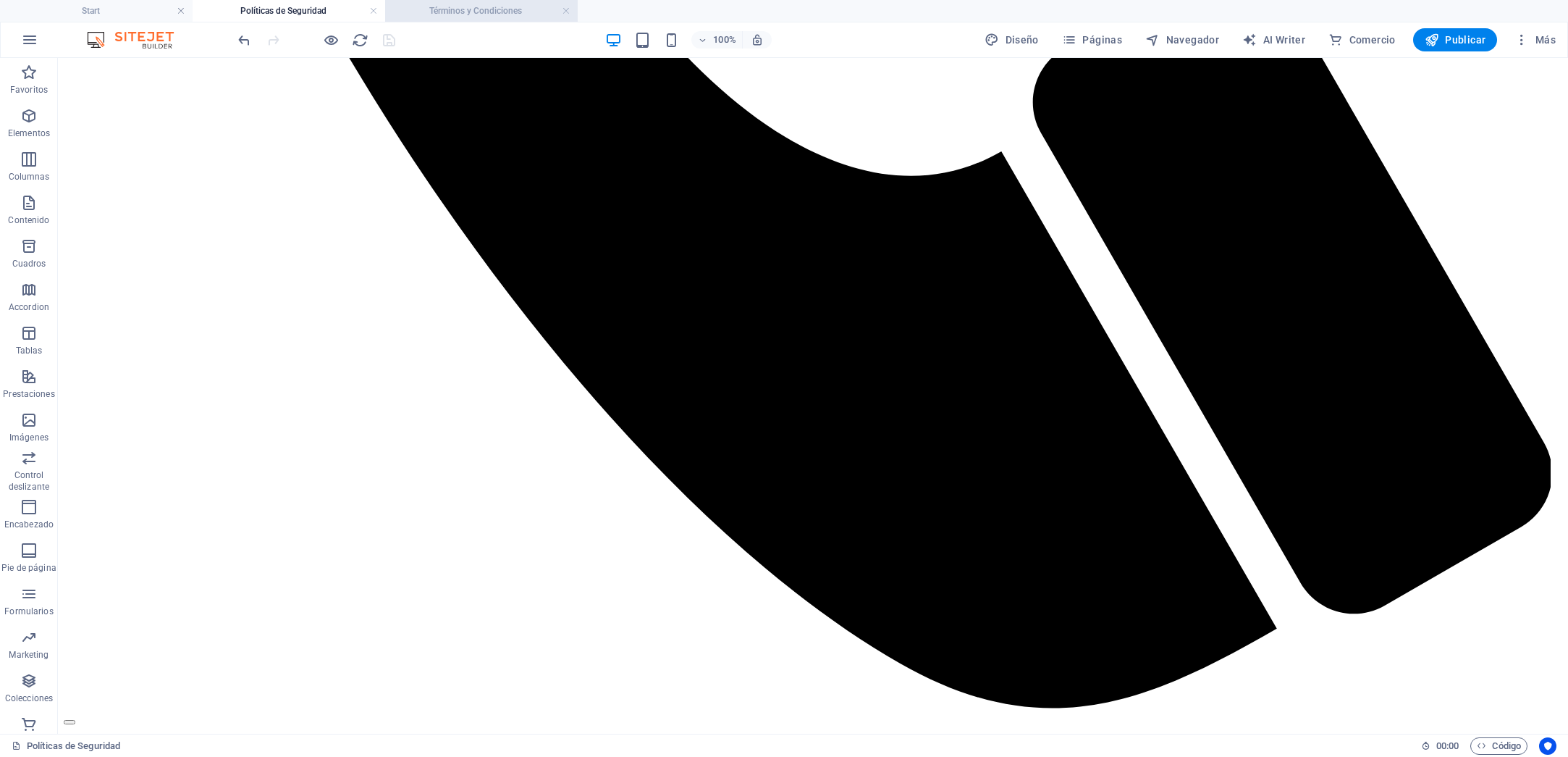
click at [470, 14] on h4 "Términos y Condiciones" at bounding box center [481, 10] width 193 height 16
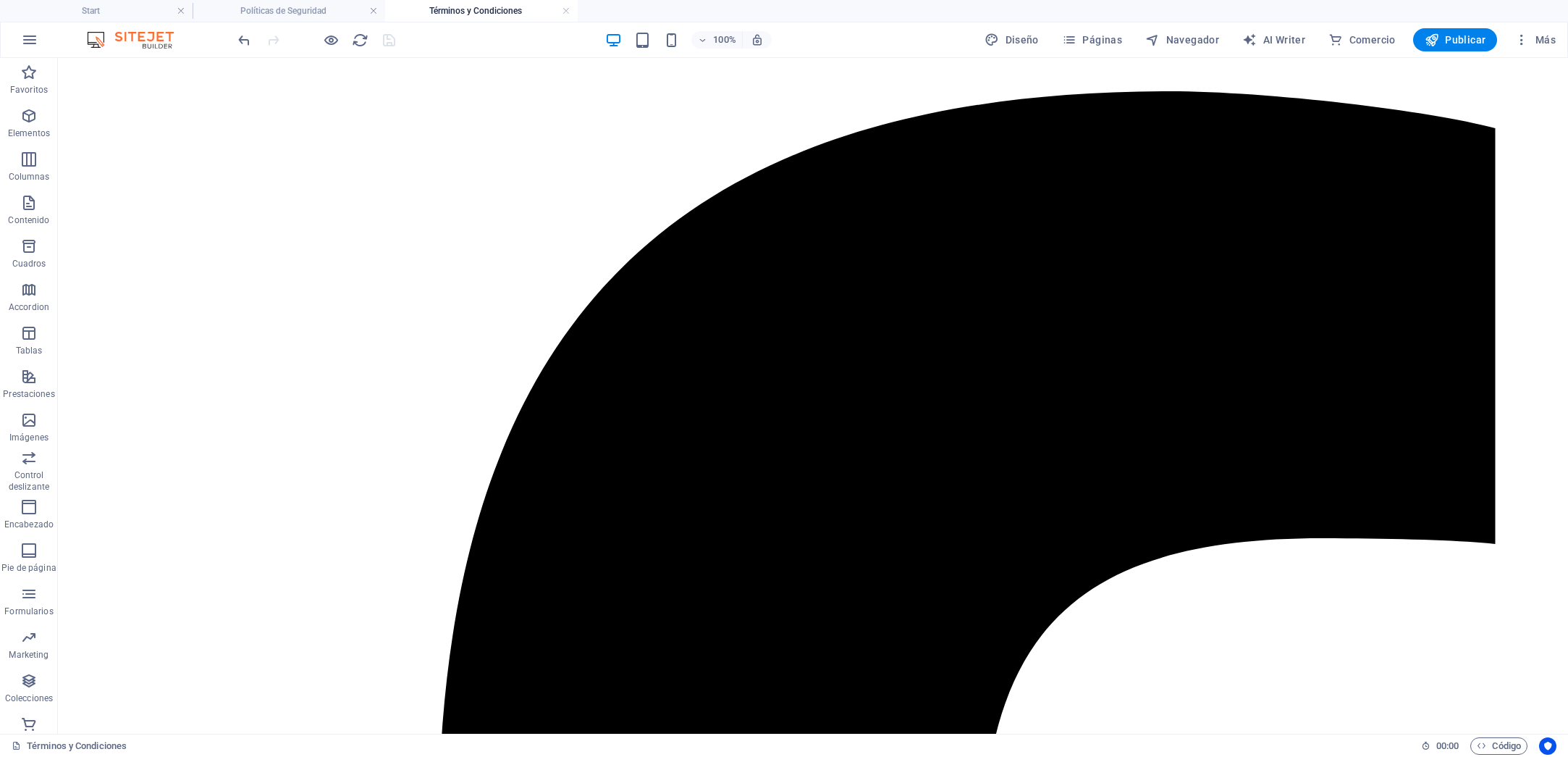
scroll to position [0, 0]
click at [283, 8] on h4 "Políticas de Seguridad" at bounding box center [288, 10] width 193 height 16
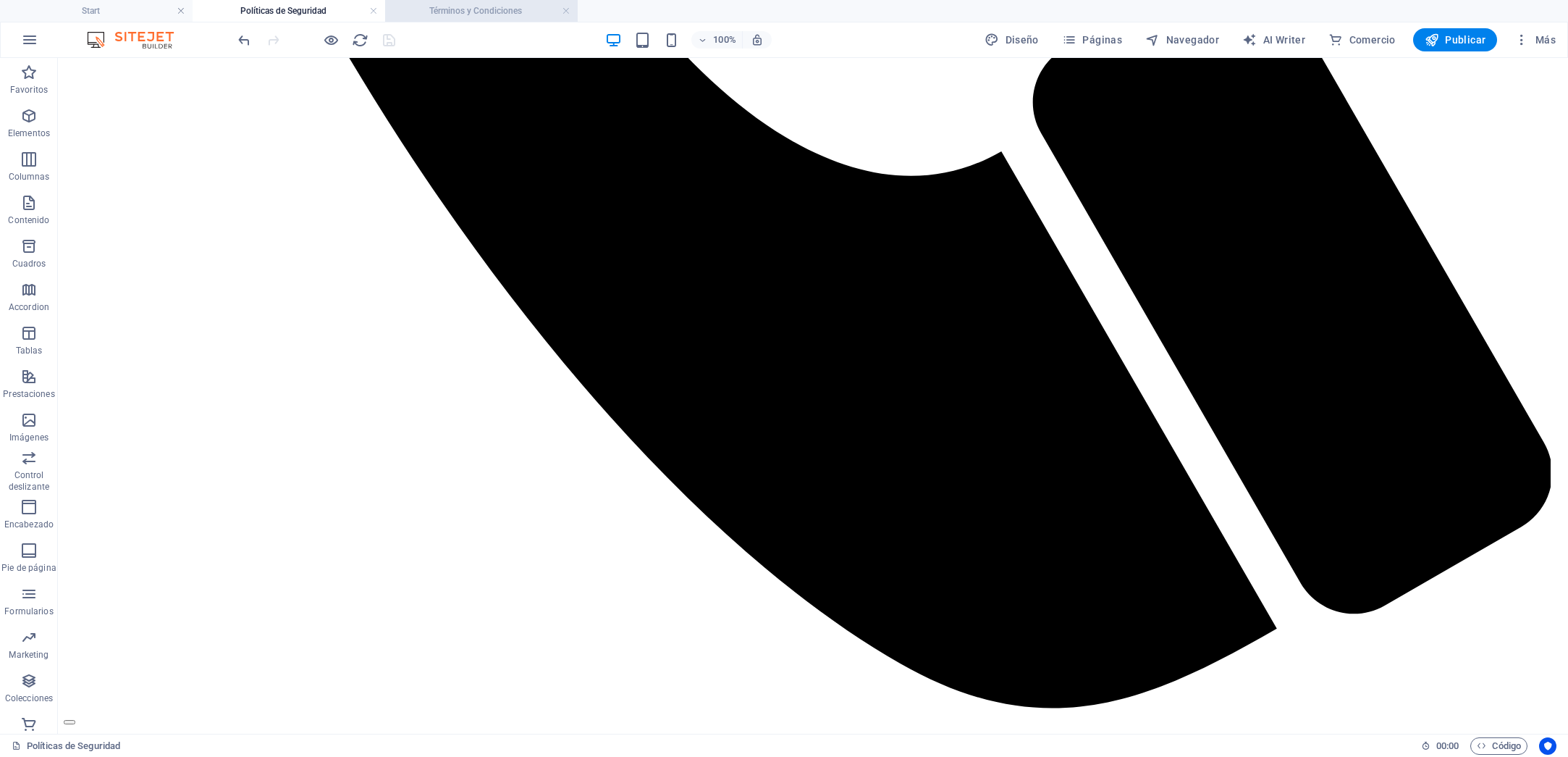
click at [468, 16] on h4 "Términos y Condiciones" at bounding box center [481, 10] width 193 height 16
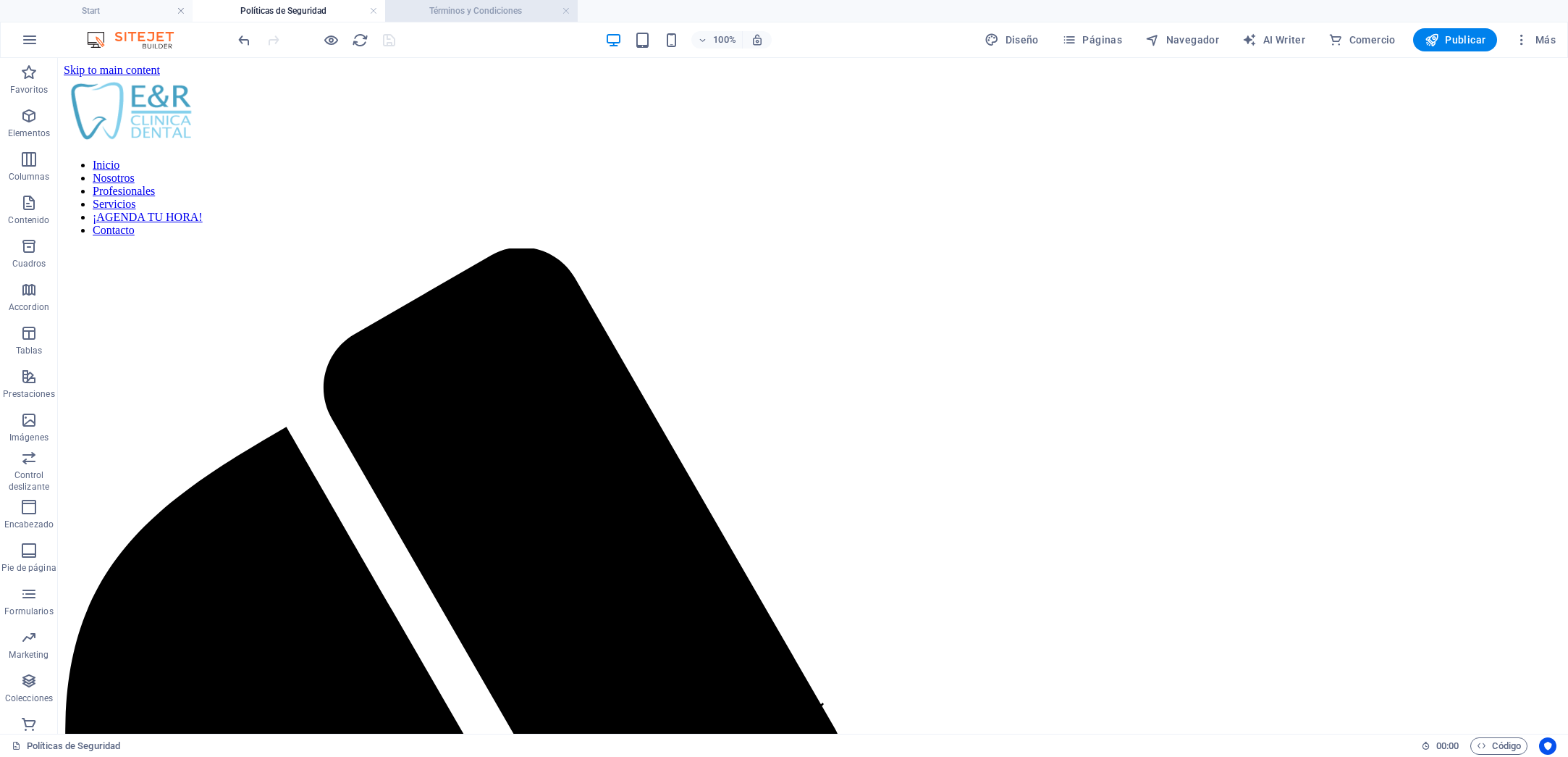
scroll to position [1631, 0]
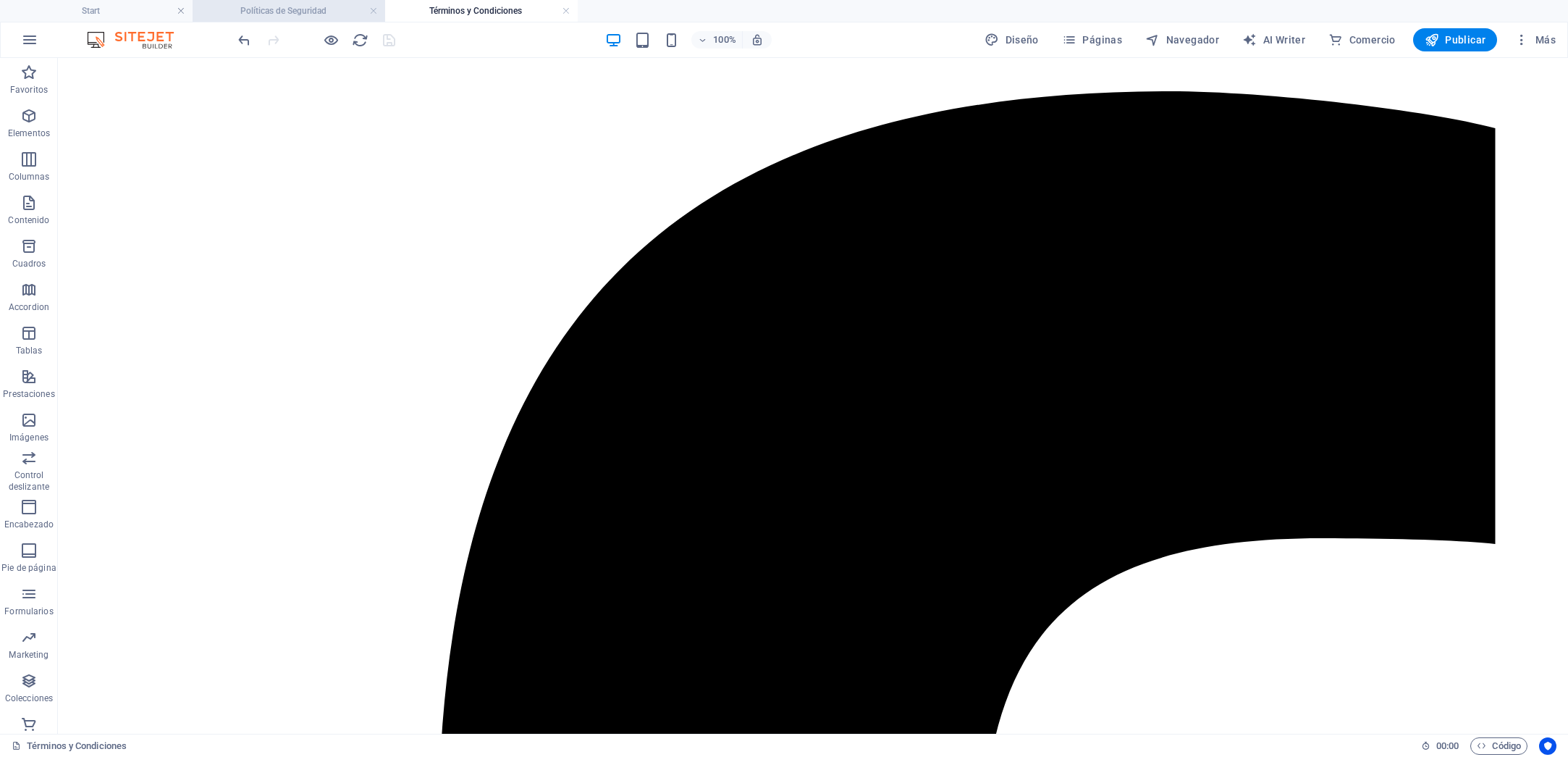
click at [277, 13] on h4 "Políticas de Seguridad" at bounding box center [288, 10] width 193 height 16
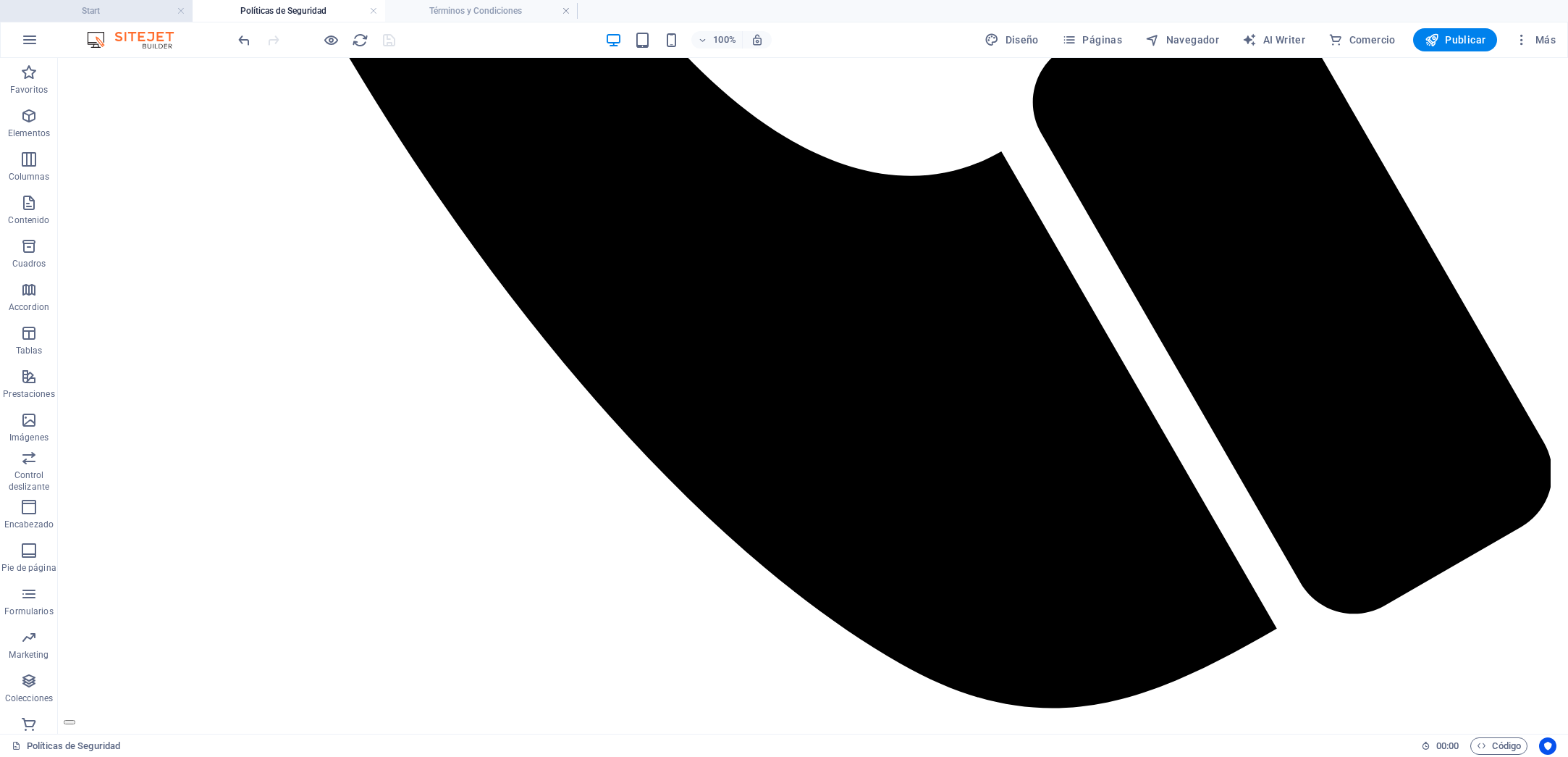
click at [136, 12] on h4 "Start" at bounding box center [96, 10] width 193 height 16
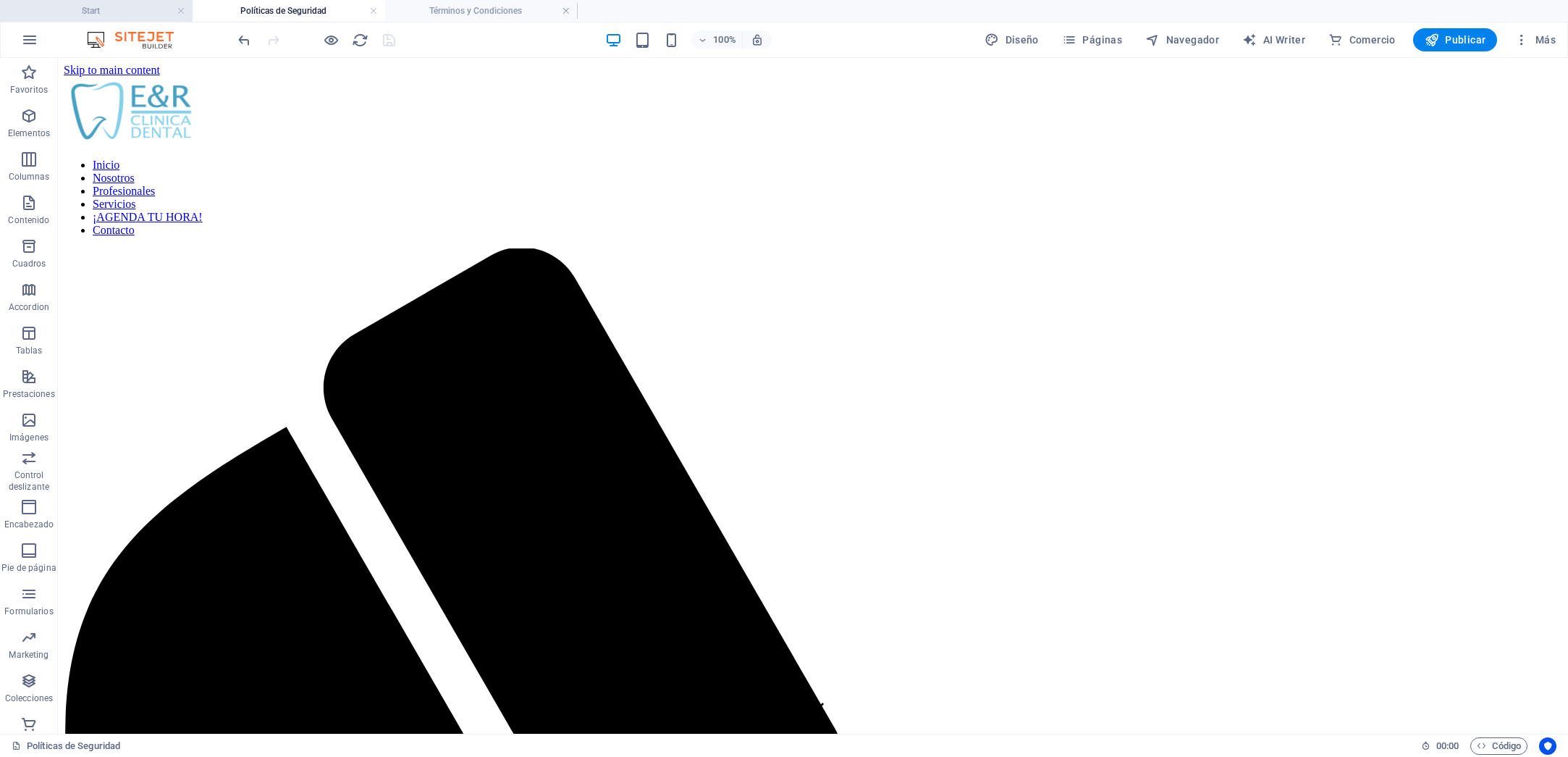
scroll to position [3093, 0]
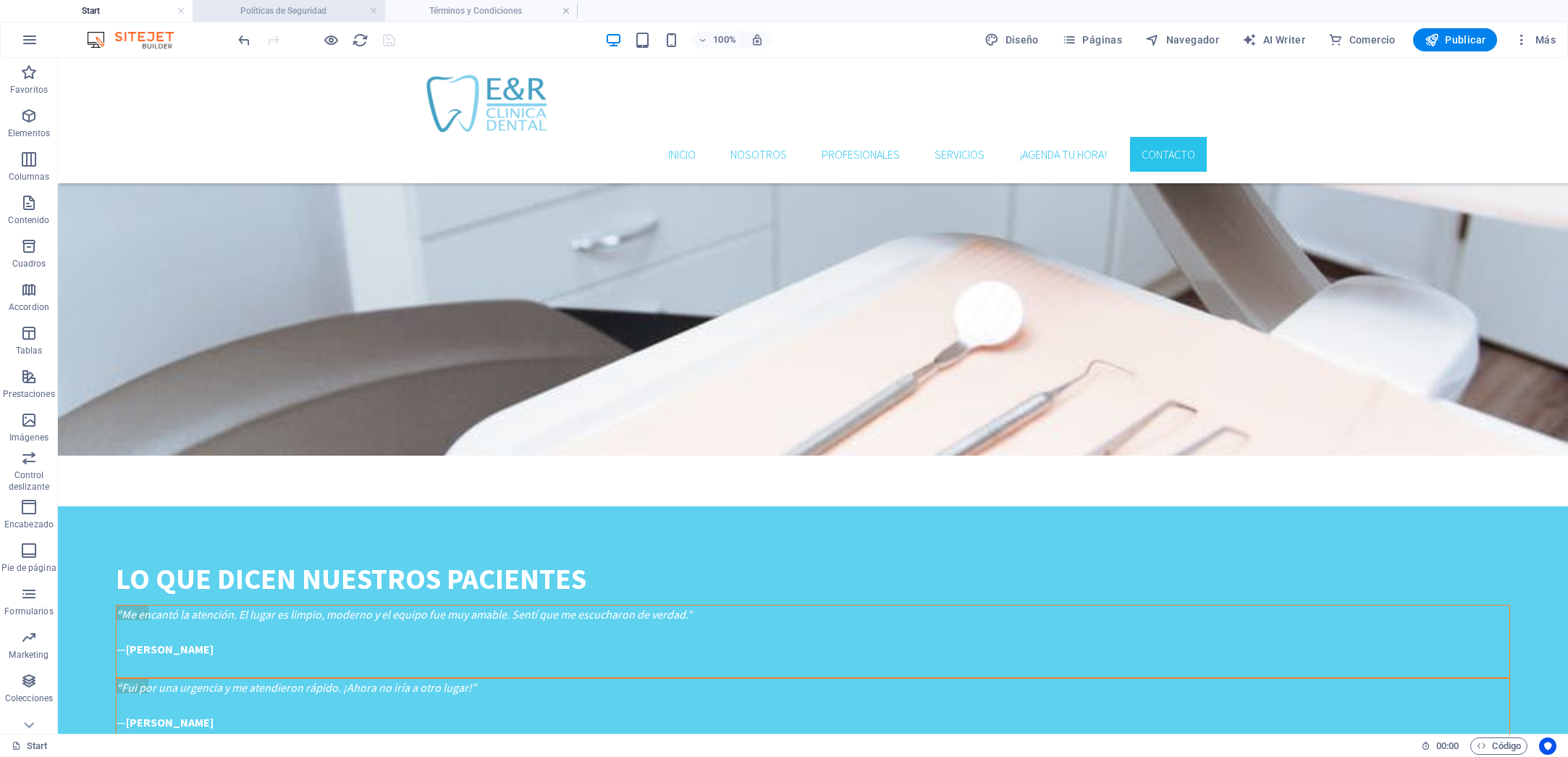
click at [266, 14] on h4 "Políticas de Seguridad" at bounding box center [288, 10] width 193 height 16
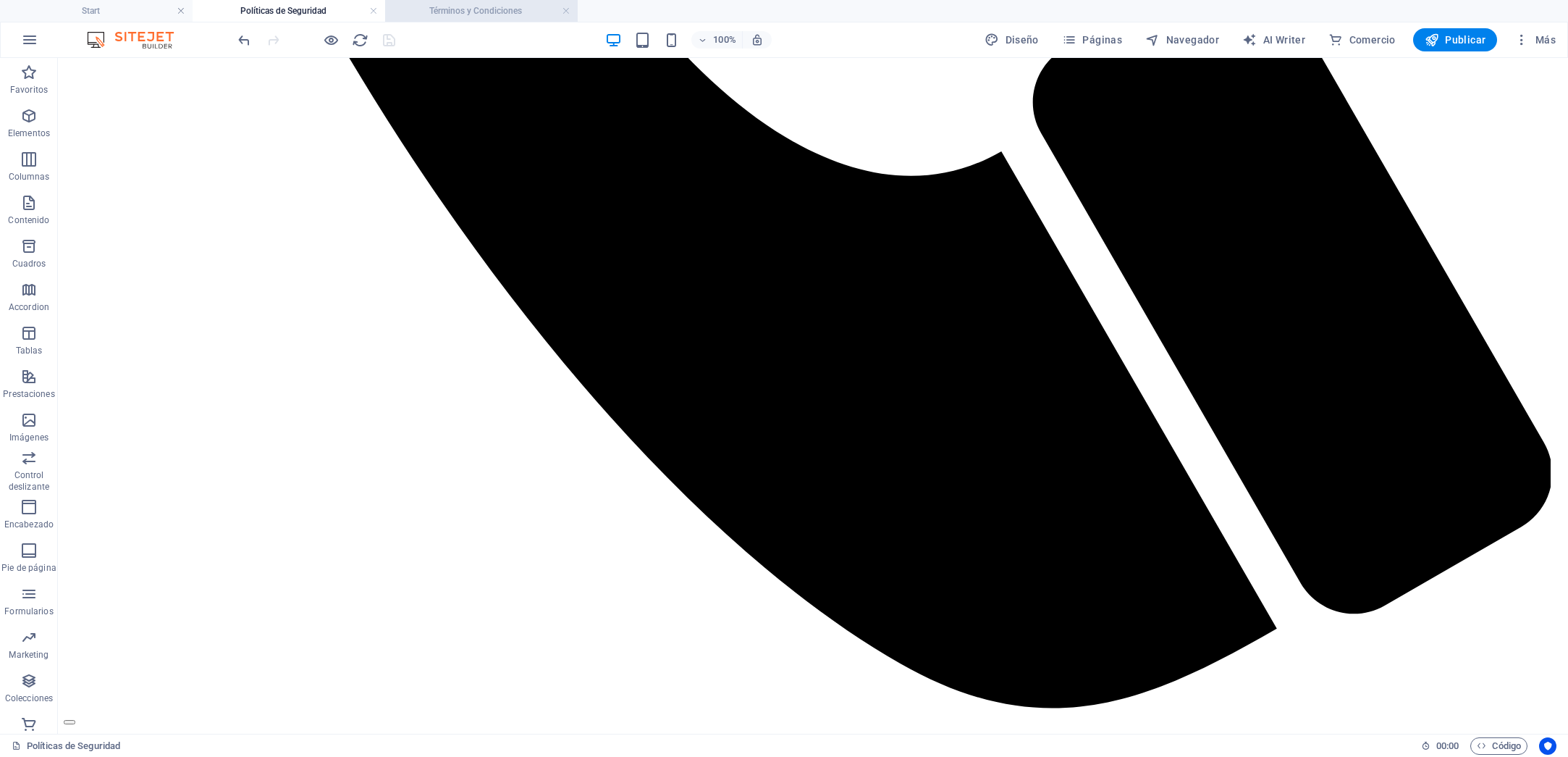
click at [451, 12] on h4 "Términos y Condiciones" at bounding box center [481, 10] width 193 height 16
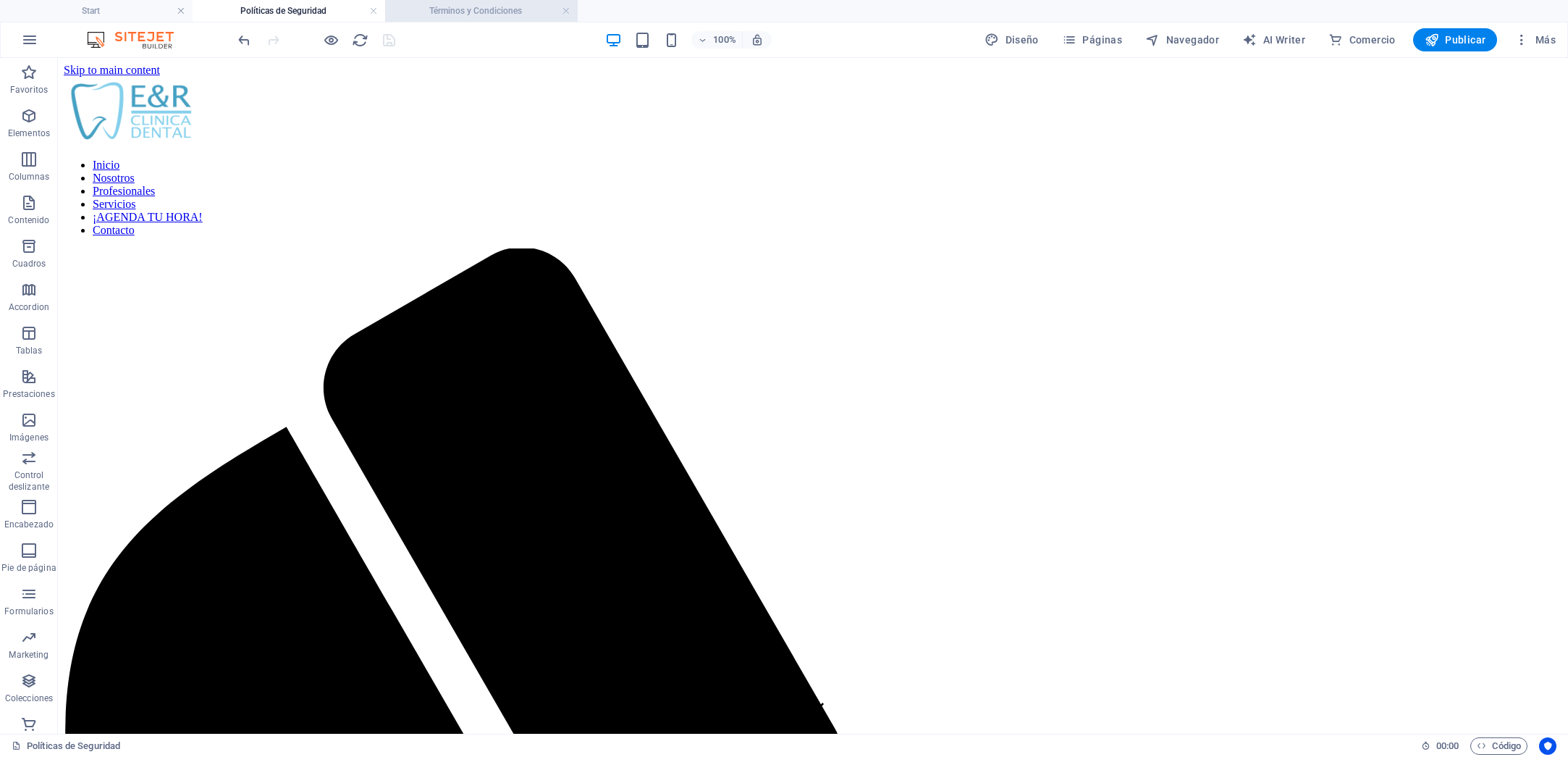
scroll to position [1631, 0]
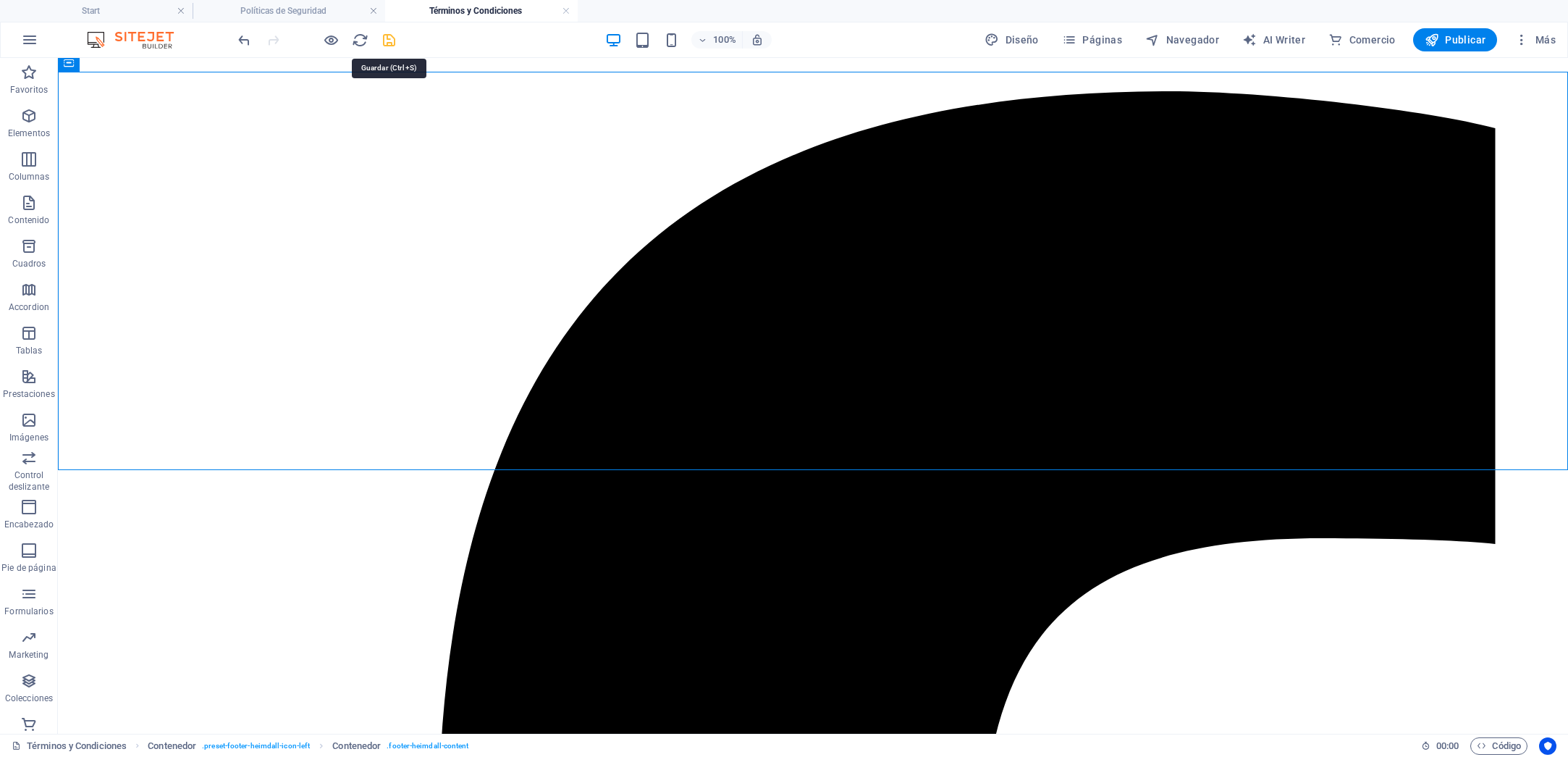
click at [388, 42] on icon "save" at bounding box center [389, 41] width 17 height 17
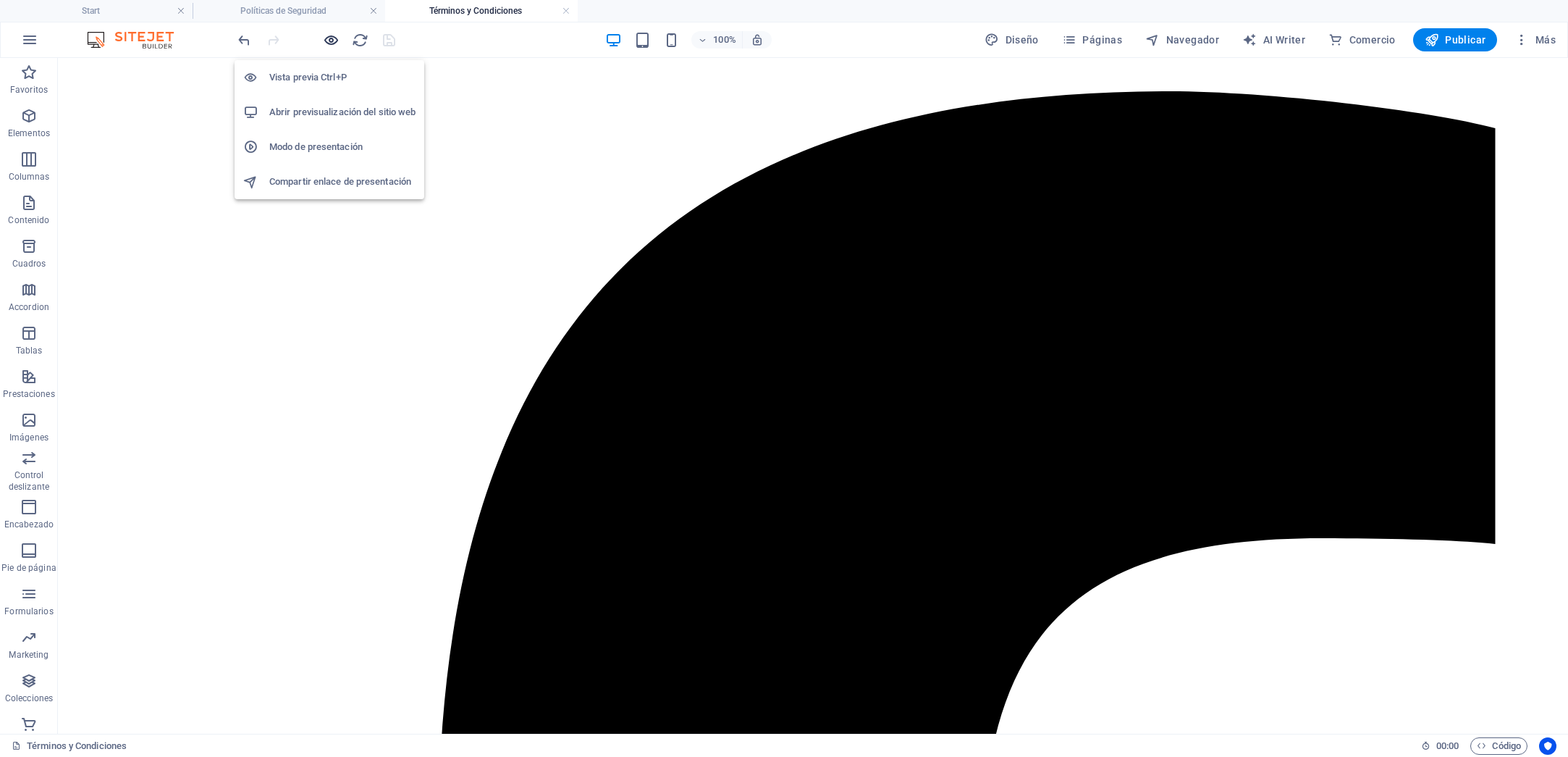
click at [326, 36] on icon "button" at bounding box center [332, 41] width 17 height 17
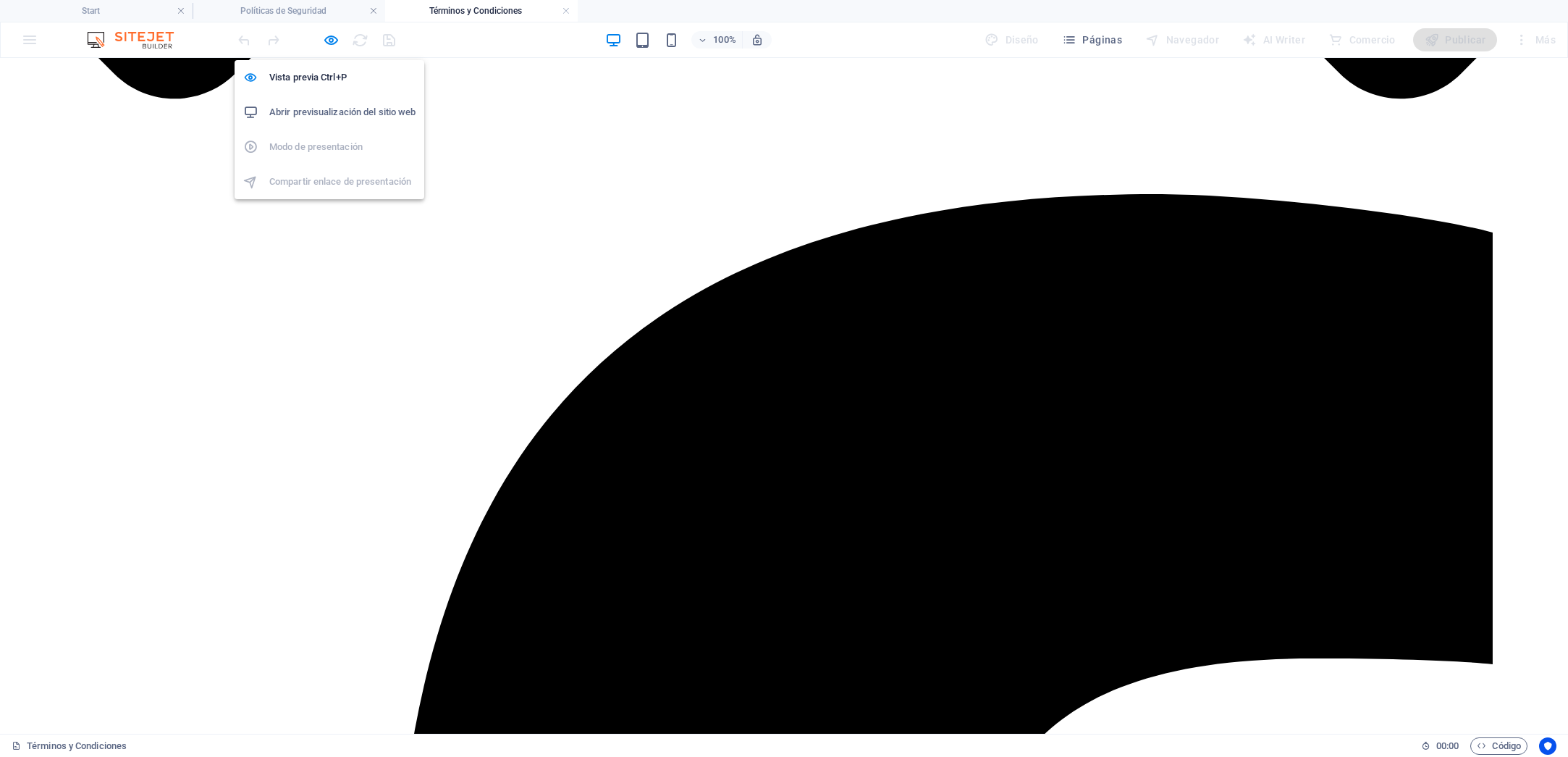
scroll to position [1388, 0]
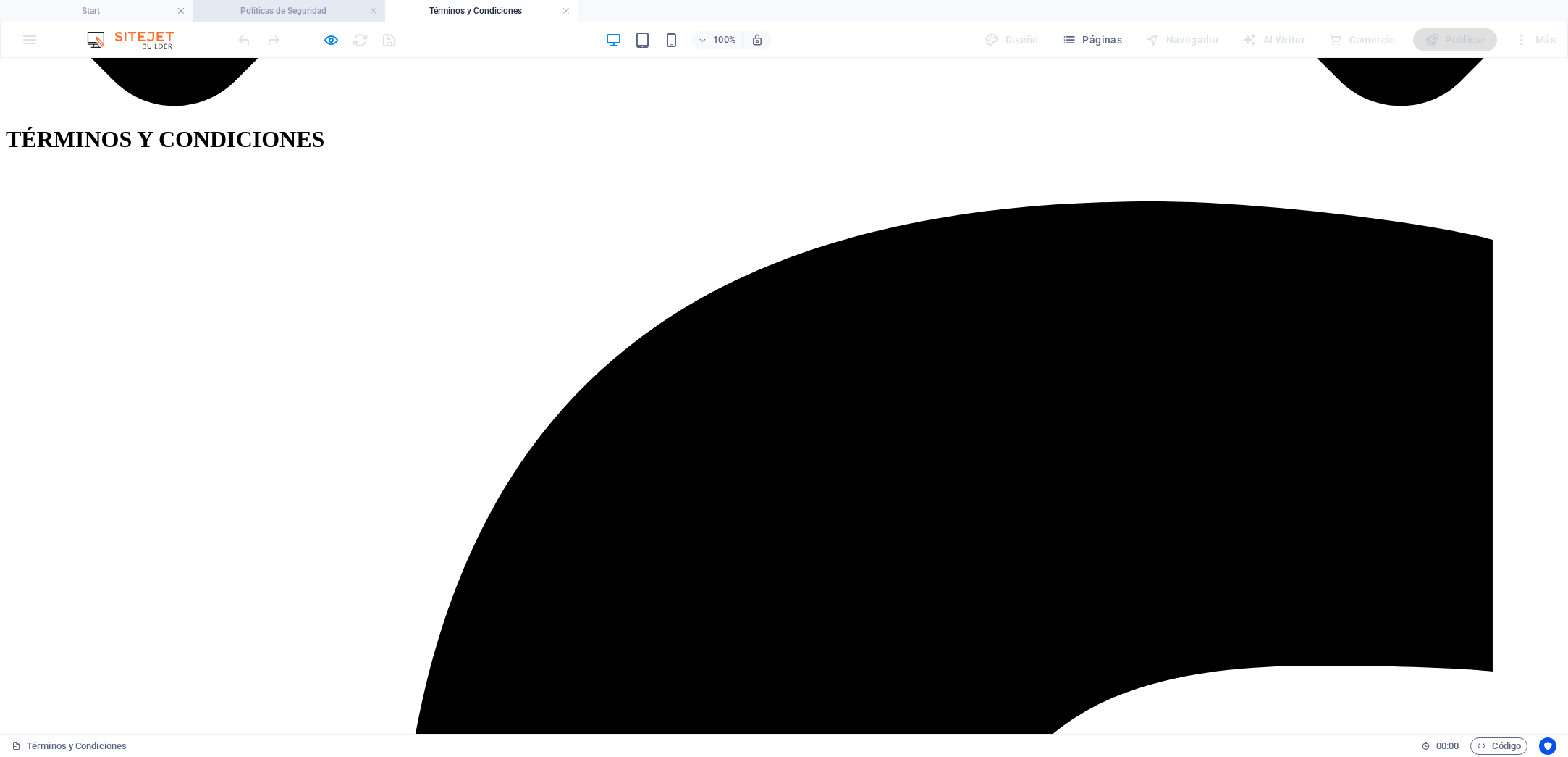
click at [287, 3] on h4 "Políticas de Seguridad" at bounding box center [288, 10] width 193 height 16
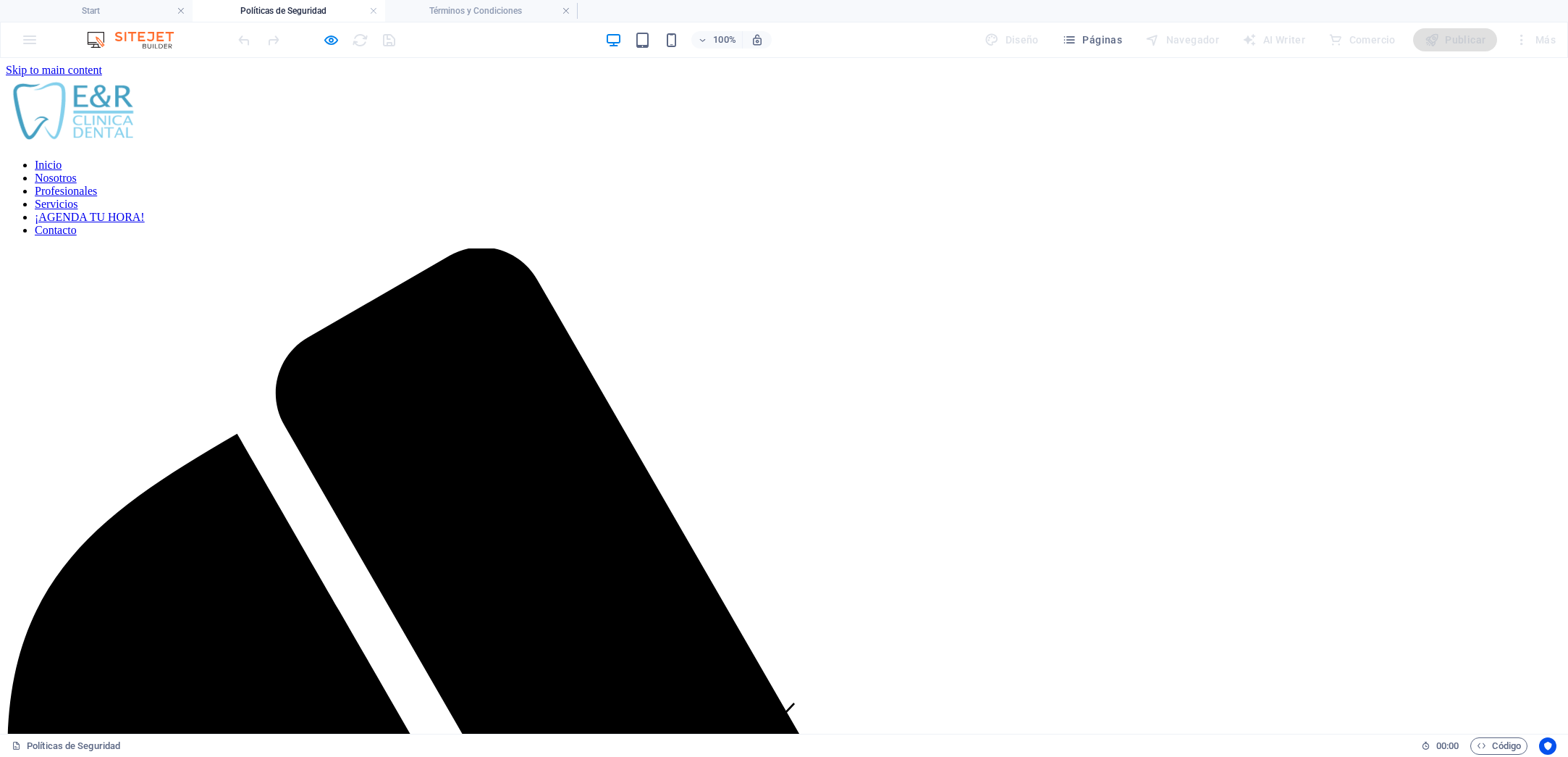
scroll to position [1400, 0]
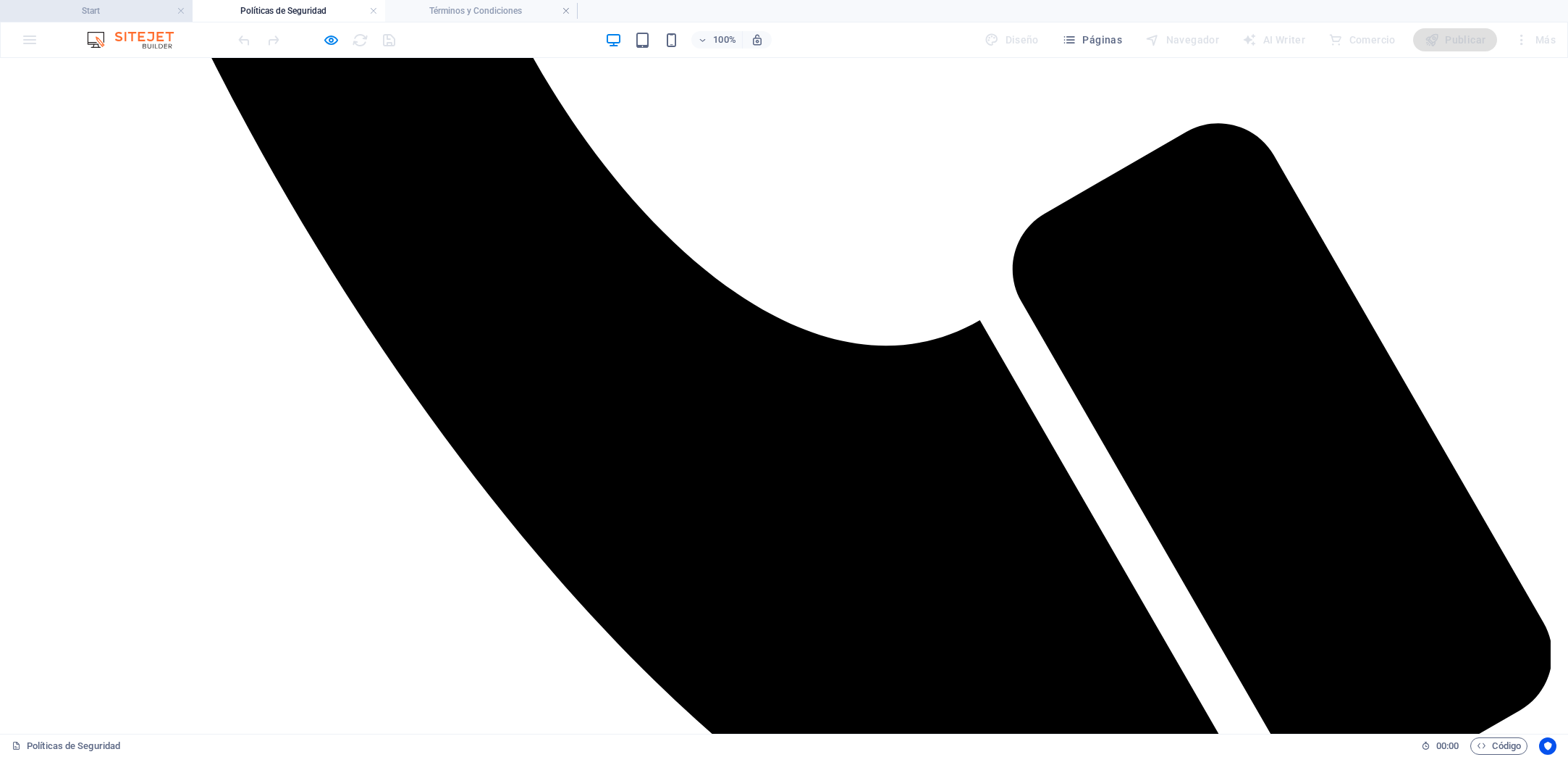
click at [136, 14] on h4 "Start" at bounding box center [96, 10] width 193 height 16
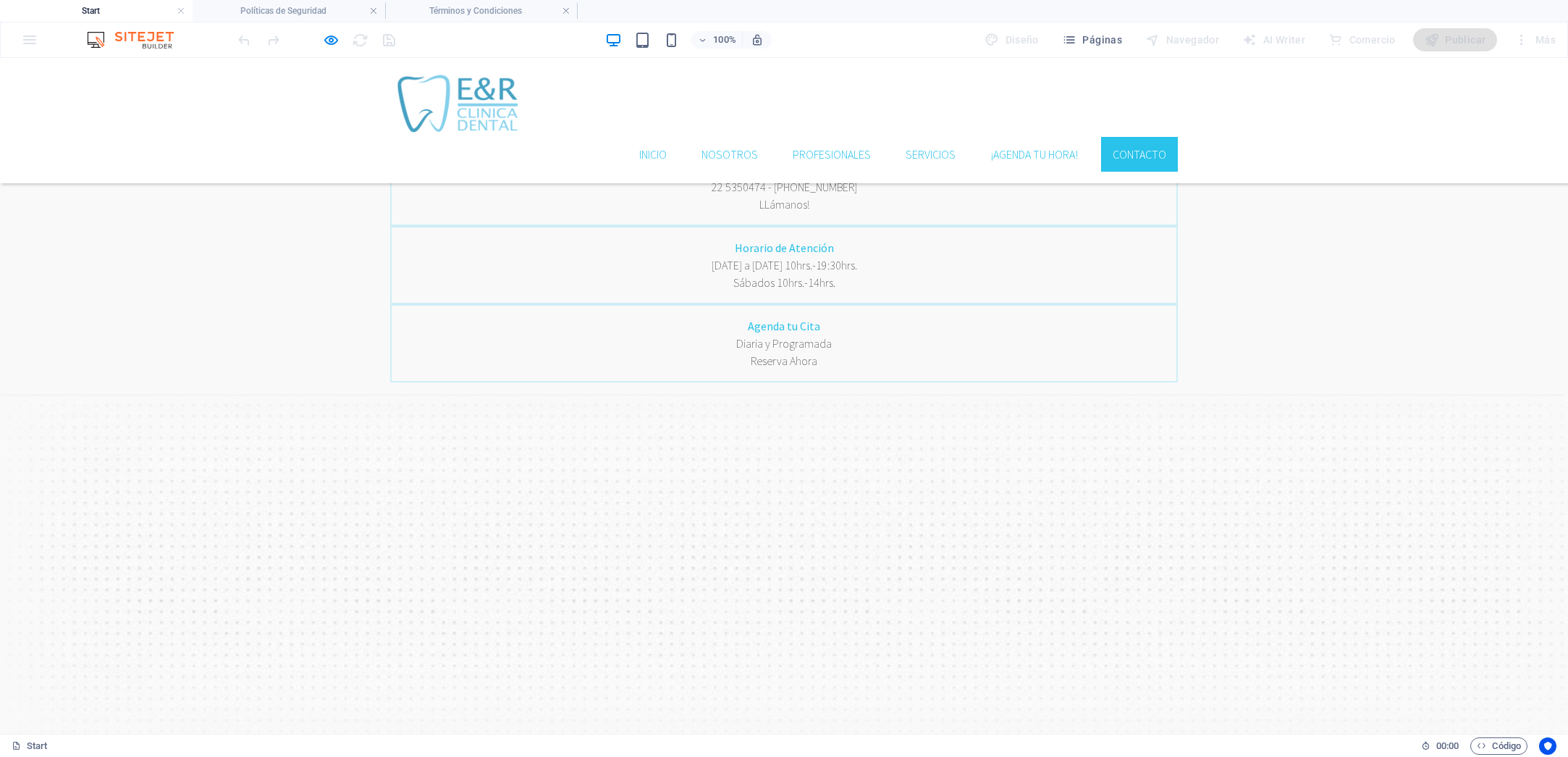
scroll to position [2983, 0]
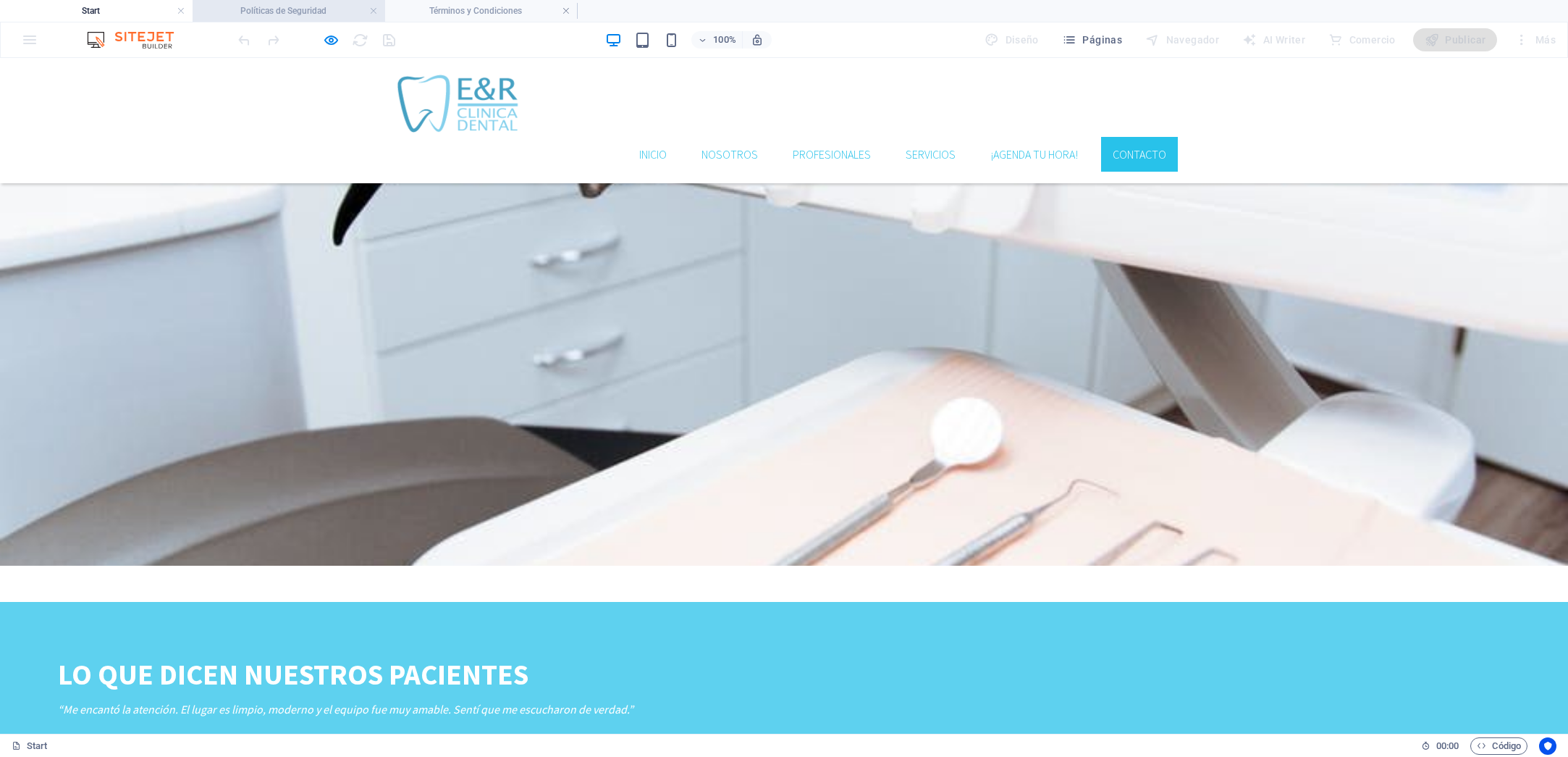
click at [277, 15] on h4 "Políticas de Seguridad" at bounding box center [288, 10] width 193 height 16
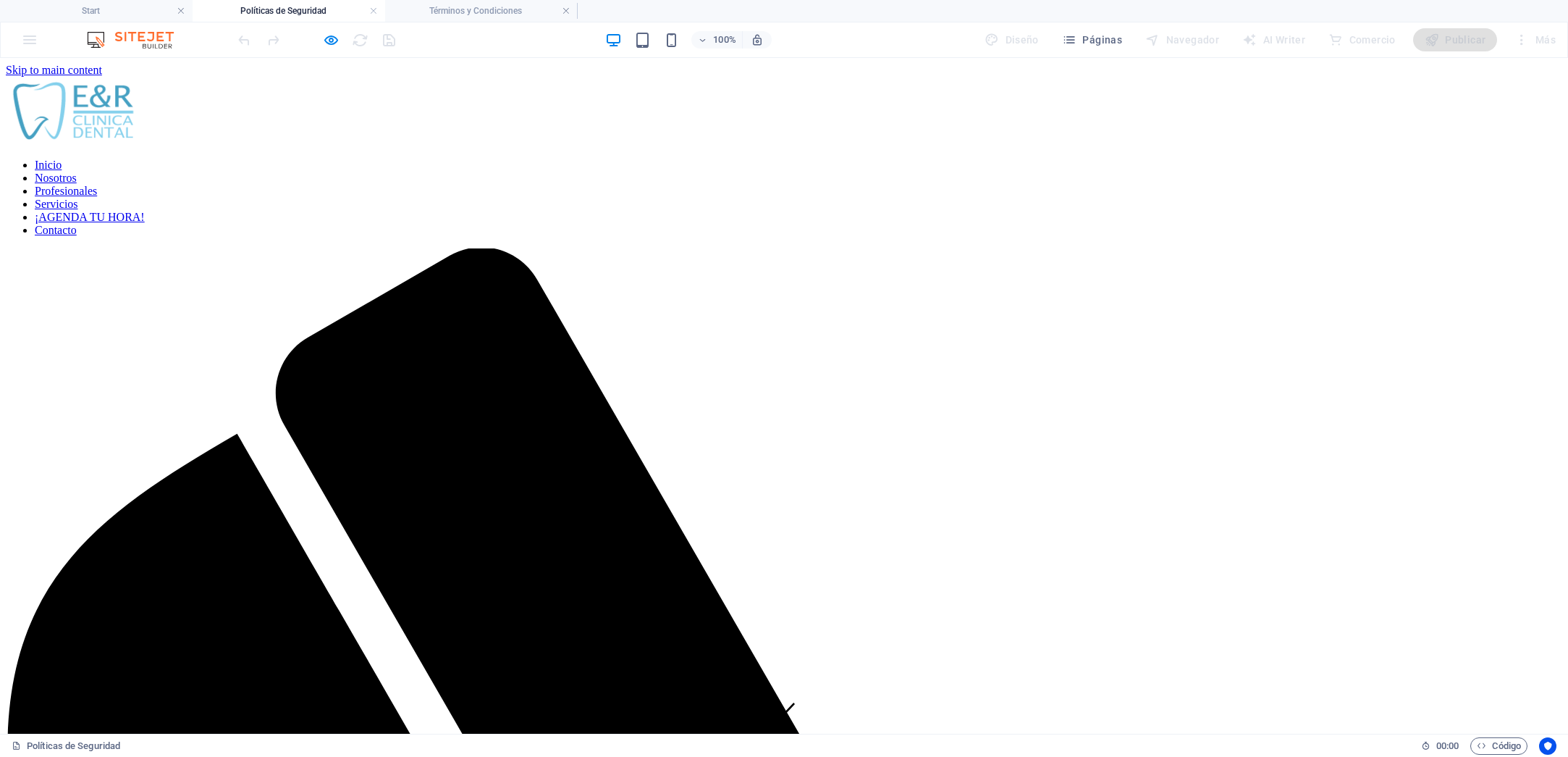
scroll to position [1400, 0]
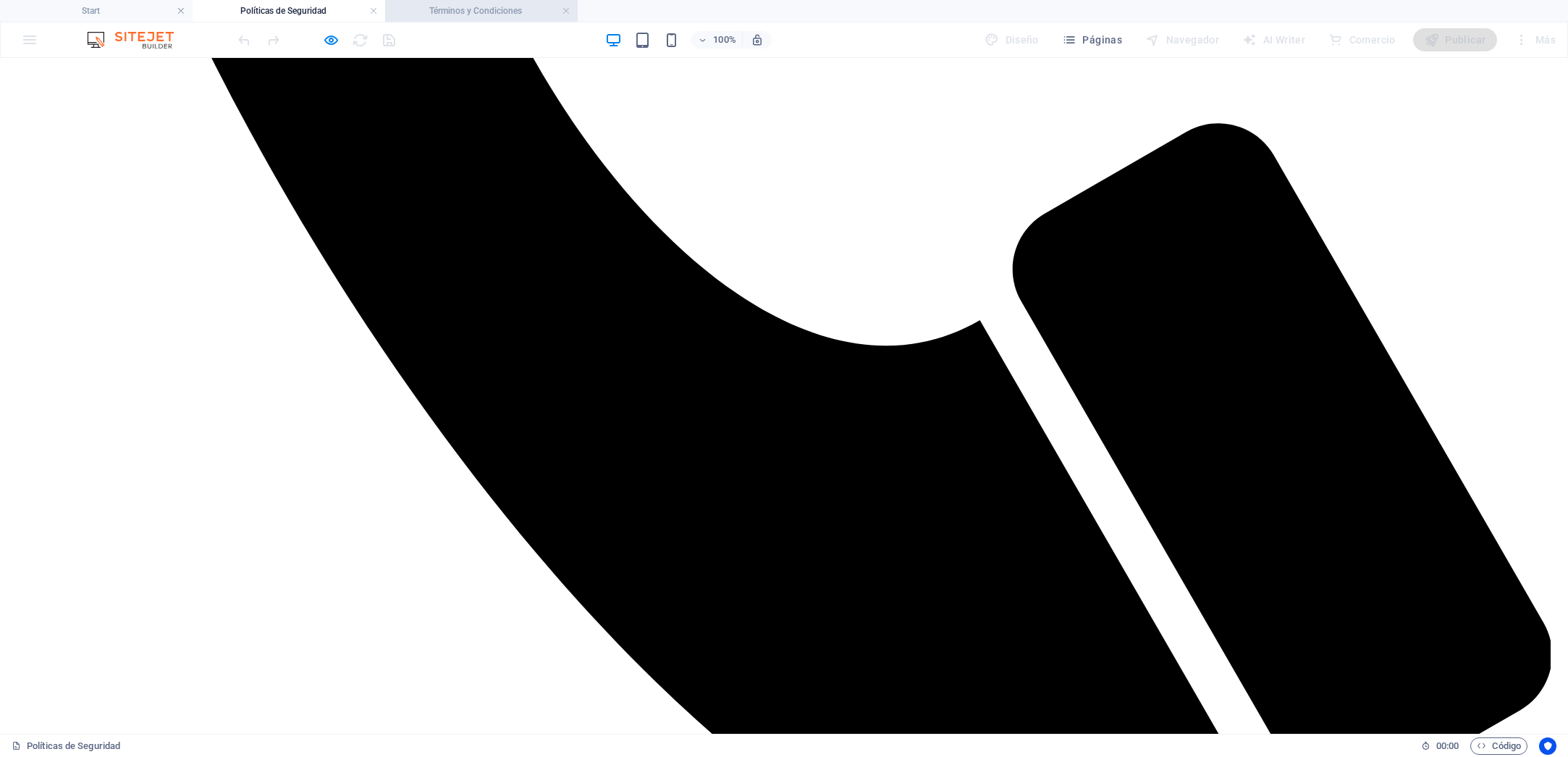
click at [441, 10] on h4 "Términos y Condiciones" at bounding box center [481, 10] width 193 height 16
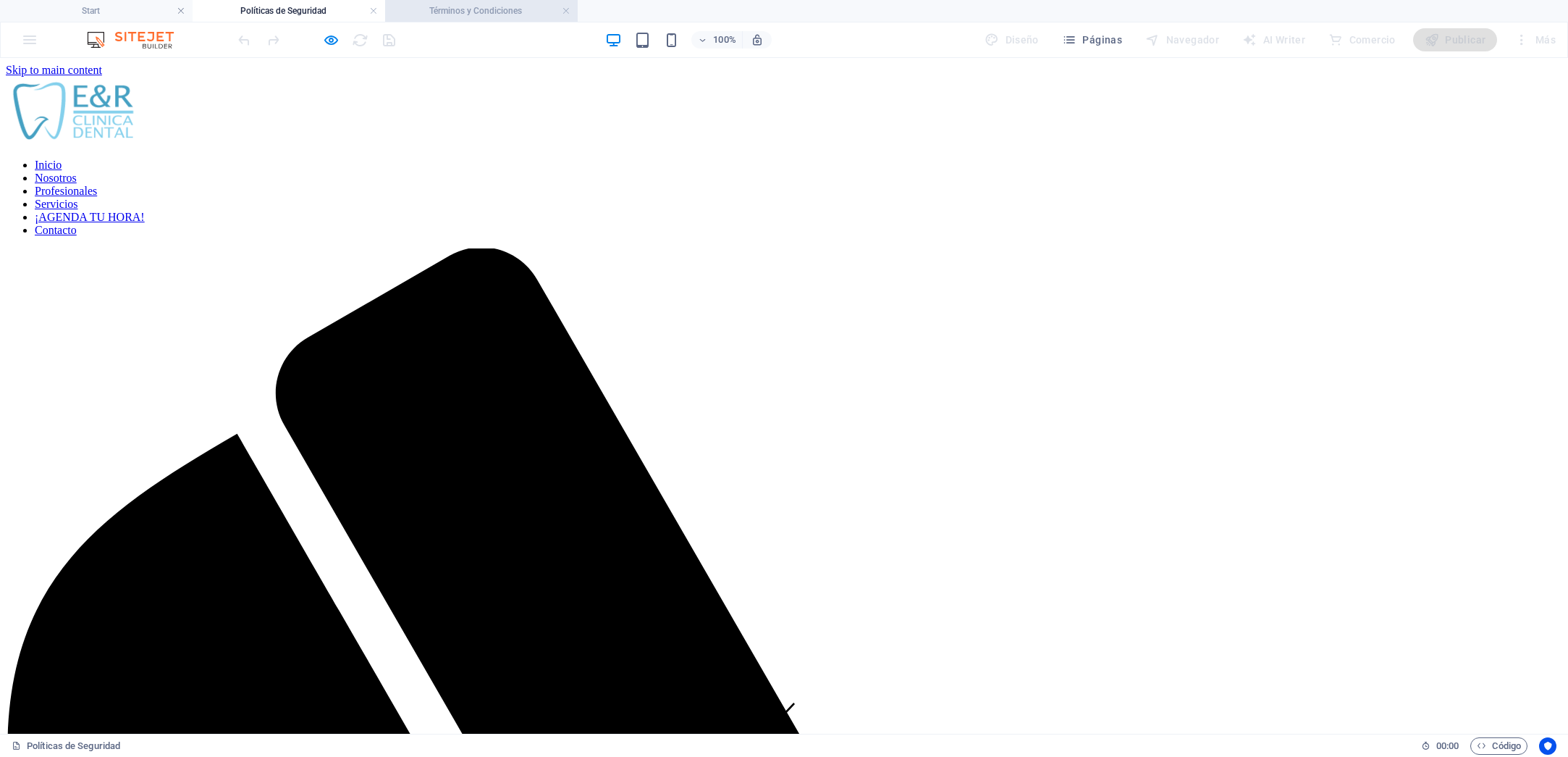
scroll to position [1388, 0]
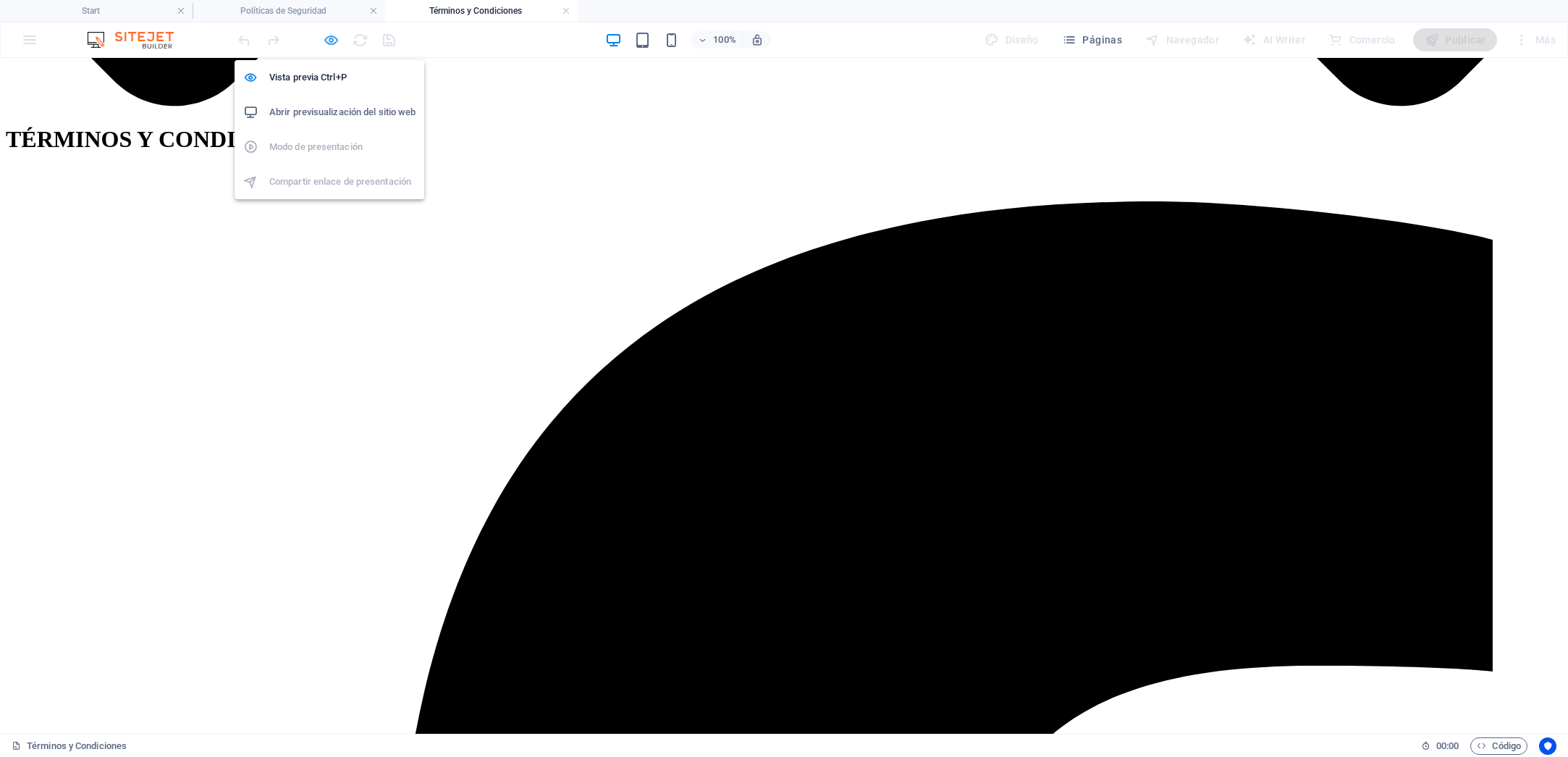
click at [335, 41] on icon "button" at bounding box center [332, 41] width 17 height 17
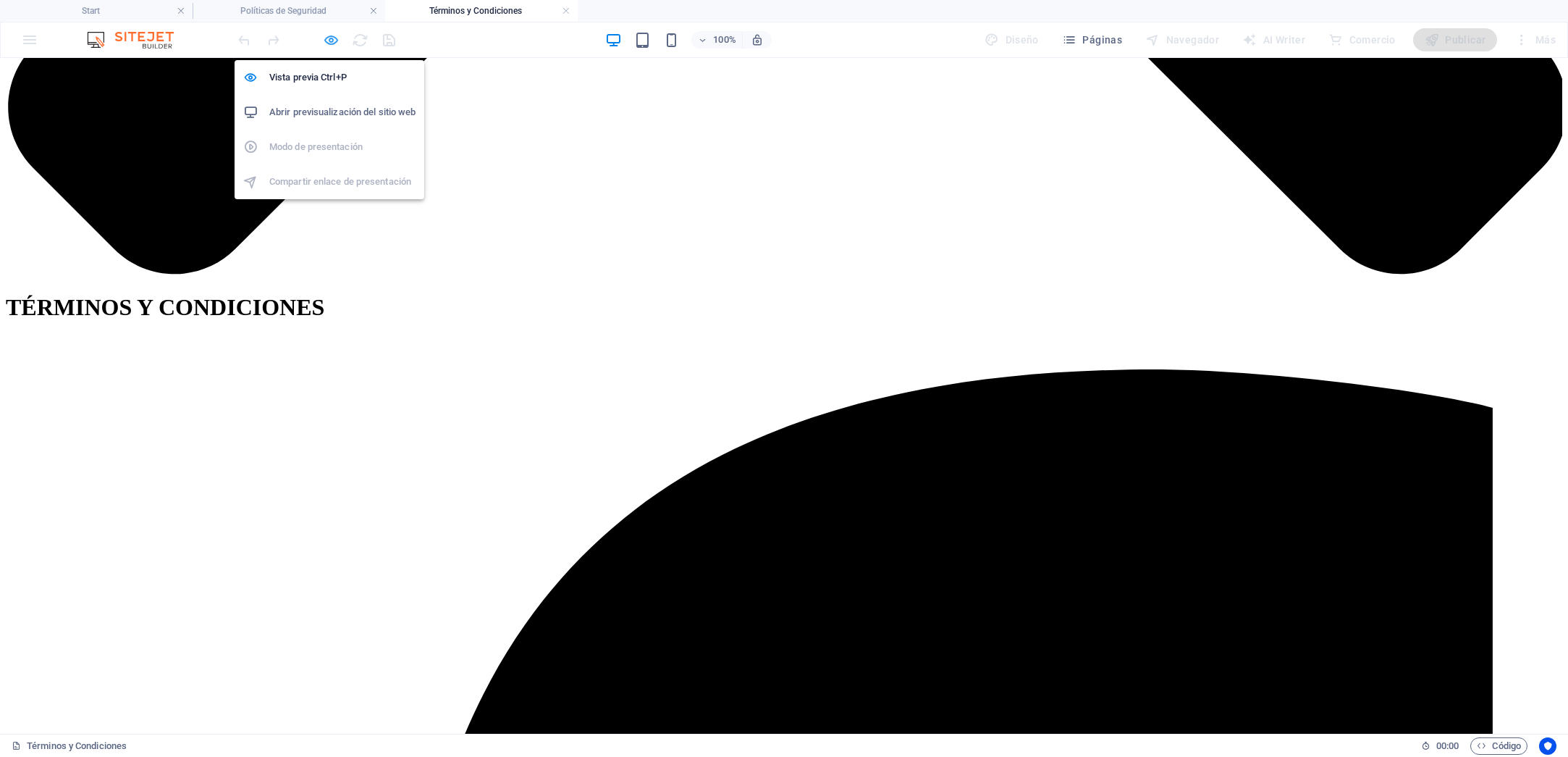
scroll to position [1518, 0]
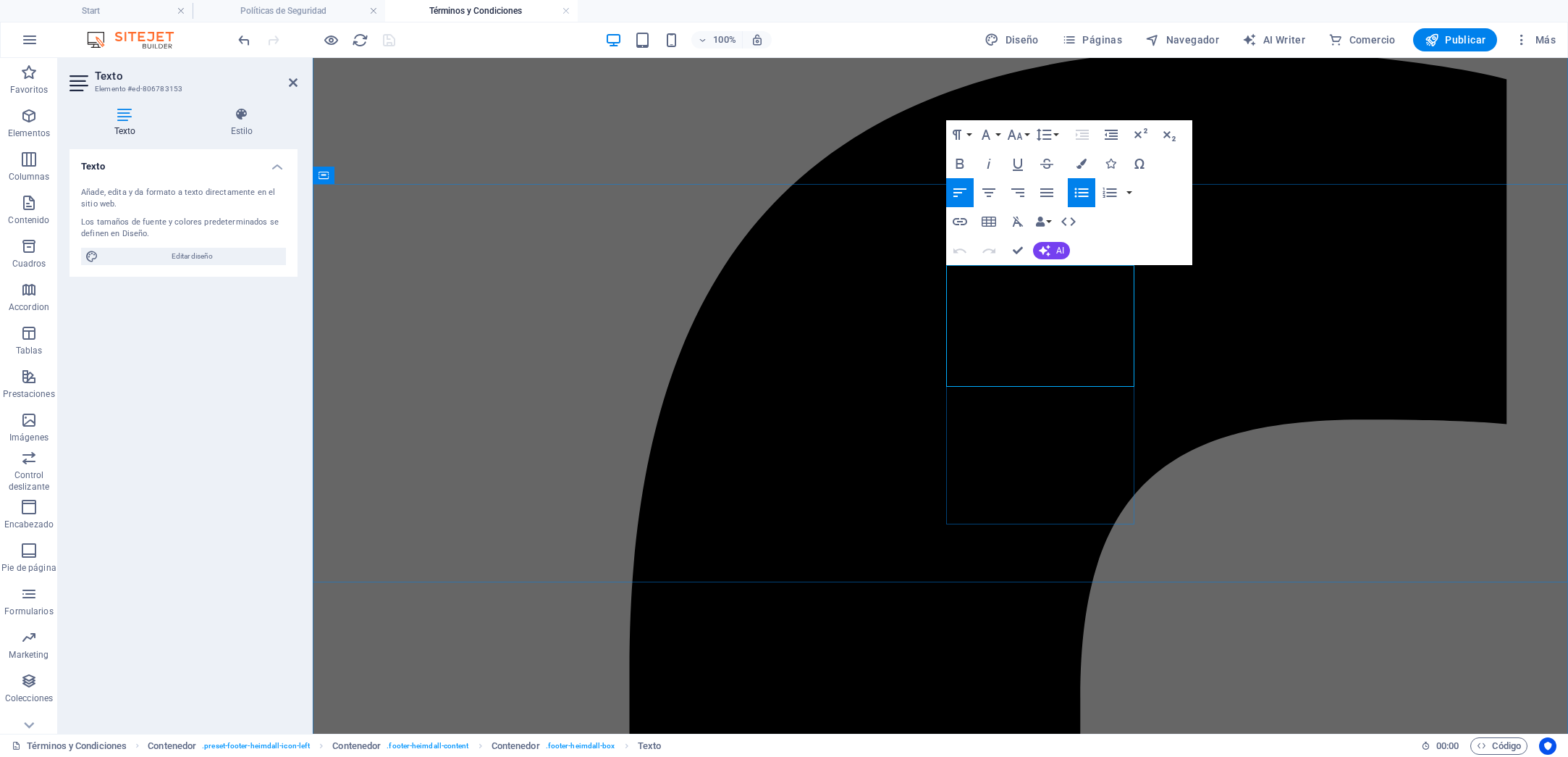
drag, startPoint x: 1005, startPoint y: 381, endPoint x: 1014, endPoint y: 416, distance: 36.1
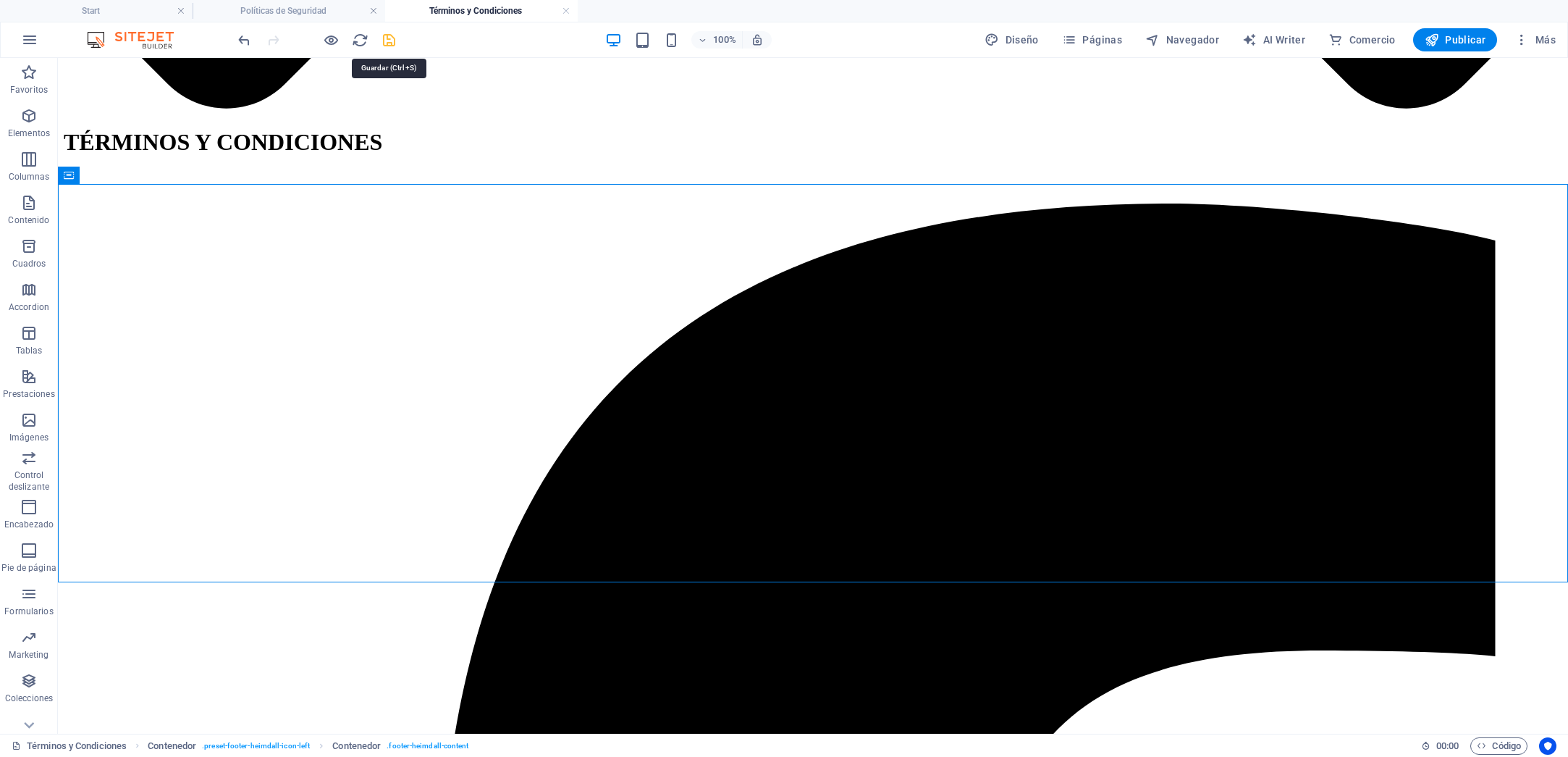
click at [387, 42] on icon "save" at bounding box center [389, 41] width 17 height 17
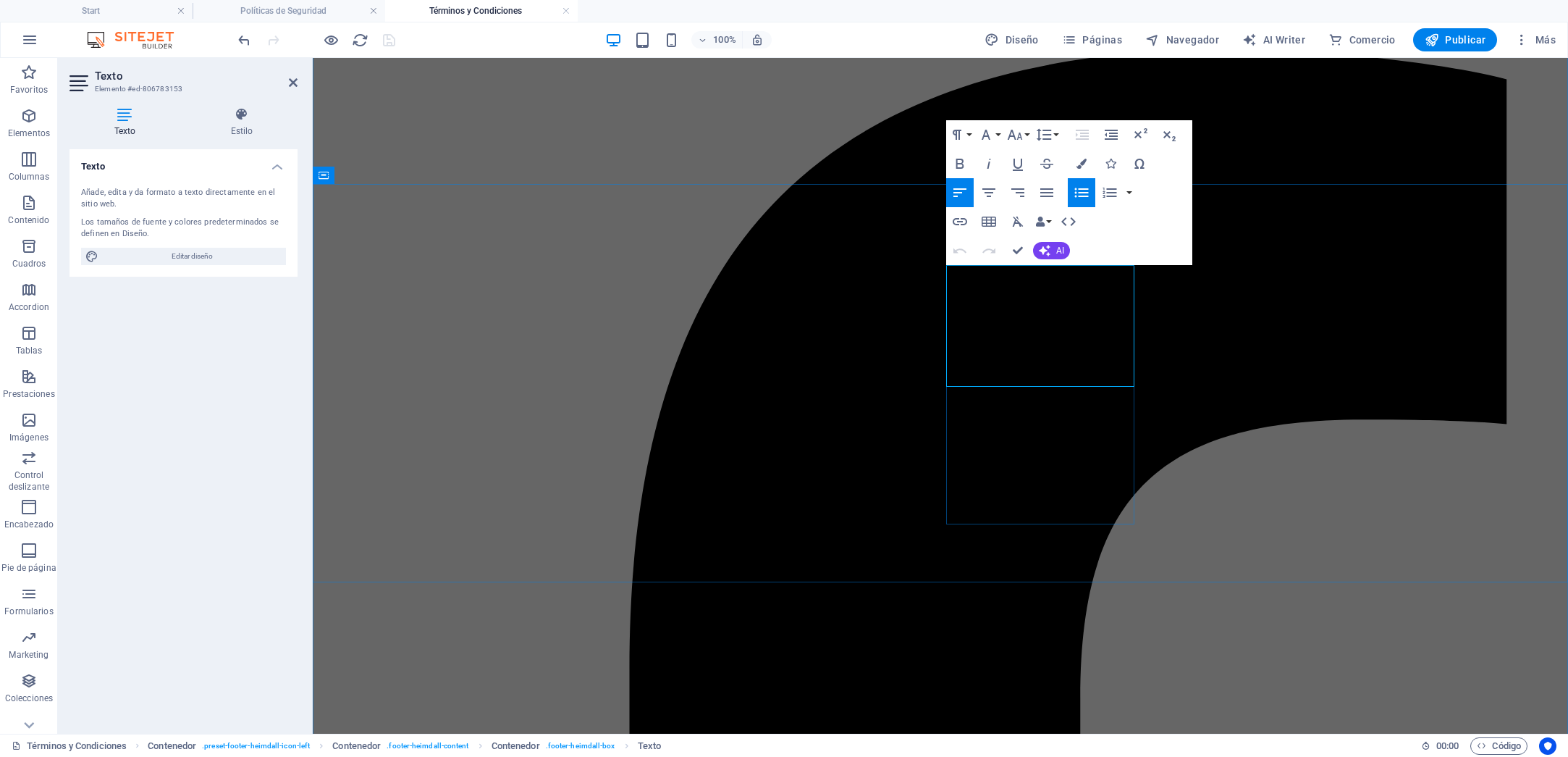
drag, startPoint x: 1070, startPoint y: 364, endPoint x: 962, endPoint y: 364, distance: 108.0
click at [965, 224] on icon "button" at bounding box center [960, 221] width 14 height 8
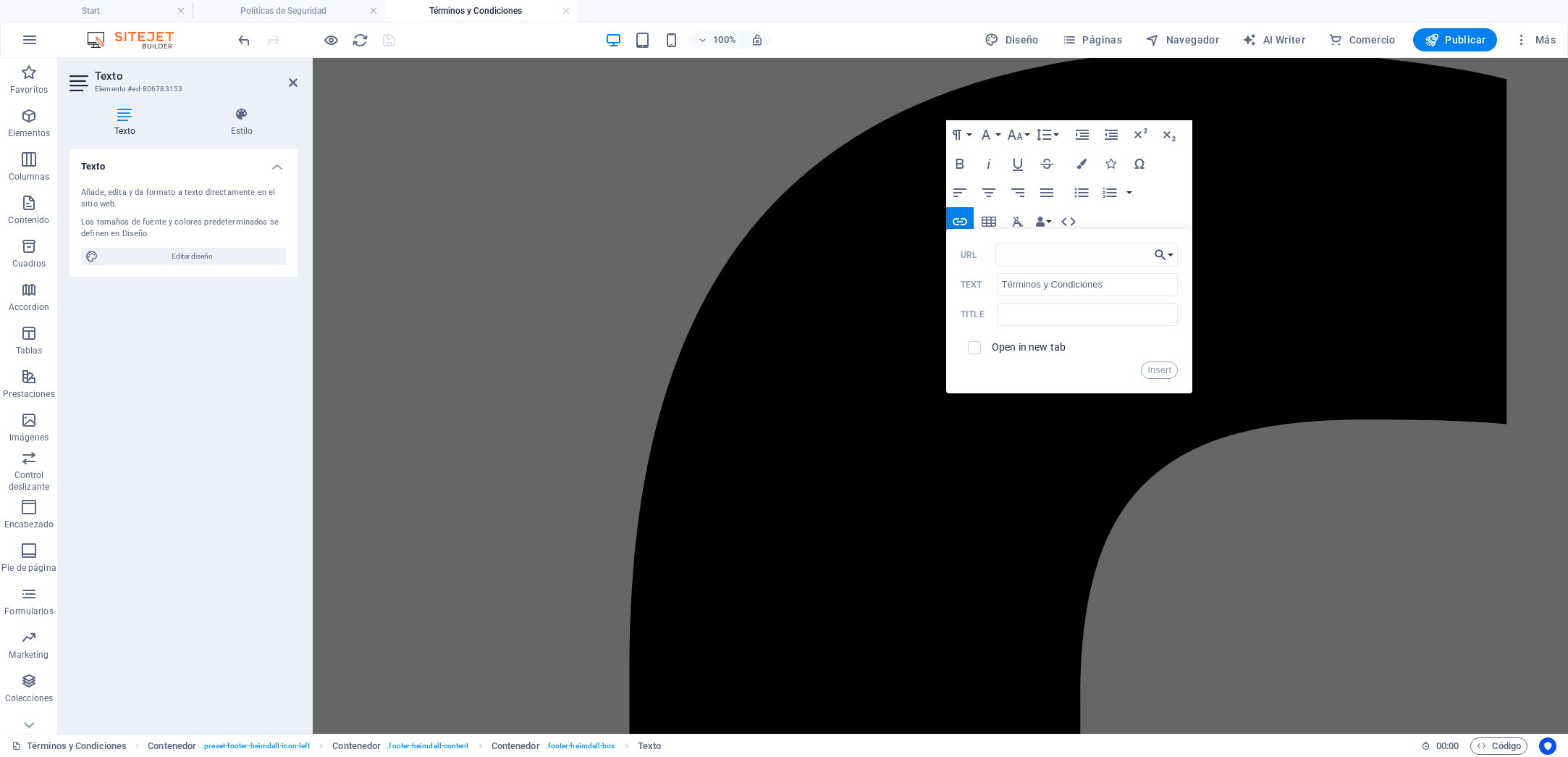
click at [1176, 255] on button "Choose Link" at bounding box center [1164, 255] width 27 height 23
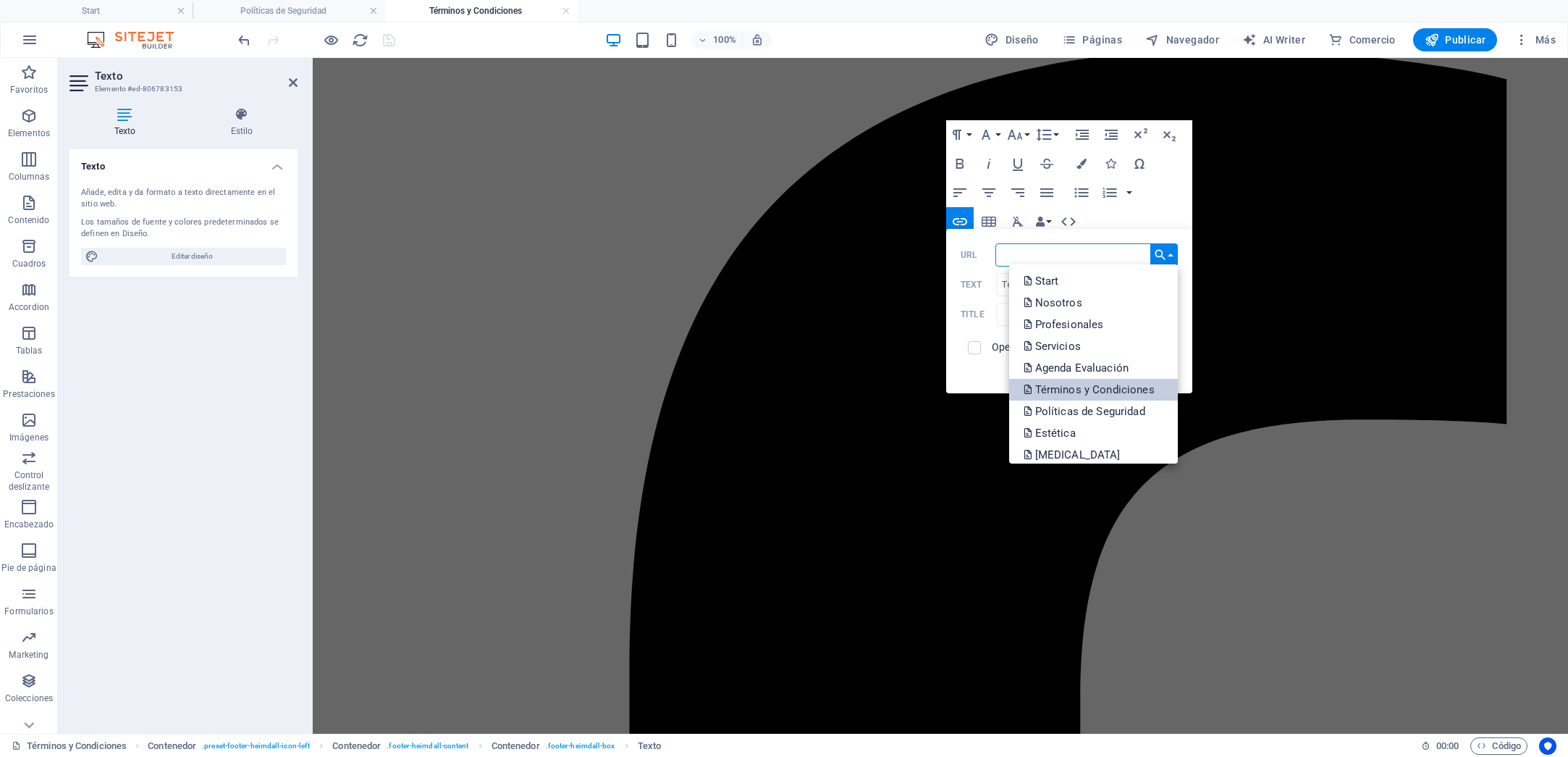
click at [1078, 384] on p "Términos y Condiciones" at bounding box center [1091, 390] width 134 height 22
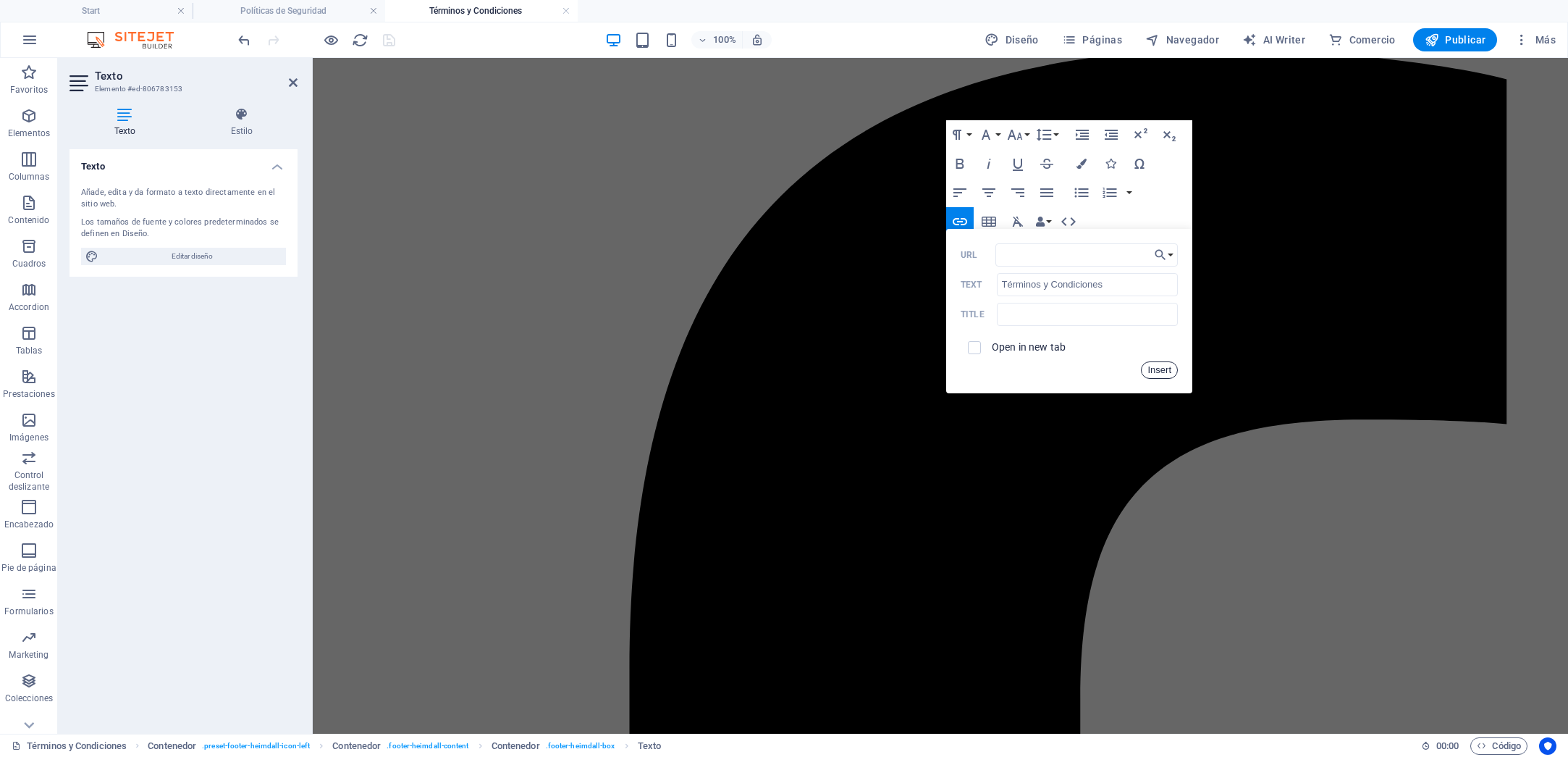
click at [1156, 373] on button "Insert" at bounding box center [1160, 370] width 37 height 17
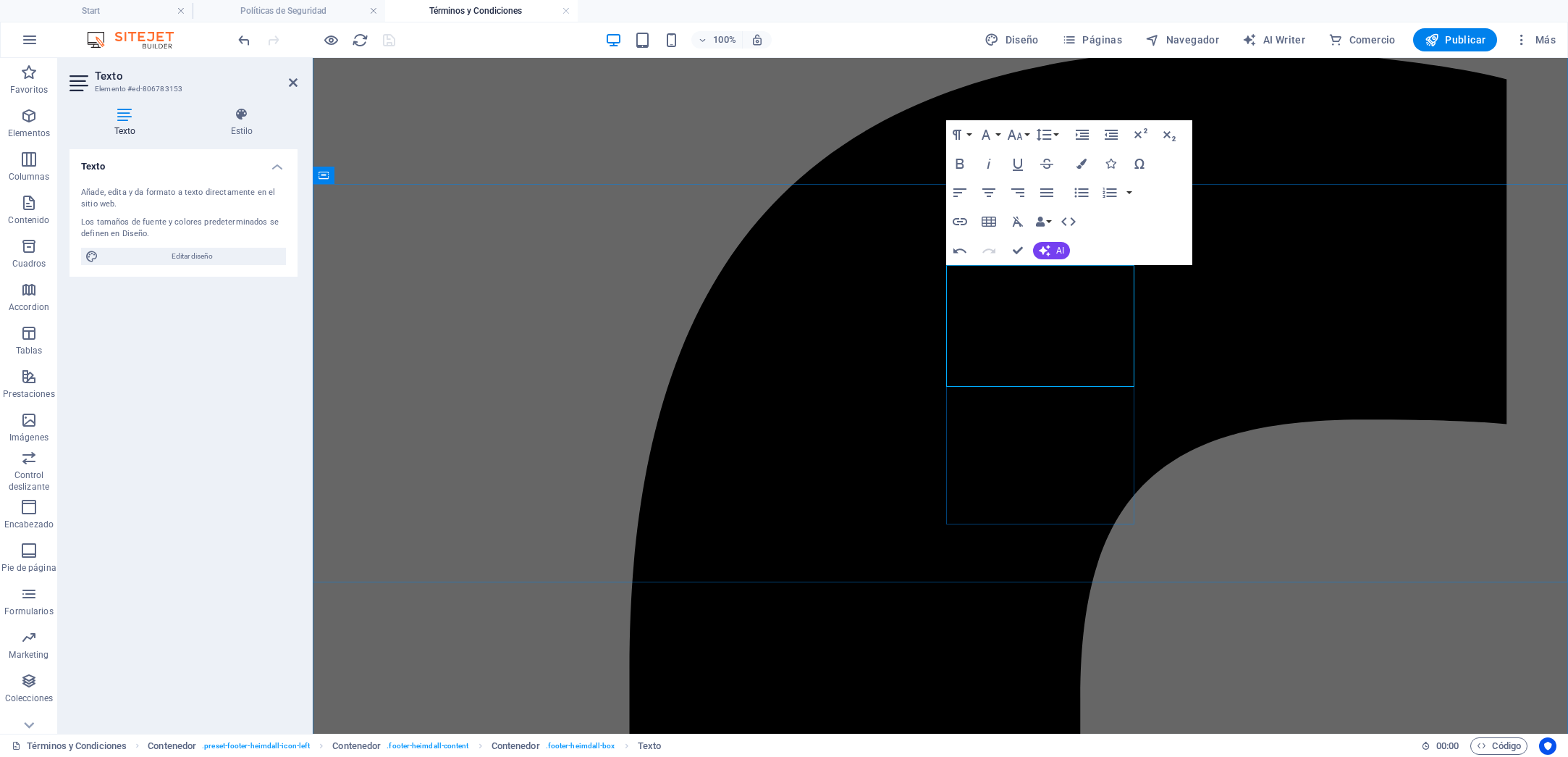
drag, startPoint x: 1061, startPoint y: 379, endPoint x: 960, endPoint y: 379, distance: 101.0
drag, startPoint x: 966, startPoint y: 378, endPoint x: 1060, endPoint y: 378, distance: 94.0
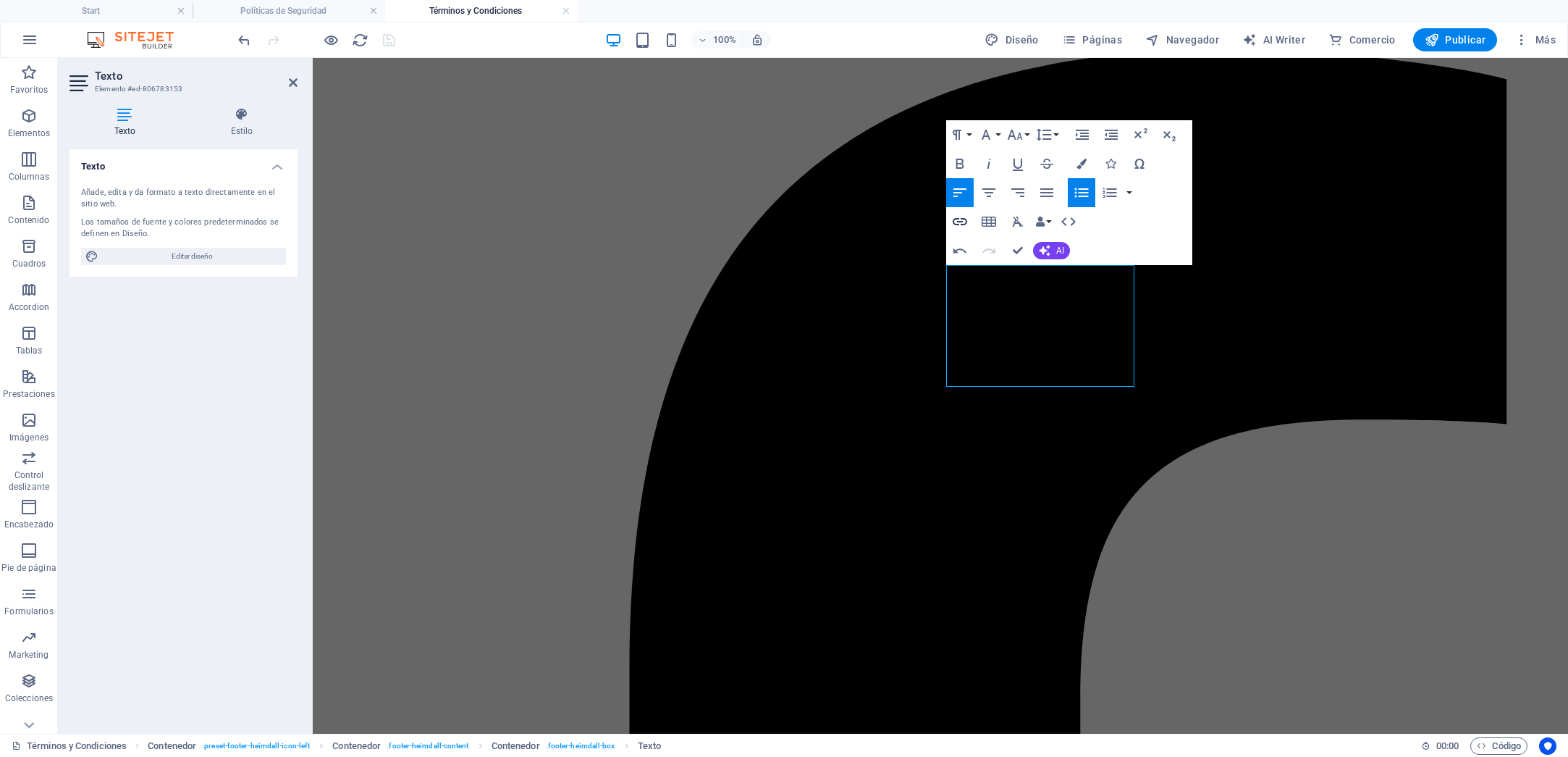
type input "Políticas de Seguridad"
click at [960, 223] on icon "button" at bounding box center [960, 221] width 17 height 17
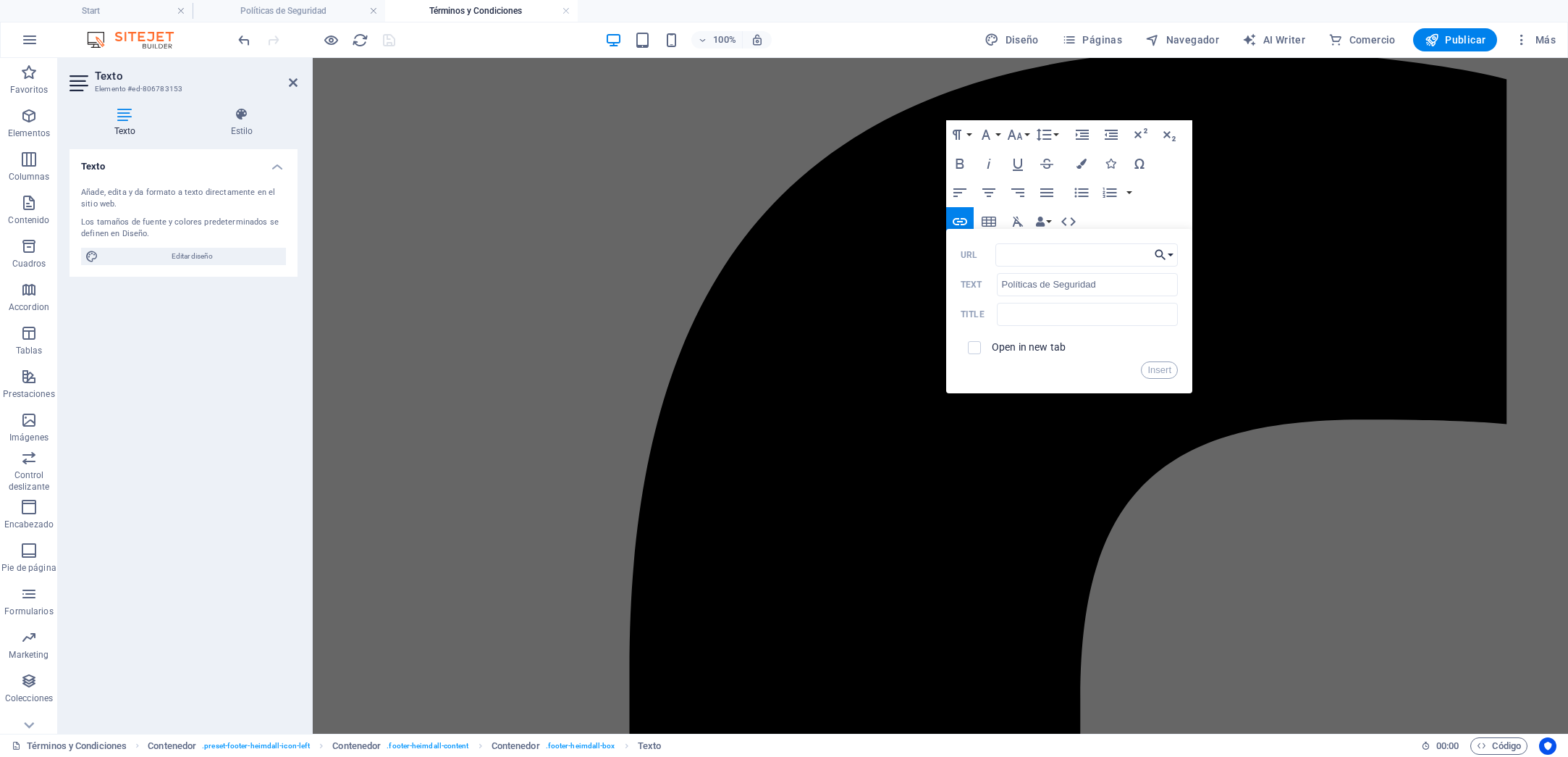
click at [1170, 259] on button "Choose Link" at bounding box center [1164, 255] width 27 height 23
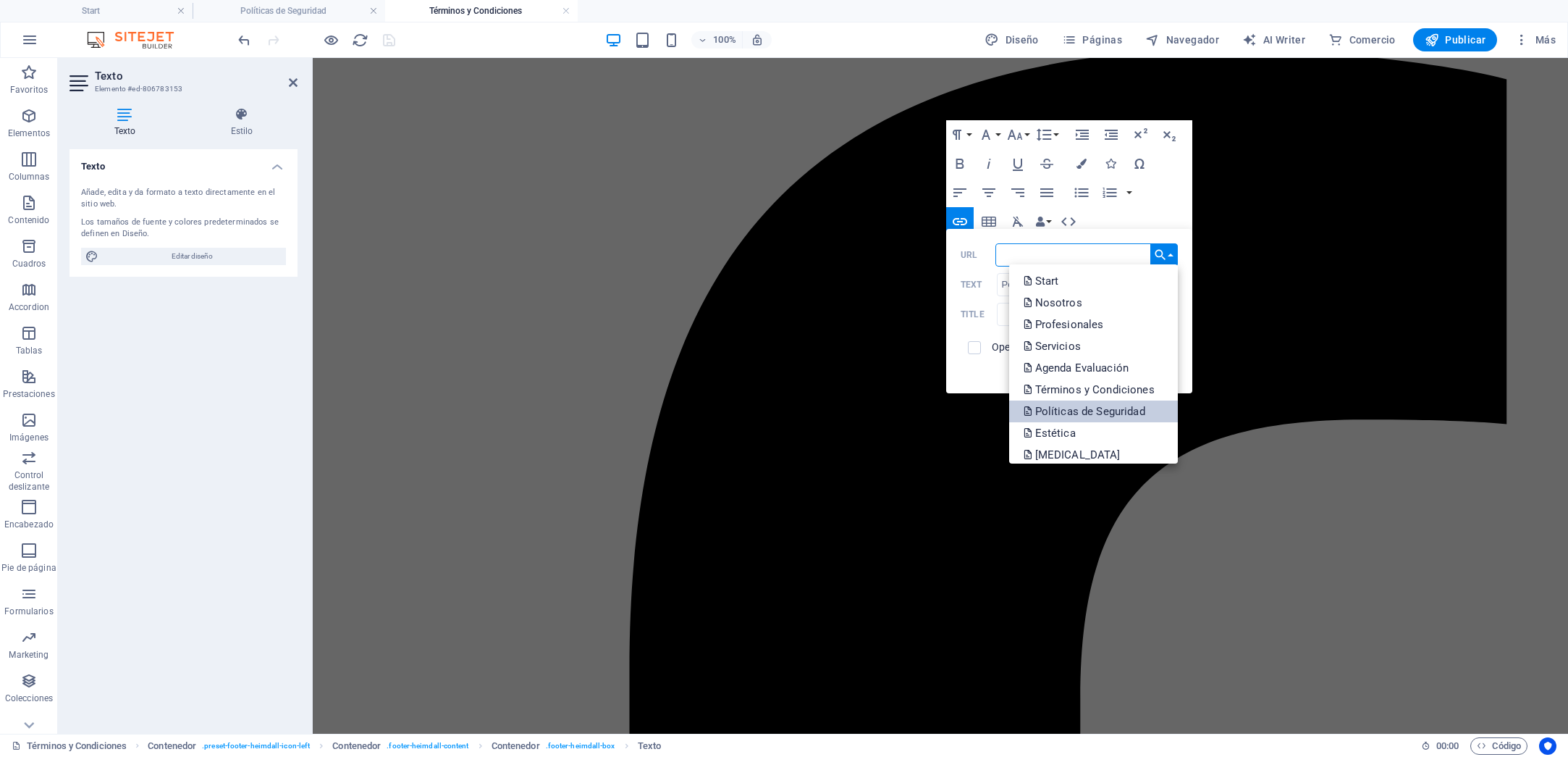
click at [1128, 405] on p "Políticas de Seguridad" at bounding box center [1086, 412] width 125 height 22
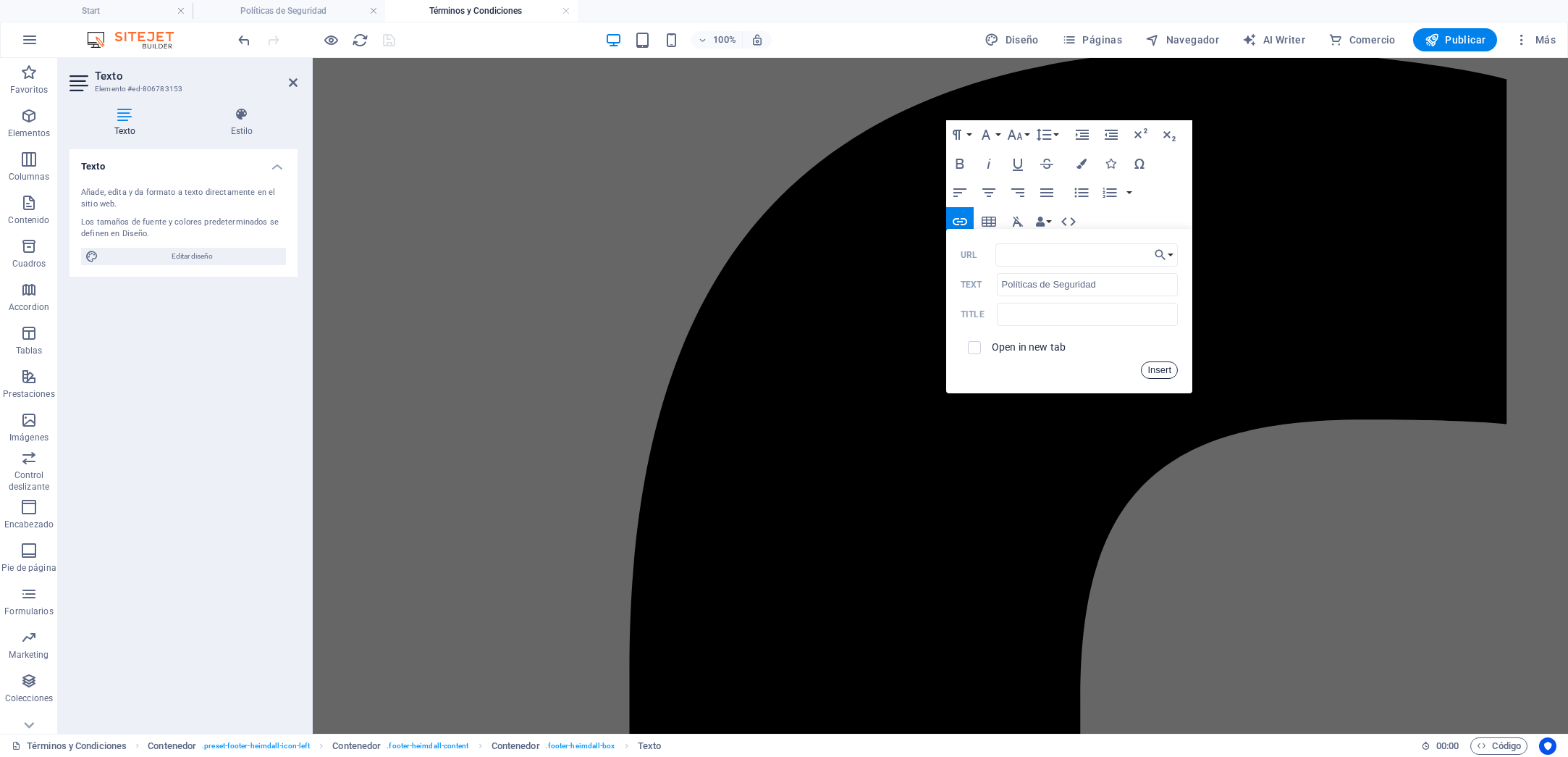
click at [1162, 371] on button "Insert" at bounding box center [1160, 370] width 37 height 17
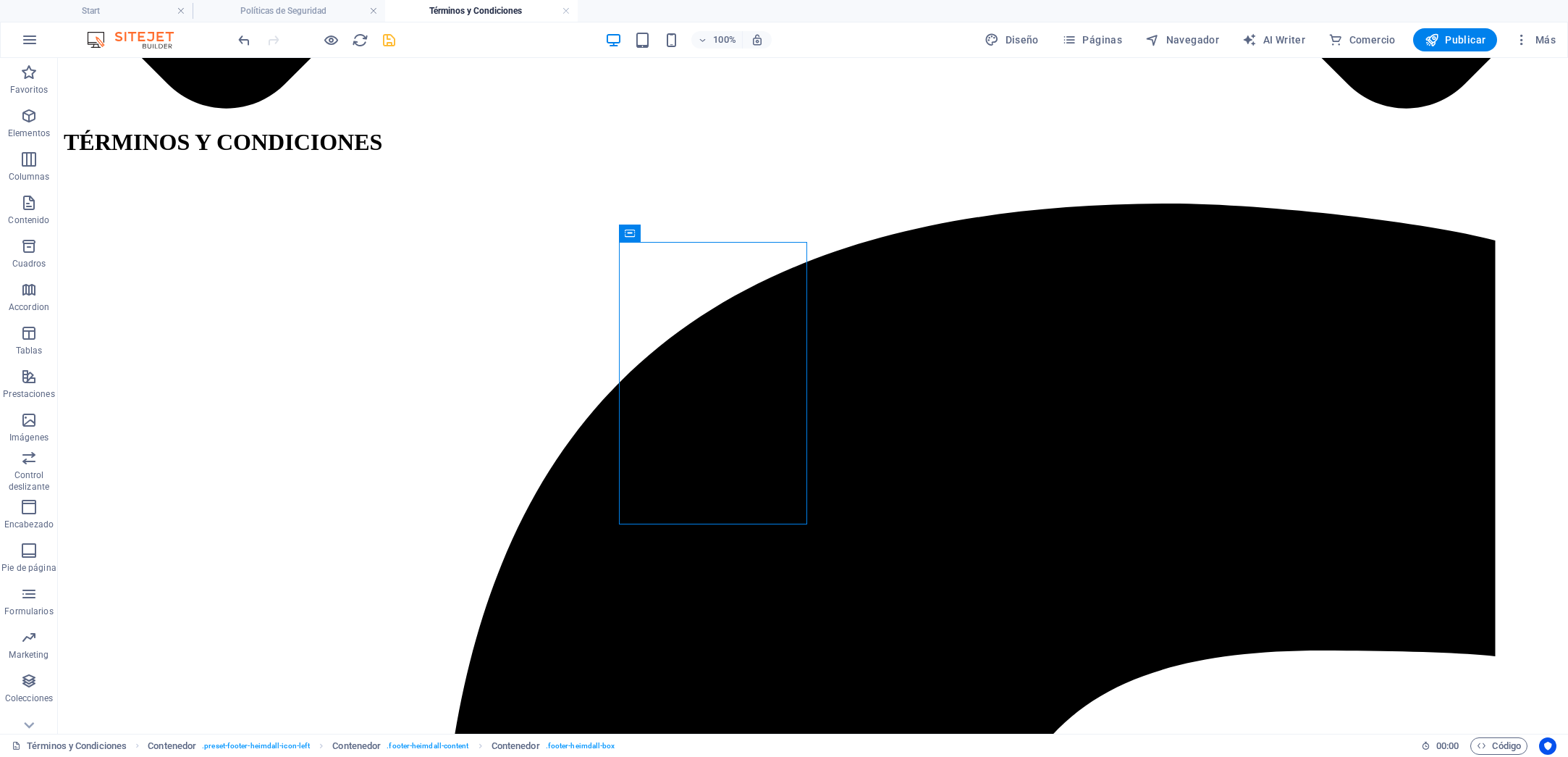
click at [390, 48] on button "save" at bounding box center [389, 40] width 17 height 17
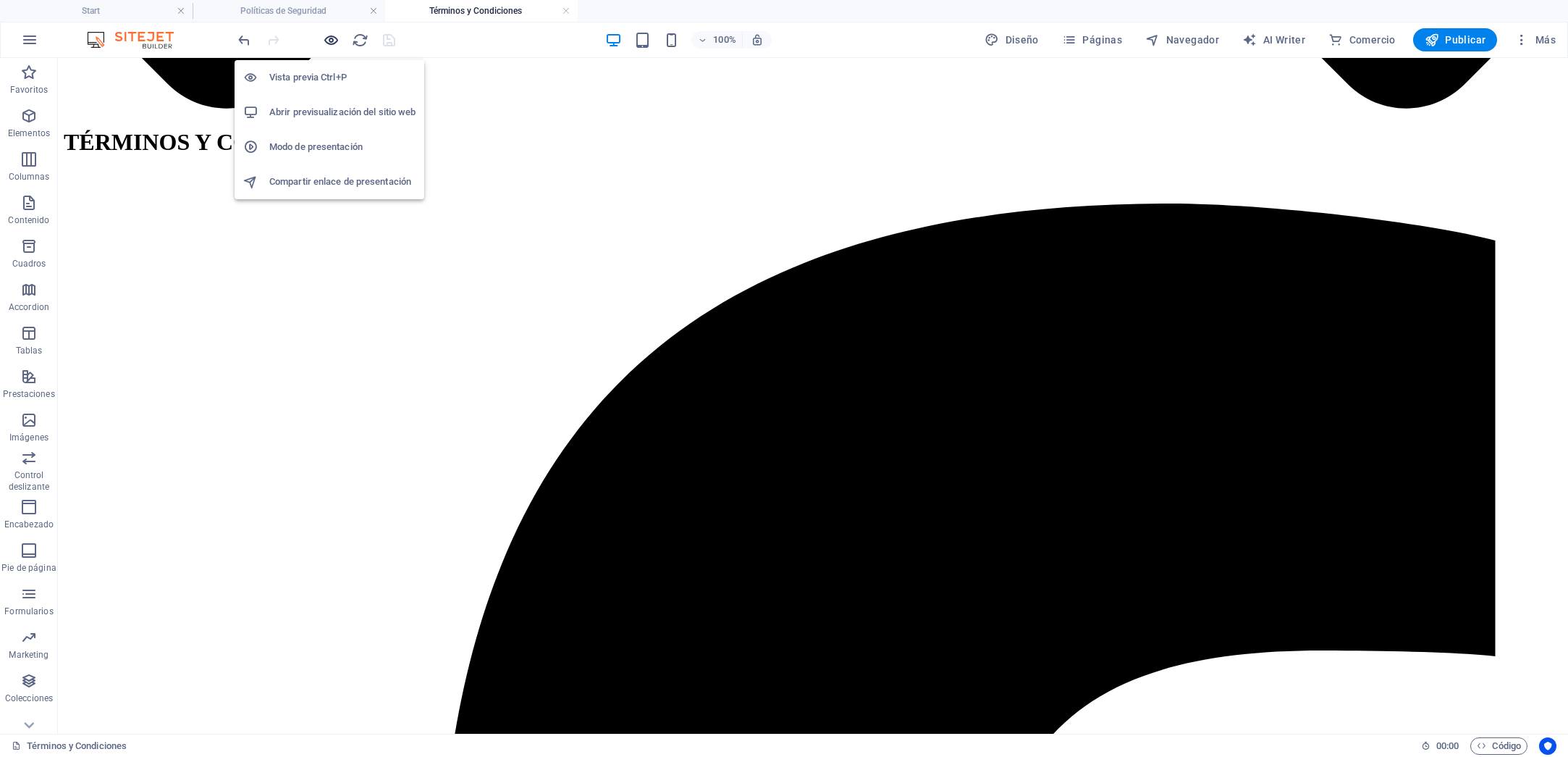
click at [327, 37] on icon "button" at bounding box center [332, 41] width 17 height 17
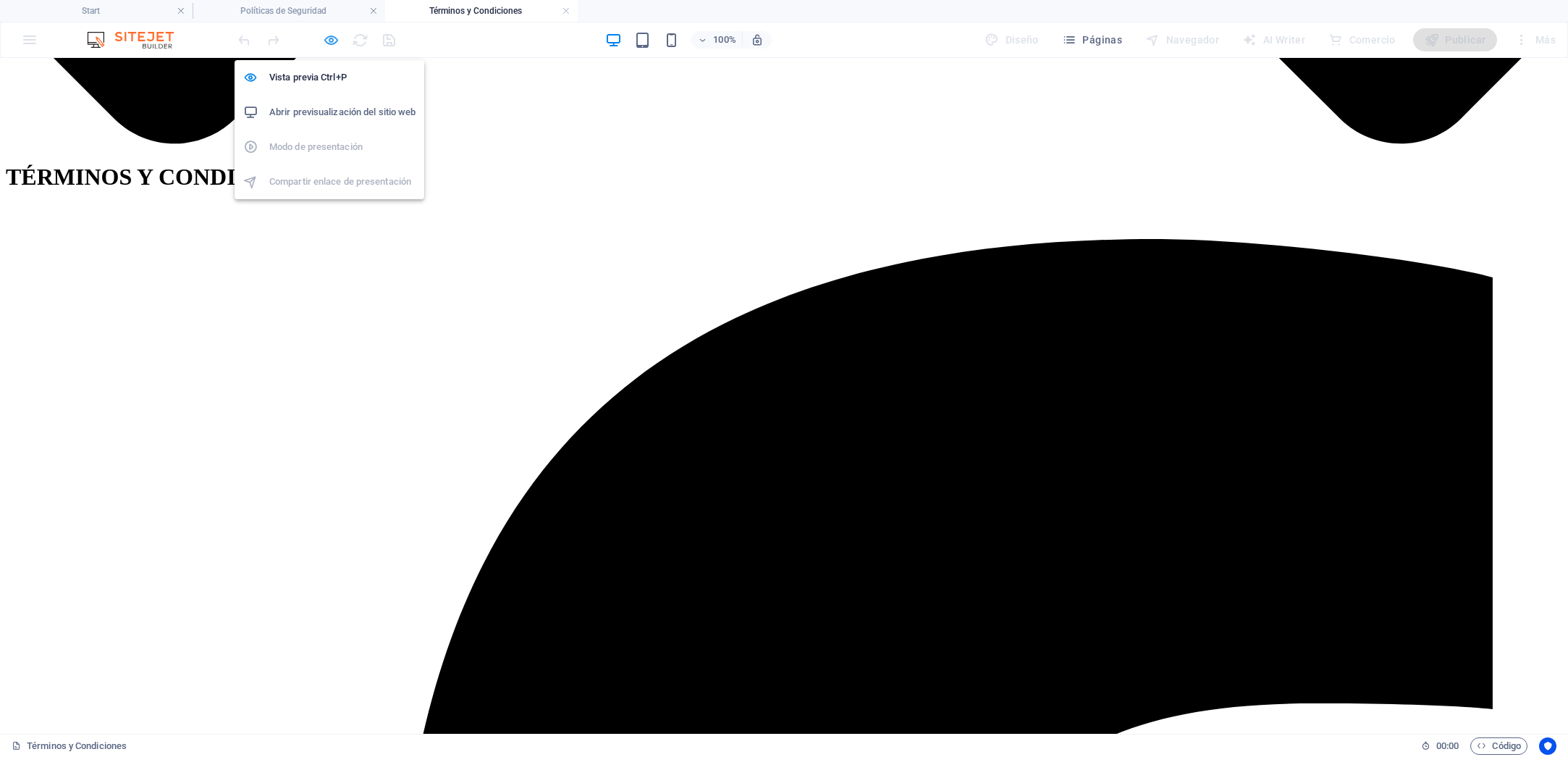
scroll to position [1388, 0]
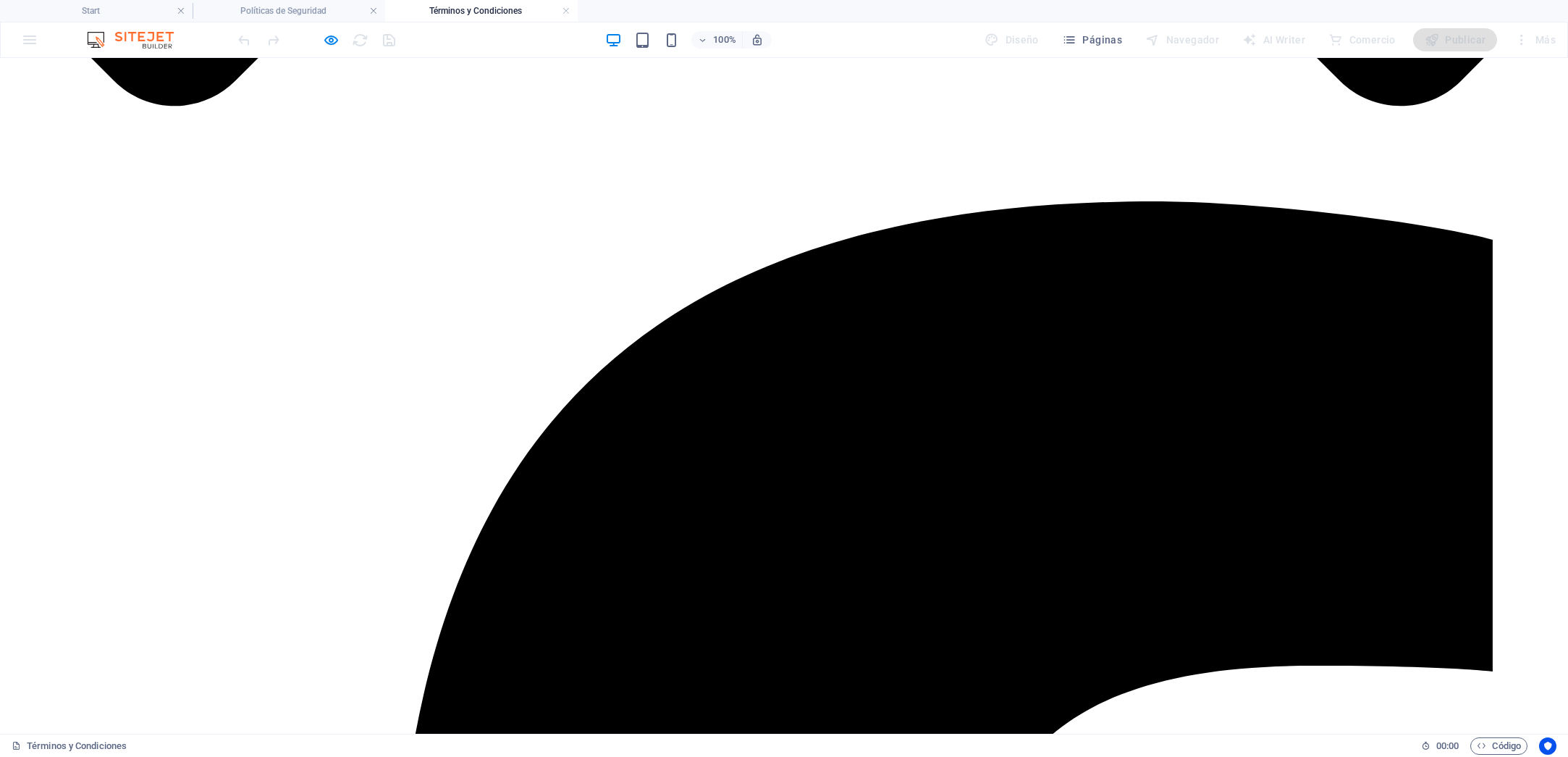
click at [476, 13] on h4 "Términos y Condiciones" at bounding box center [481, 10] width 193 height 16
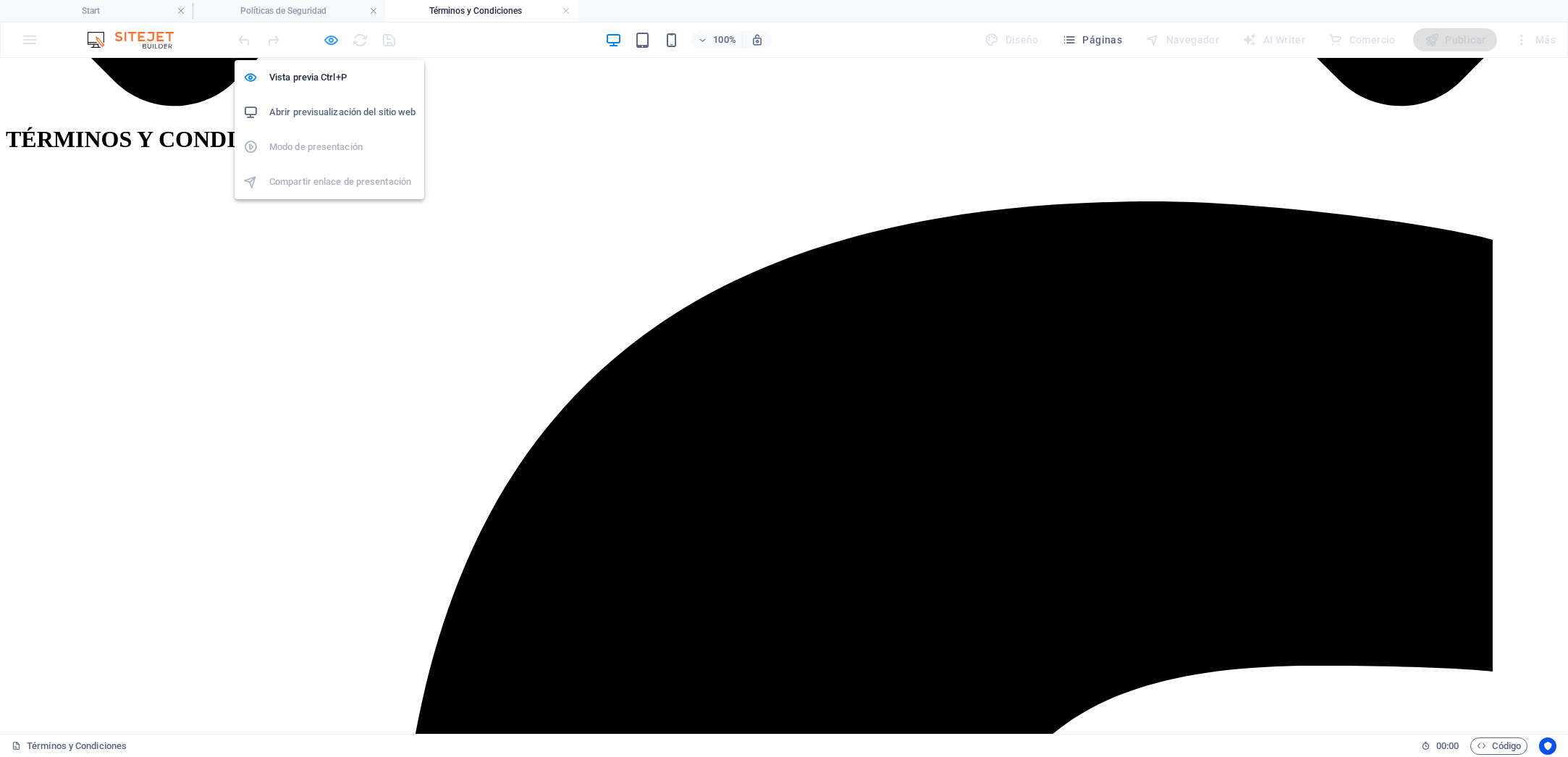
click at [338, 41] on icon "button" at bounding box center [332, 41] width 17 height 17
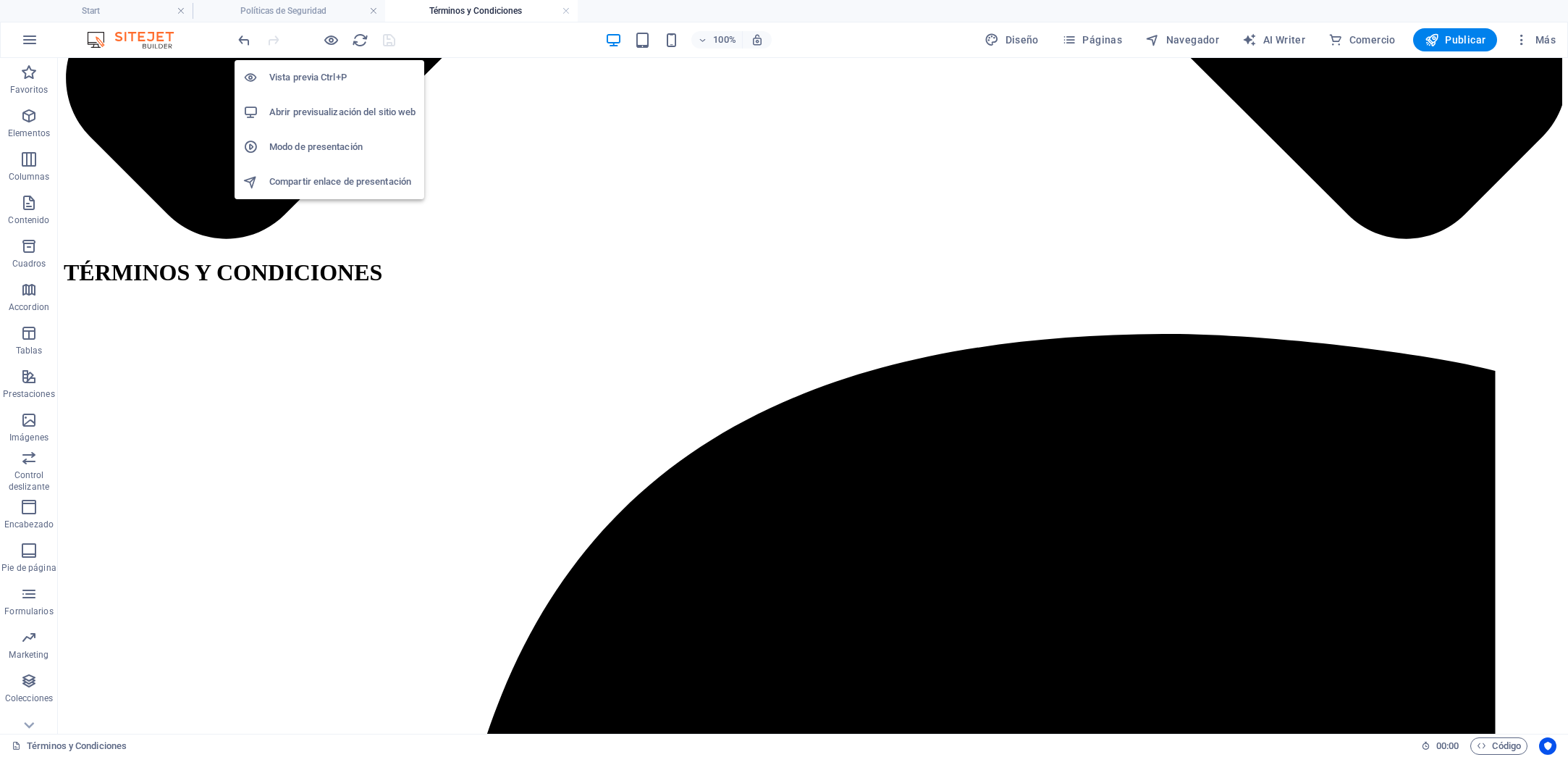
scroll to position [1518, 0]
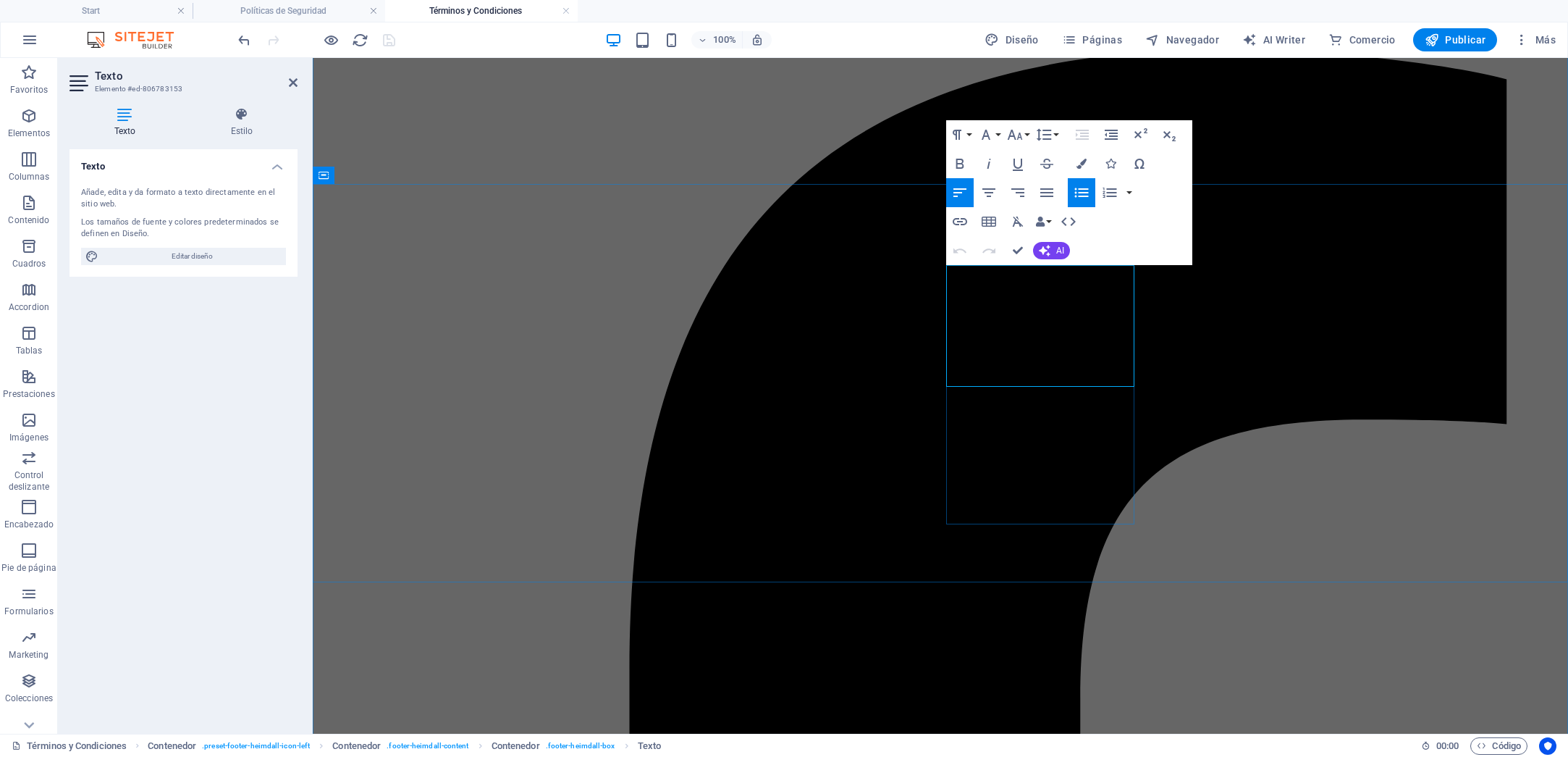
drag, startPoint x: 1062, startPoint y: 380, endPoint x: 977, endPoint y: 378, distance: 85.0
click at [957, 218] on icon "button" at bounding box center [960, 221] width 14 height 8
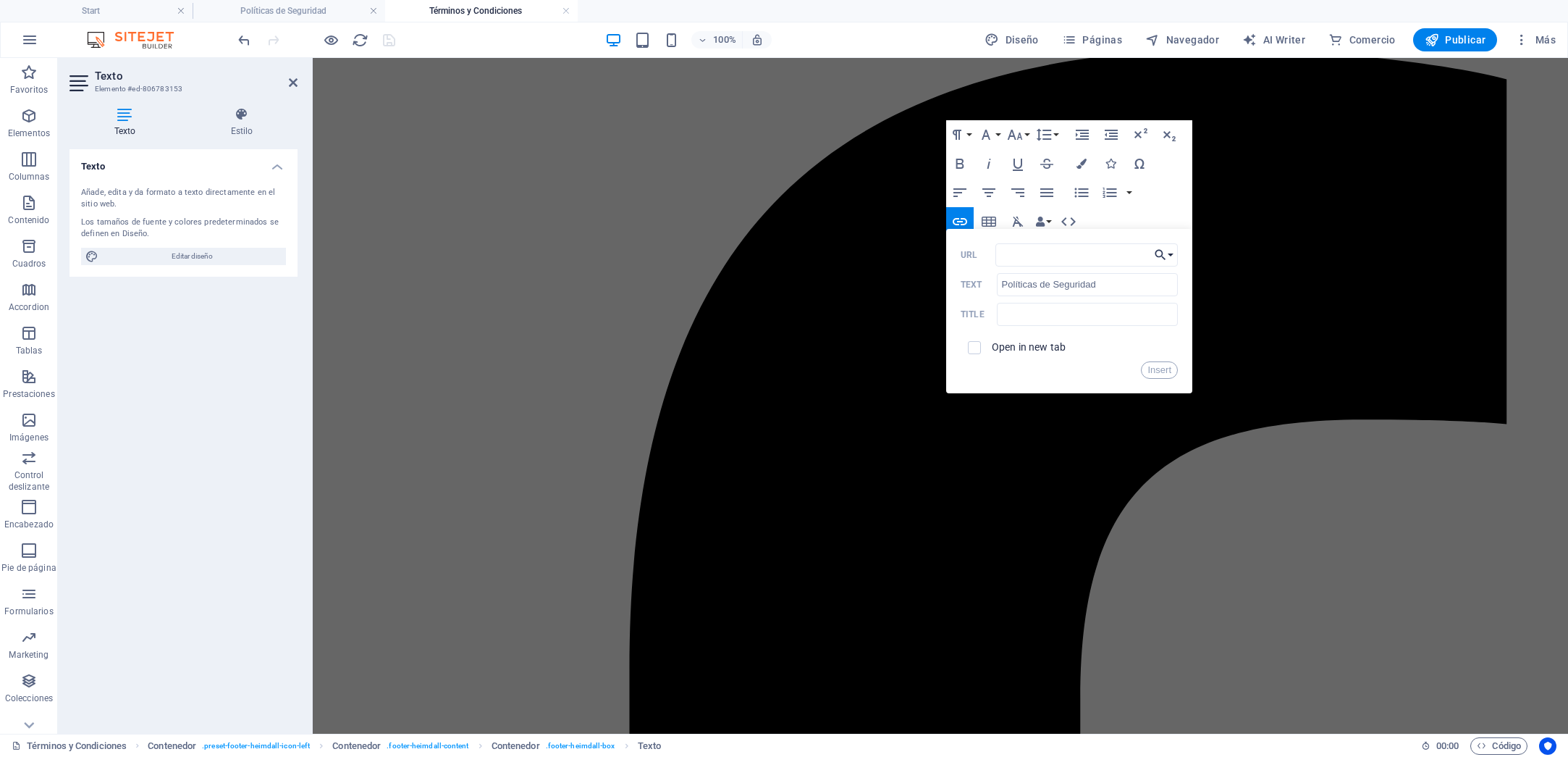
click at [1169, 254] on button "Choose Link" at bounding box center [1164, 255] width 27 height 23
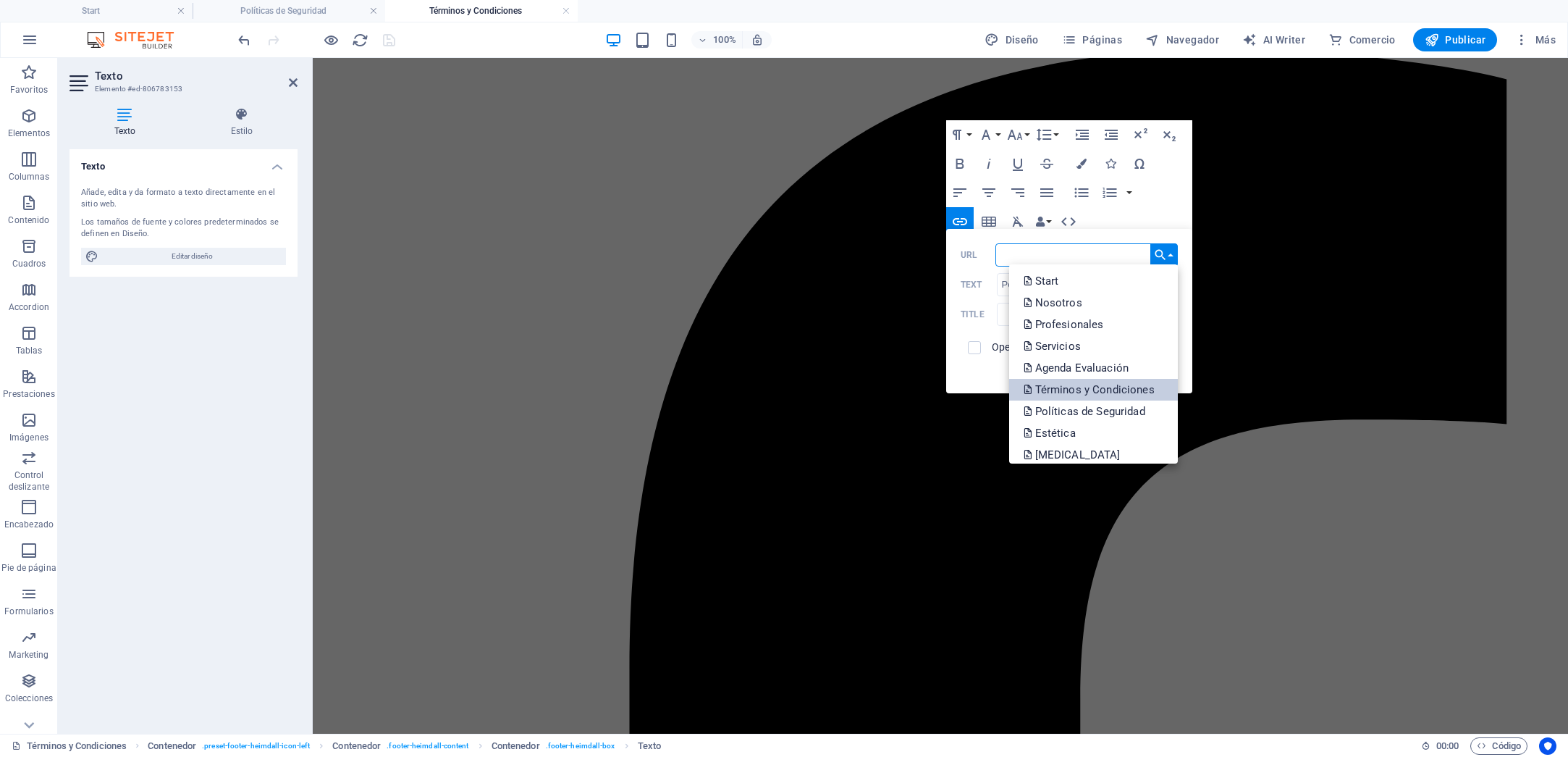
click at [1069, 382] on p "Términos y Condiciones" at bounding box center [1091, 390] width 134 height 22
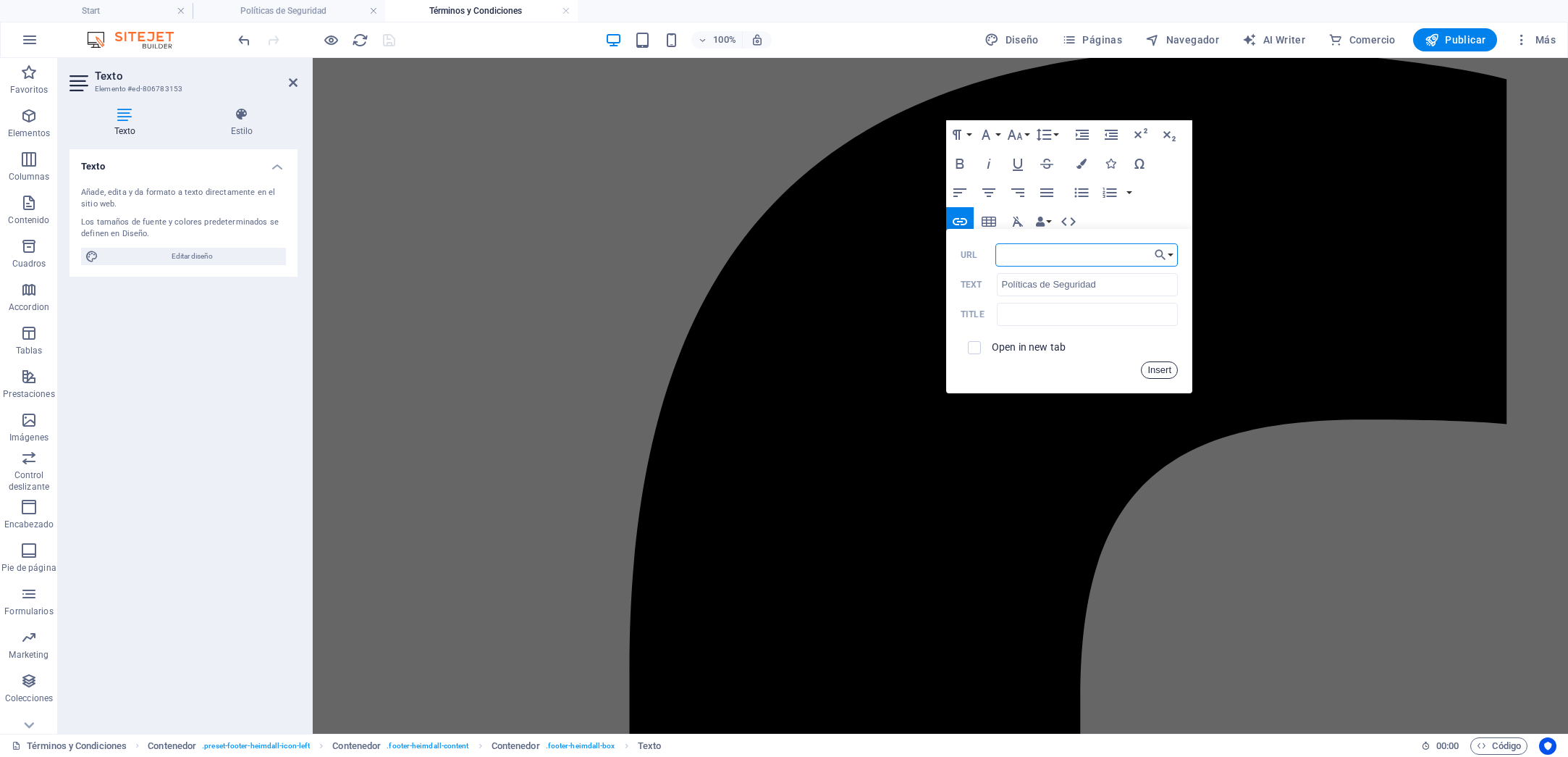
drag, startPoint x: 1157, startPoint y: 370, endPoint x: 844, endPoint y: 312, distance: 318.3
click at [1157, 370] on button "Insert" at bounding box center [1160, 370] width 37 height 17
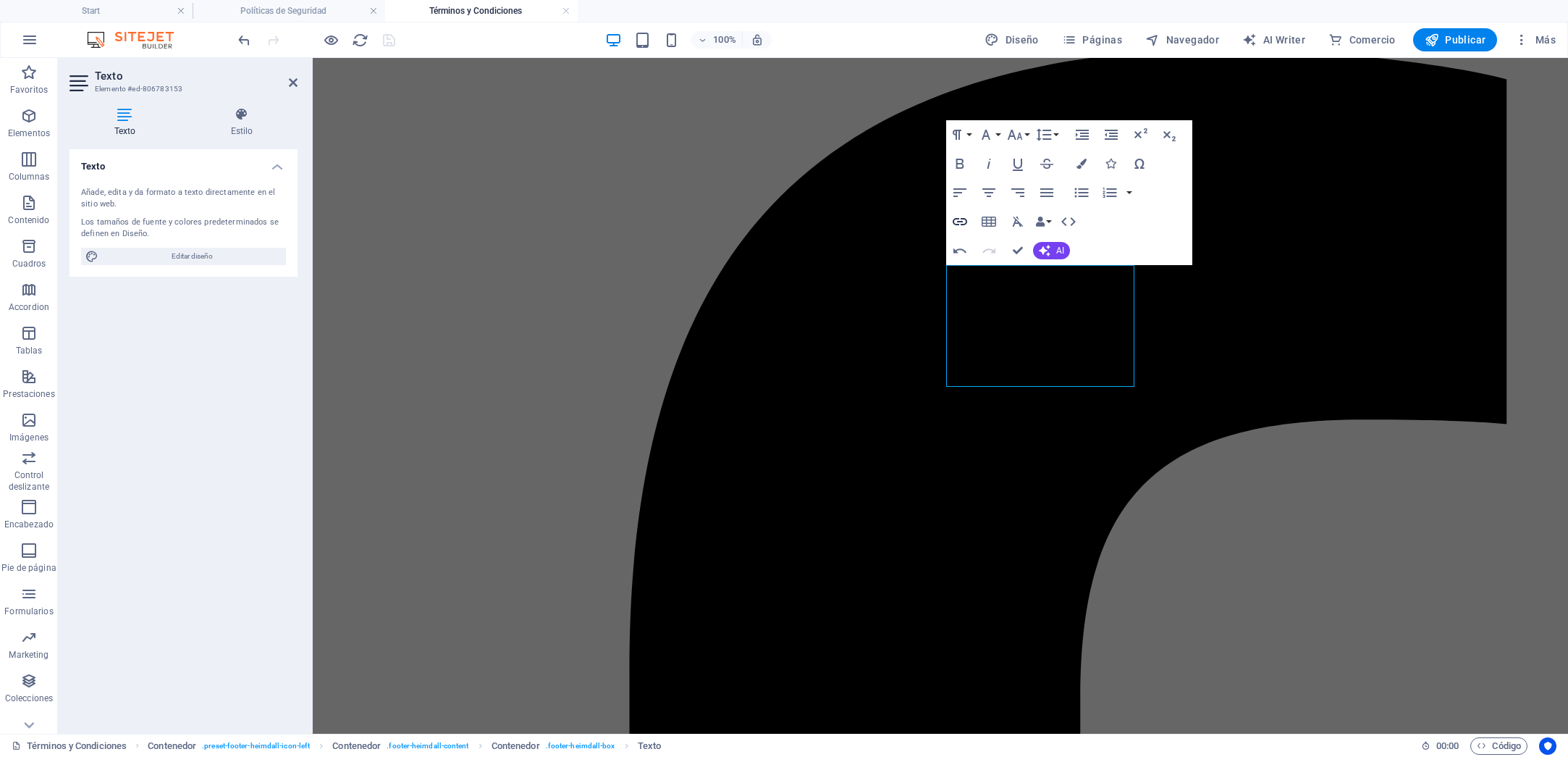
type input "/terminos-y-condiciones"
click at [960, 221] on icon "button" at bounding box center [960, 221] width 14 height 8
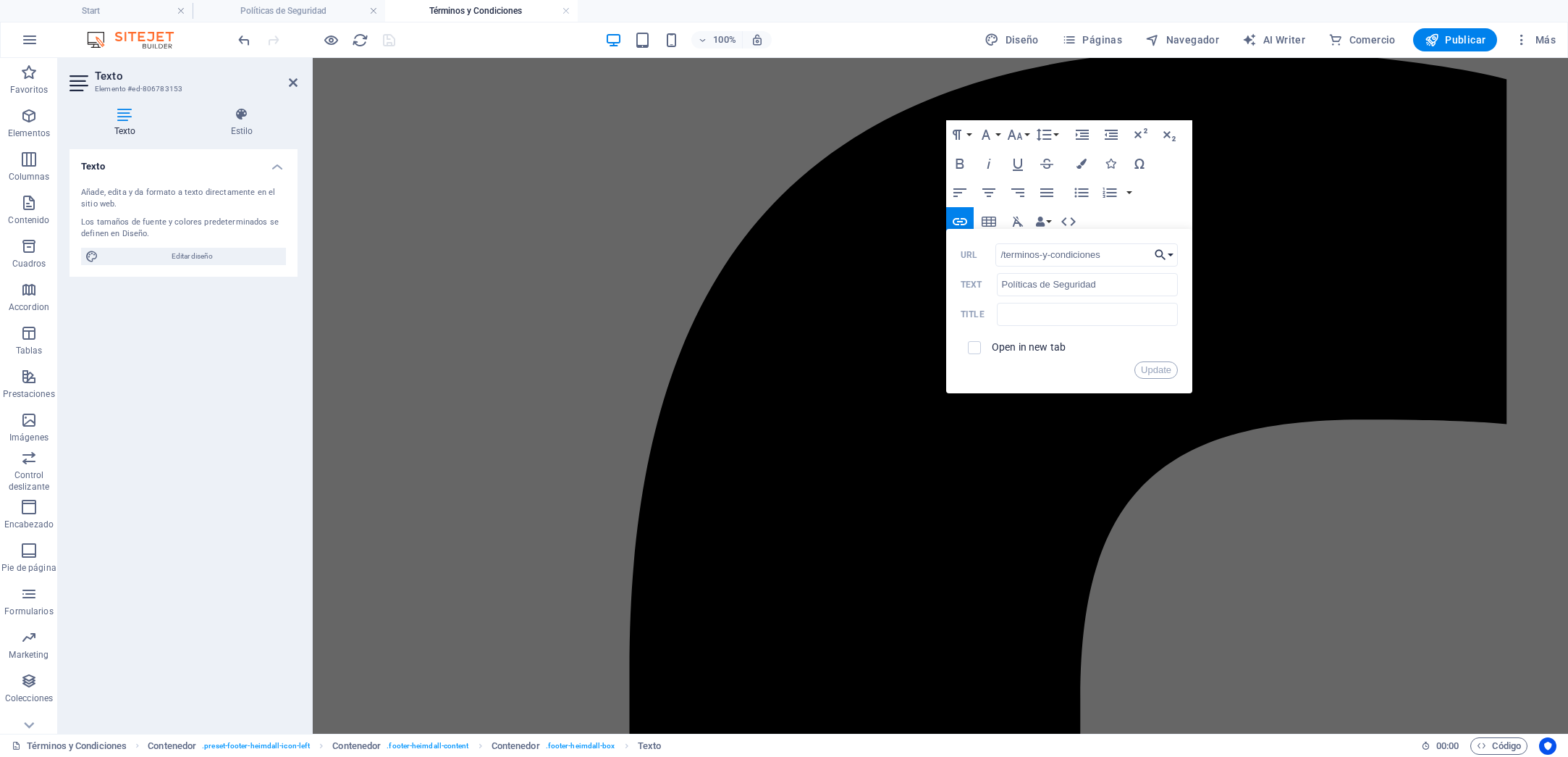
click at [1173, 259] on button "Choose Link" at bounding box center [1164, 255] width 27 height 23
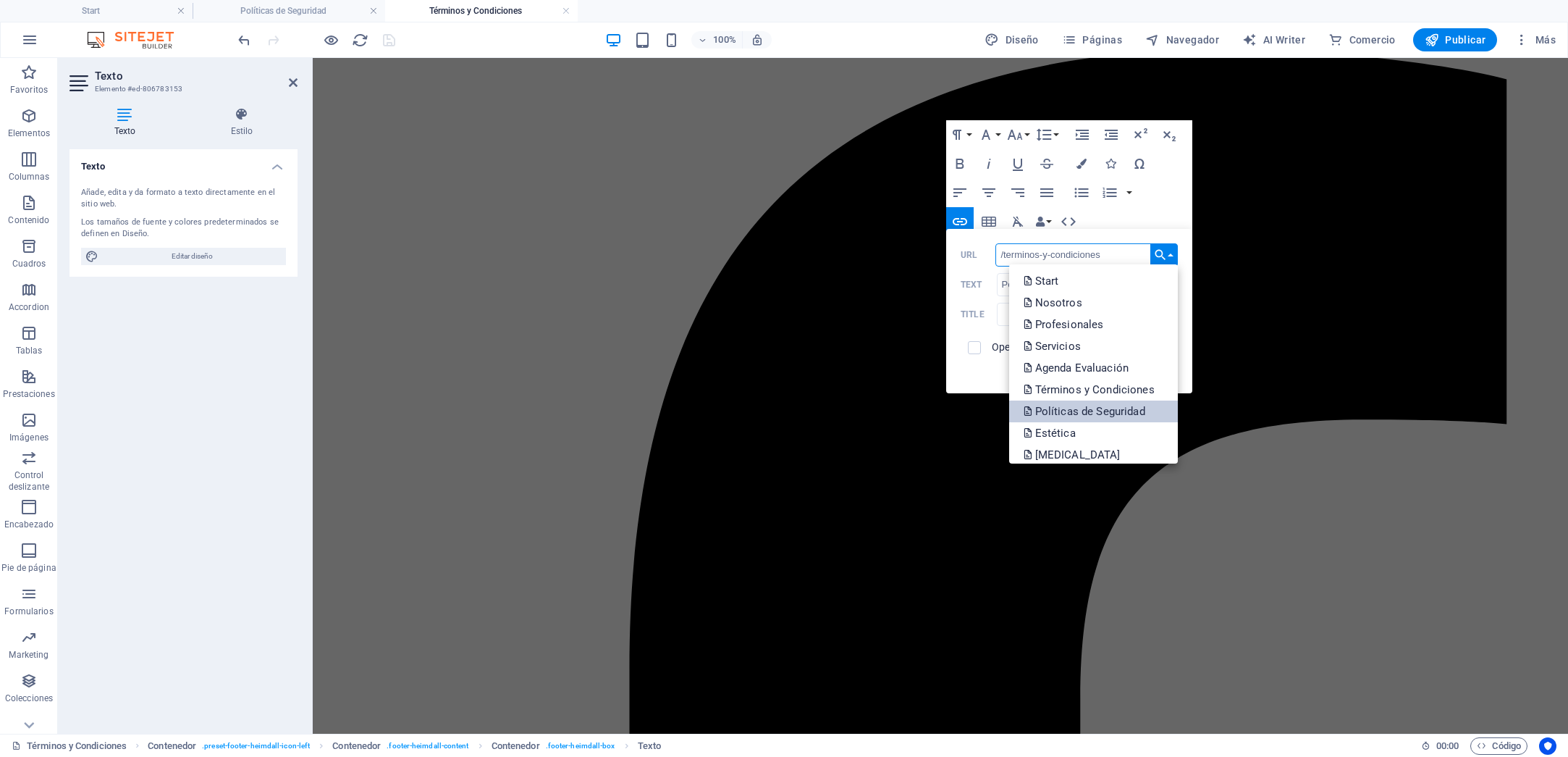
click at [1105, 401] on p "Políticas de Seguridad" at bounding box center [1086, 412] width 125 height 22
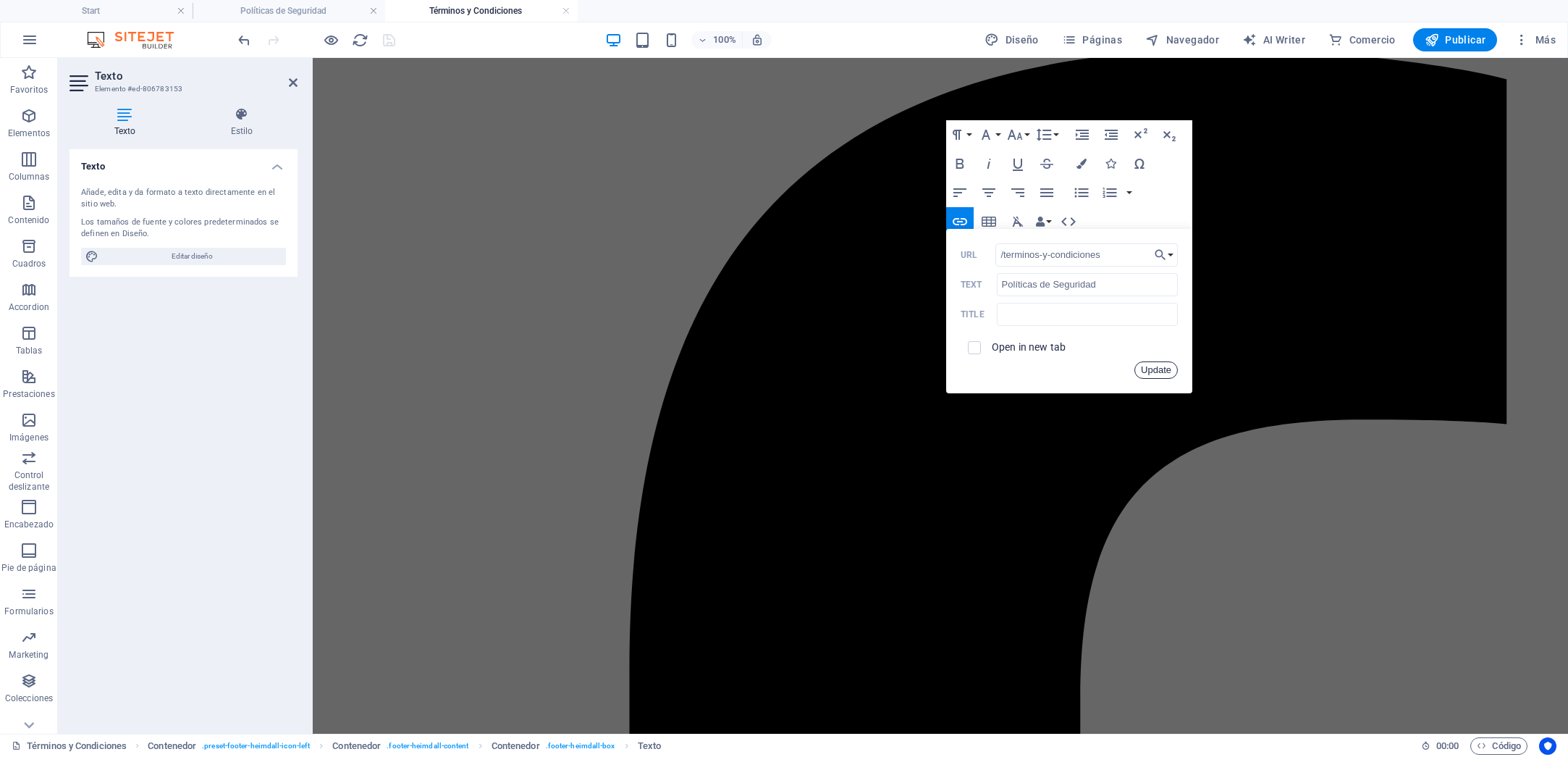
click at [1145, 368] on button "Update" at bounding box center [1156, 370] width 43 height 17
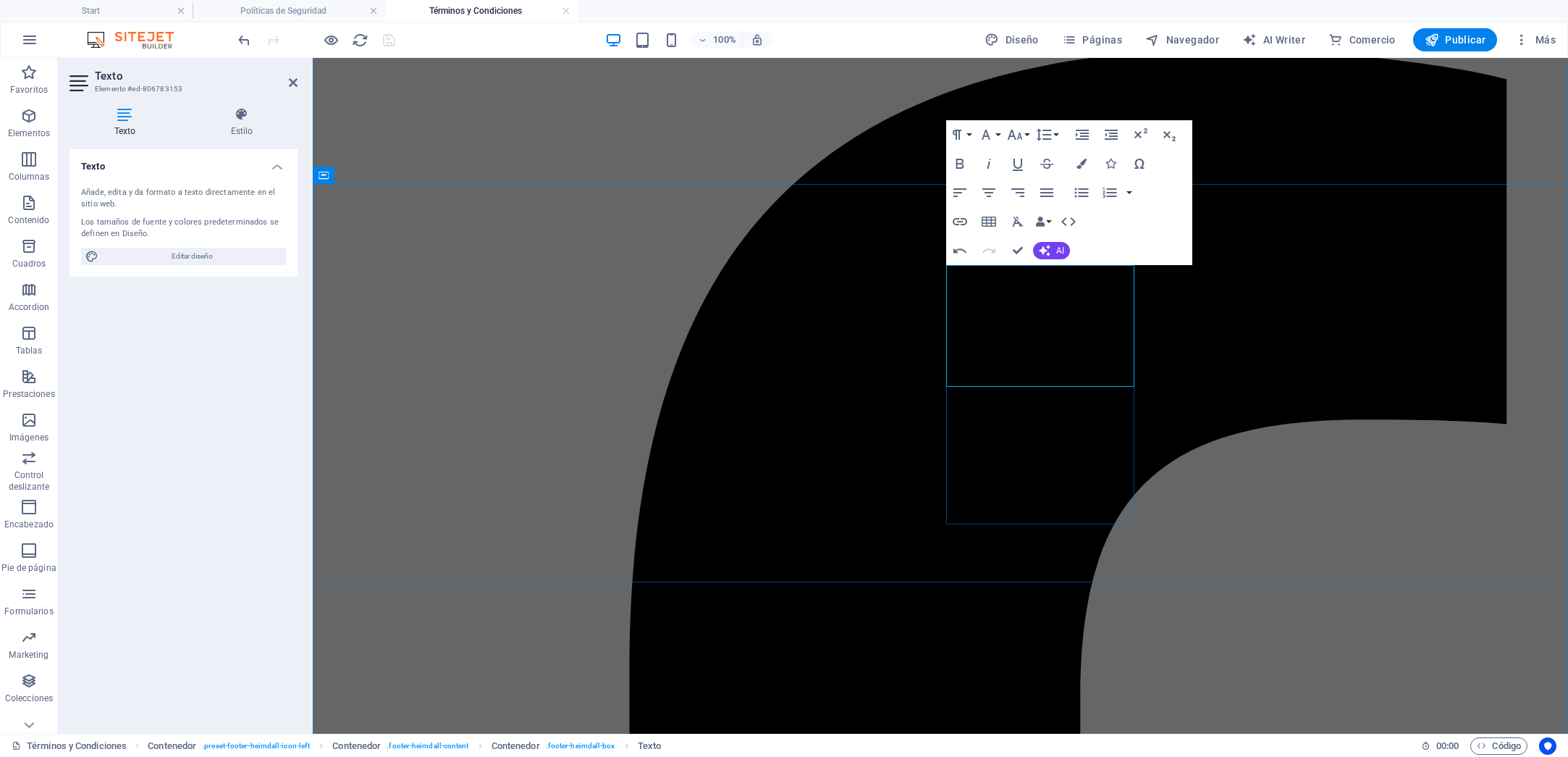
drag, startPoint x: 1070, startPoint y: 361, endPoint x: 958, endPoint y: 359, distance: 112.0
type input "Términos y Condiciones"
click at [955, 220] on icon "button" at bounding box center [960, 221] width 17 height 17
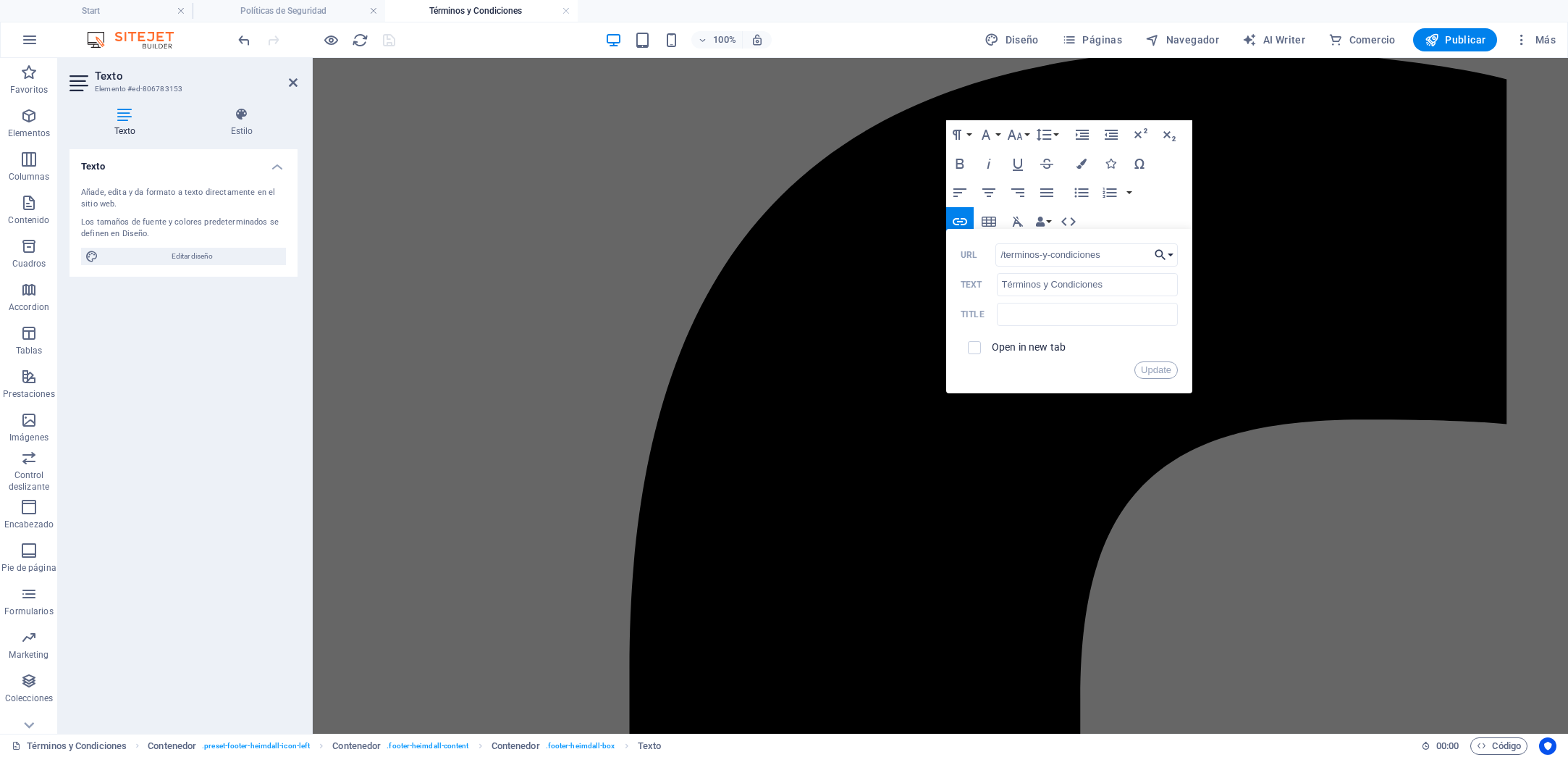
click at [1170, 254] on button "Choose Link" at bounding box center [1164, 255] width 27 height 23
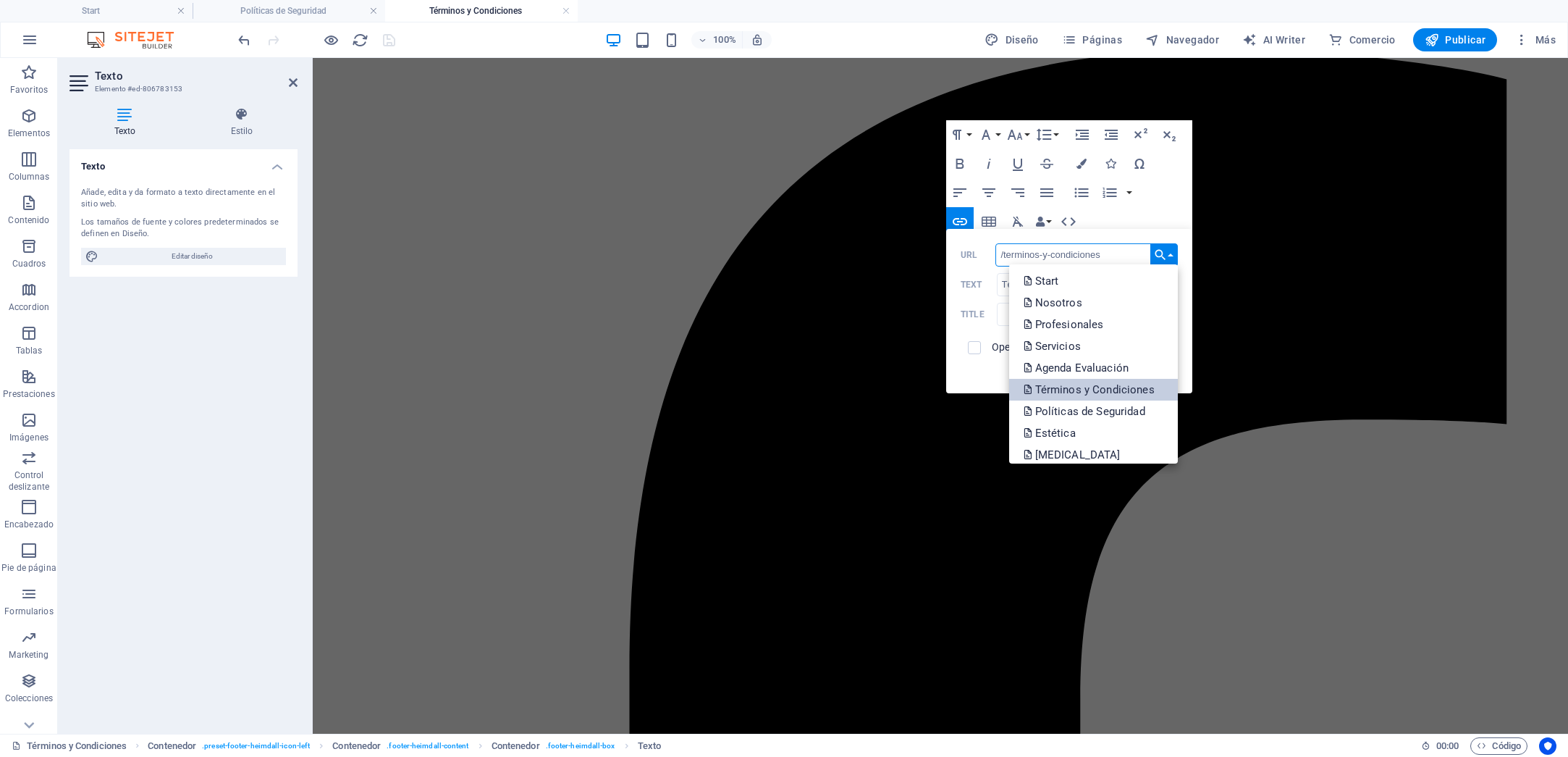
click at [1112, 378] on p "Términos y Condiciones" at bounding box center [1091, 390] width 134 height 22
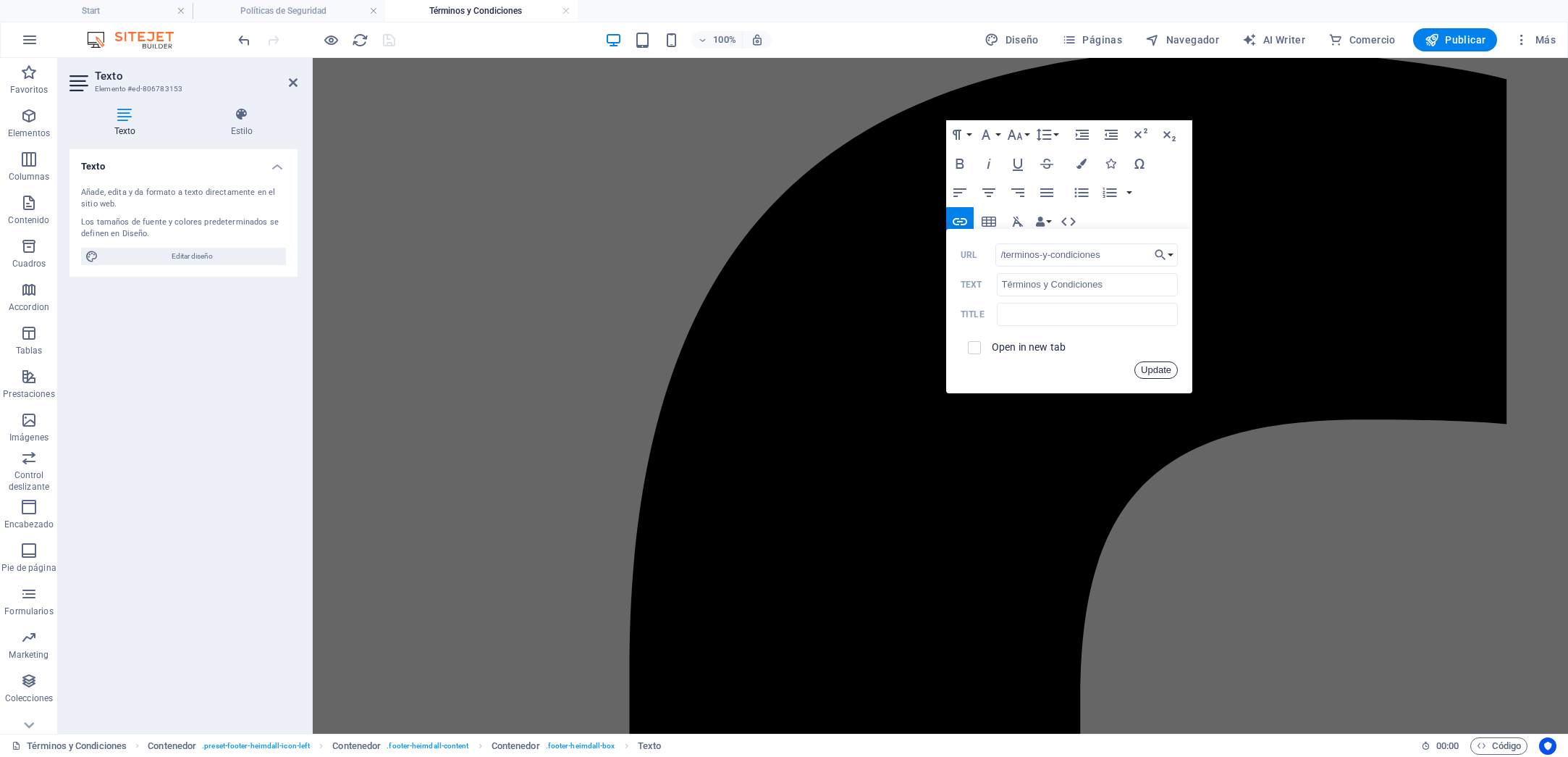
click at [1155, 373] on button "Update" at bounding box center [1156, 370] width 43 height 17
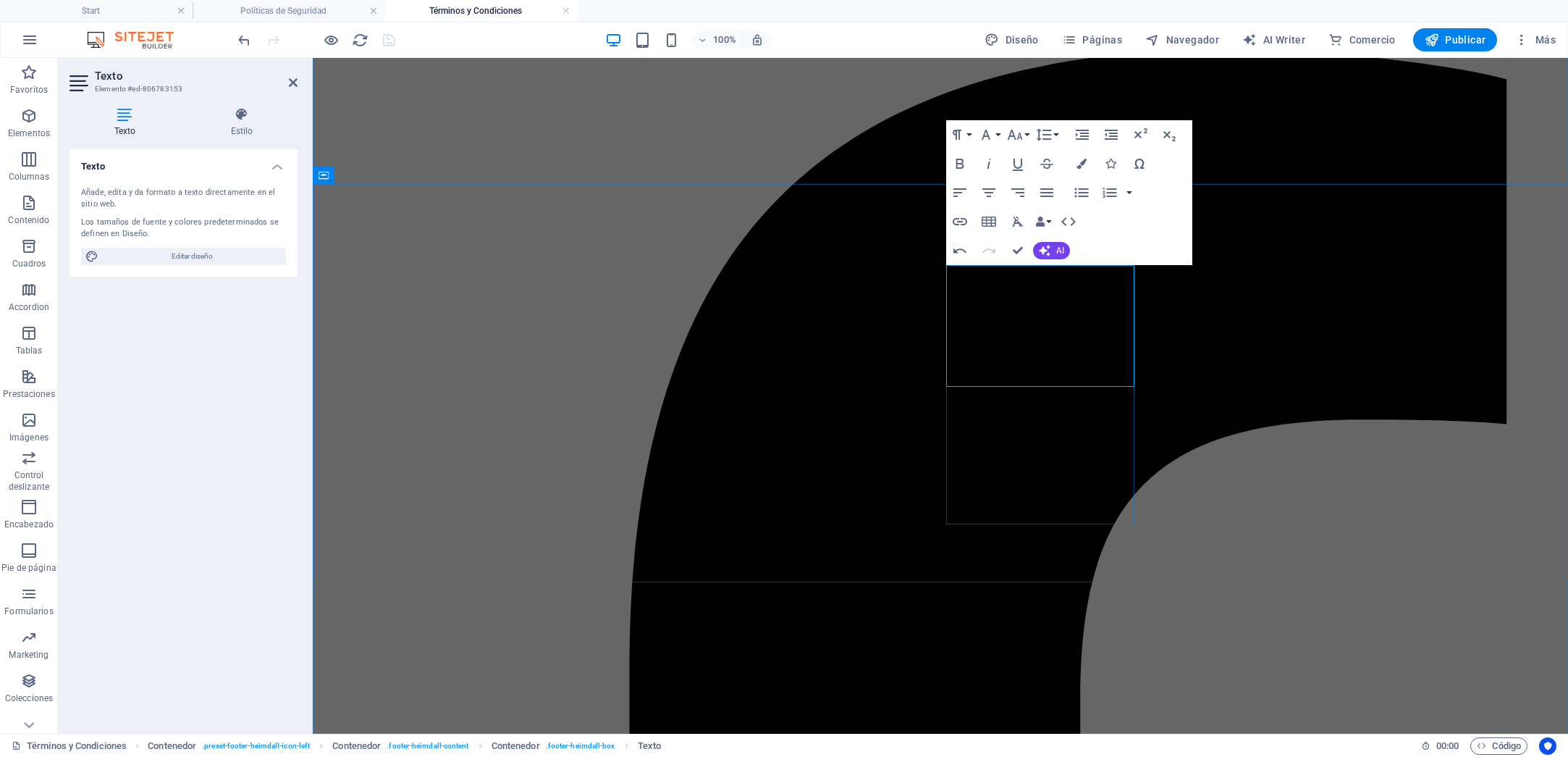
drag, startPoint x: 1004, startPoint y: 427, endPoint x: 885, endPoint y: 418, distance: 119.3
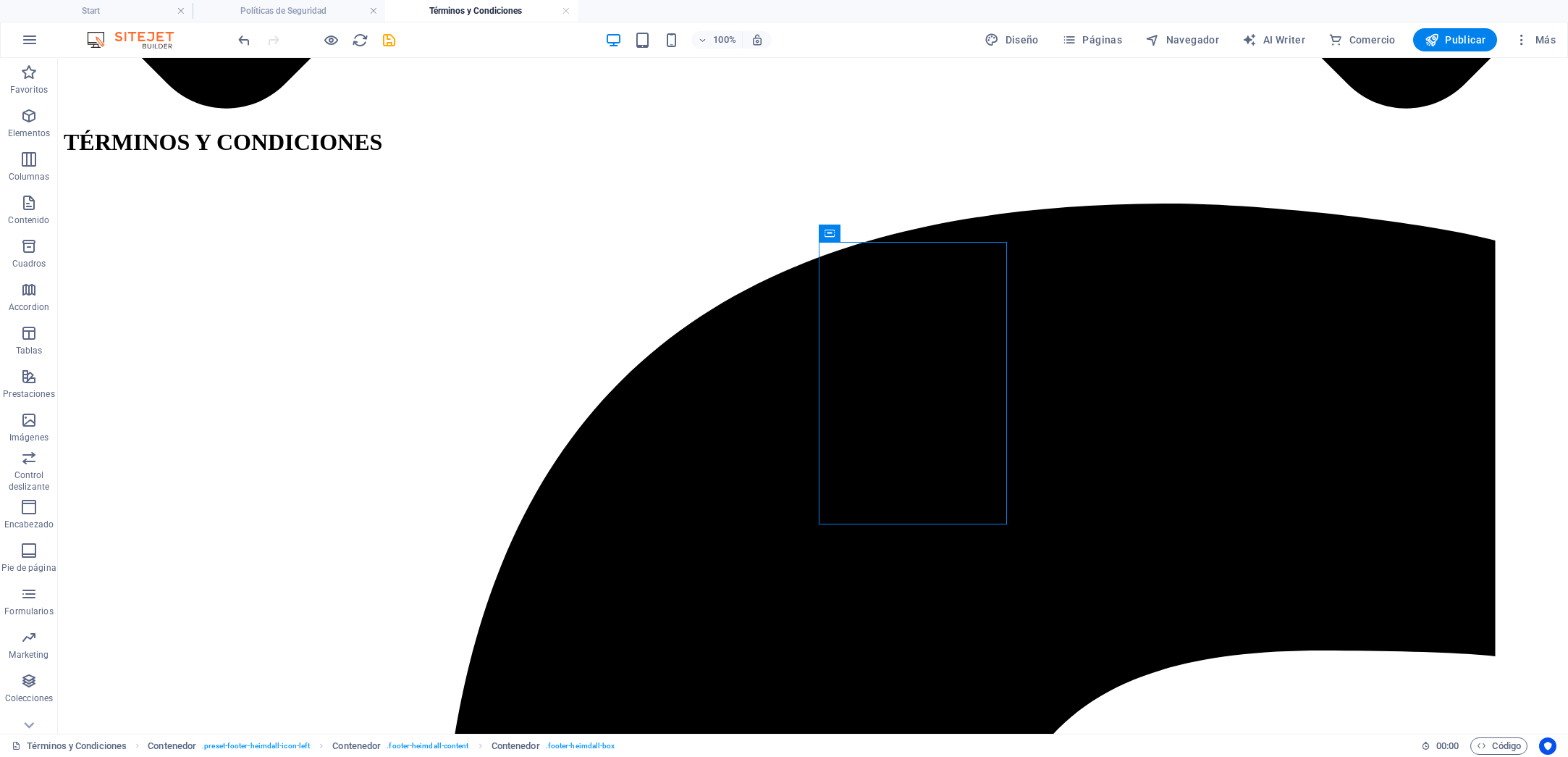
click at [388, 35] on icon "save" at bounding box center [389, 41] width 17 height 17
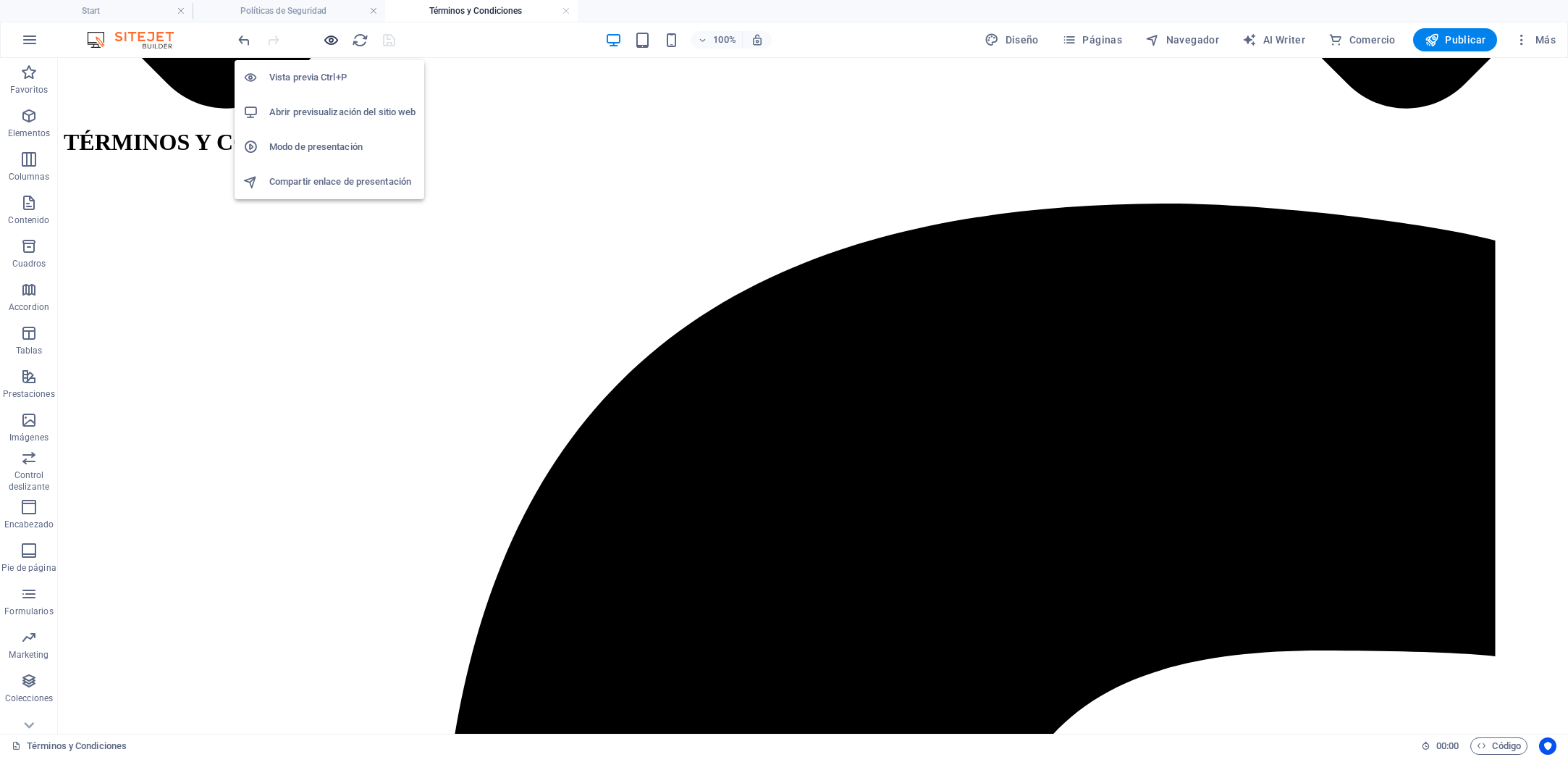
click at [333, 44] on icon "button" at bounding box center [332, 41] width 17 height 17
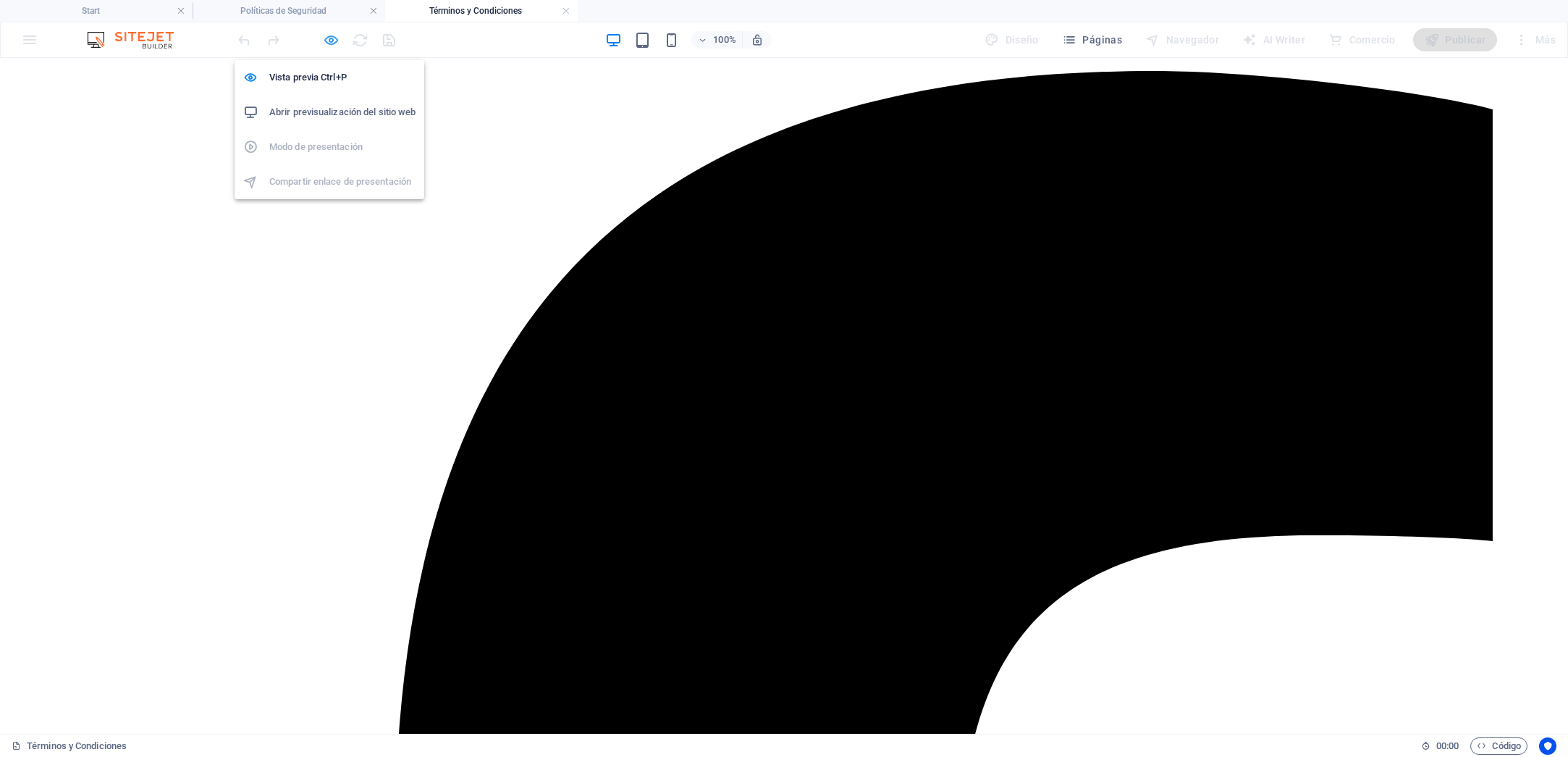
scroll to position [1388, 0]
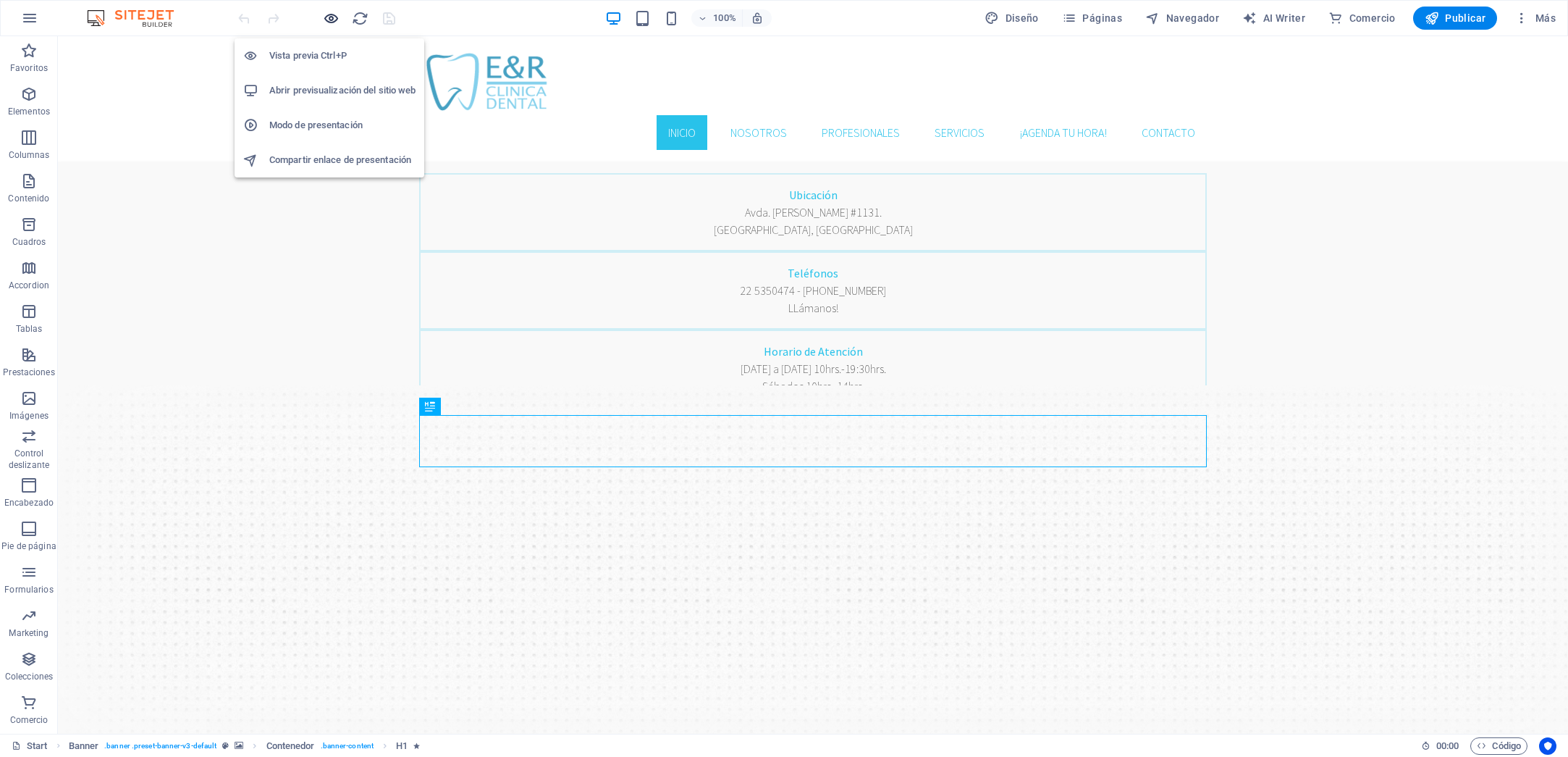
click at [328, 20] on icon "button" at bounding box center [332, 19] width 17 height 17
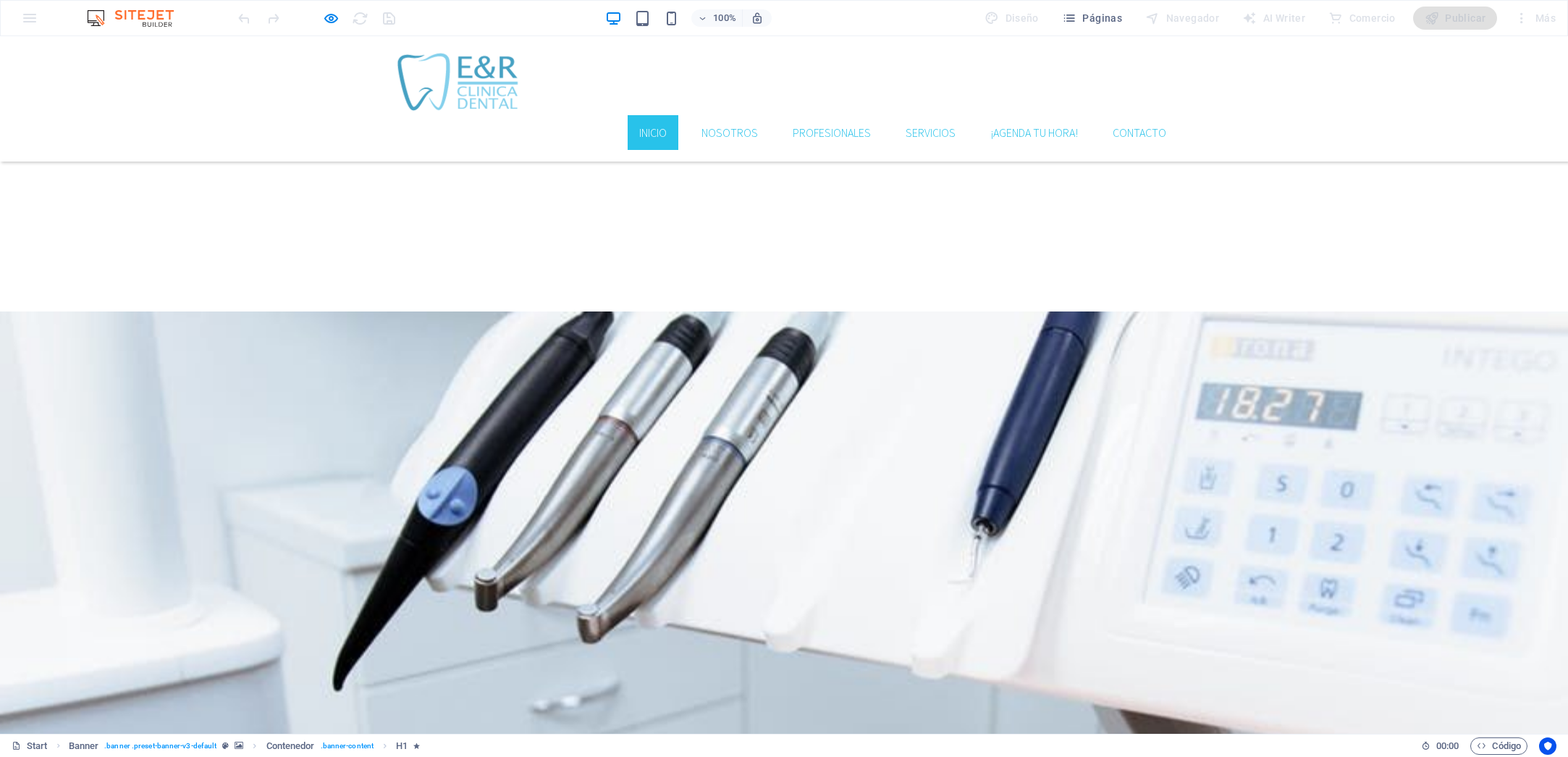
scroll to position [2980, 0]
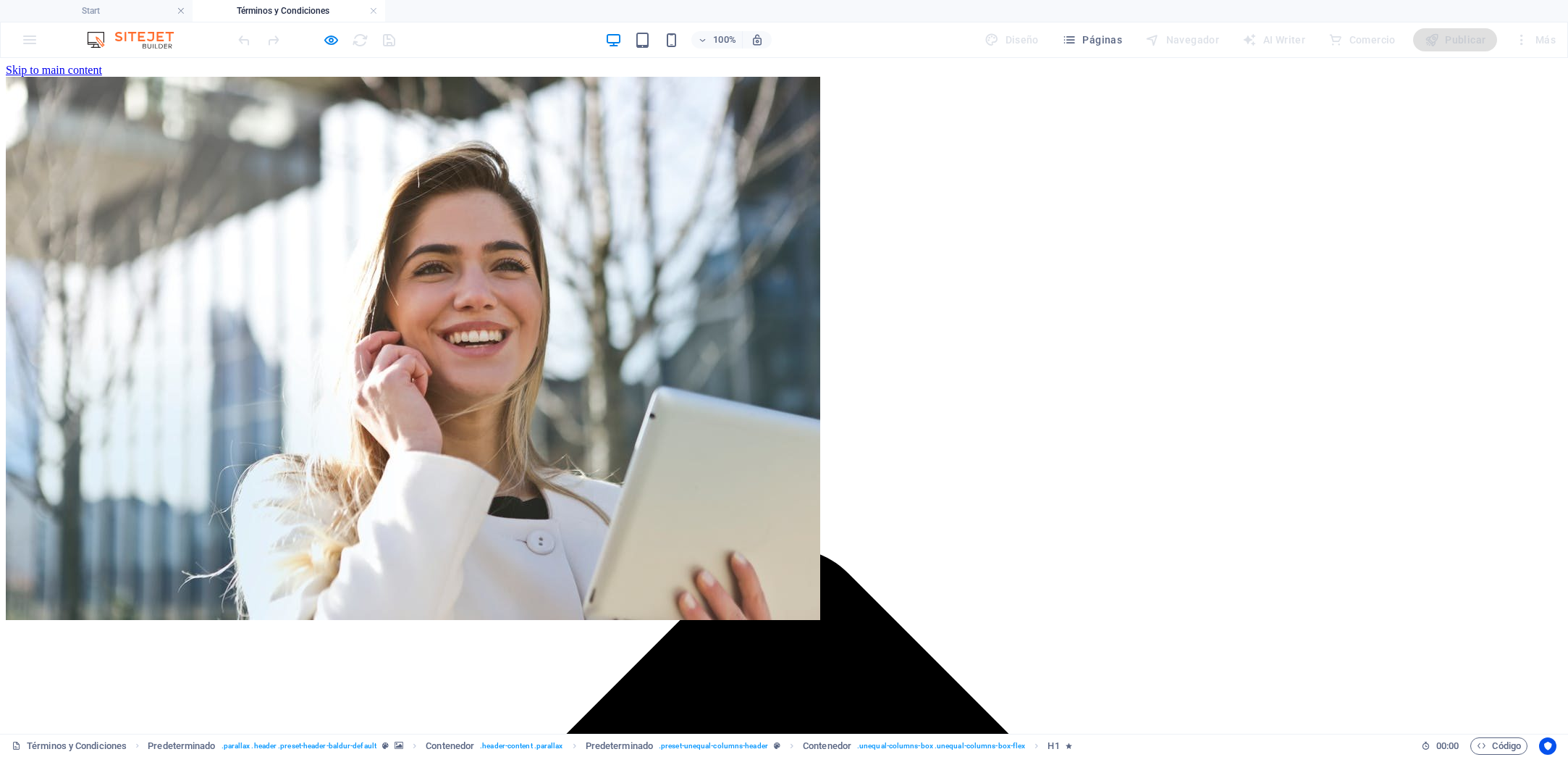
scroll to position [0, 0]
click at [134, 8] on h4 "Start" at bounding box center [96, 10] width 193 height 16
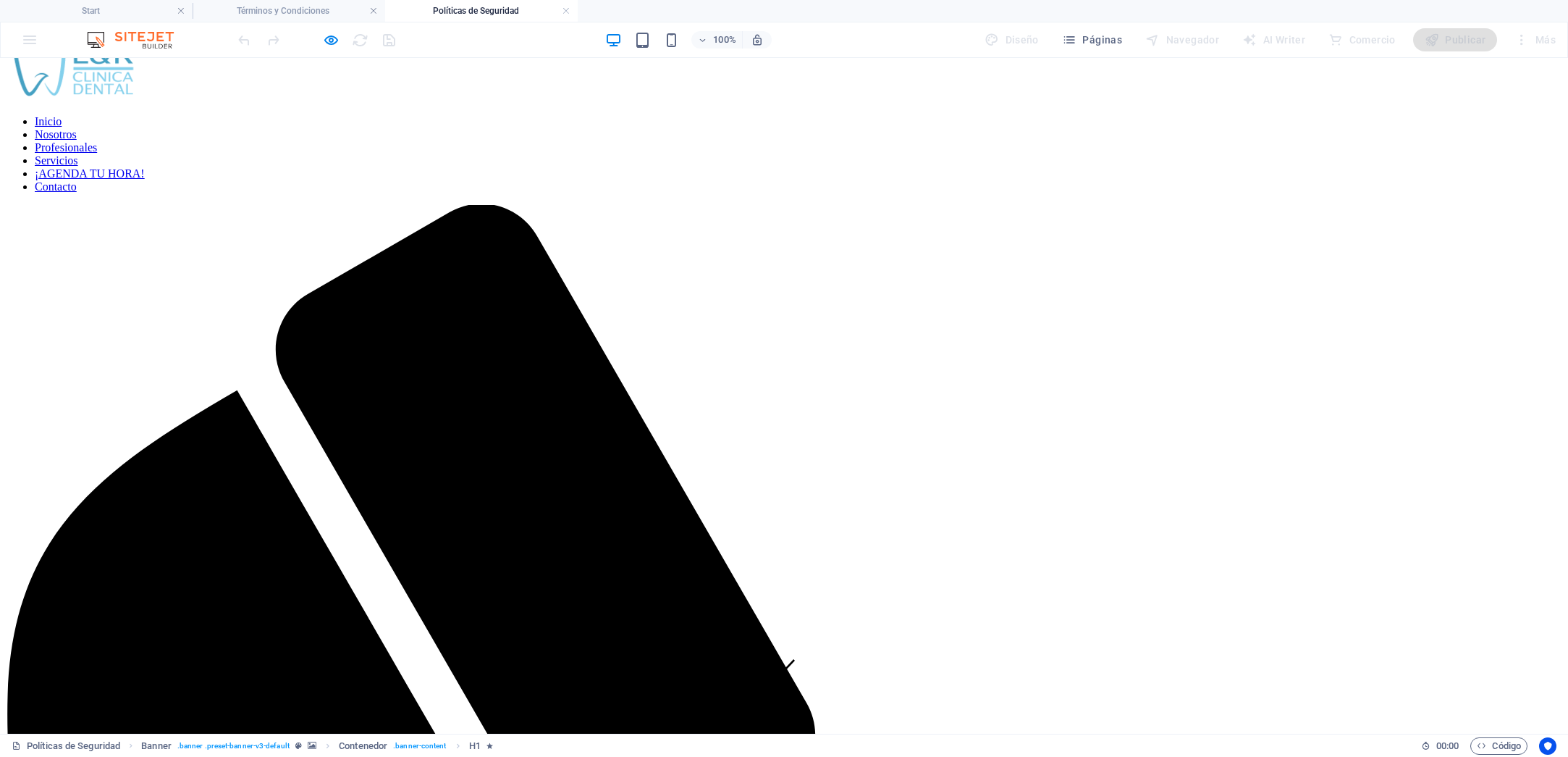
scroll to position [0, 0]
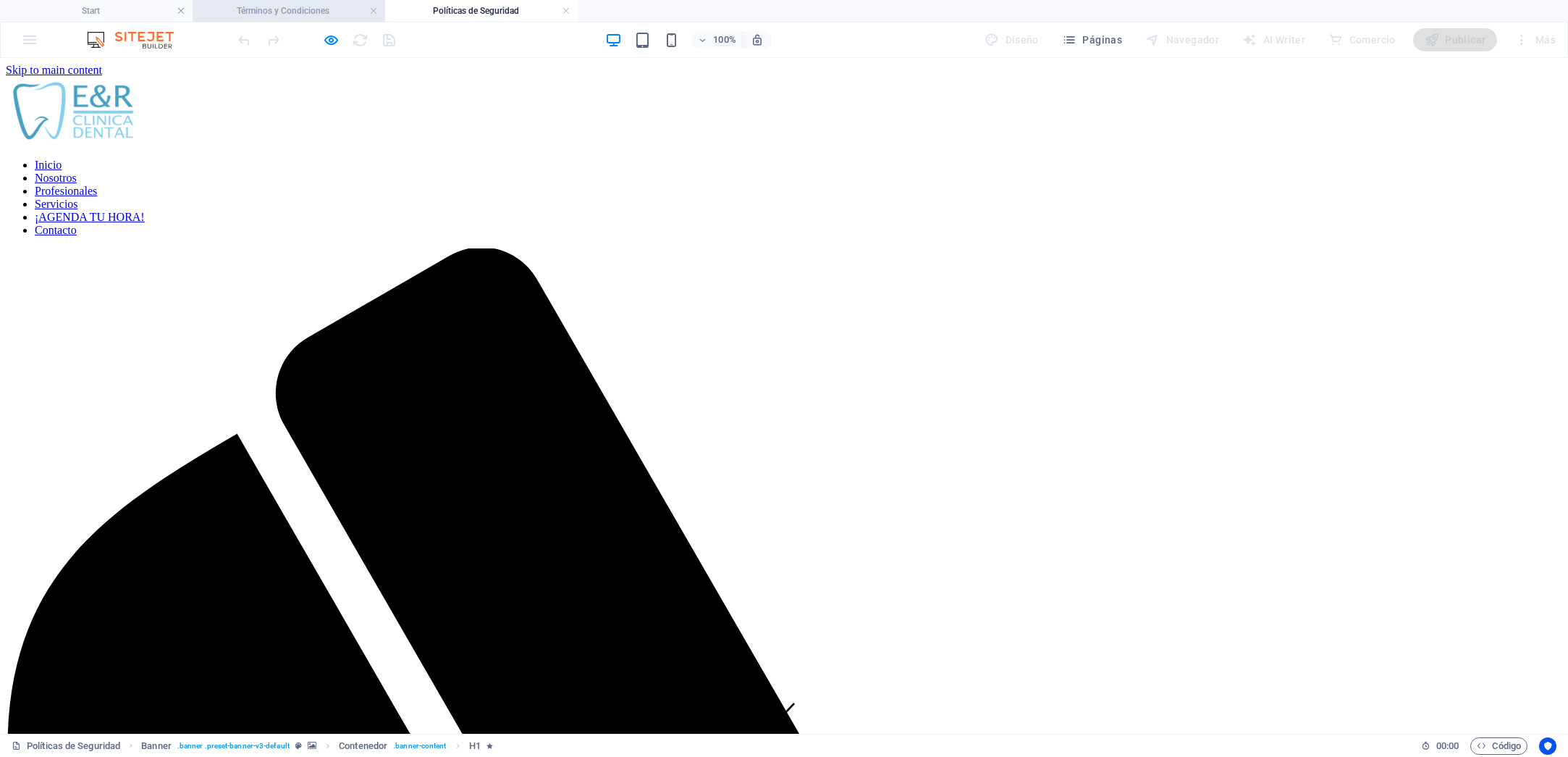
click at [285, 15] on h4 "Términos y Condiciones" at bounding box center [288, 10] width 193 height 16
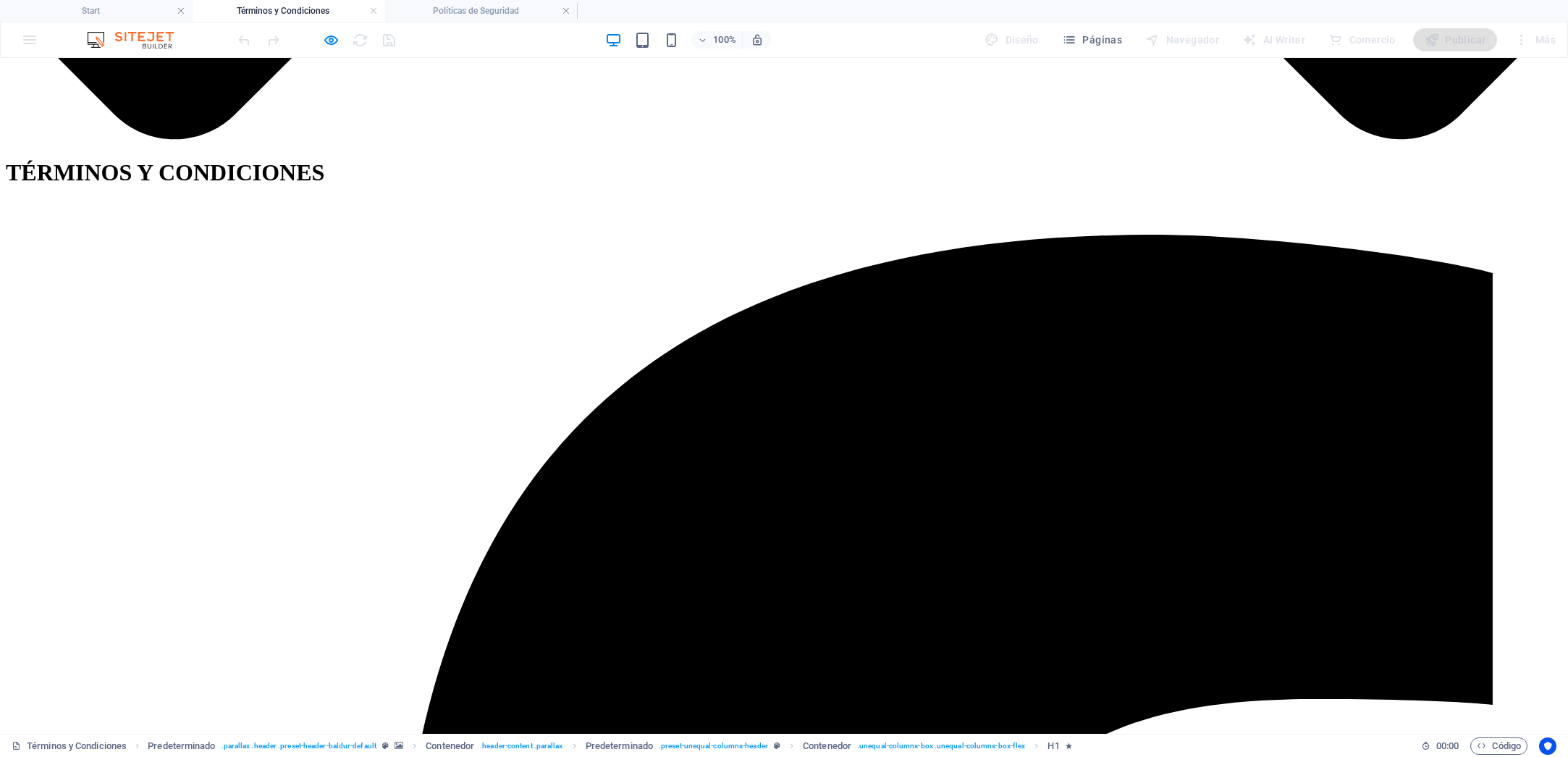
scroll to position [1388, 0]
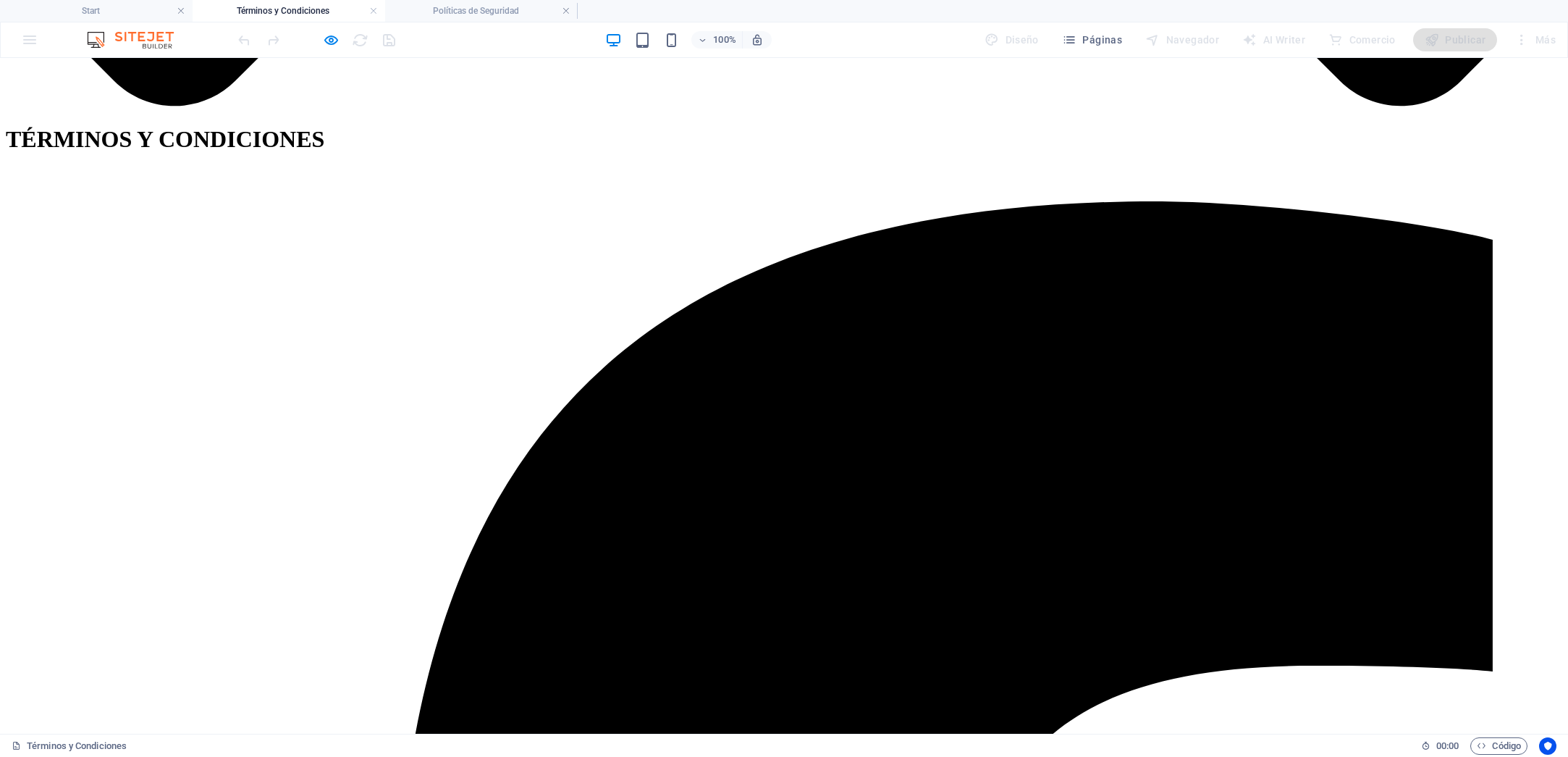
click at [437, 13] on h4 "Políticas de Seguridad" at bounding box center [481, 10] width 193 height 16
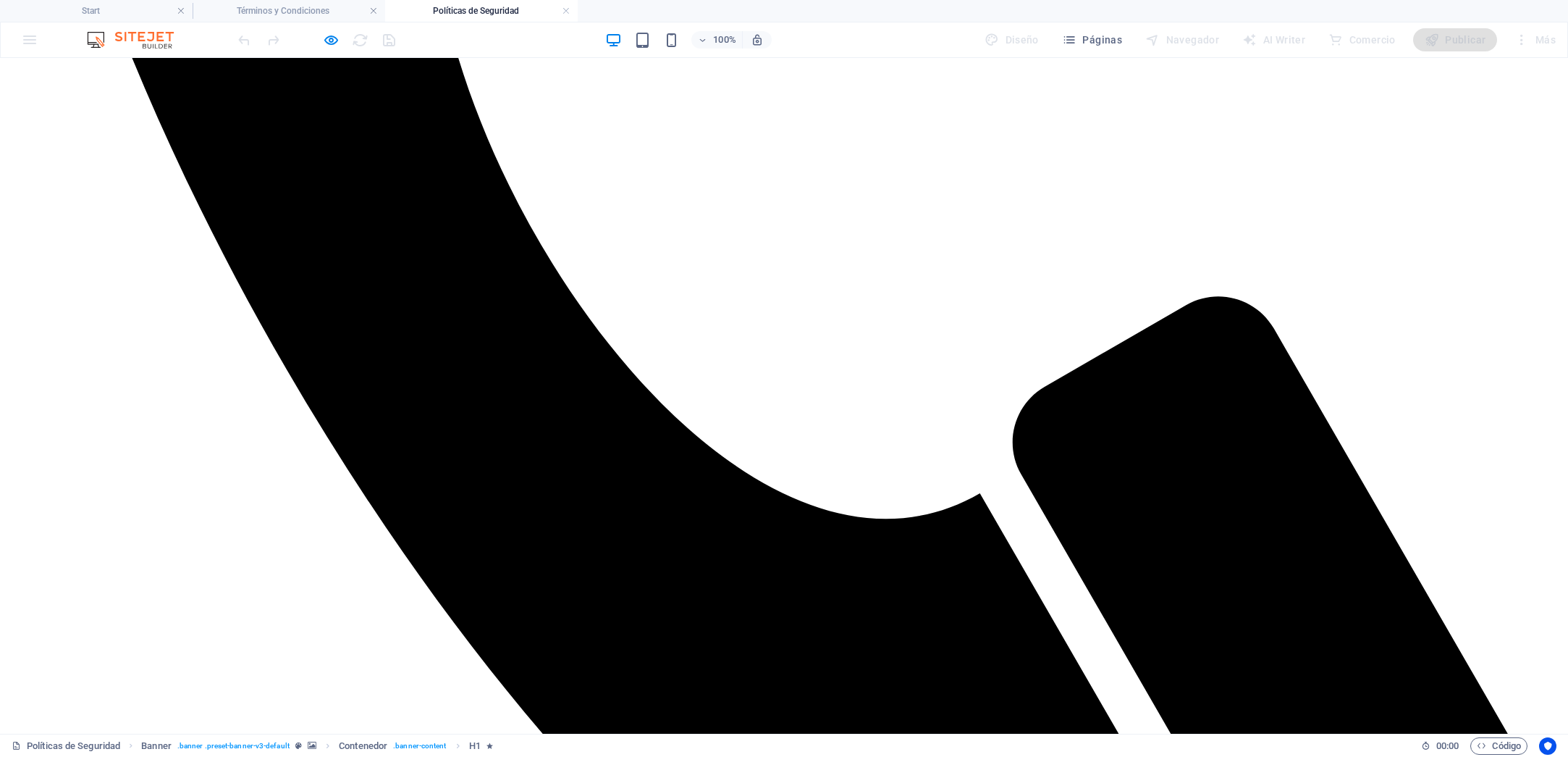
scroll to position [1228, 0]
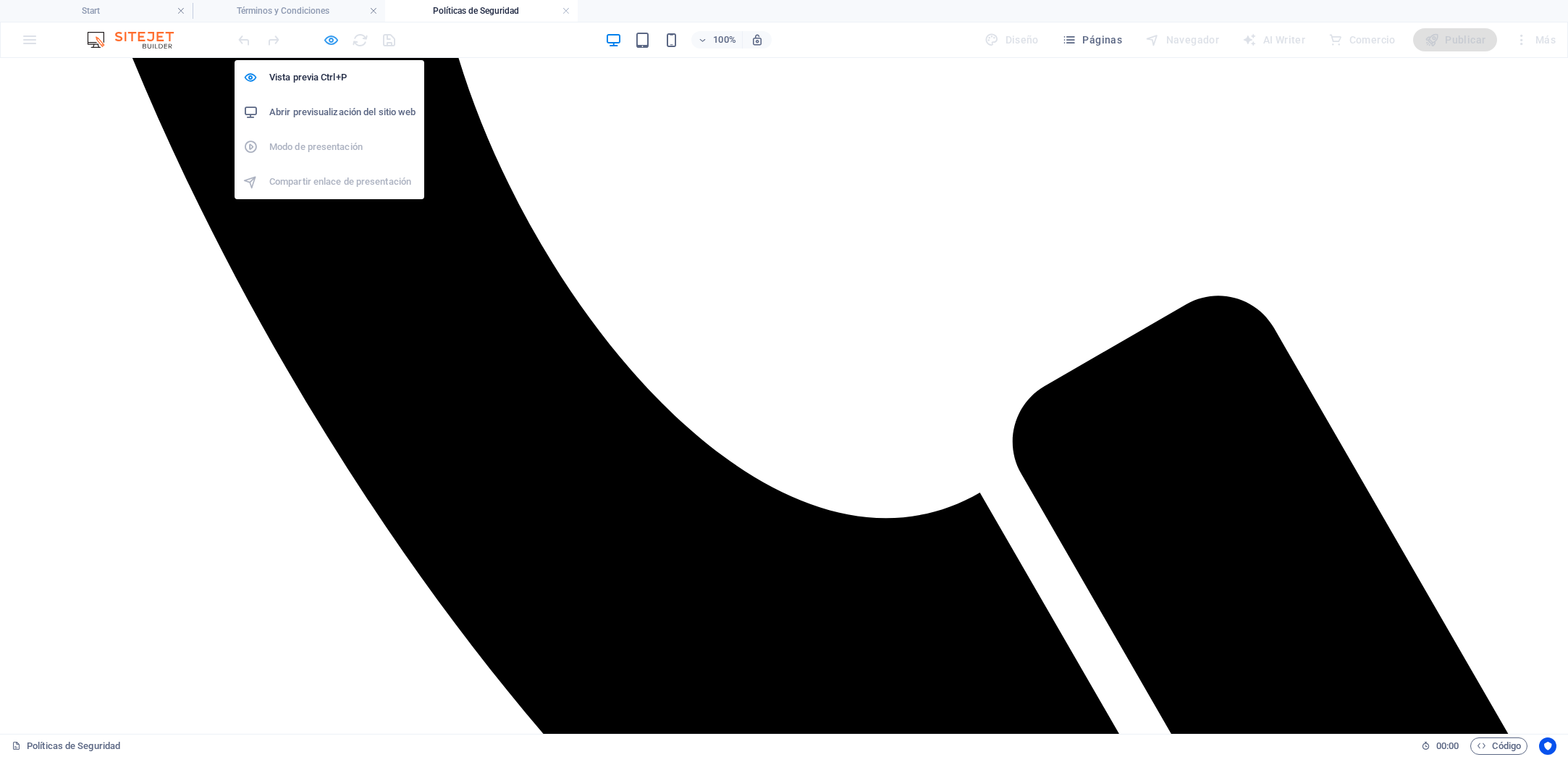
click at [332, 41] on icon "button" at bounding box center [332, 41] width 17 height 17
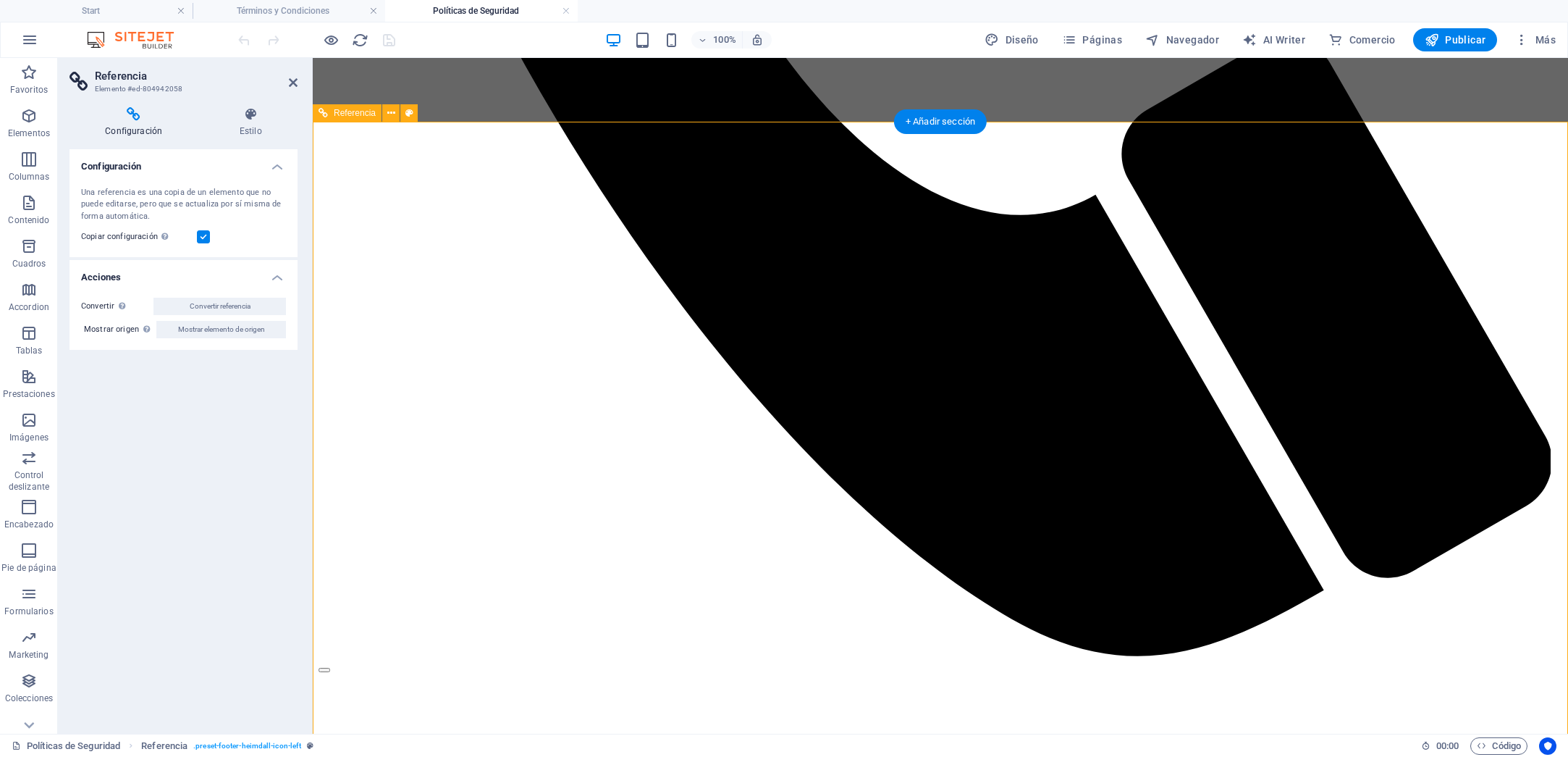
click at [294, 80] on icon at bounding box center [293, 82] width 8 height 12
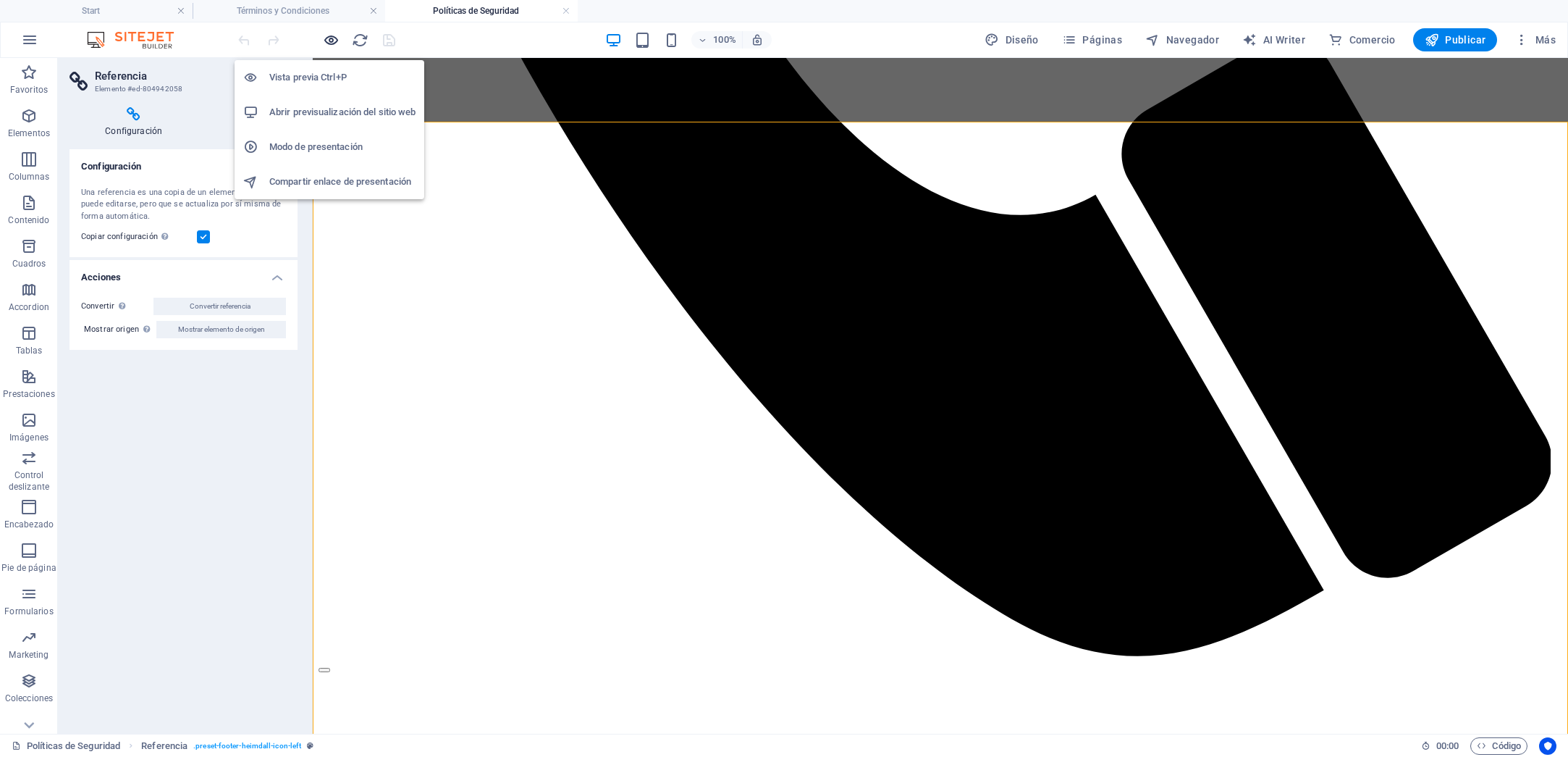
click at [328, 40] on icon "button" at bounding box center [332, 41] width 17 height 17
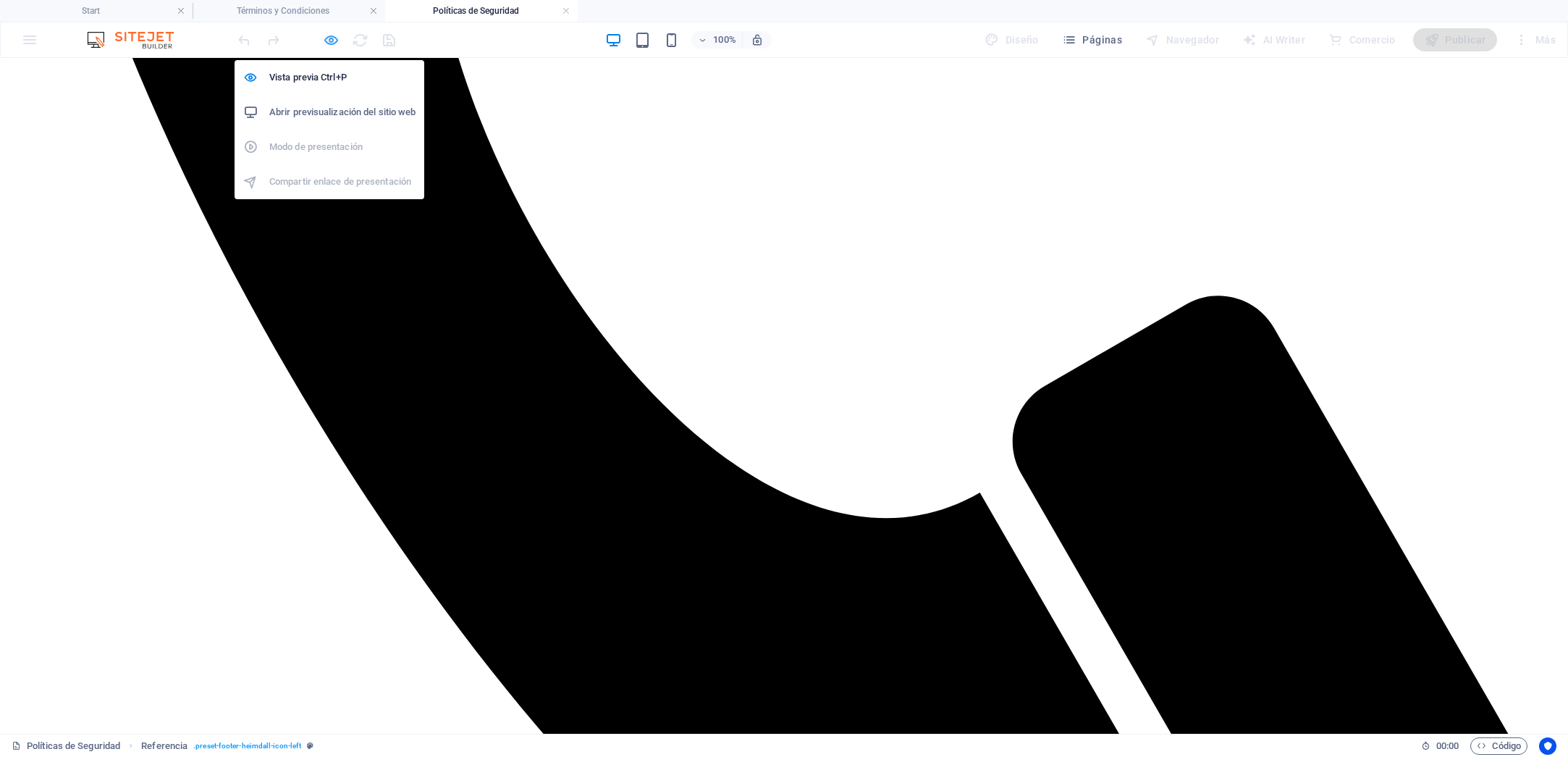
click at [328, 40] on icon "button" at bounding box center [332, 41] width 17 height 17
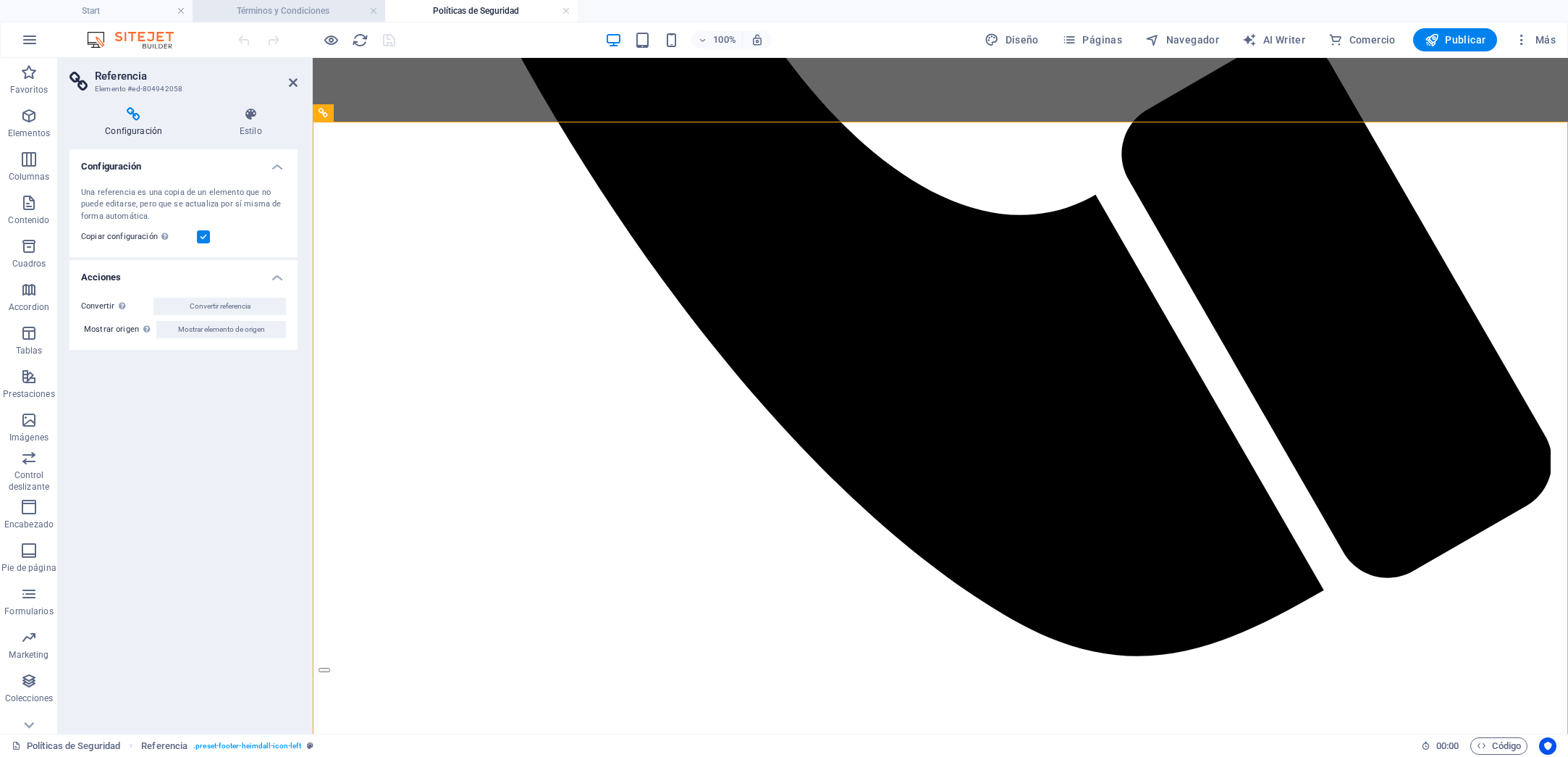
click at [265, 10] on h4 "Términos y Condiciones" at bounding box center [288, 10] width 193 height 16
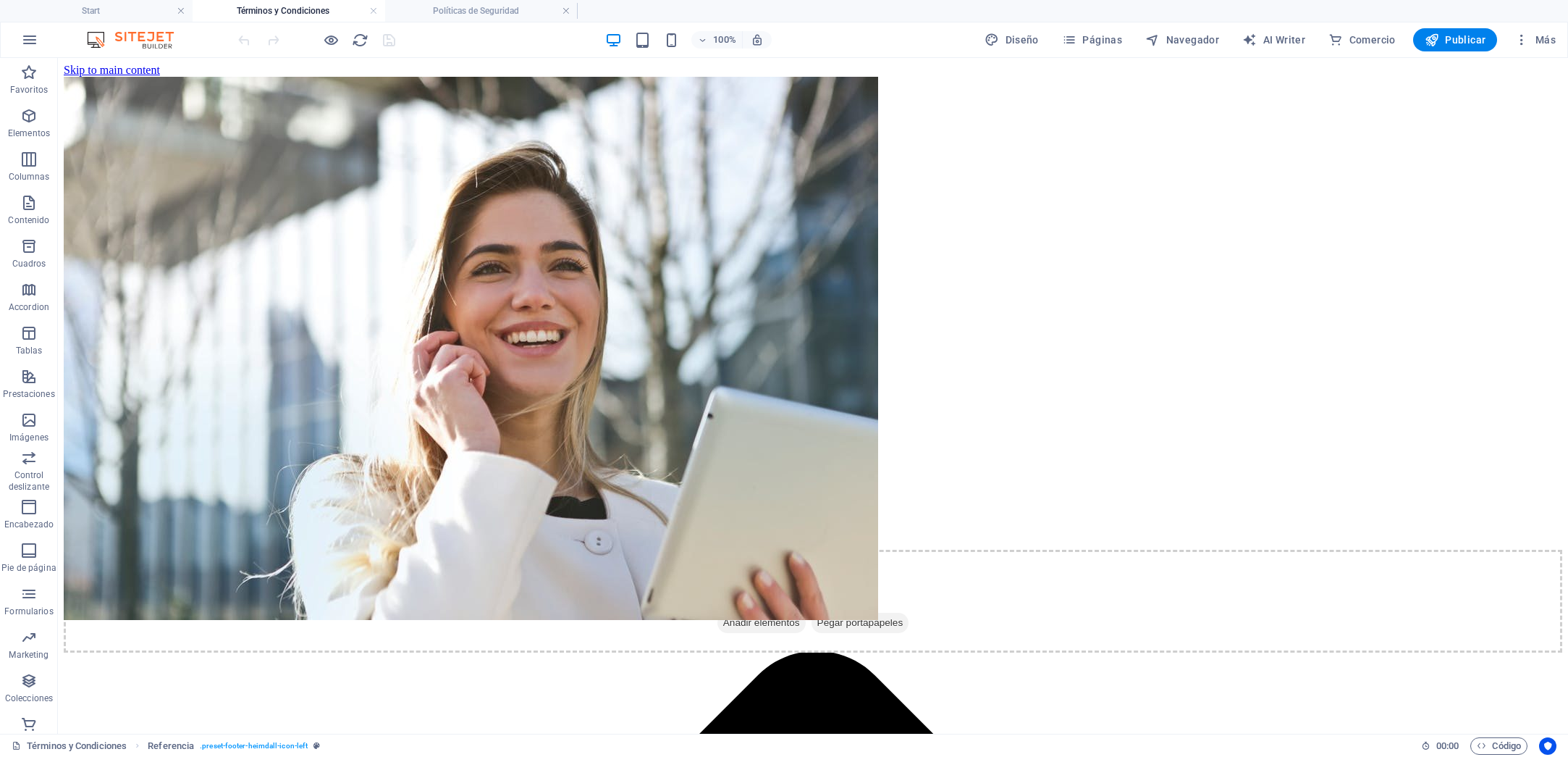
scroll to position [1388, 0]
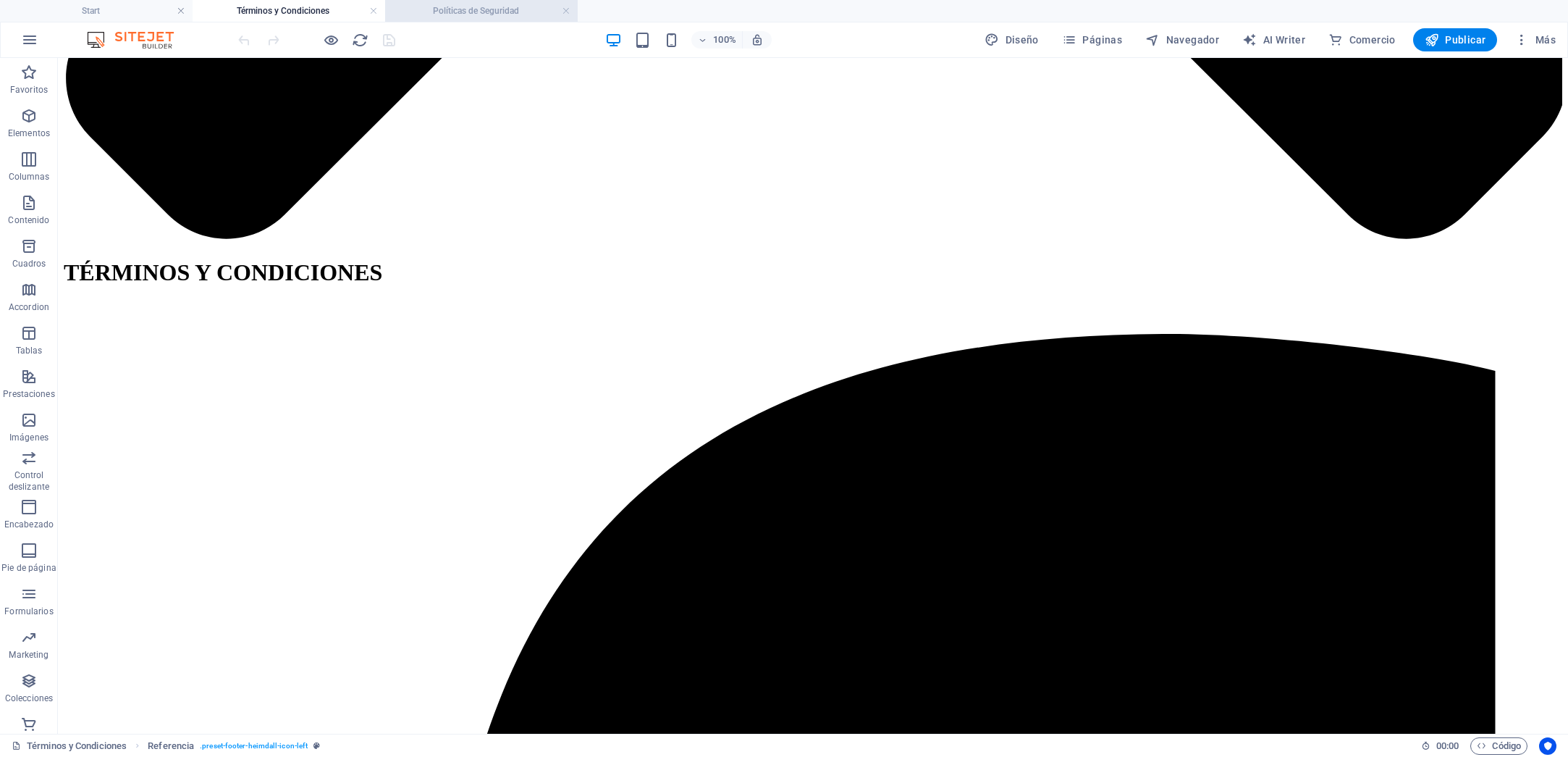
click at [501, 9] on h4 "Políticas de Seguridad" at bounding box center [481, 10] width 193 height 16
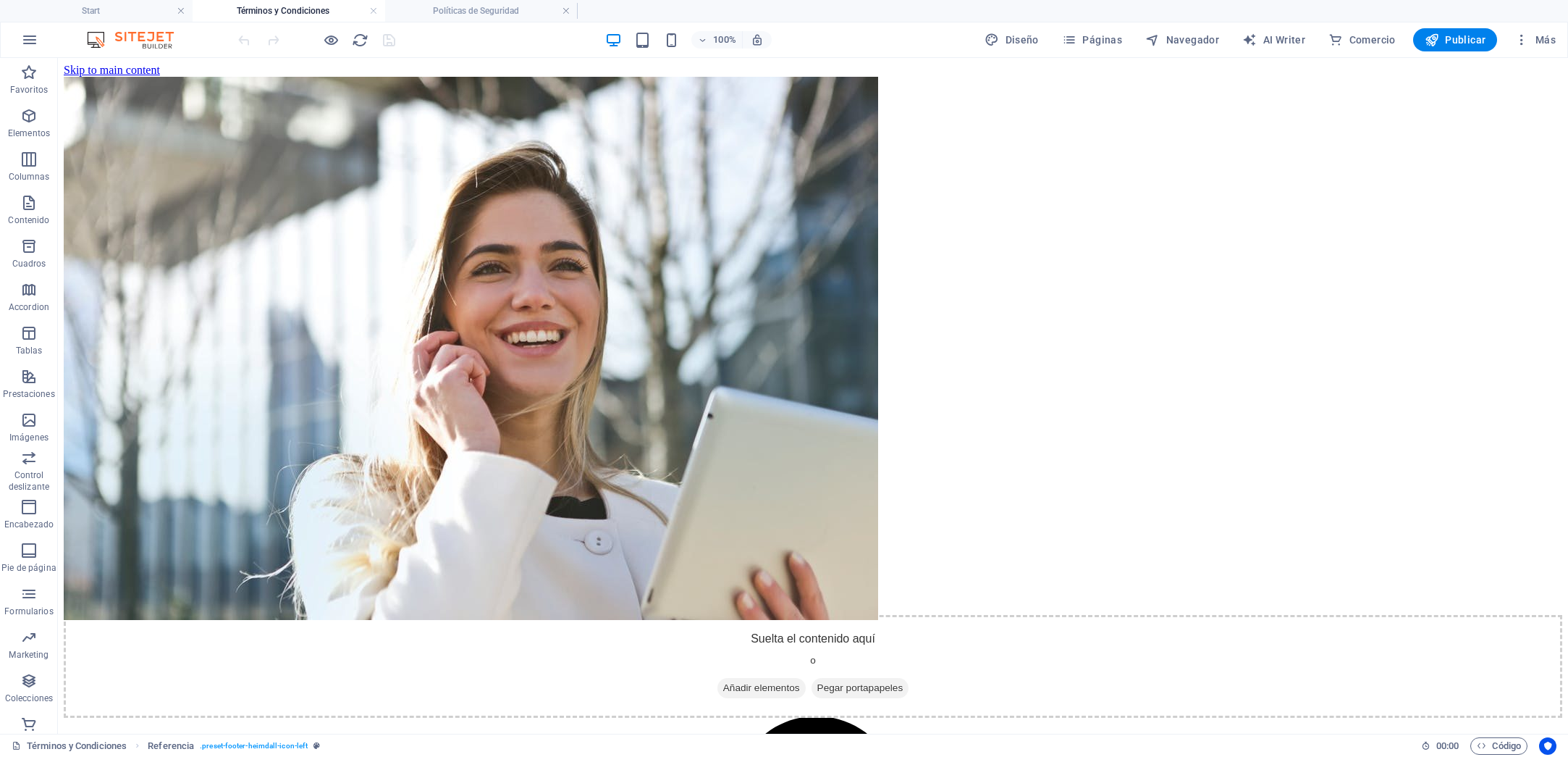
scroll to position [1228, 0]
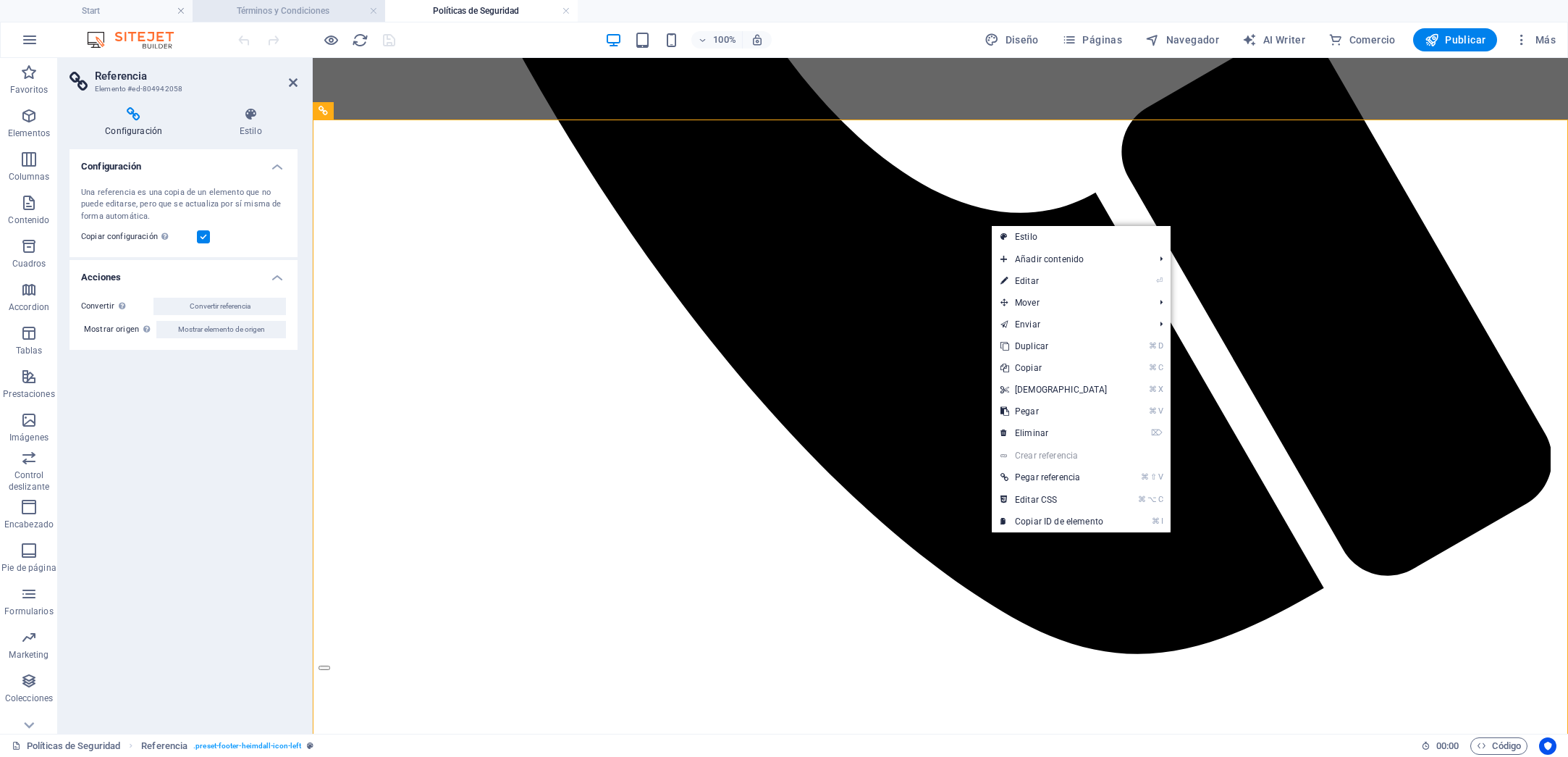
click at [288, 14] on h4 "Términos y Condiciones" at bounding box center [288, 10] width 193 height 16
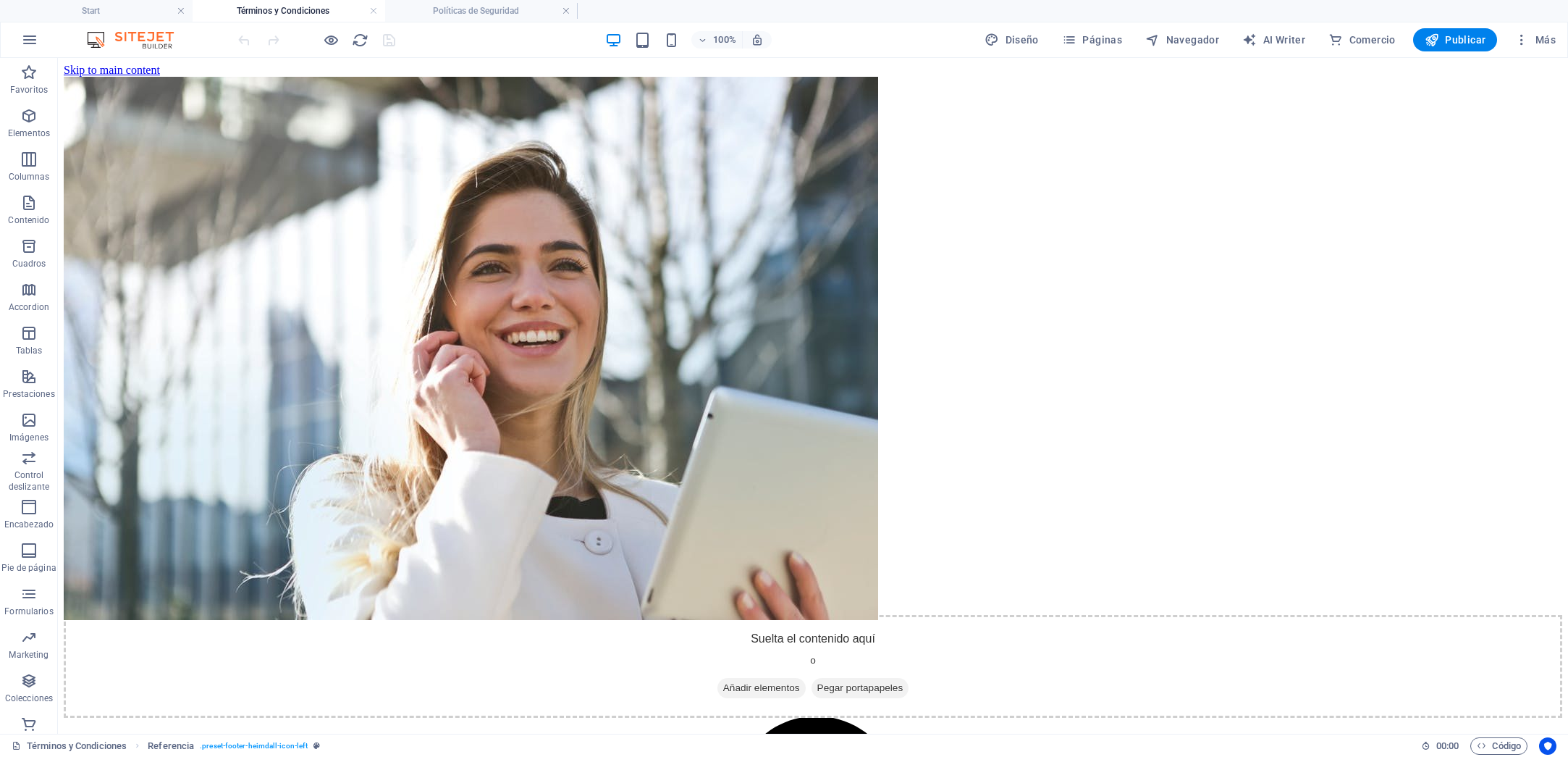
scroll to position [1388, 0]
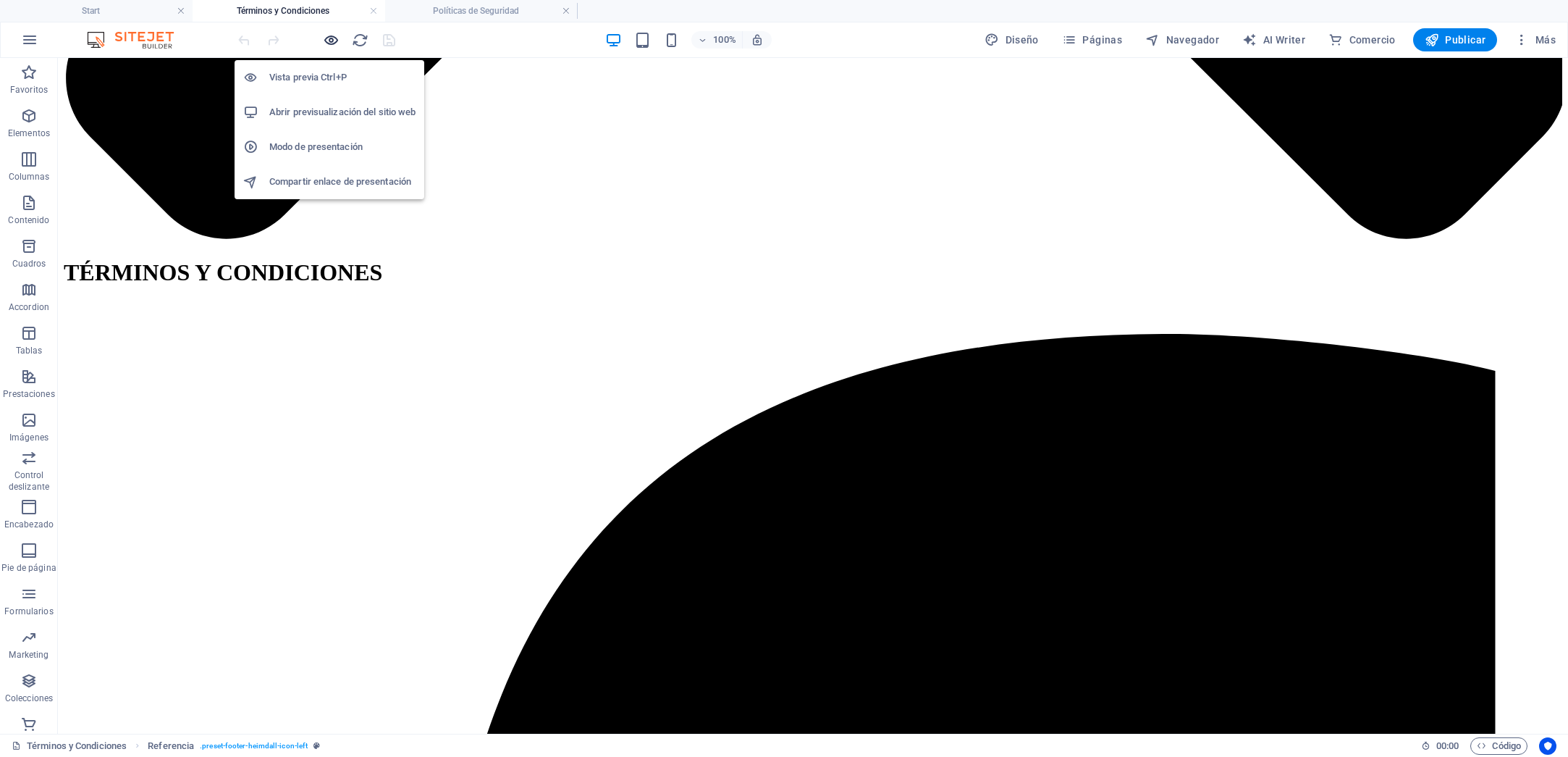
click at [326, 36] on icon "button" at bounding box center [332, 41] width 17 height 17
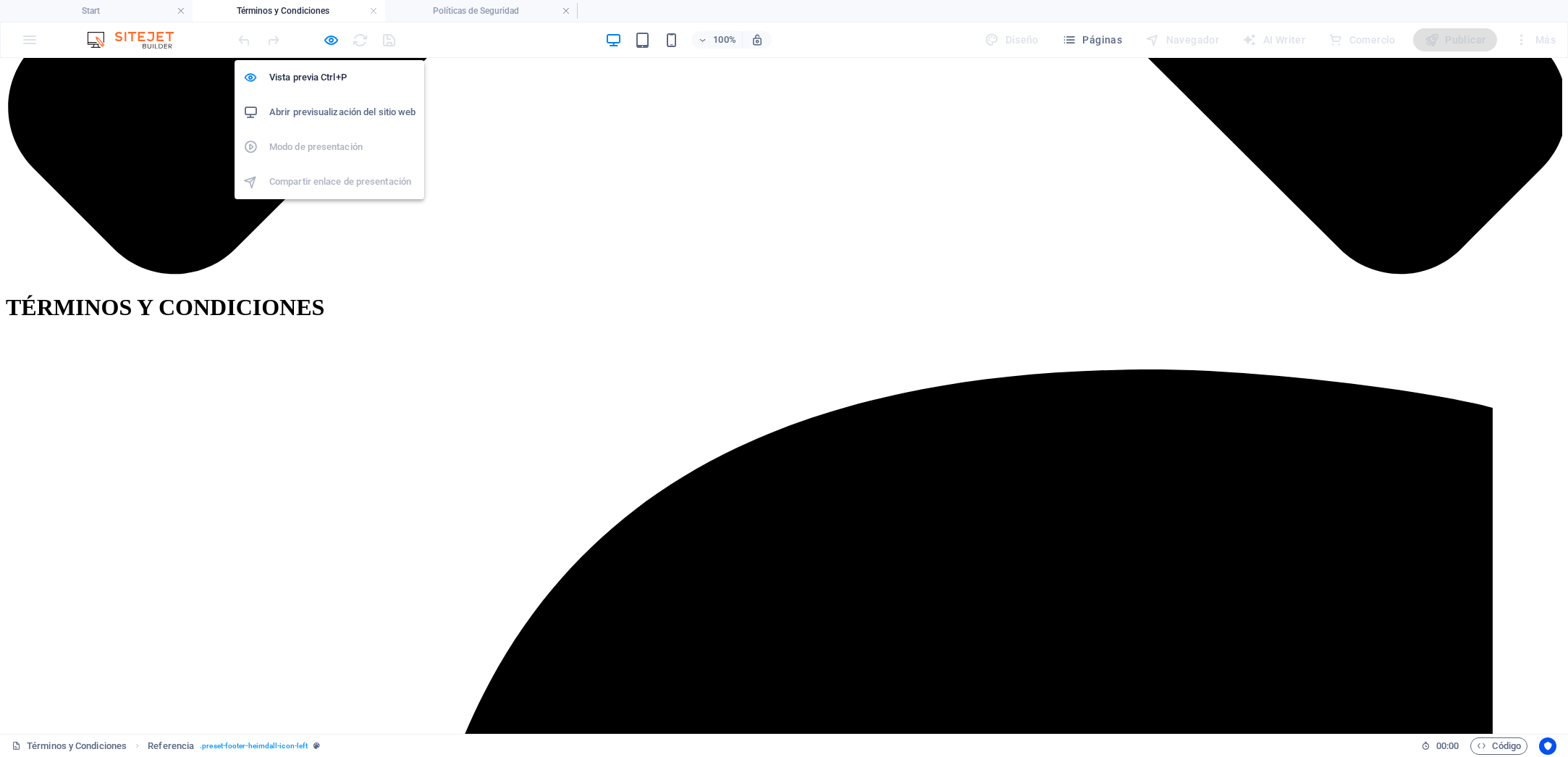
scroll to position [1258, 0]
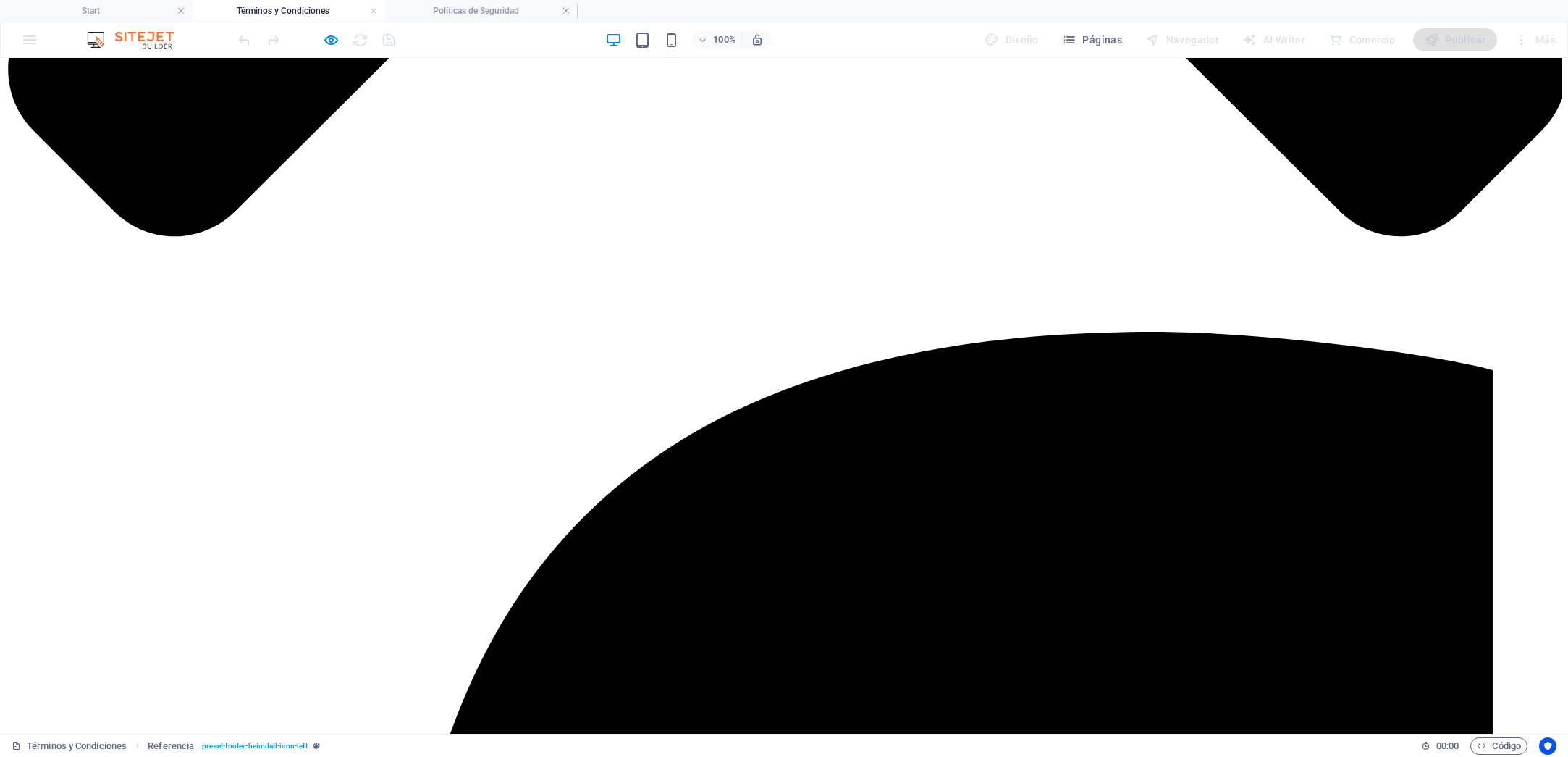
click at [142, 10] on h4 "Start" at bounding box center [96, 10] width 193 height 16
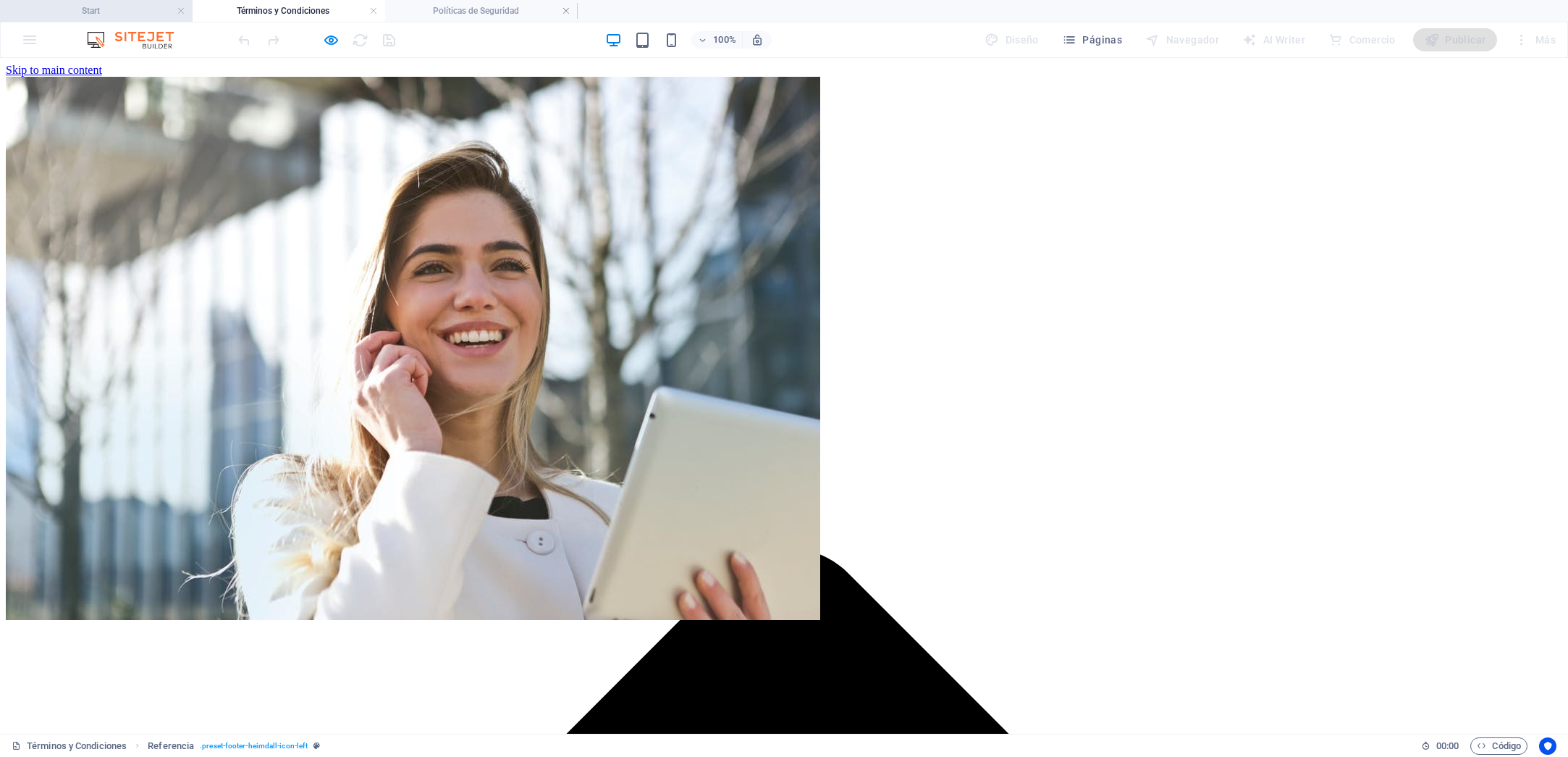
scroll to position [2975, 0]
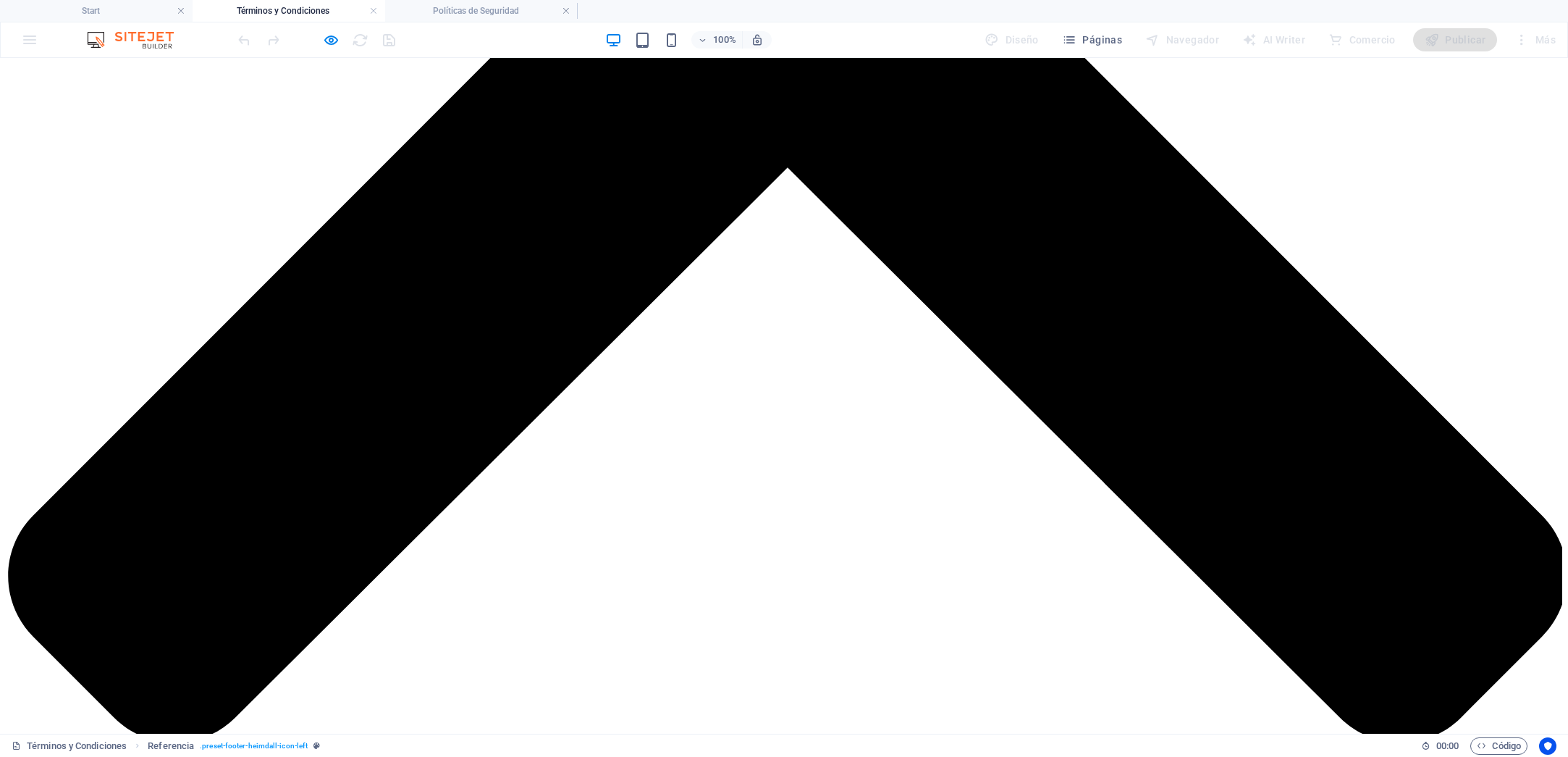
scroll to position [708, 0]
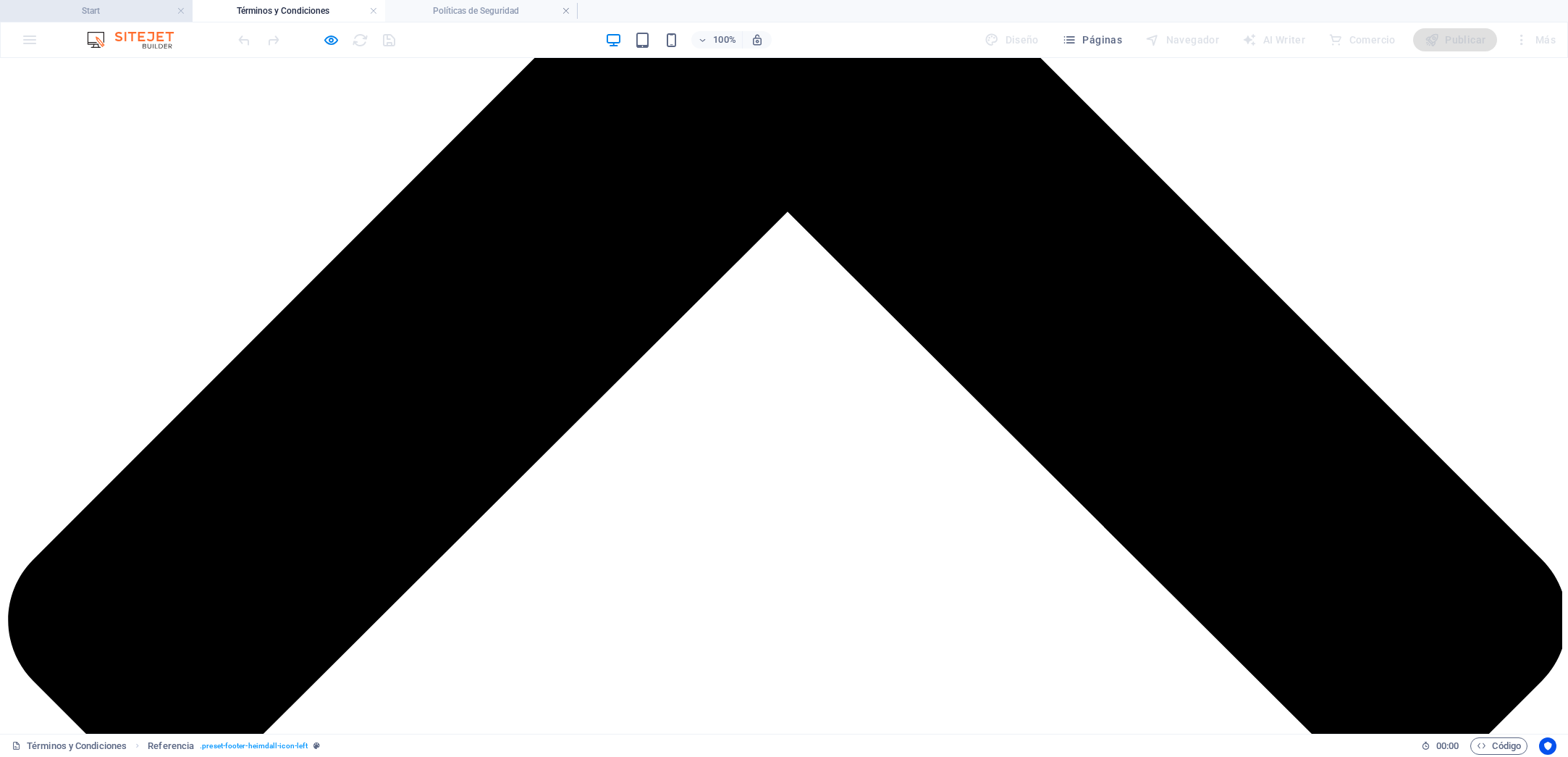
click at [92, 15] on h4 "Start" at bounding box center [96, 10] width 193 height 16
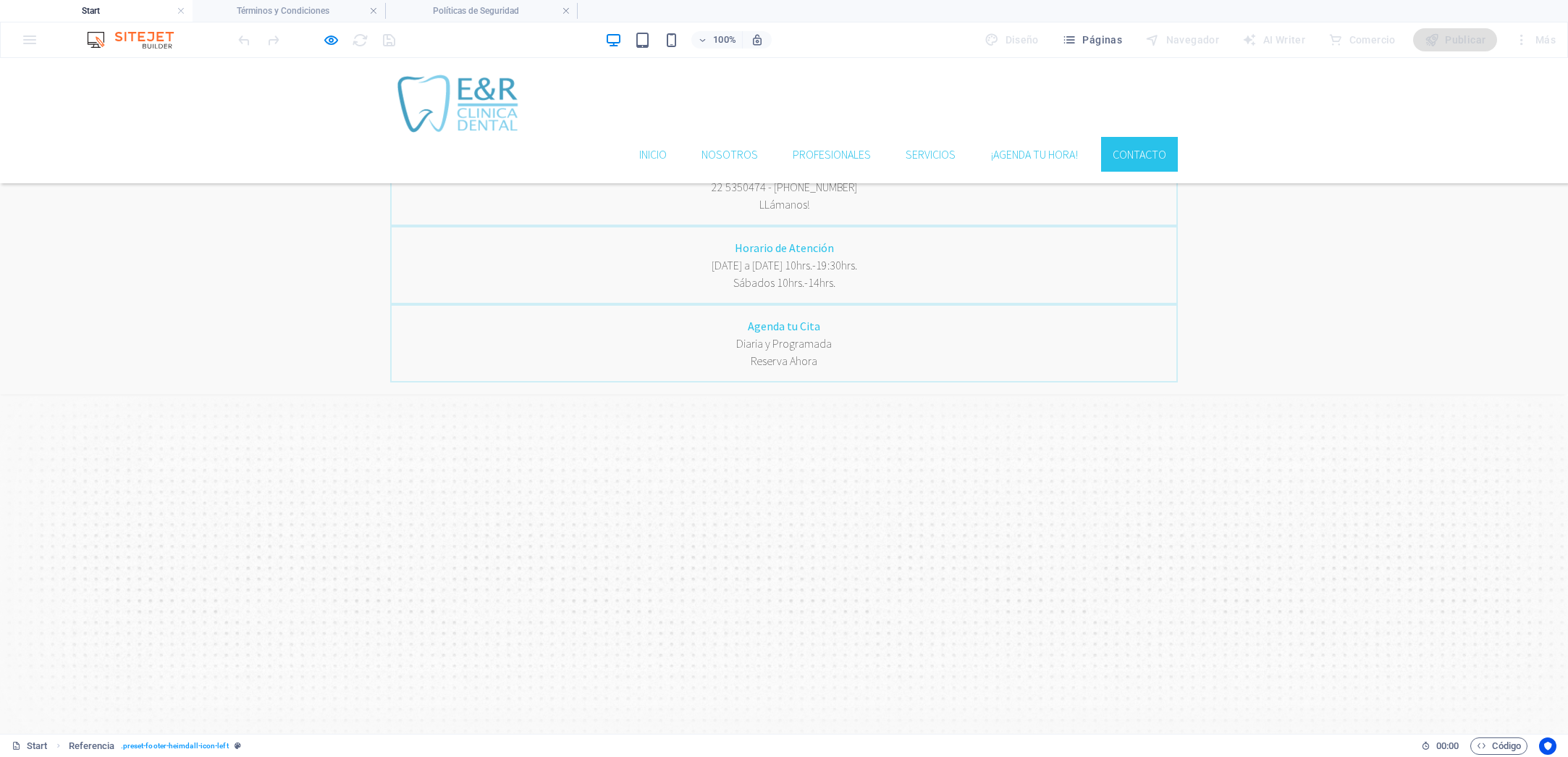
scroll to position [2975, 0]
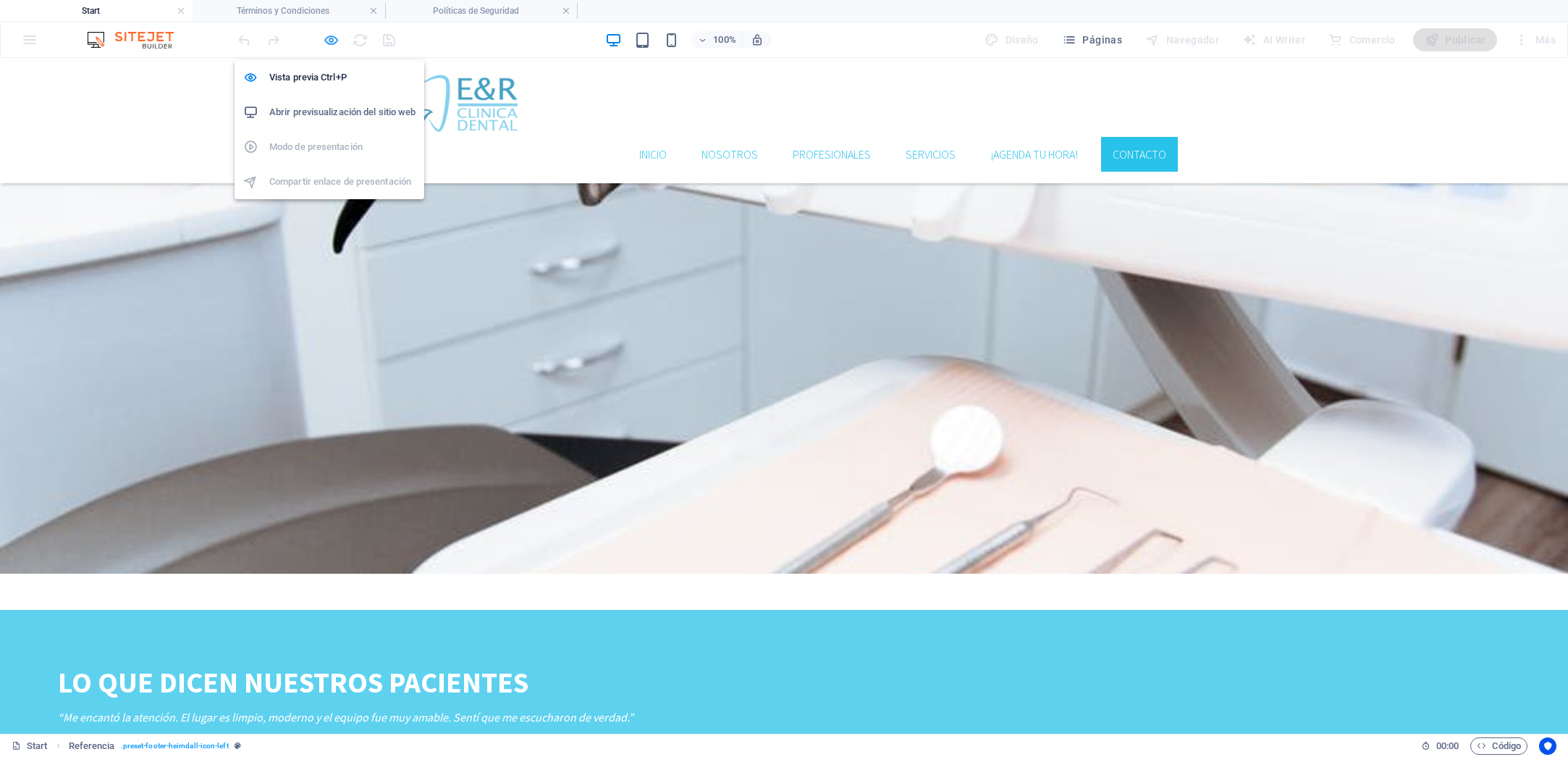
click at [336, 47] on icon "button" at bounding box center [332, 41] width 17 height 17
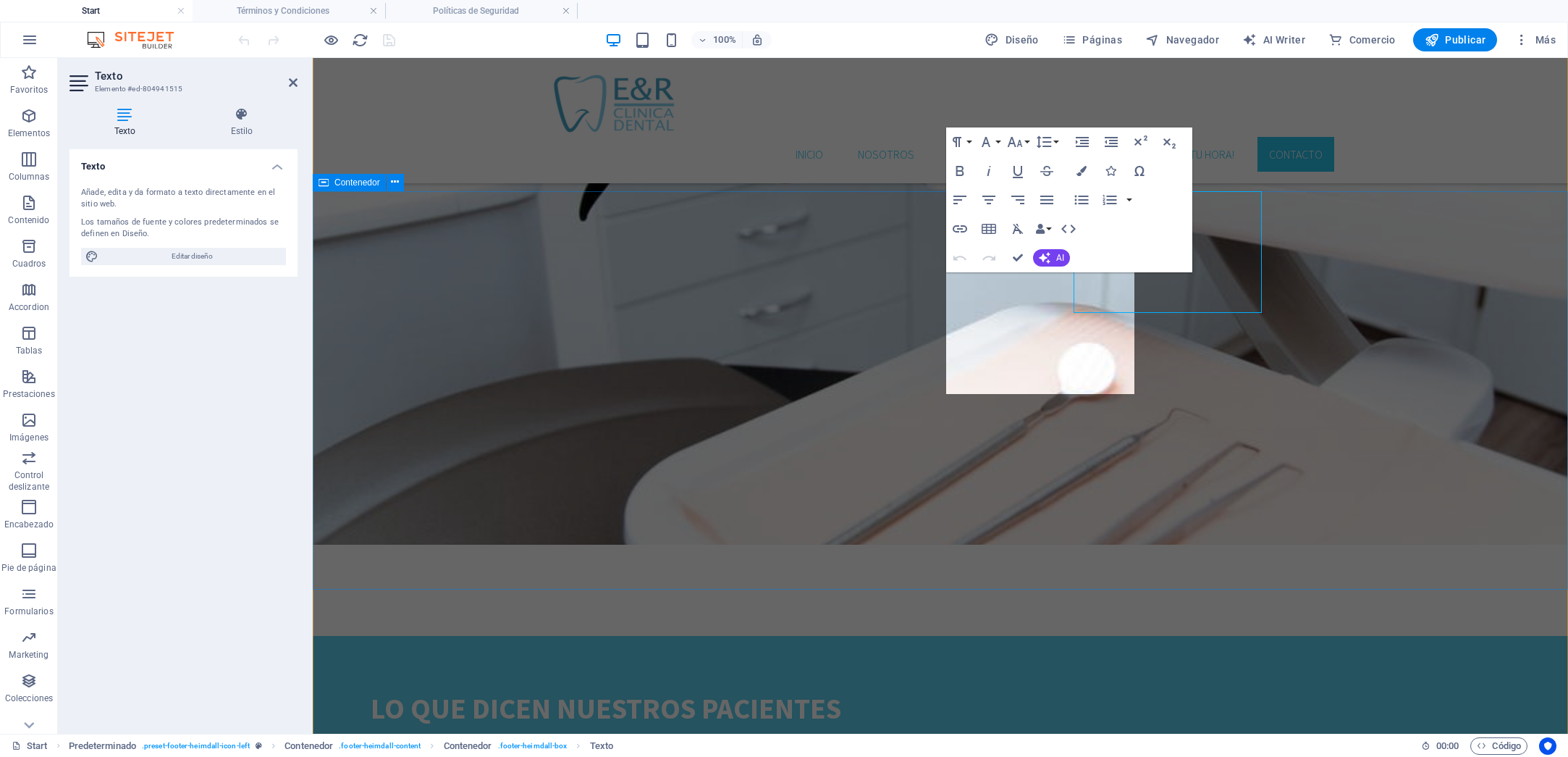
scroll to position [3086, 0]
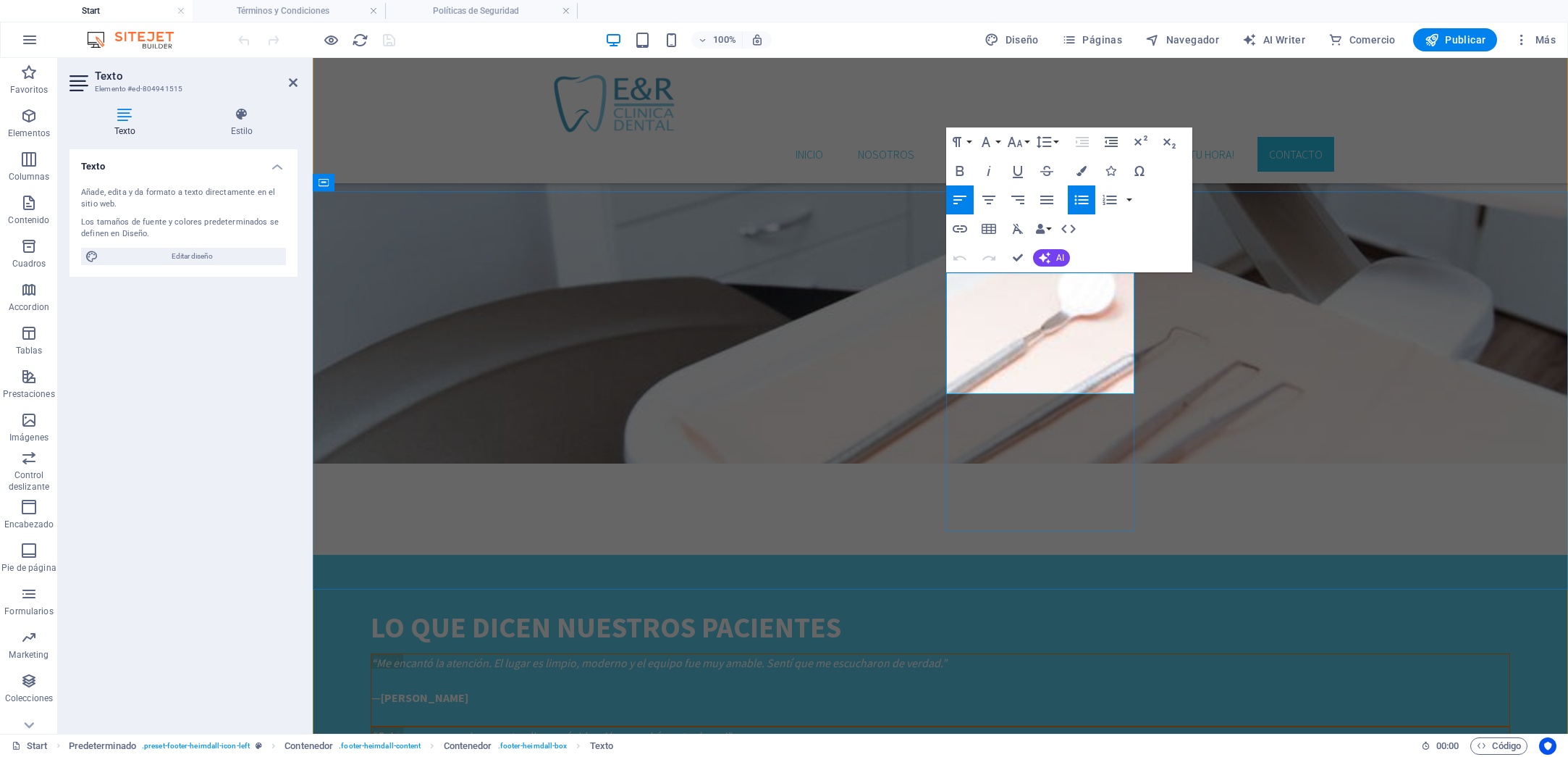
click at [960, 227] on icon "button" at bounding box center [960, 228] width 17 height 17
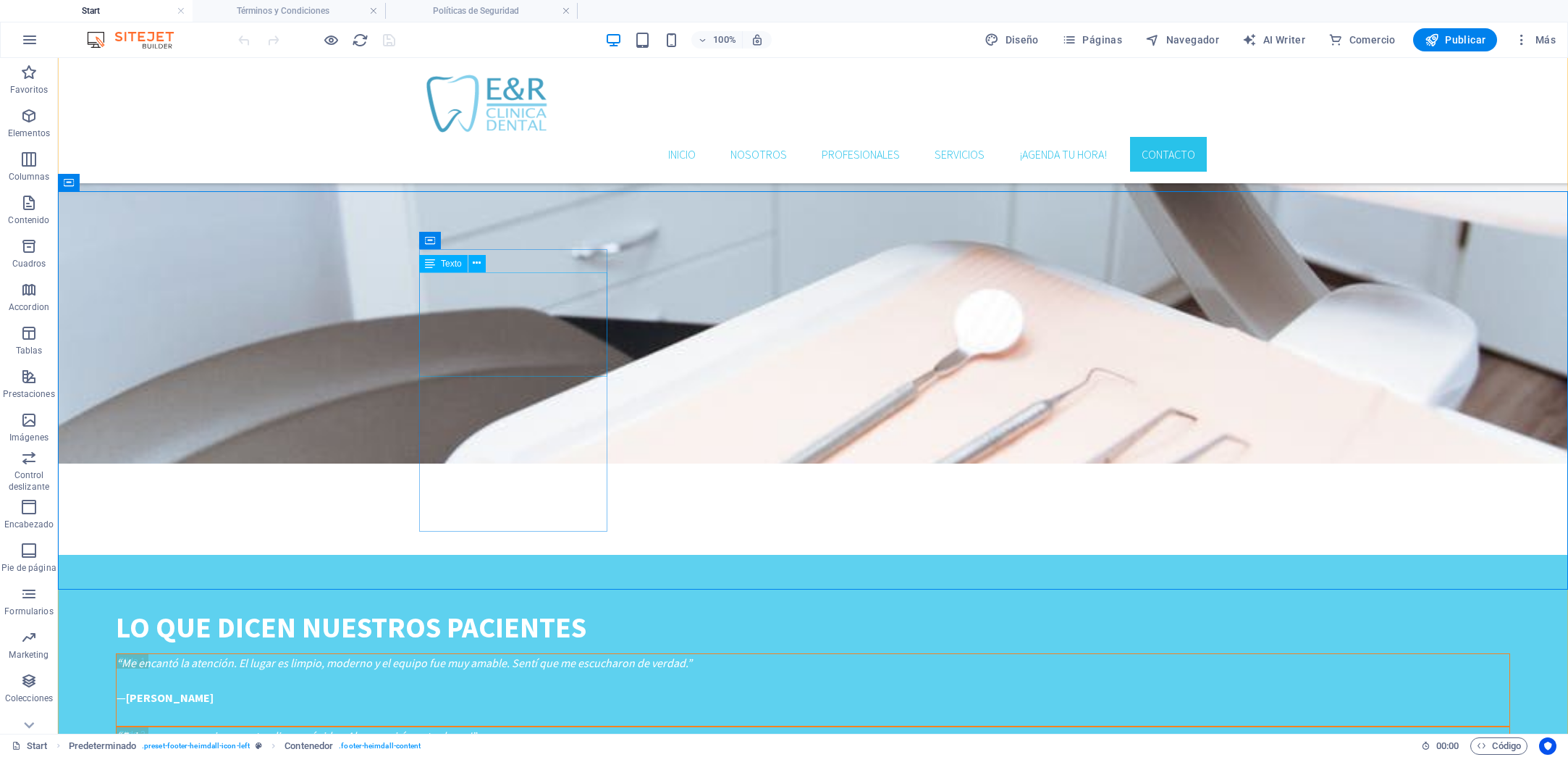
scroll to position [3004, 0]
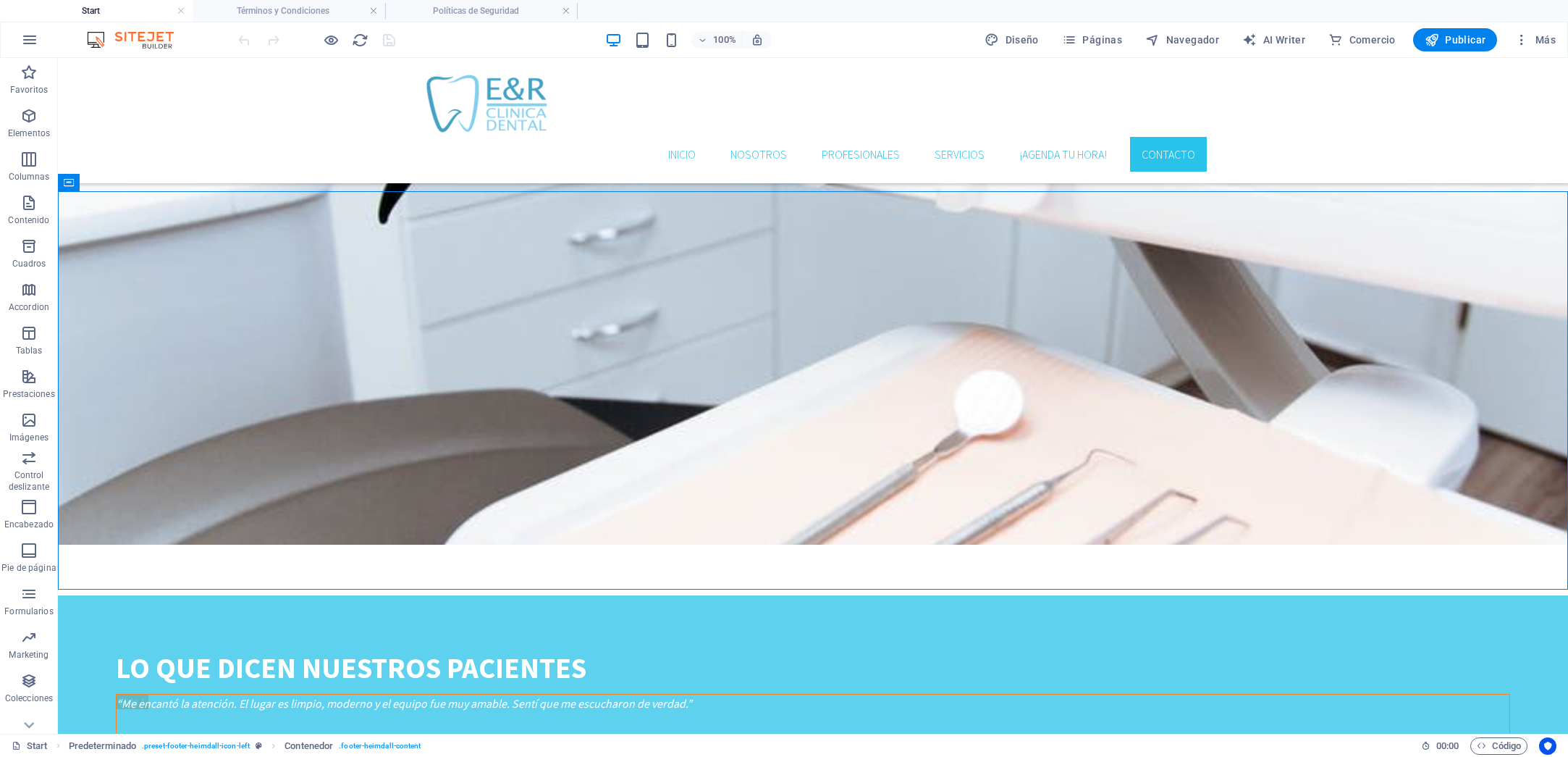
click at [125, 12] on h4 "Start" at bounding box center [96, 10] width 193 height 16
click at [99, 8] on h4 "Start" at bounding box center [96, 10] width 193 height 16
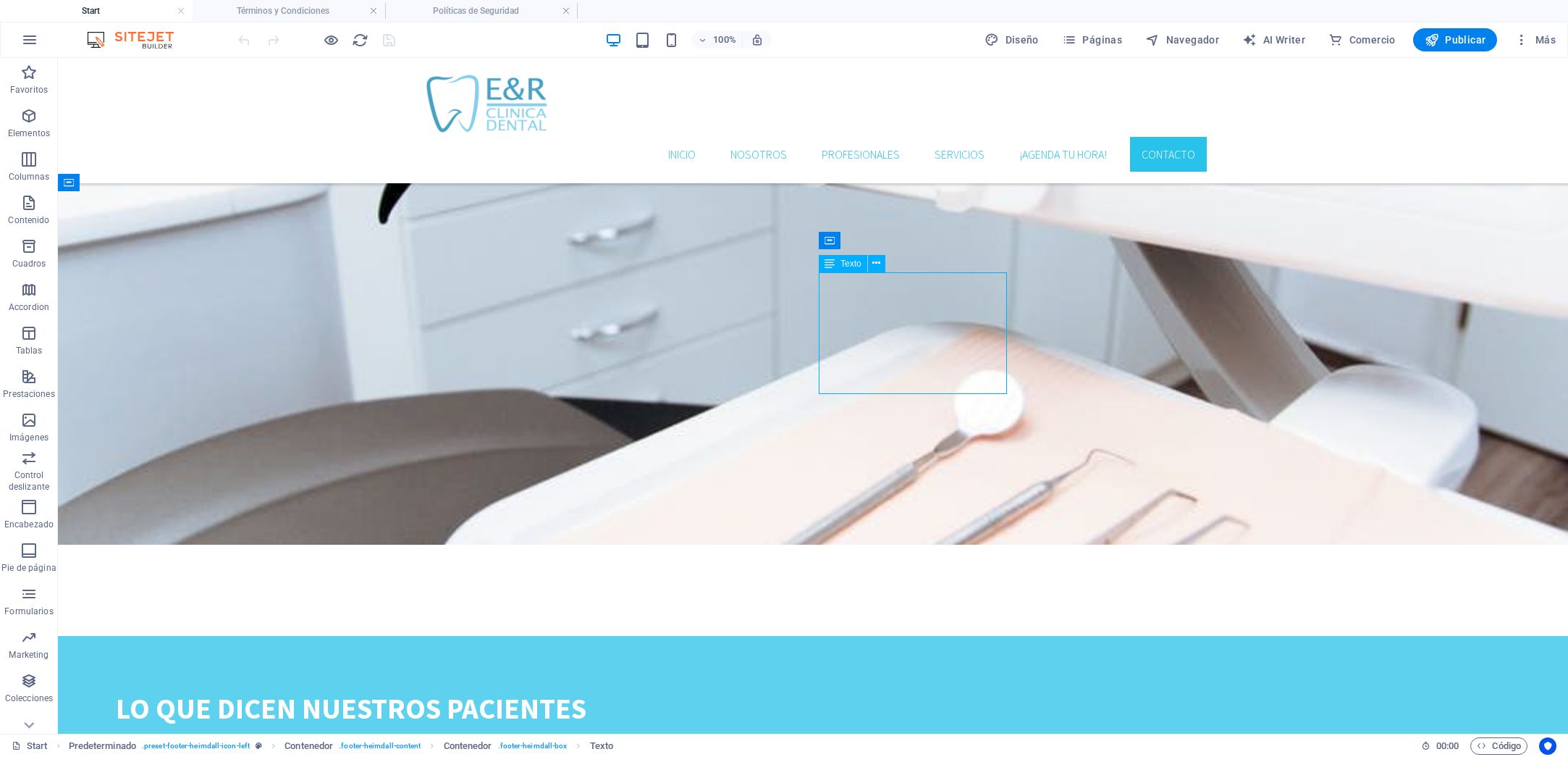
scroll to position [3086, 0]
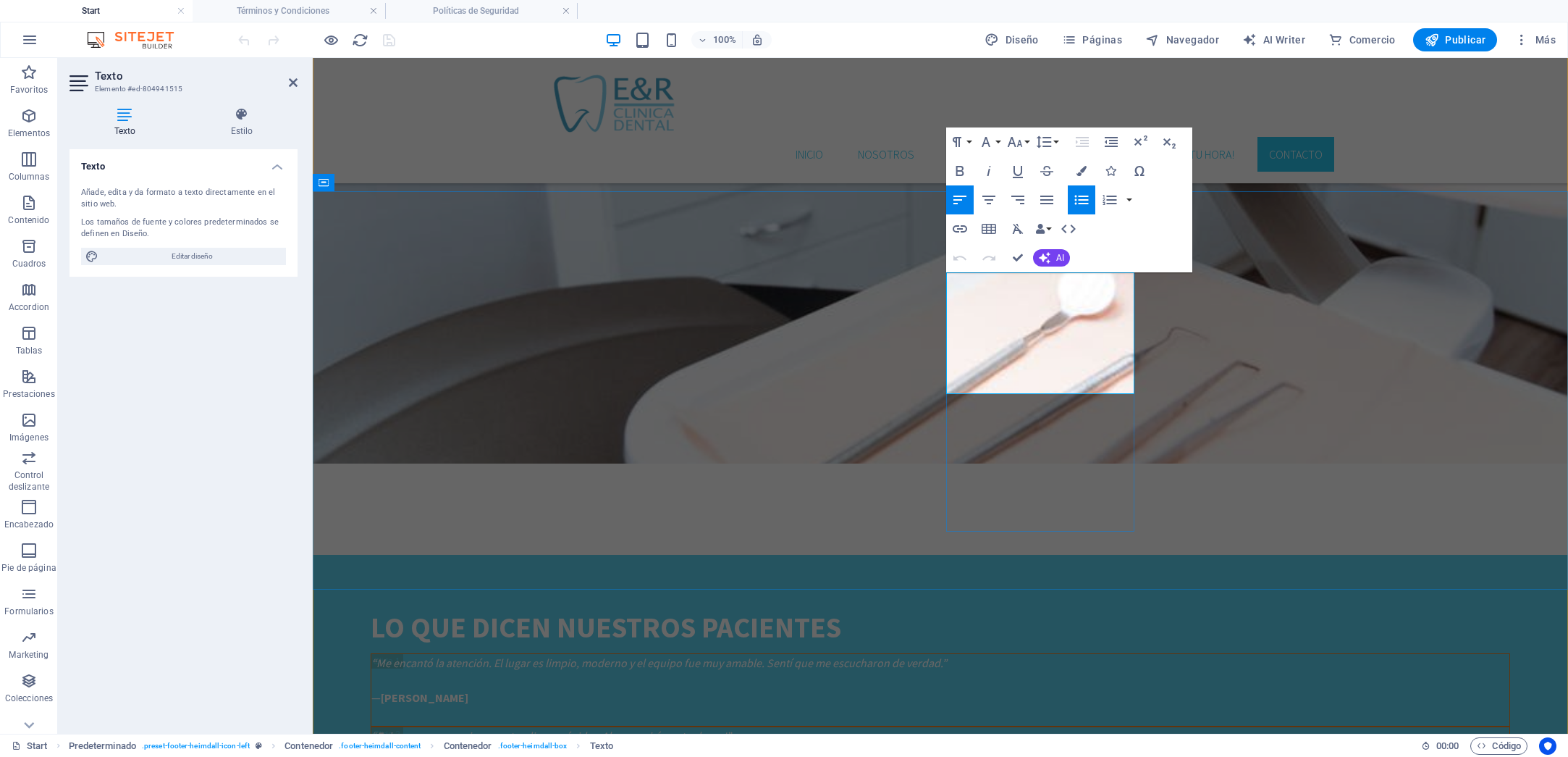
drag, startPoint x: 1072, startPoint y: 368, endPoint x: 960, endPoint y: 370, distance: 112.0
click at [963, 224] on icon "button" at bounding box center [960, 228] width 17 height 17
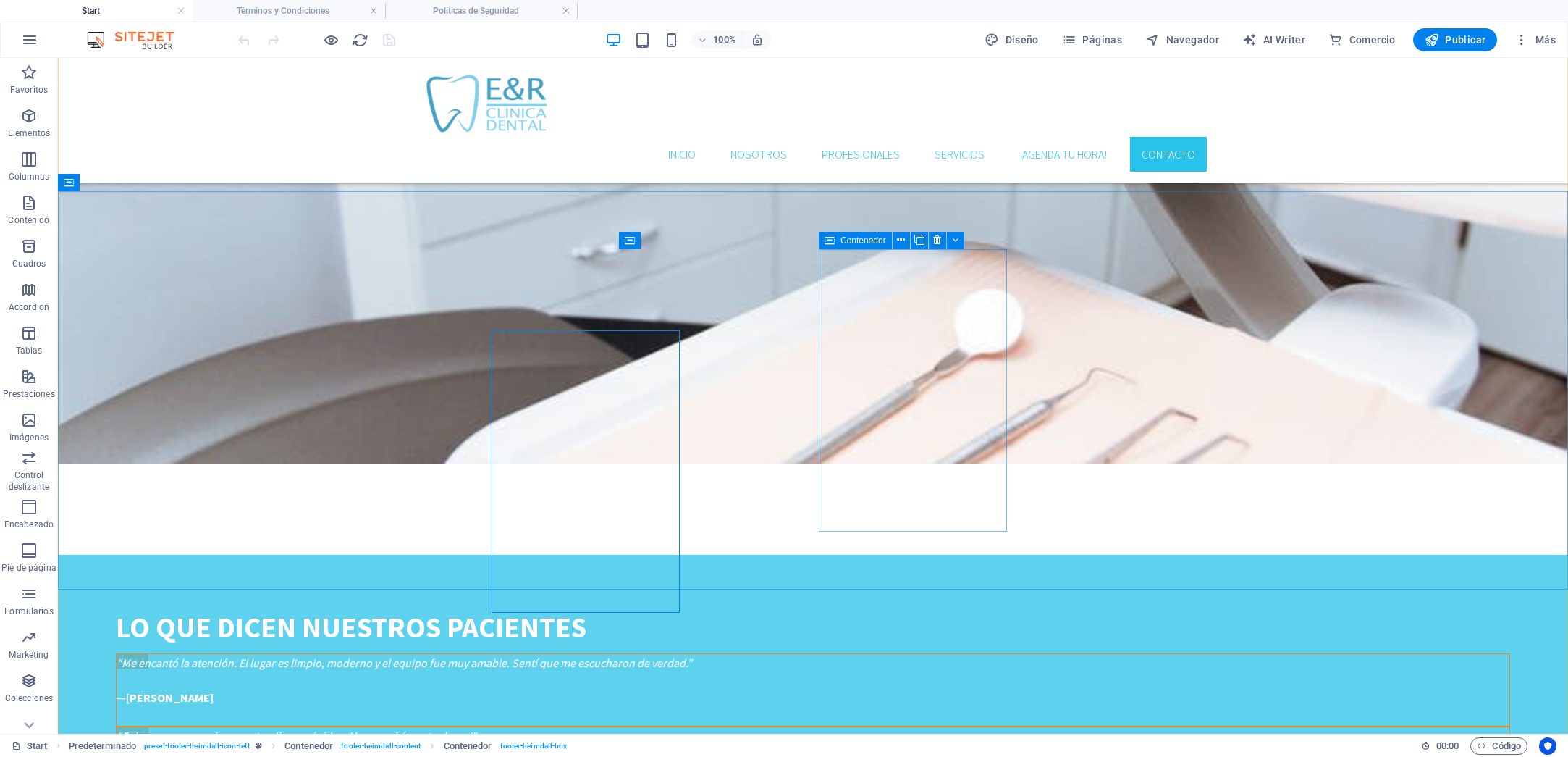
scroll to position [3004, 0]
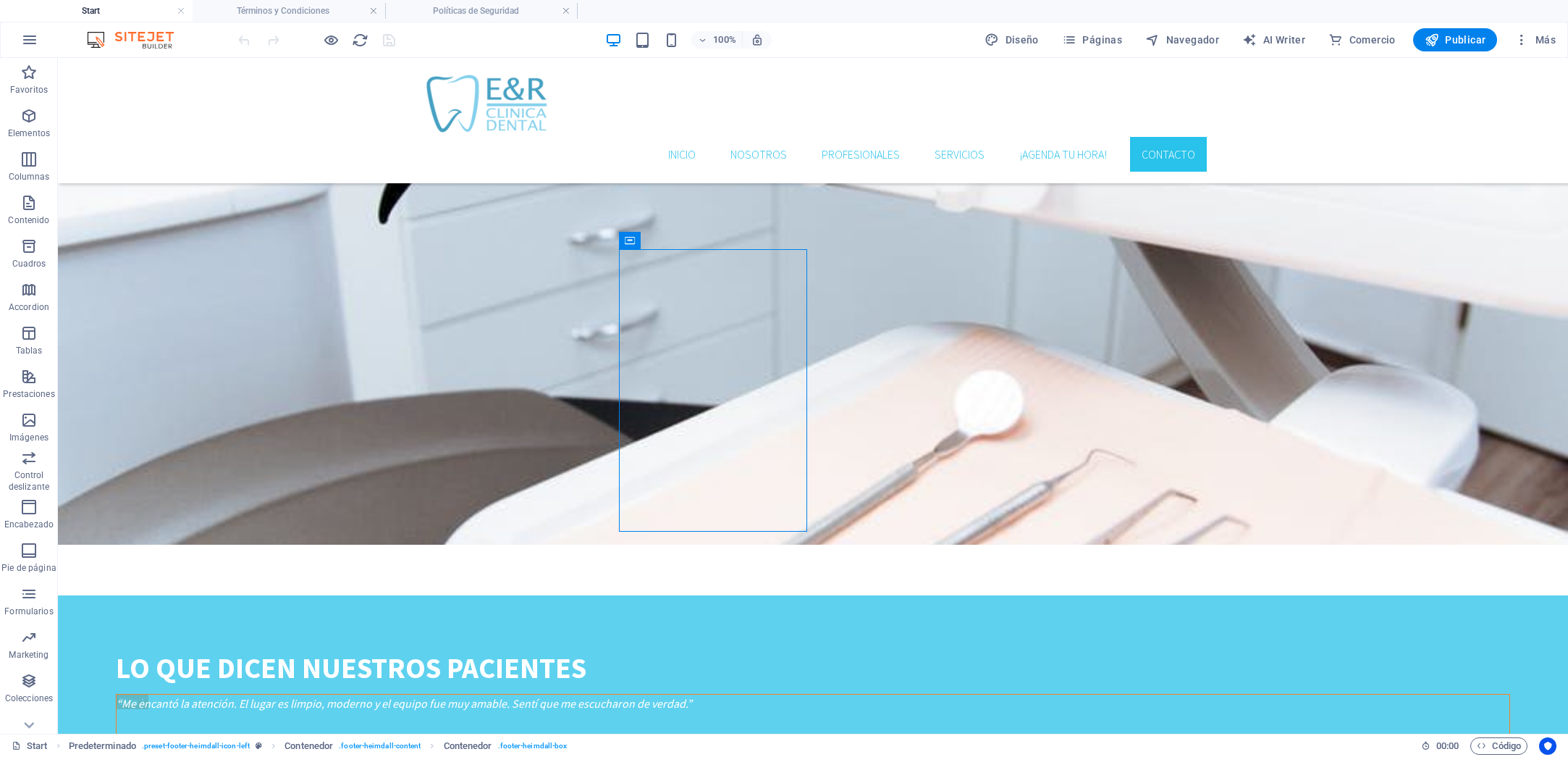
click at [128, 11] on h4 "Start" at bounding box center [96, 10] width 193 height 16
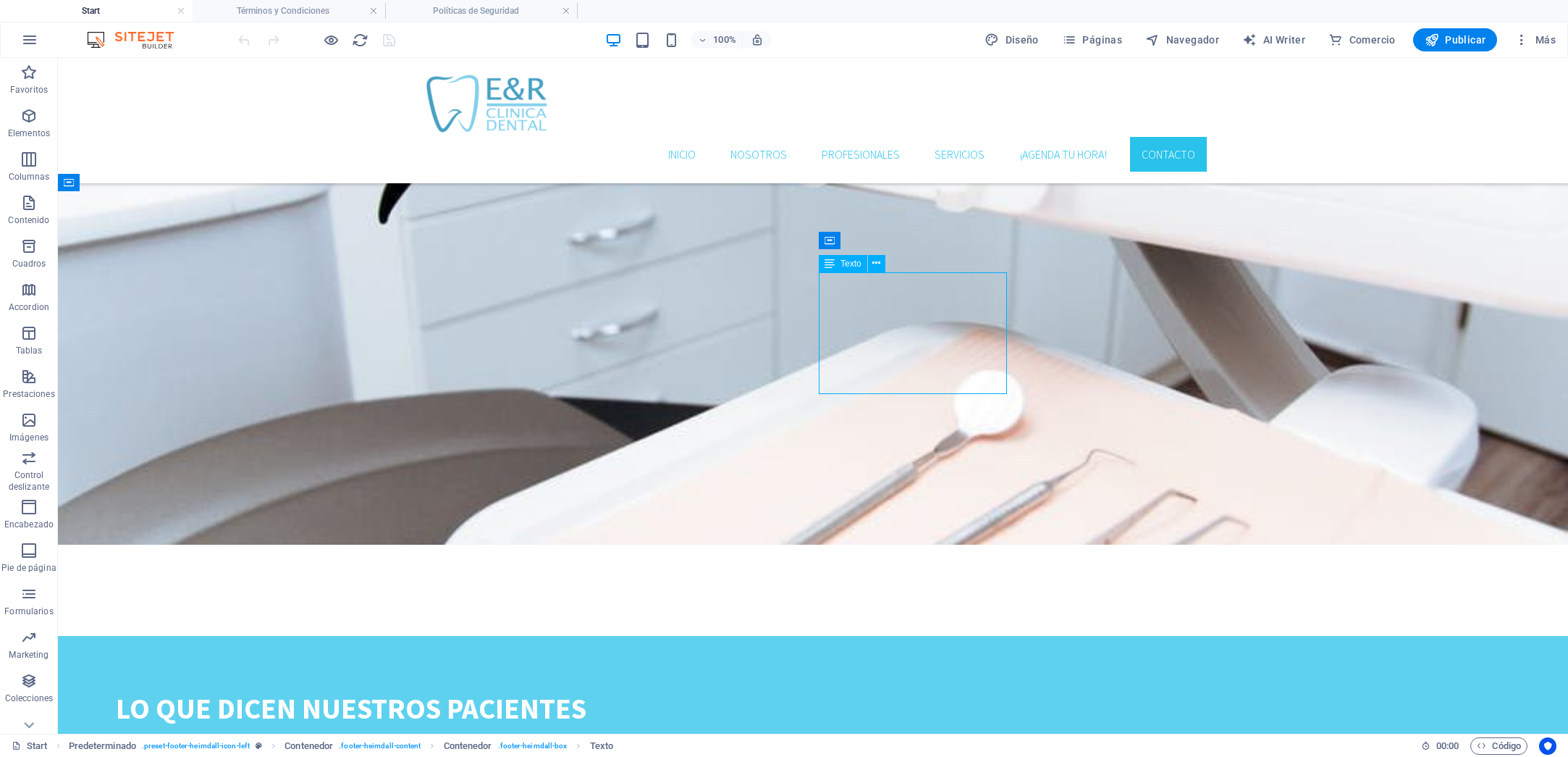
scroll to position [3086, 0]
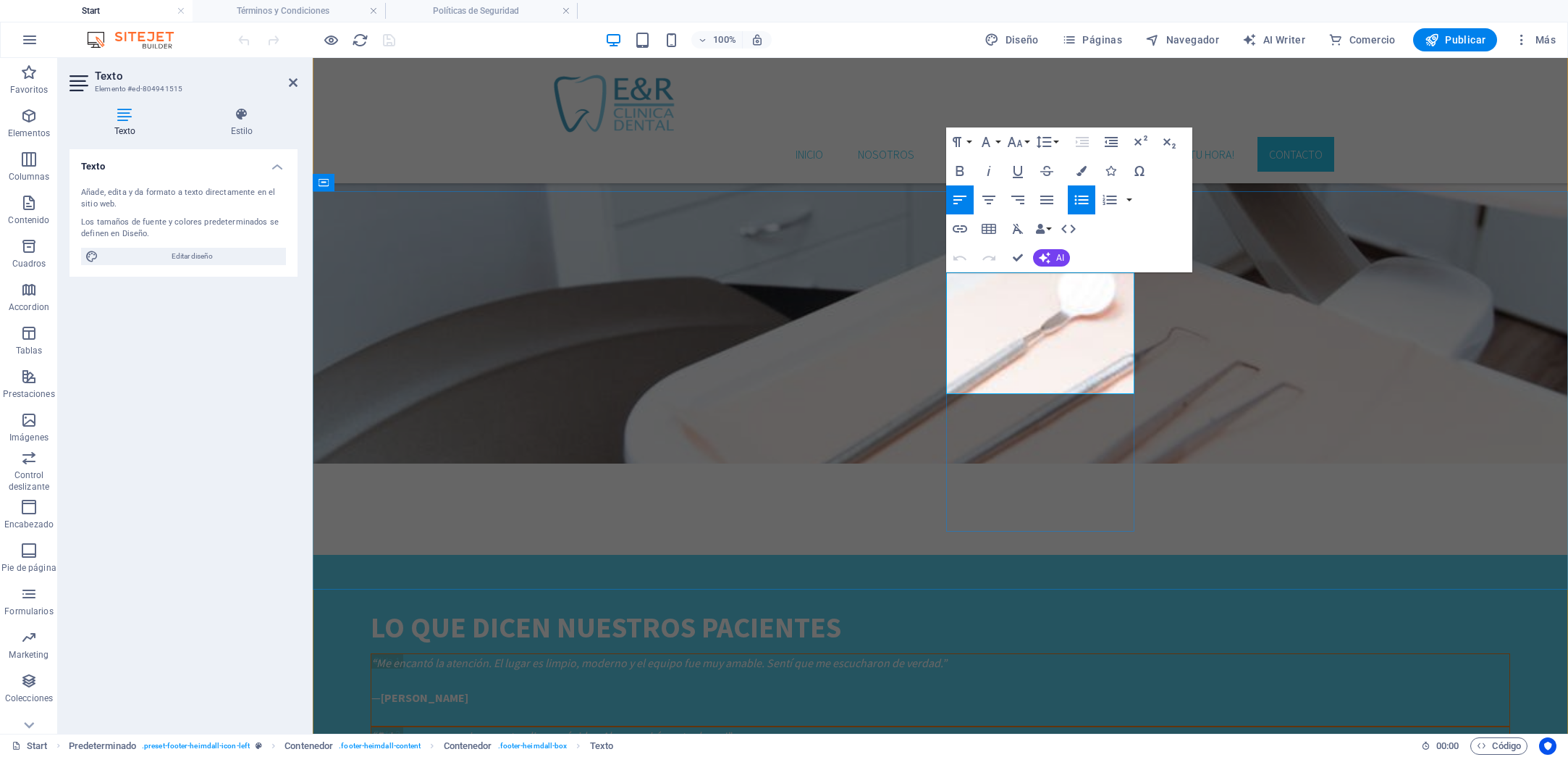
click at [962, 227] on icon "button" at bounding box center [960, 228] width 14 height 8
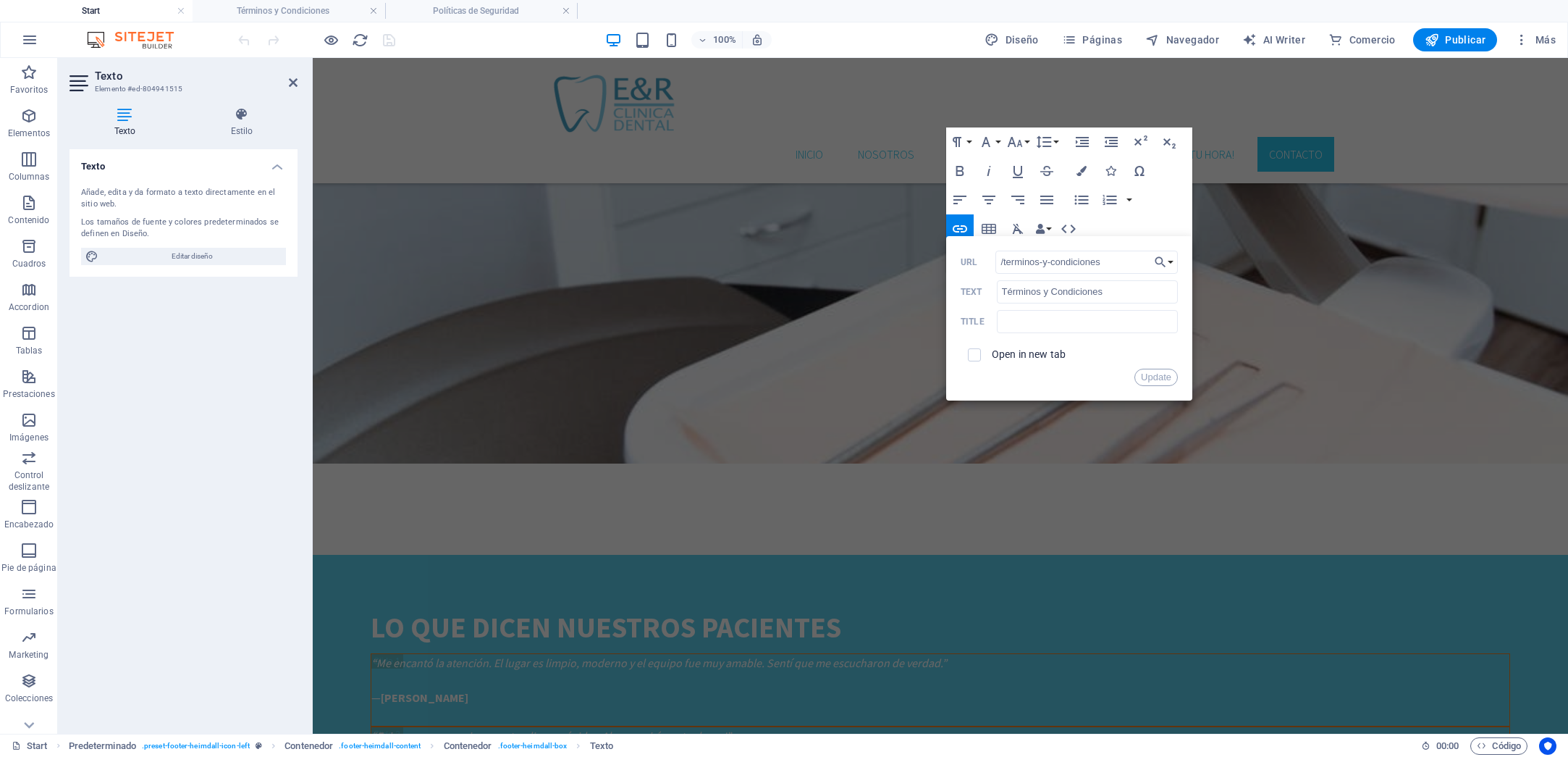
drag, startPoint x: 1110, startPoint y: 263, endPoint x: 978, endPoint y: 261, distance: 132.0
click at [978, 261] on div "/terminos-y-condiciones URL" at bounding box center [1069, 262] width 217 height 24
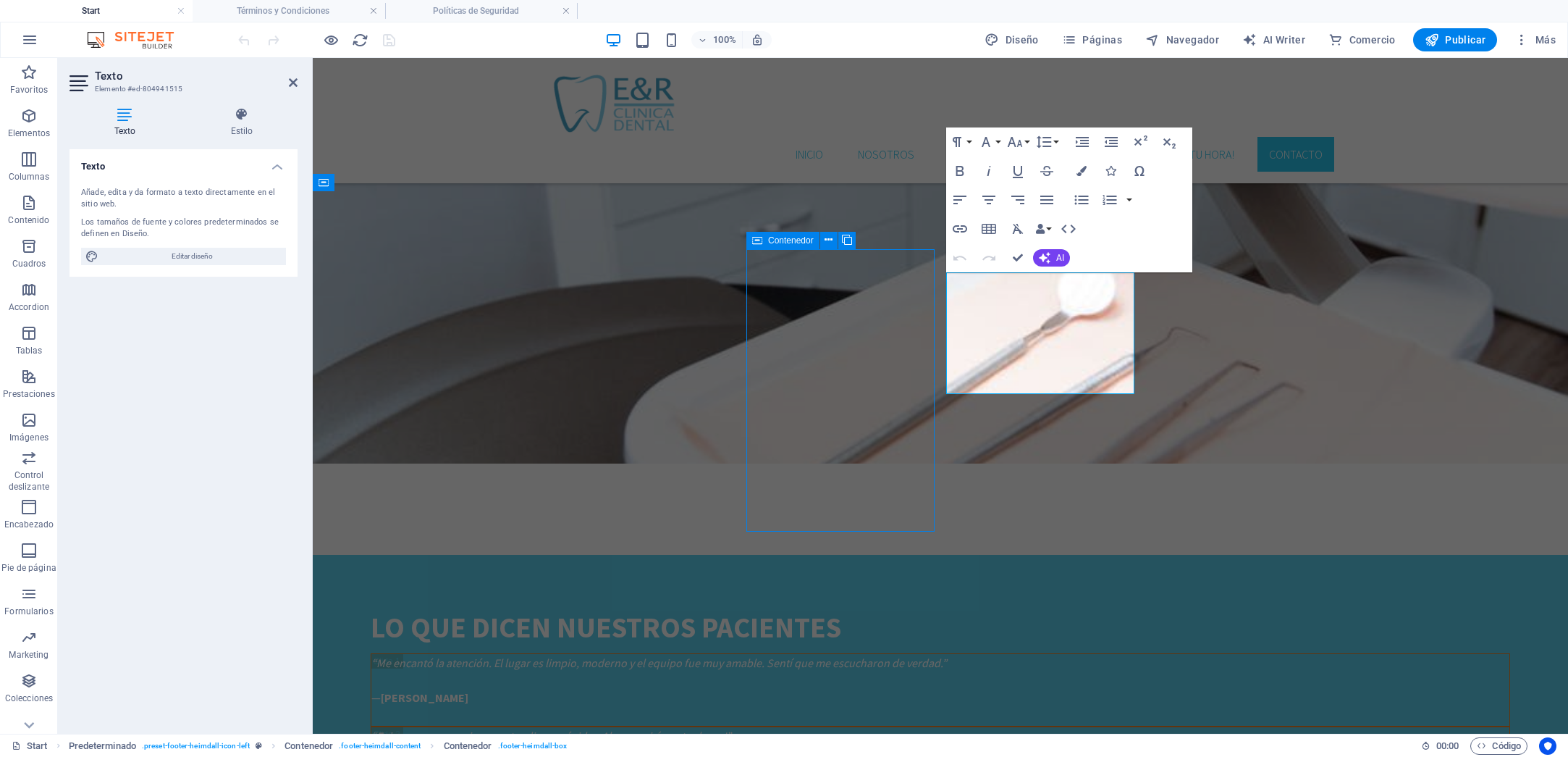
scroll to position [3004, 0]
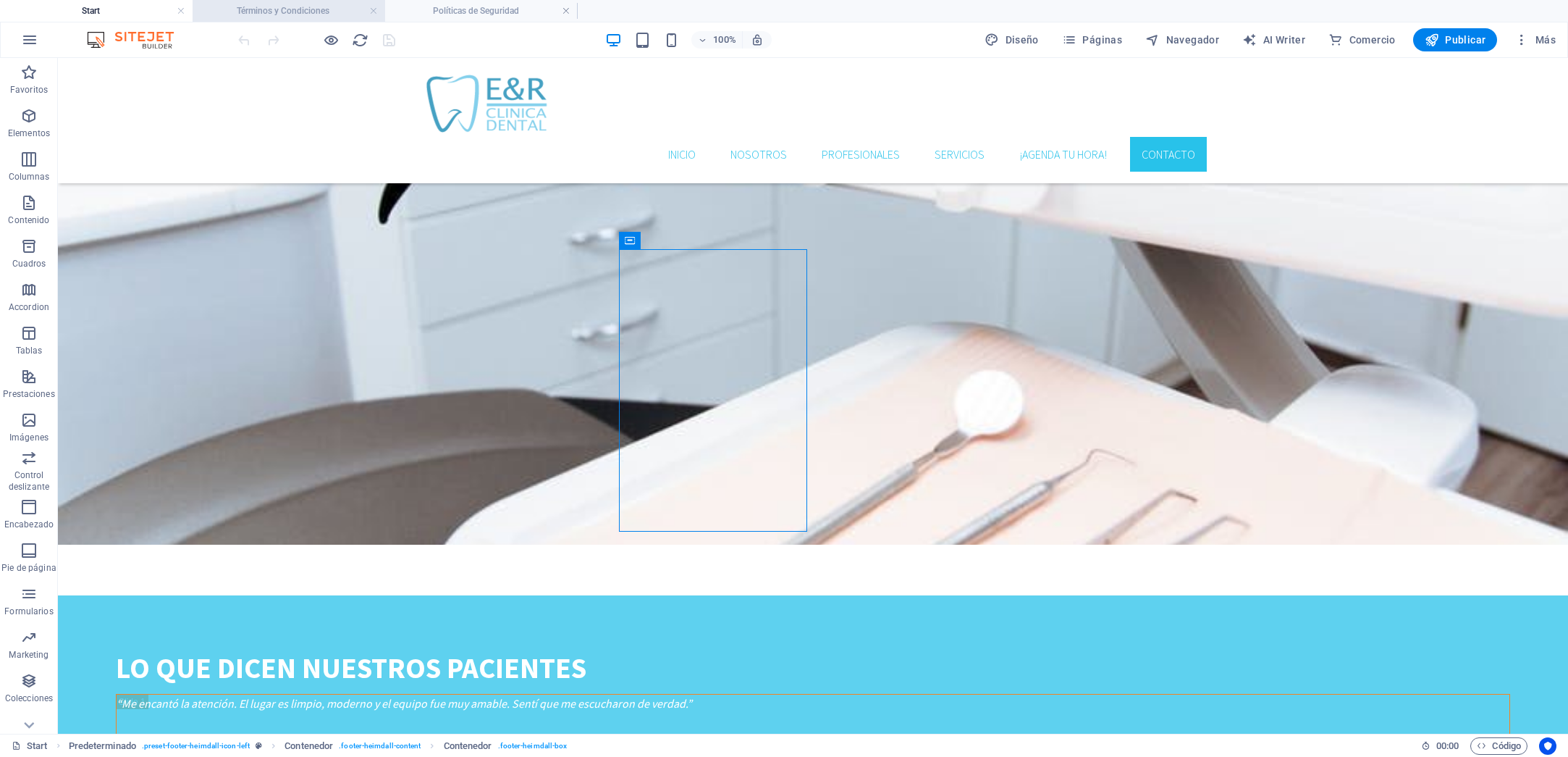
click at [305, 6] on h4 "Términos y Condiciones" at bounding box center [288, 10] width 193 height 16
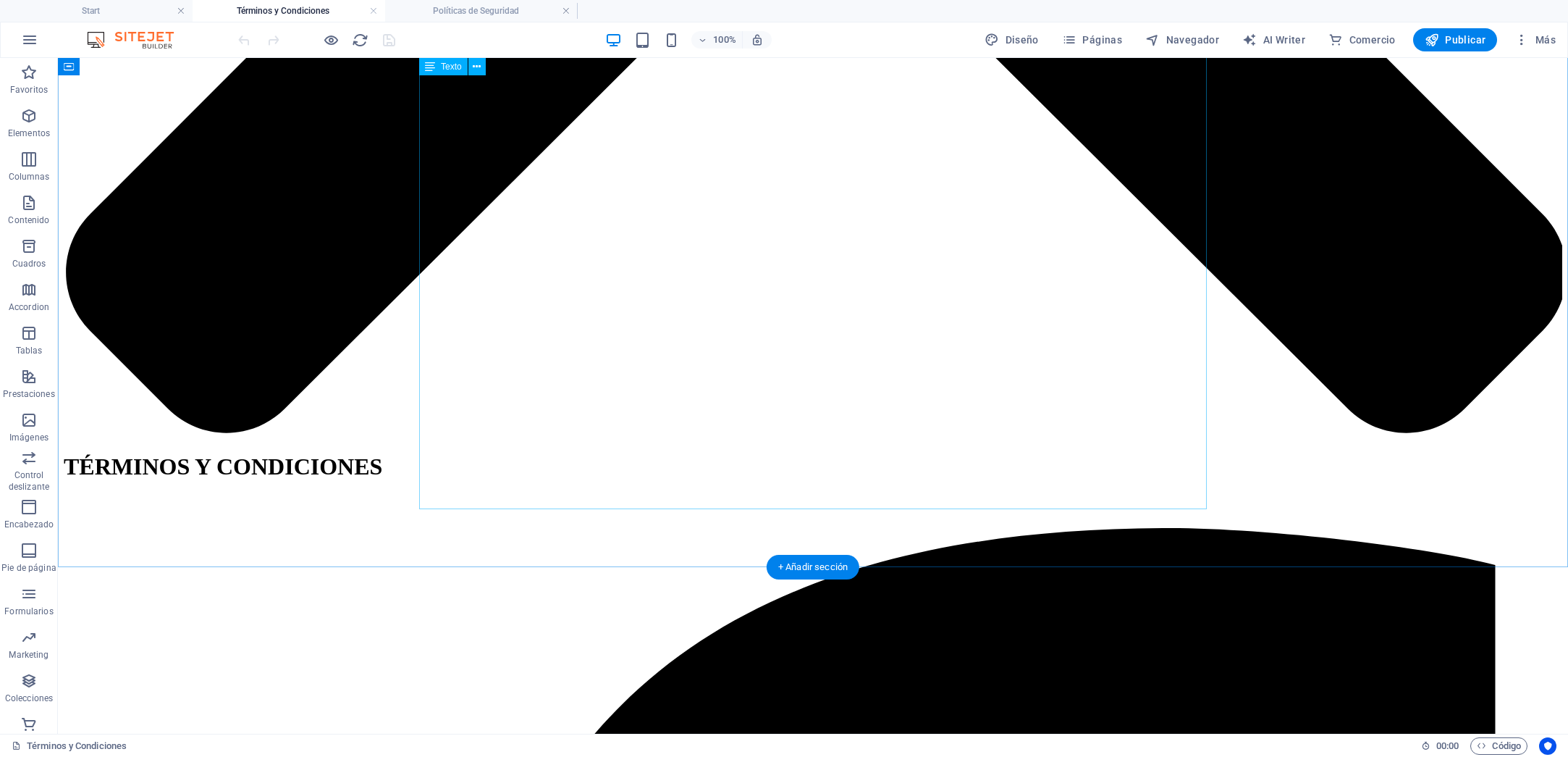
scroll to position [1632, 0]
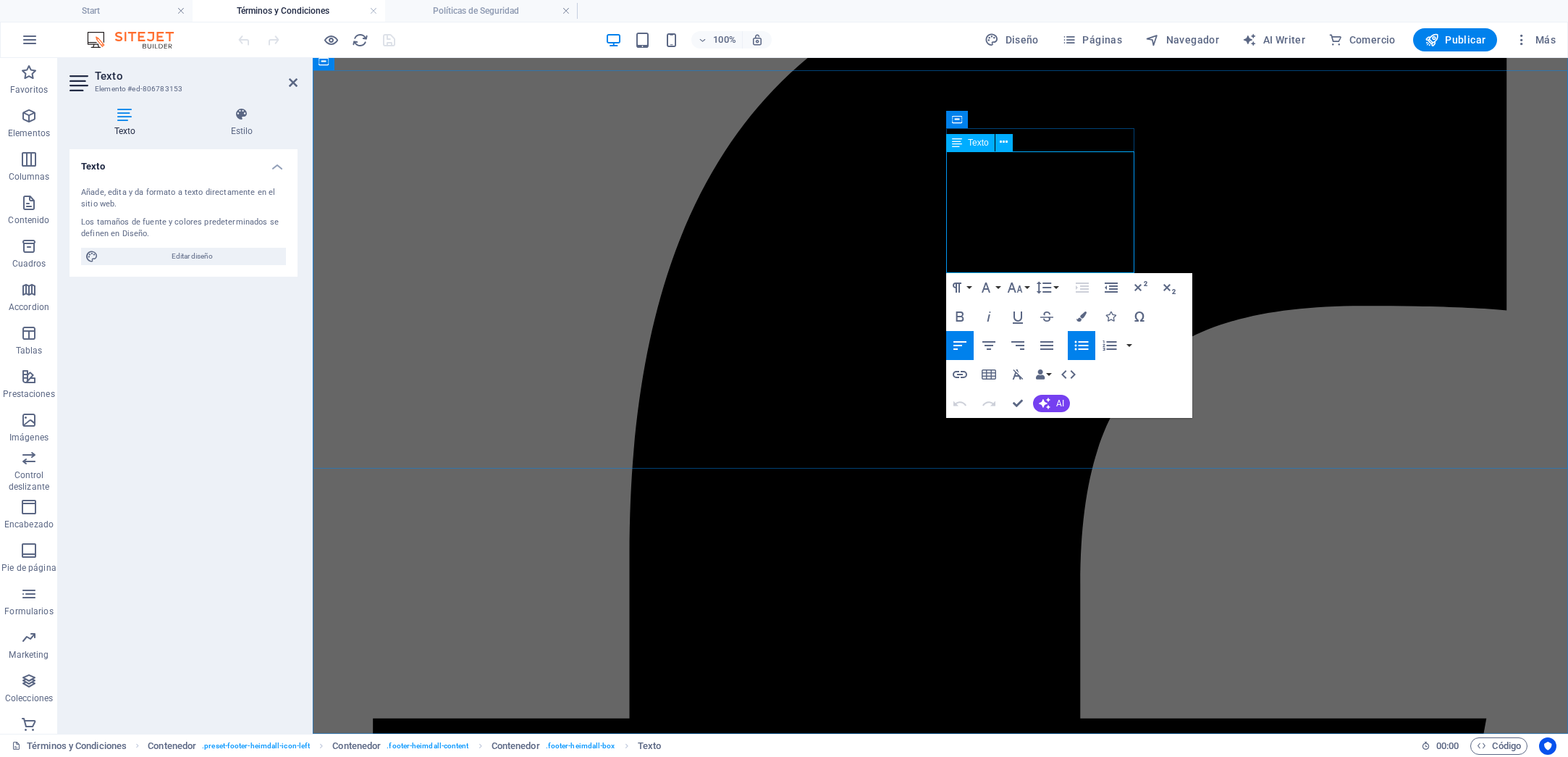
click at [963, 369] on icon "button" at bounding box center [960, 374] width 17 height 17
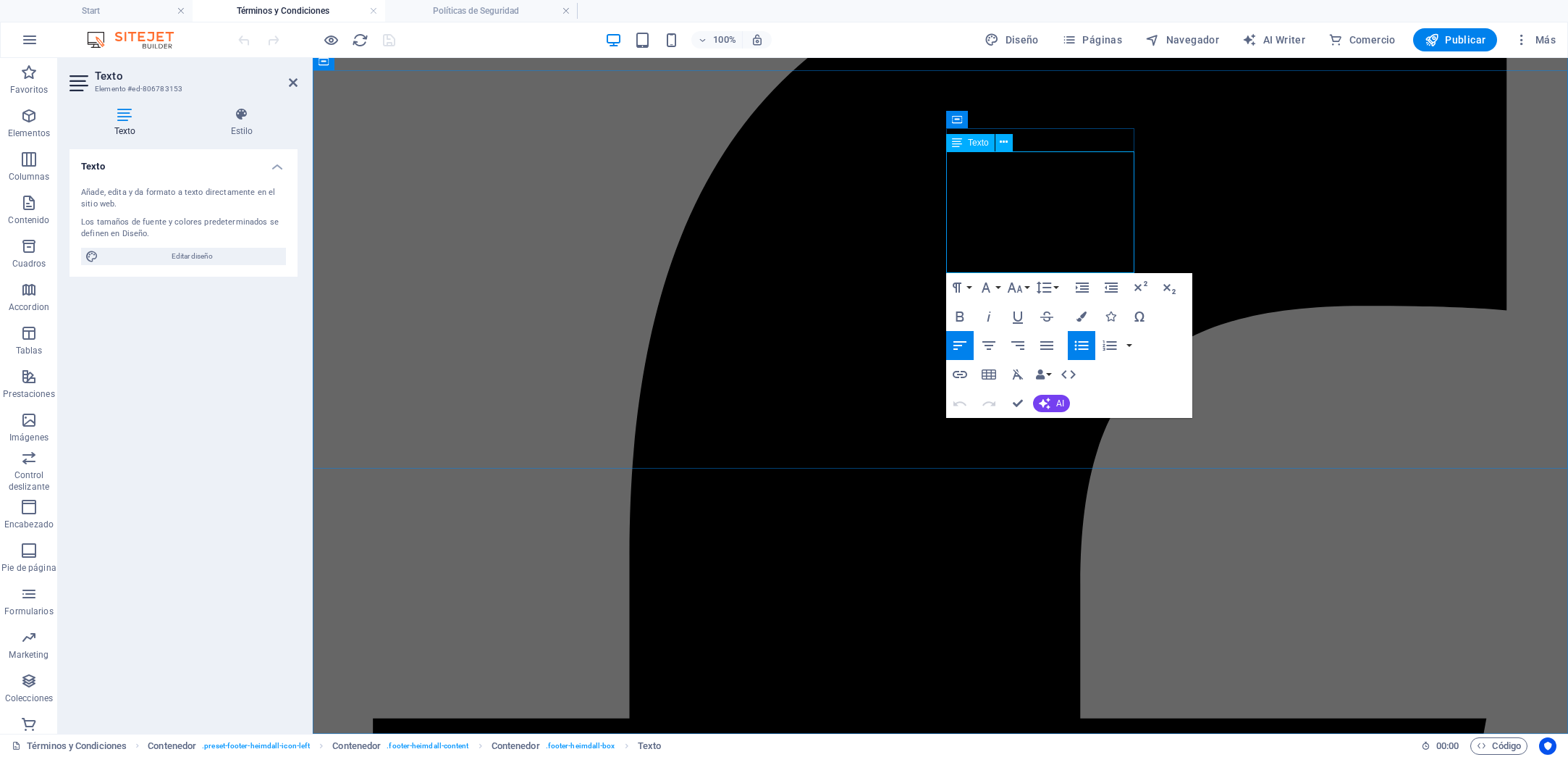
drag, startPoint x: 1072, startPoint y: 250, endPoint x: 960, endPoint y: 250, distance: 112.0
type input "Términos y Condiciones"
click at [965, 371] on icon "button" at bounding box center [960, 374] width 14 height 8
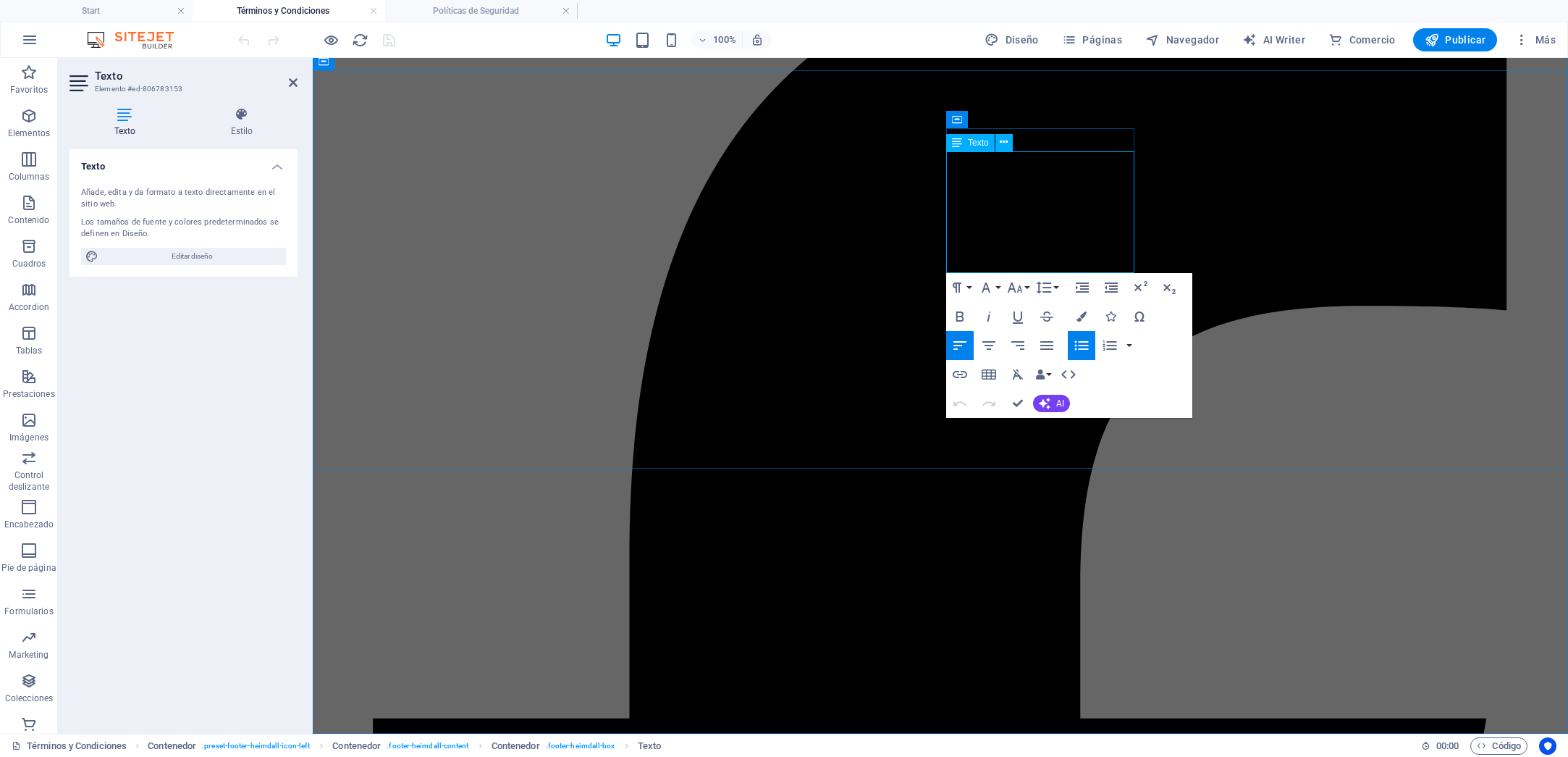
drag, startPoint x: 1068, startPoint y: 249, endPoint x: 960, endPoint y: 250, distance: 108.0
type input "/terminos-y-condiciones"
type input "Términos y Condiciones"
click at [967, 373] on icon "button" at bounding box center [960, 374] width 17 height 17
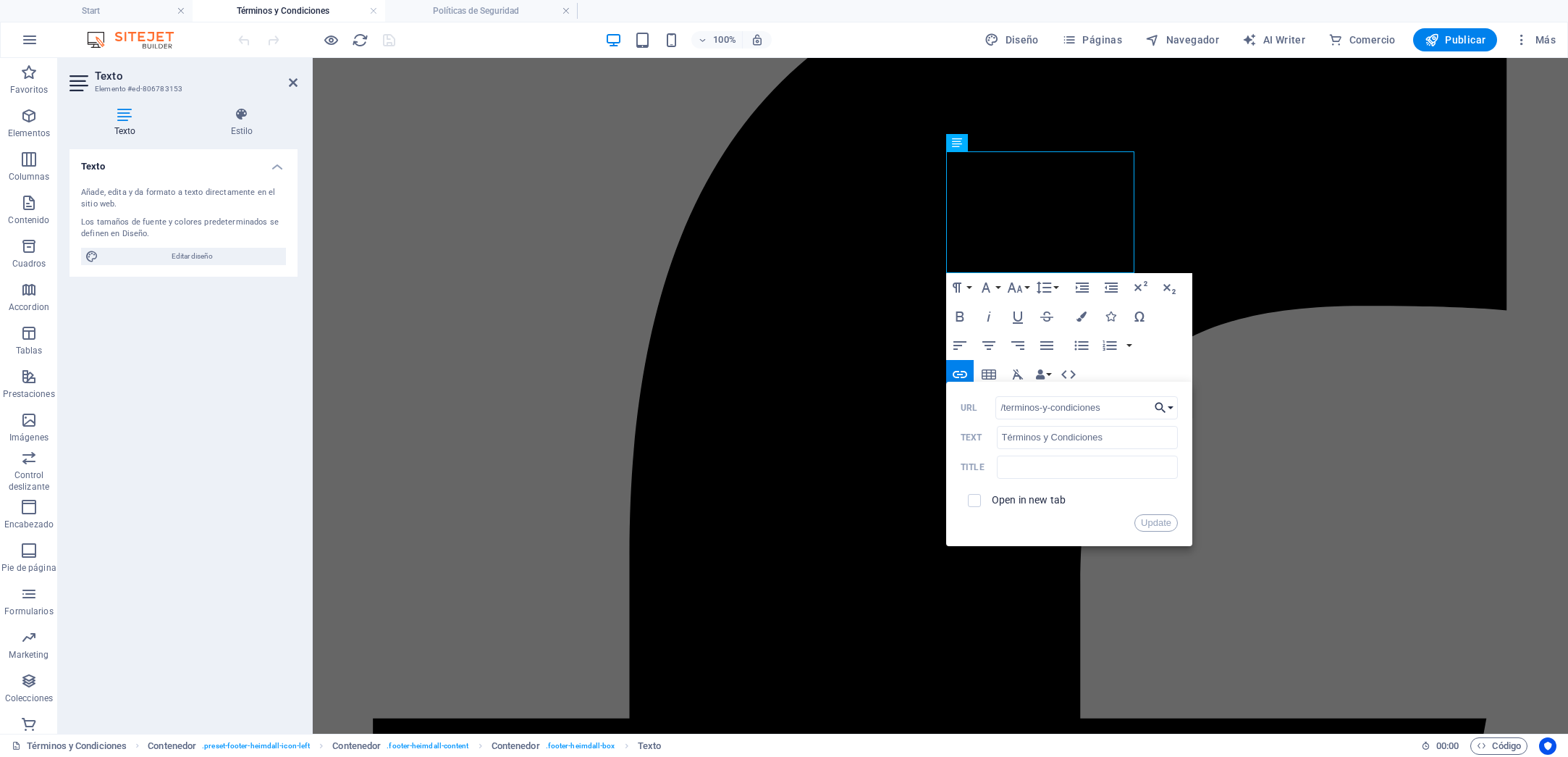
click at [1170, 409] on button "Choose Link" at bounding box center [1164, 407] width 27 height 23
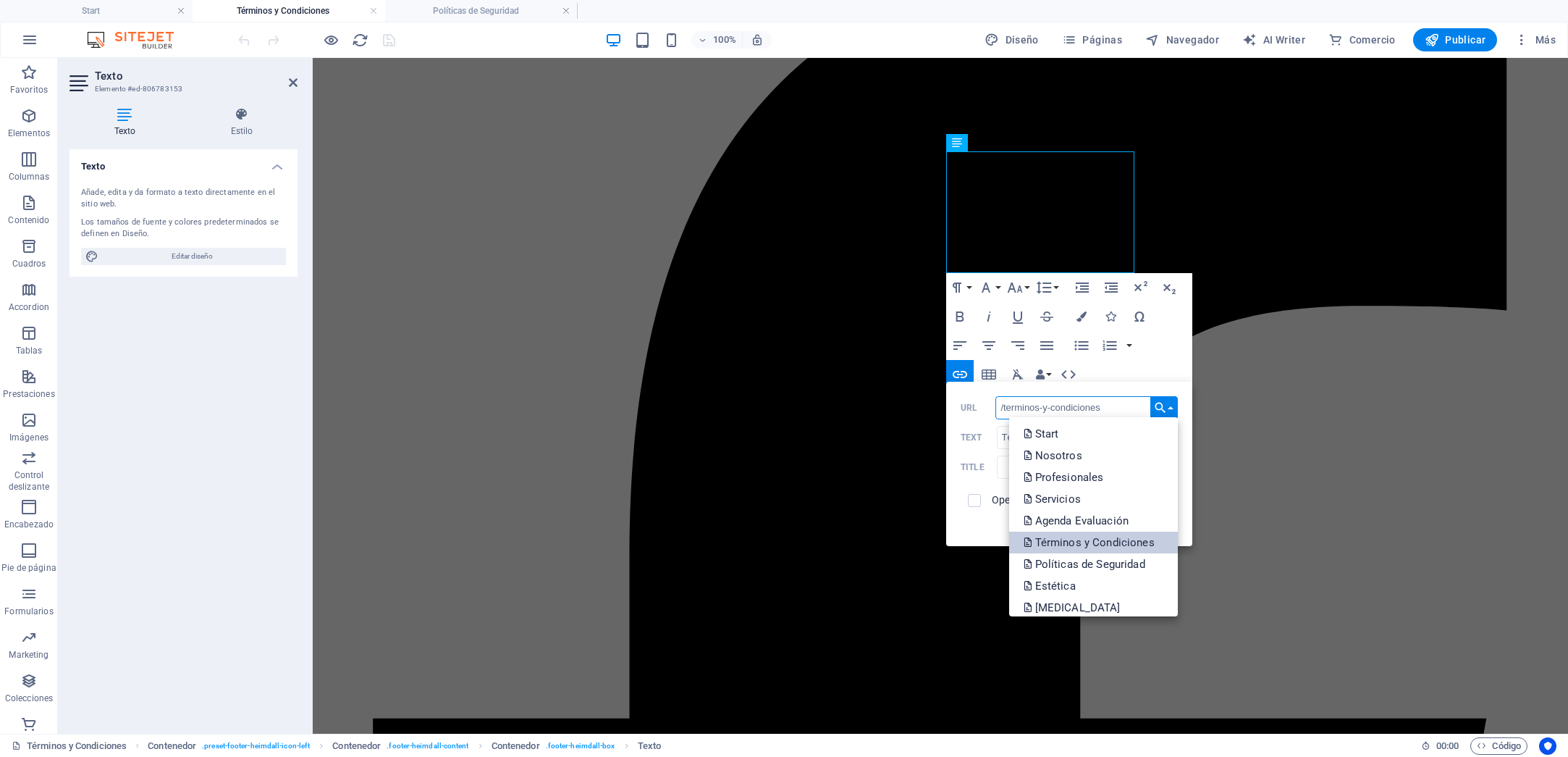
click at [1108, 538] on p "Términos y Condiciones" at bounding box center [1091, 542] width 134 height 22
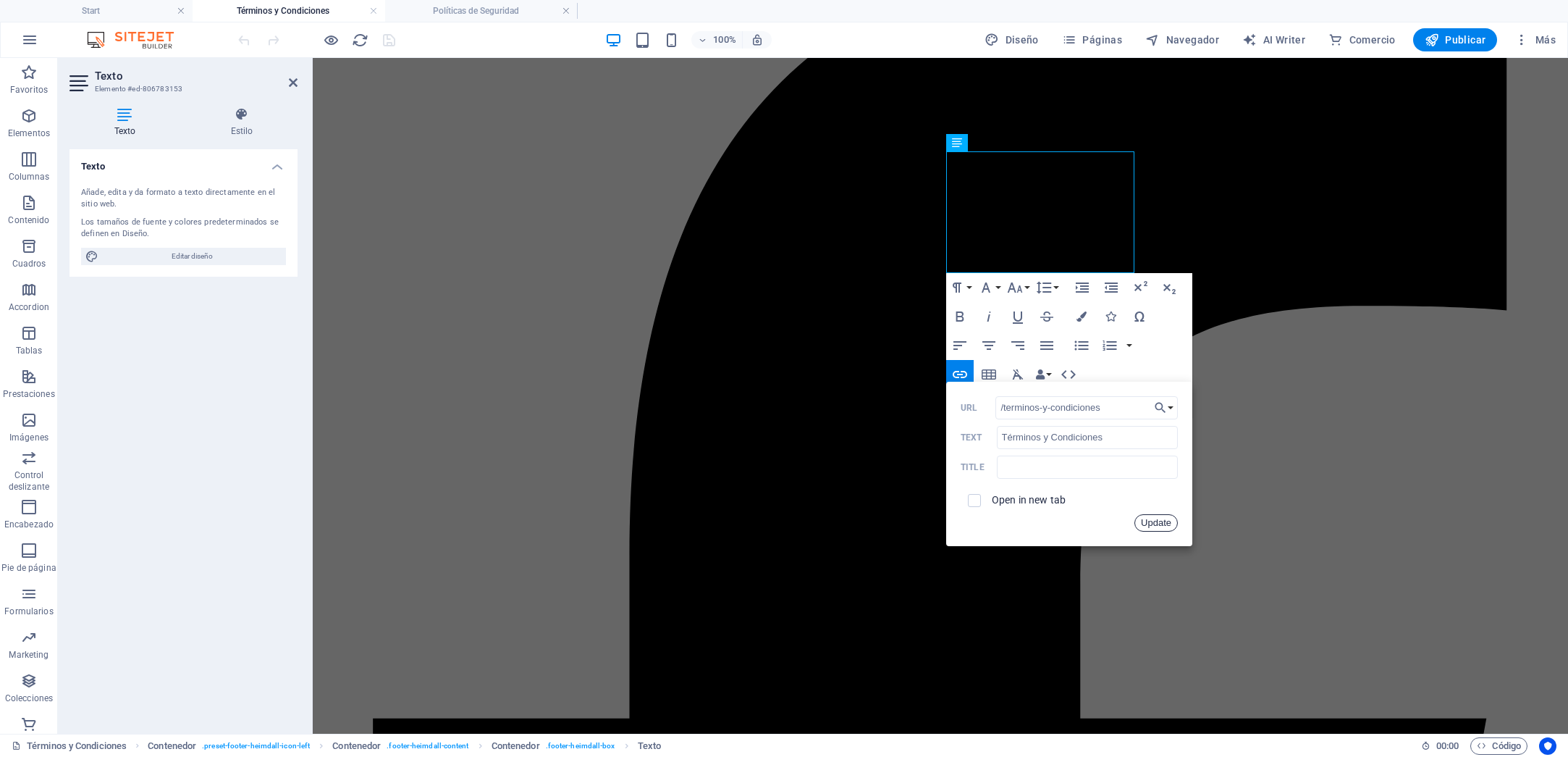
click at [1151, 525] on button "Update" at bounding box center [1156, 523] width 43 height 17
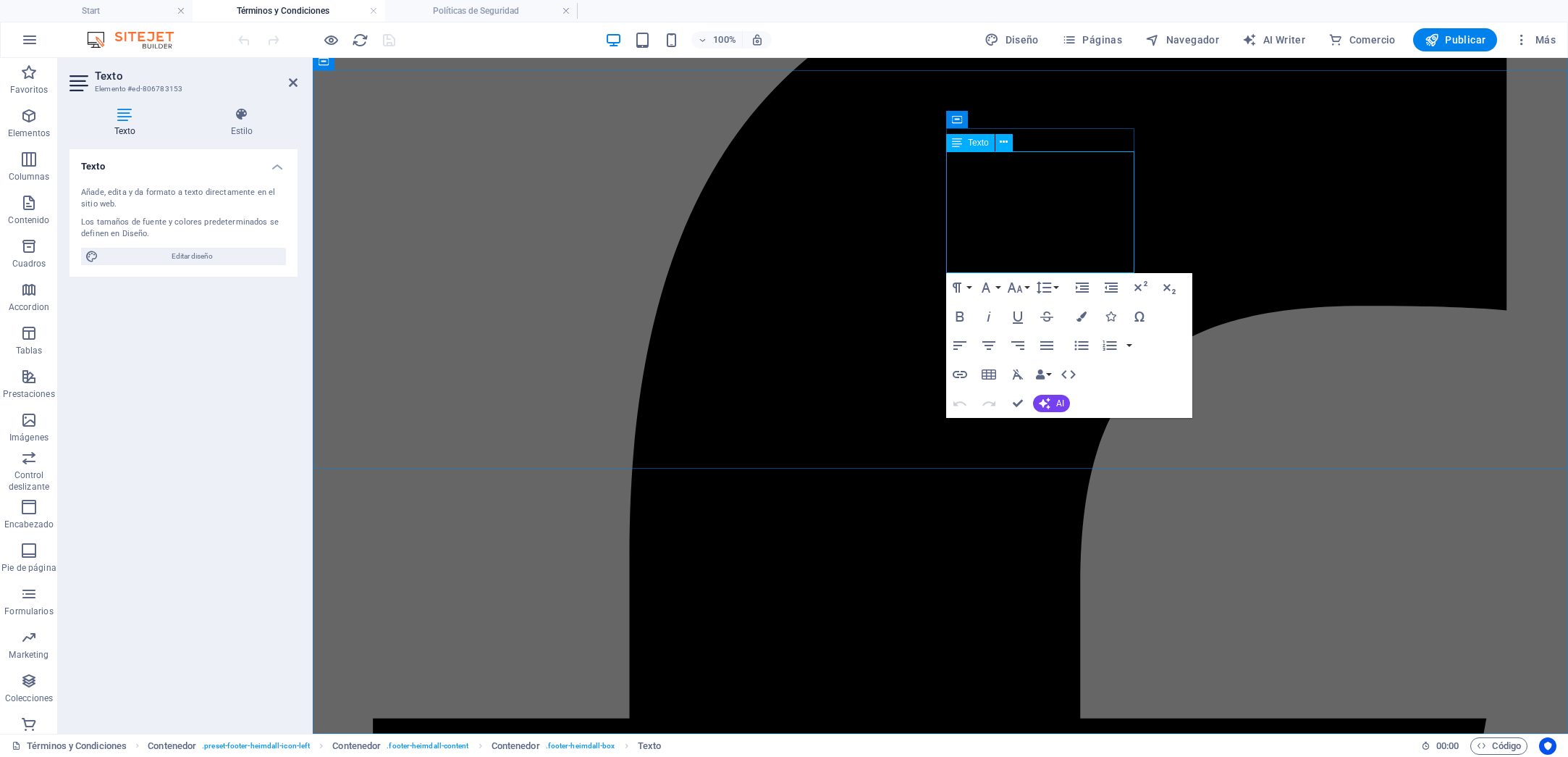
drag, startPoint x: 1063, startPoint y: 266, endPoint x: 960, endPoint y: 266, distance: 103.0
type input "Políticas de Seguridad"
click at [966, 369] on icon "button" at bounding box center [960, 374] width 17 height 17
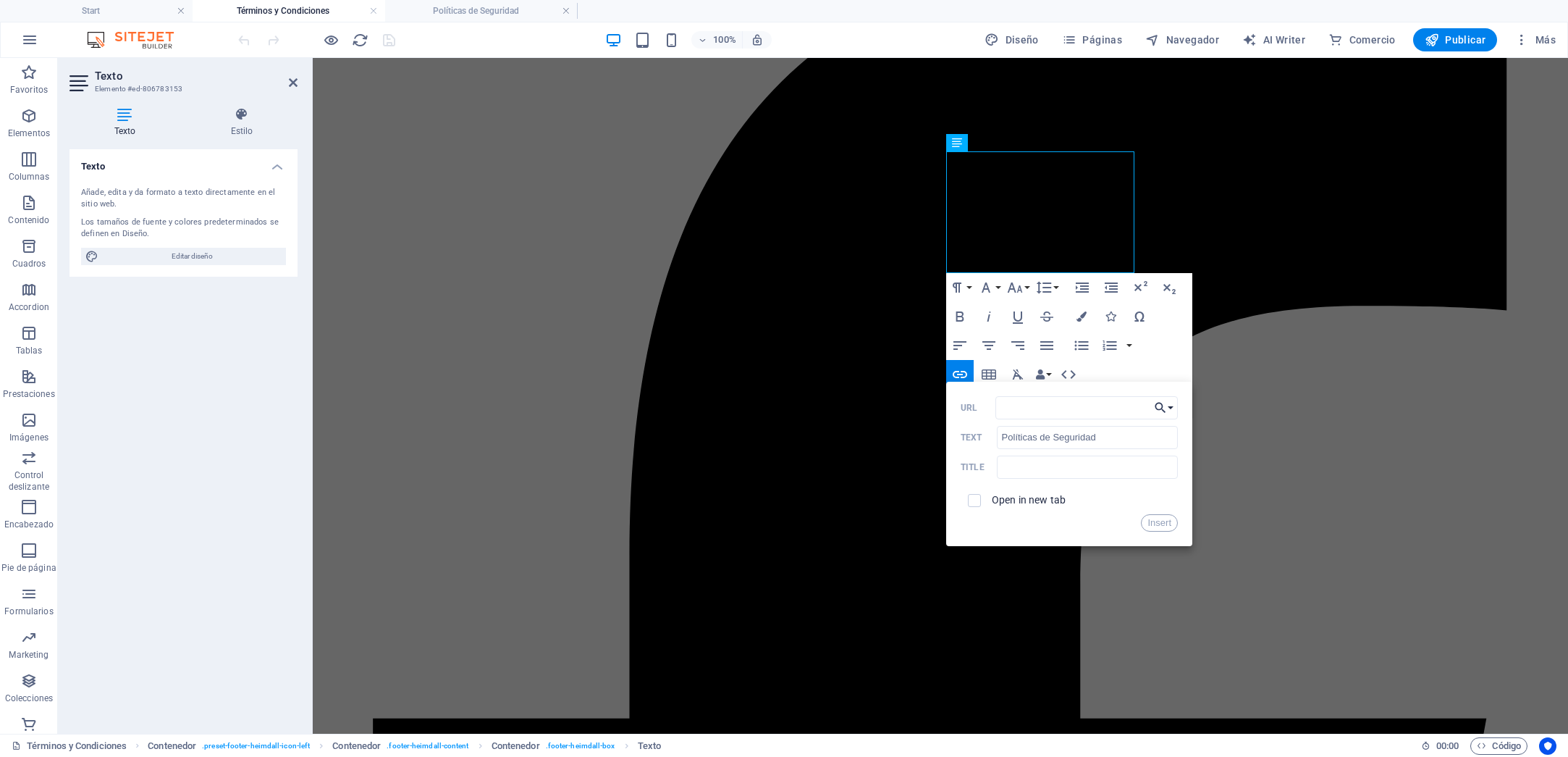
click at [1170, 409] on button "Choose Link" at bounding box center [1164, 407] width 27 height 23
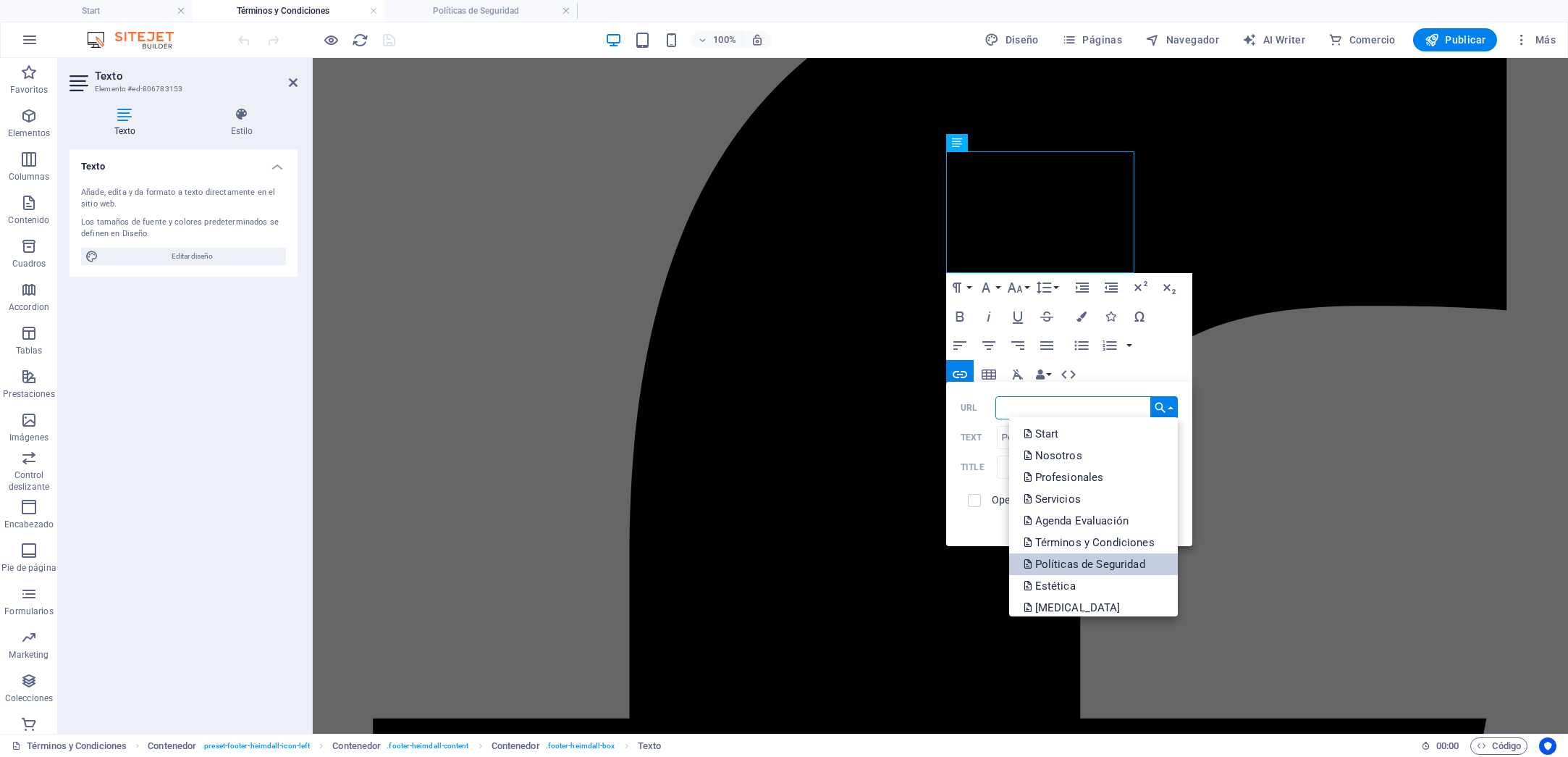
click at [1111, 560] on p "Políticas de Seguridad" at bounding box center [1086, 564] width 125 height 22
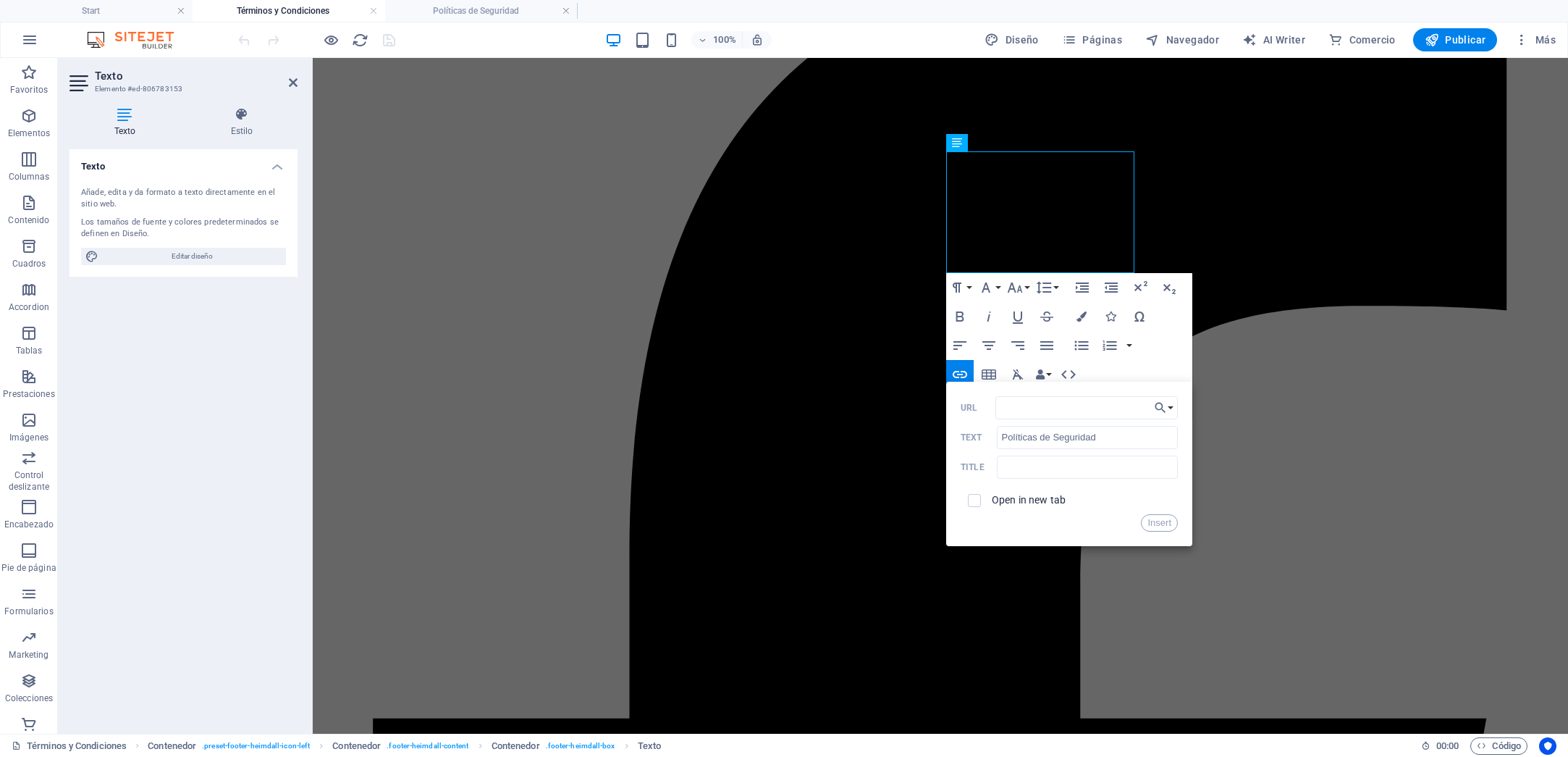
click at [1112, 496] on div "Open in new tab" at bounding box center [1069, 500] width 217 height 27
click at [1112, 471] on input "text" at bounding box center [1087, 467] width 181 height 23
click at [1106, 437] on input "Políticas de Seguridad" at bounding box center [1087, 437] width 181 height 23
click at [1043, 412] on input "URL" at bounding box center [1086, 407] width 182 height 23
click at [1108, 36] on span "Páginas" at bounding box center [1092, 39] width 60 height 14
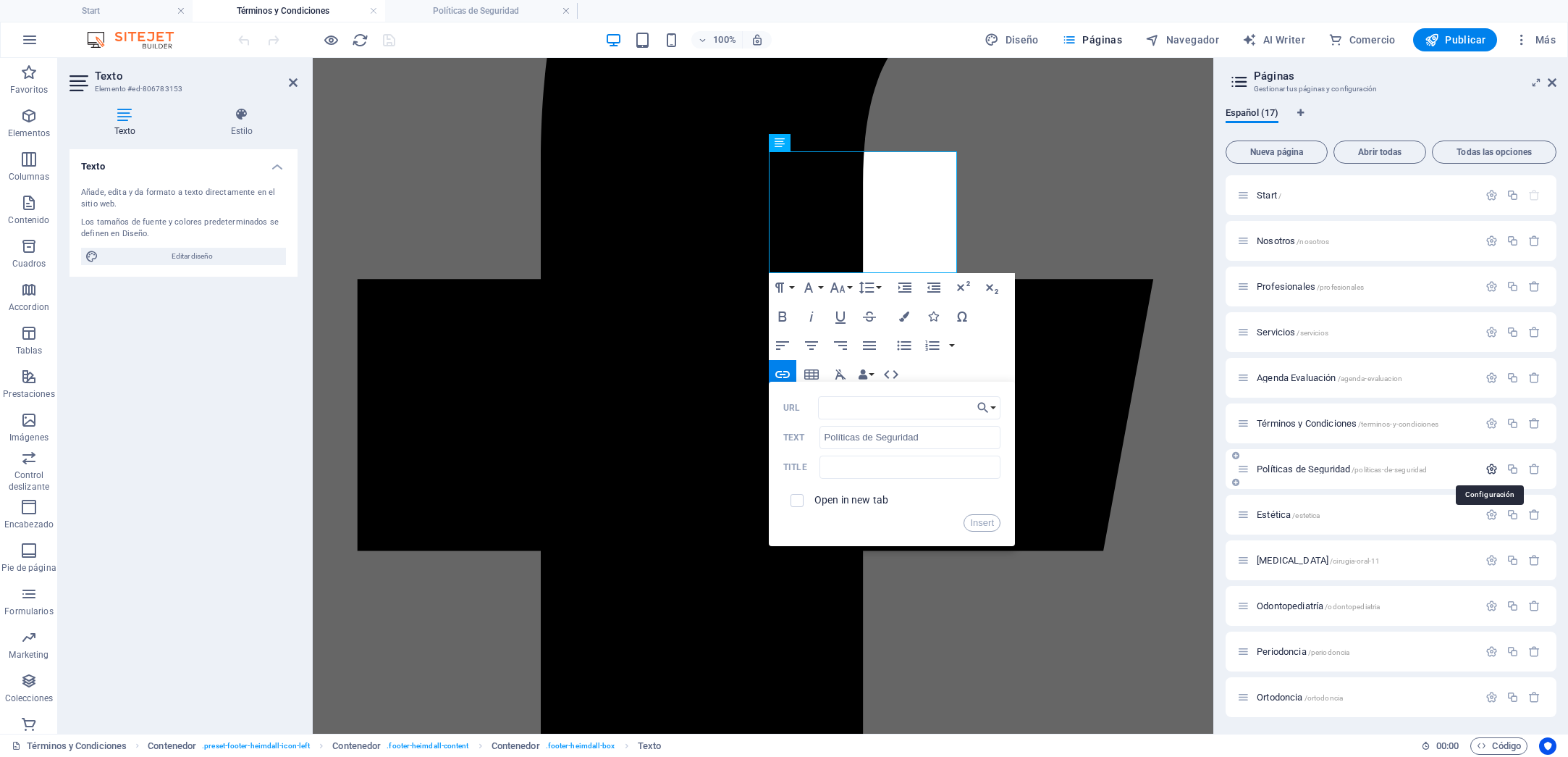
click at [1492, 471] on icon "button" at bounding box center [1492, 468] width 13 height 13
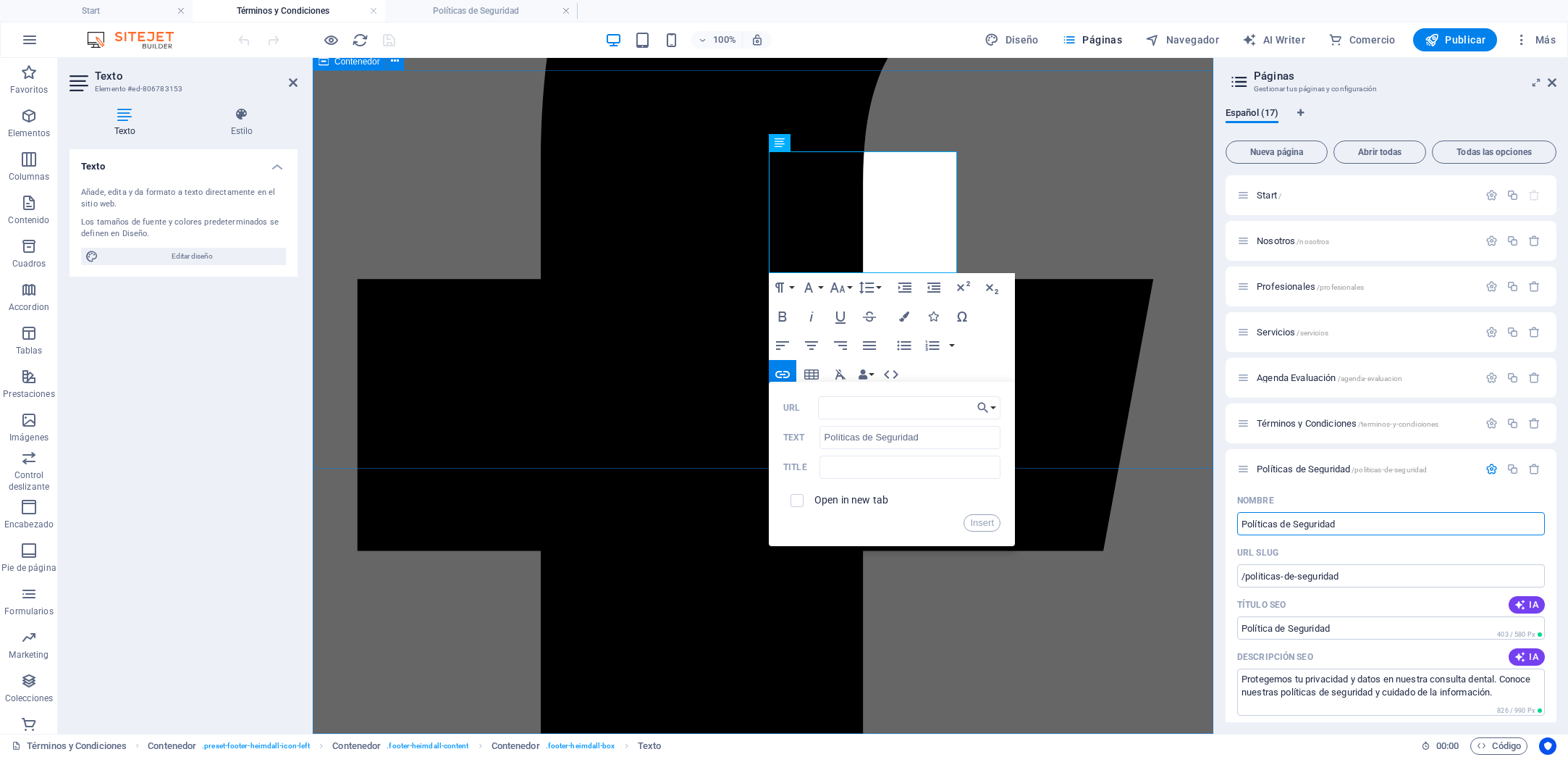
drag, startPoint x: 656, startPoint y: 436, endPoint x: 669, endPoint y: 429, distance: 14.8
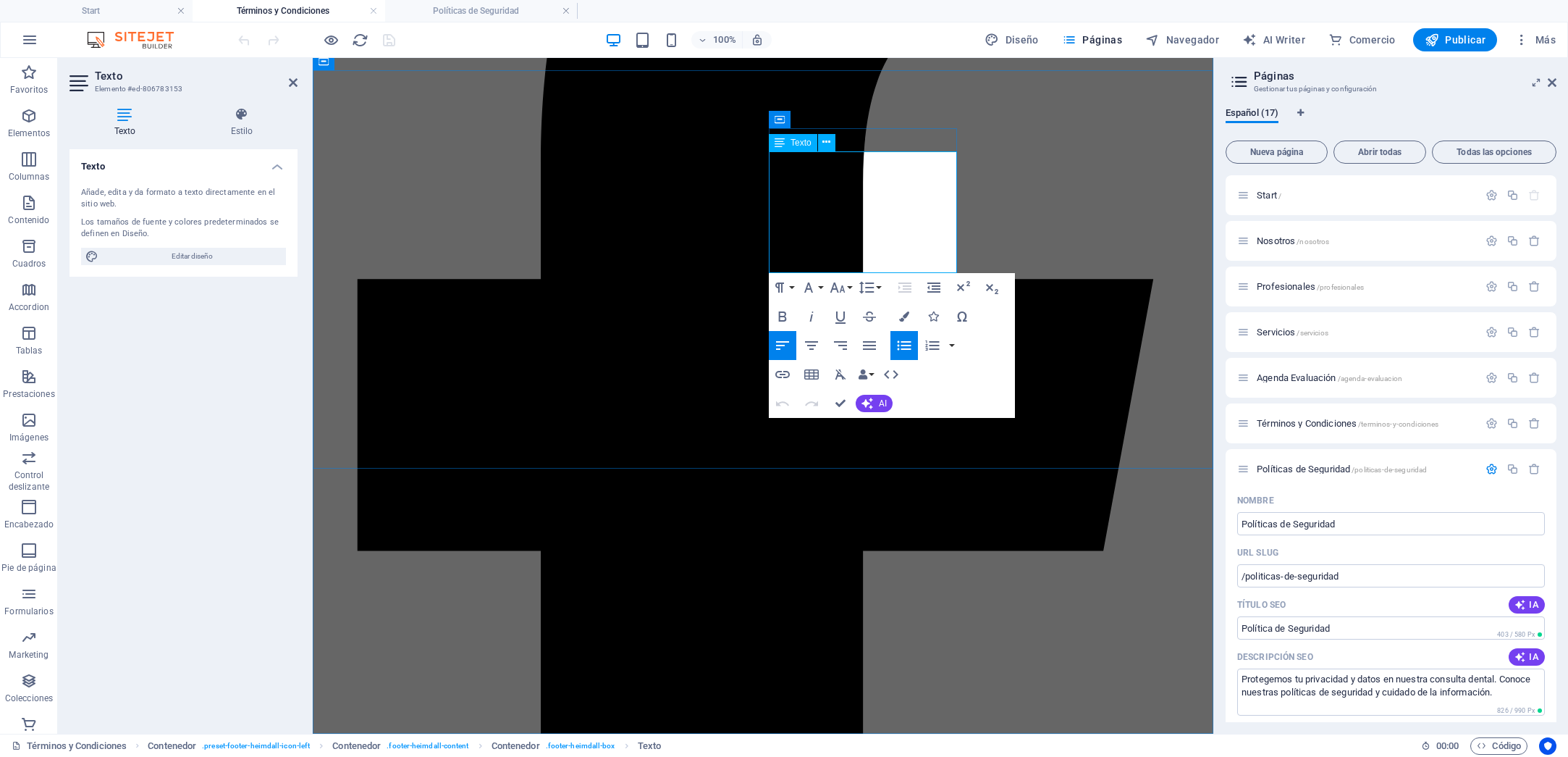
drag, startPoint x: 887, startPoint y: 263, endPoint x: 780, endPoint y: 265, distance: 107.0
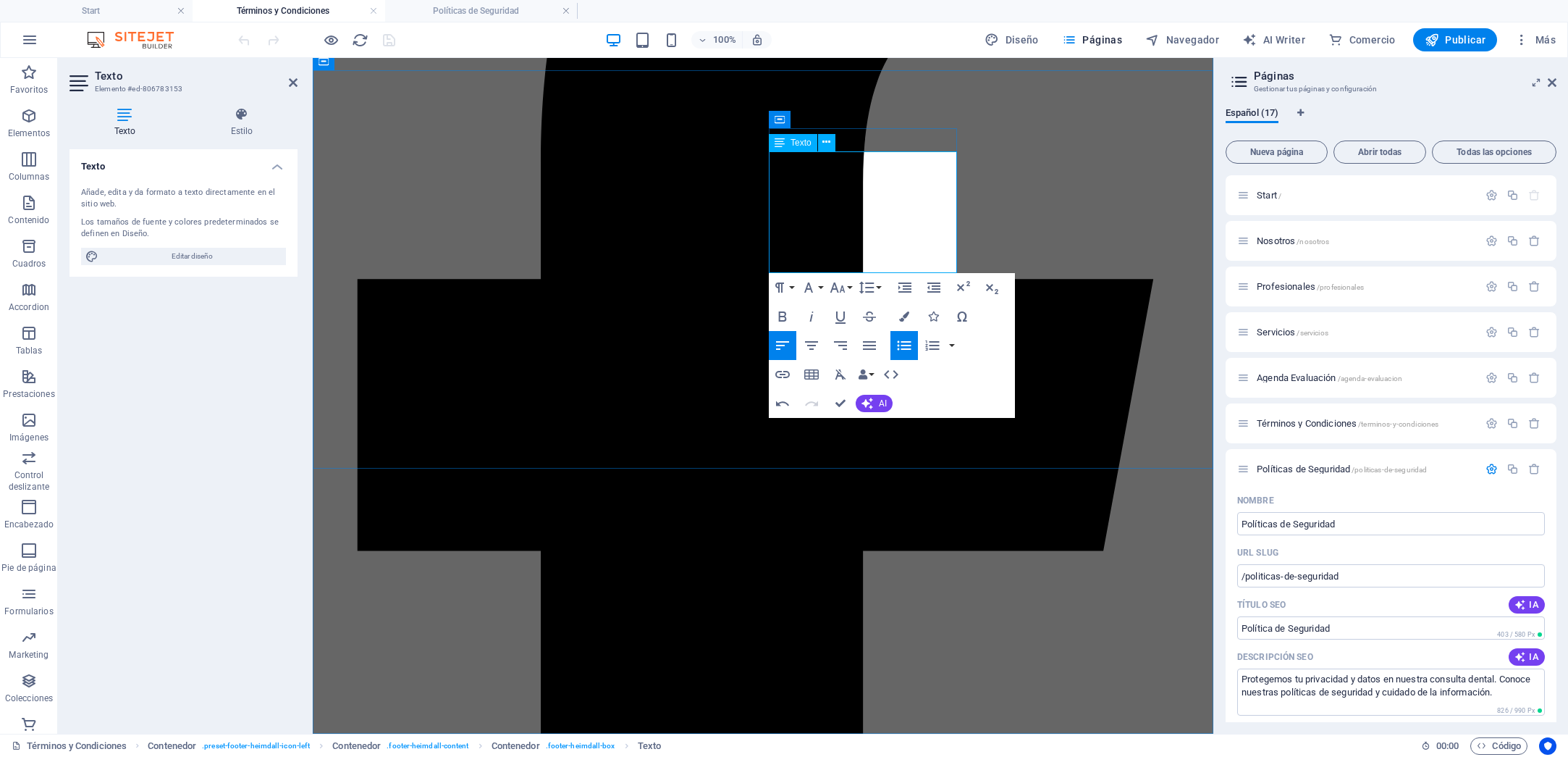
drag, startPoint x: 782, startPoint y: 266, endPoint x: 884, endPoint y: 267, distance: 102.0
click at [782, 375] on icon "button" at bounding box center [782, 374] width 17 height 17
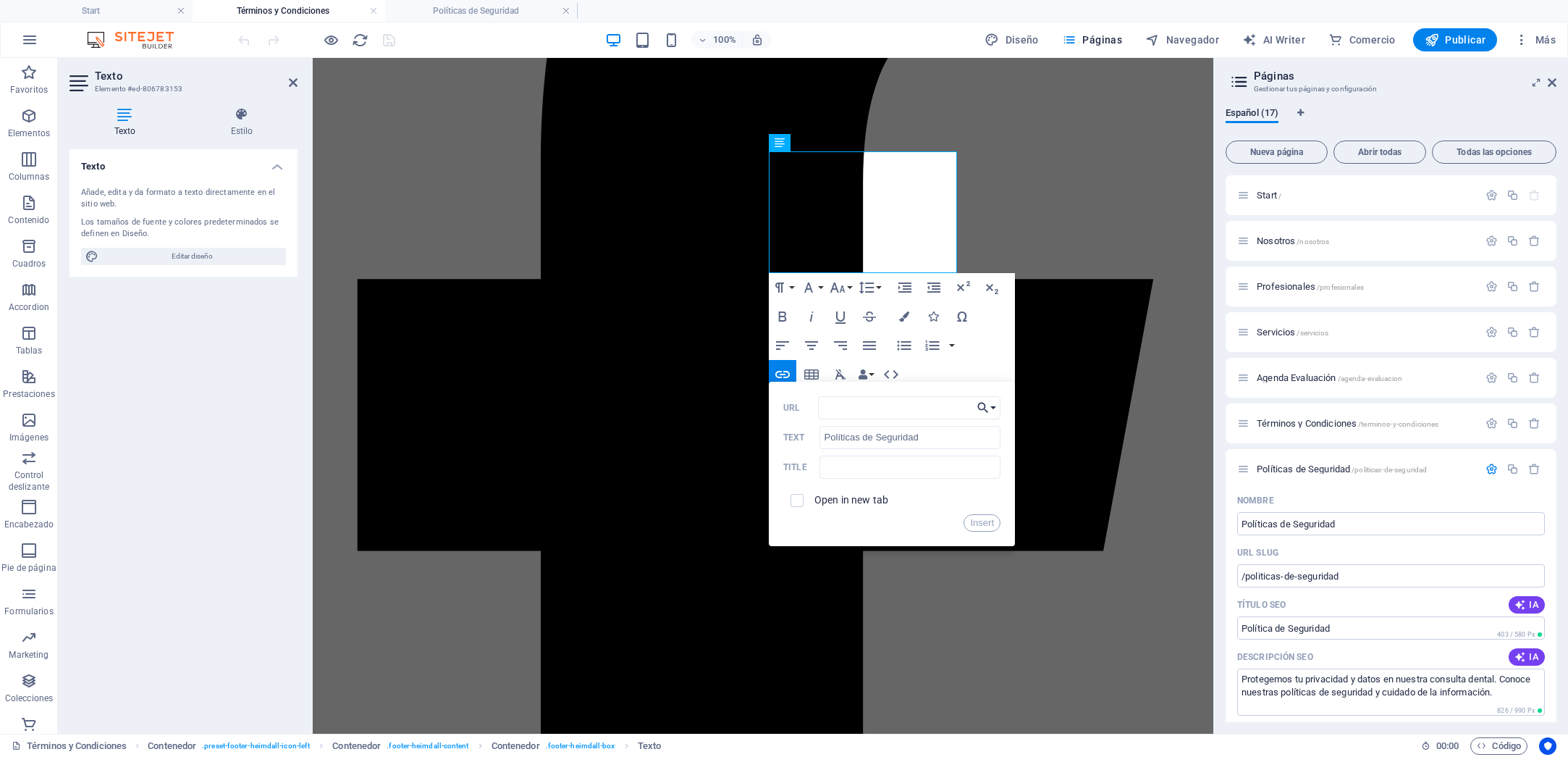
click at [994, 407] on button "Choose Link" at bounding box center [987, 407] width 27 height 23
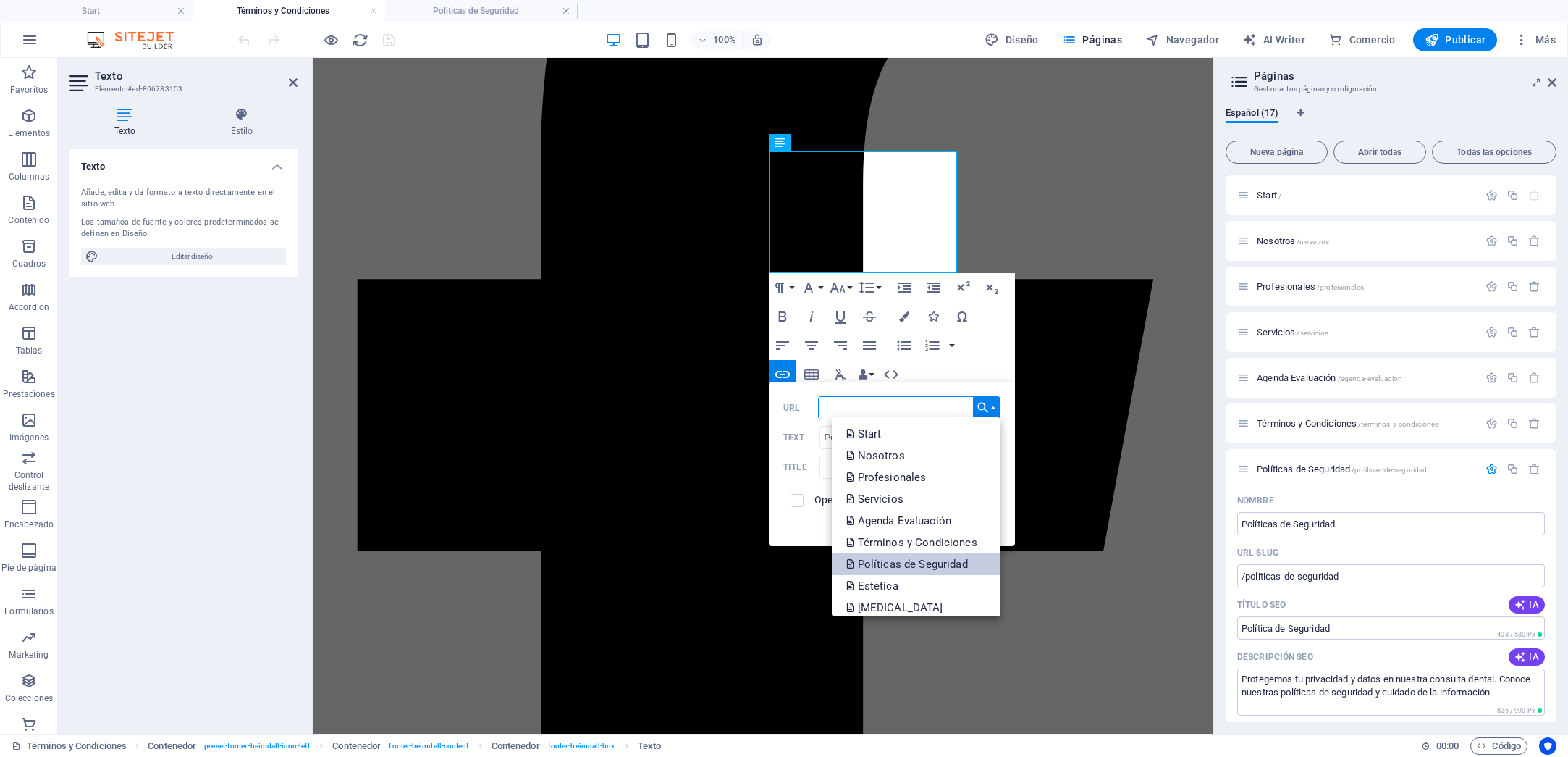
click at [941, 566] on p "Políticas de Seguridad" at bounding box center [908, 564] width 125 height 22
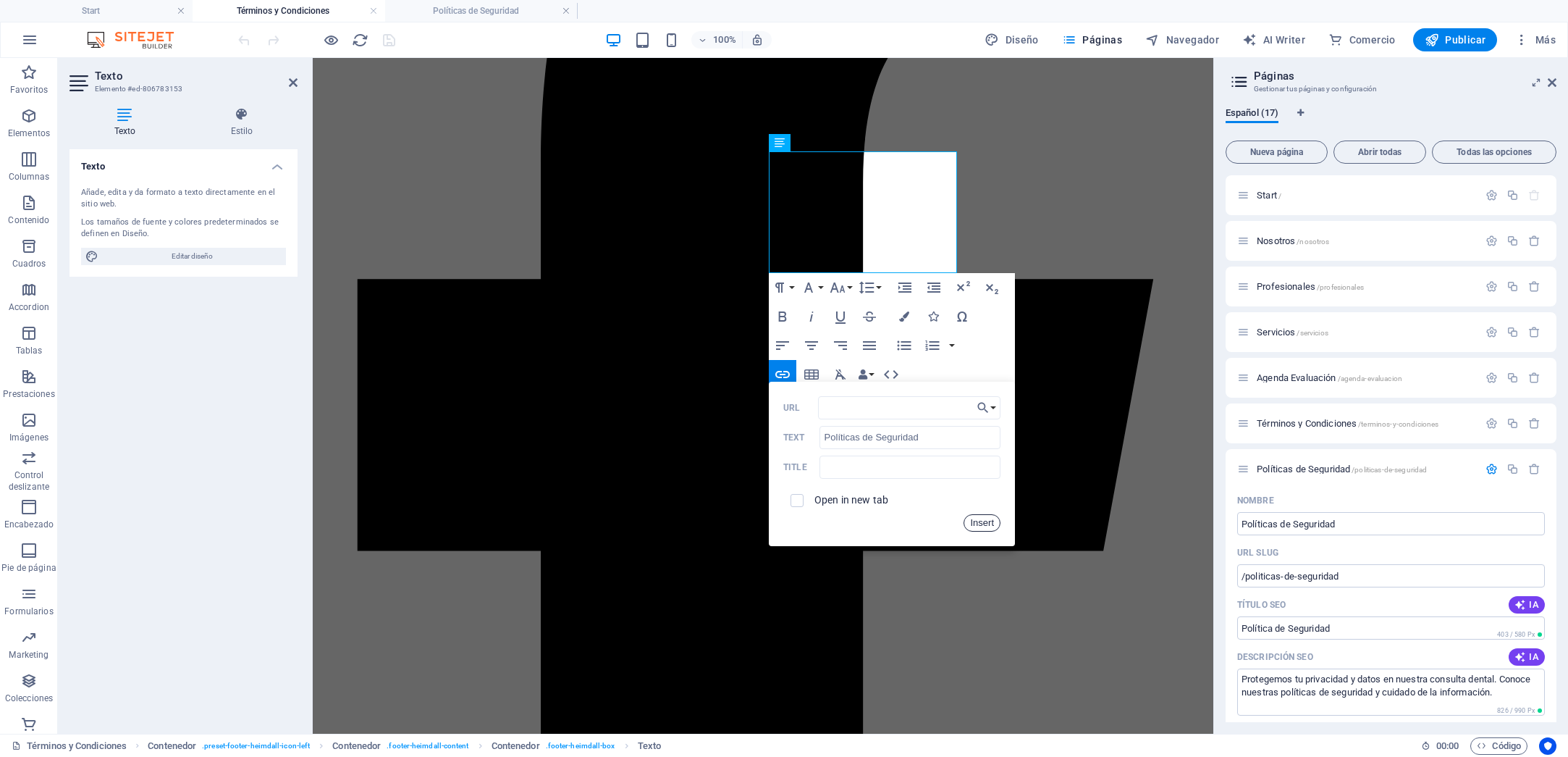
click at [975, 520] on button "Insert" at bounding box center [983, 523] width 37 height 17
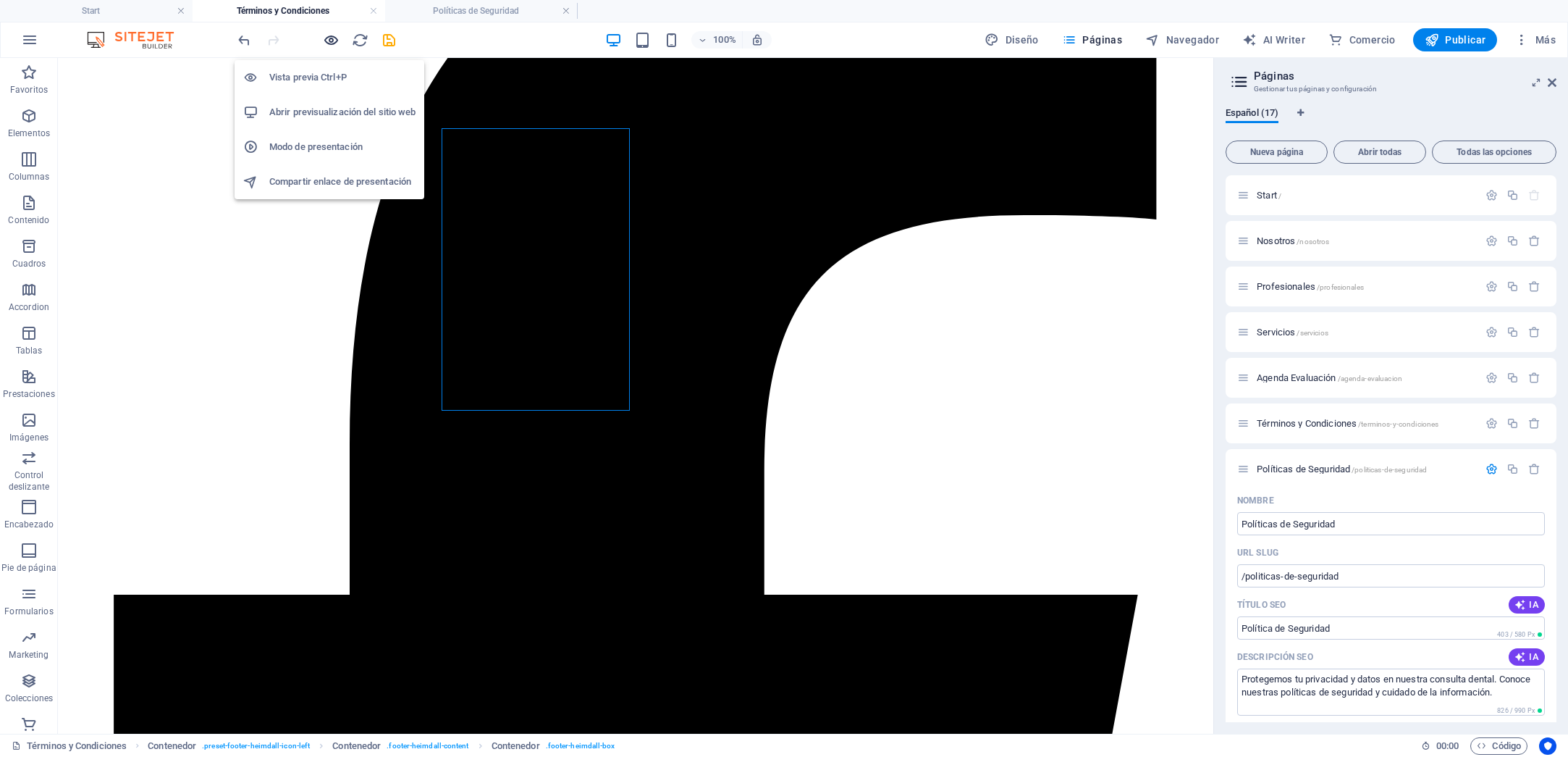
click at [329, 39] on icon "button" at bounding box center [332, 41] width 17 height 17
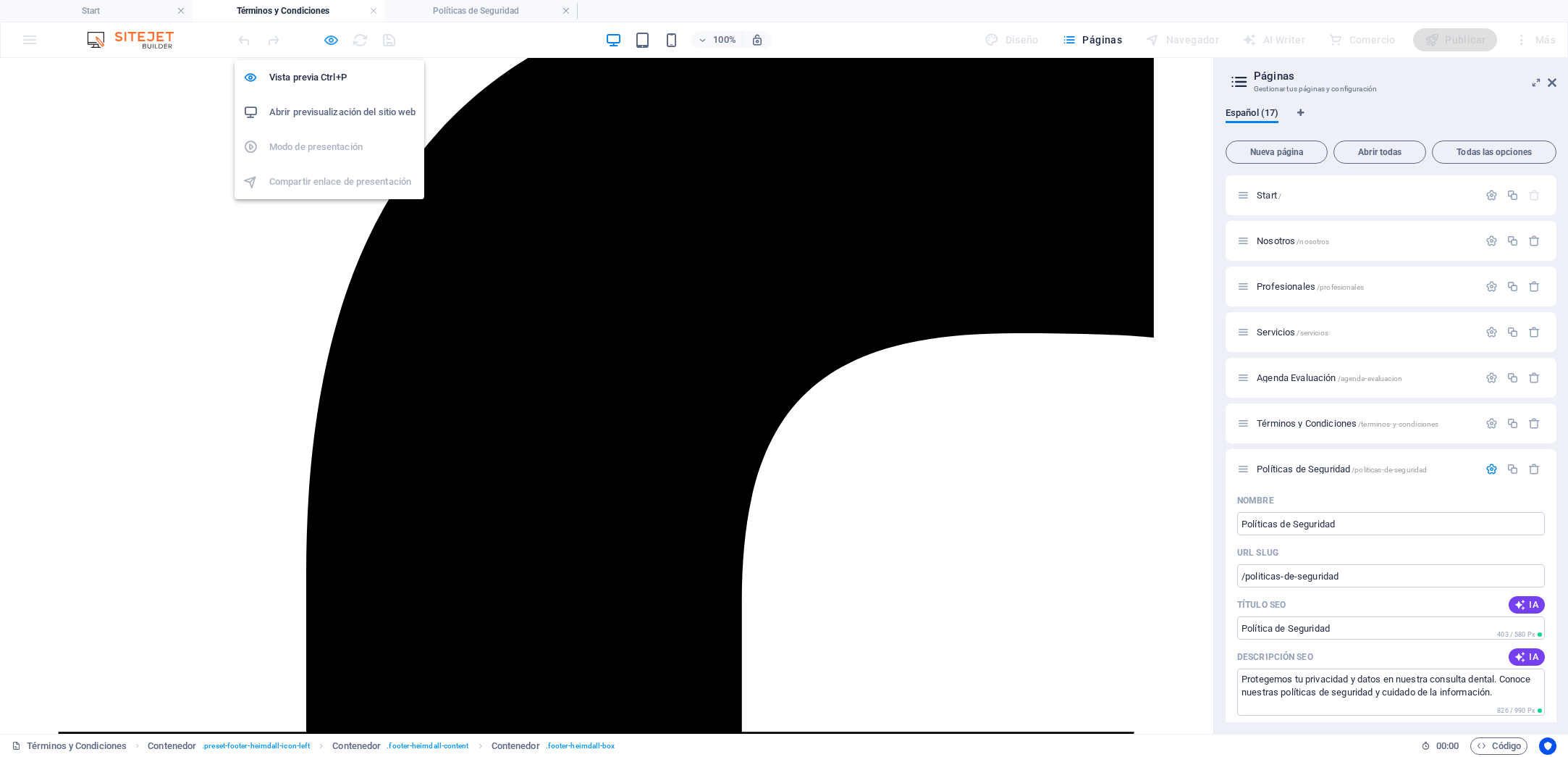
scroll to position [1388, 0]
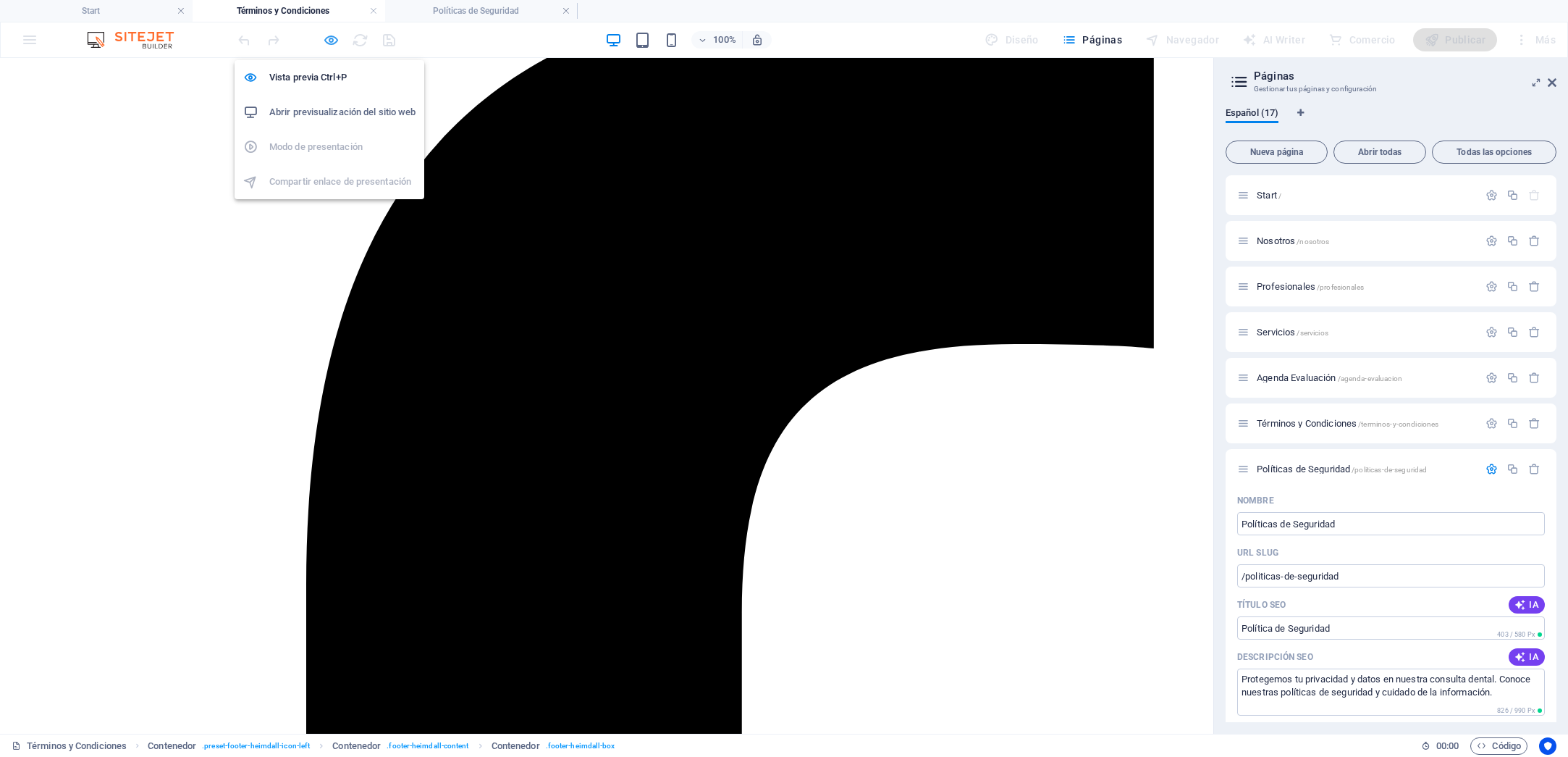
click at [328, 39] on icon "button" at bounding box center [332, 41] width 17 height 17
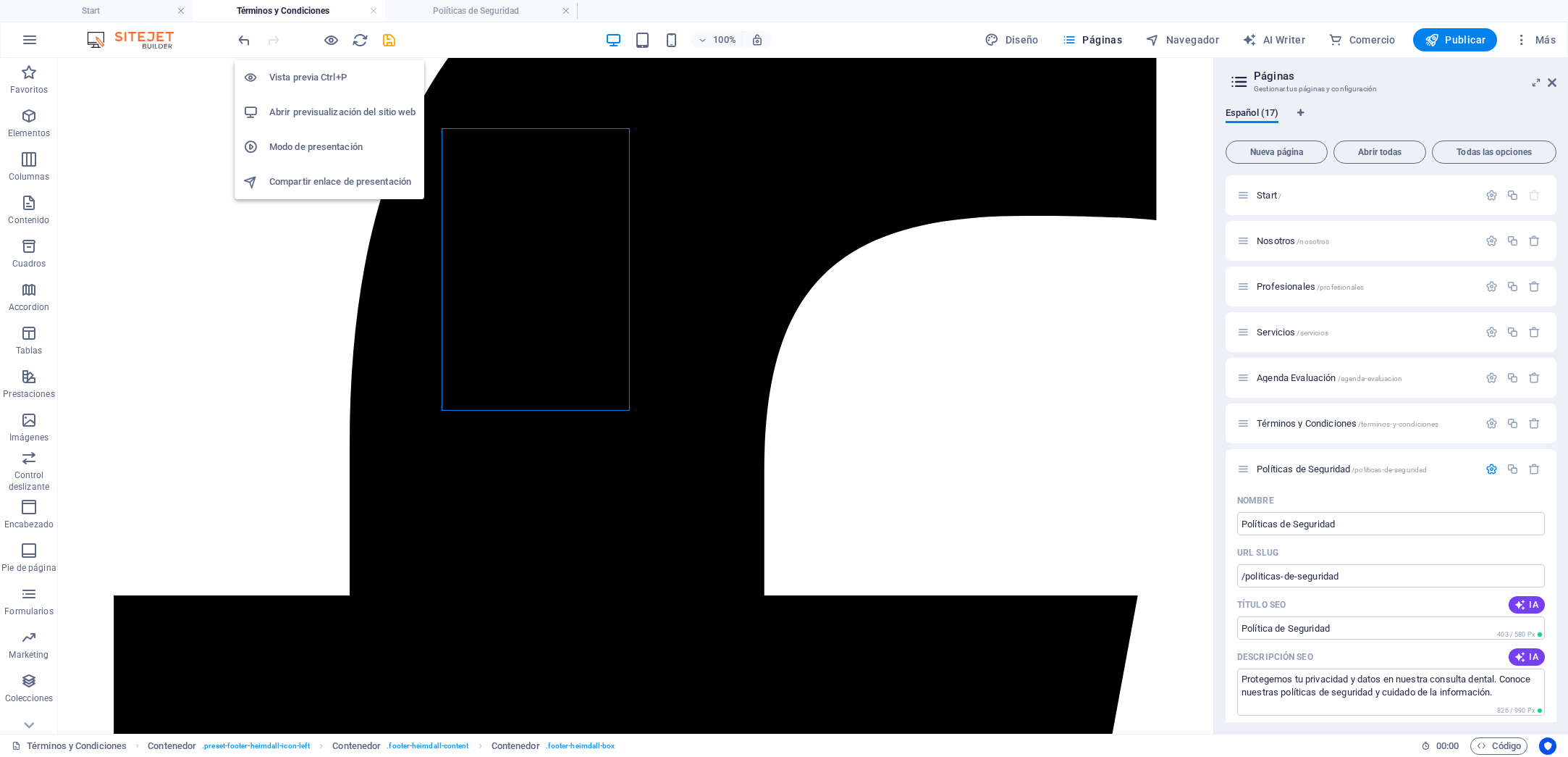
scroll to position [1632, 0]
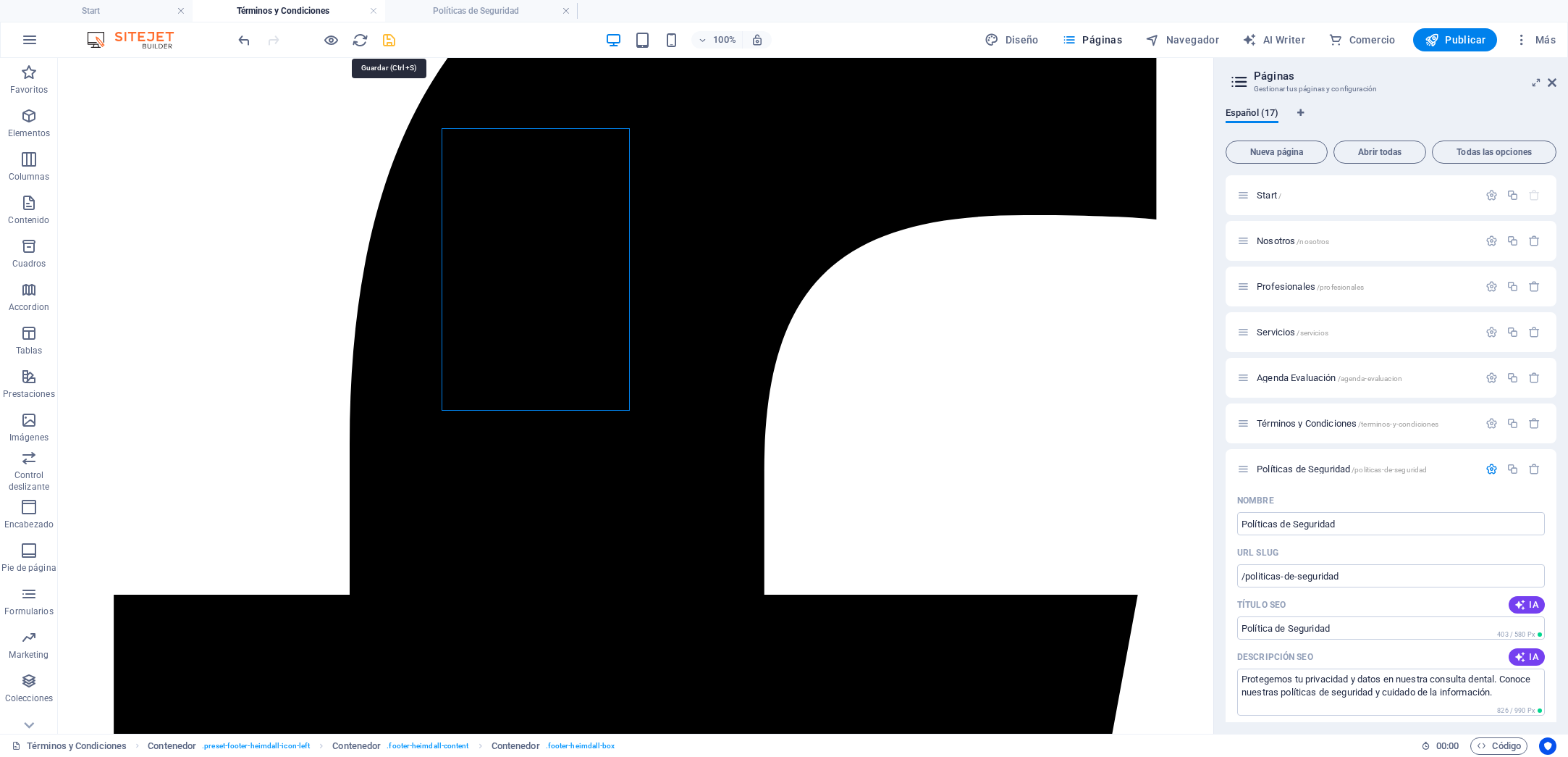
click at [388, 38] on icon "save" at bounding box center [389, 41] width 17 height 17
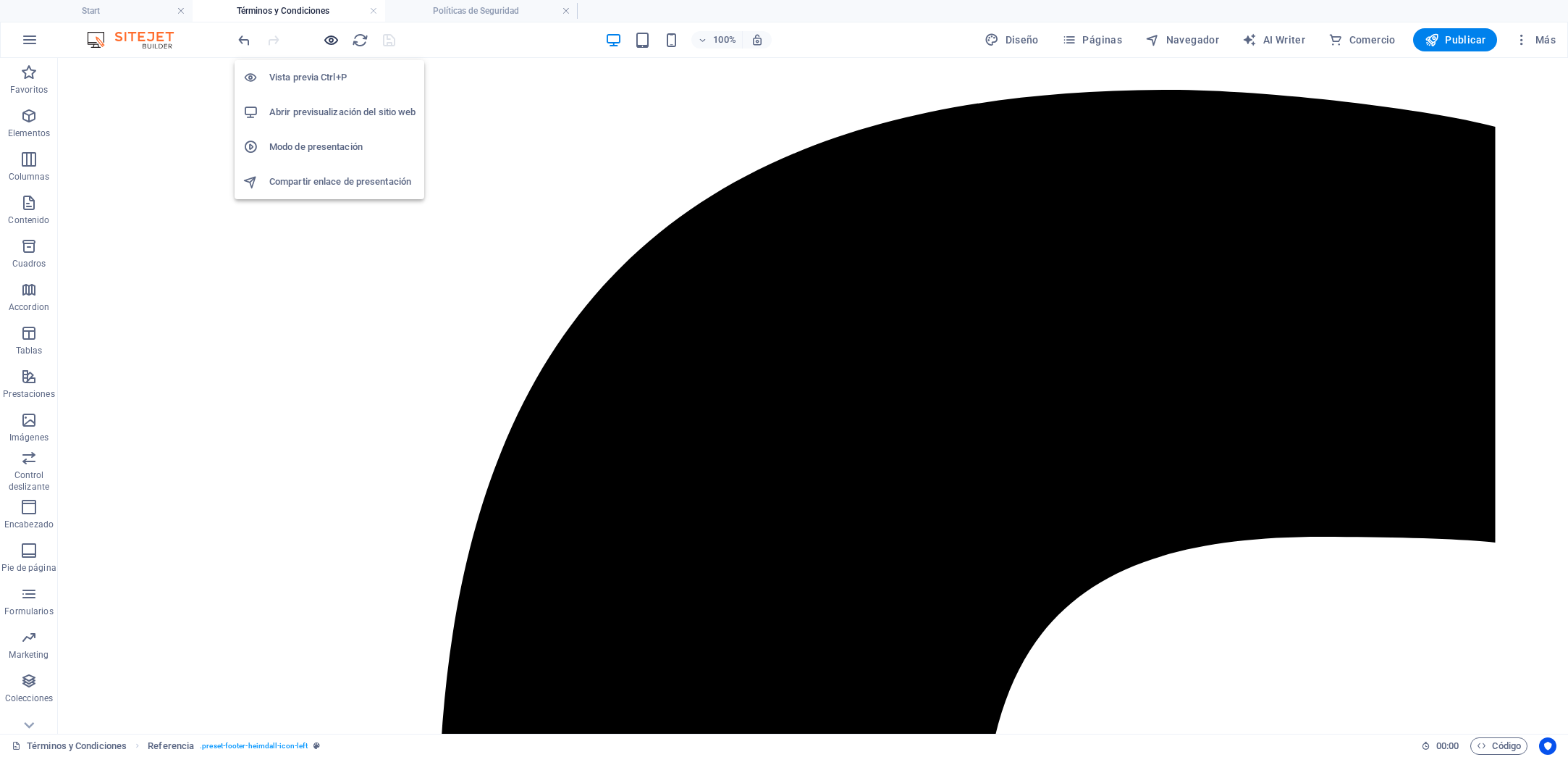
click at [331, 42] on icon "button" at bounding box center [332, 41] width 17 height 17
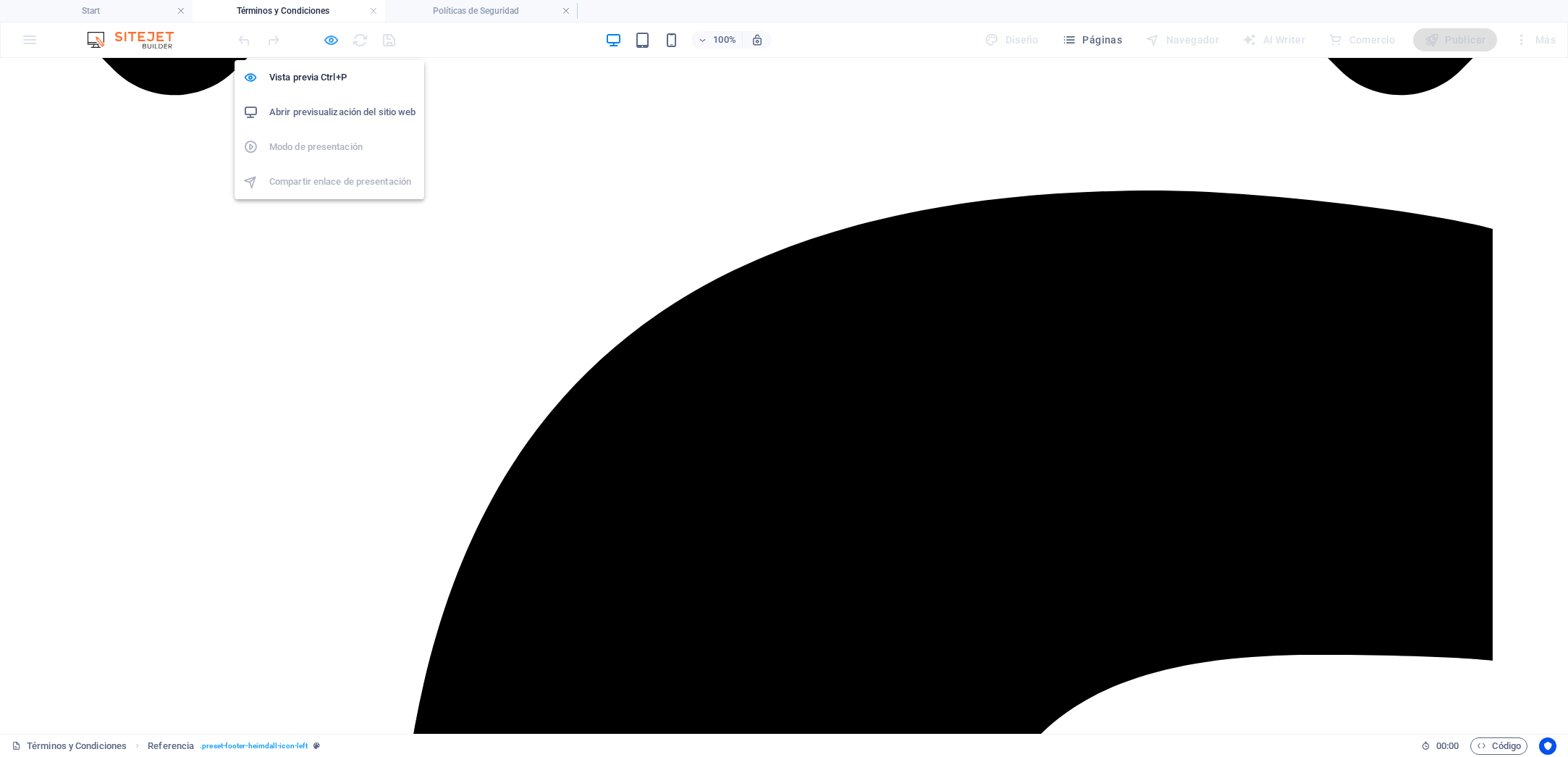
scroll to position [1388, 0]
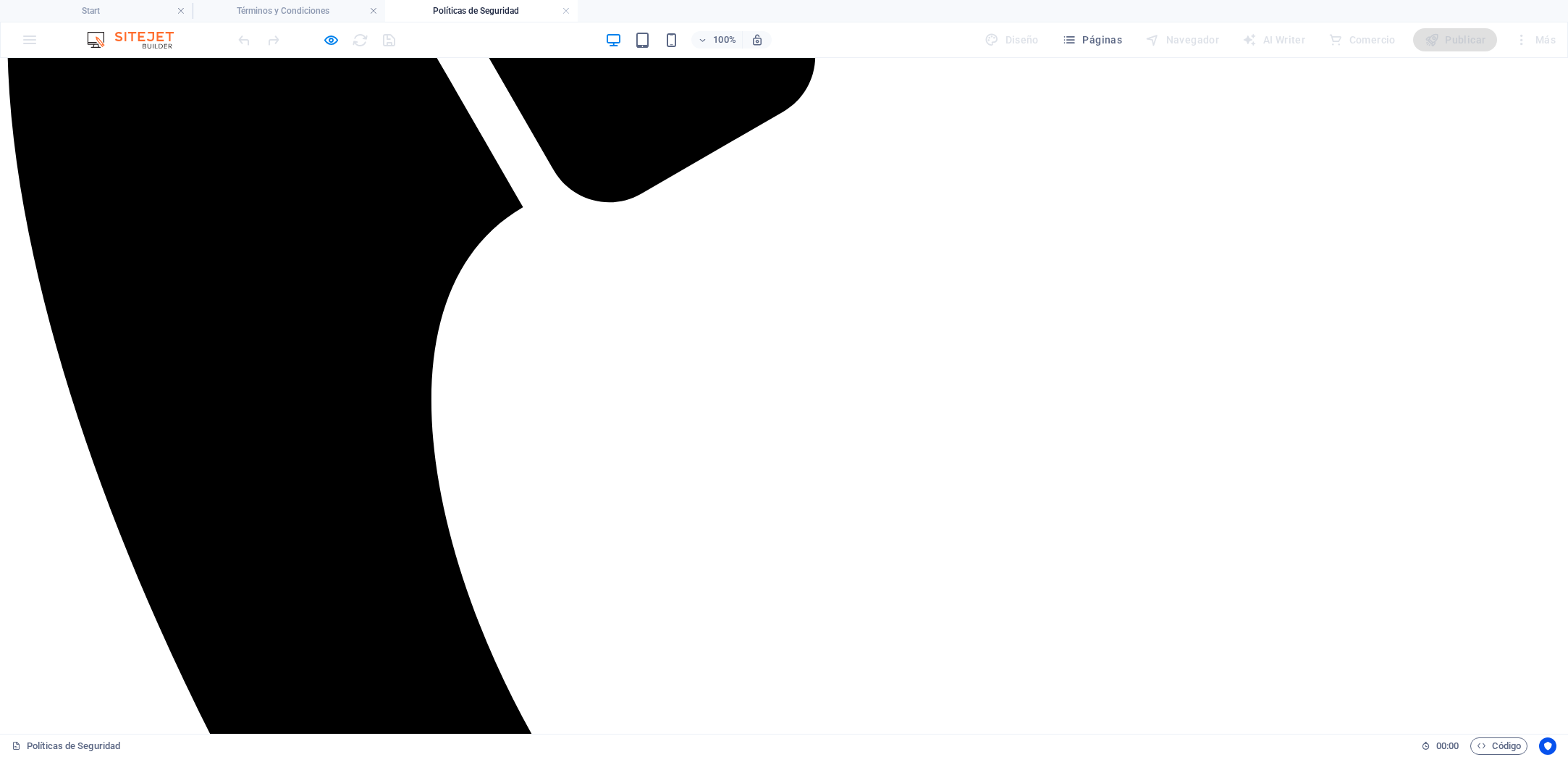
scroll to position [725, 0]
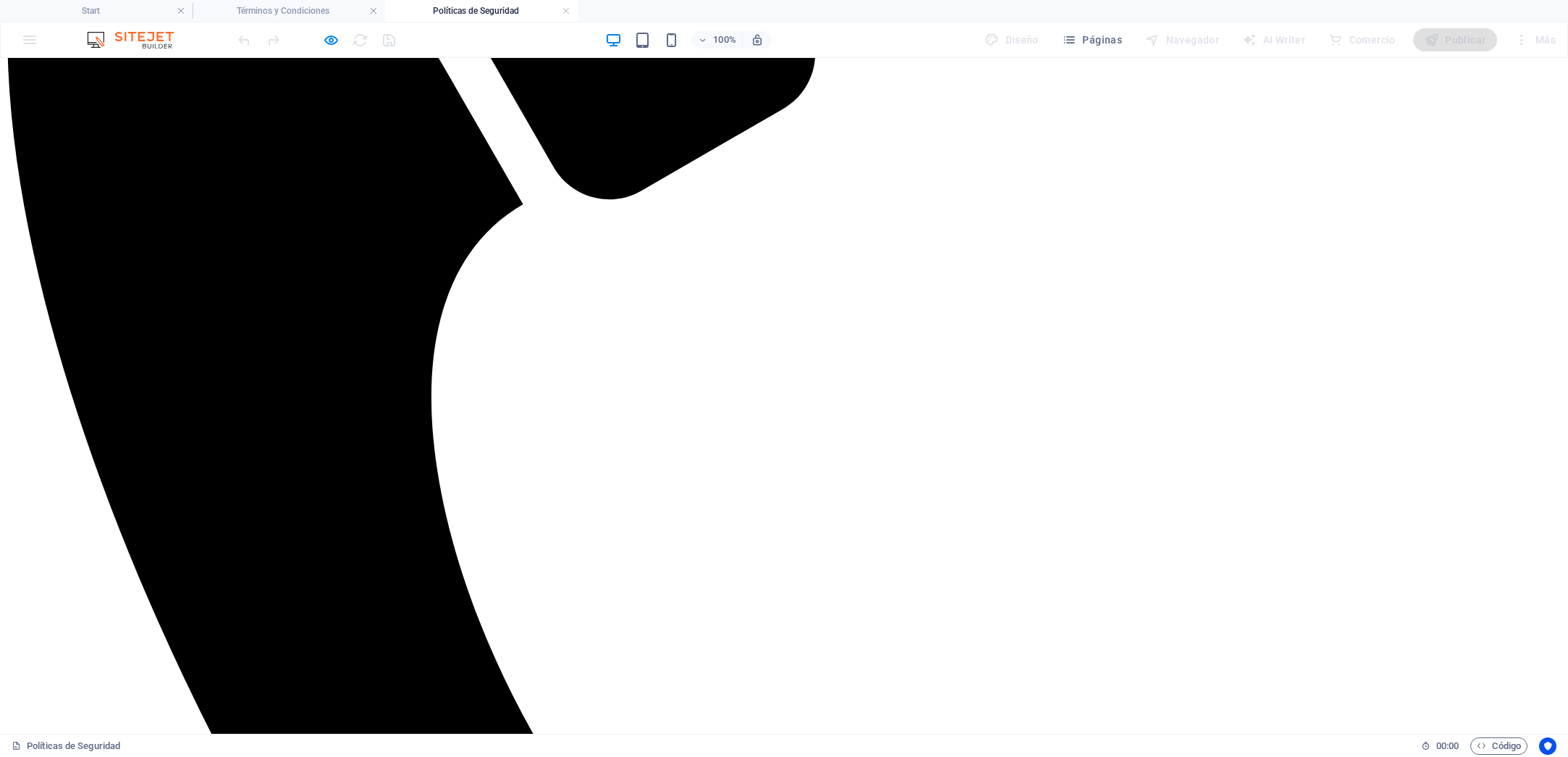
click at [484, 13] on h4 "Políticas de Seguridad" at bounding box center [481, 10] width 193 height 16
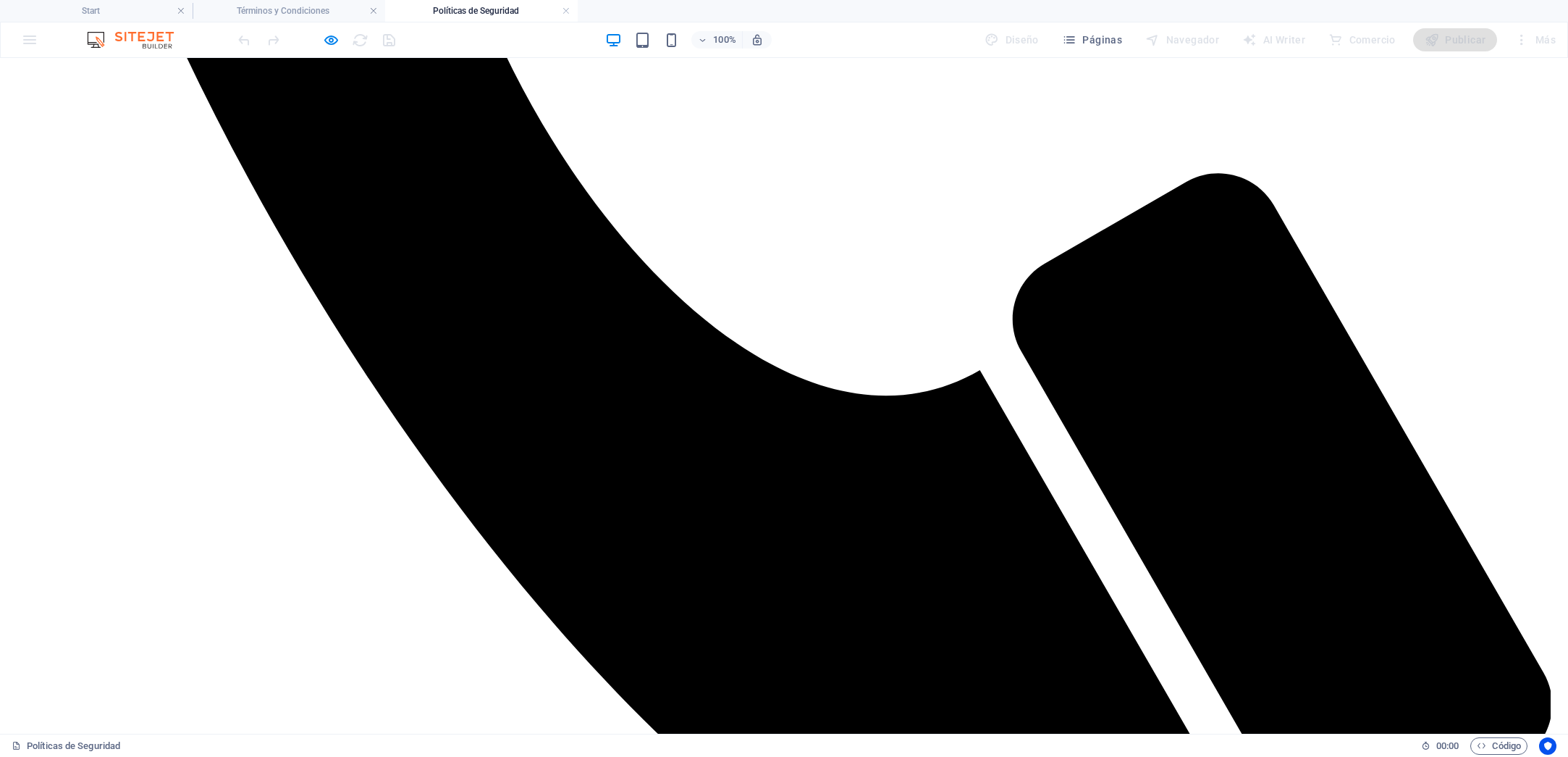
scroll to position [1353, 0]
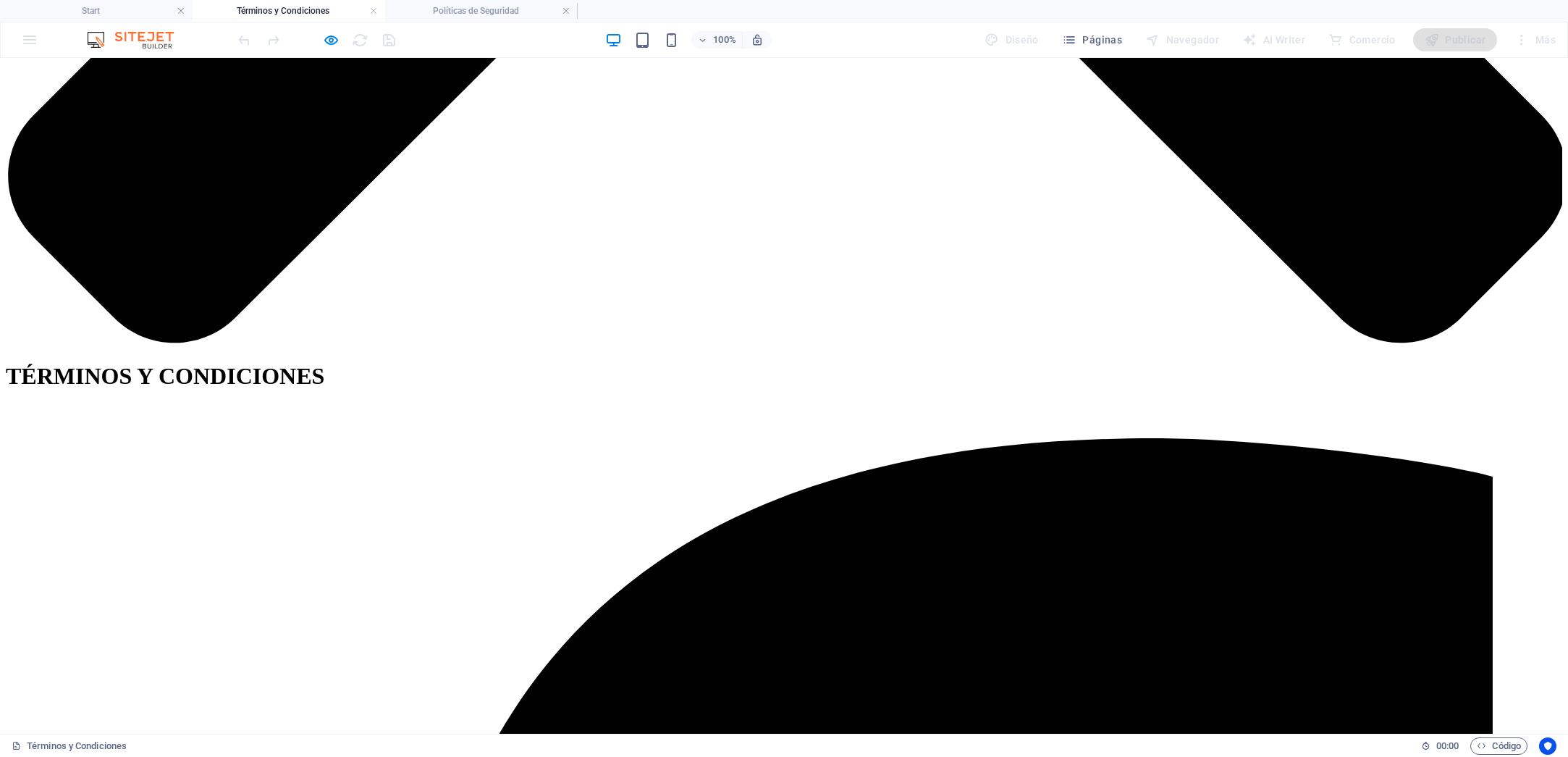
scroll to position [1171, 0]
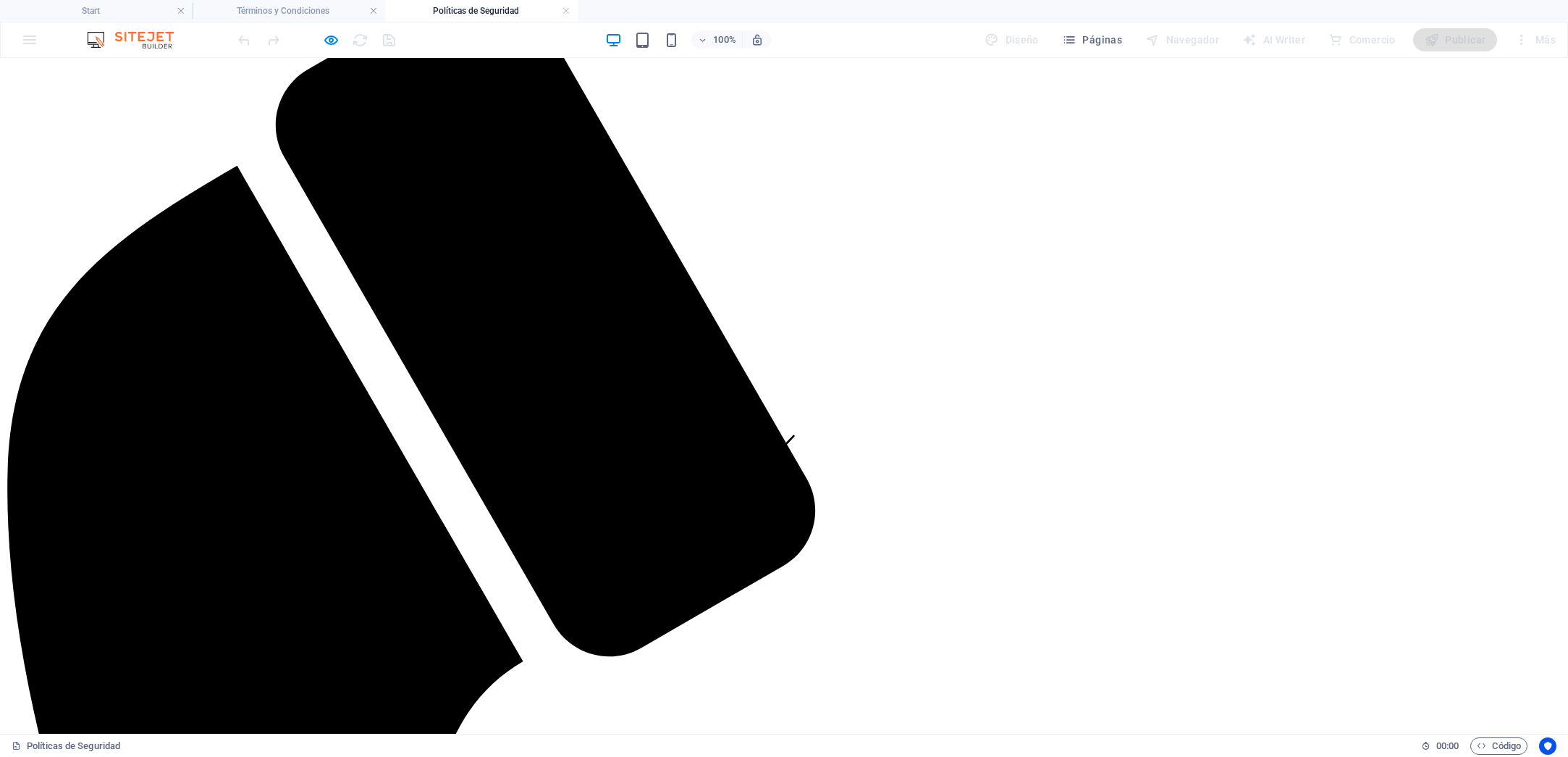
scroll to position [271, 0]
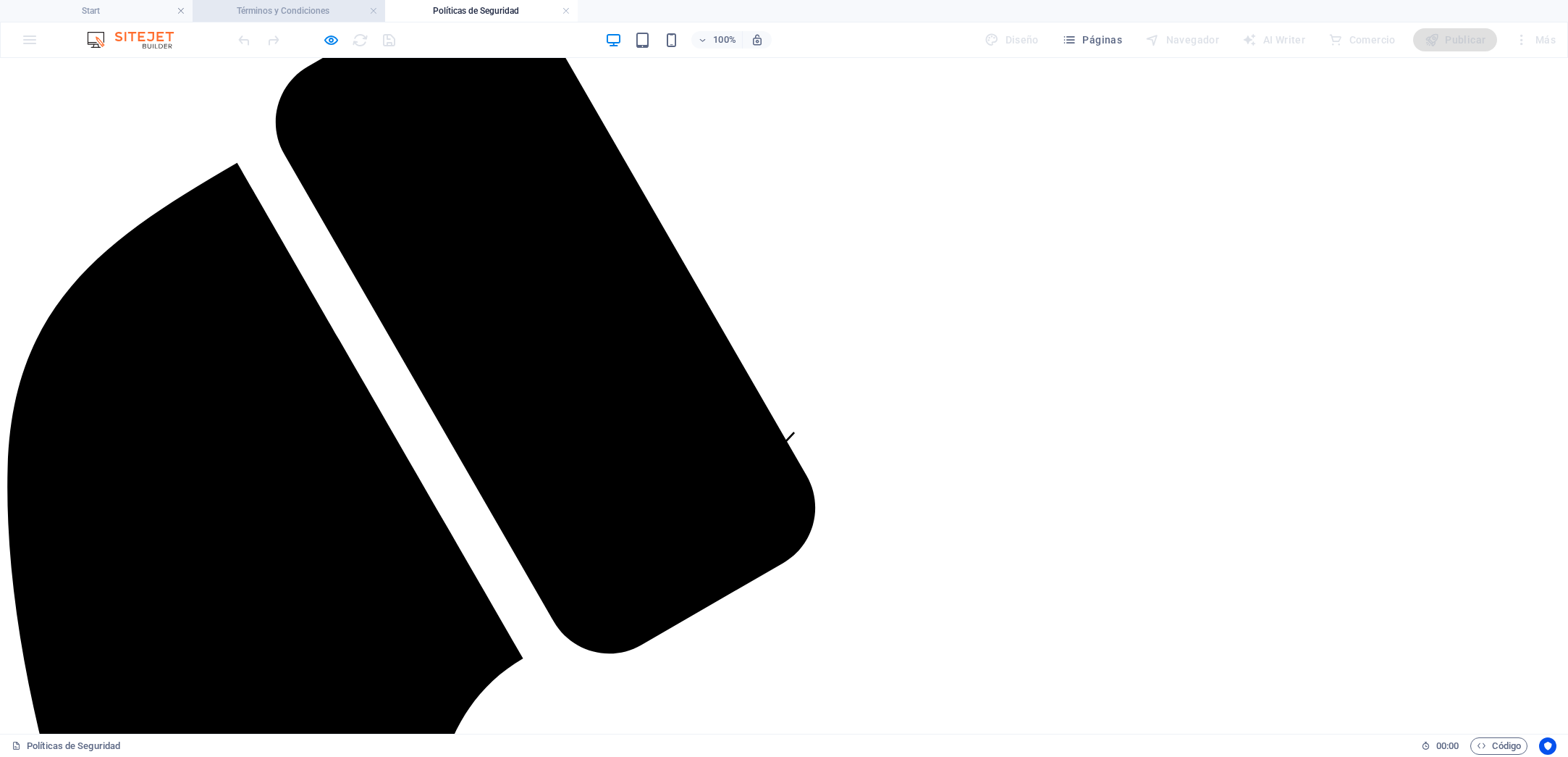
click at [296, 14] on h4 "Términos y Condiciones" at bounding box center [288, 10] width 193 height 16
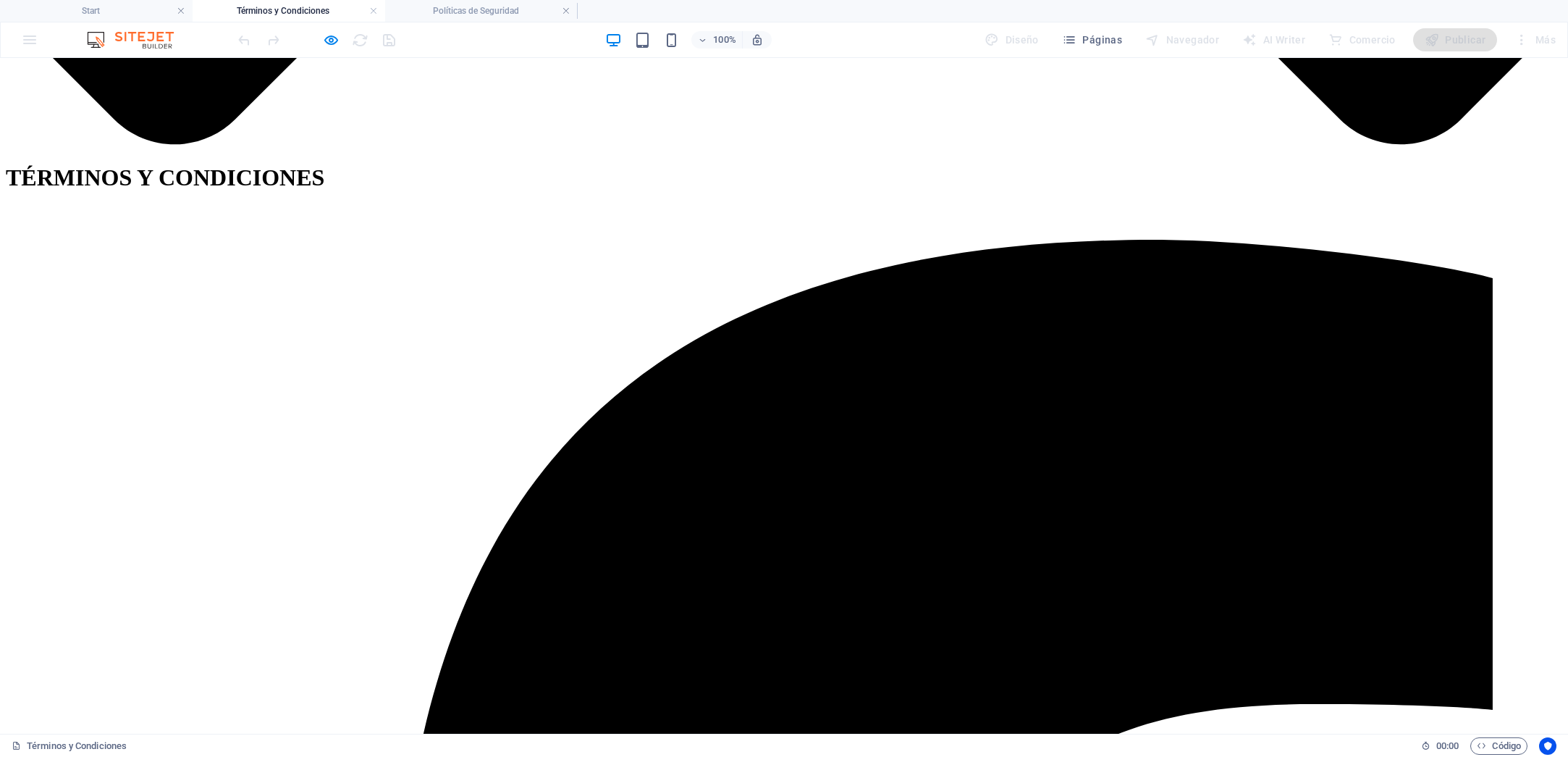
scroll to position [1388, 0]
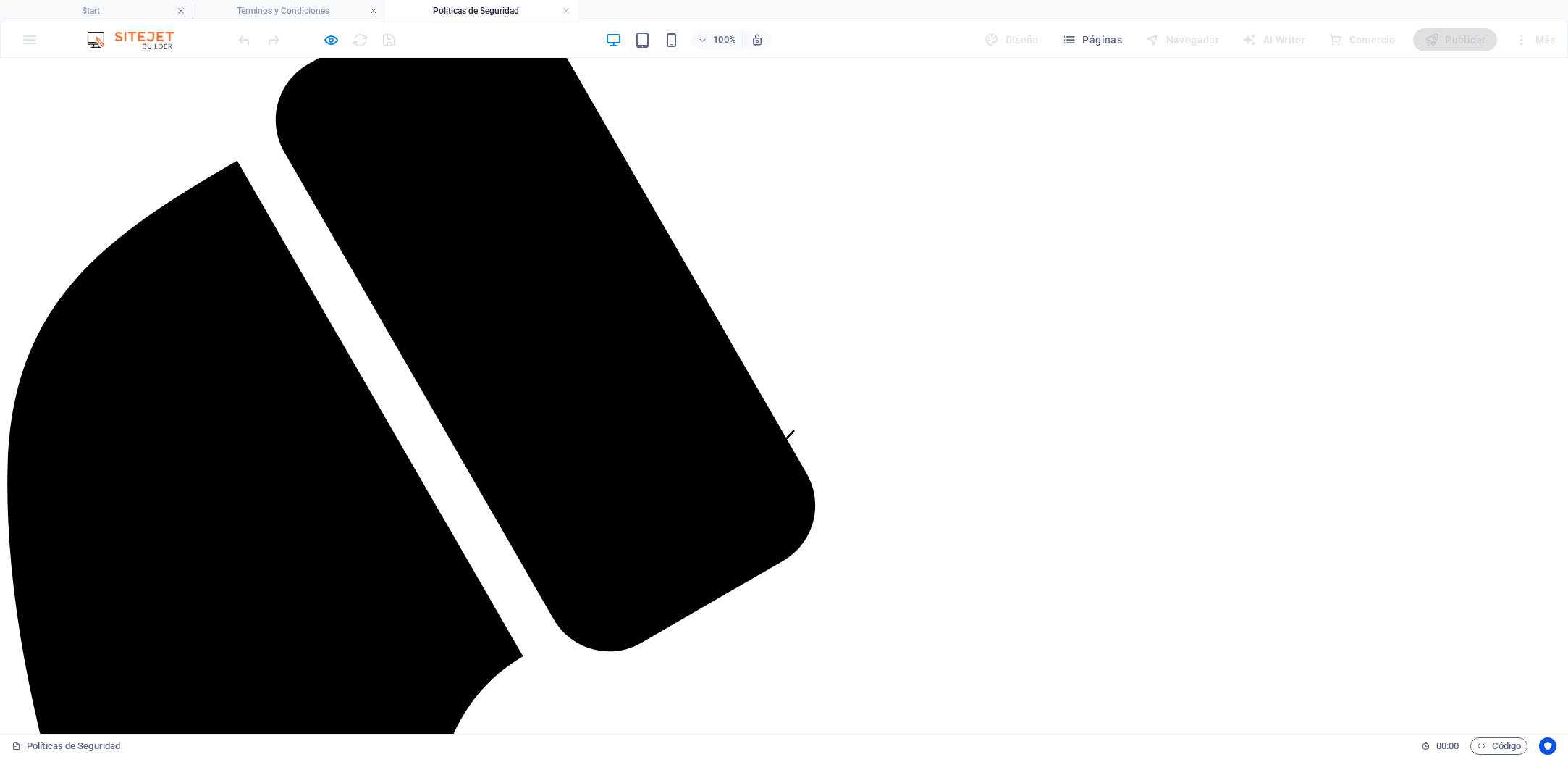
scroll to position [278, 0]
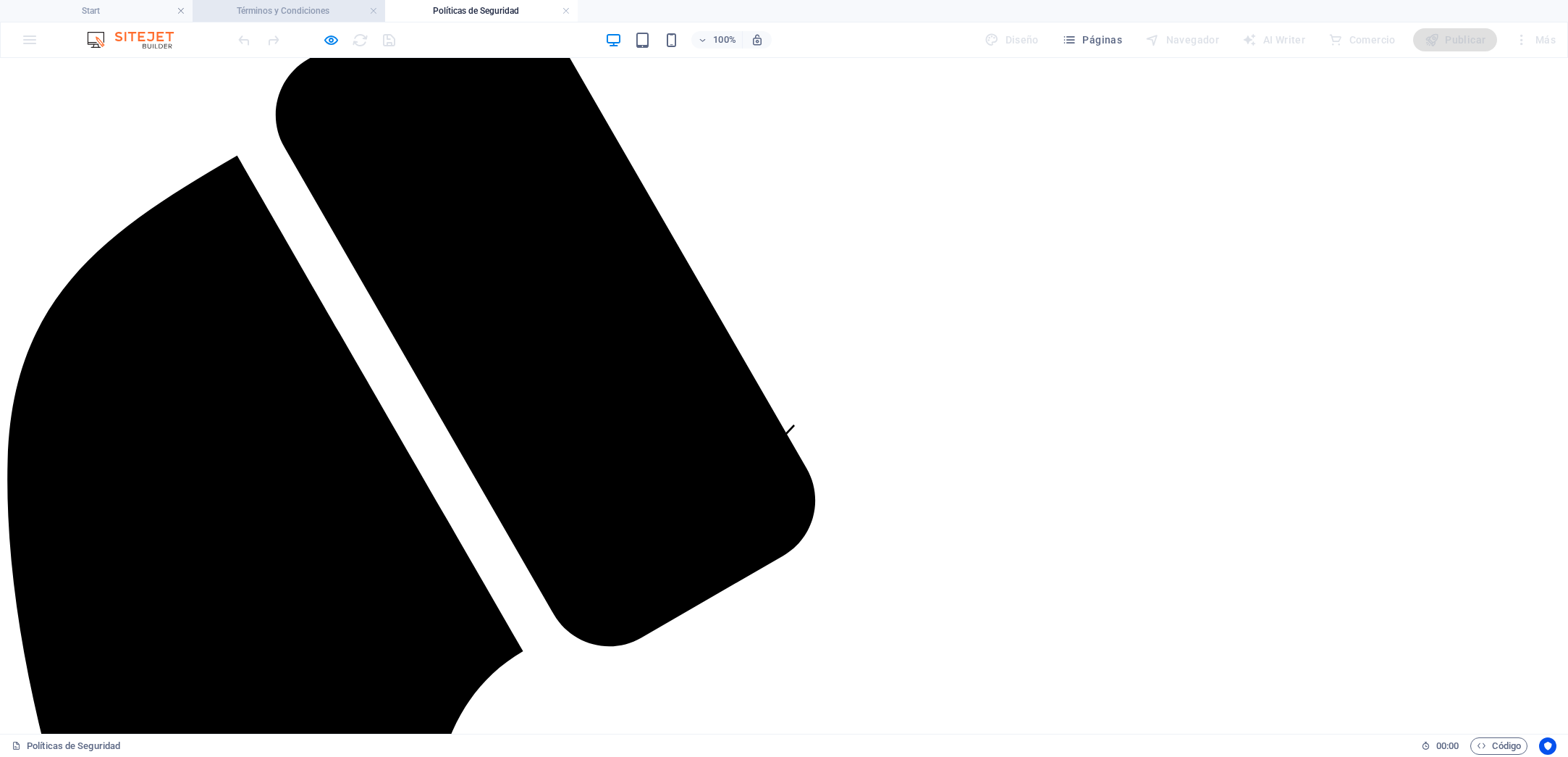
click at [292, 15] on h4 "Términos y Condiciones" at bounding box center [288, 10] width 193 height 16
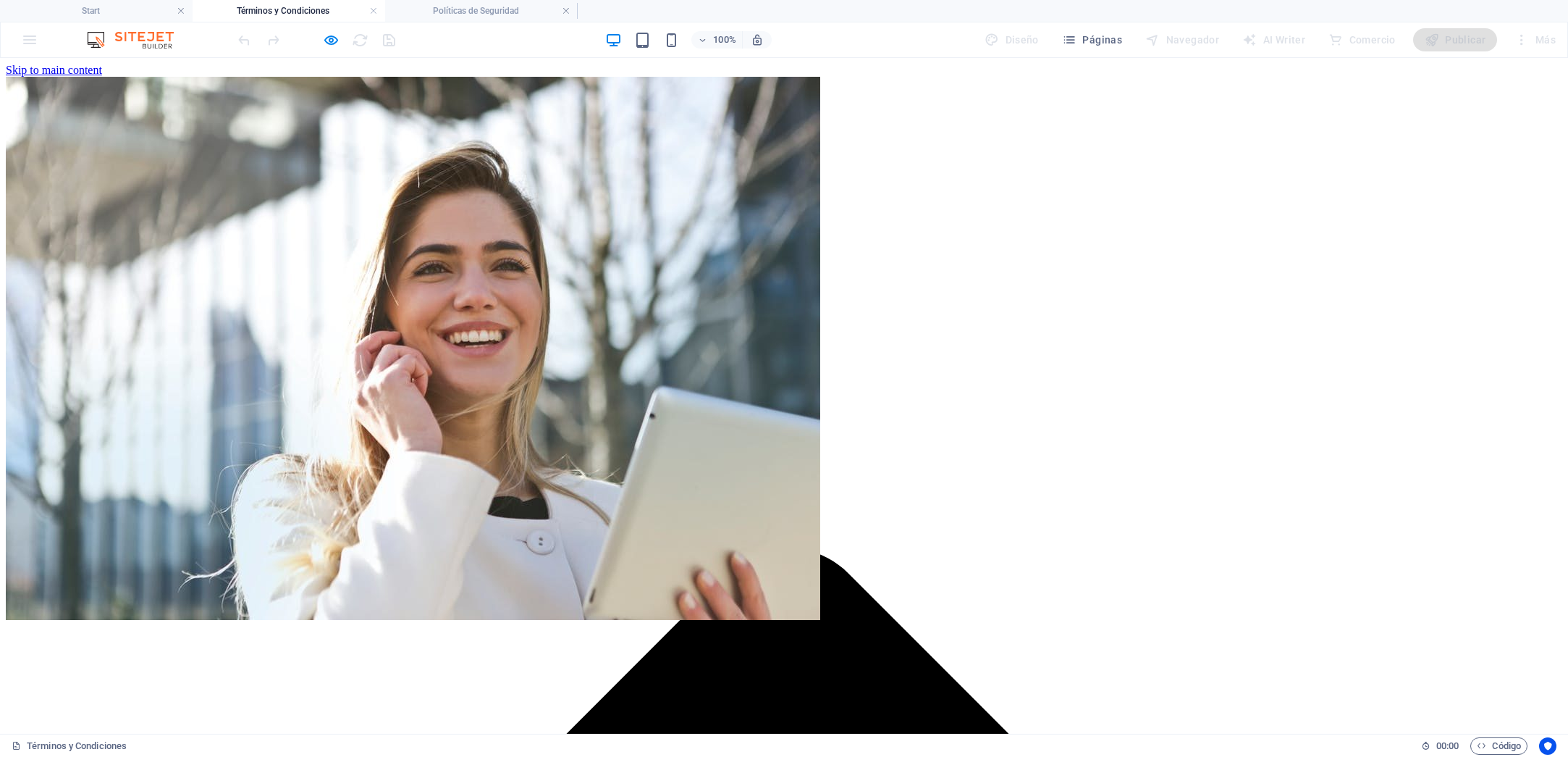
scroll to position [1388, 0]
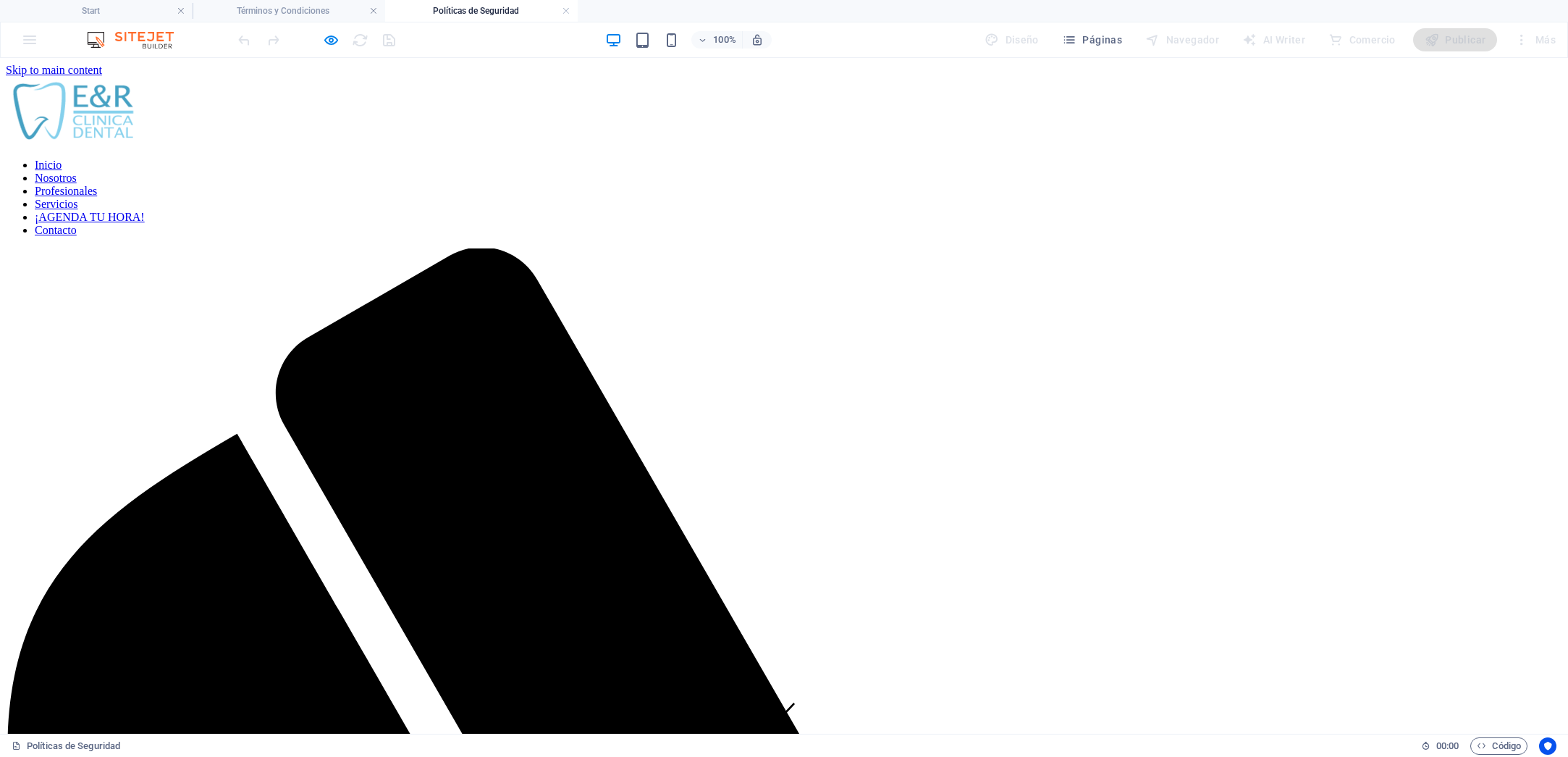
scroll to position [278, 0]
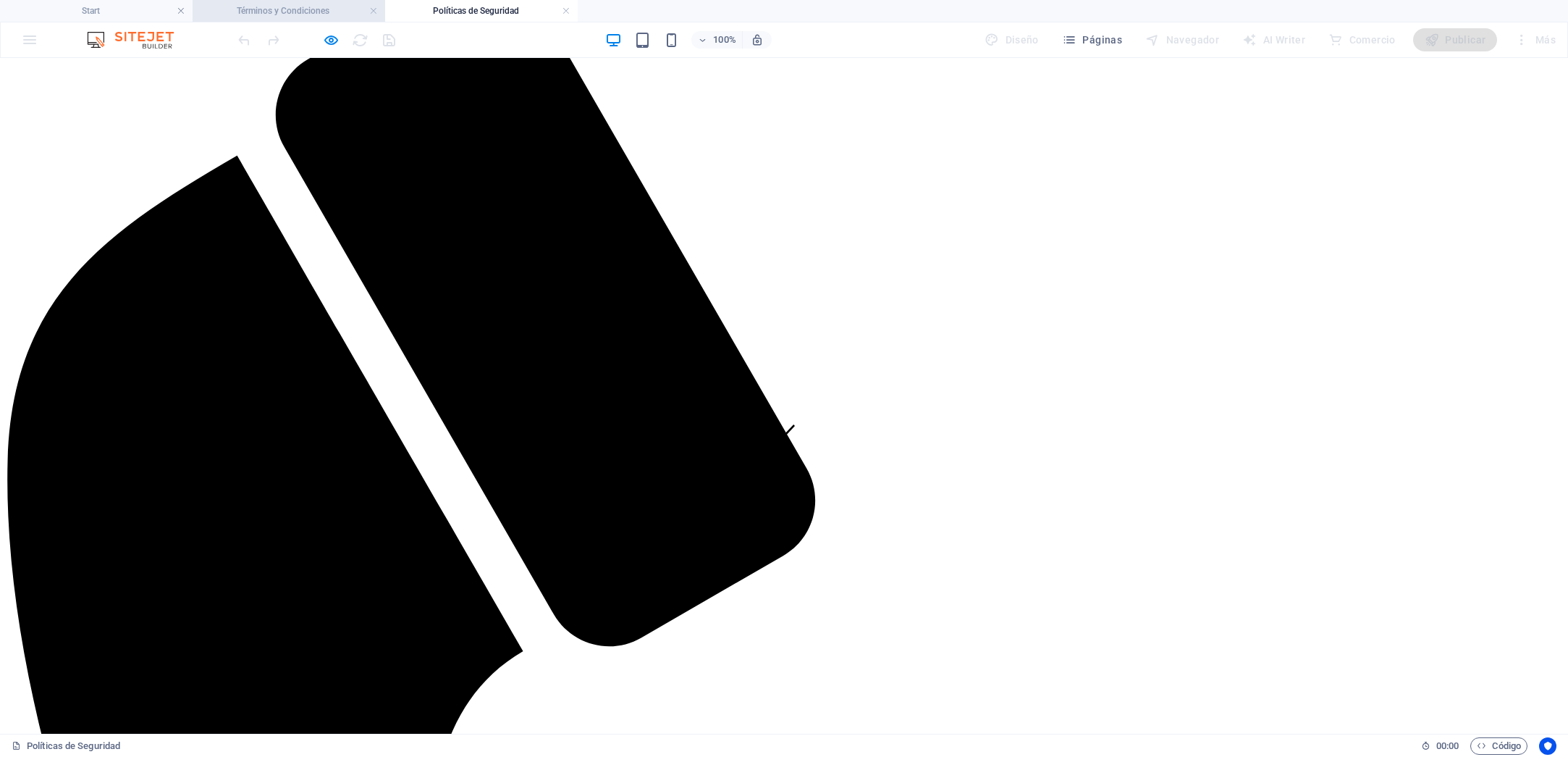
click at [251, 14] on h4 "Términos y Condiciones" at bounding box center [288, 10] width 193 height 16
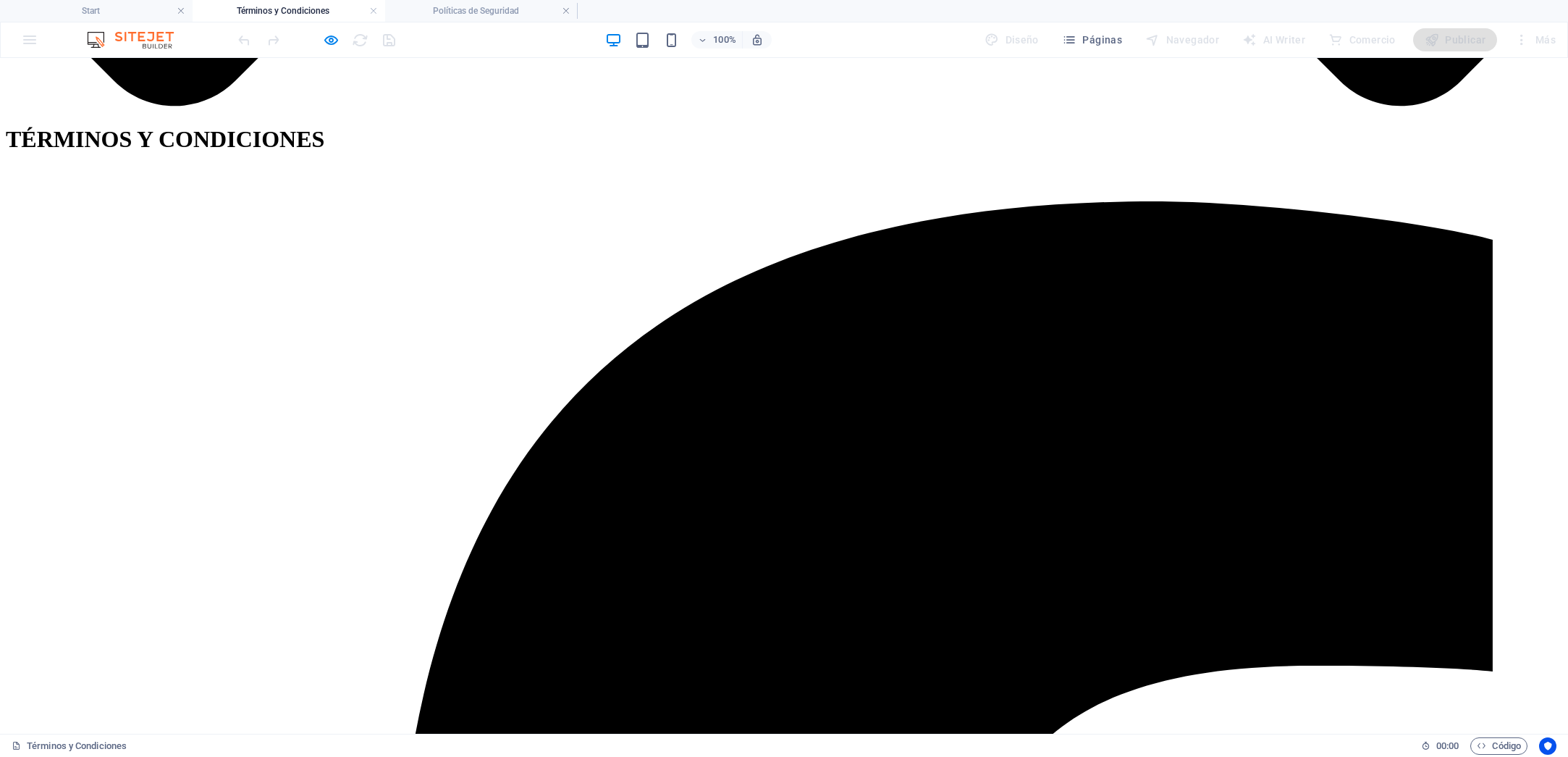
click at [328, 41] on icon "button" at bounding box center [332, 41] width 17 height 17
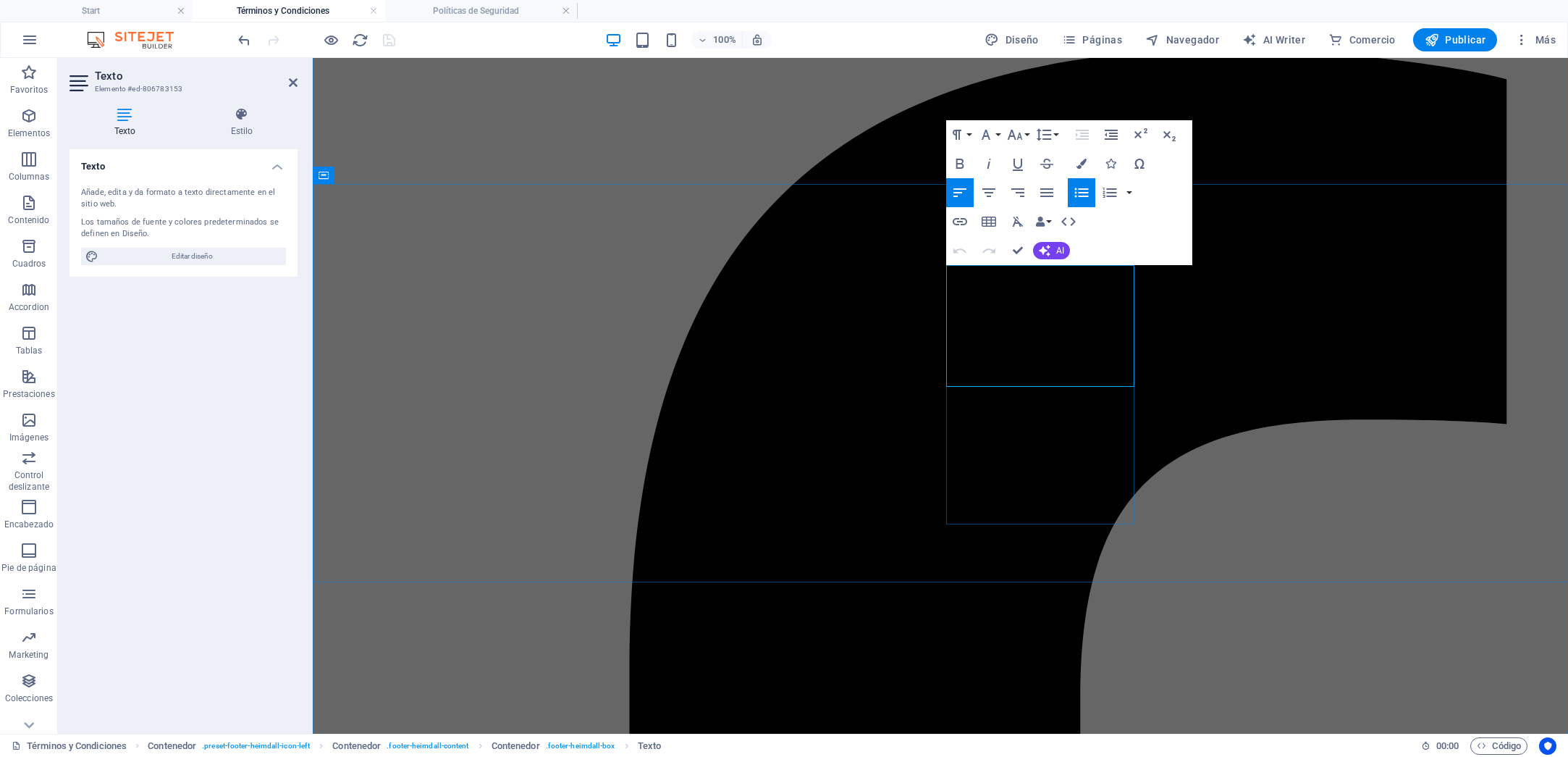
drag, startPoint x: 1071, startPoint y: 365, endPoint x: 1093, endPoint y: 368, distance: 22.2
drag, startPoint x: 1078, startPoint y: 399, endPoint x: 1063, endPoint y: 390, distance: 17.5
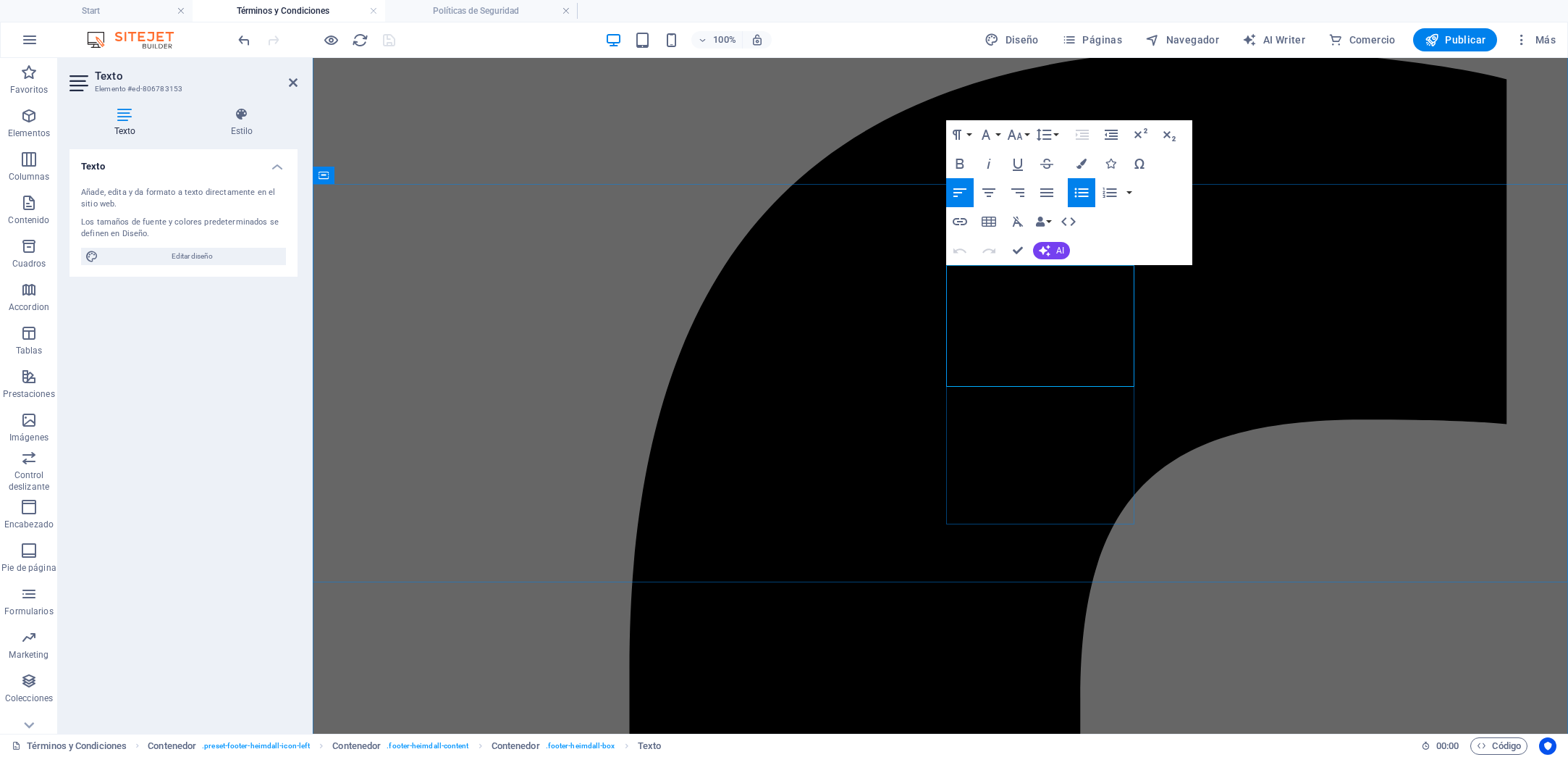
click at [1038, 326] on icon "button" at bounding box center [1042, 323] width 14 height 13
drag, startPoint x: 960, startPoint y: 362, endPoint x: 981, endPoint y: 362, distance: 21.0
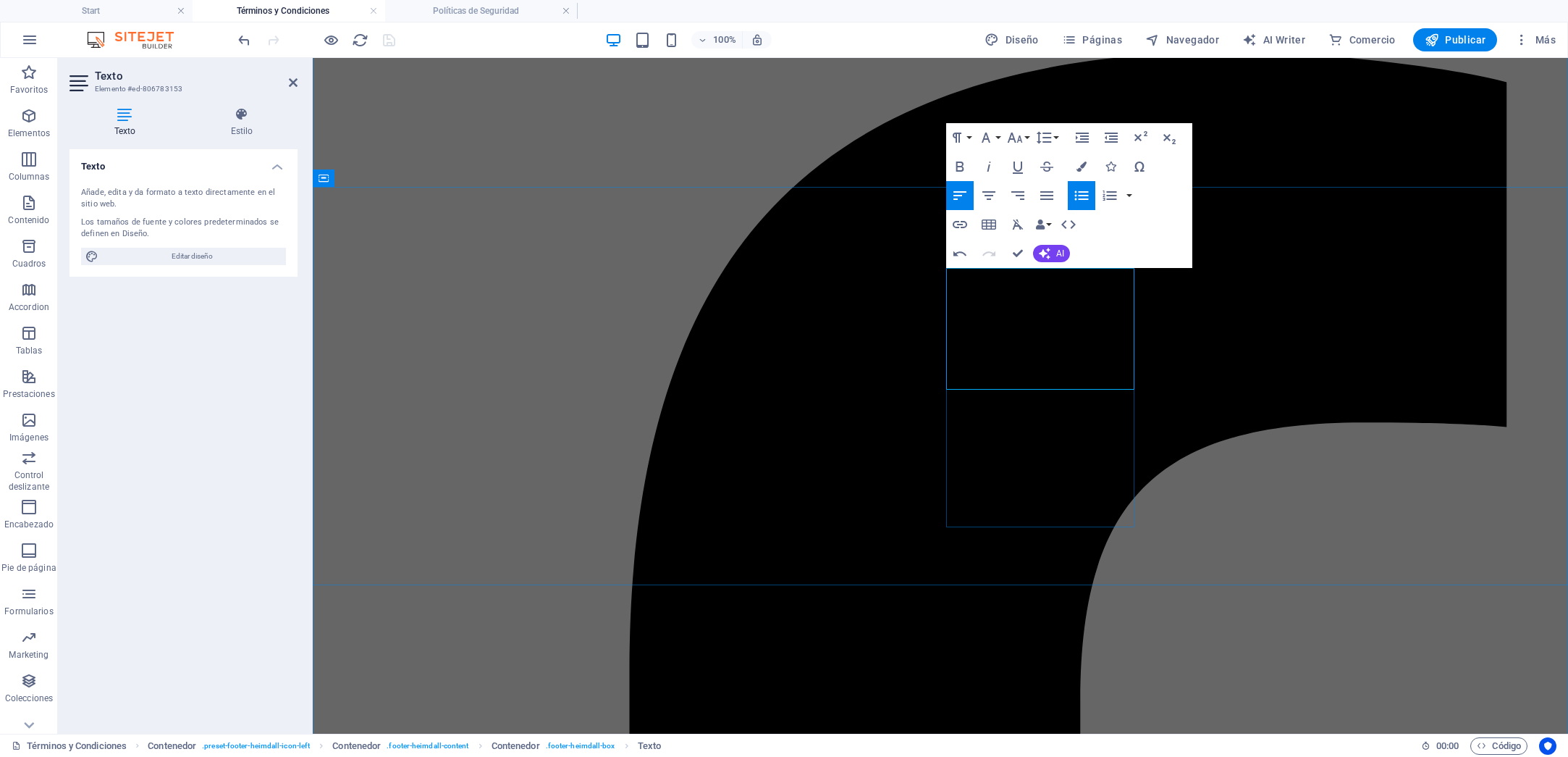
drag, startPoint x: 959, startPoint y: 362, endPoint x: 1070, endPoint y: 362, distance: 111.0
click at [961, 225] on icon "button" at bounding box center [960, 224] width 17 height 17
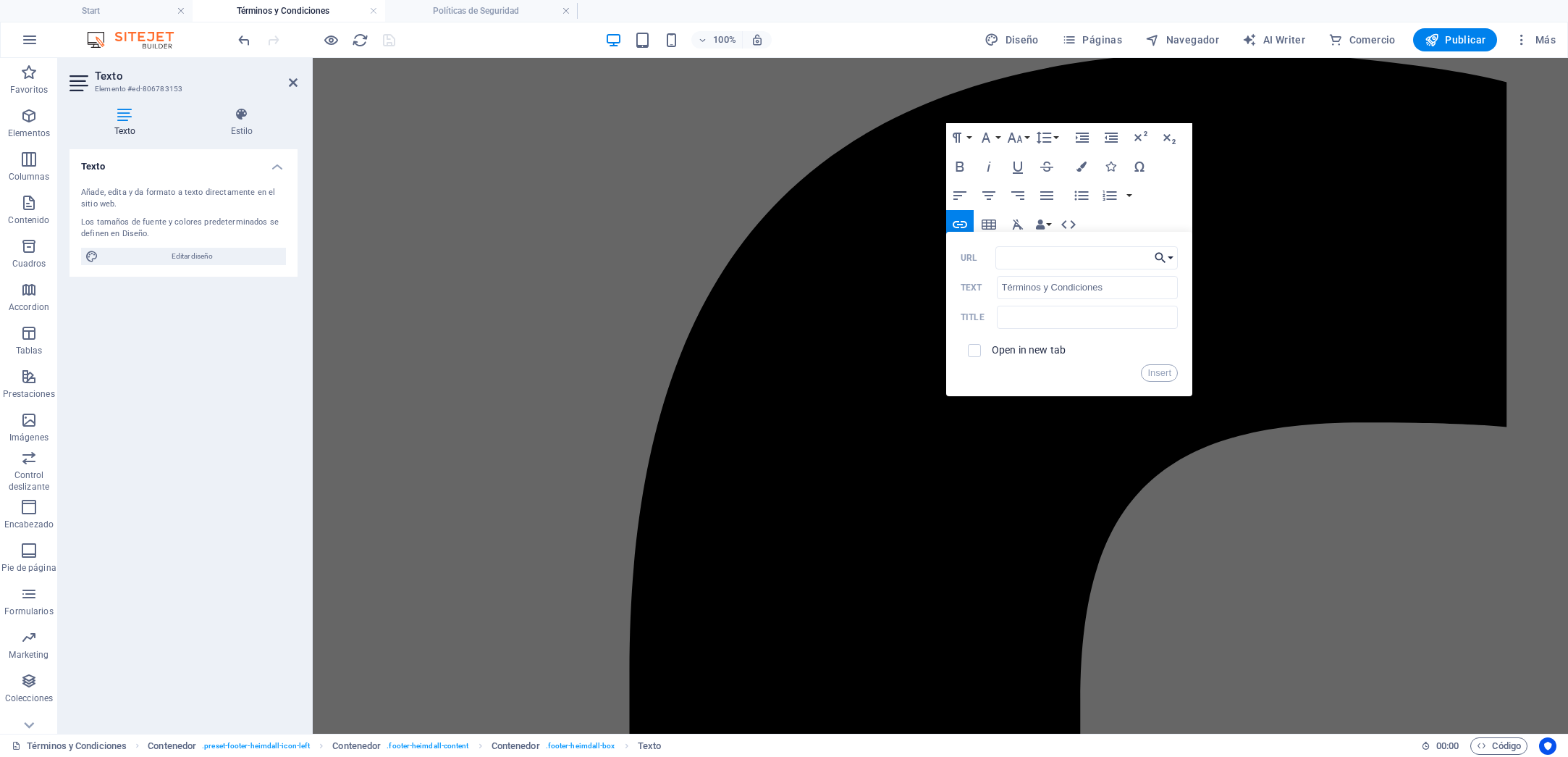
click at [1172, 261] on button "Choose Link" at bounding box center [1164, 257] width 27 height 23
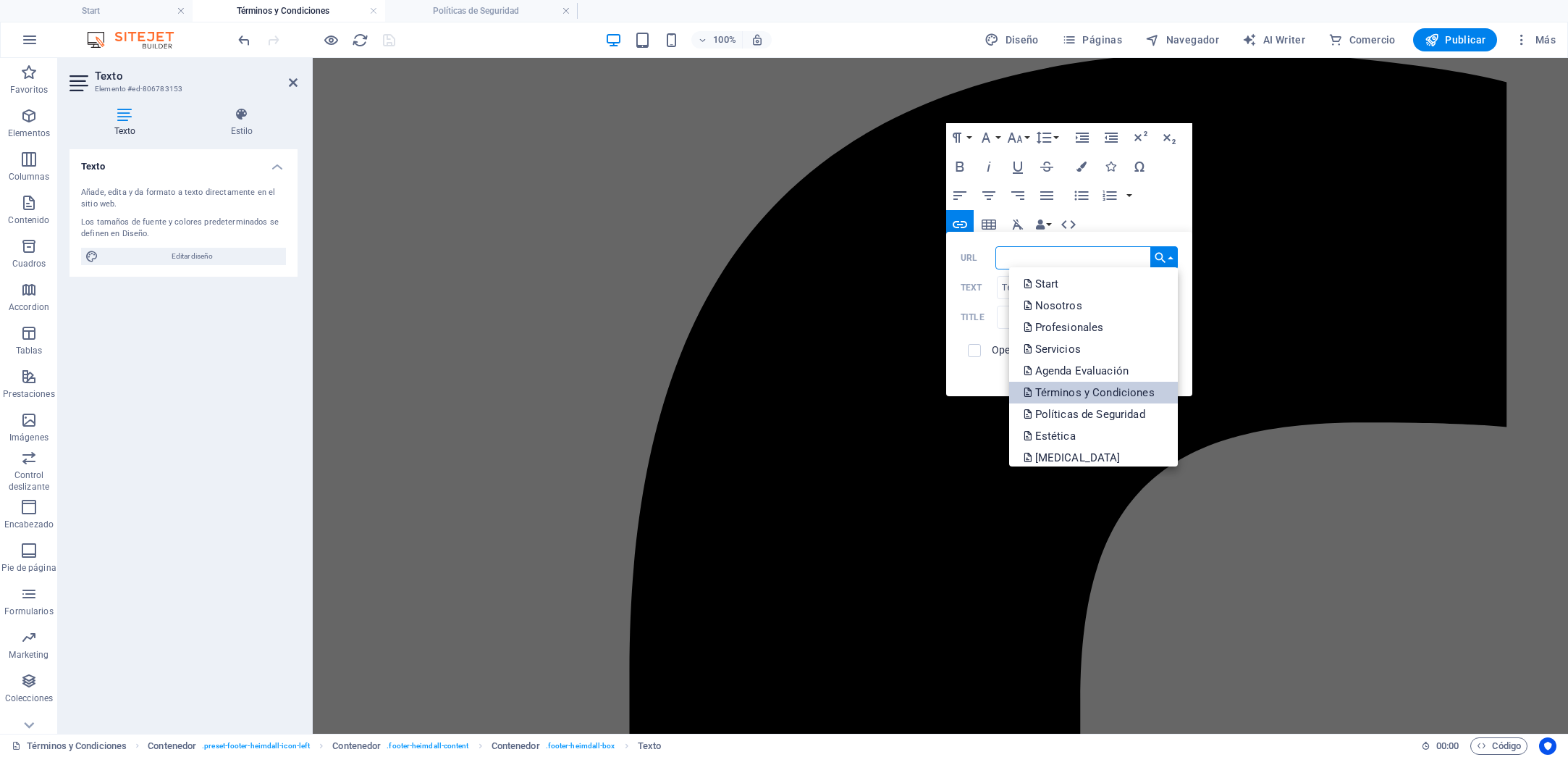
click at [1078, 388] on p "Términos y Condiciones" at bounding box center [1091, 393] width 134 height 22
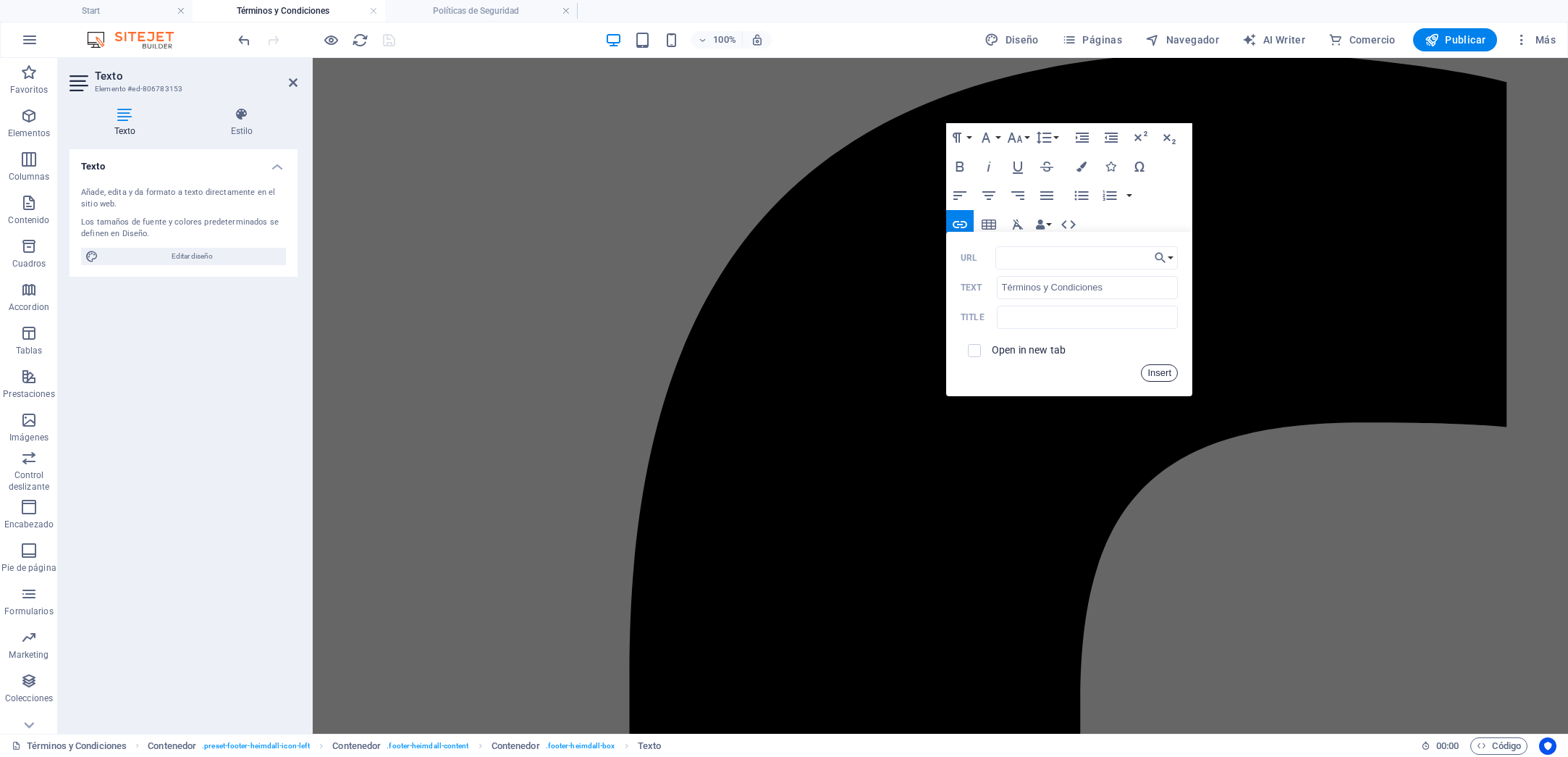
click at [1153, 367] on button "Insert" at bounding box center [1160, 373] width 37 height 17
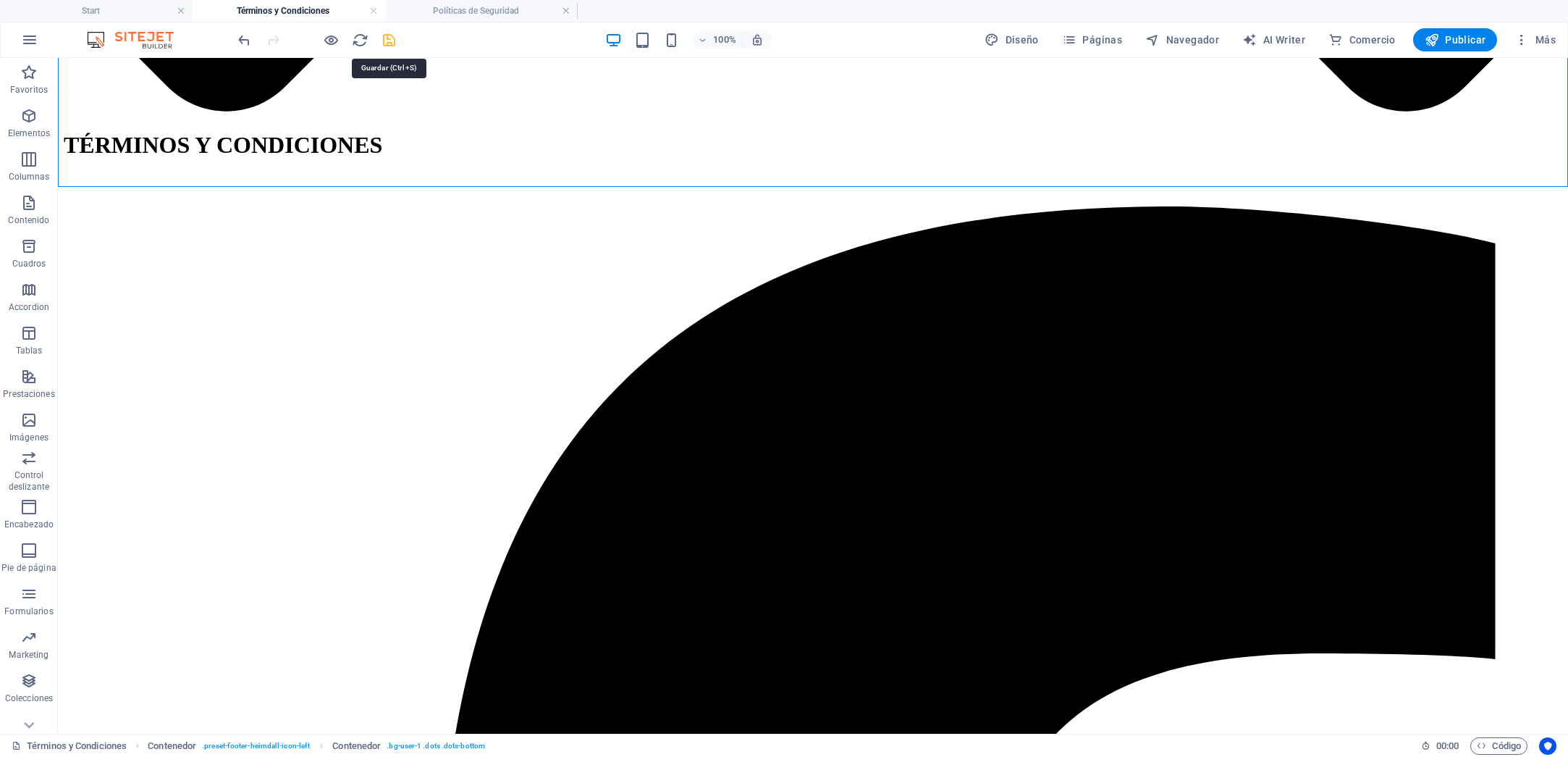
click at [384, 36] on icon "save" at bounding box center [389, 41] width 17 height 17
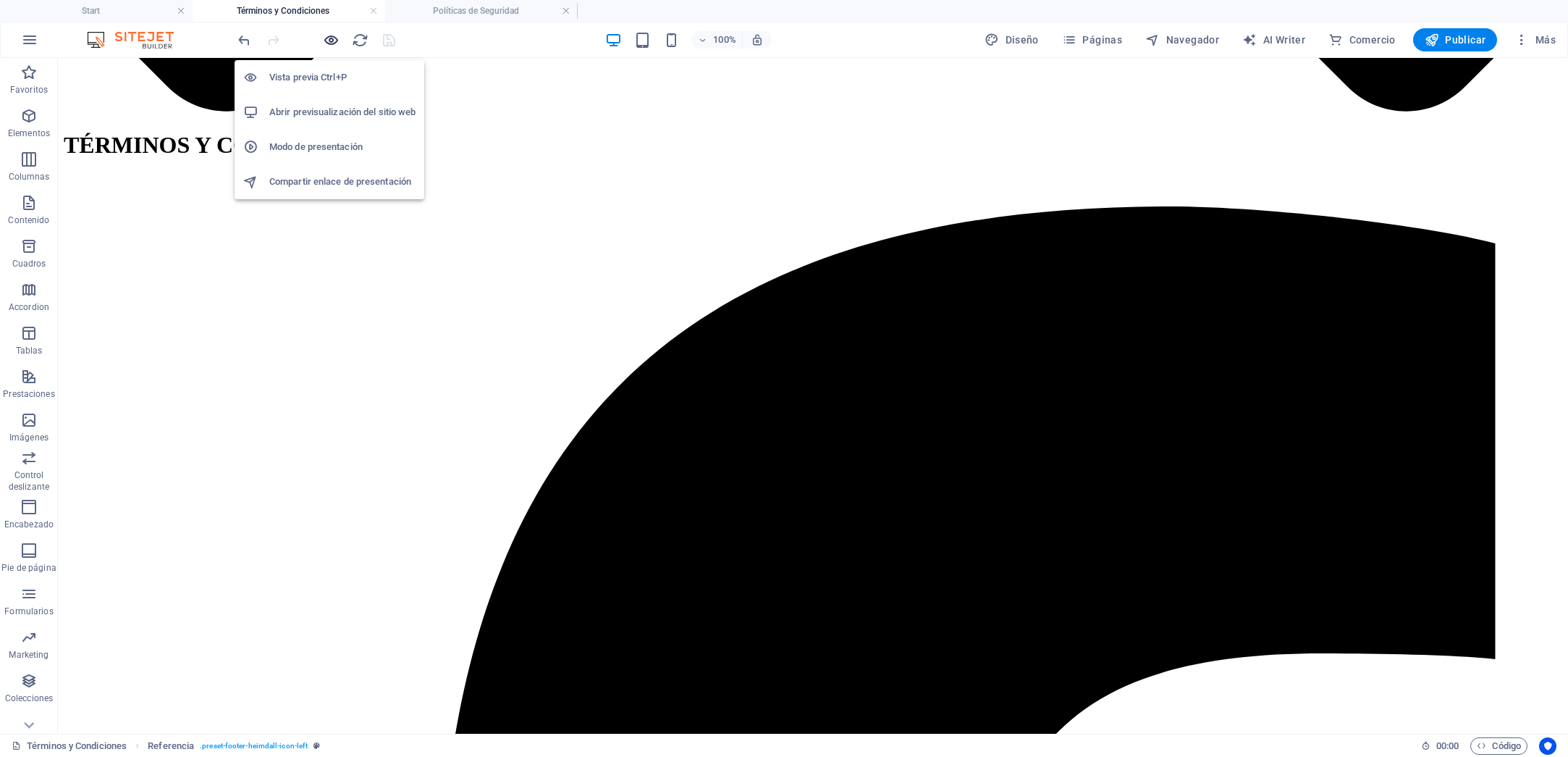
click at [334, 44] on icon "button" at bounding box center [332, 41] width 17 height 17
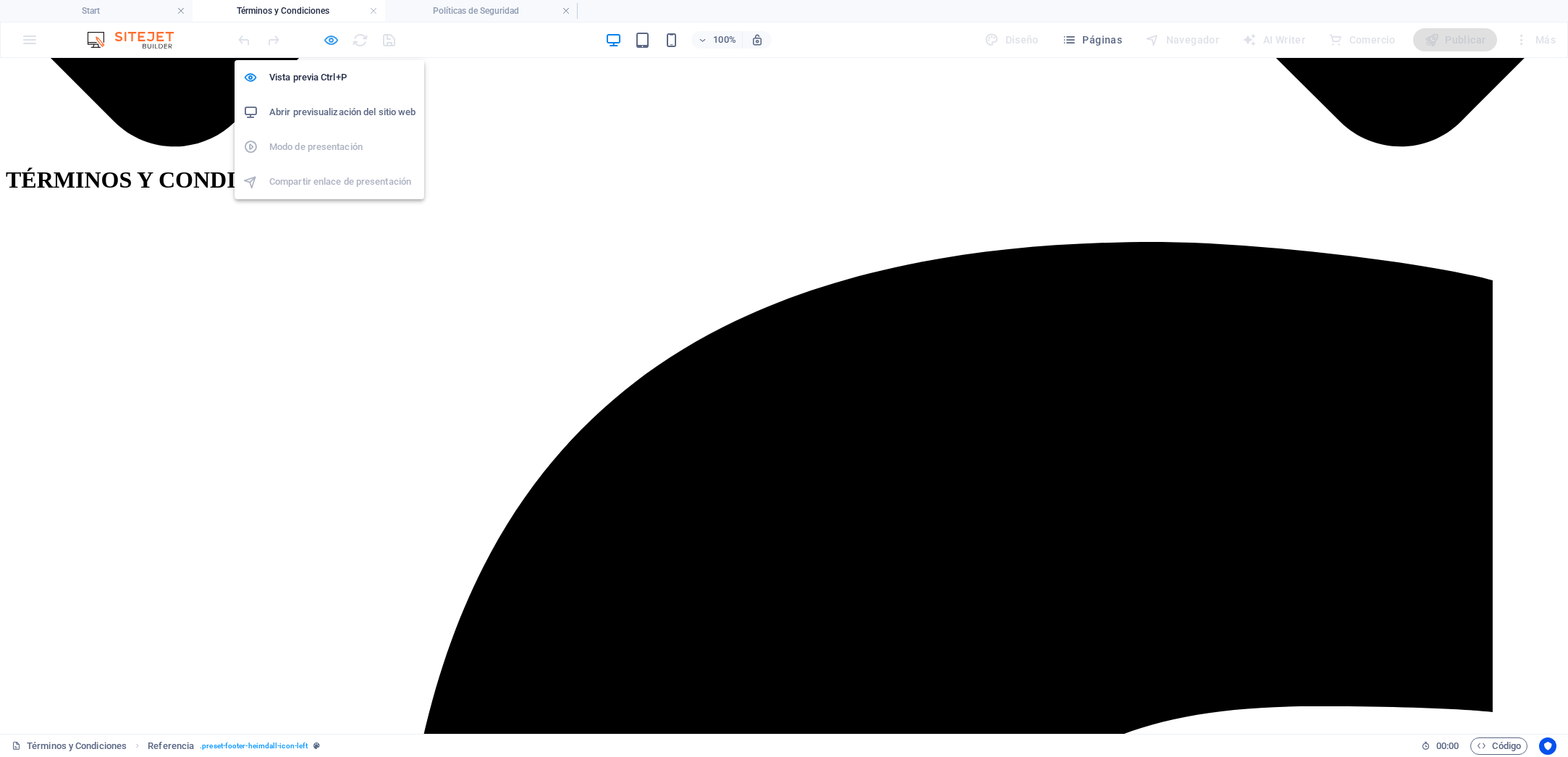
scroll to position [1385, 0]
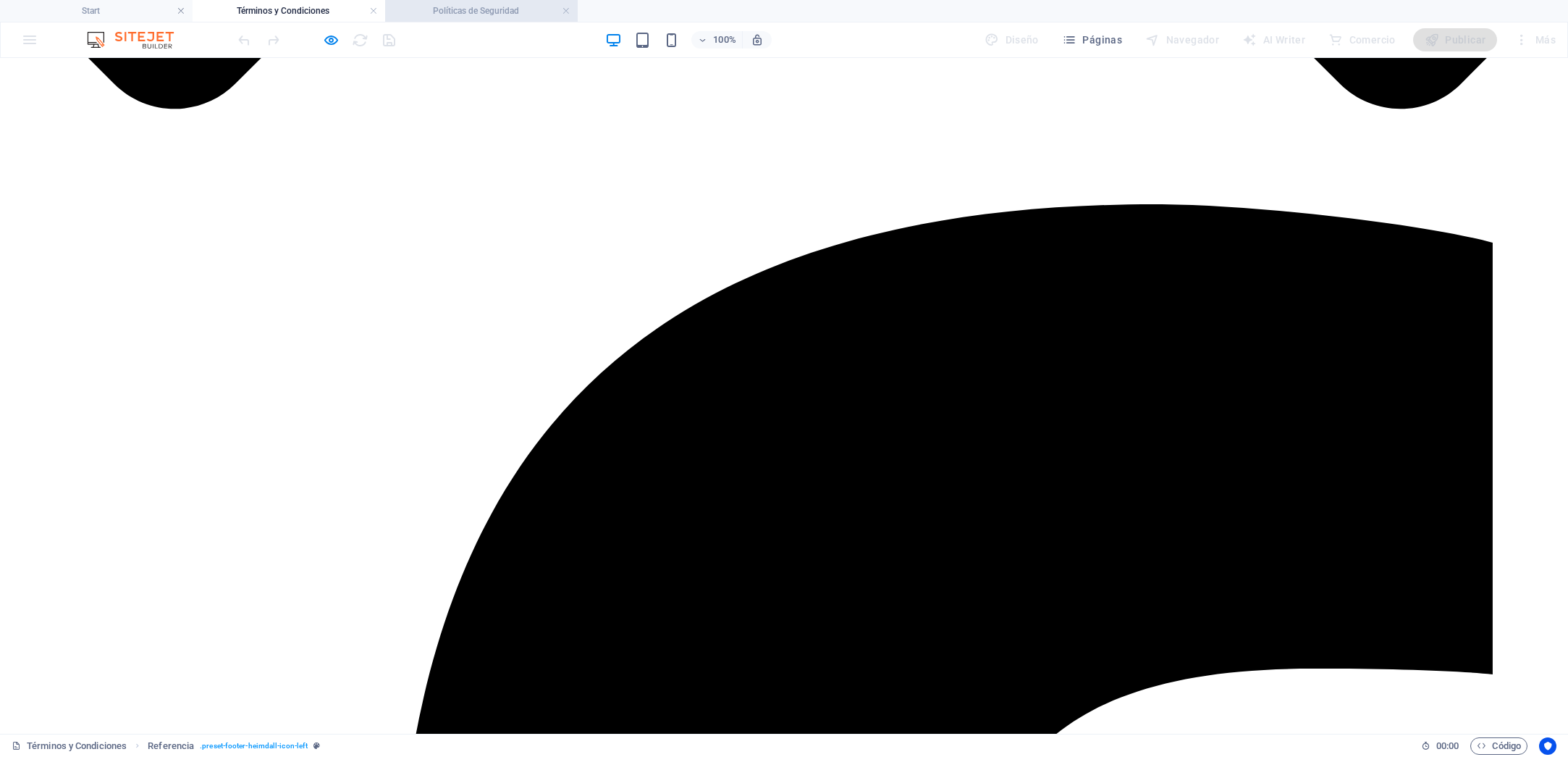
click at [501, 10] on h4 "Políticas de Seguridad" at bounding box center [481, 10] width 193 height 16
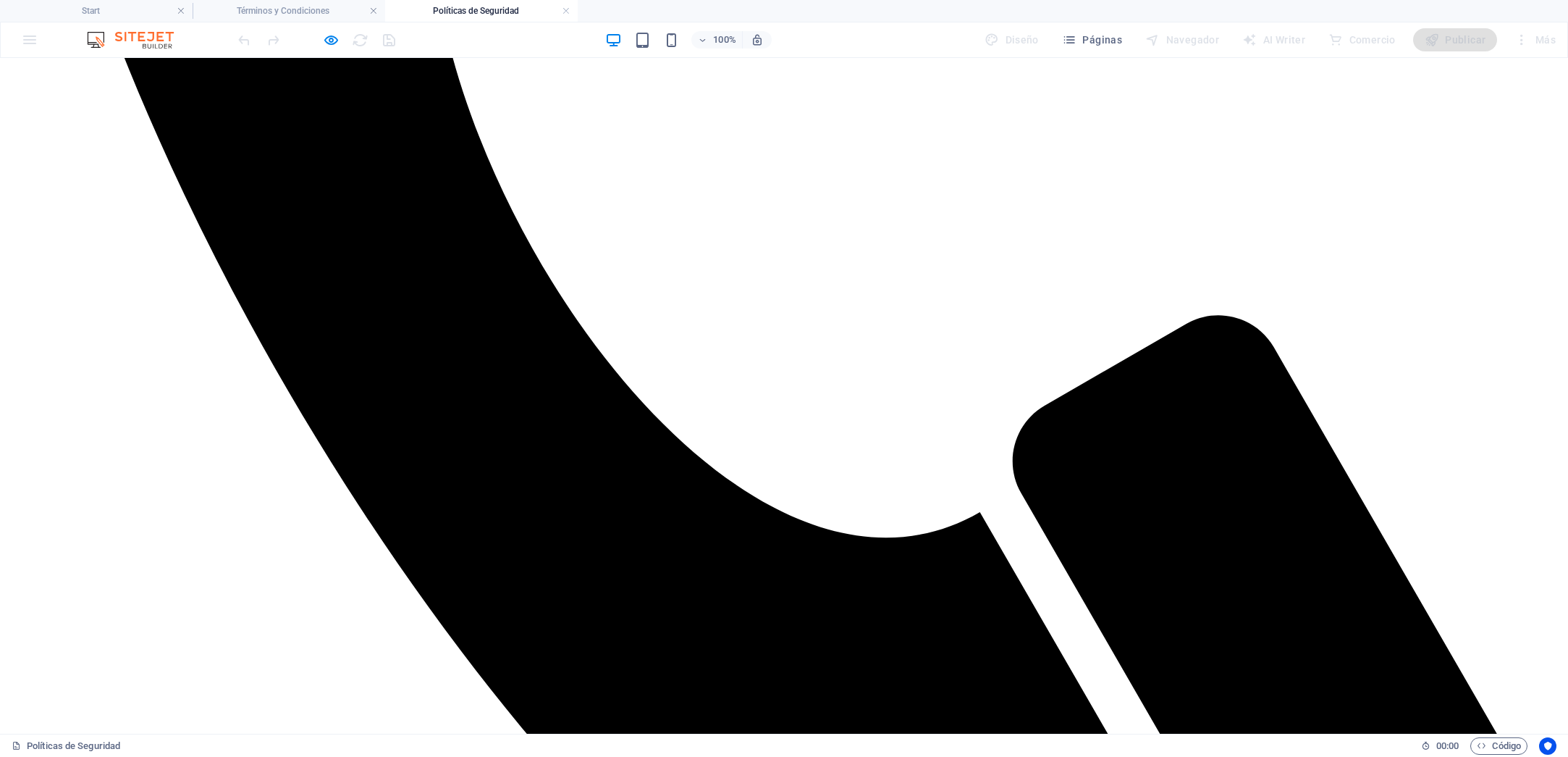
scroll to position [1212, 0]
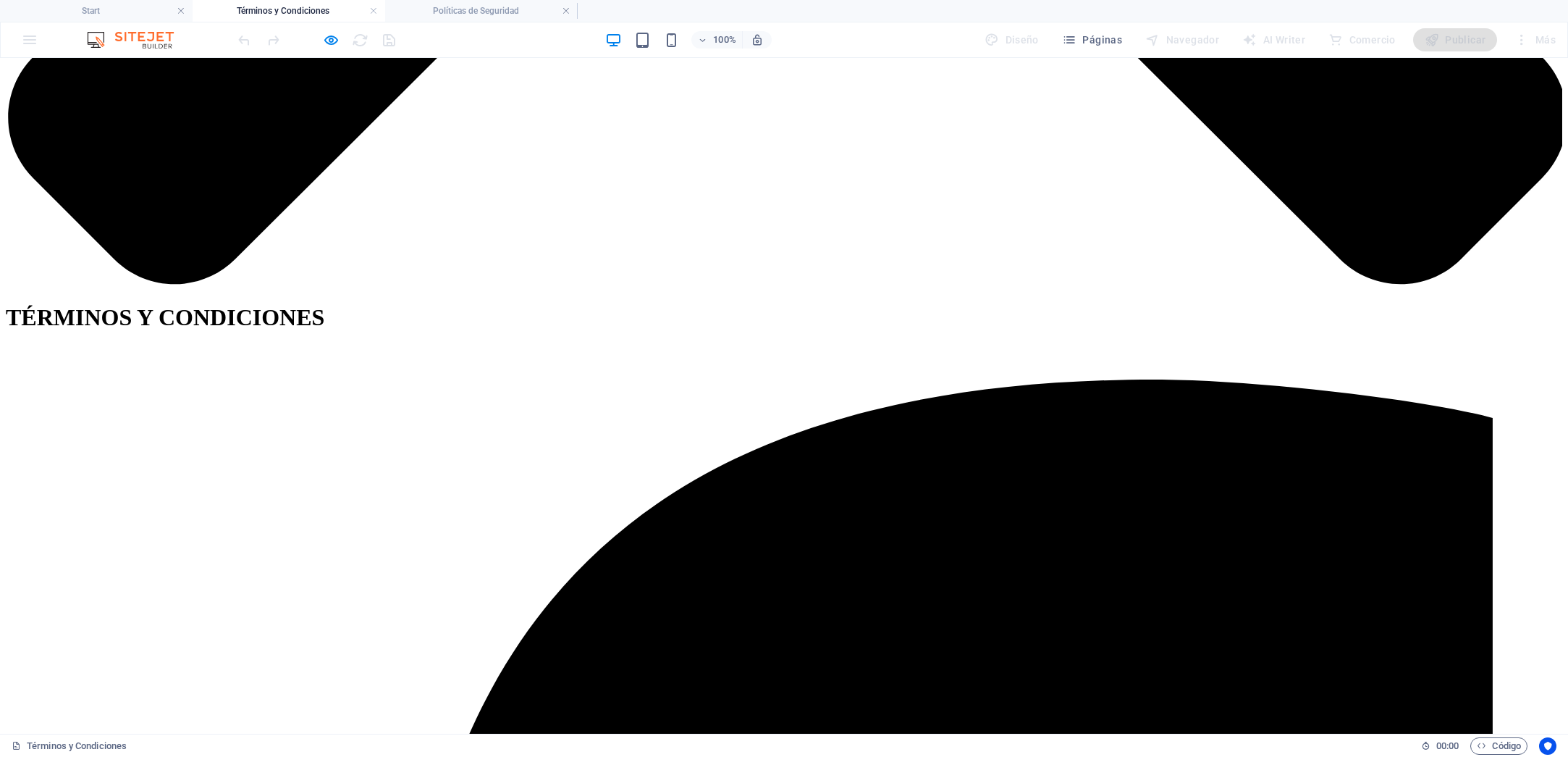
scroll to position [1388, 0]
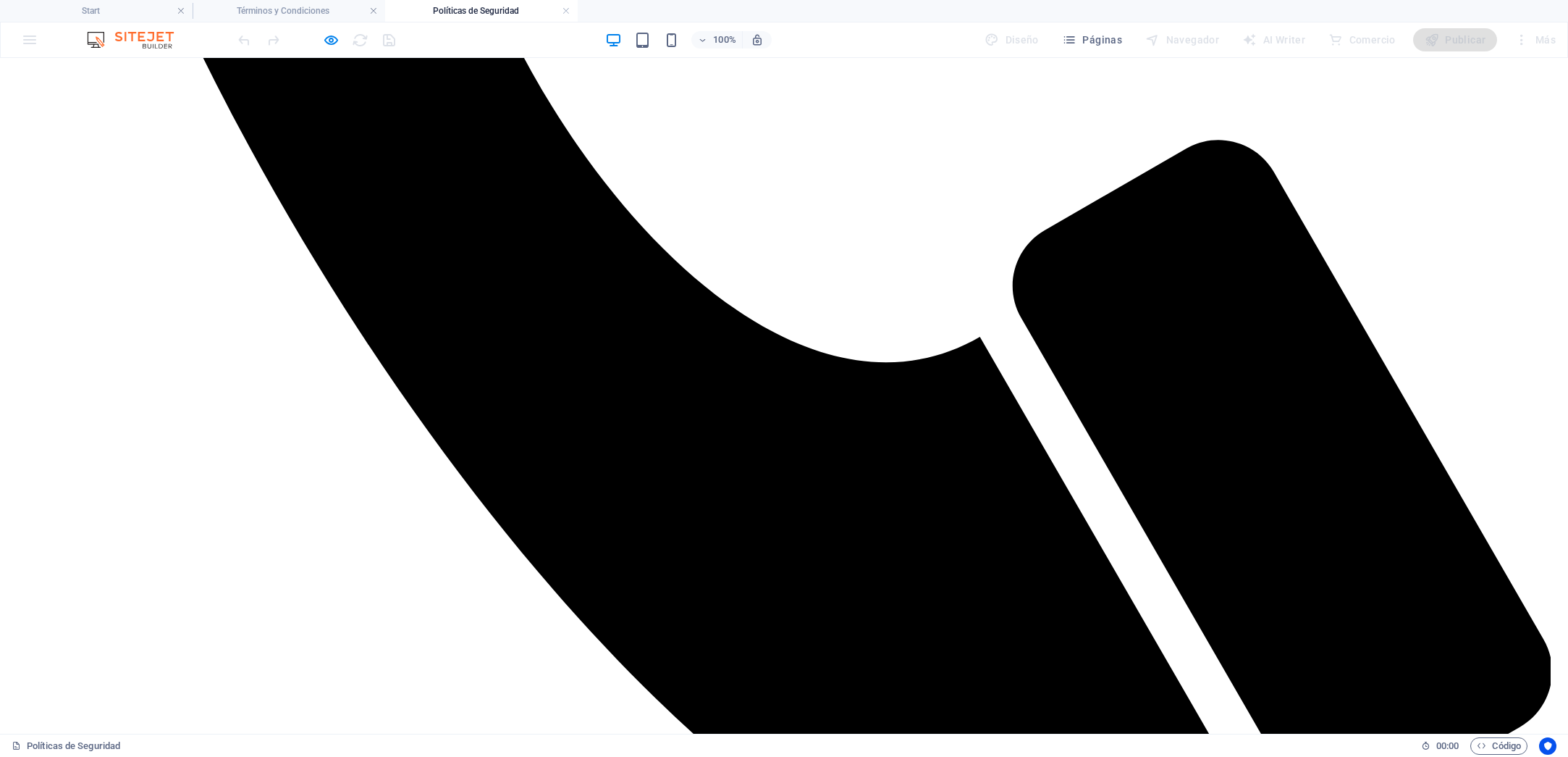
scroll to position [1384, 0]
click at [104, 13] on h4 "Start" at bounding box center [96, 10] width 193 height 16
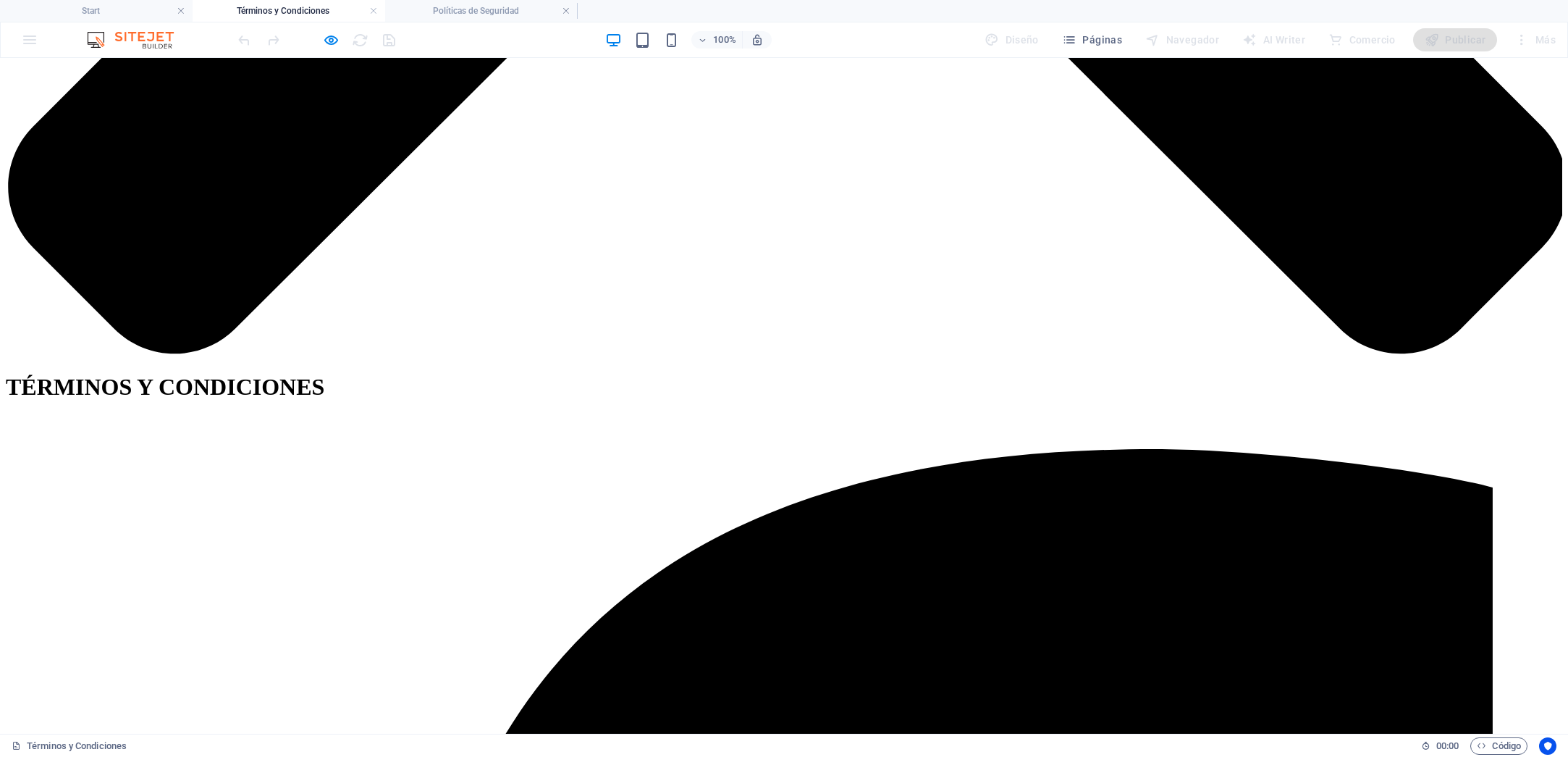
scroll to position [1149, 0]
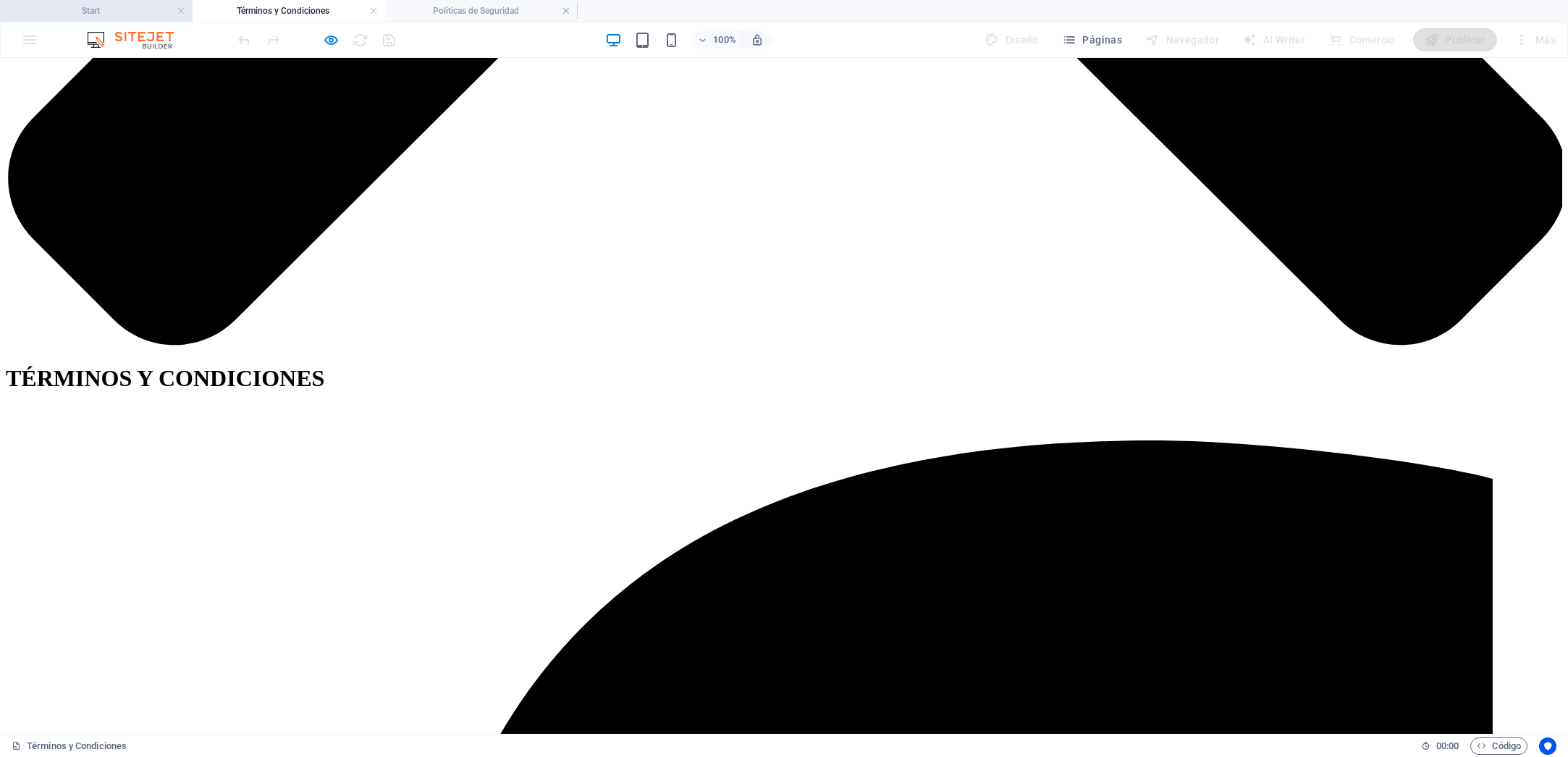
click at [120, 8] on h4 "Start" at bounding box center [96, 10] width 193 height 16
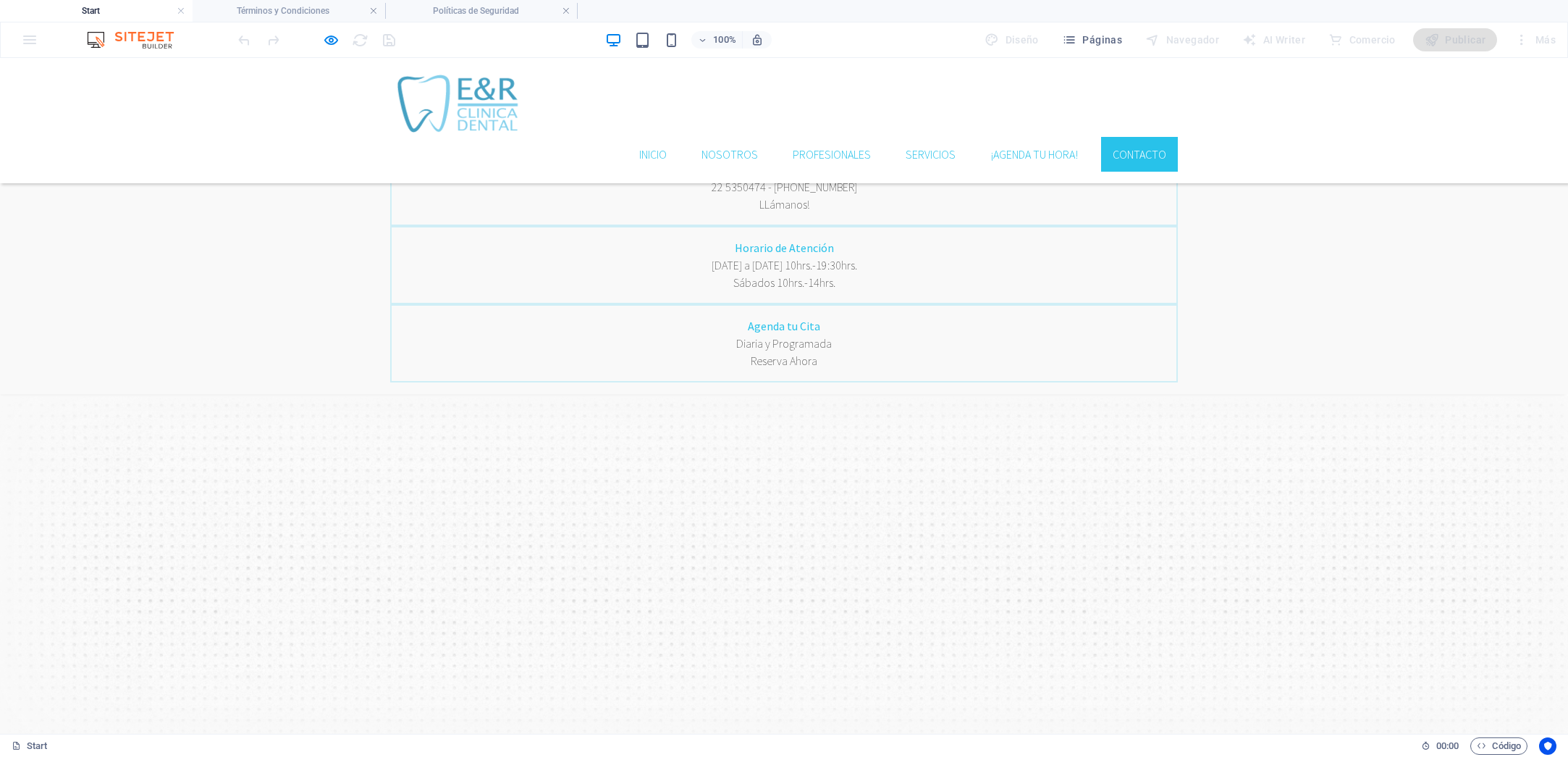
scroll to position [2983, 0]
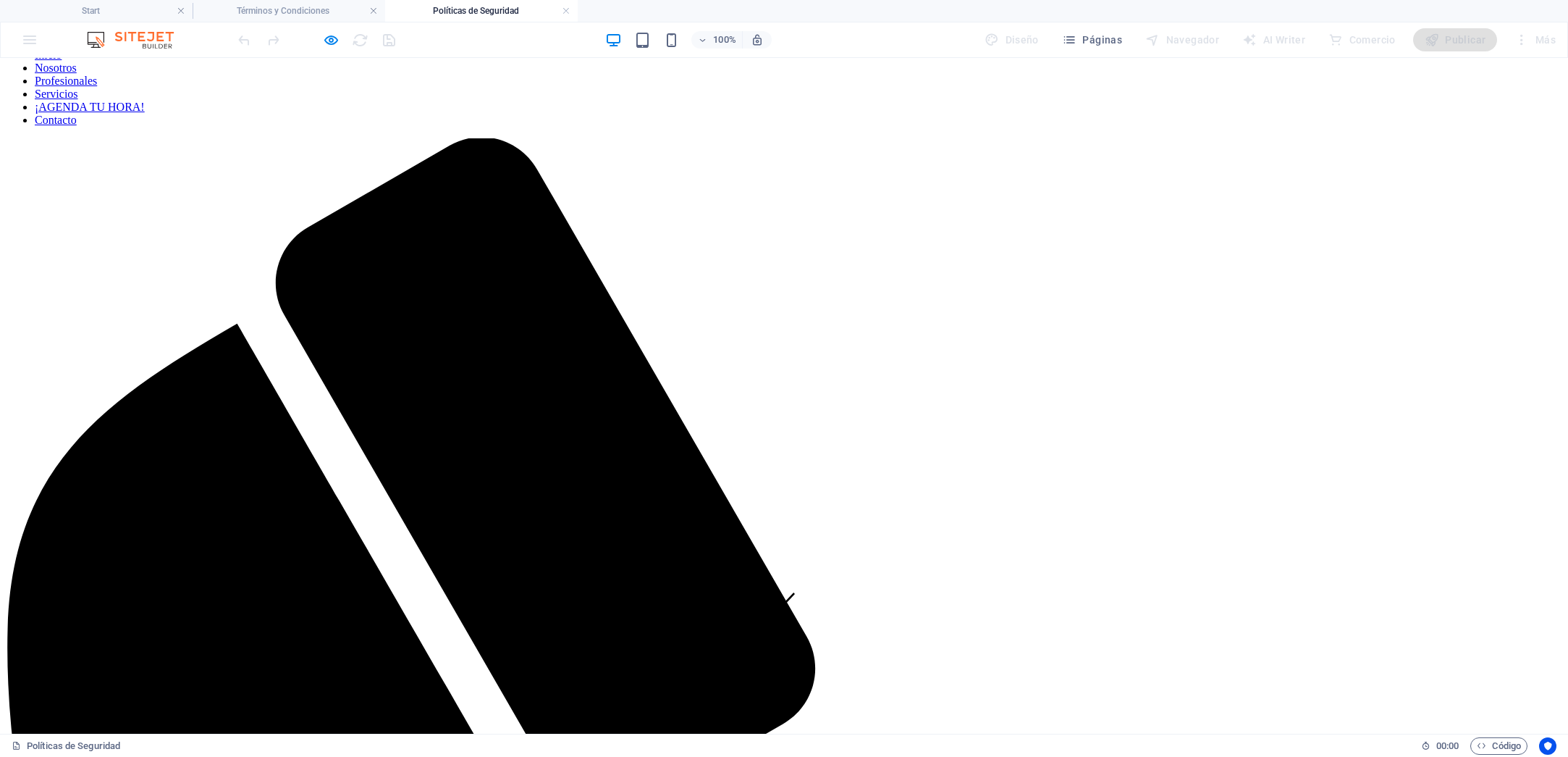
scroll to position [0, 0]
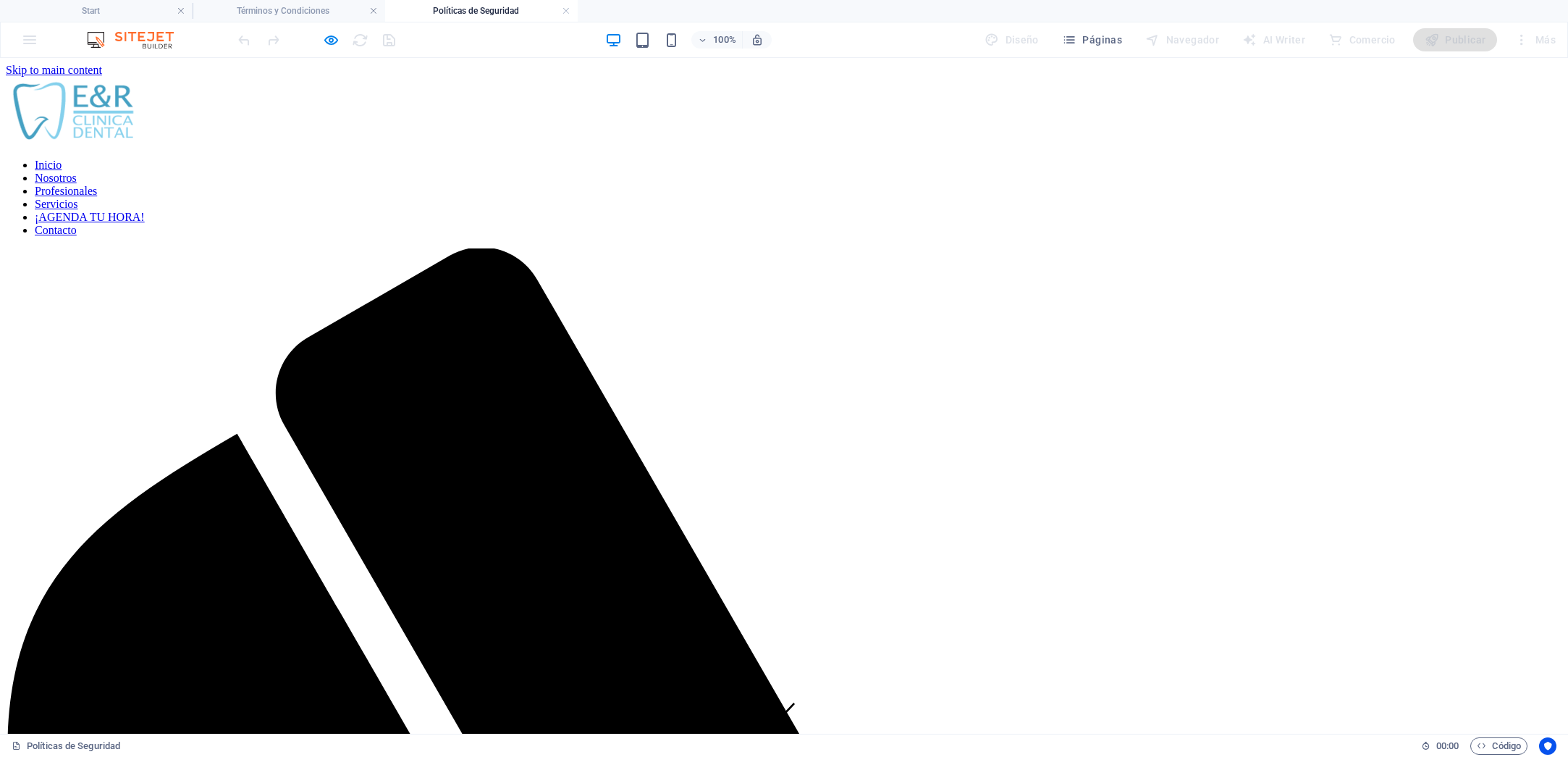
click at [76, 171] on link "Nosotros" at bounding box center [55, 177] width 42 height 13
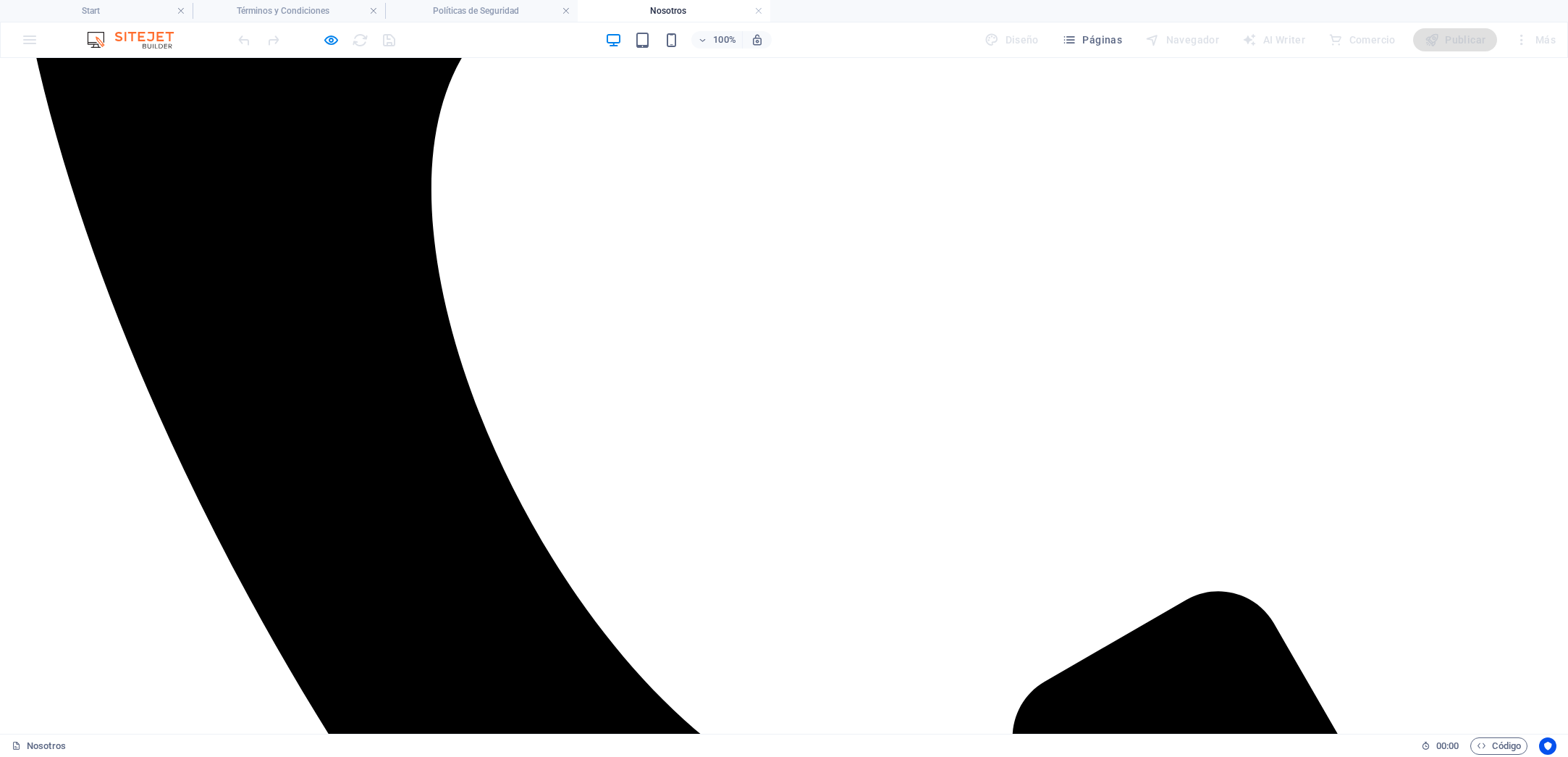
scroll to position [940, 0]
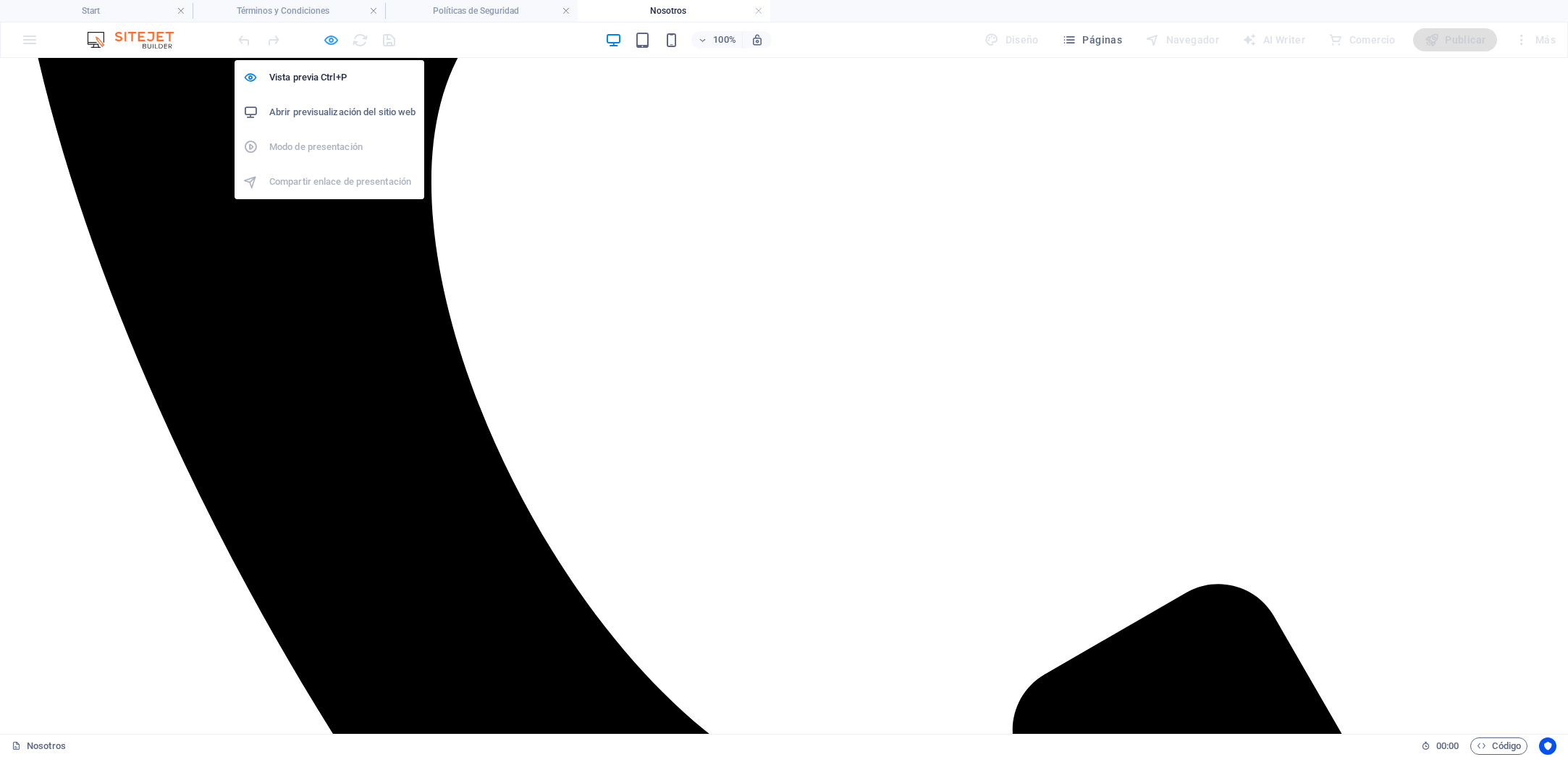
click at [333, 39] on icon "button" at bounding box center [332, 41] width 17 height 17
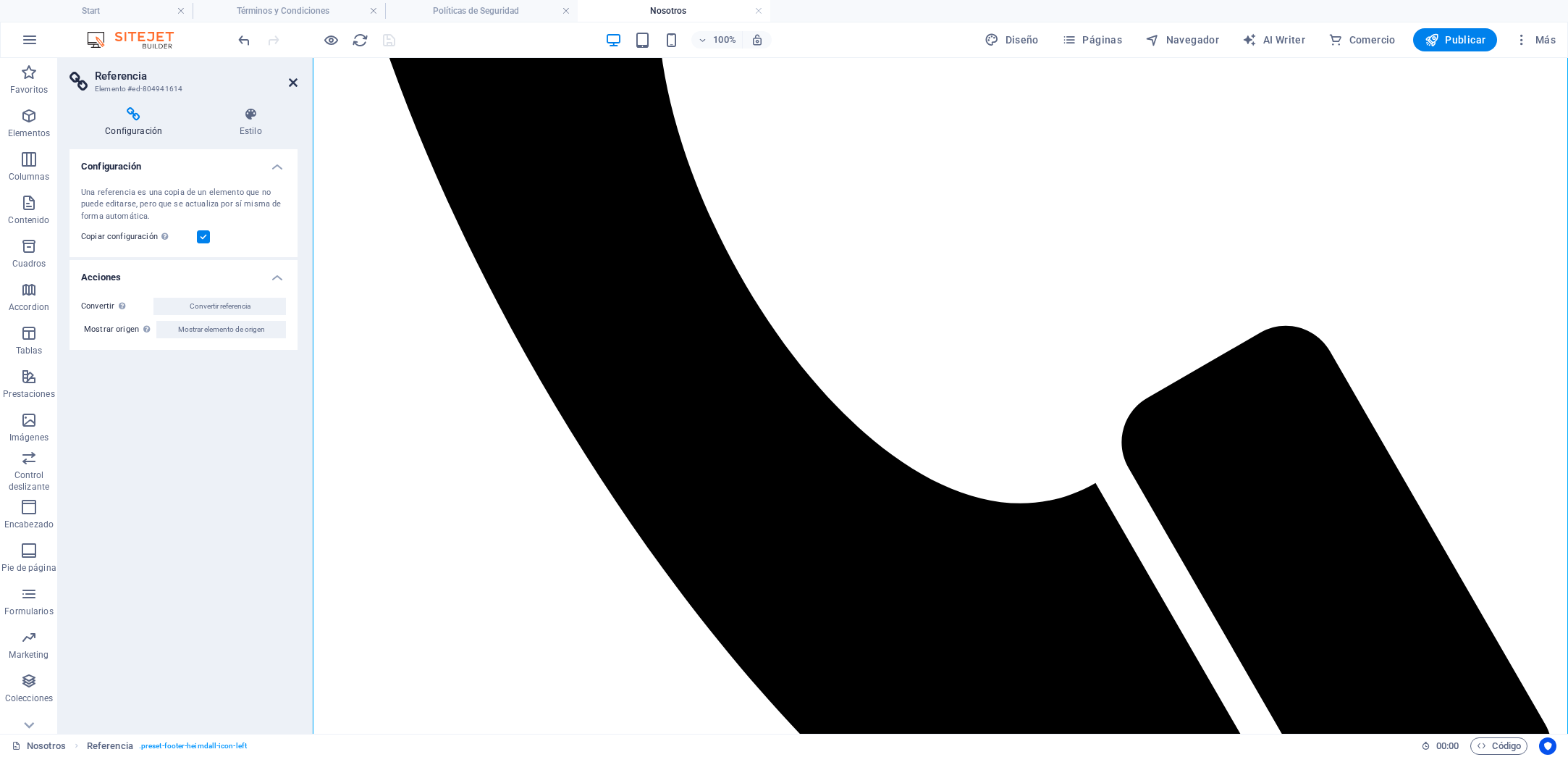
drag, startPoint x: 292, startPoint y: 81, endPoint x: 234, endPoint y: 23, distance: 82.0
click at [292, 81] on icon at bounding box center [293, 82] width 8 height 12
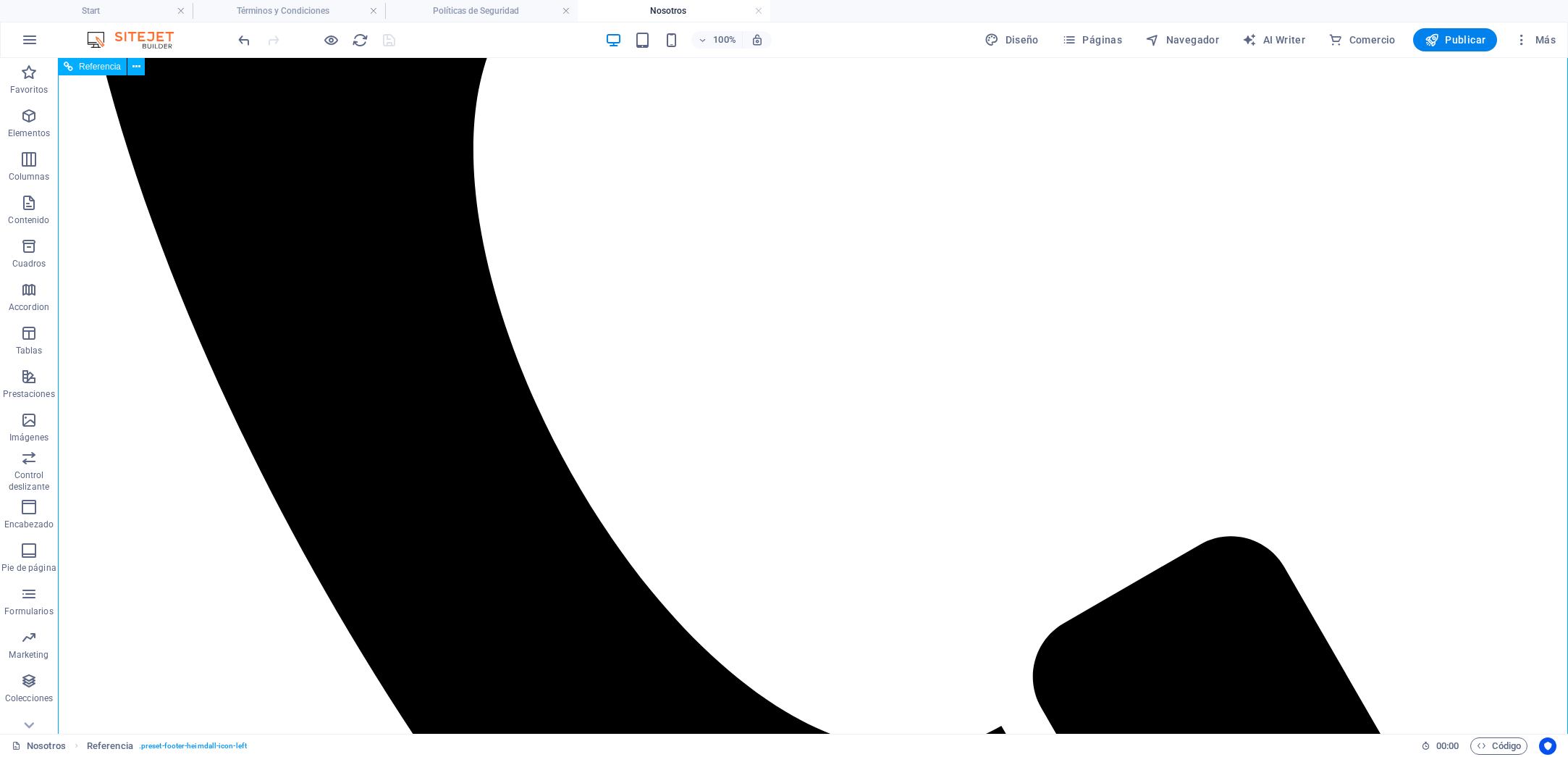
click at [330, 42] on icon "button" at bounding box center [332, 41] width 17 height 17
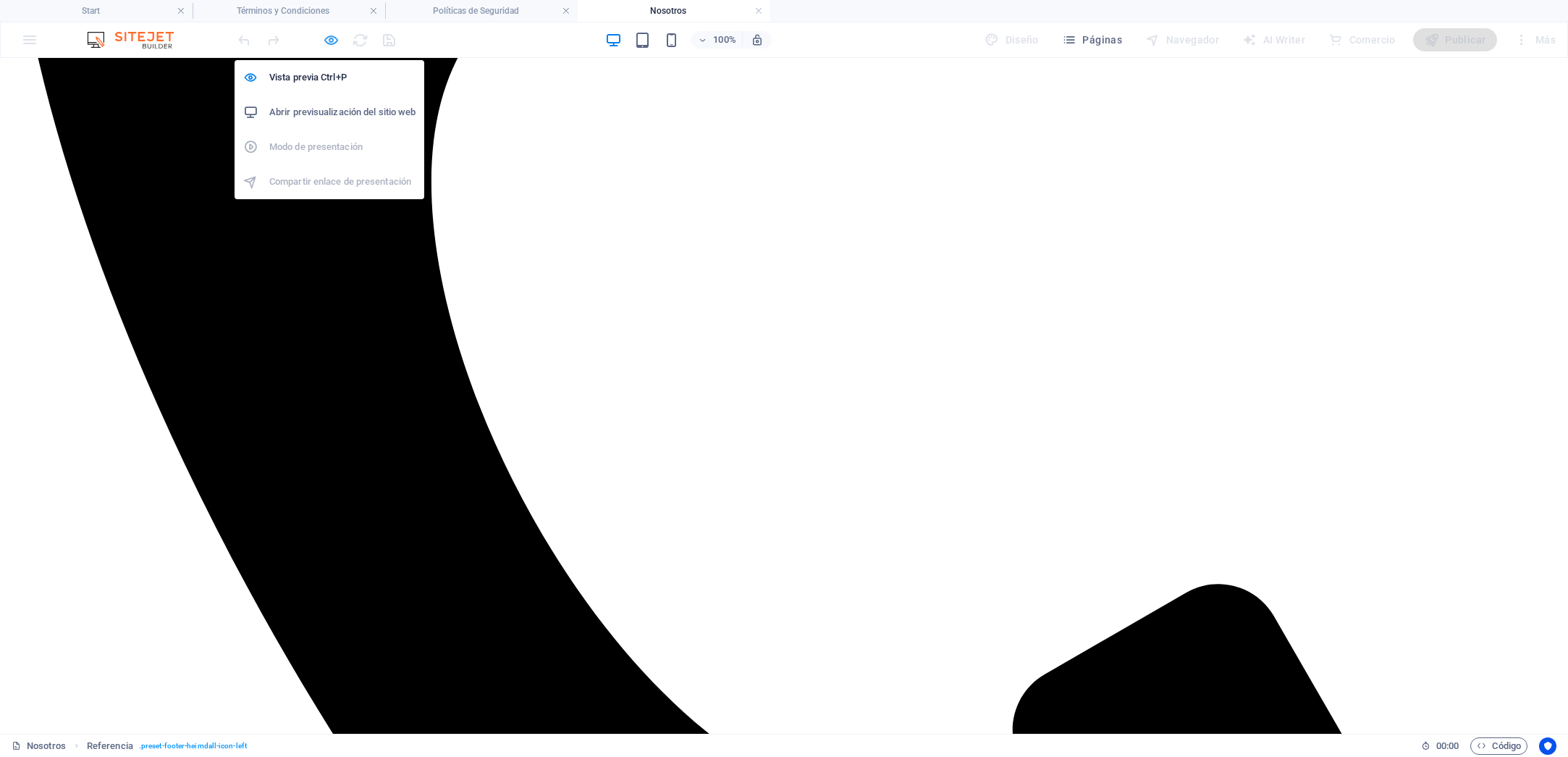
click at [331, 42] on icon "button" at bounding box center [332, 41] width 17 height 17
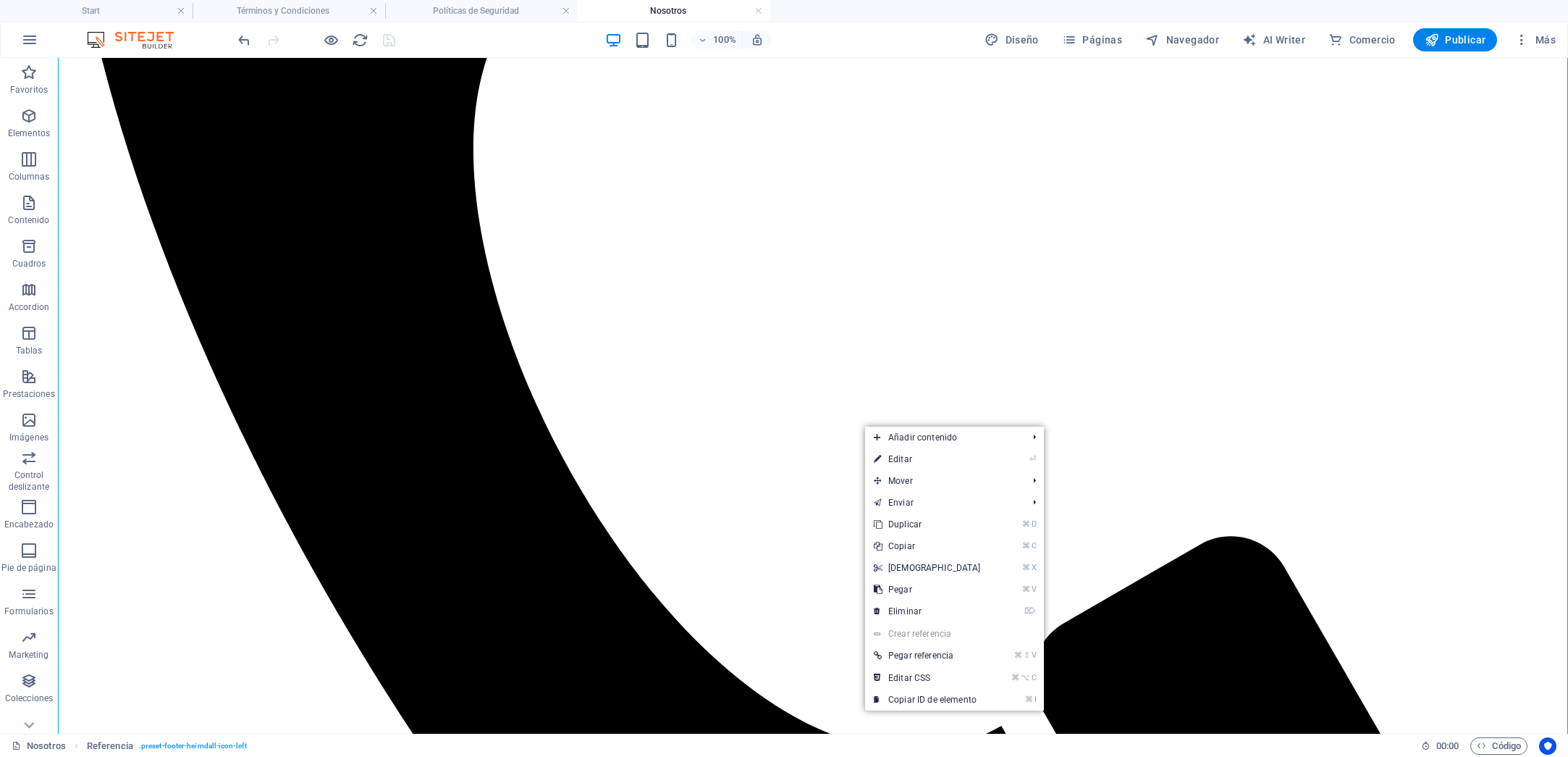
click at [686, 8] on h4 "Nosotros" at bounding box center [674, 10] width 193 height 16
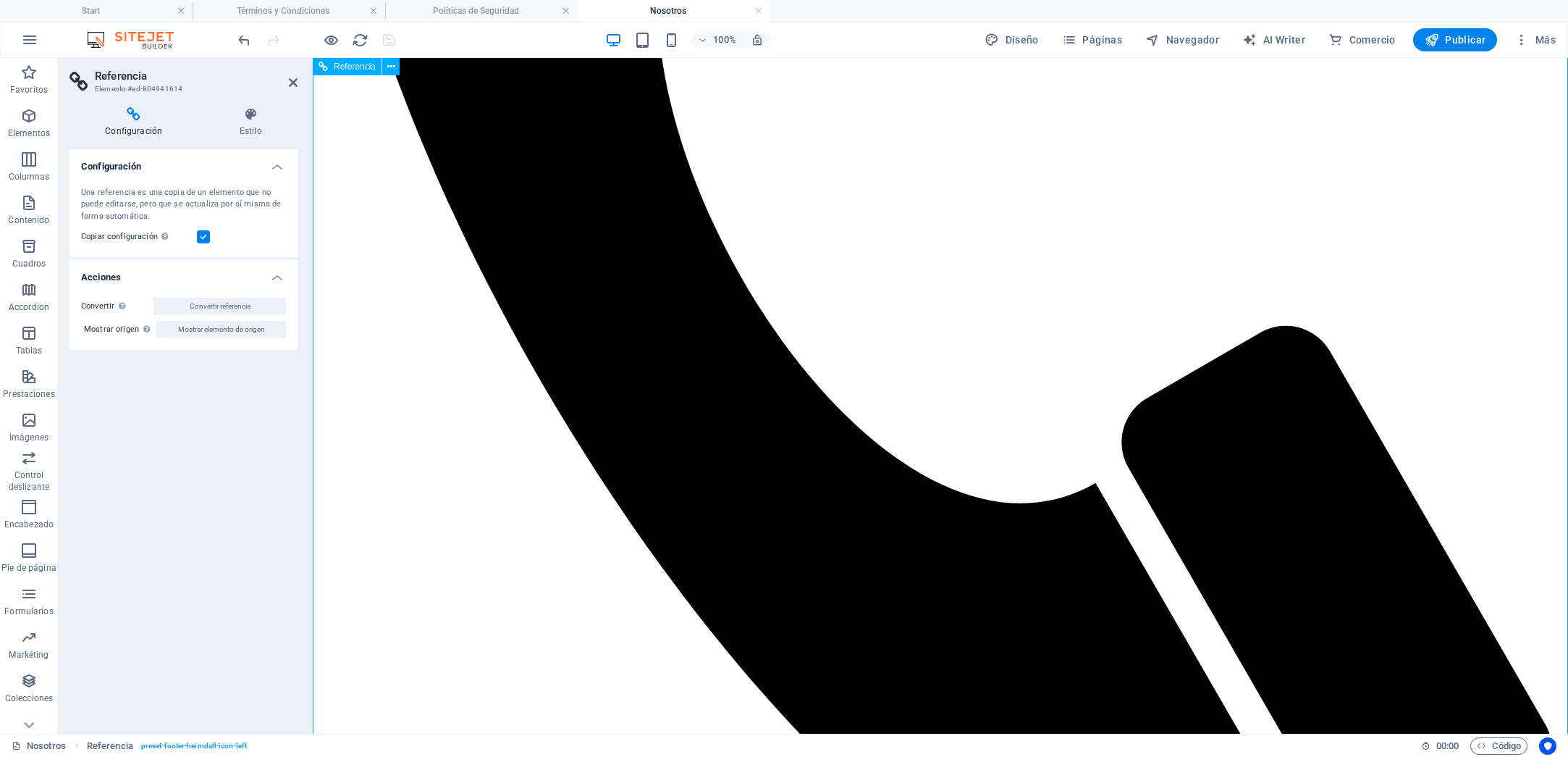
drag, startPoint x: 292, startPoint y: 87, endPoint x: 234, endPoint y: 30, distance: 81.3
click at [292, 87] on icon at bounding box center [293, 82] width 8 height 12
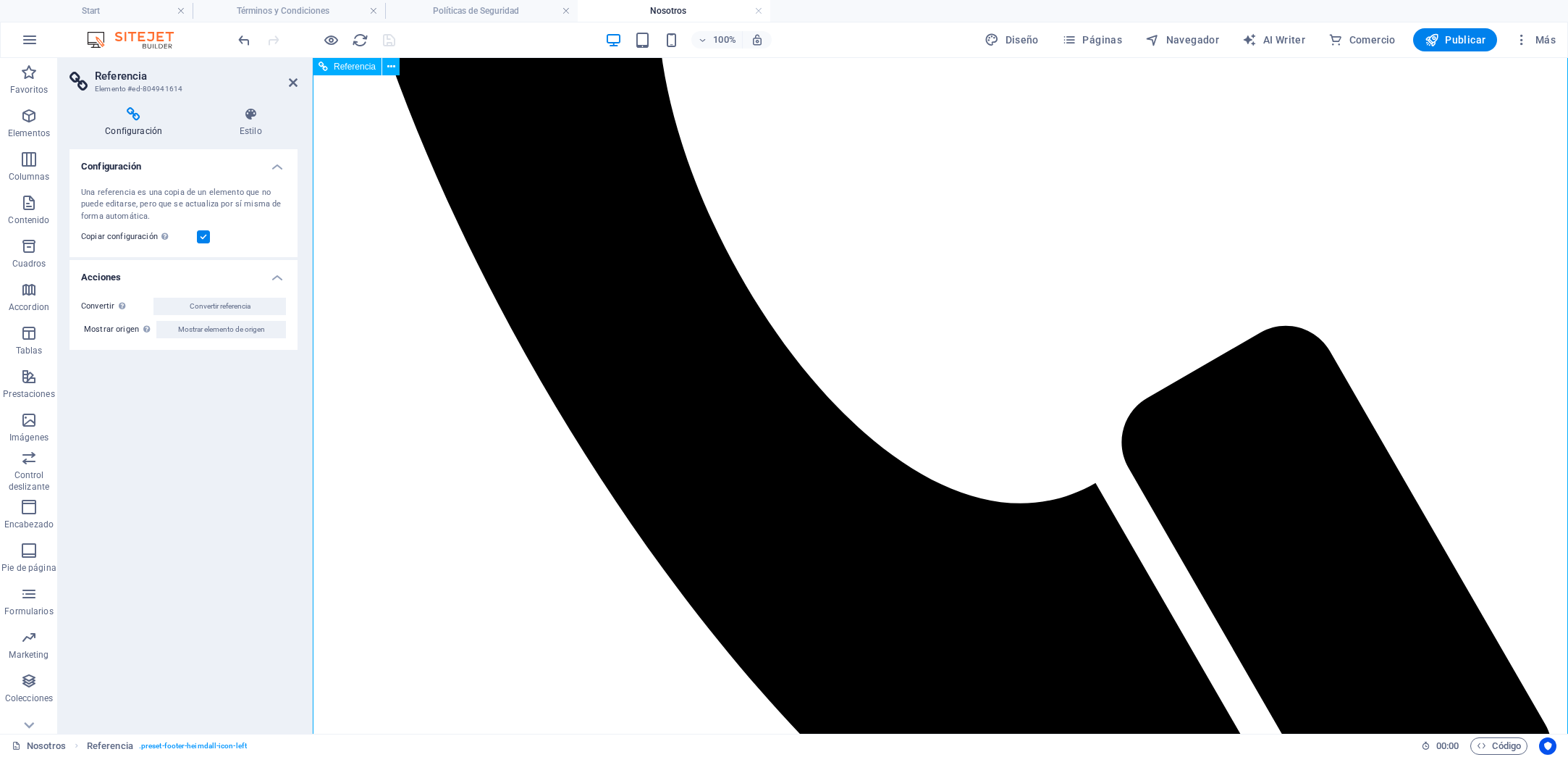
click at [292, 79] on icon at bounding box center [293, 82] width 8 height 12
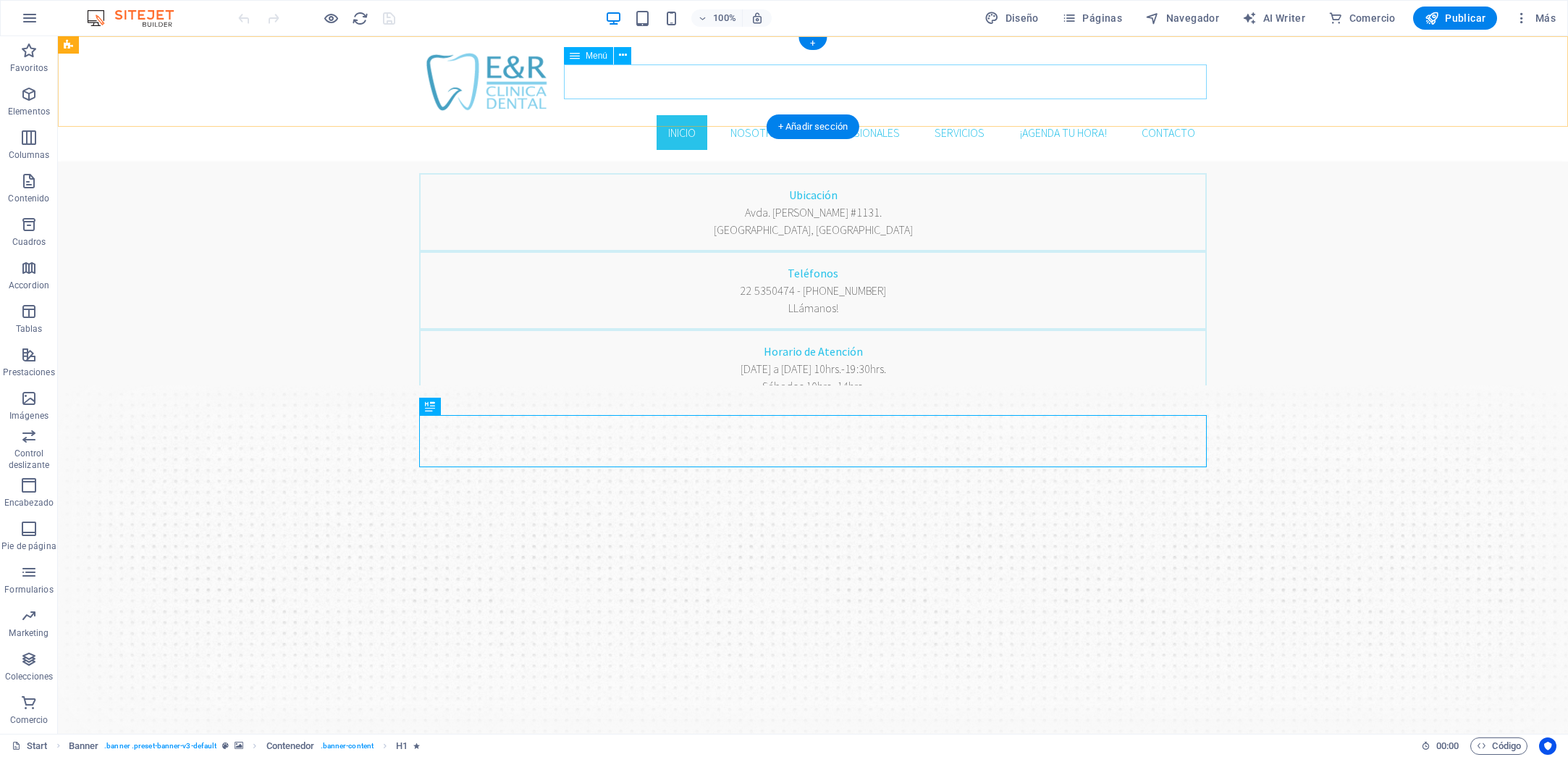
click at [753, 115] on nav "Inicio Nosotros Profesionales Servicios ¡AGENDA TU HORA! Contacto" at bounding box center [813, 132] width 787 height 35
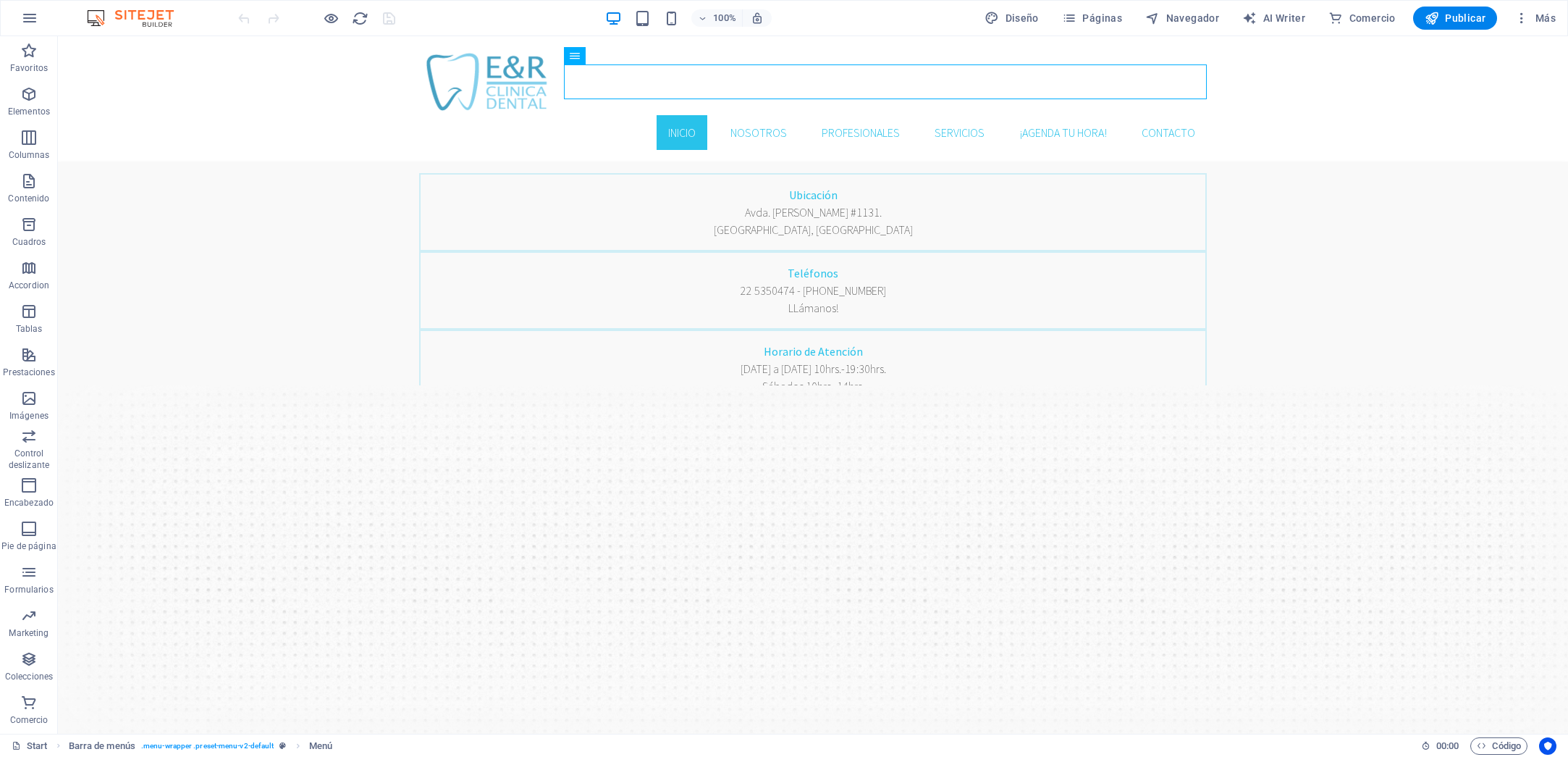
drag, startPoint x: 1458, startPoint y: 18, endPoint x: 1399, endPoint y: 36, distance: 61.7
click at [1458, 18] on span "Publicar" at bounding box center [1455, 18] width 62 height 14
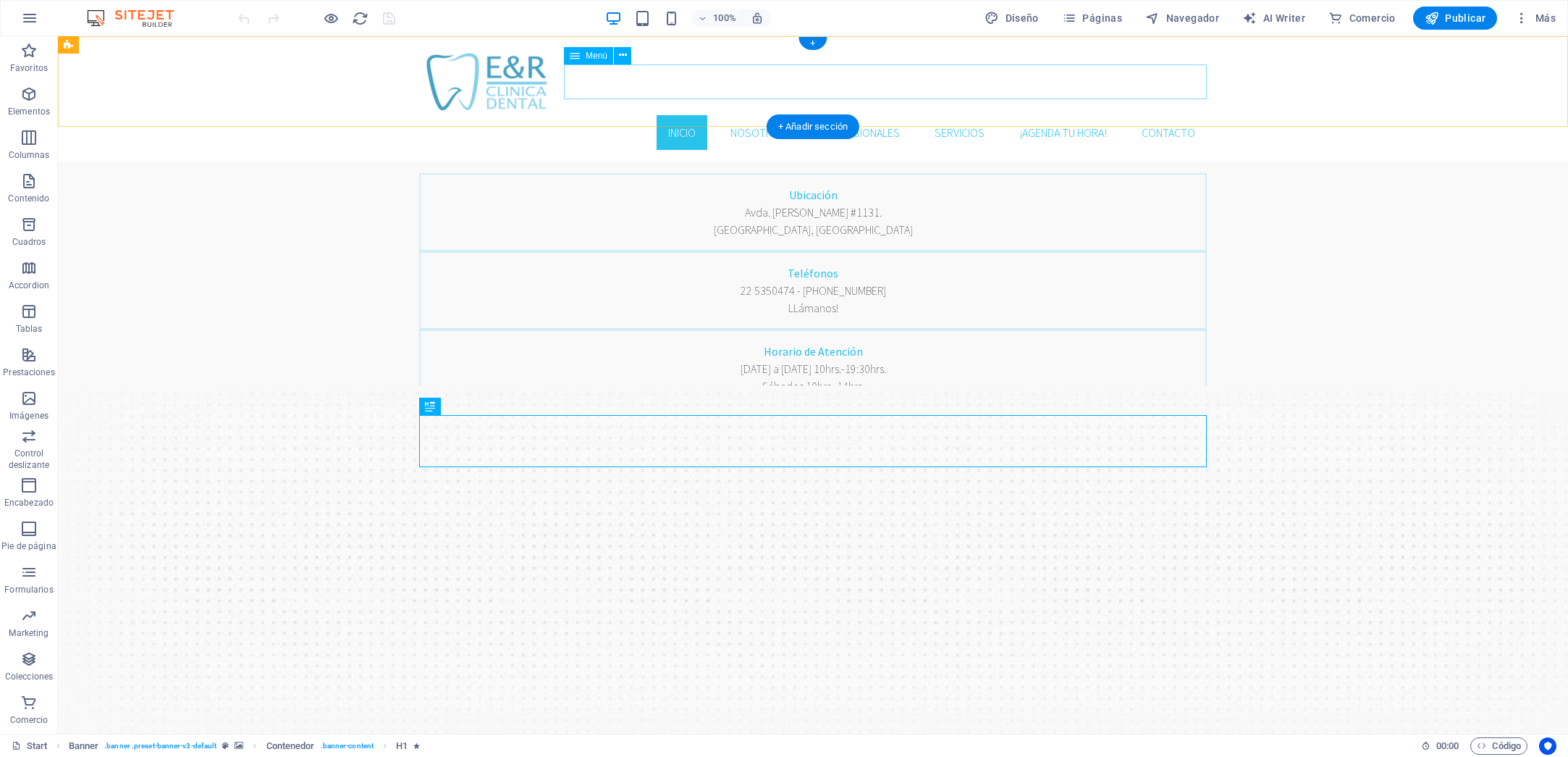
click at [1072, 115] on nav "Inicio Nosotros Profesionales Servicios ¡AGENDA TU HORA! Contacto" at bounding box center [813, 132] width 787 height 35
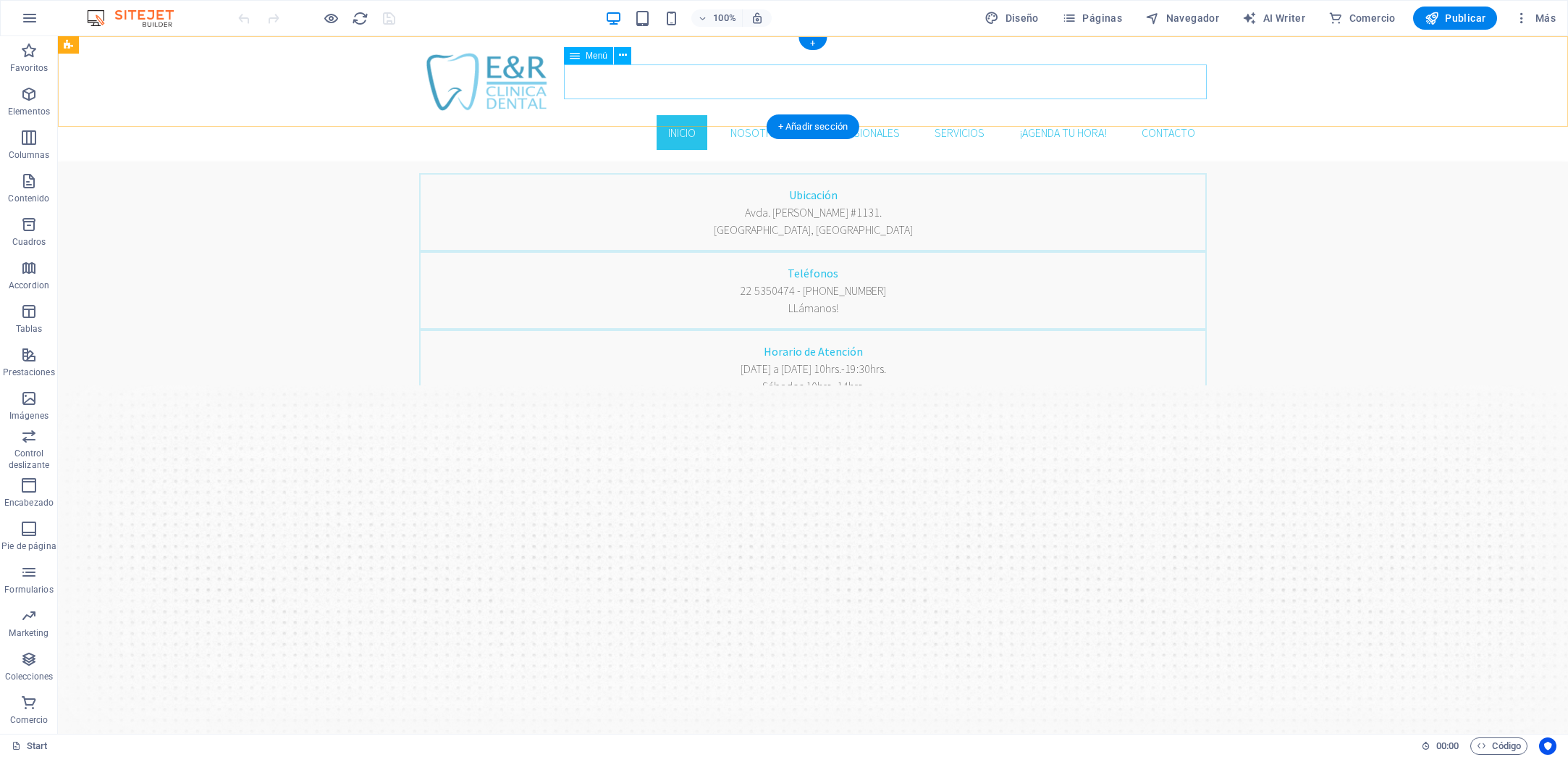
click at [1161, 115] on nav "Inicio Nosotros Profesionales Servicios ¡AGENDA TU HORA! Contacto" at bounding box center [813, 132] width 787 height 35
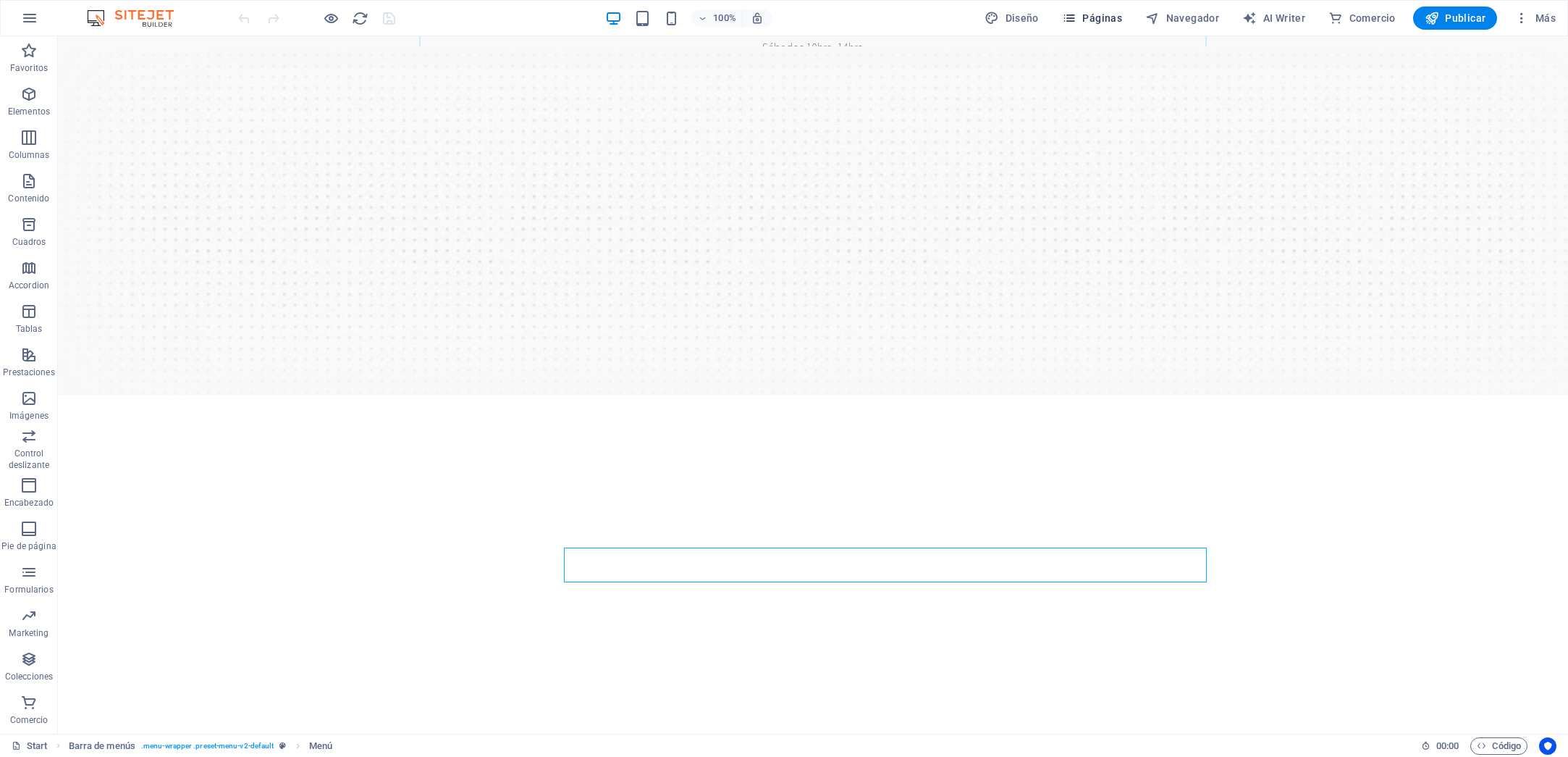
scroll to position [336, 0]
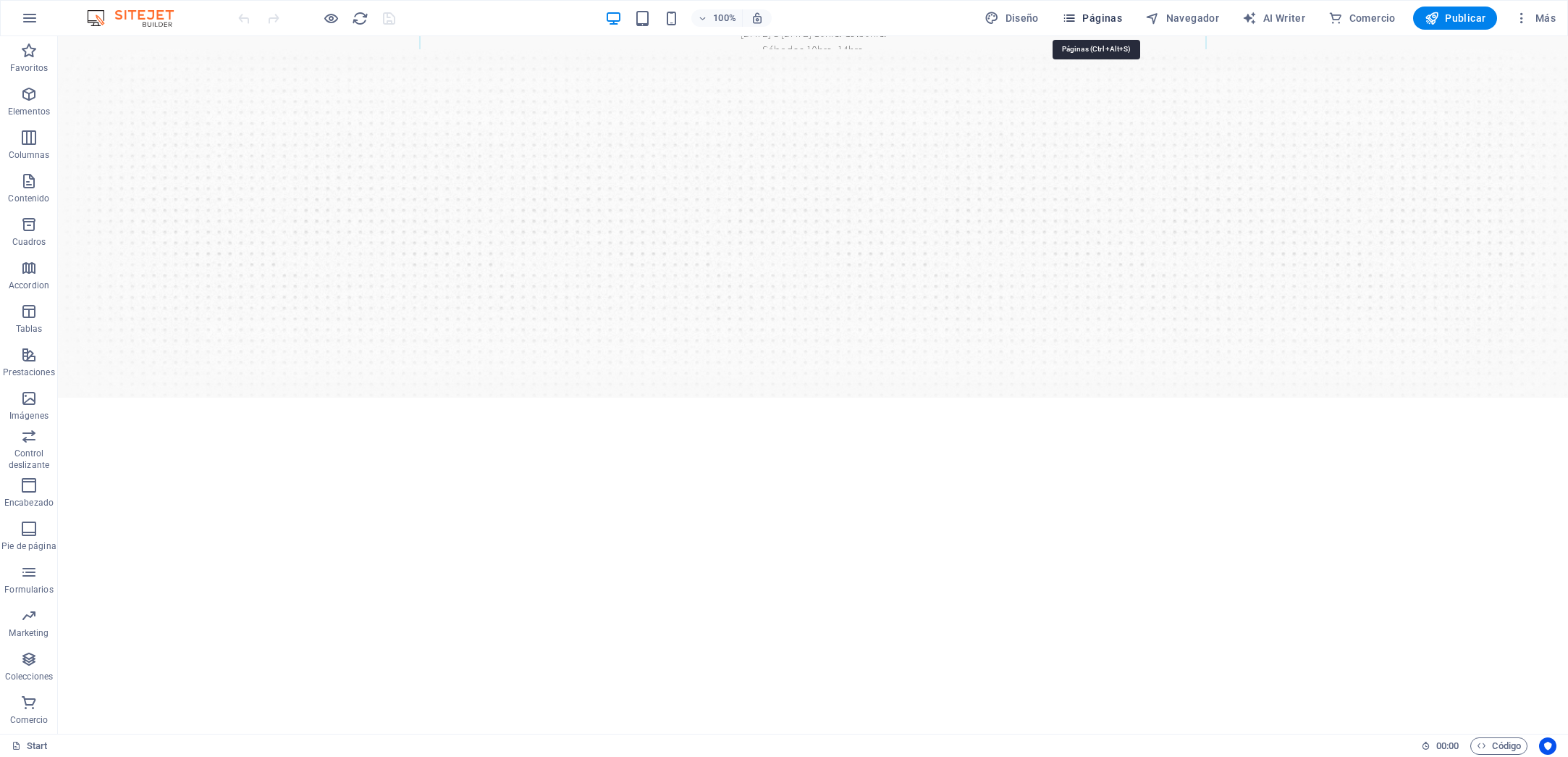
click at [1107, 9] on button "Páginas" at bounding box center [1092, 18] width 71 height 23
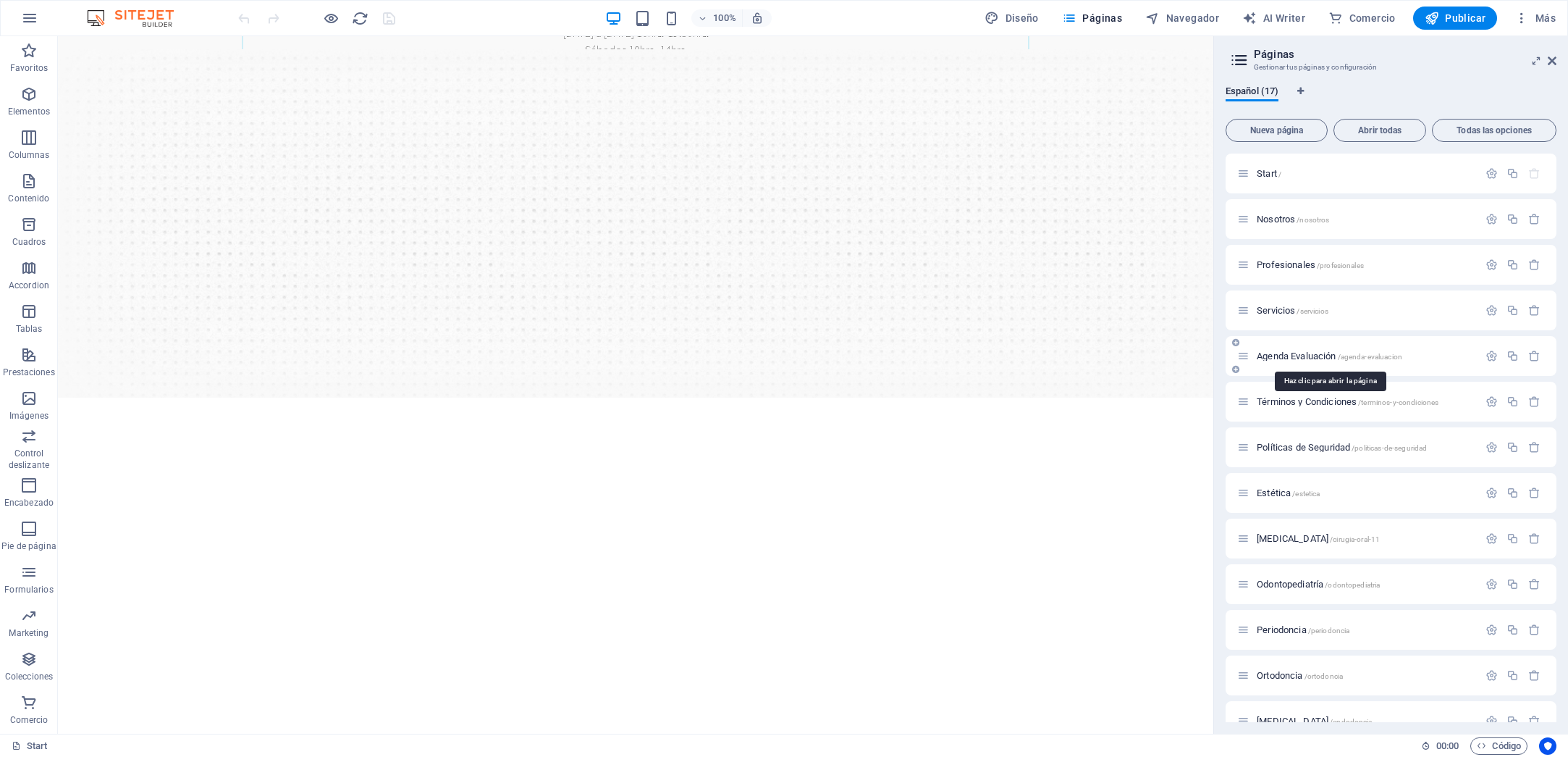
click at [1309, 352] on span "Agenda Evaluación /agenda-evaluacion" at bounding box center [1330, 356] width 146 height 11
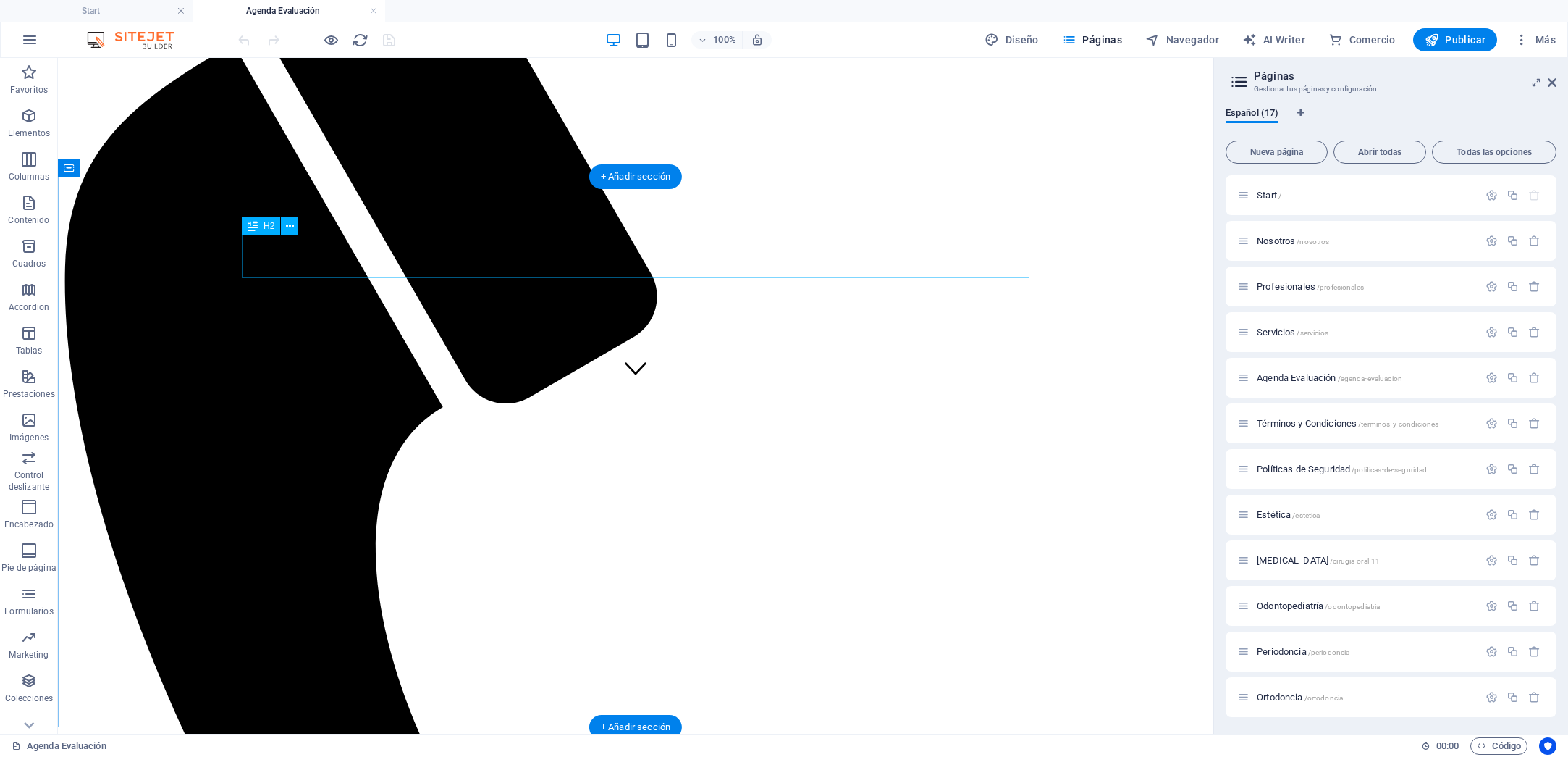
scroll to position [345, 0]
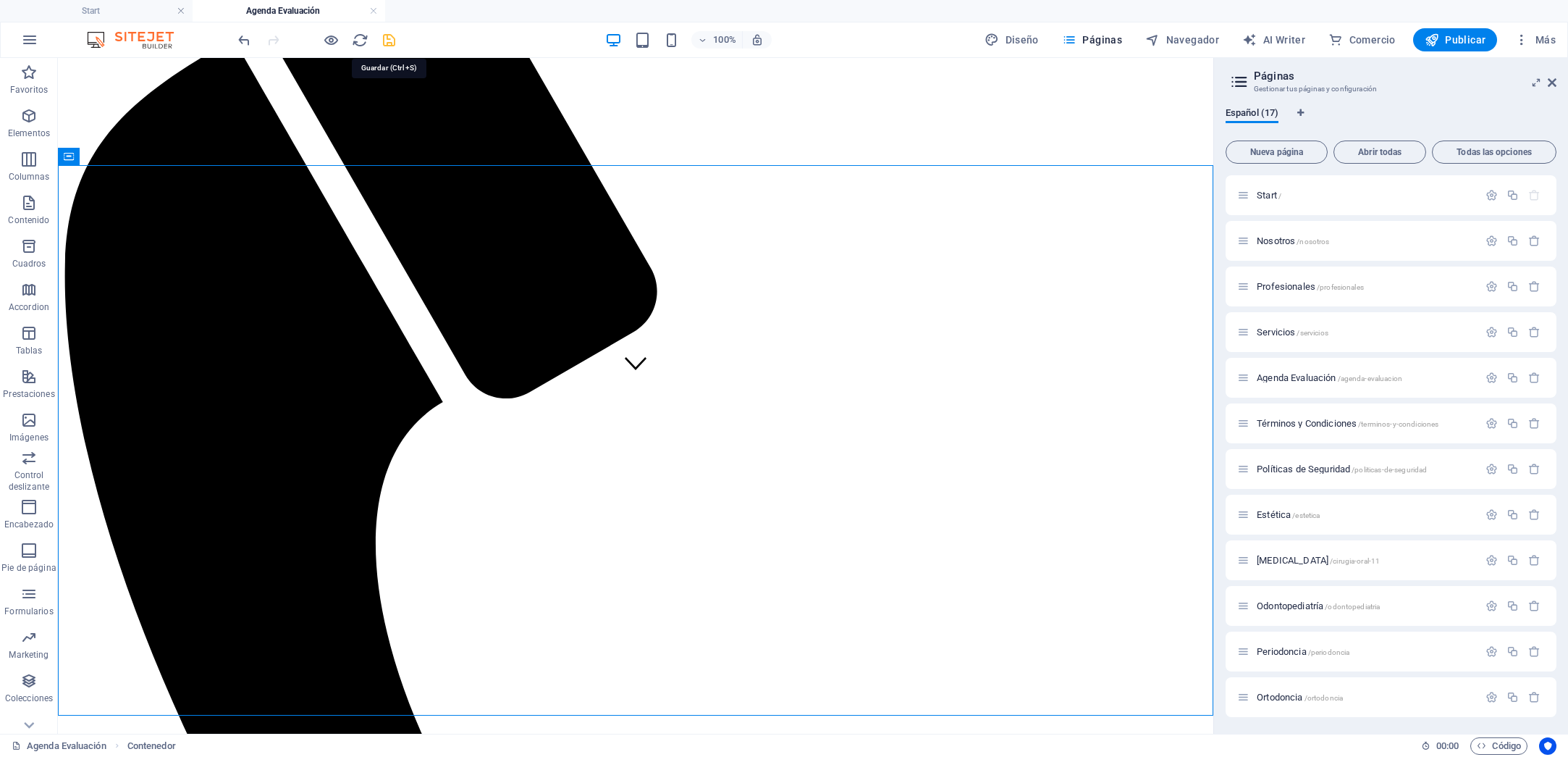
click at [387, 38] on icon "save" at bounding box center [389, 41] width 17 height 17
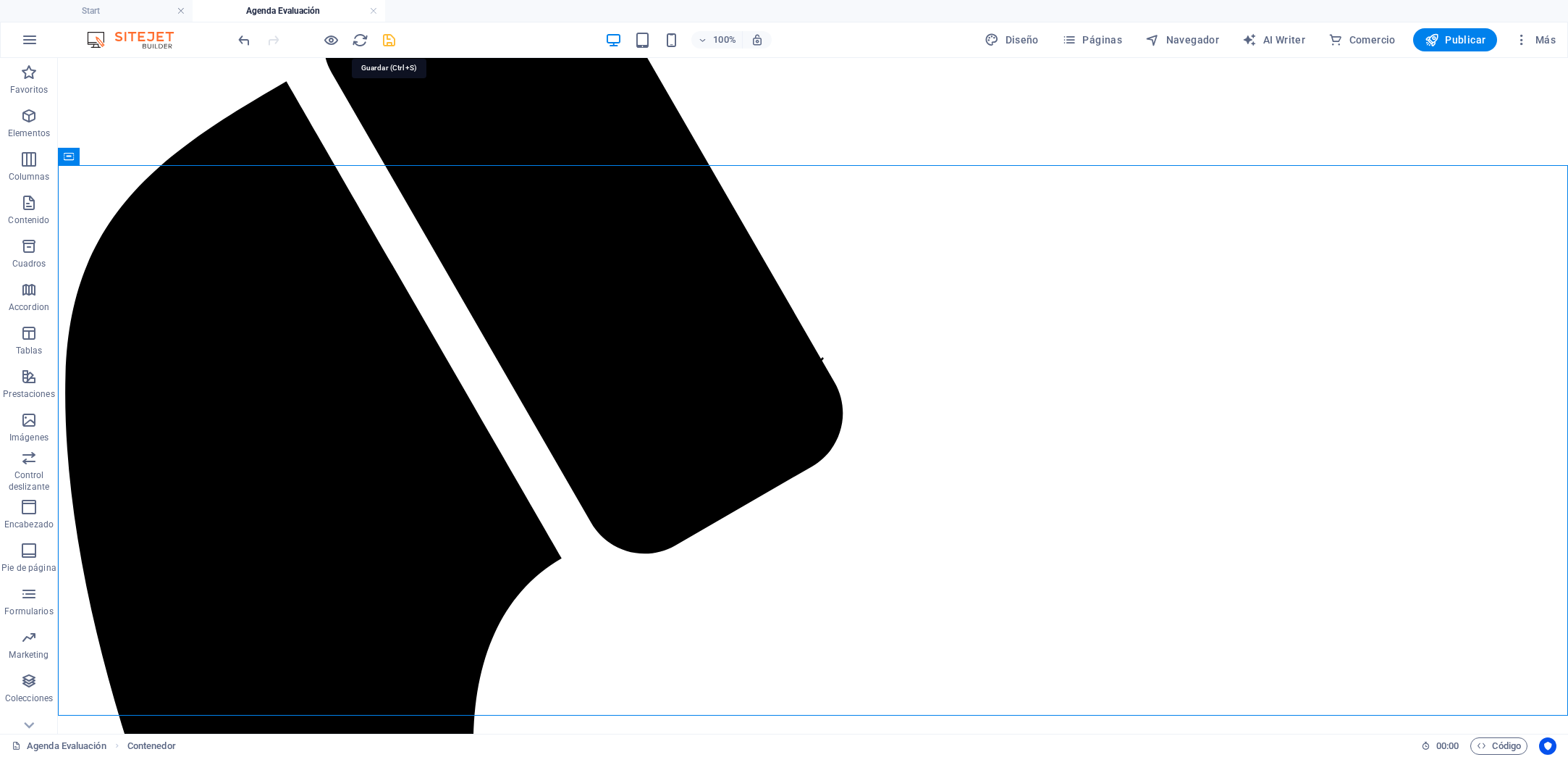
click at [389, 41] on icon "save" at bounding box center [389, 41] width 17 height 17
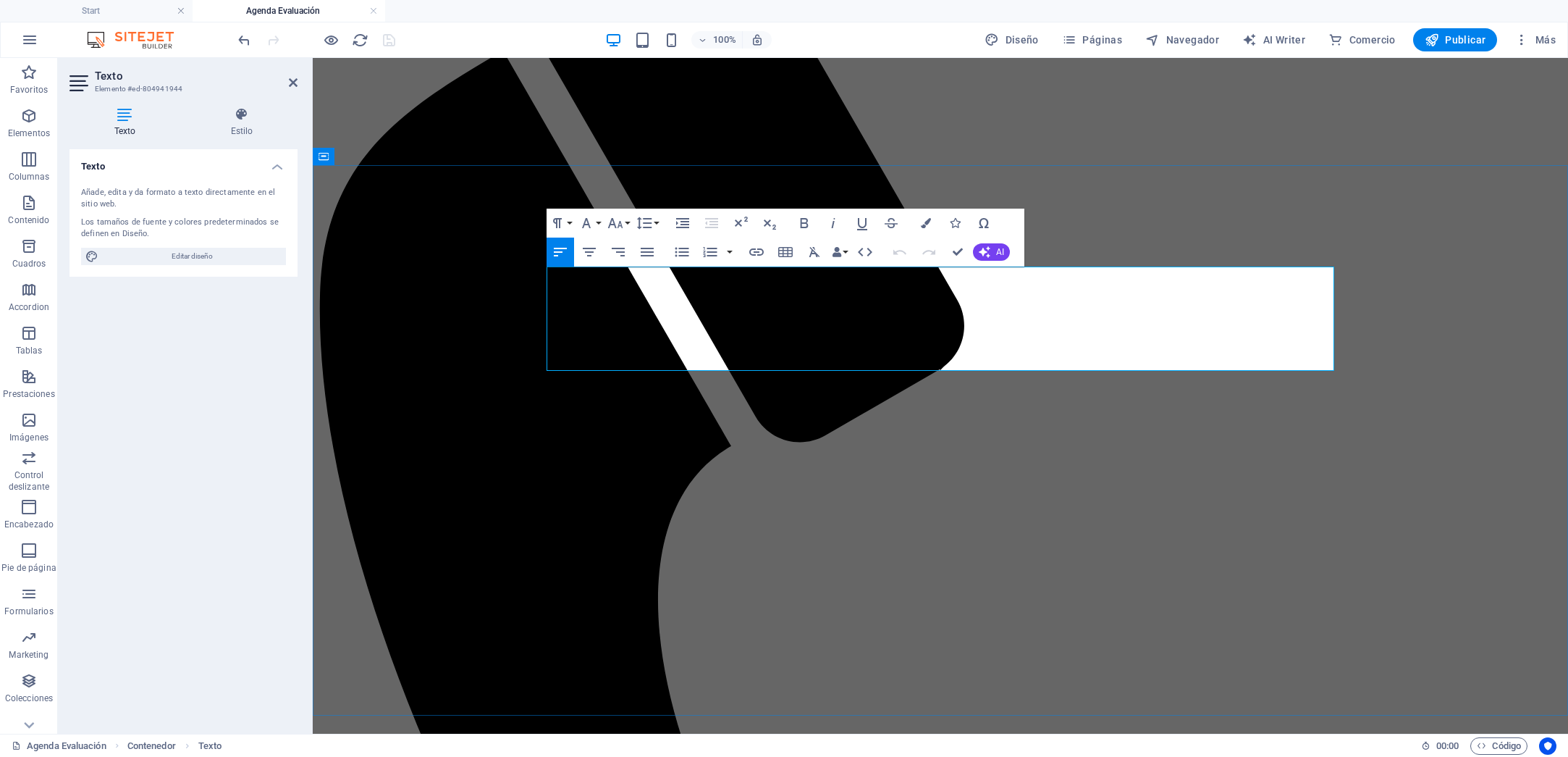
drag, startPoint x: 1012, startPoint y: 274, endPoint x: 1027, endPoint y: 288, distance: 20.5
drag, startPoint x: 1014, startPoint y: 278, endPoint x: 1089, endPoint y: 299, distance: 77.9
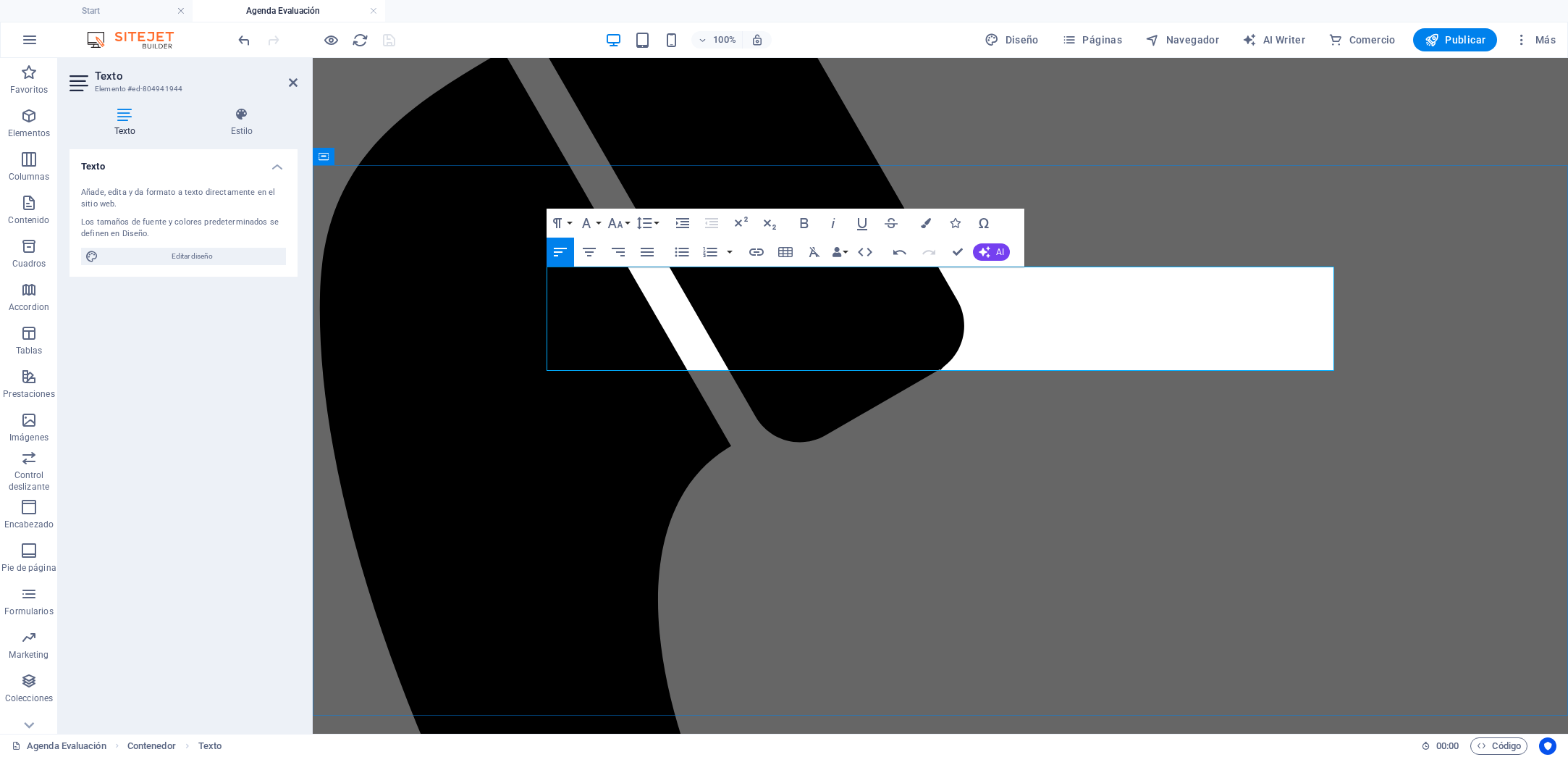
click at [928, 221] on icon "button" at bounding box center [926, 223] width 10 height 10
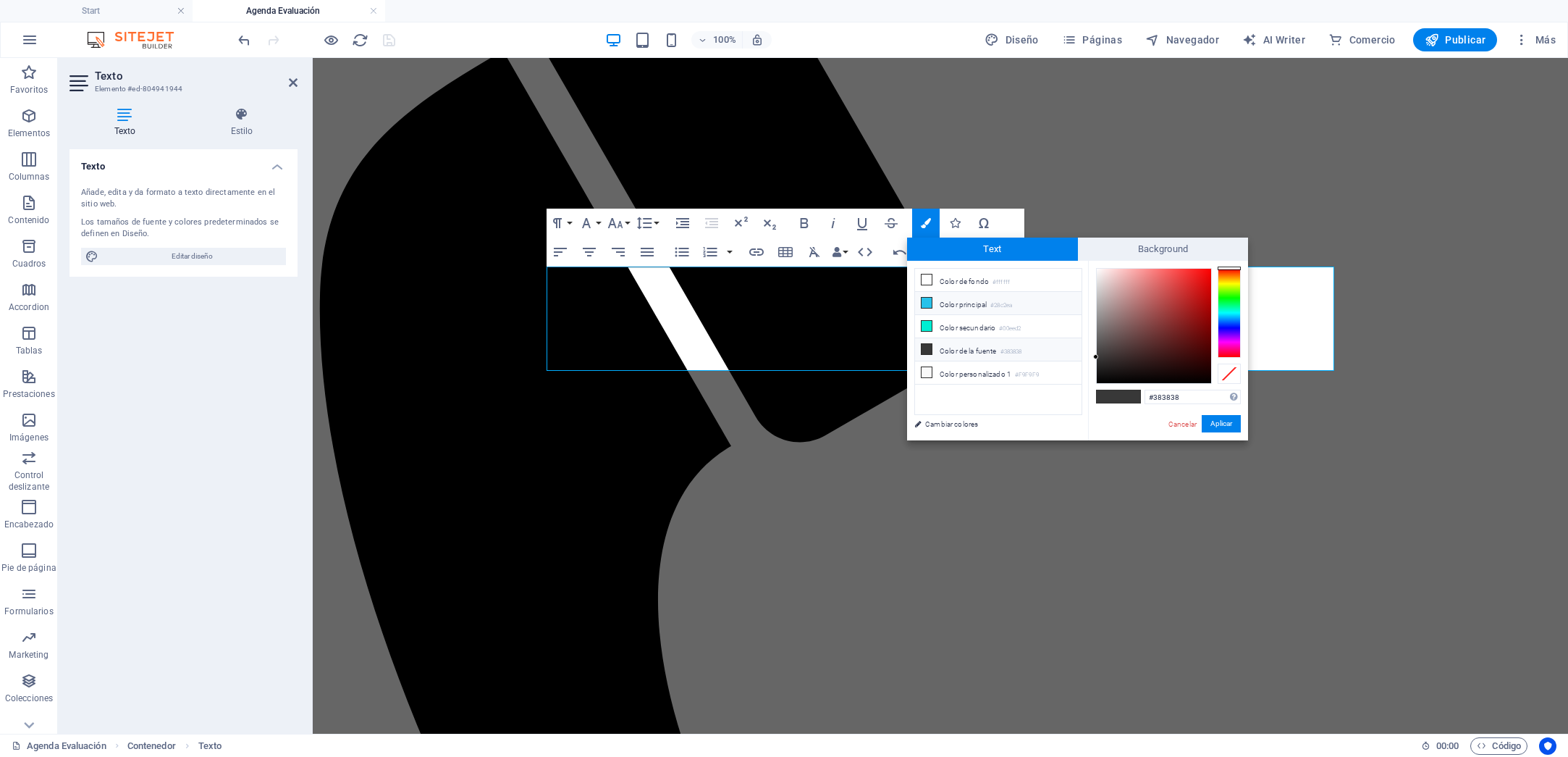
click at [967, 304] on li "Color principal #28c2ea" at bounding box center [999, 303] width 166 height 23
type input "#28c2ea"
click at [1216, 422] on button "Aplicar" at bounding box center [1221, 423] width 39 height 17
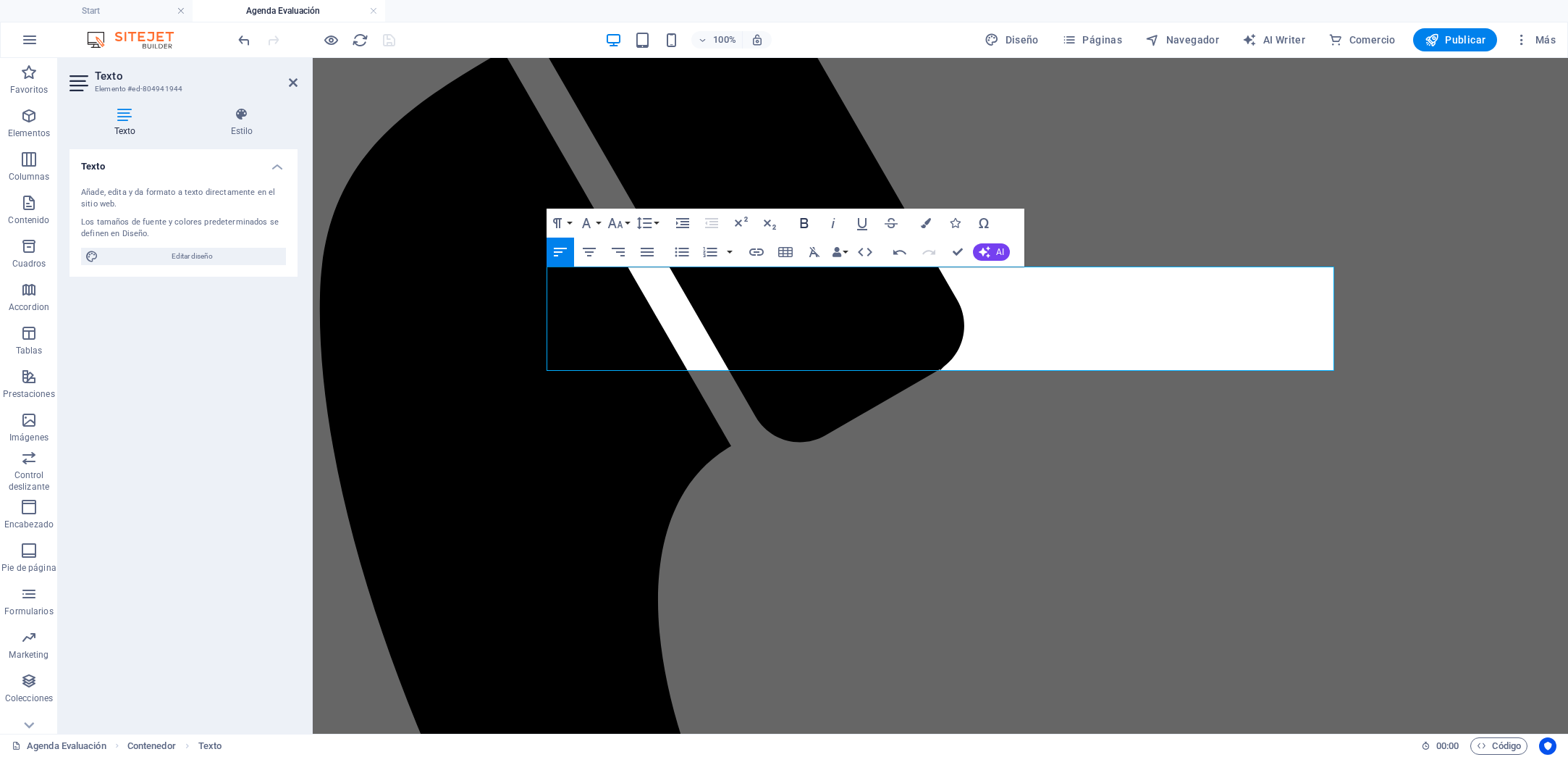
click at [809, 221] on icon "button" at bounding box center [804, 223] width 17 height 17
click at [808, 221] on icon "button" at bounding box center [804, 223] width 17 height 17
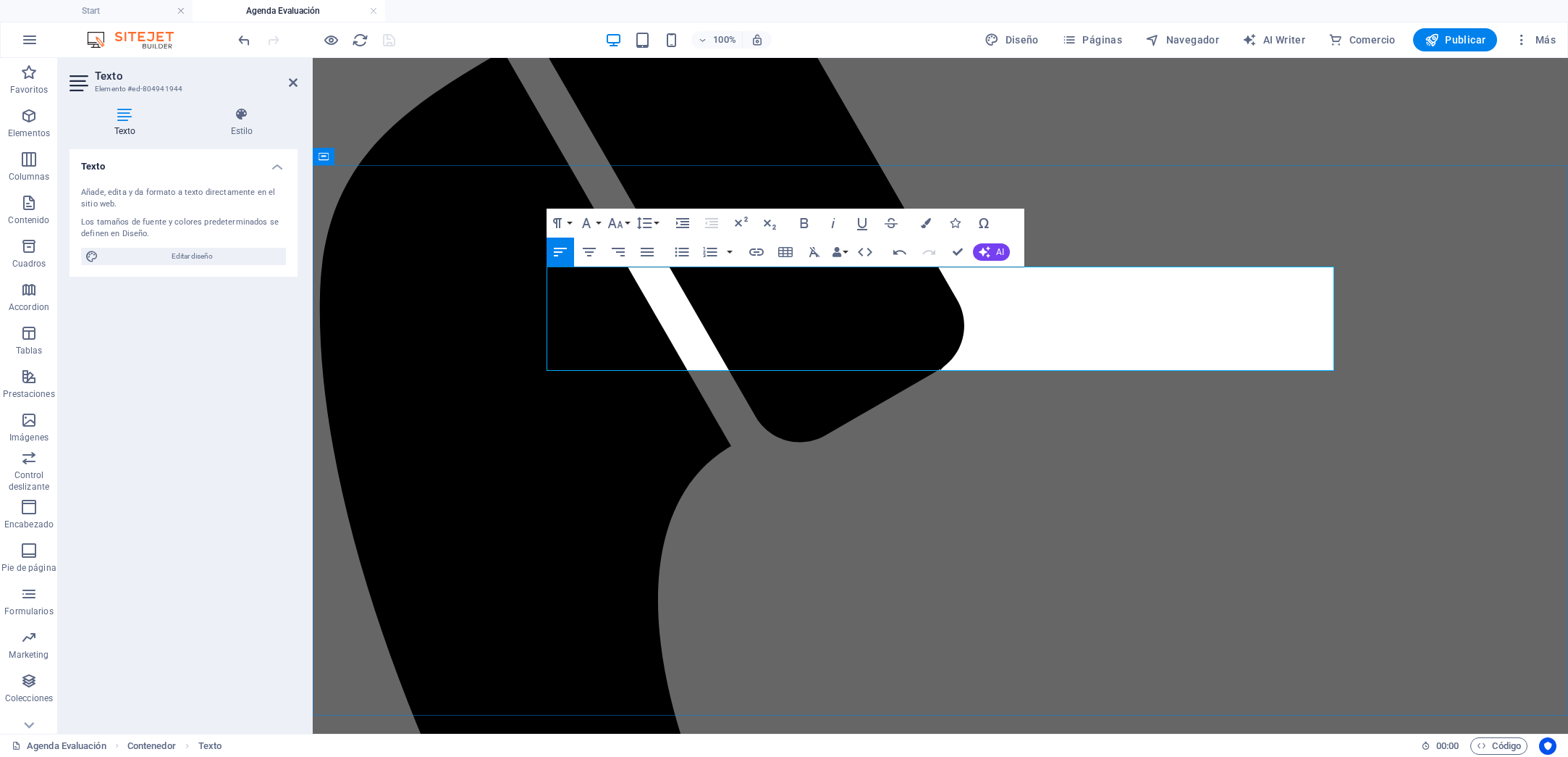
drag, startPoint x: 1099, startPoint y: 278, endPoint x: 1135, endPoint y: 274, distance: 36.2
drag, startPoint x: 1014, startPoint y: 274, endPoint x: 1023, endPoint y: 282, distance: 12.0
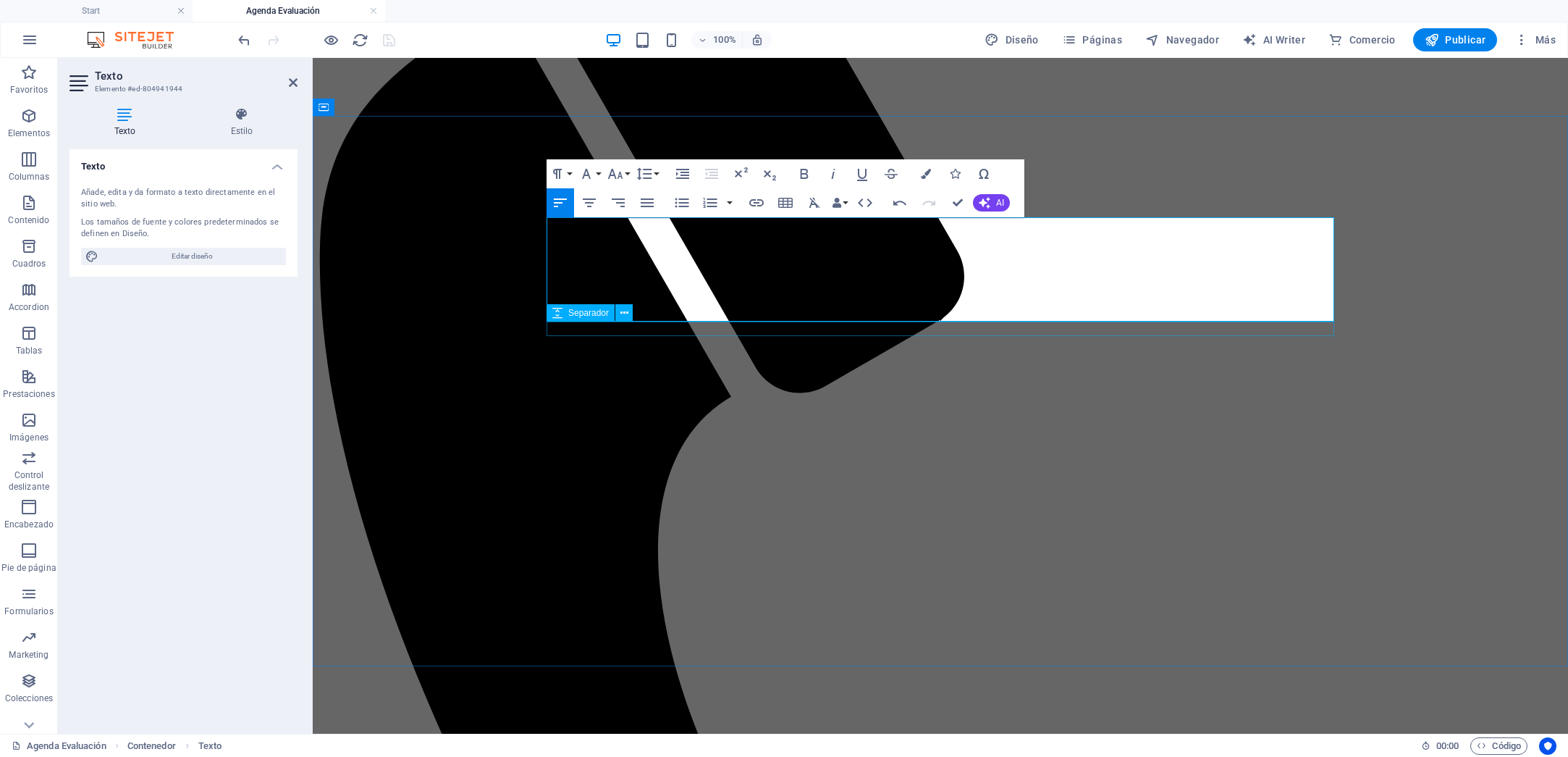
scroll to position [398, 0]
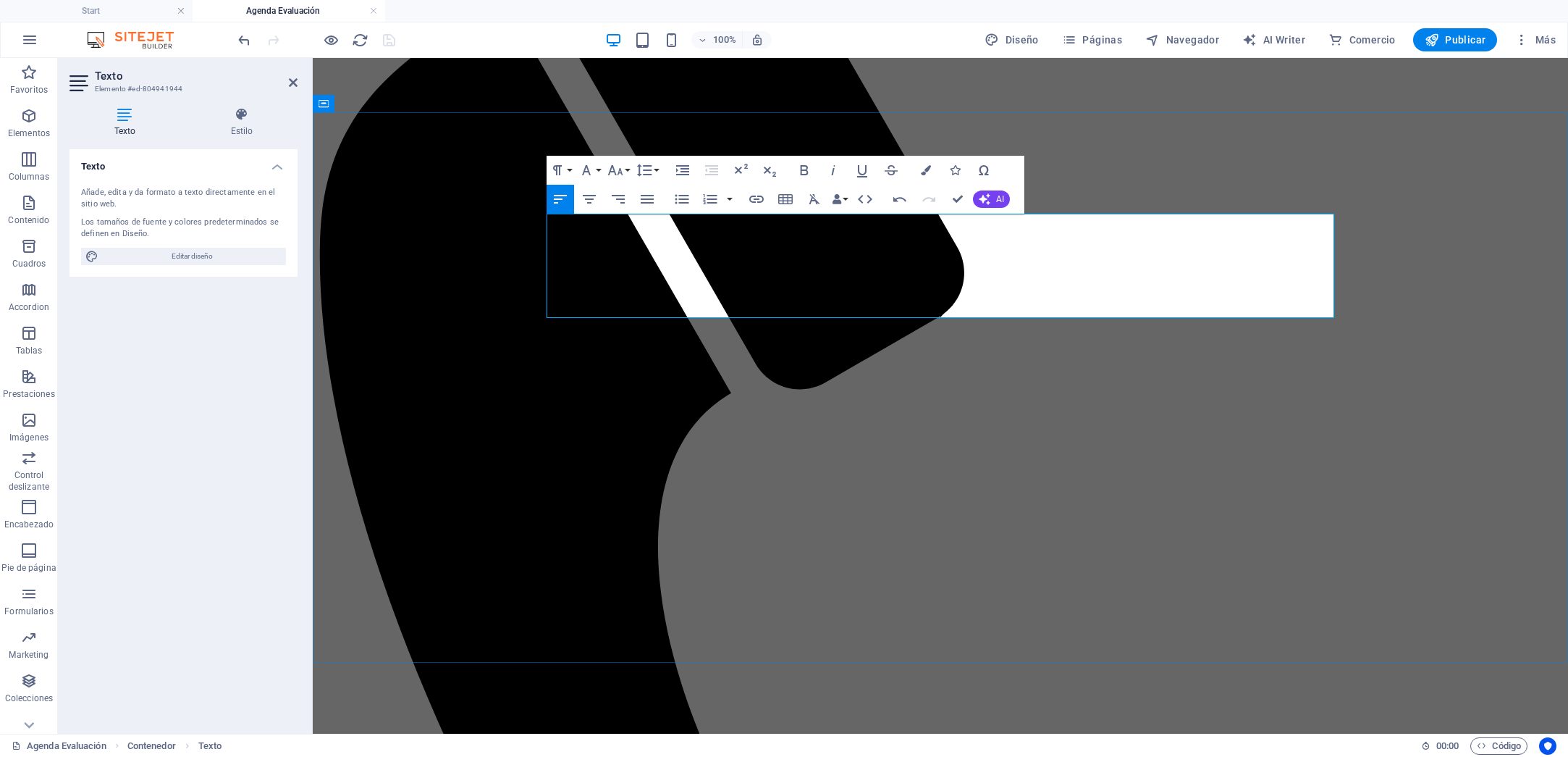
drag, startPoint x: 1083, startPoint y: 306, endPoint x: 1123, endPoint y: 312, distance: 40.4
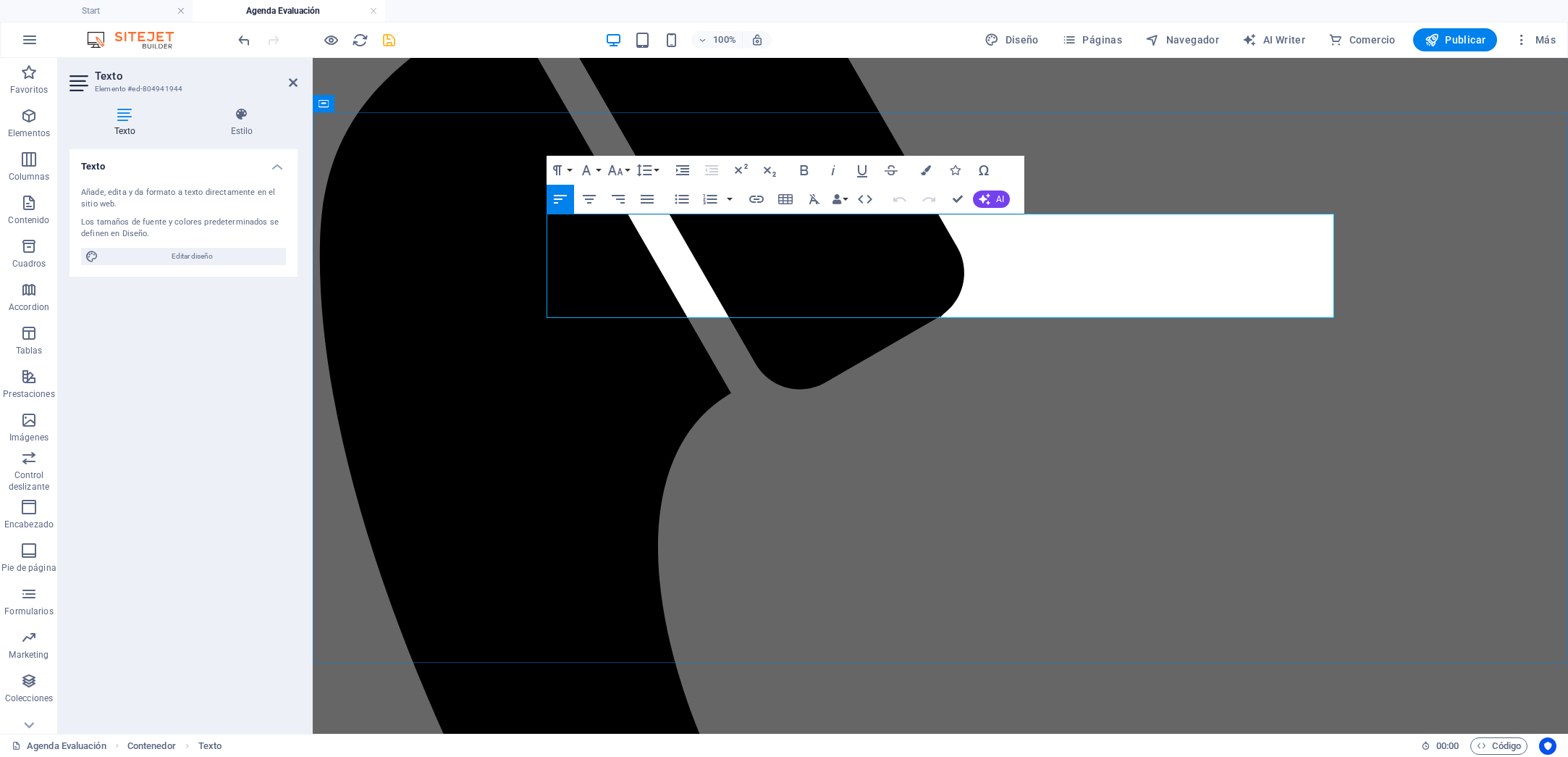
drag, startPoint x: 1087, startPoint y: 308, endPoint x: 1123, endPoint y: 314, distance: 36.5
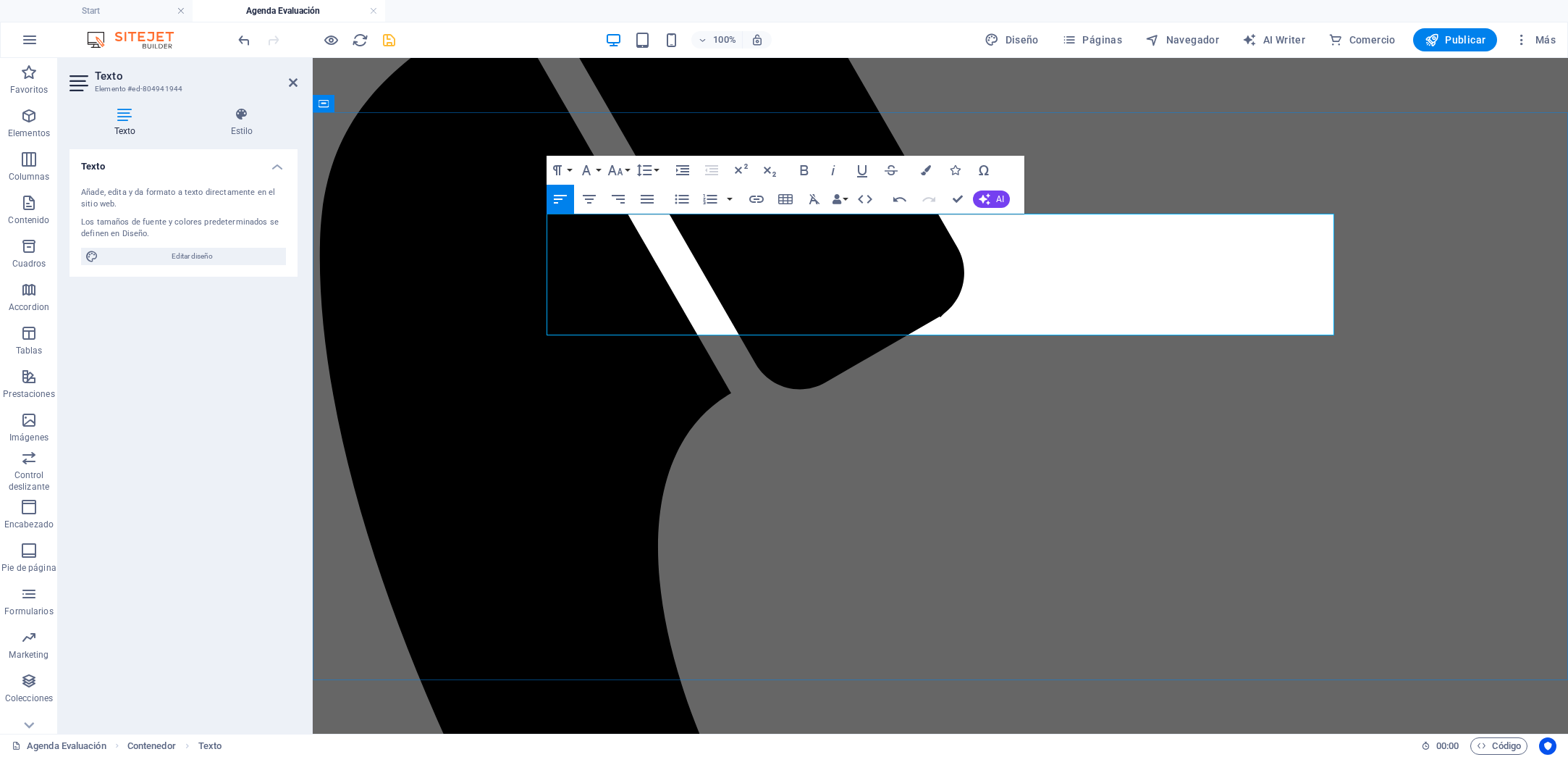
drag, startPoint x: 725, startPoint y: 326, endPoint x: 790, endPoint y: 334, distance: 65.5
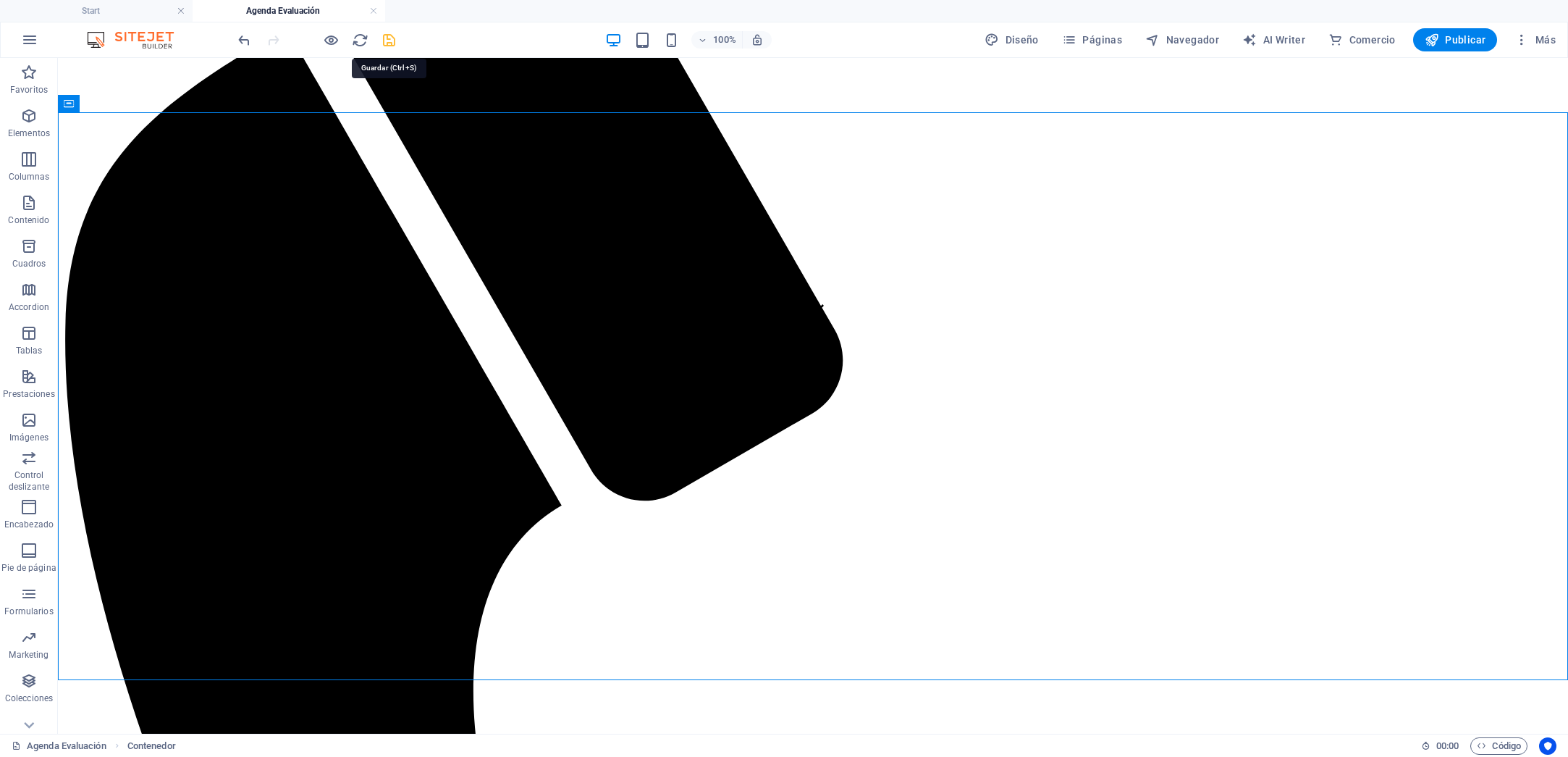
click at [391, 40] on icon "save" at bounding box center [389, 41] width 17 height 17
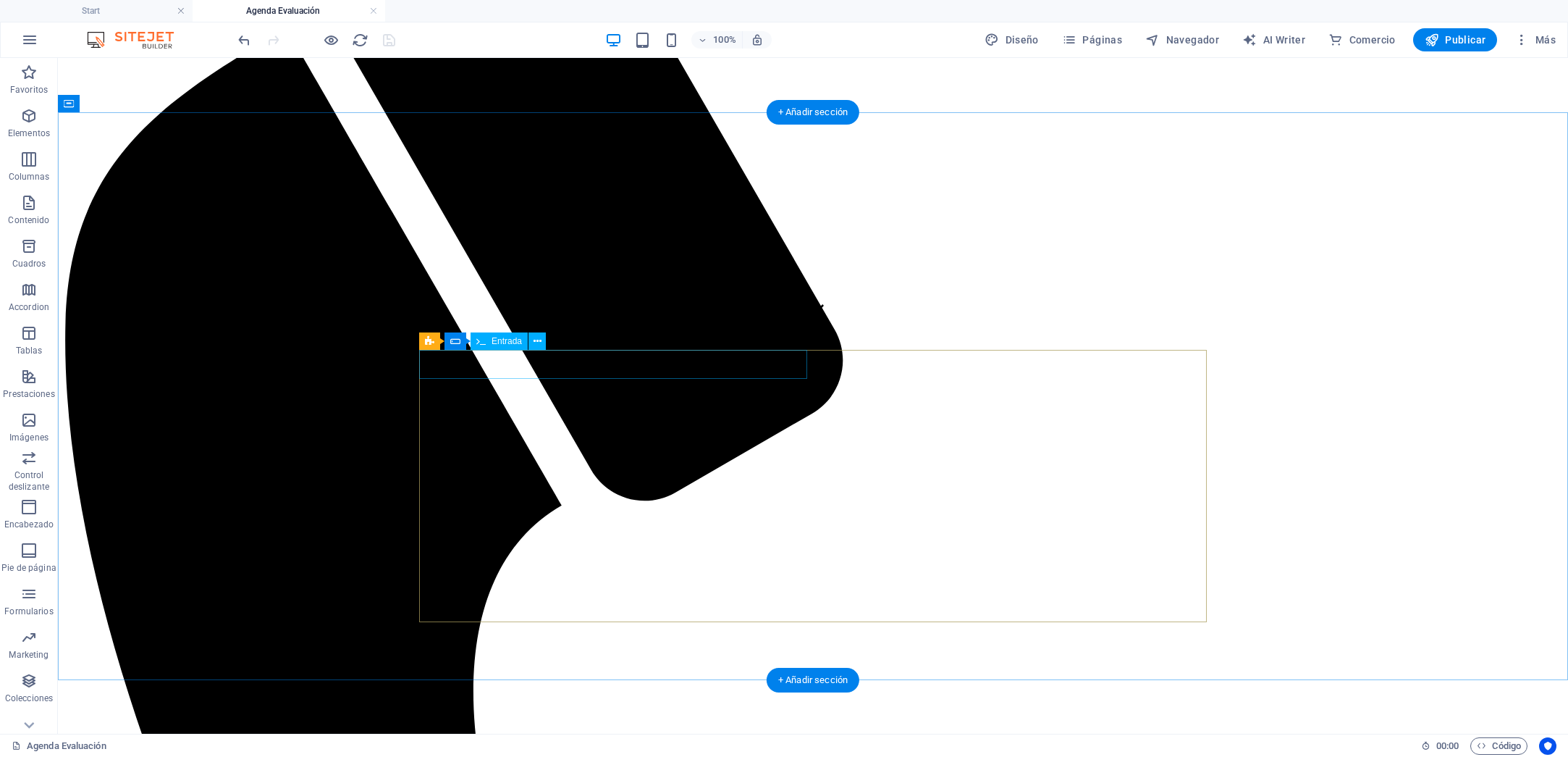
click div
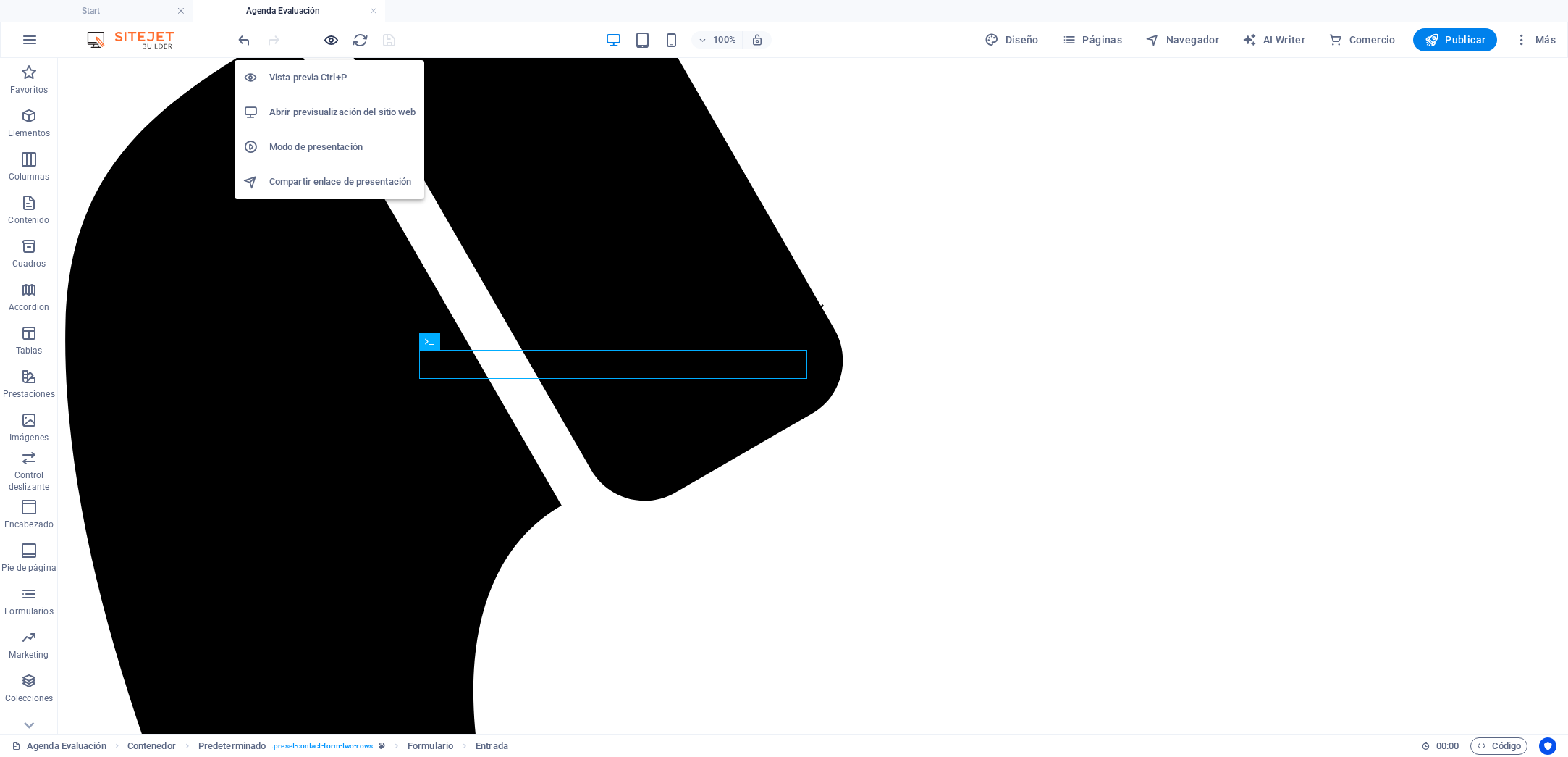
click at [328, 34] on icon "button" at bounding box center [332, 41] width 17 height 17
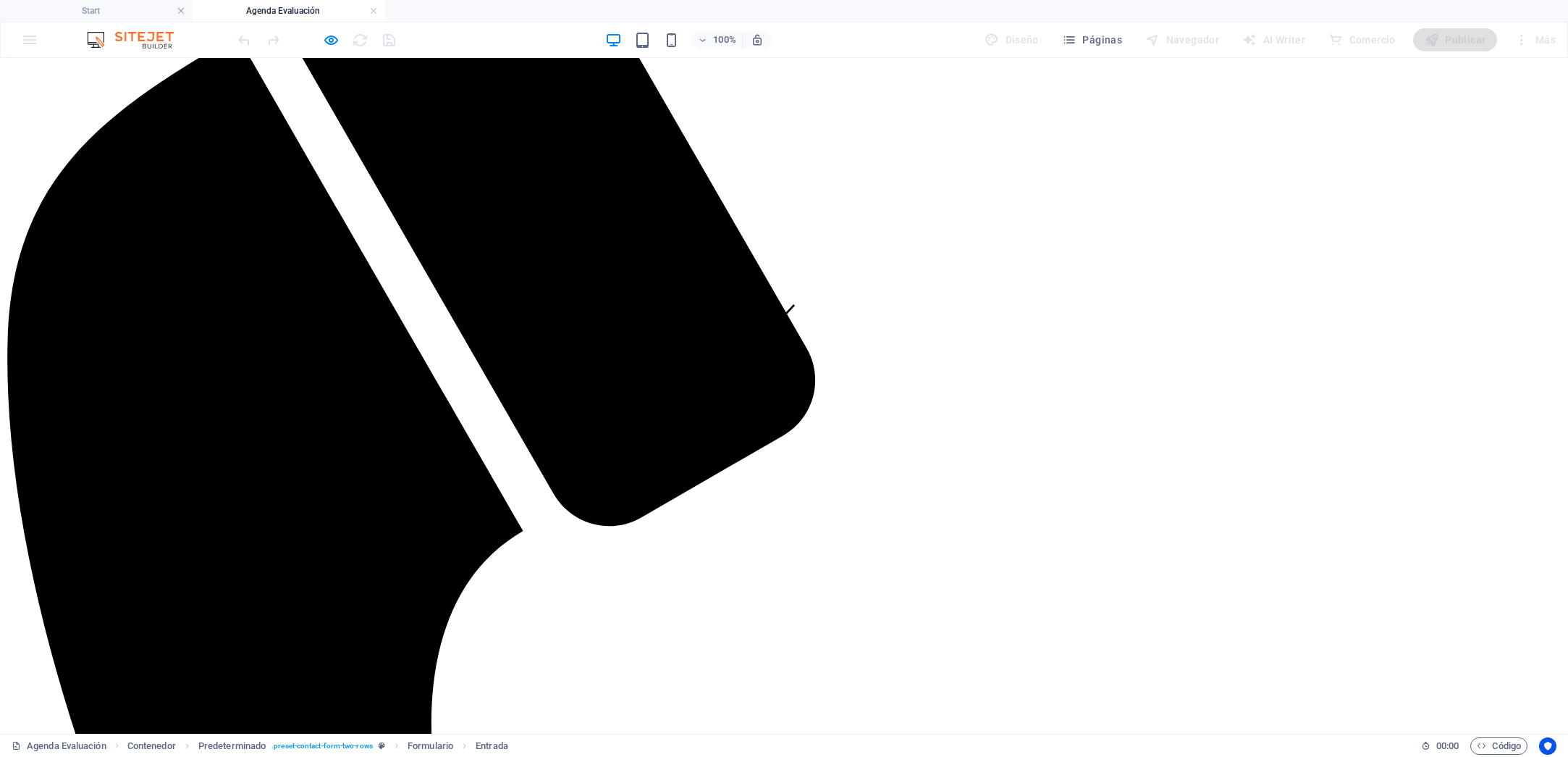
click input "text"
type input "Enzo André Muñoz Asin"
type input "983532488"
click input "email"
type input "techma27@gmail.com"
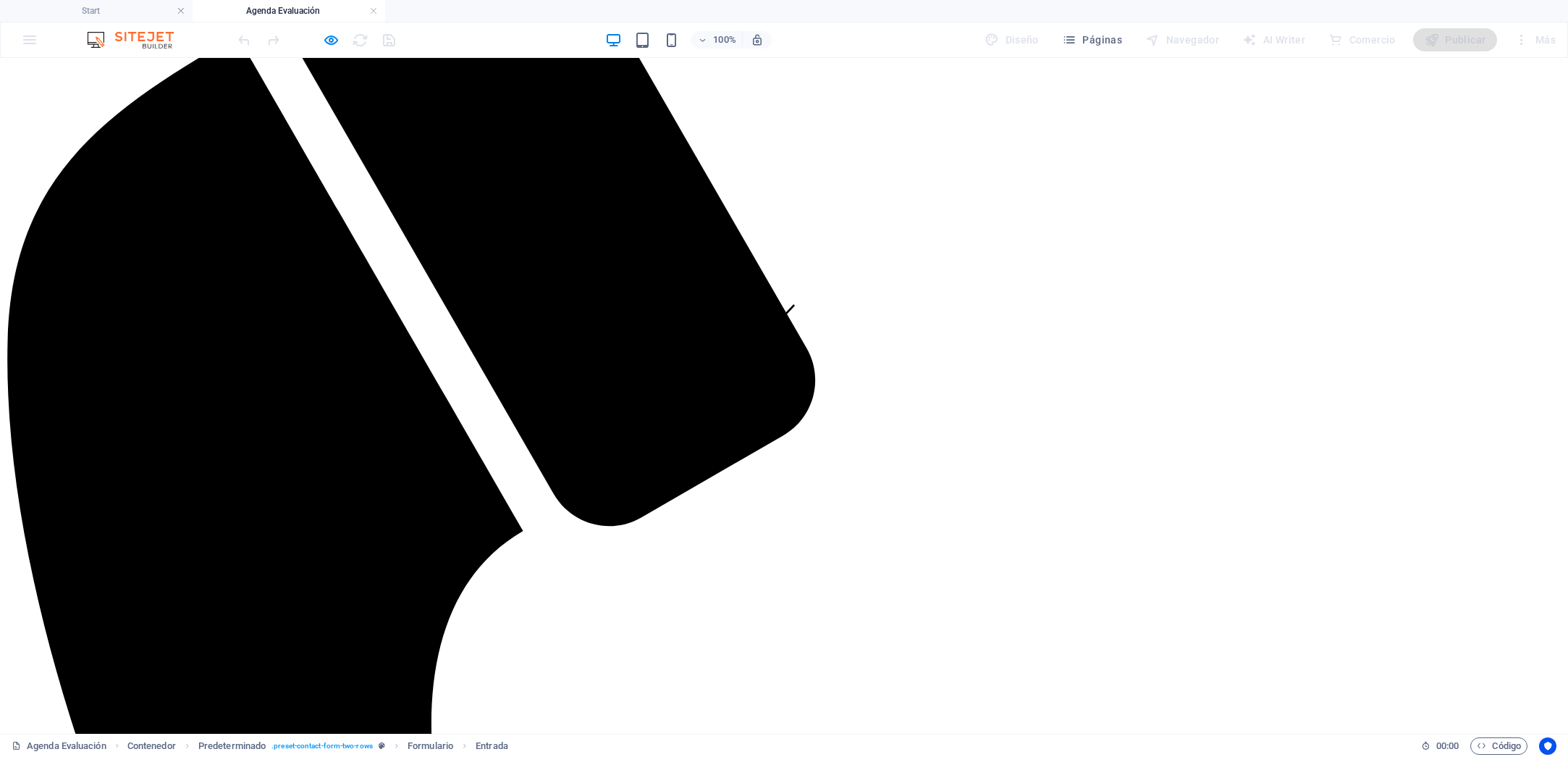
click input "text"
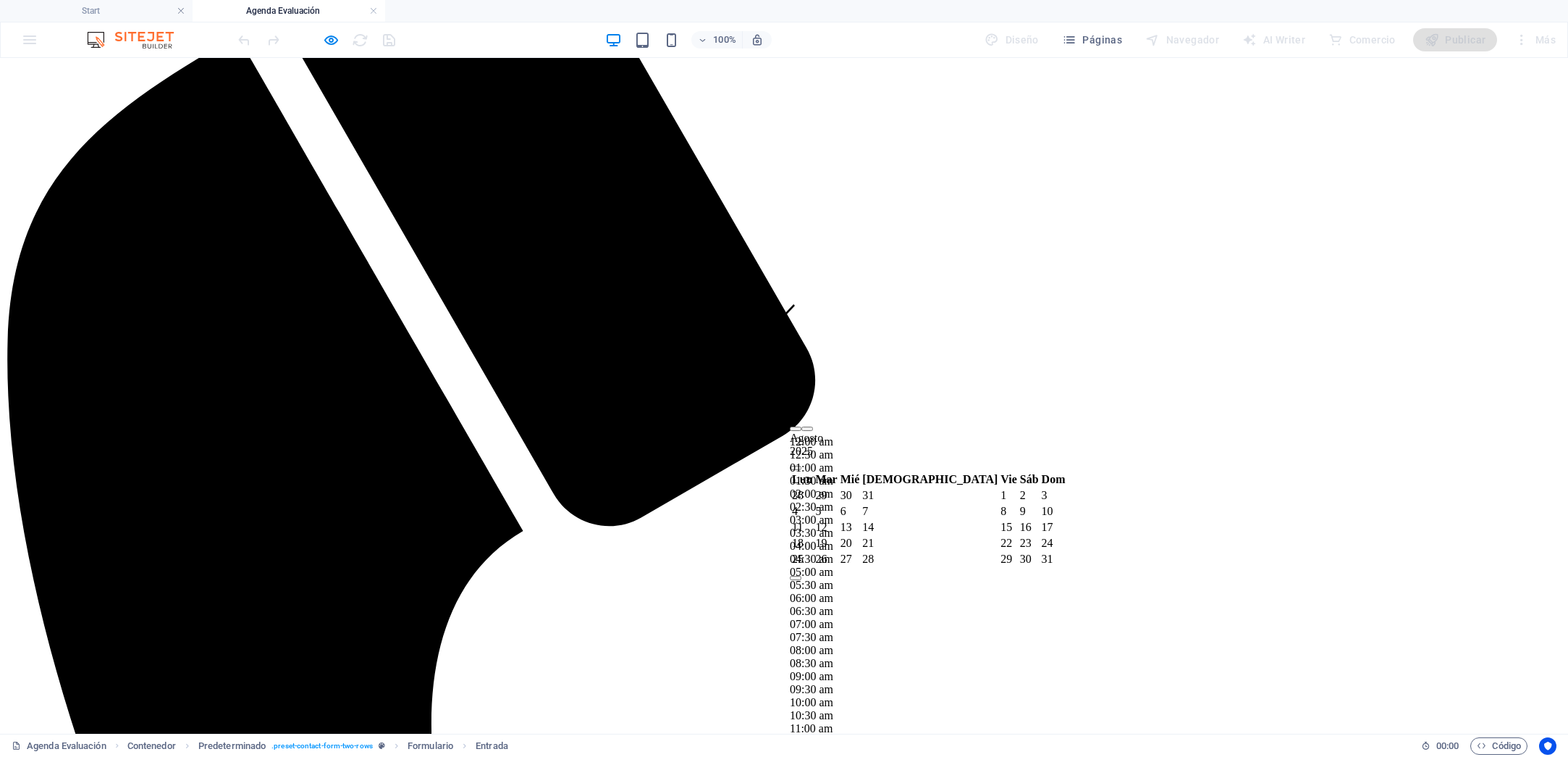
click at [802, 431] on button "button" at bounding box center [796, 429] width 12 height 4
click at [802, 466] on button "button" at bounding box center [796, 468] width 12 height 4
click at [833, 489] on div "2" at bounding box center [826, 495] width 22 height 13
drag, startPoint x: 1004, startPoint y: 468, endPoint x: 1001, endPoint y: 459, distance: 9.5
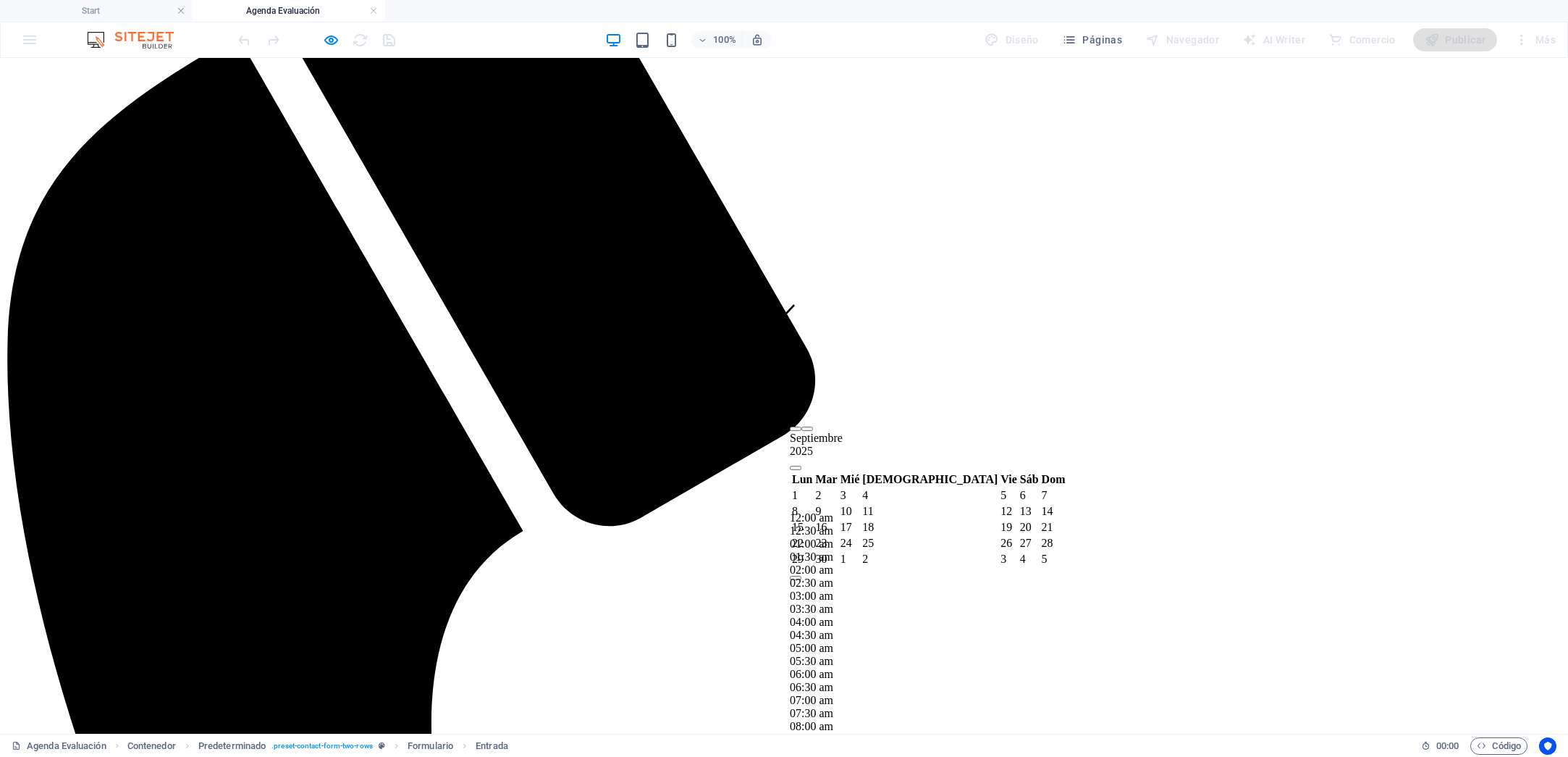
click at [989, 615] on div "04:00 am" at bounding box center [928, 621] width 277 height 13
type input "2 de septiembre de 2025 04:00 am"
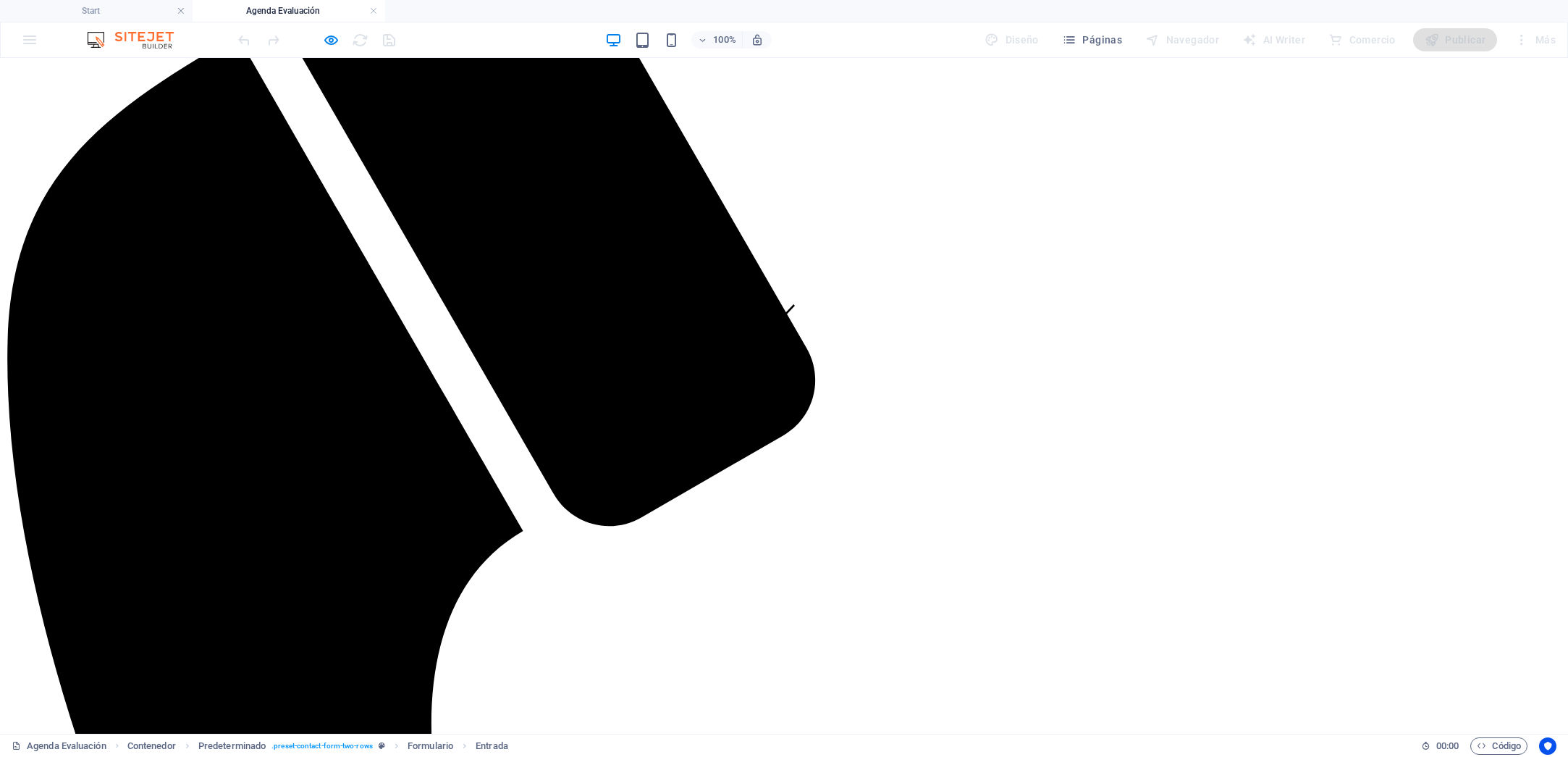
click textarea
type textarea "Ninguna"
click input "He leído y entiendo las políticas de privacidad."
checkbox input "true"
click input "text"
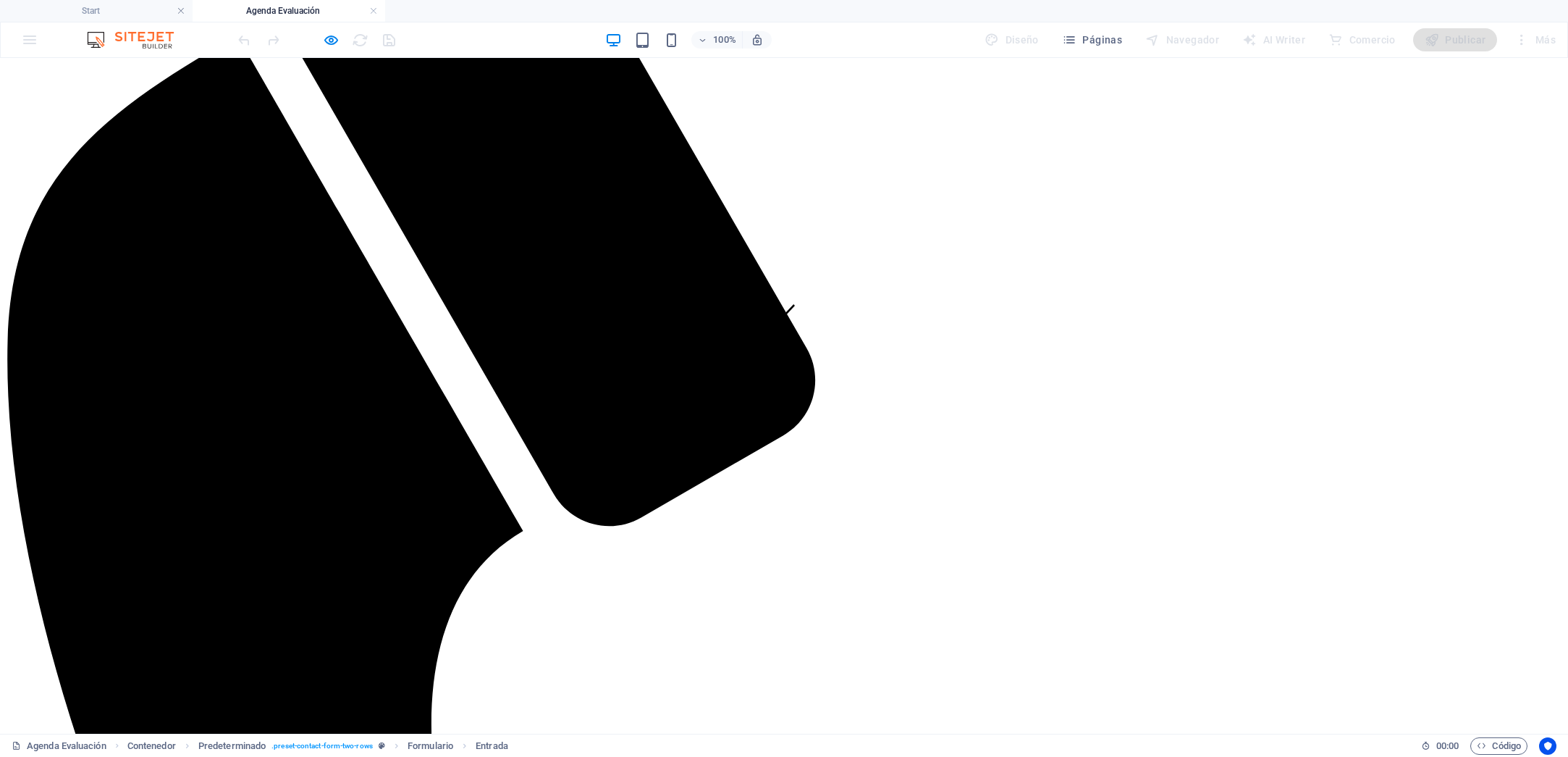
type input "XP8AF2"
click button "Enviar"
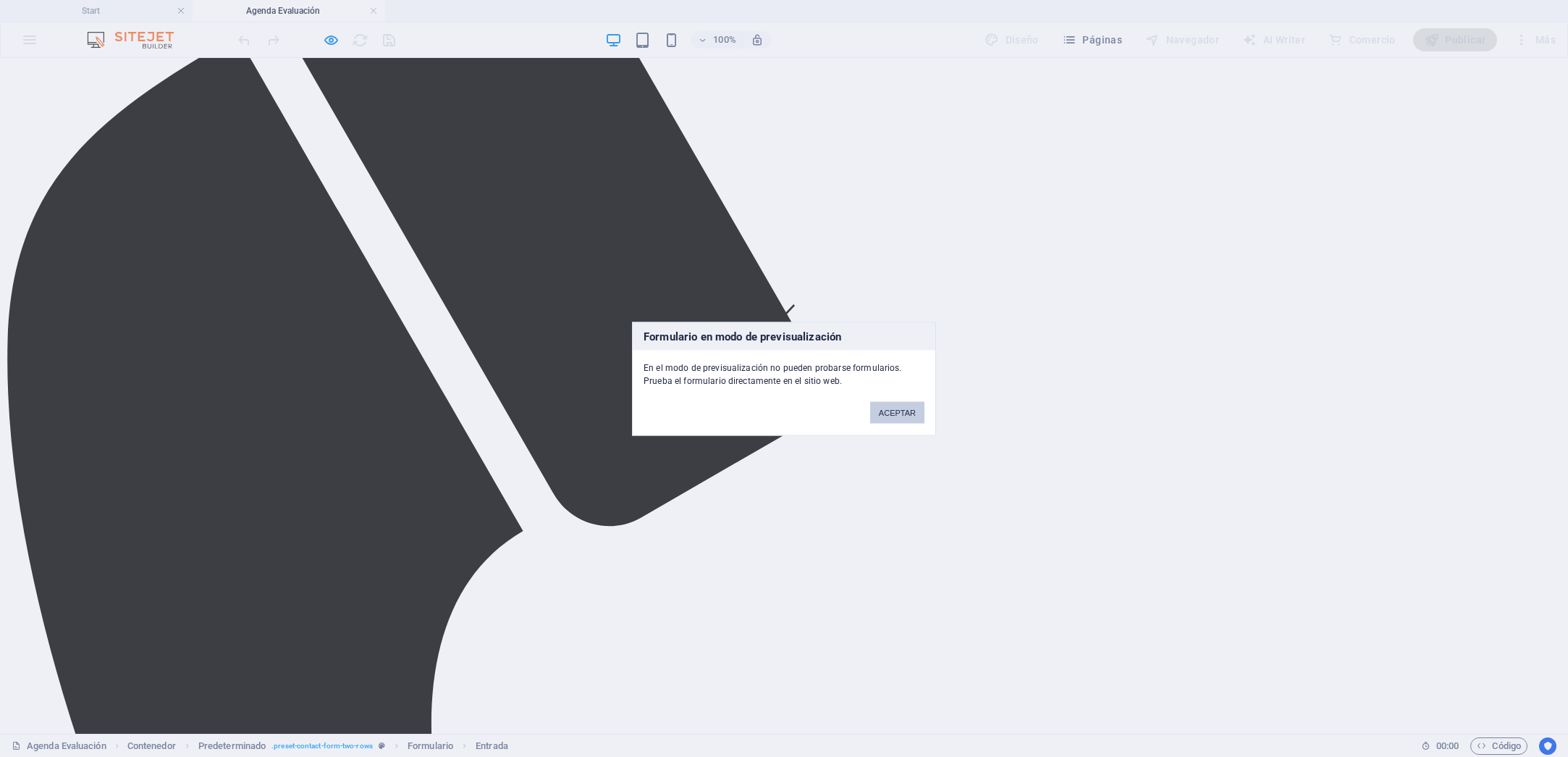
drag, startPoint x: 882, startPoint y: 412, endPoint x: 882, endPoint y: 353, distance: 59.0
click at [882, 412] on button "ACEPTAR" at bounding box center [898, 412] width 54 height 22
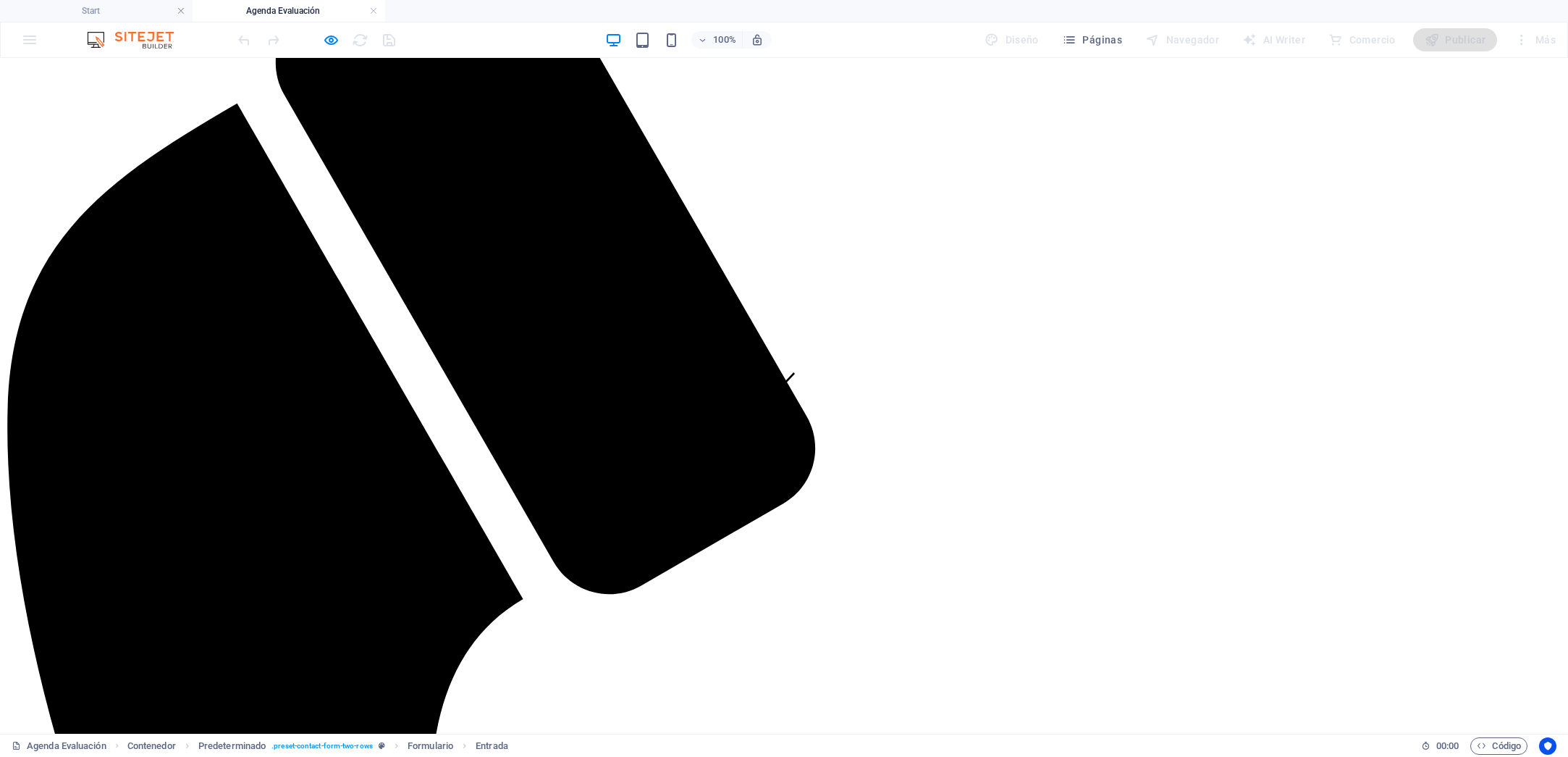
scroll to position [304, 0]
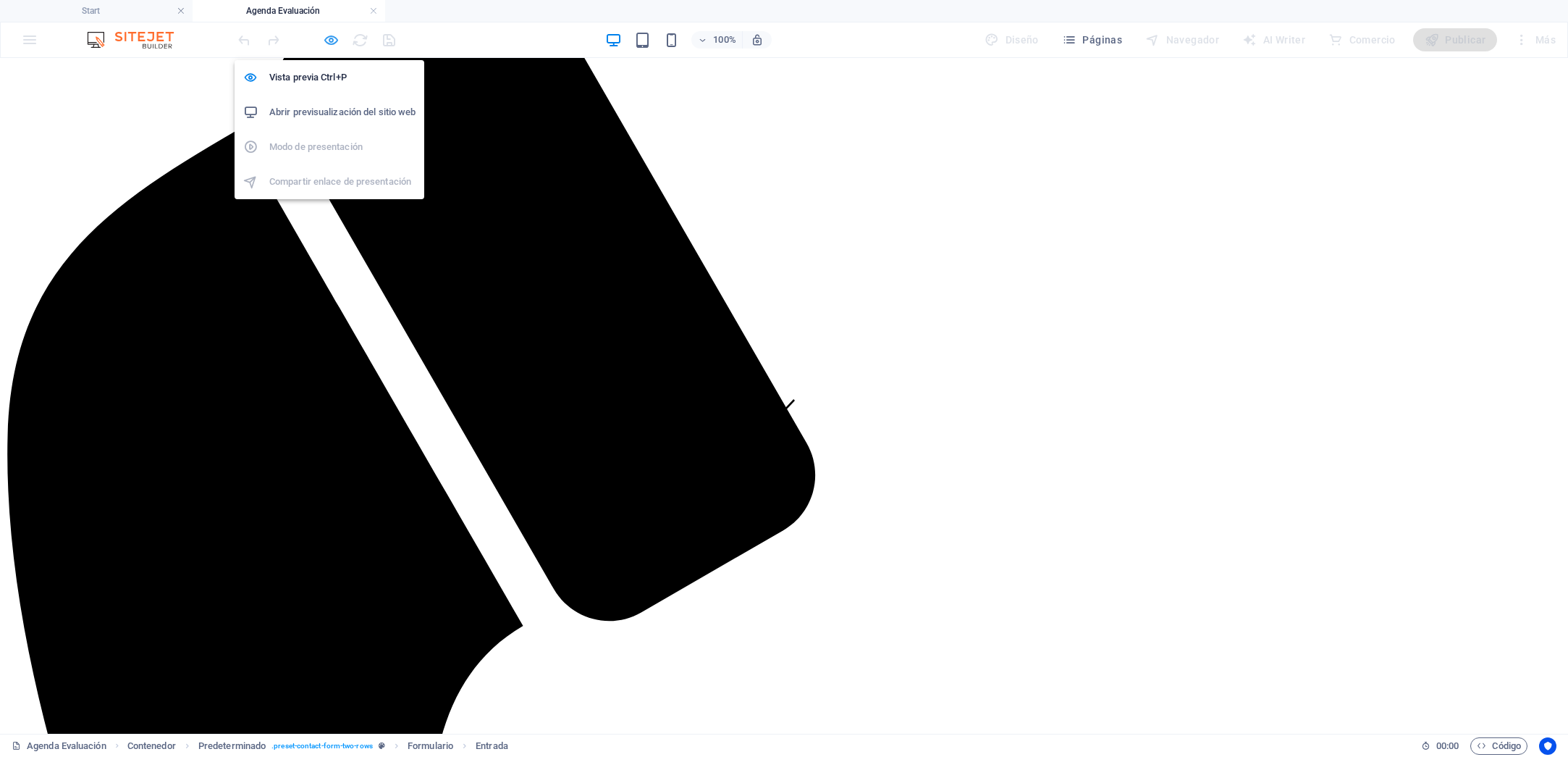
click at [327, 39] on icon "button" at bounding box center [332, 41] width 17 height 17
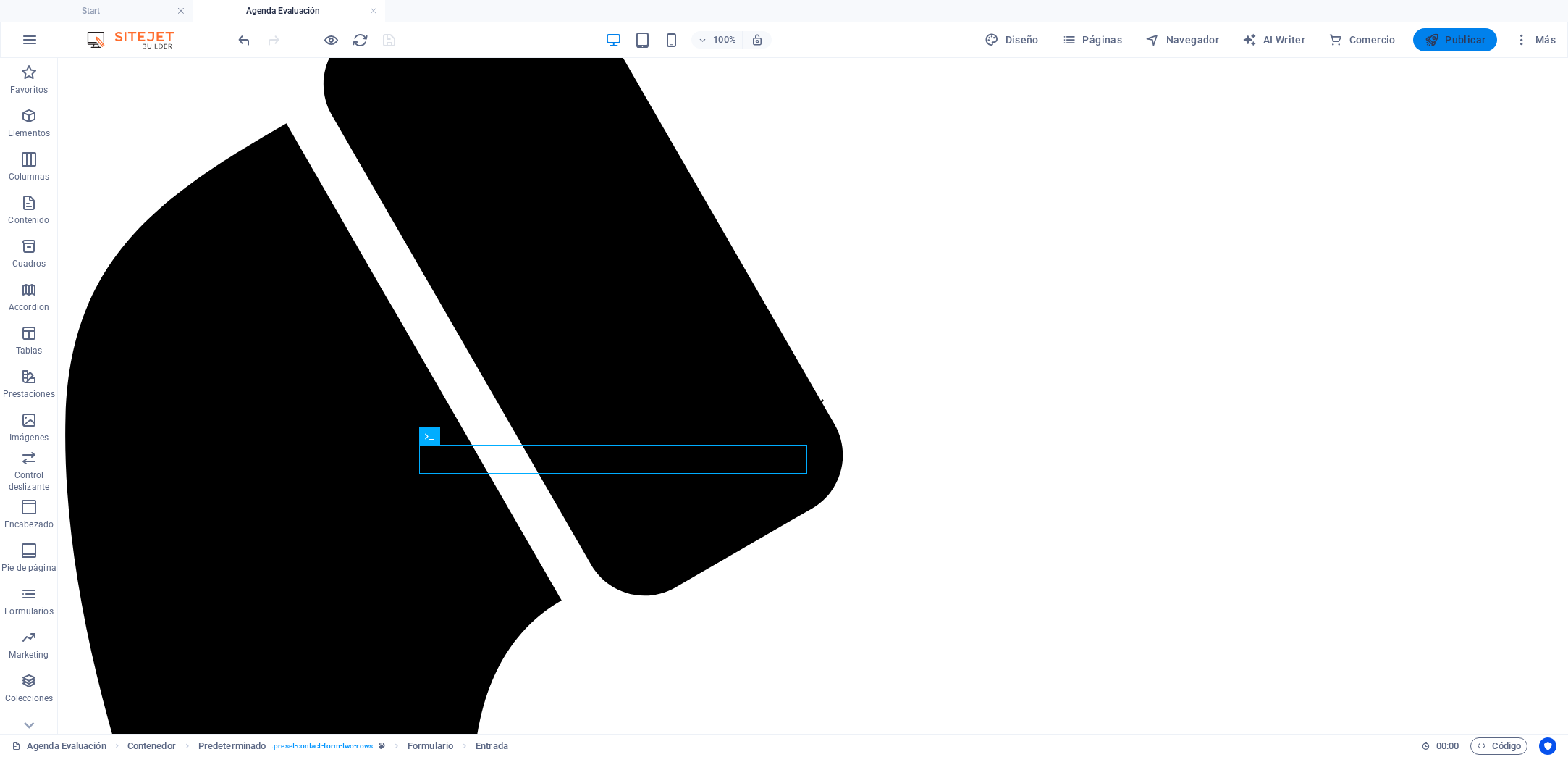
click at [1436, 41] on icon "button" at bounding box center [1431, 39] width 14 height 14
